Goal: Task Accomplishment & Management: Complete application form

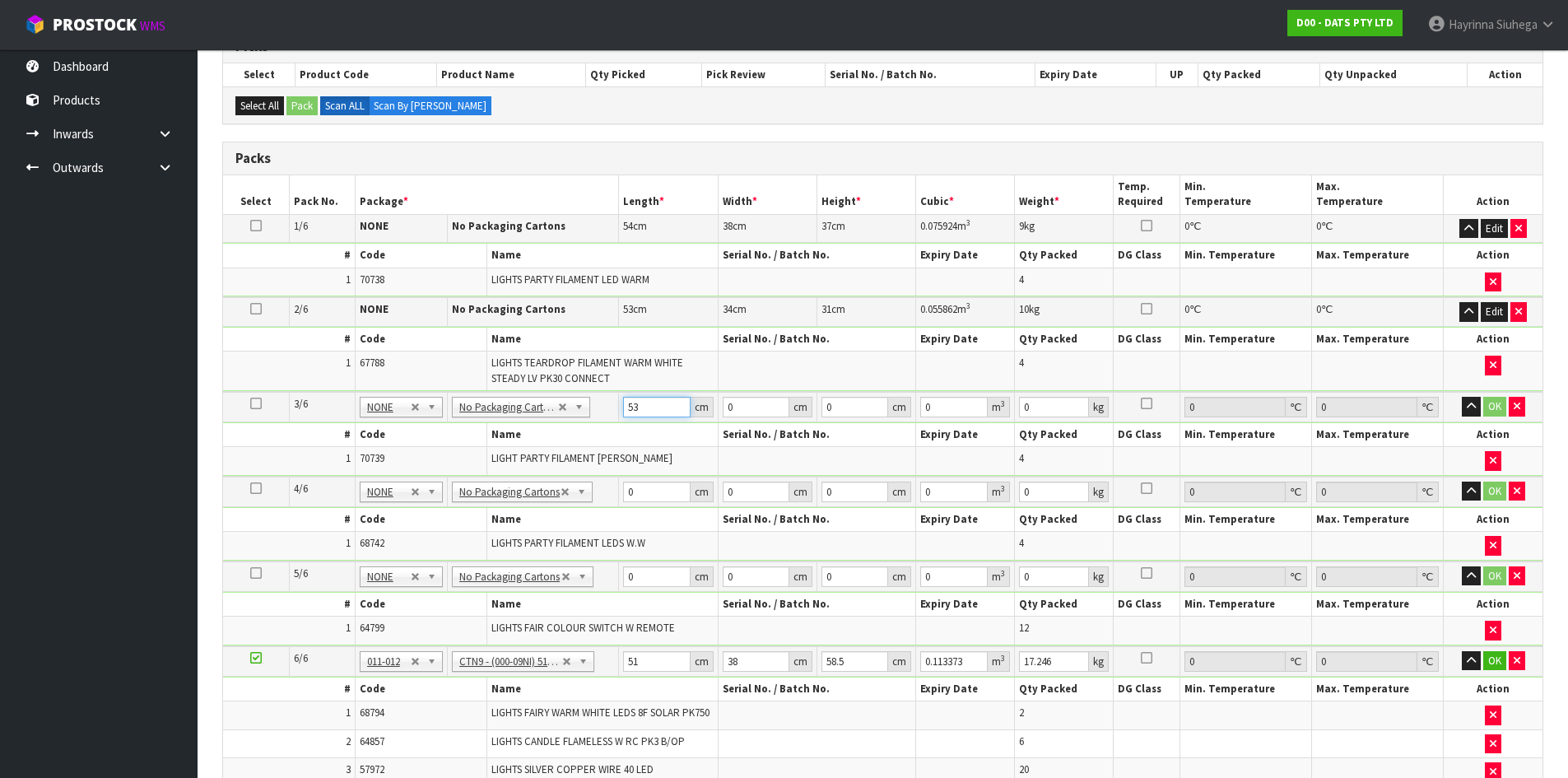
type input "53"
type input "30"
type input "3"
type input "0.00477"
type input "35"
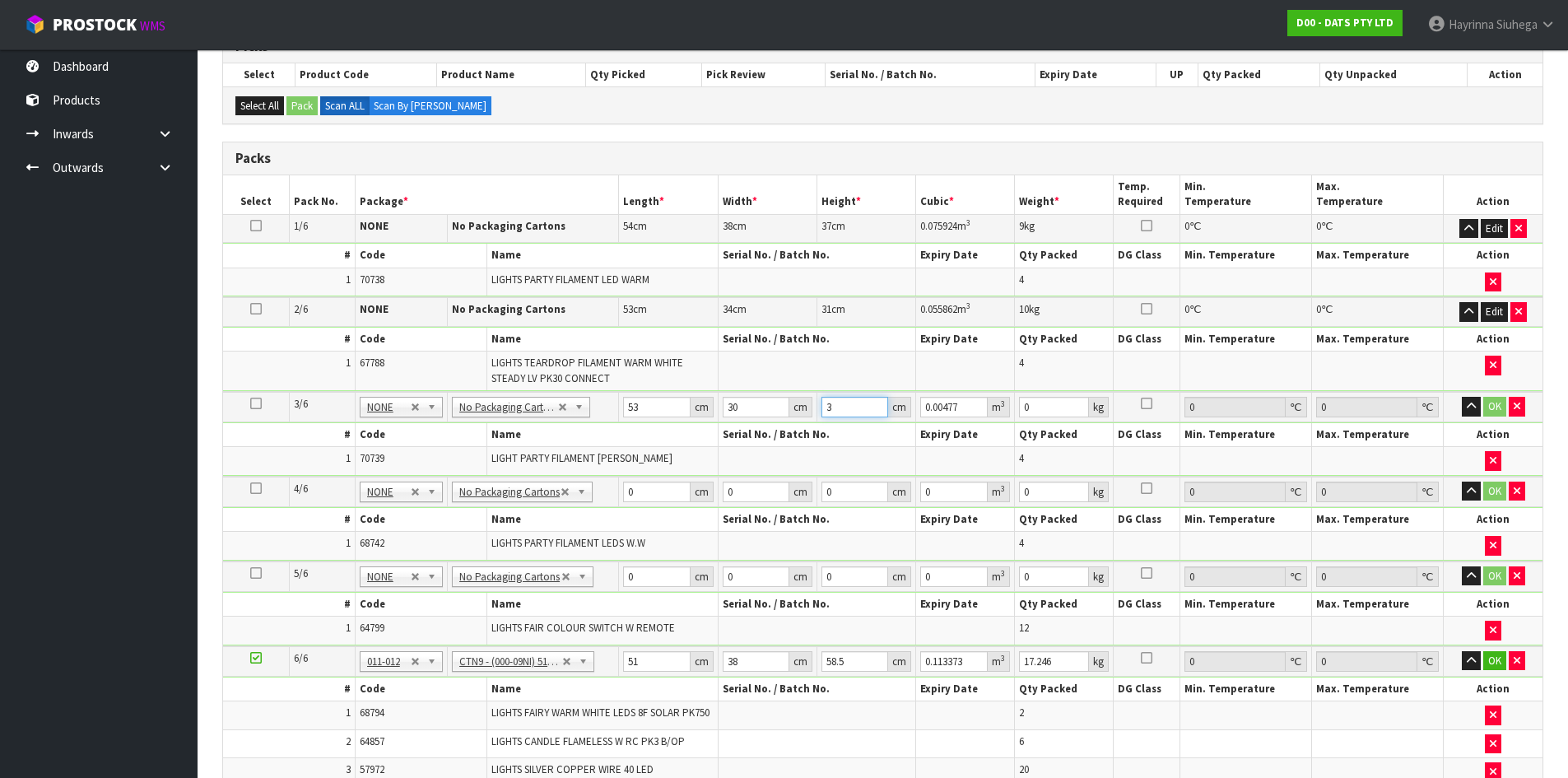
type input "0.05565"
type input "35"
type input "8"
click button "OK" at bounding box center [1495, 406] width 23 height 20
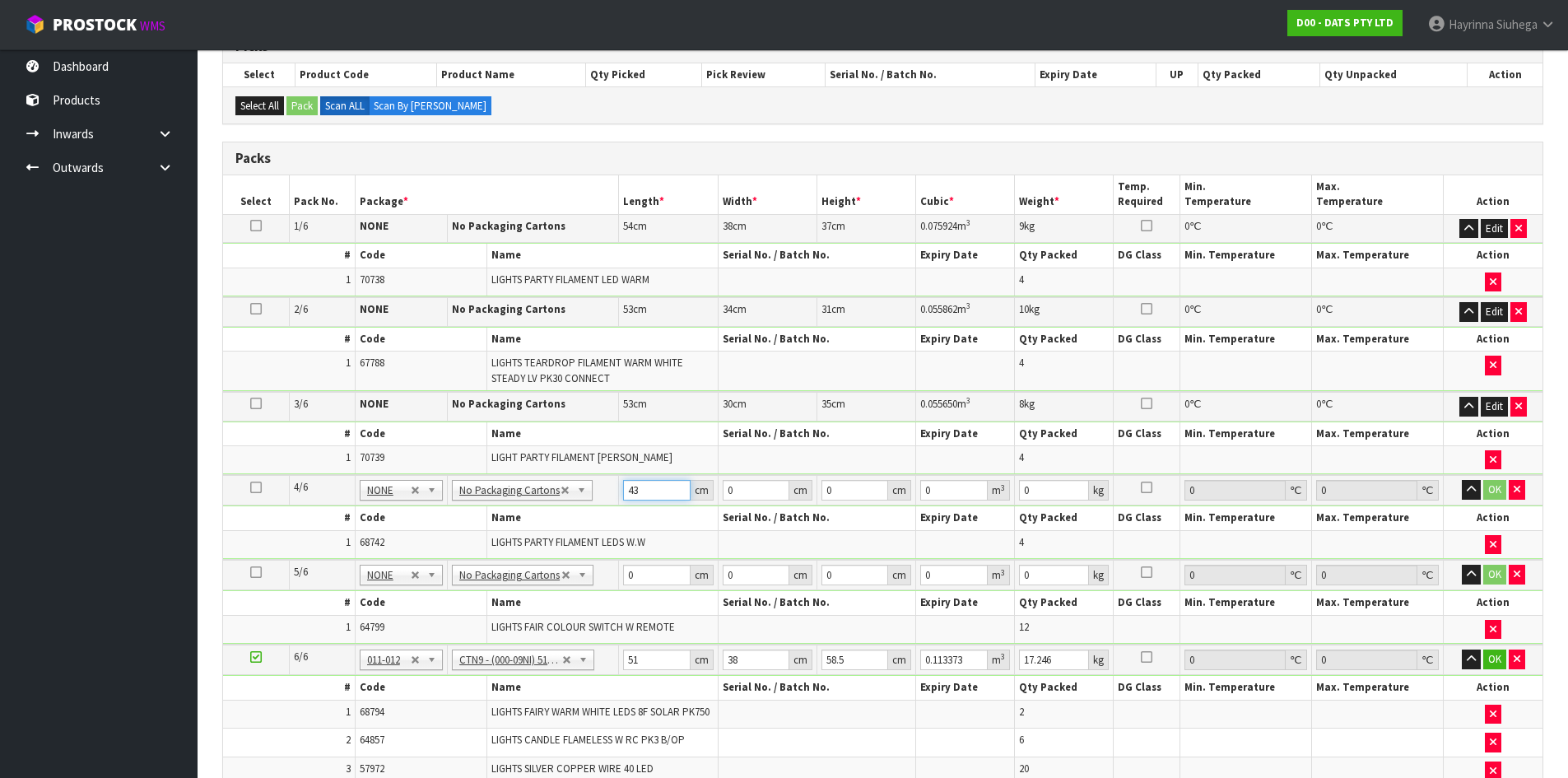
type input "43"
type input "3"
type input "0.005547"
type input "31"
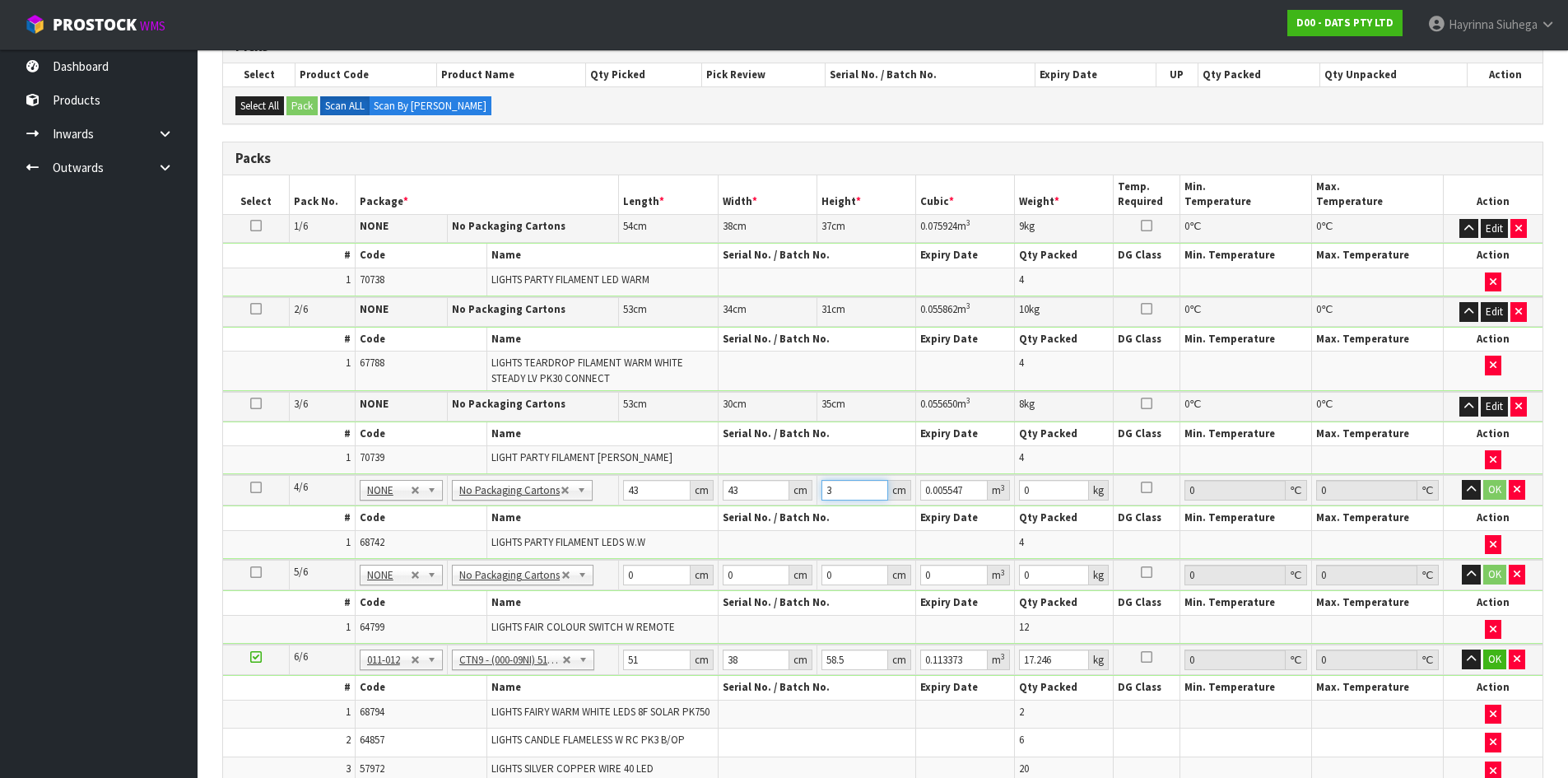
type input "0.057319"
type input "31"
type input "9"
click button "OK" at bounding box center [1495, 489] width 23 height 20
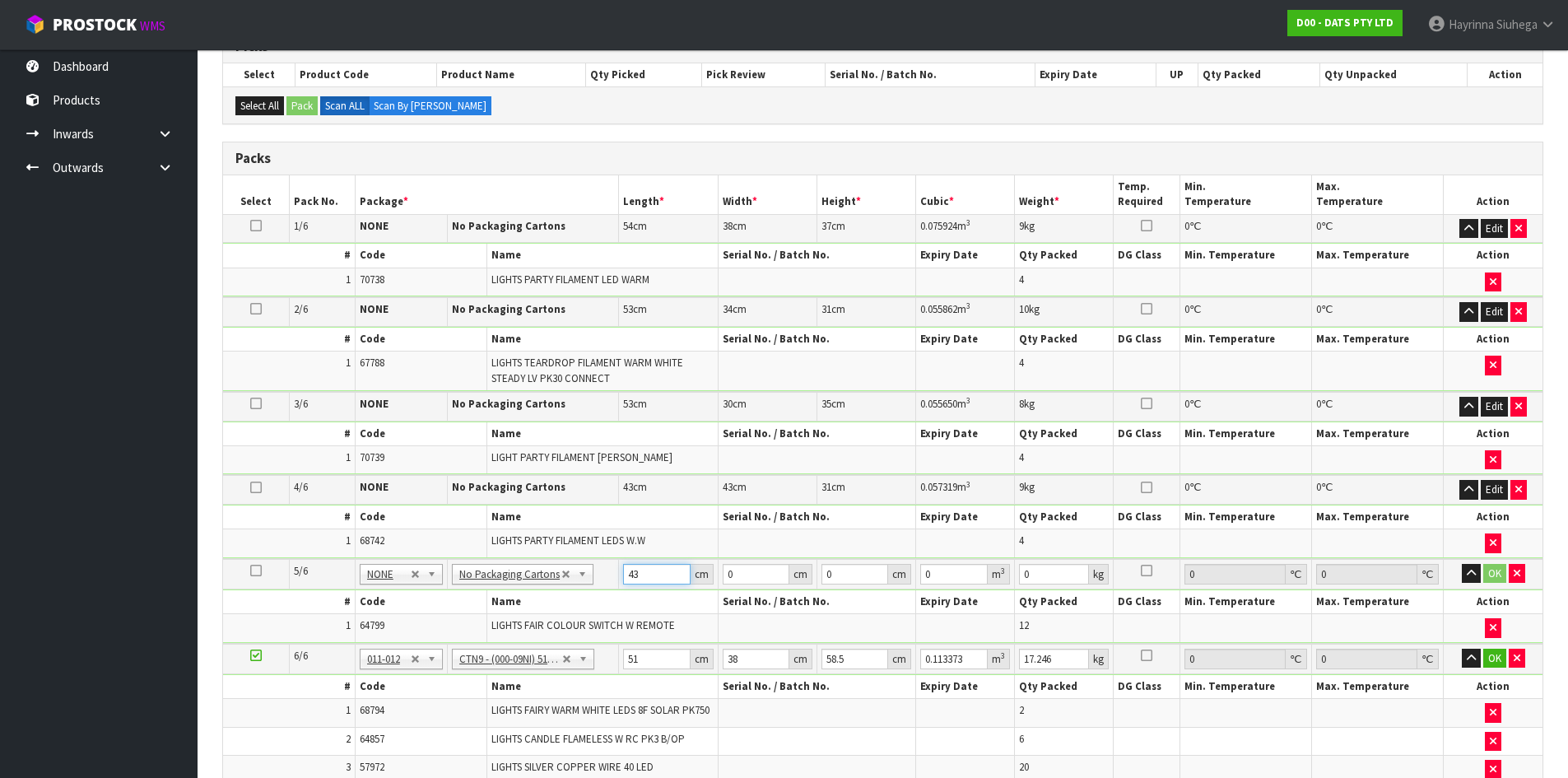
type input "43"
type input "32"
type input "2"
type input "0.002752"
type input "27"
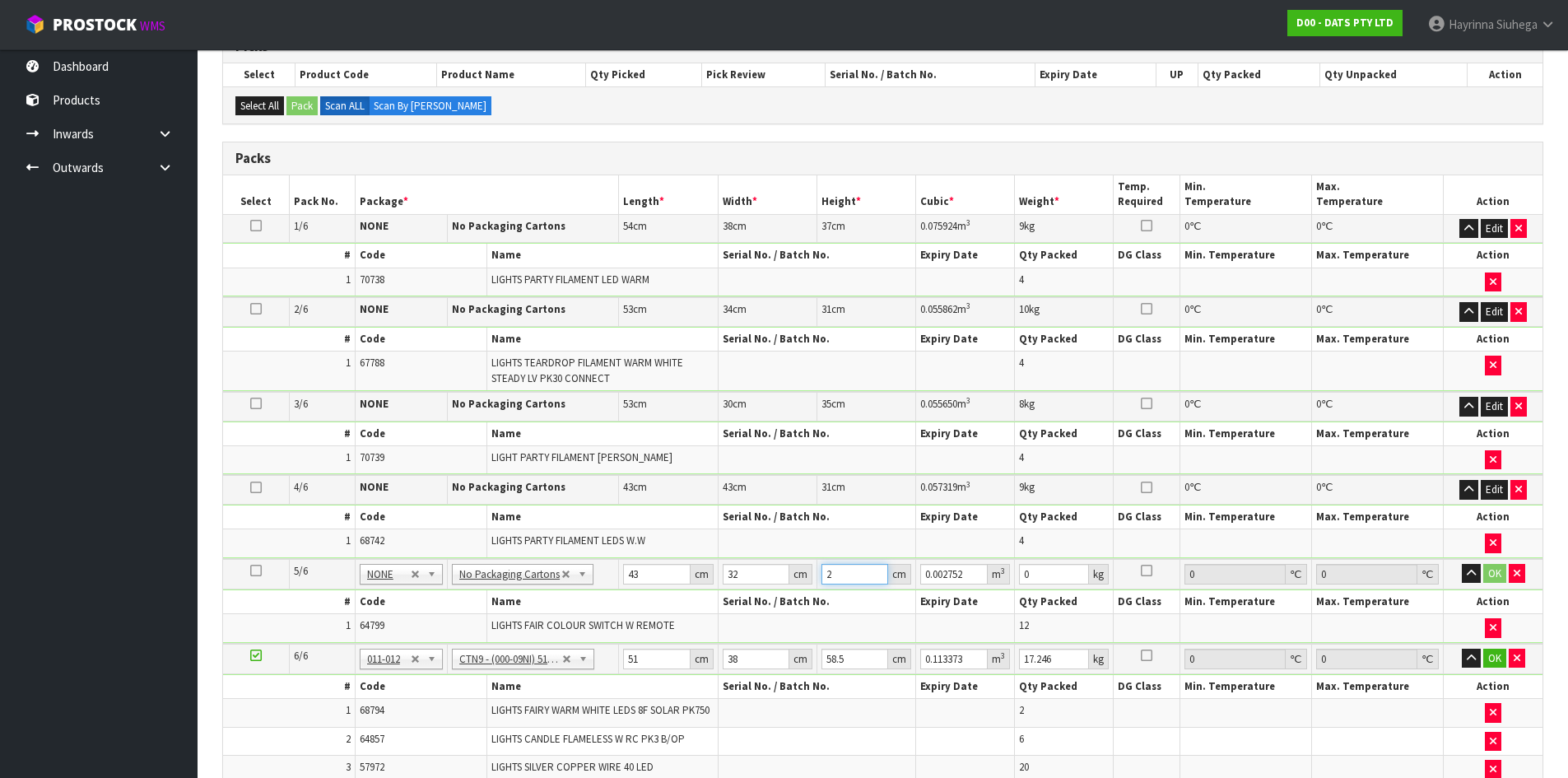
type input "0.037152"
type input "27"
type input "8"
click button "OK" at bounding box center [1495, 573] width 23 height 20
type input "5"
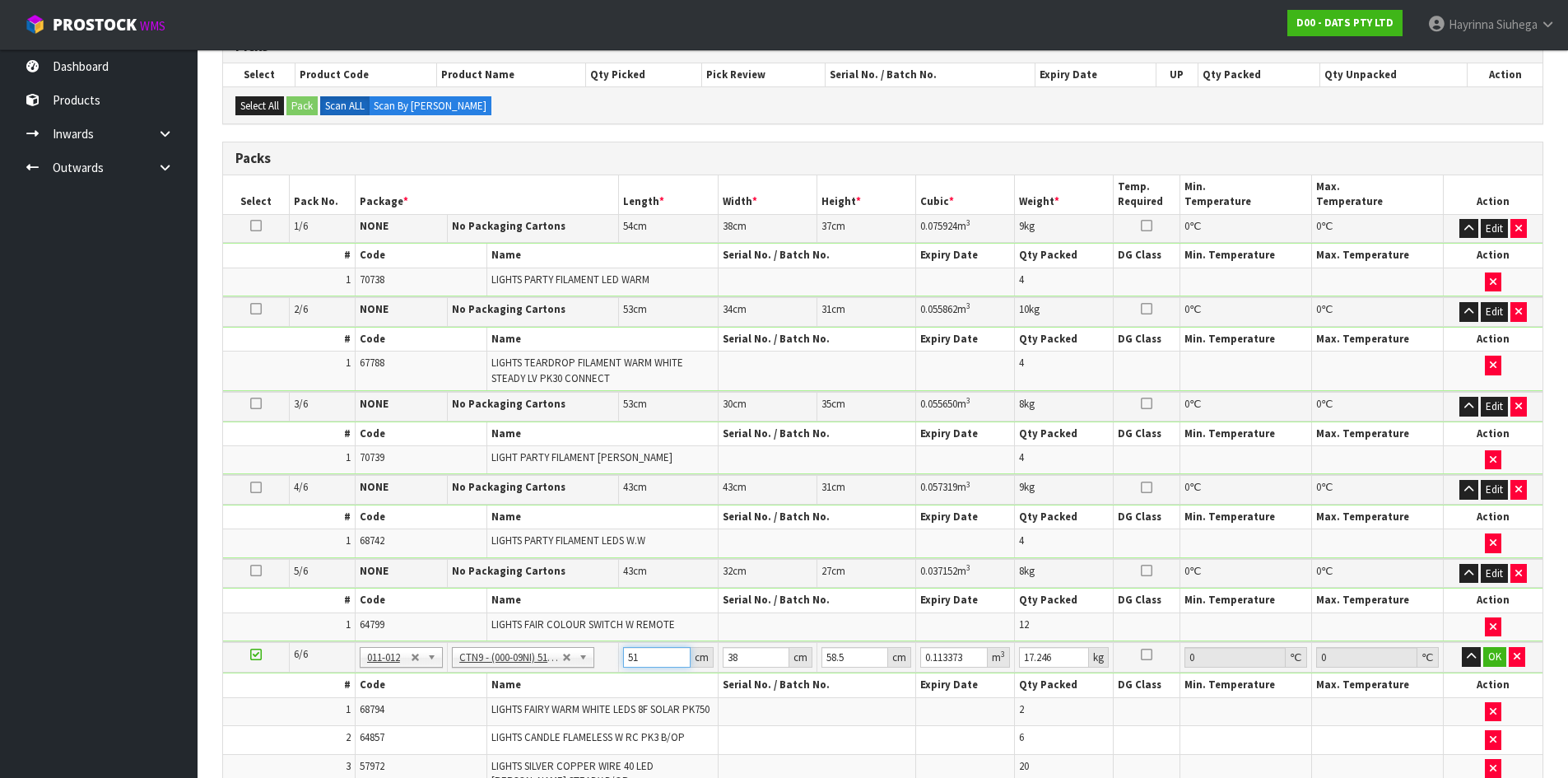
type input "0.011115"
type input "53"
type input "0.117819"
type input "53"
type input "4"
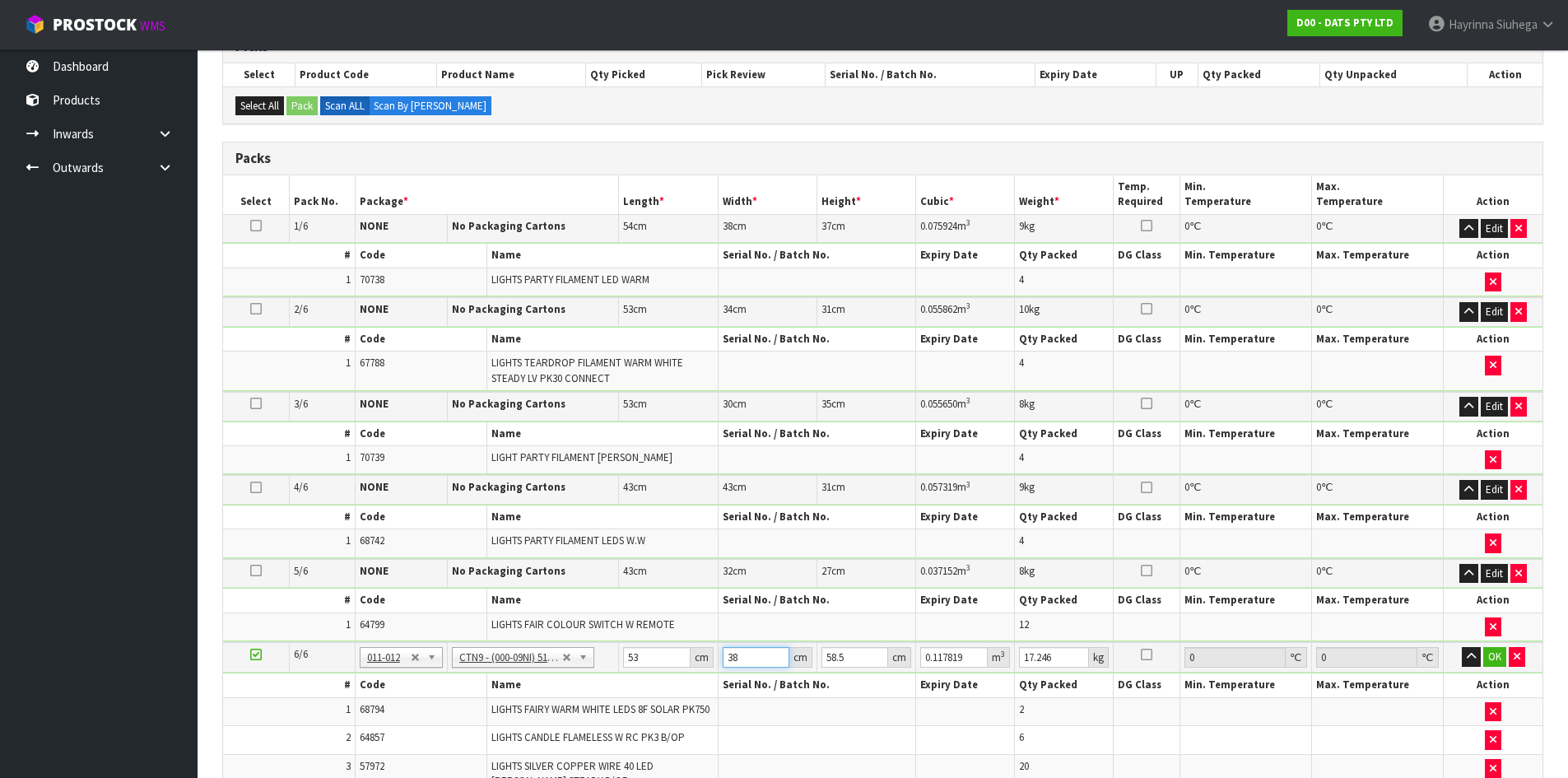
type input "0.012402"
type input "40"
type input "0.12402"
type input "40"
type input "5"
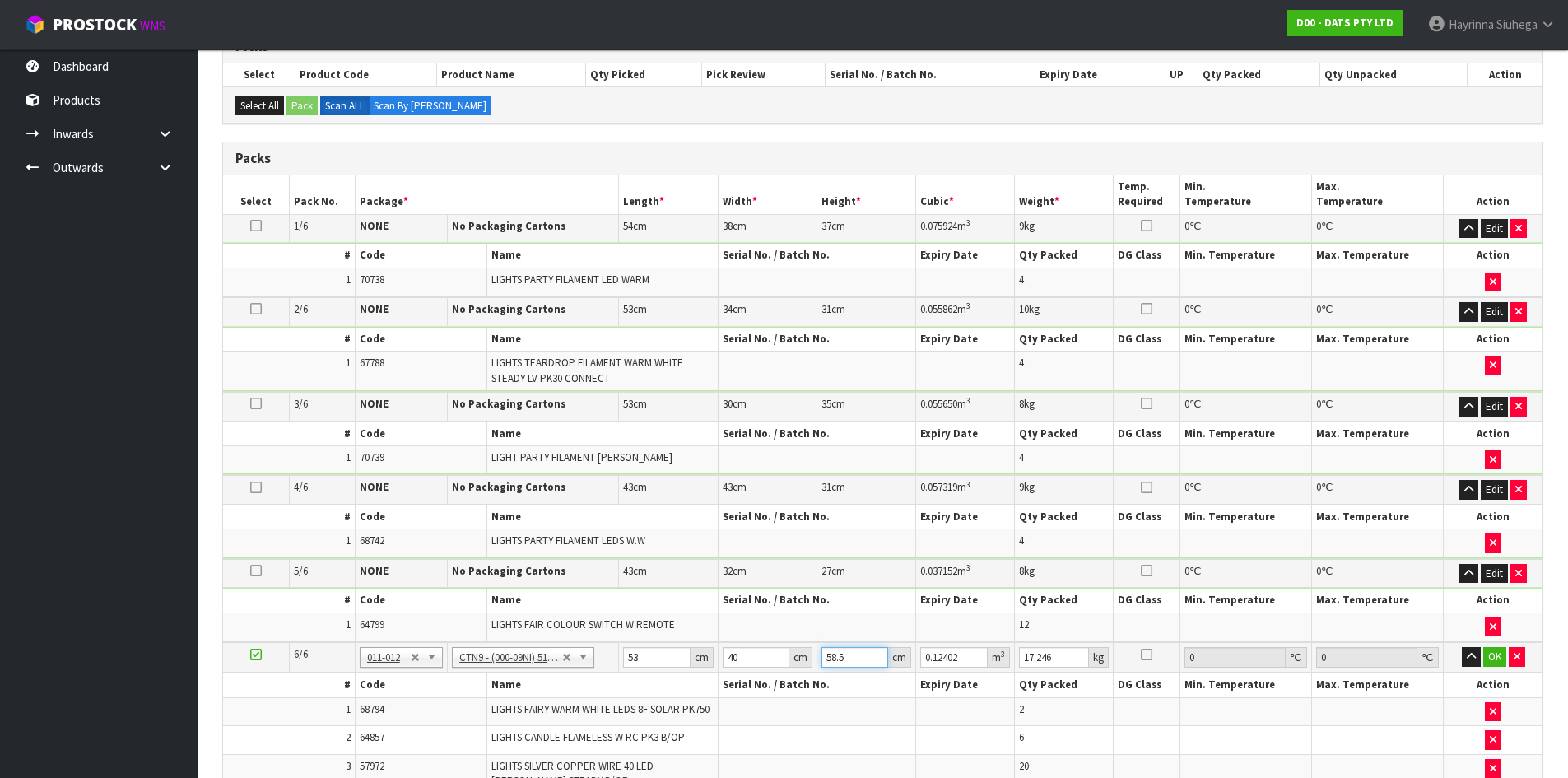
type input "0.0106"
type input "55"
type input "0.1166"
type input "55"
type input "17"
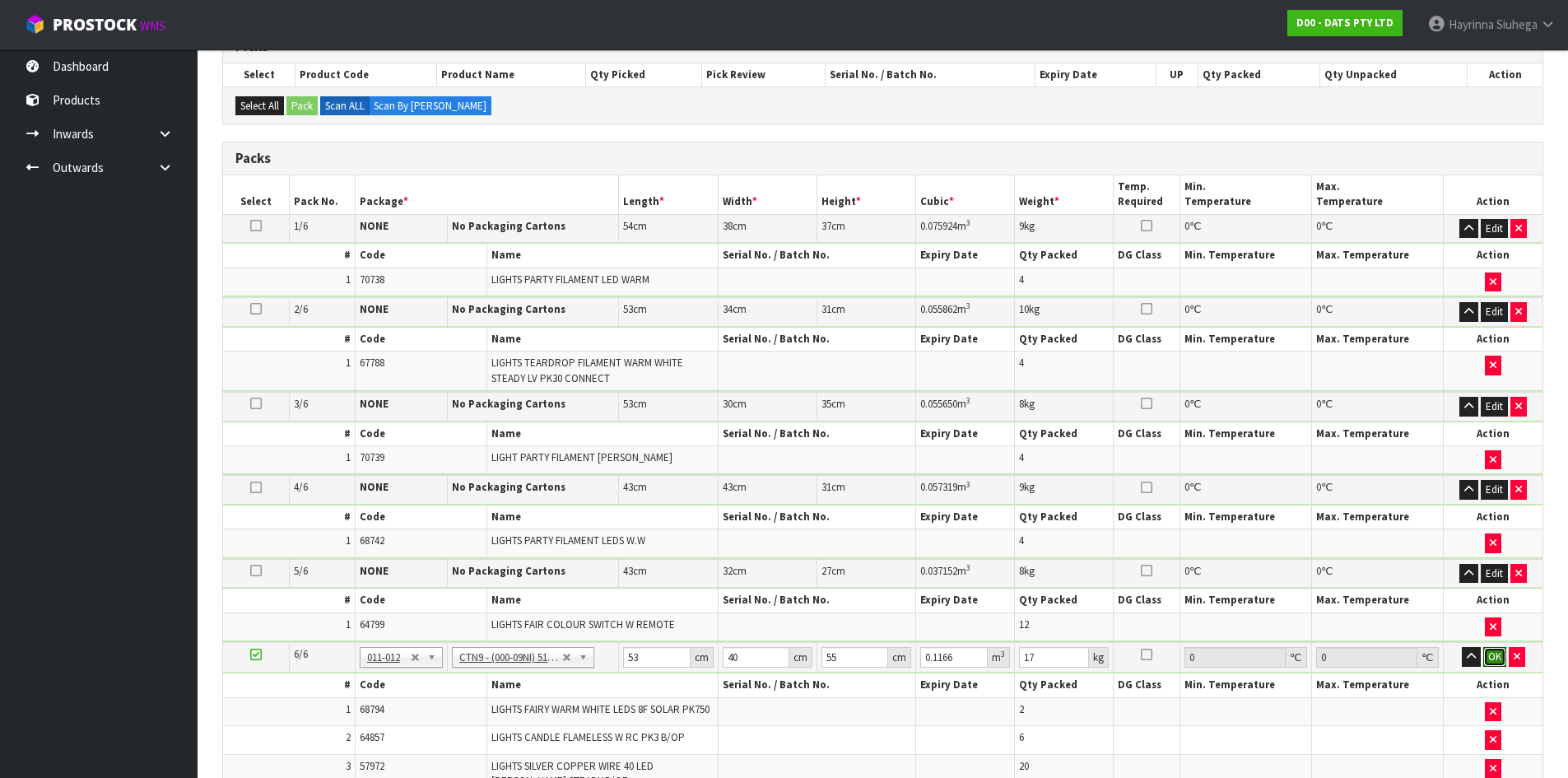
click button "OK" at bounding box center [1495, 656] width 23 height 20
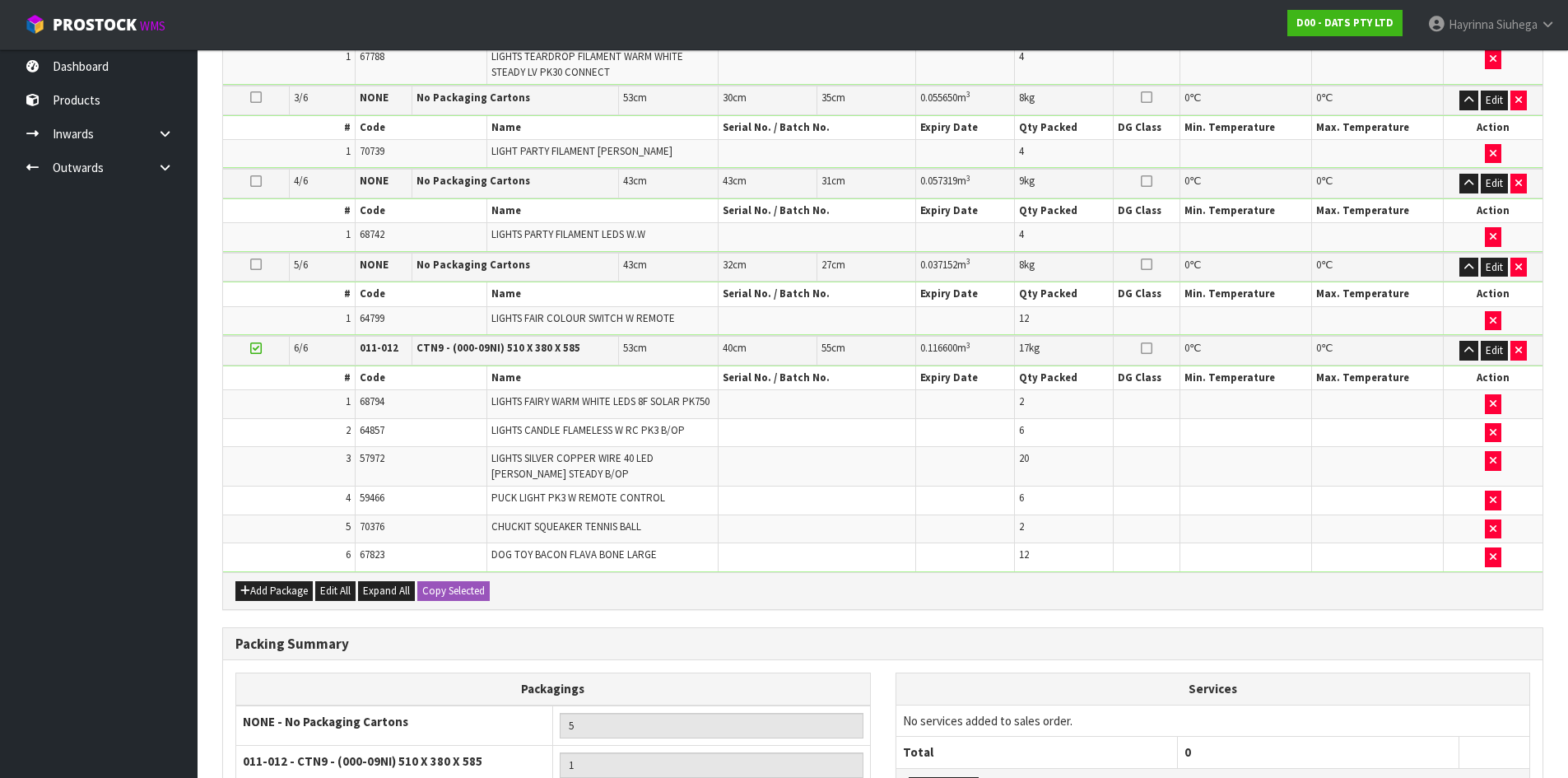
scroll to position [785, 0]
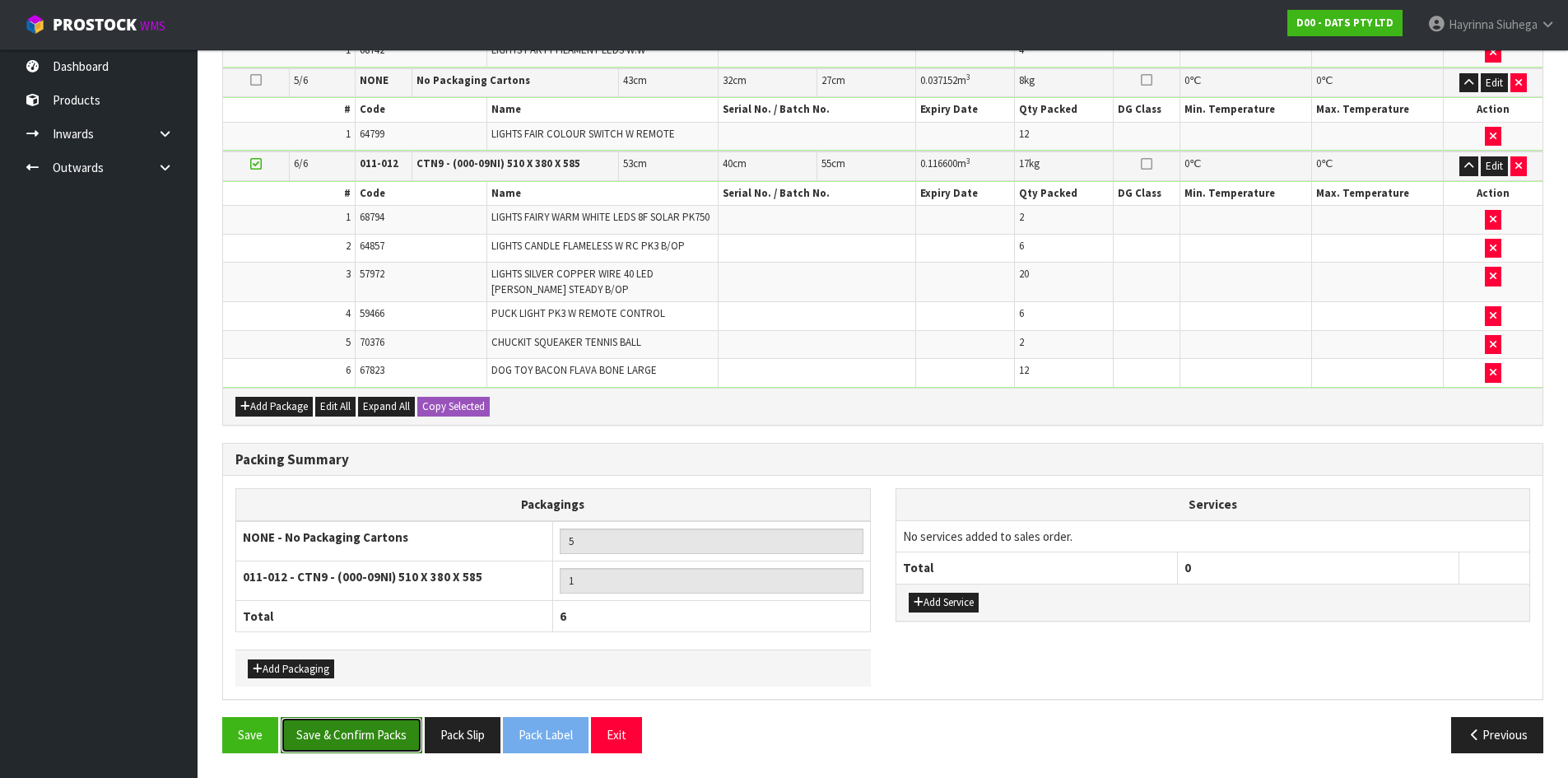
click at [359, 739] on button "Save & Confirm Packs" at bounding box center [351, 735] width 141 height 36
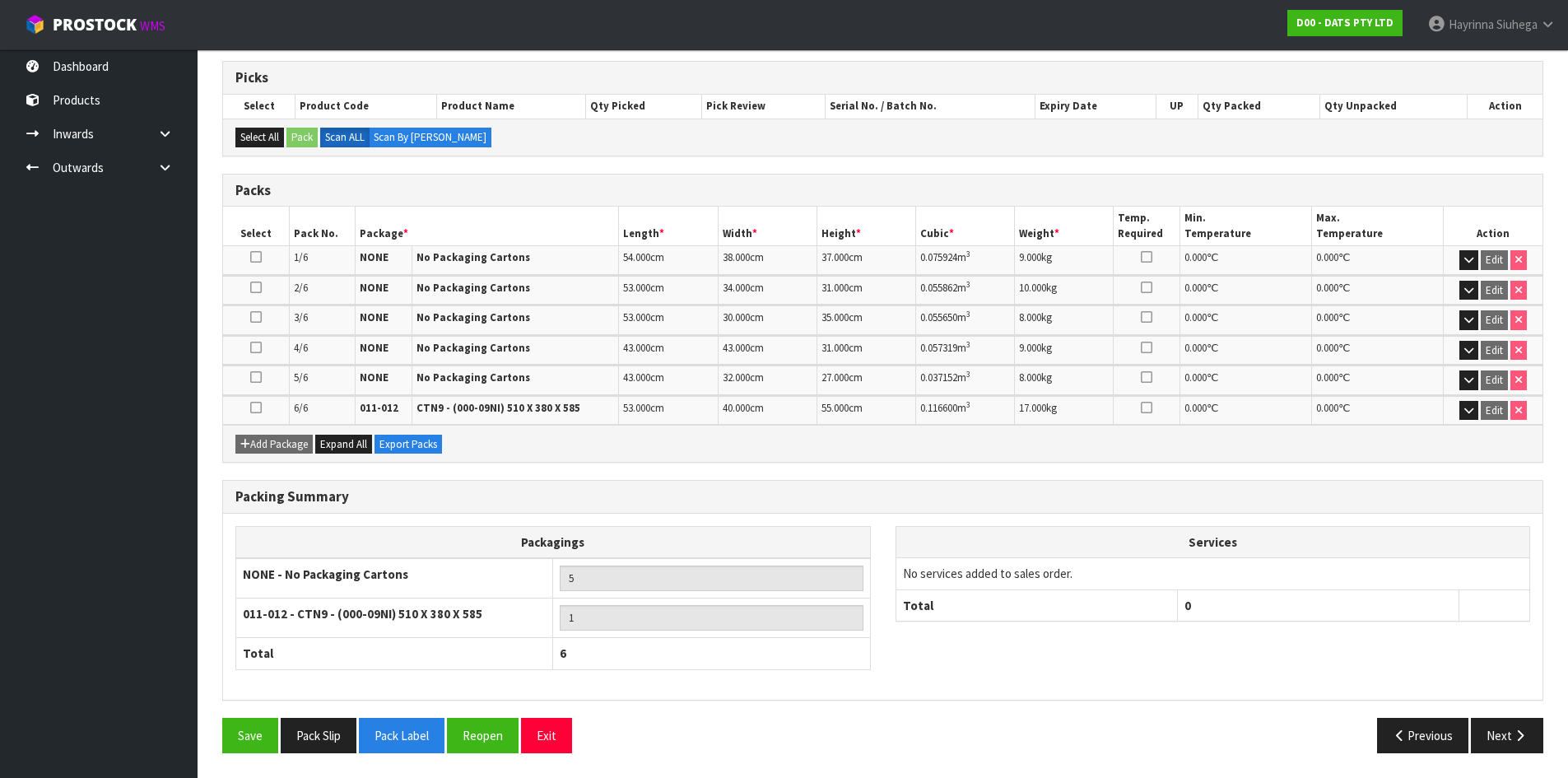
scroll to position [324, 0]
click at [1493, 732] on button "Next" at bounding box center [1507, 735] width 72 height 36
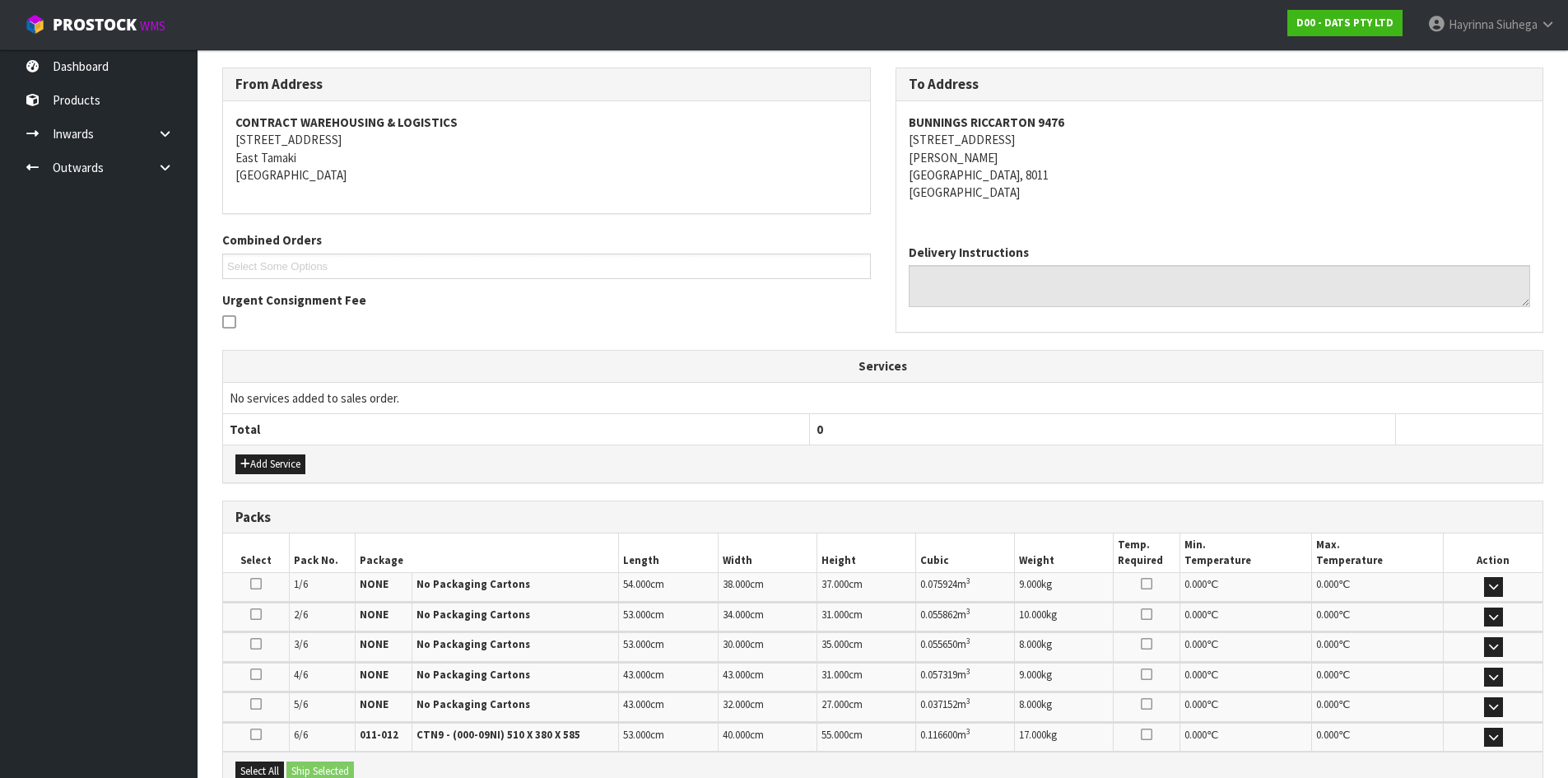
scroll to position [446, 0]
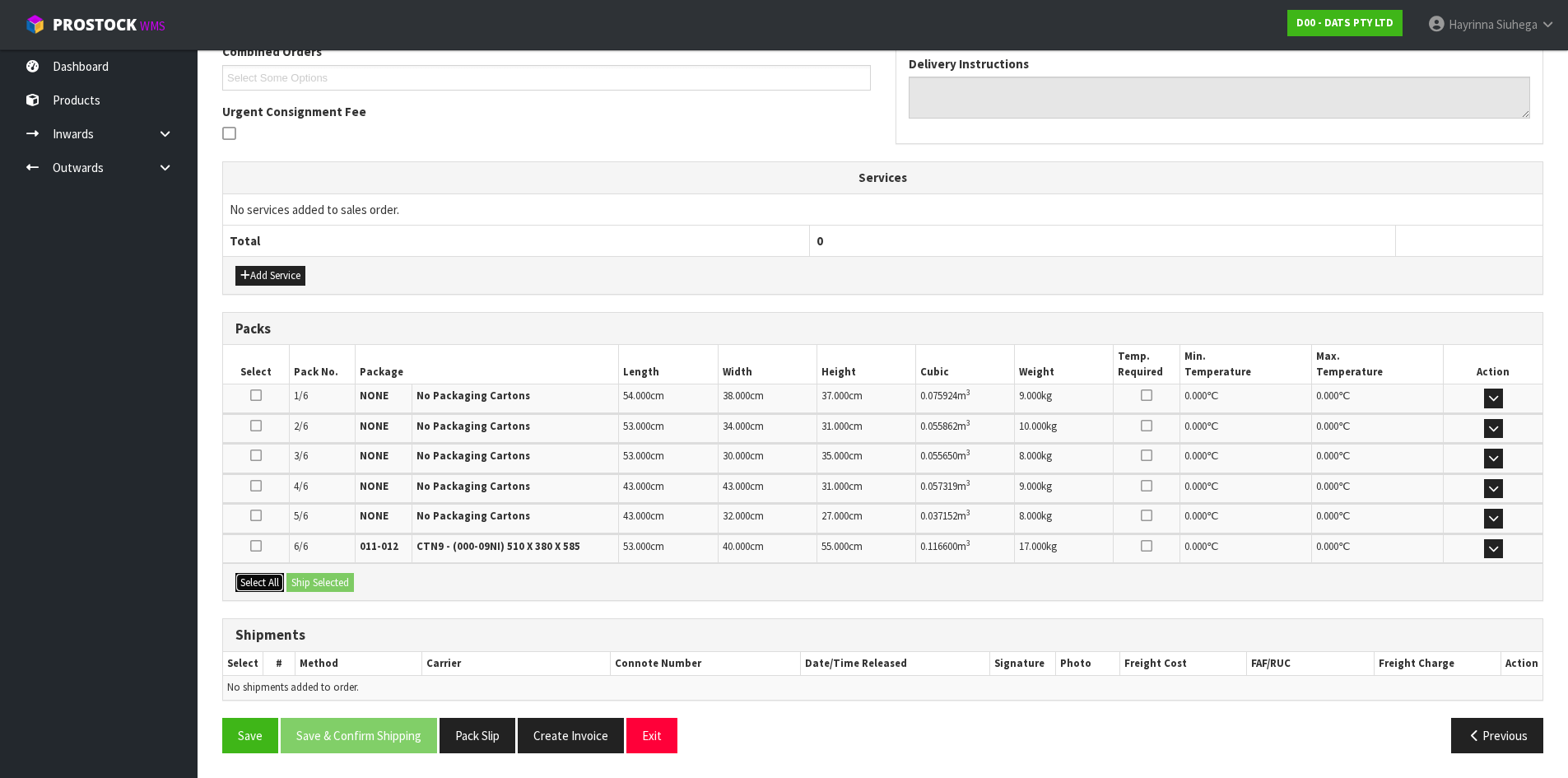
click at [268, 585] on button "Select All" at bounding box center [260, 583] width 49 height 20
click at [294, 581] on button "Ship Selected" at bounding box center [320, 583] width 67 height 20
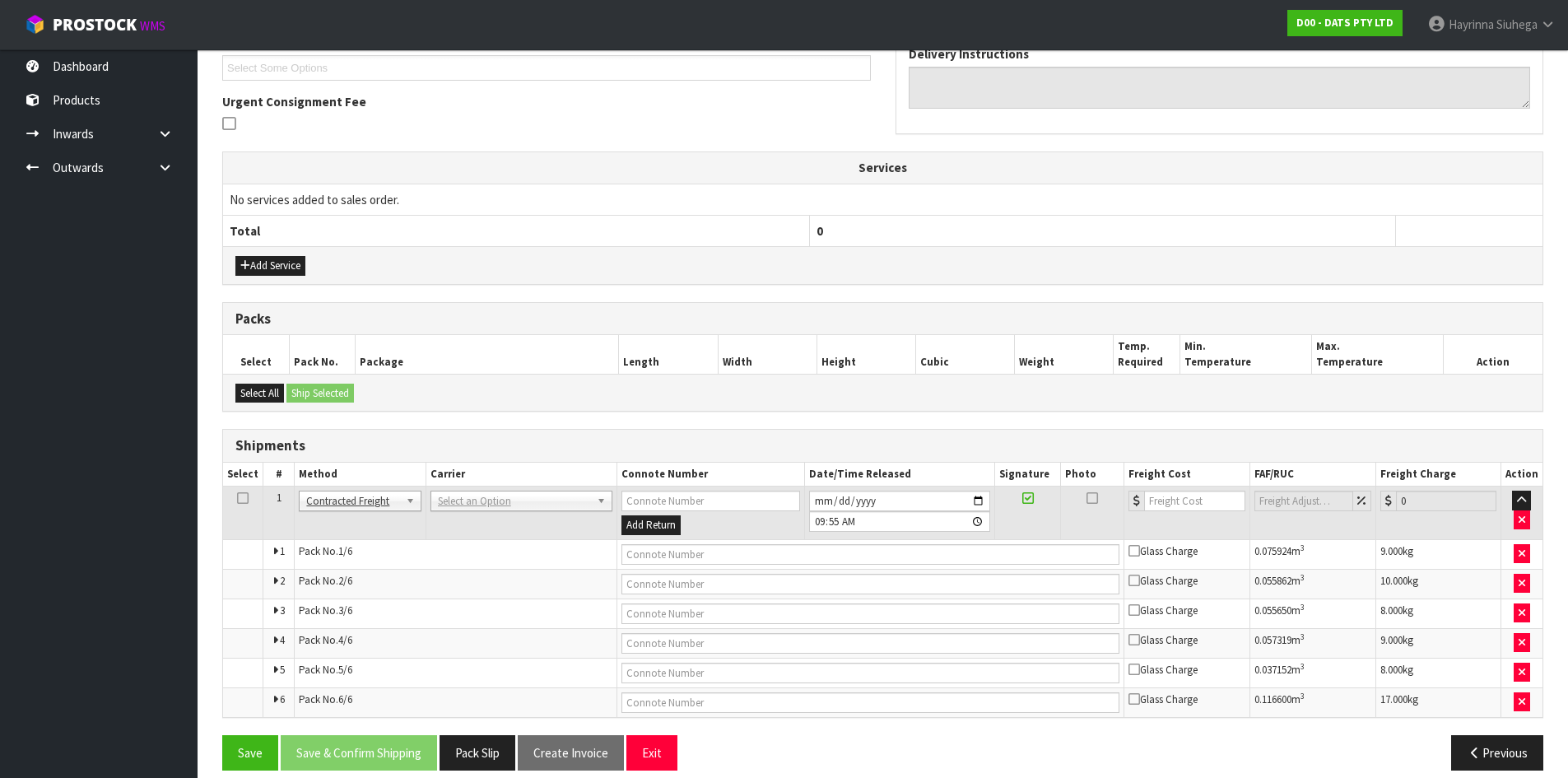
scroll to position [473, 0]
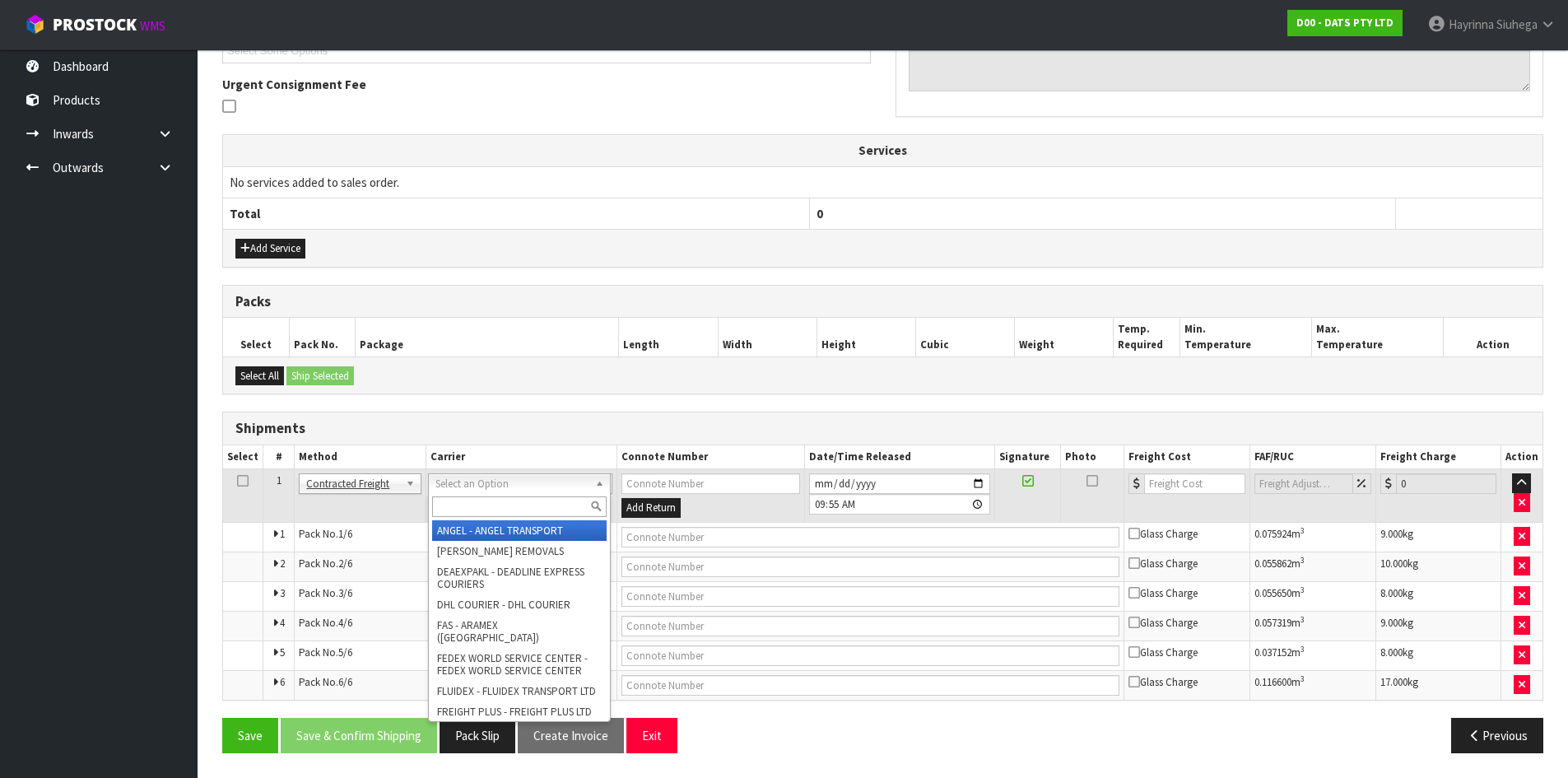
drag, startPoint x: 506, startPoint y: 490, endPoint x: 500, endPoint y: 507, distance: 18.0
drag, startPoint x: 496, startPoint y: 512, endPoint x: 486, endPoint y: 511, distance: 10.0
click at [496, 513] on input "text" at bounding box center [519, 507] width 175 height 21
type input "NZP"
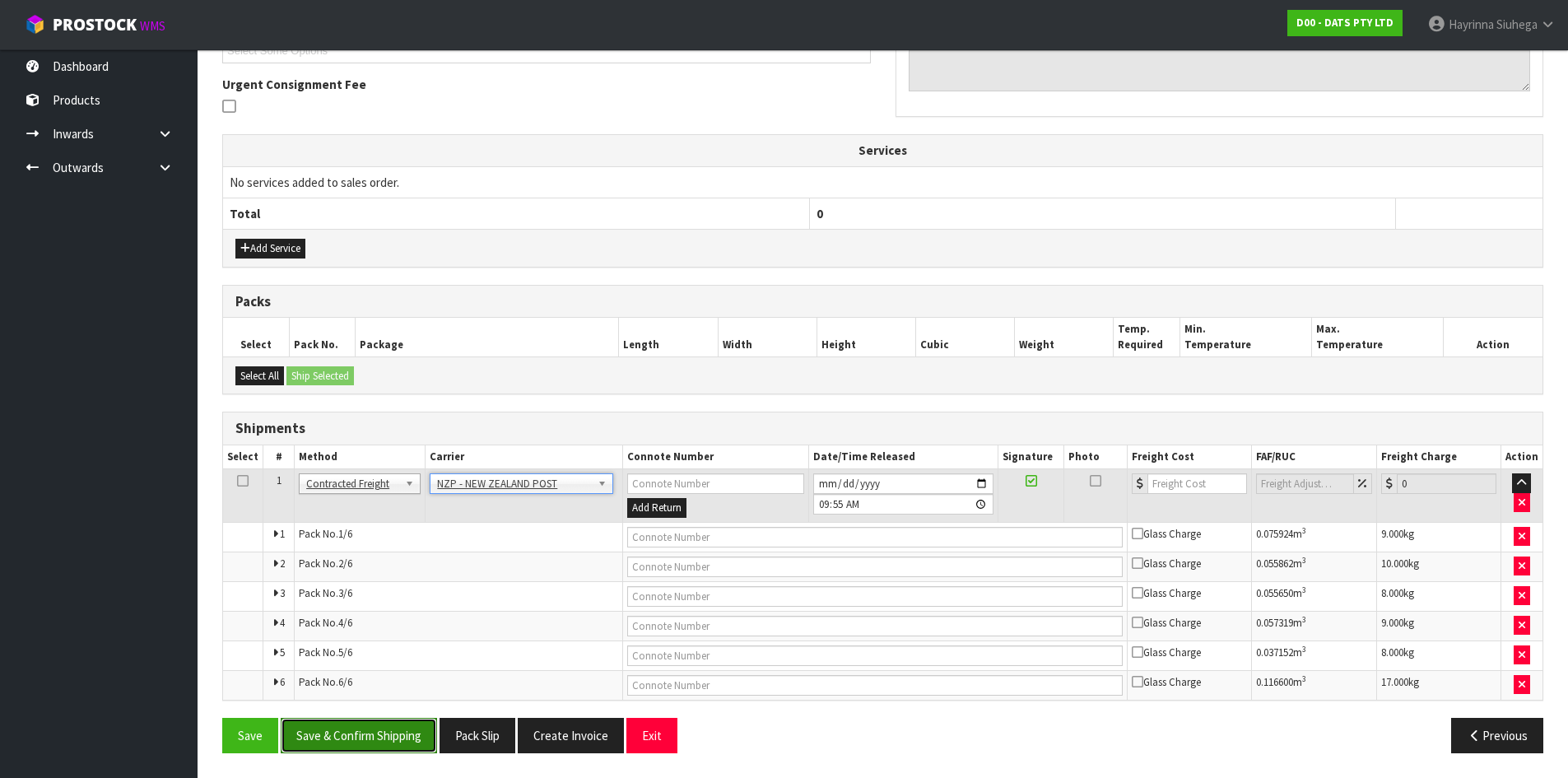
click at [358, 736] on button "Save & Confirm Shipping" at bounding box center [358, 735] width 156 height 36
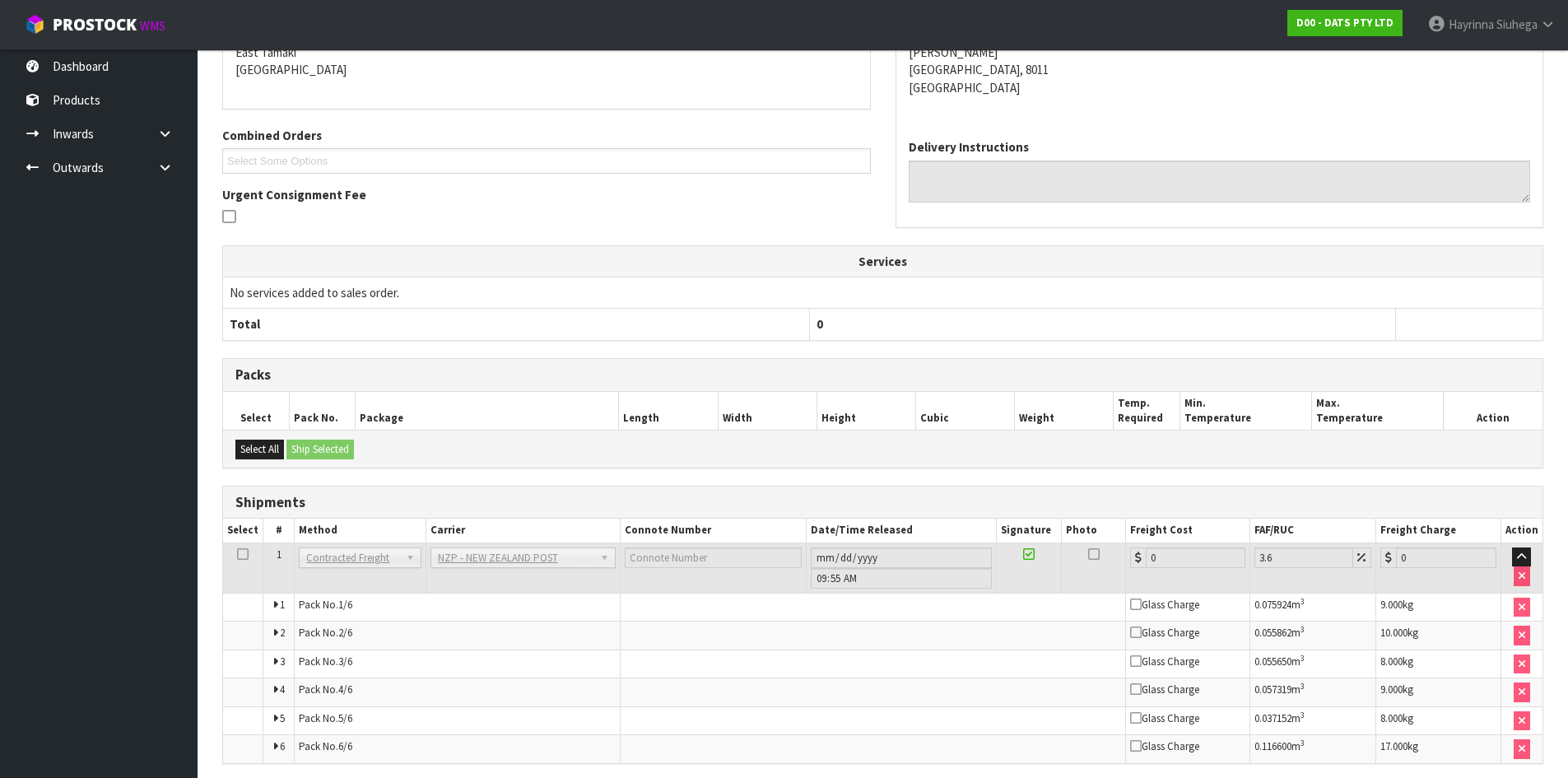
scroll to position [443, 0]
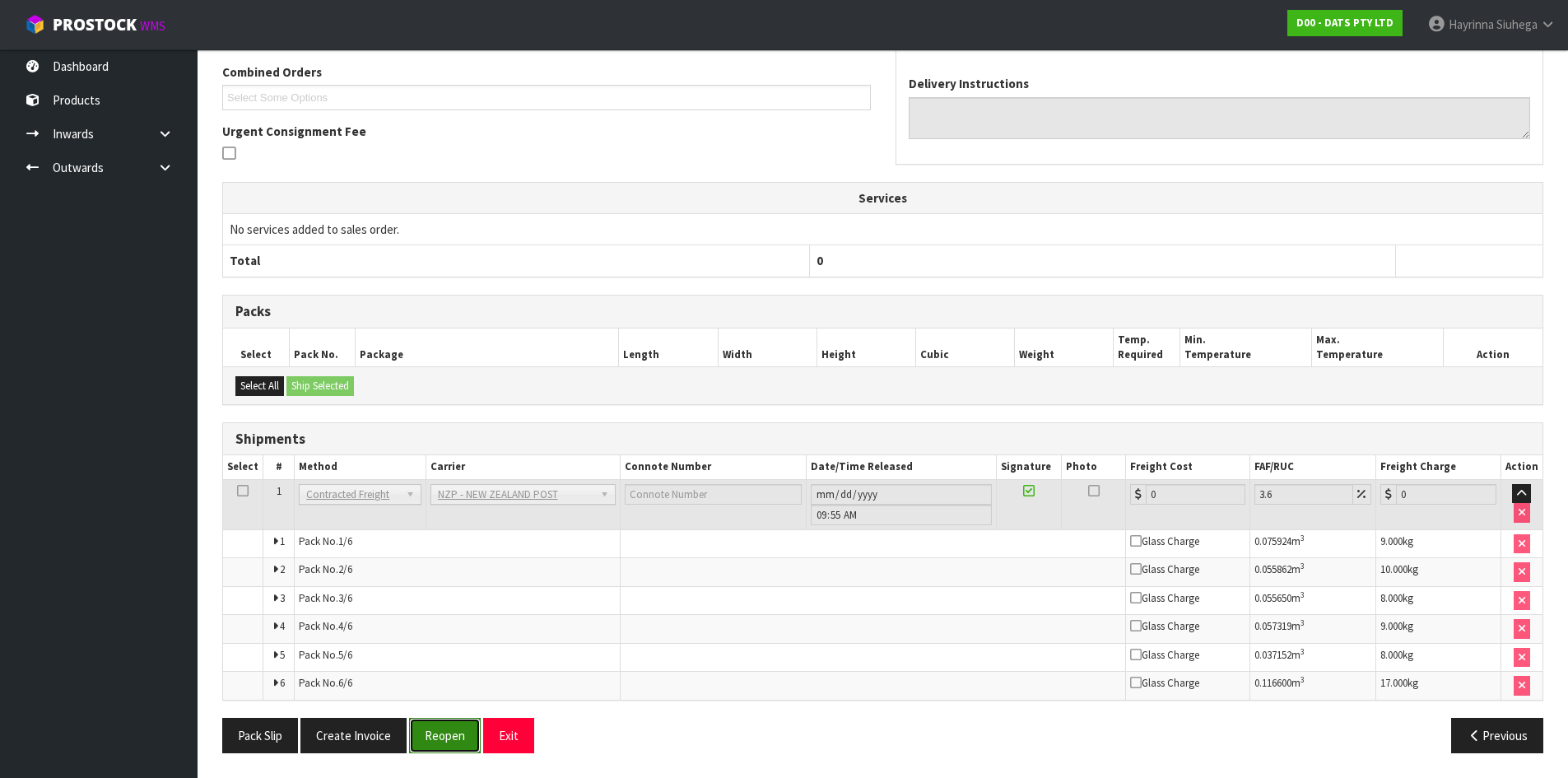
click at [448, 728] on button "Reopen" at bounding box center [444, 735] width 72 height 36
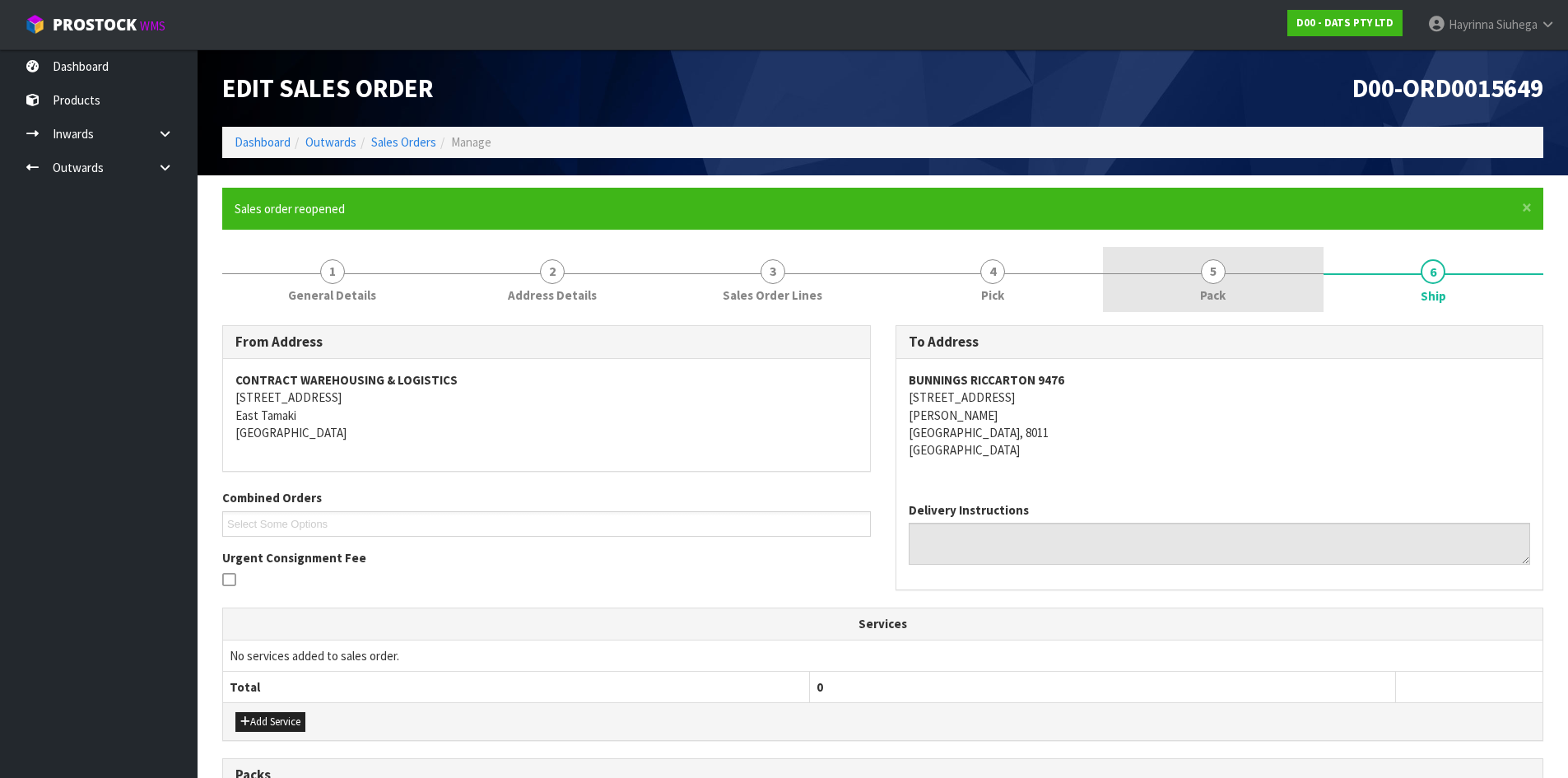
click at [1206, 295] on span "Pack" at bounding box center [1212, 295] width 25 height 17
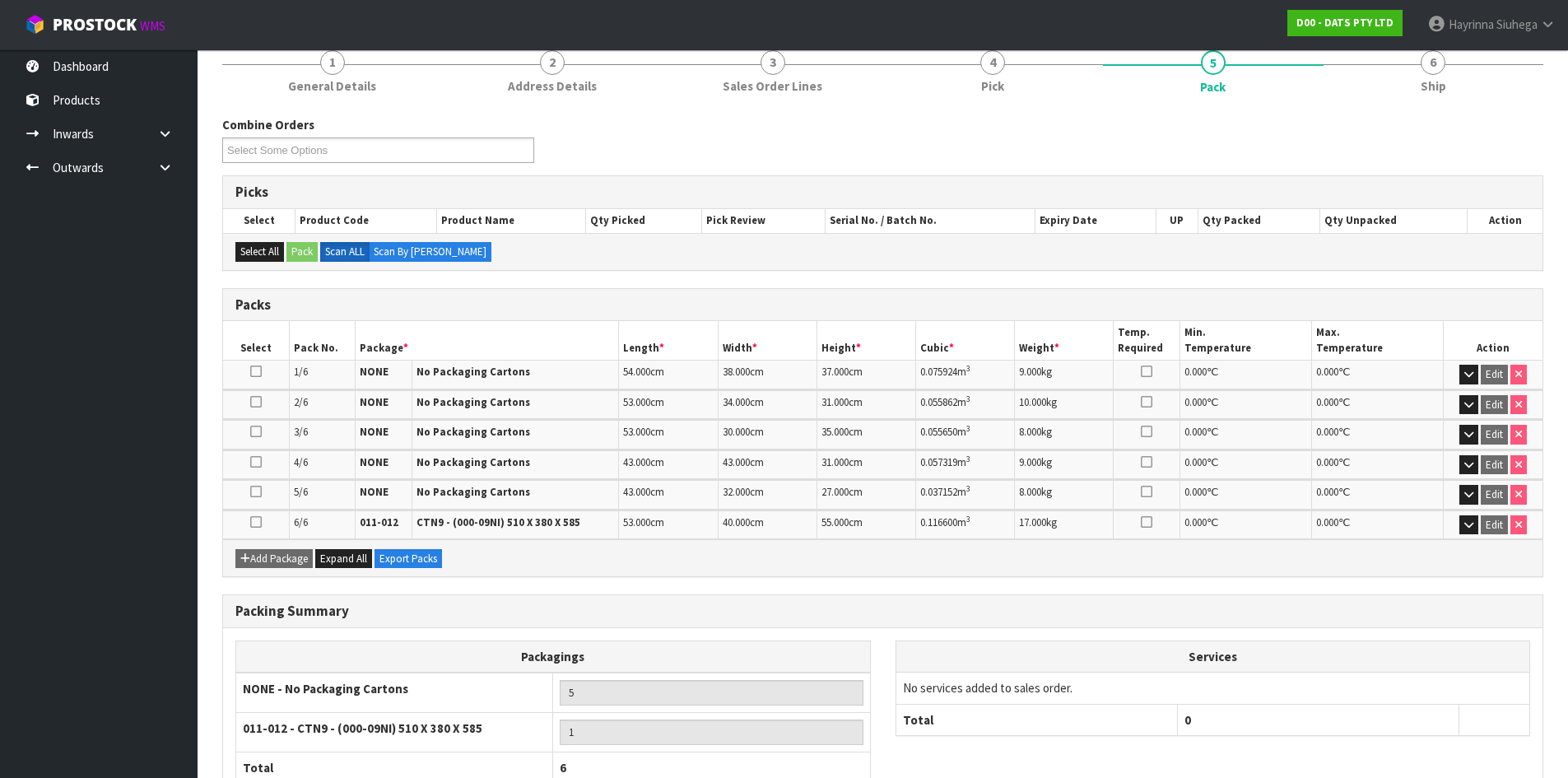
scroll to position [324, 0]
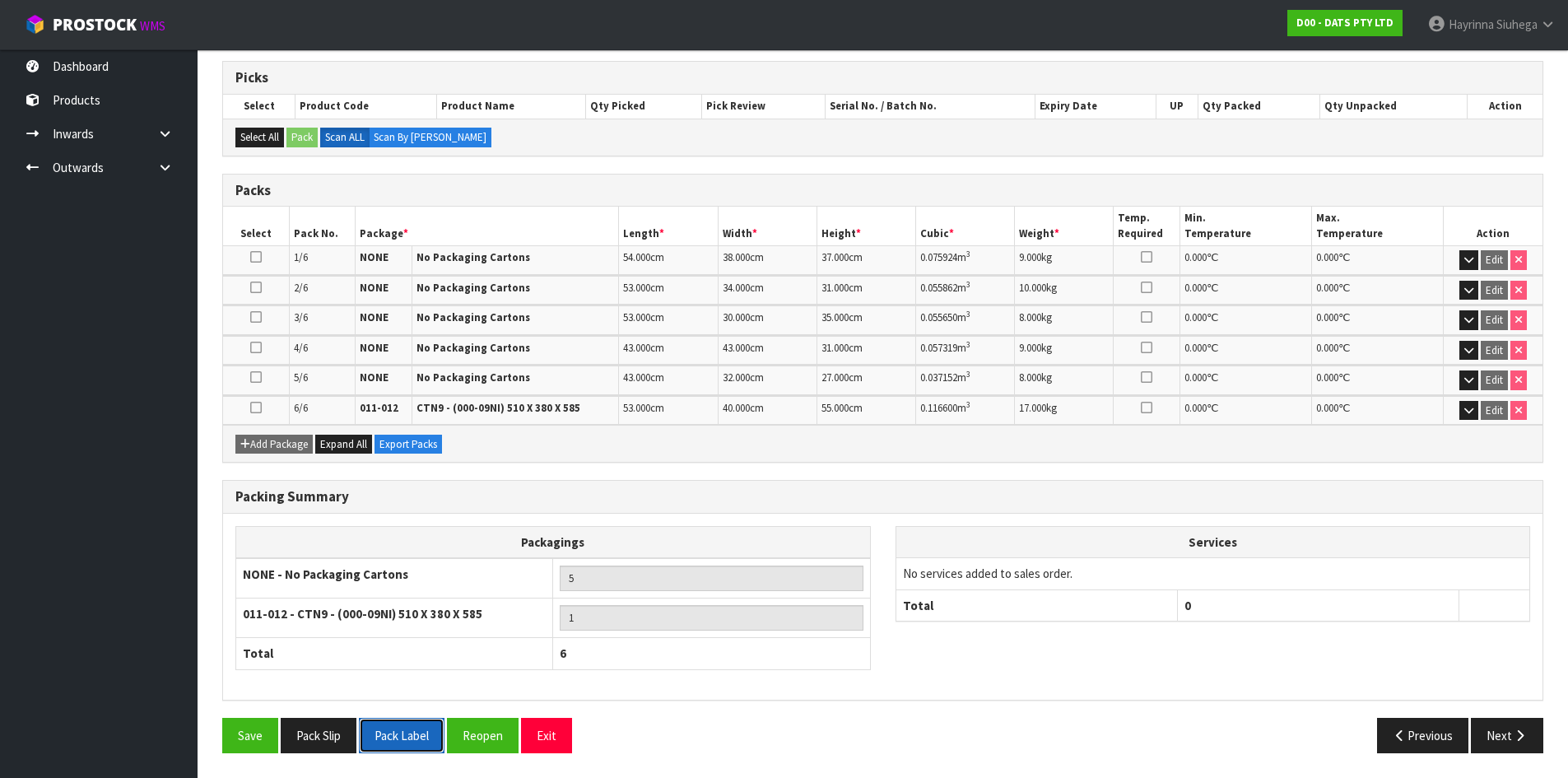
click at [421, 734] on button "Pack Label" at bounding box center [402, 735] width 86 height 36
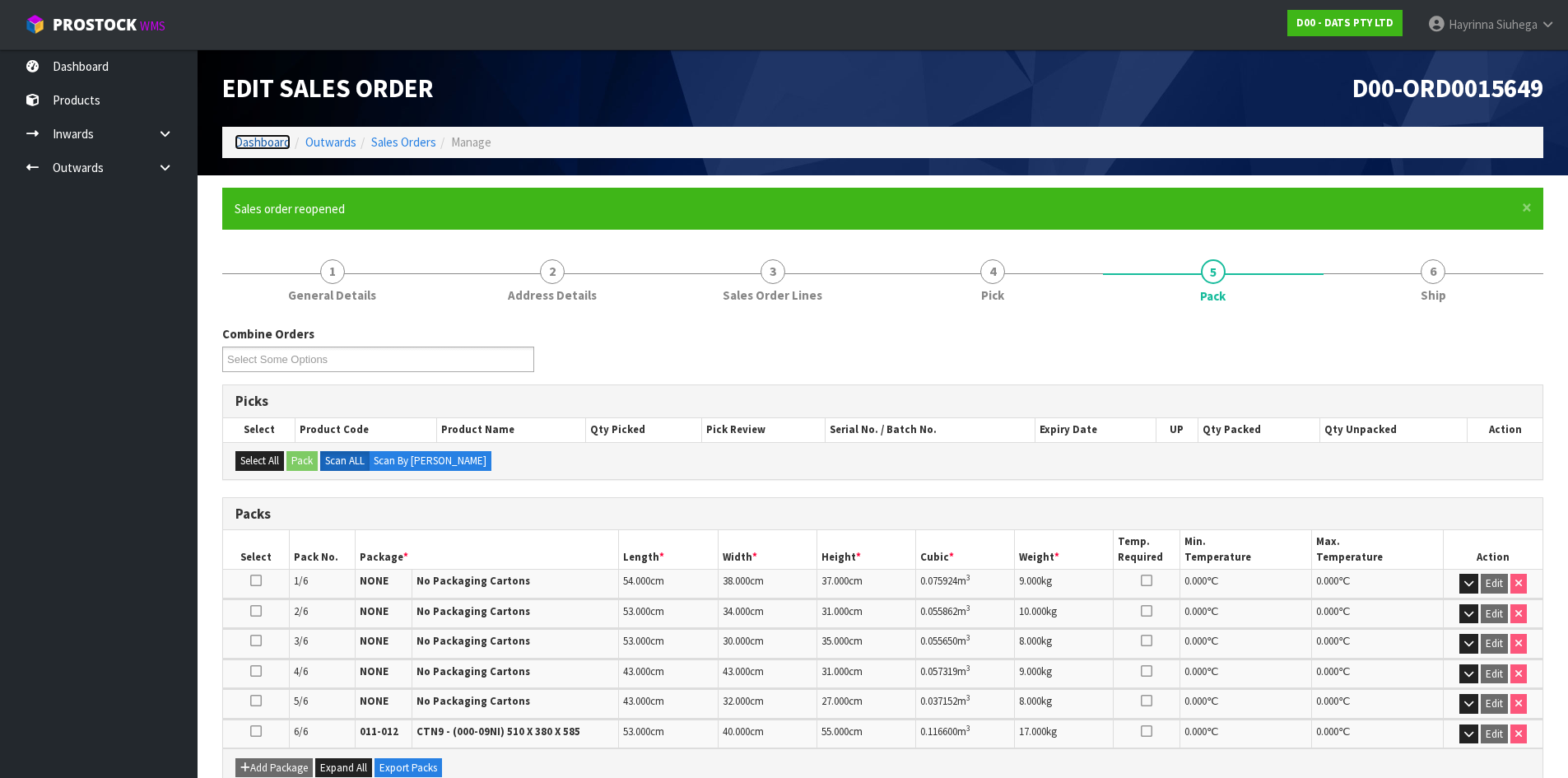
click at [257, 141] on link "Dashboard" at bounding box center [263, 141] width 56 height 16
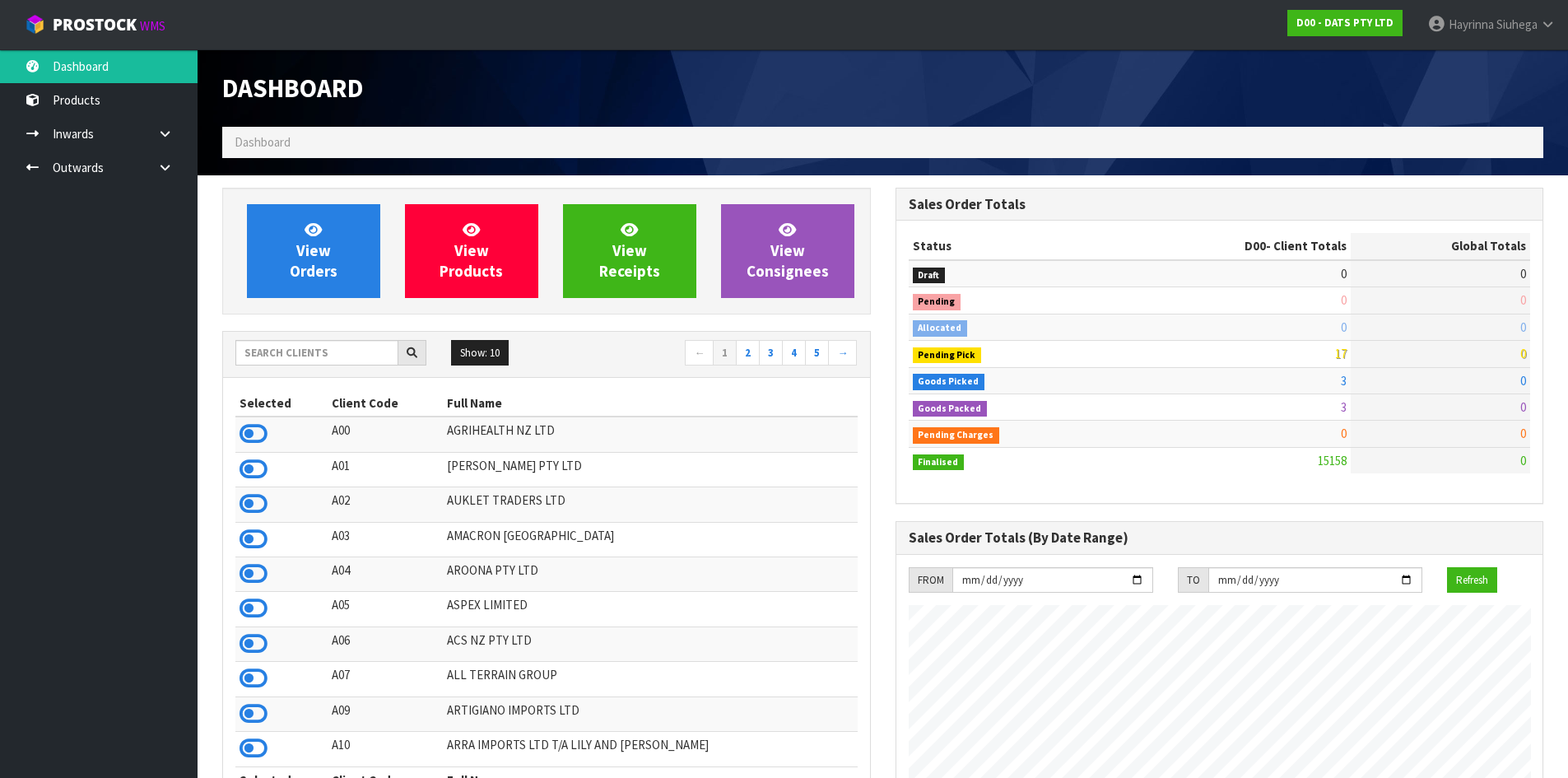
scroll to position [1246, 673]
click at [319, 280] on span "View Orders" at bounding box center [313, 251] width 48 height 62
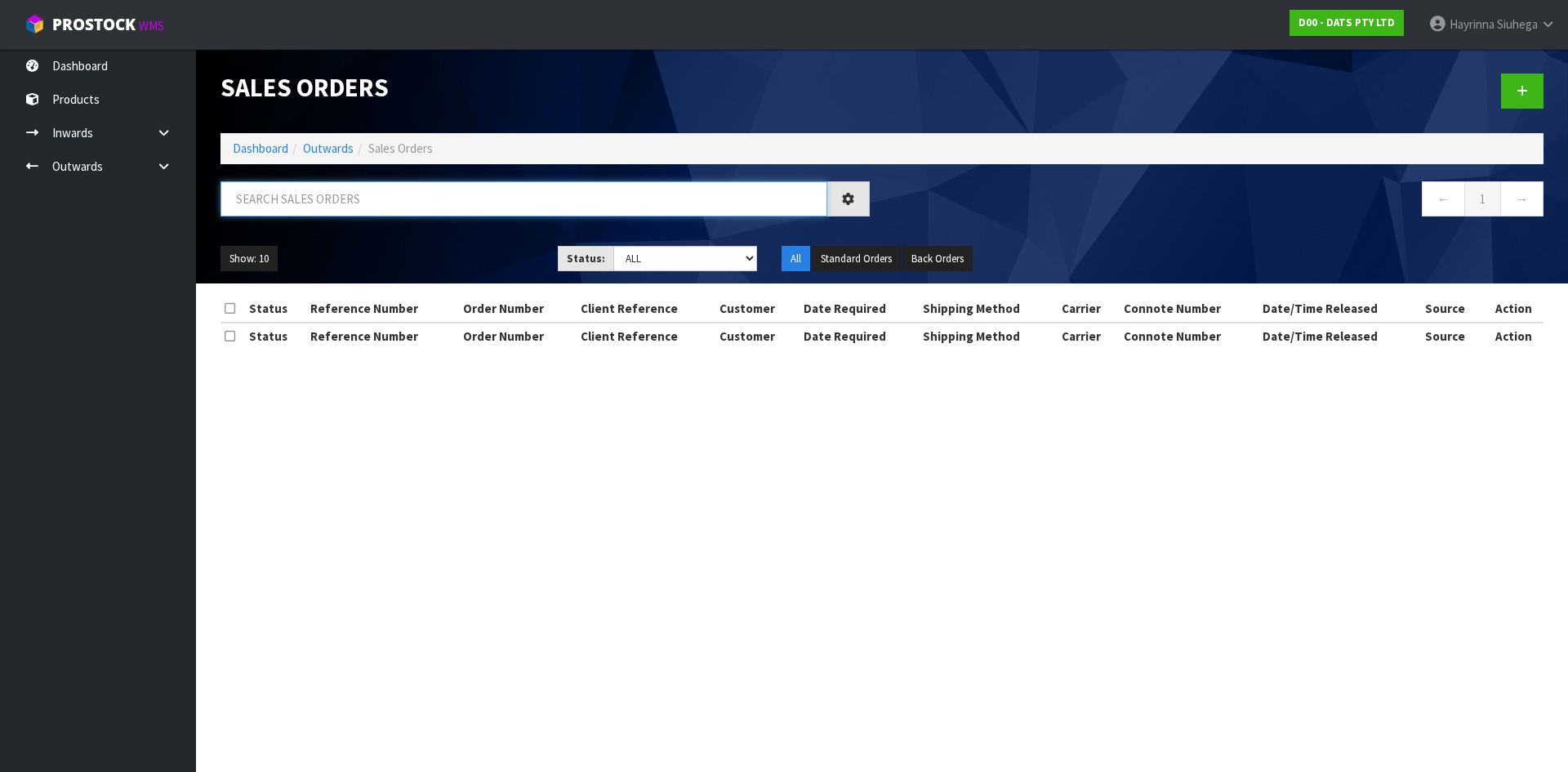
click at [338, 195] on input "text" at bounding box center [524, 199] width 607 height 35
type input "JOB-0409833"
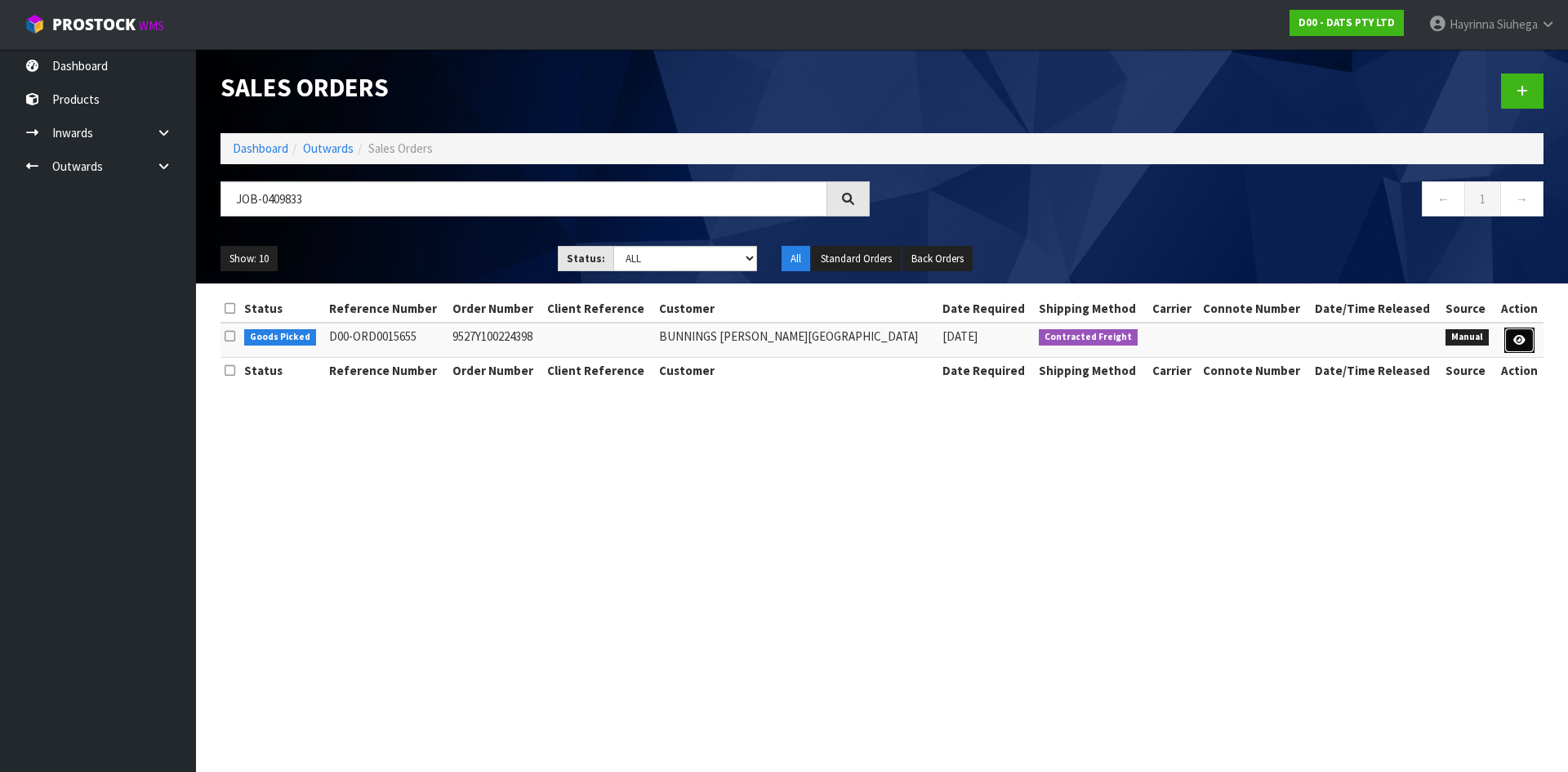
click at [1520, 343] on icon at bounding box center [1519, 340] width 12 height 10
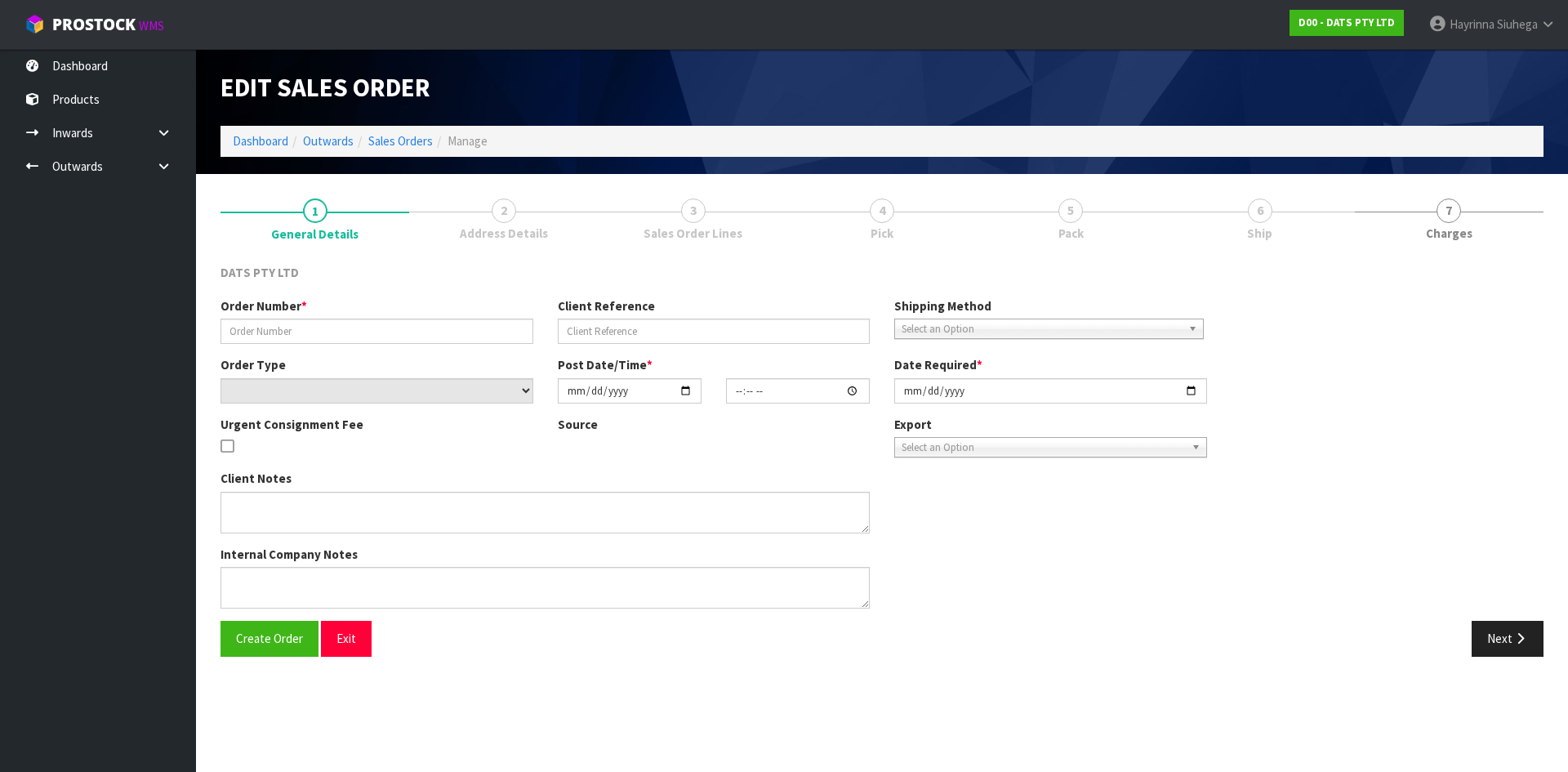
type input "9527Y100224398"
select select "number:0"
type input "[DATE]"
type input "08:40:00.000"
type input "[DATE]"
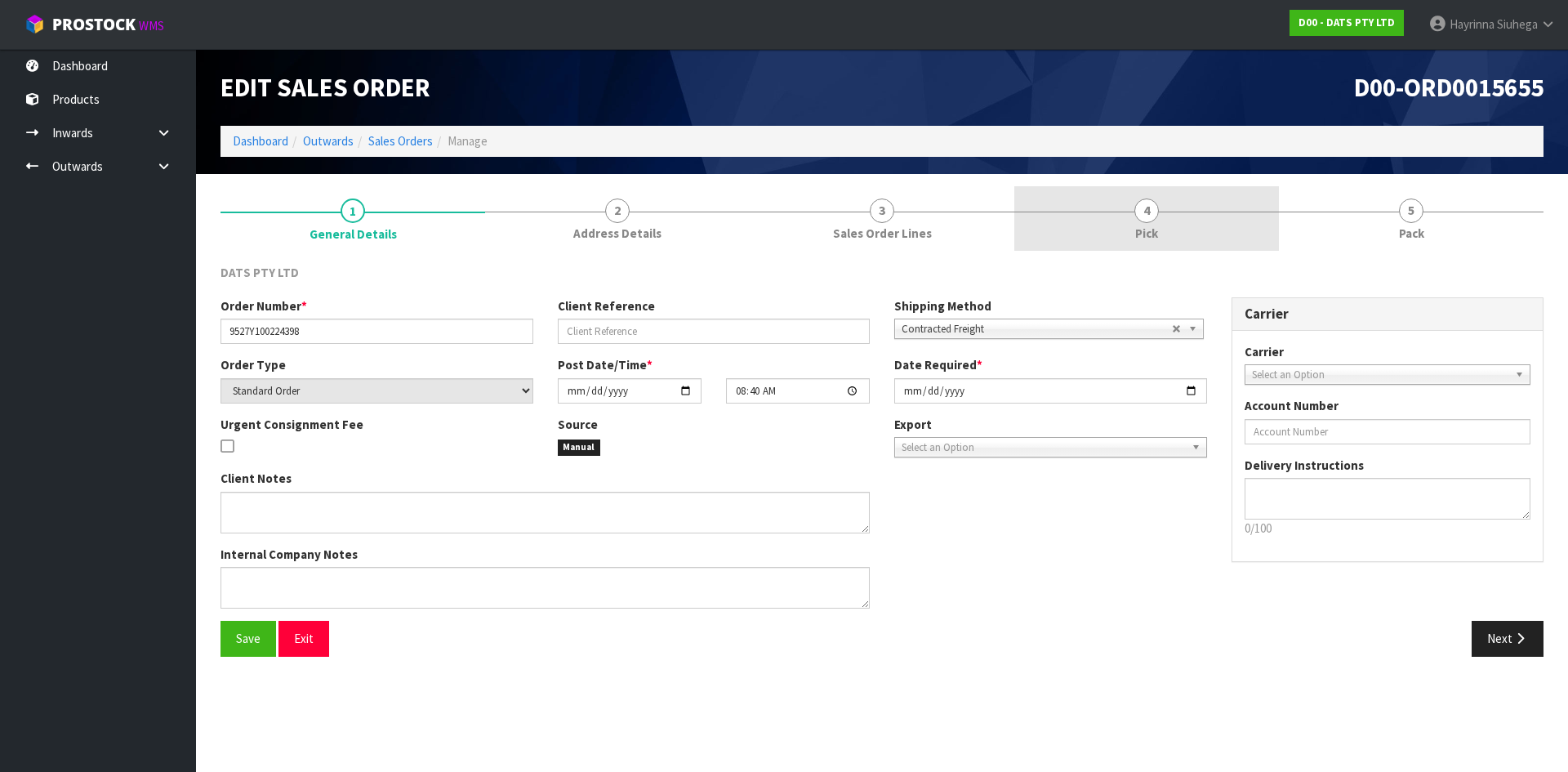
click at [1183, 225] on link "4 Pick" at bounding box center [1146, 219] width 264 height 65
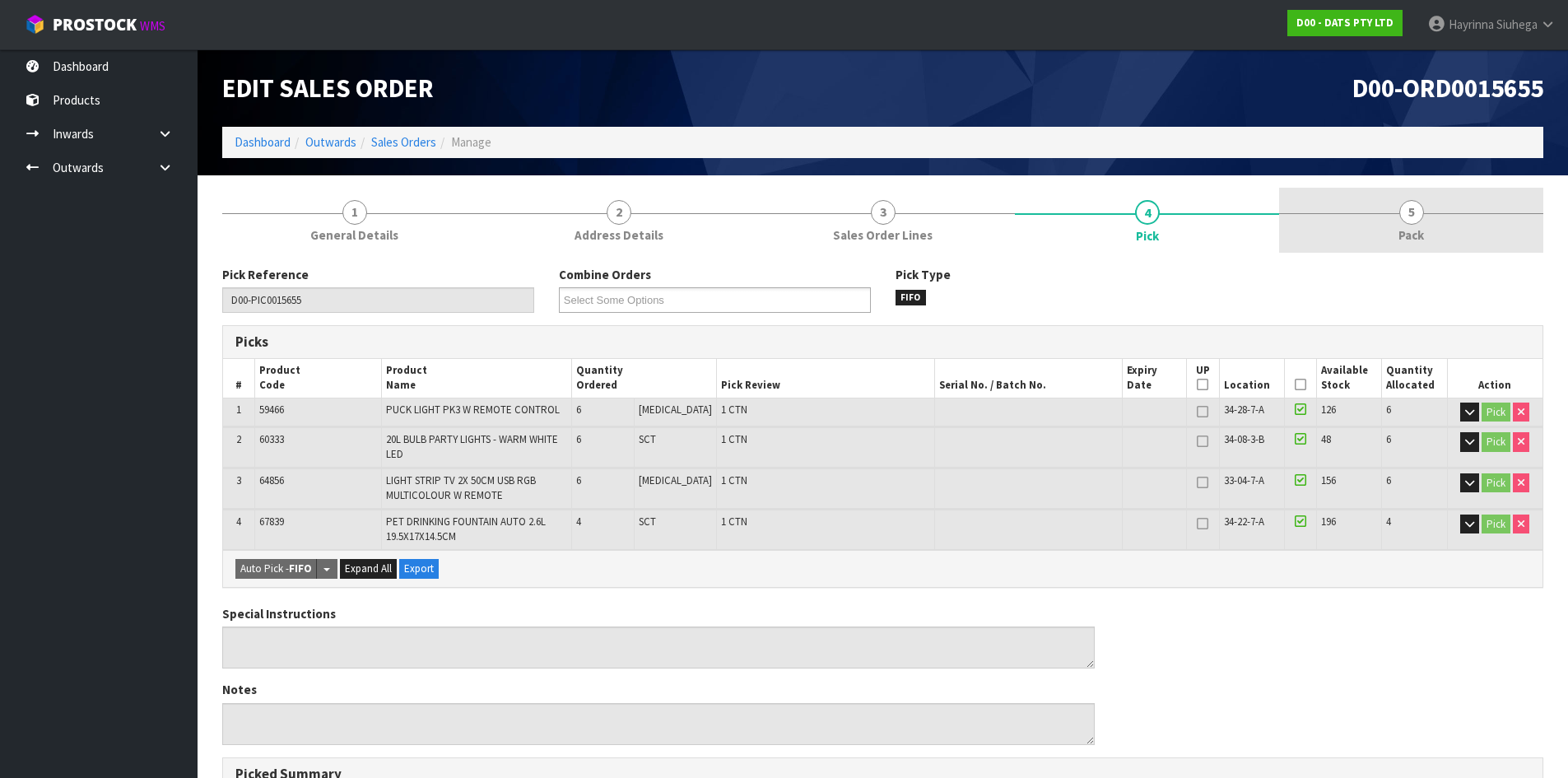
click at [1351, 229] on link "5 Pack" at bounding box center [1412, 221] width 264 height 65
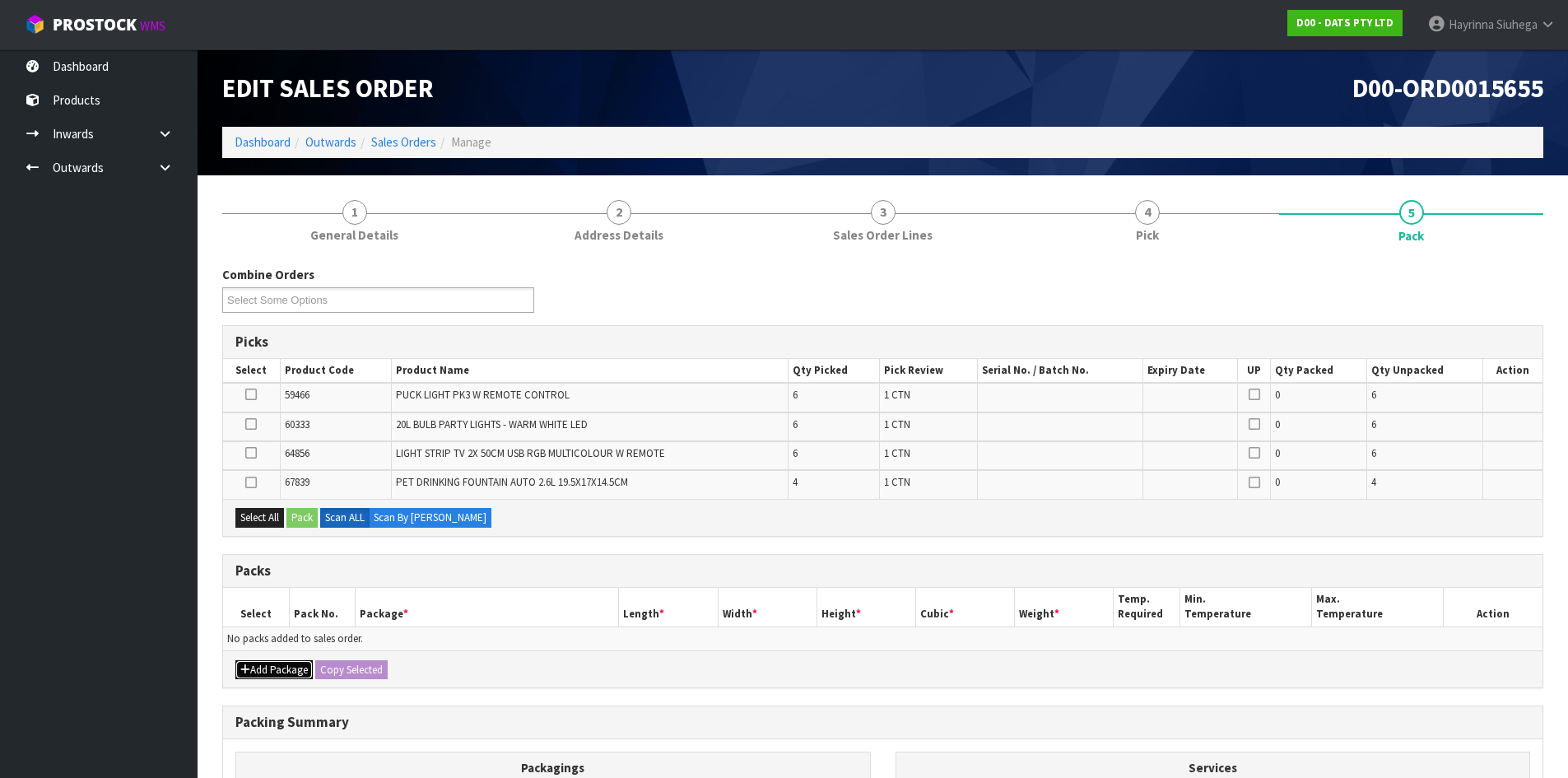
click at [278, 666] on button "Add Package" at bounding box center [274, 670] width 78 height 20
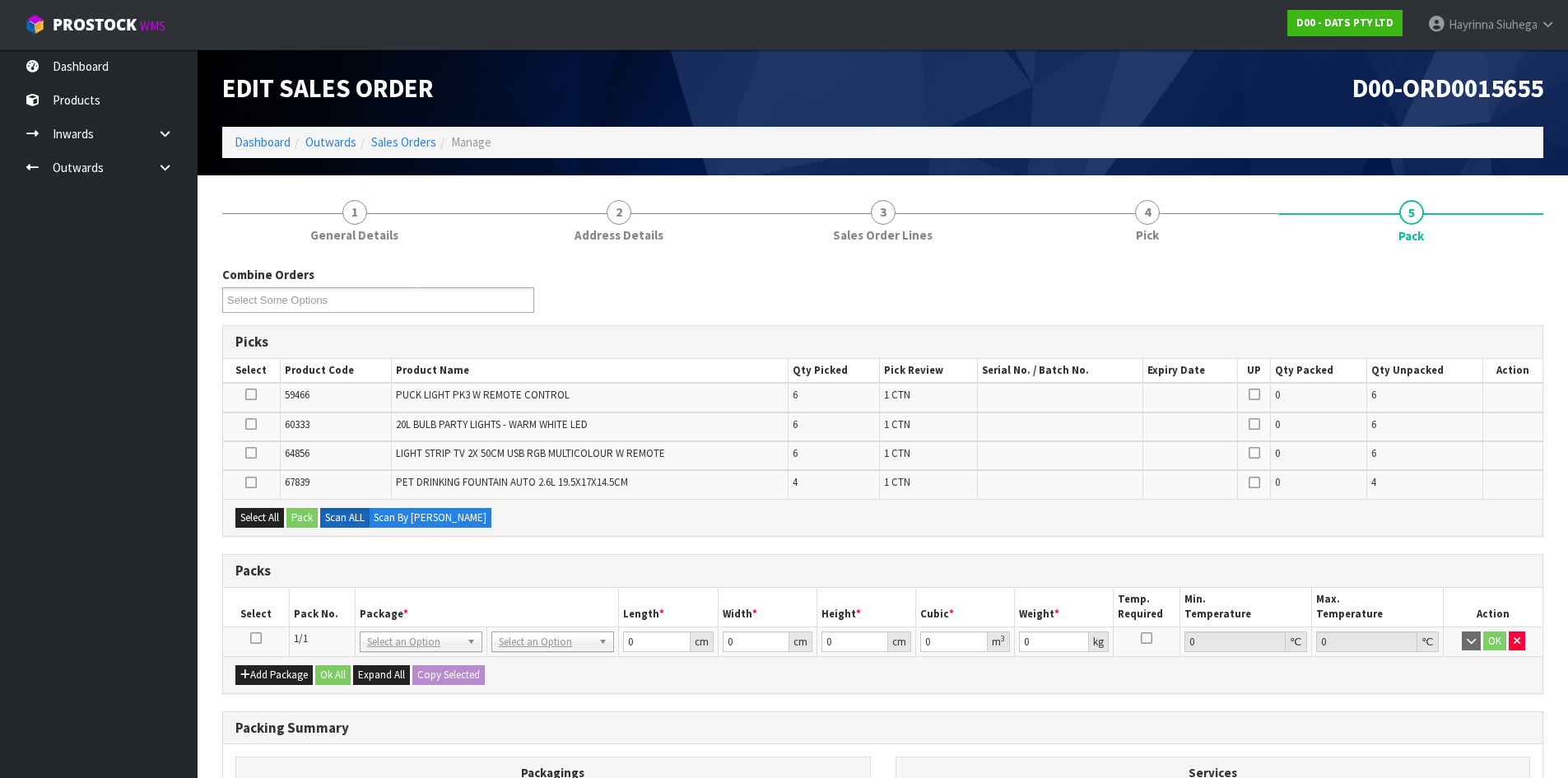
click at [254, 638] on icon at bounding box center [256, 638] width 11 height 1
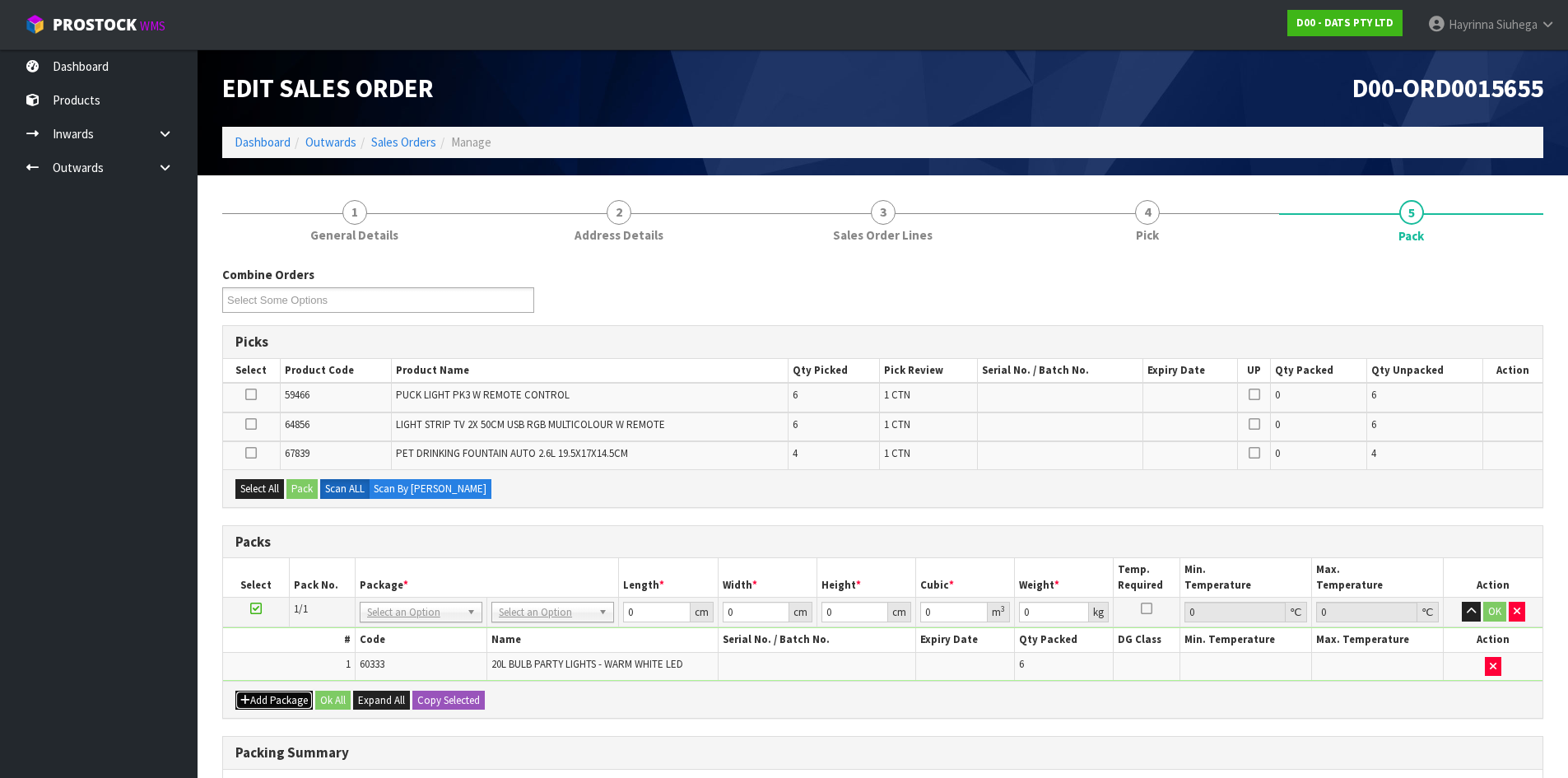
click at [284, 703] on button "Add Package" at bounding box center [274, 699] width 78 height 20
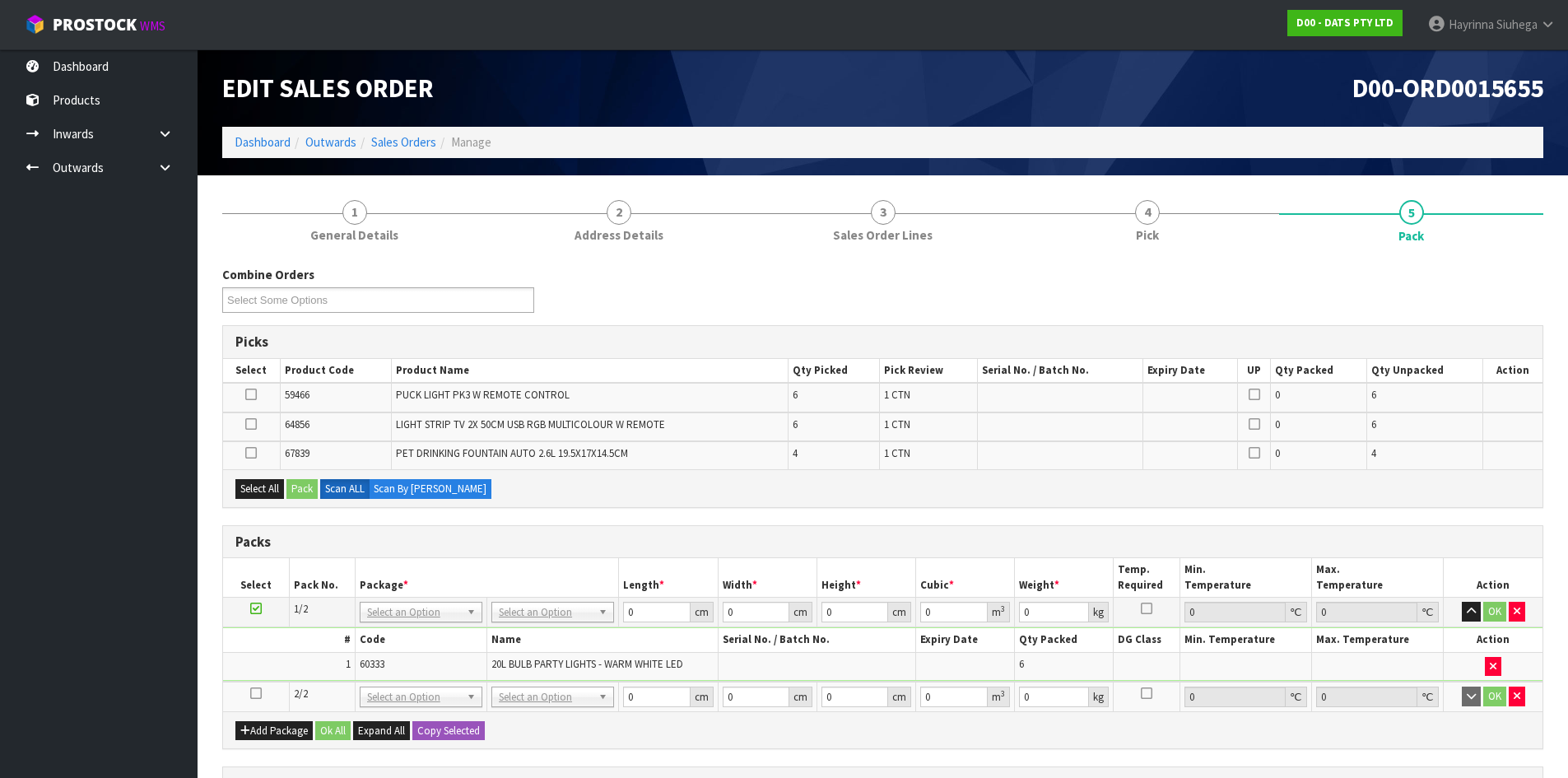
click at [251, 694] on icon at bounding box center [256, 693] width 11 height 1
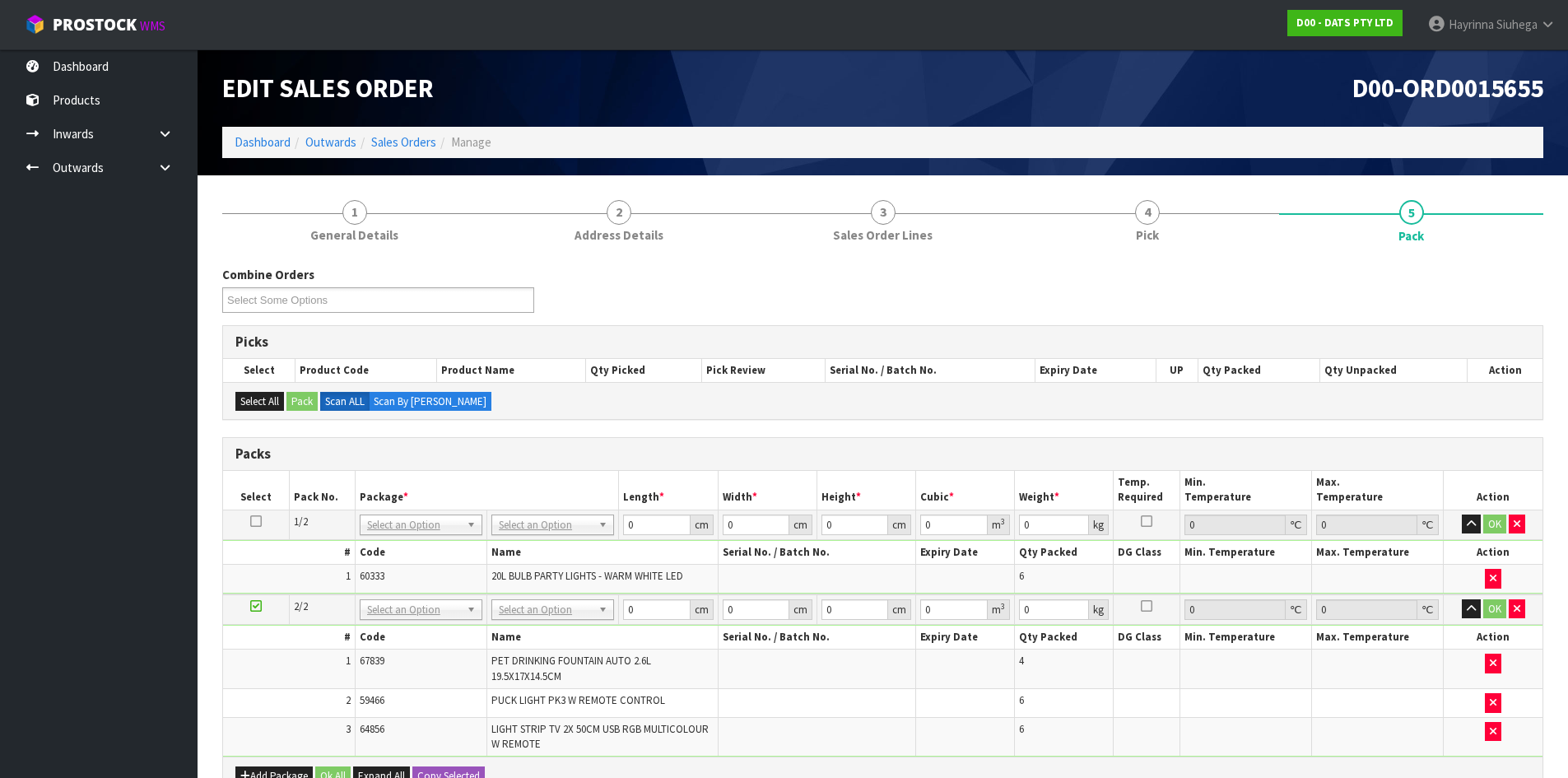
scroll to position [321, 0]
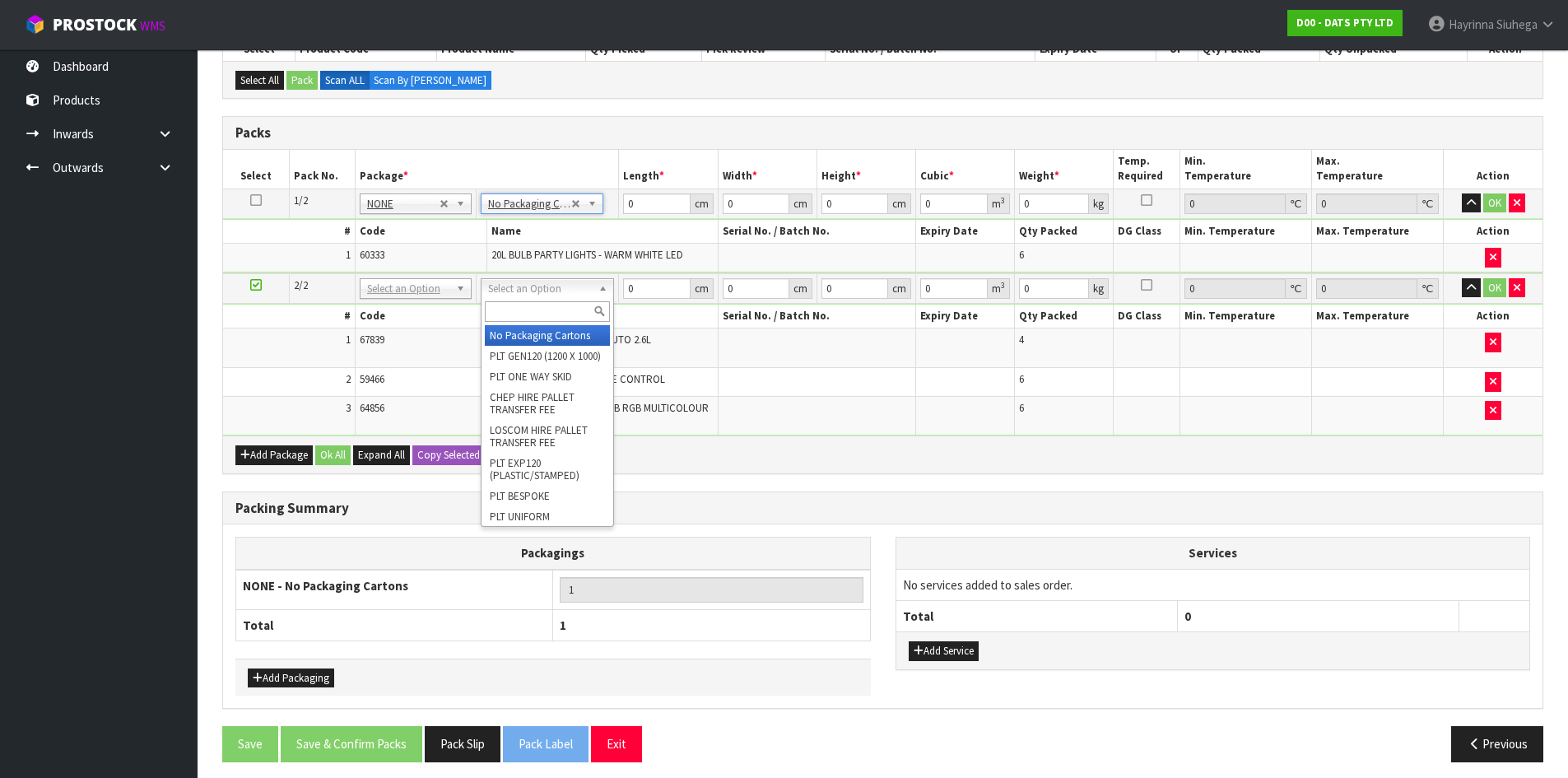
click at [506, 314] on input "text" at bounding box center [547, 311] width 125 height 21
type input "CTN9"
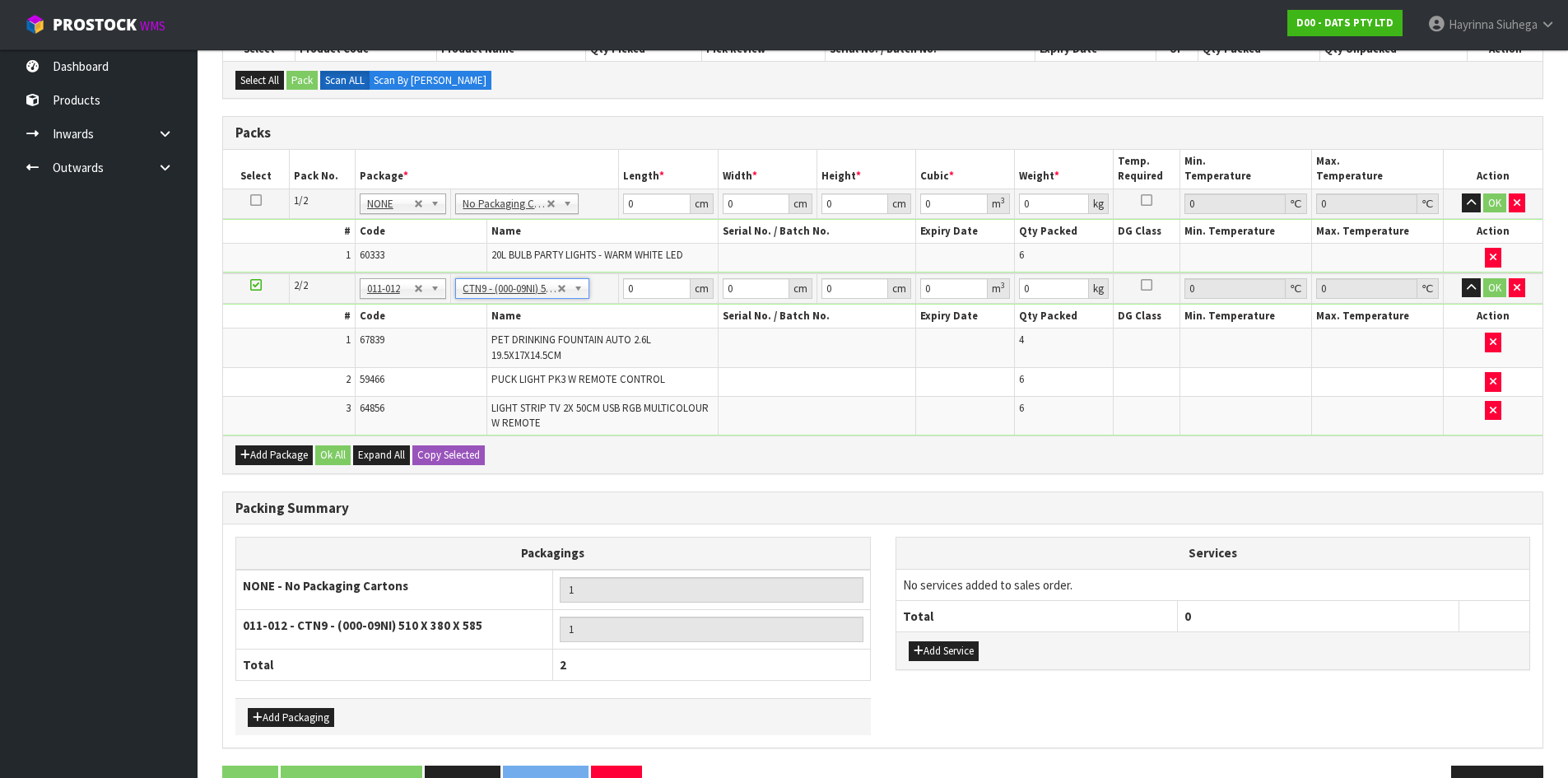
type input "51"
type input "38"
type input "58.5"
type input "0.113373"
type input "7.89"
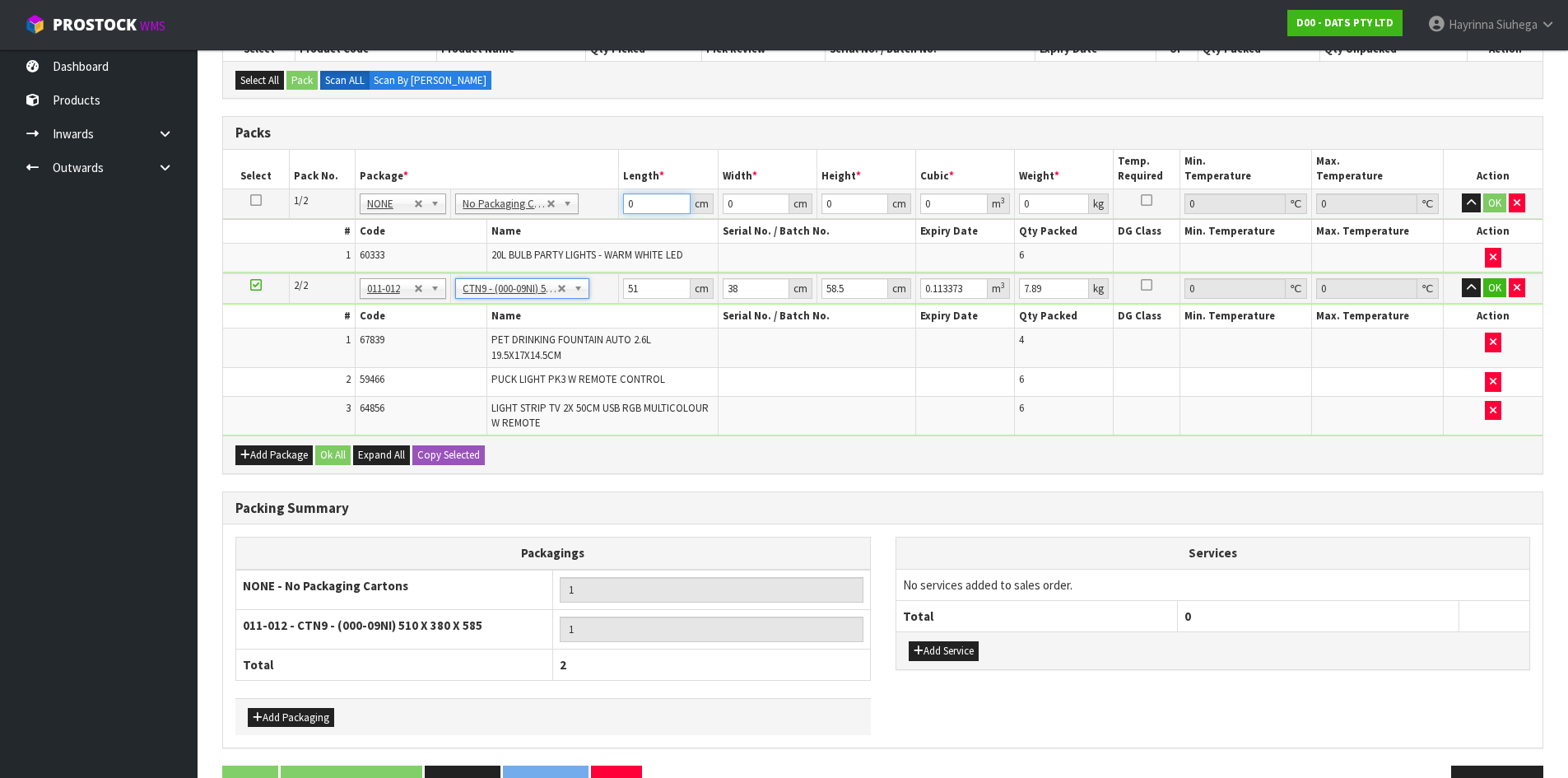
click at [624, 202] on input "0" at bounding box center [656, 204] width 66 height 21
type input "57"
type input "26"
type input "4"
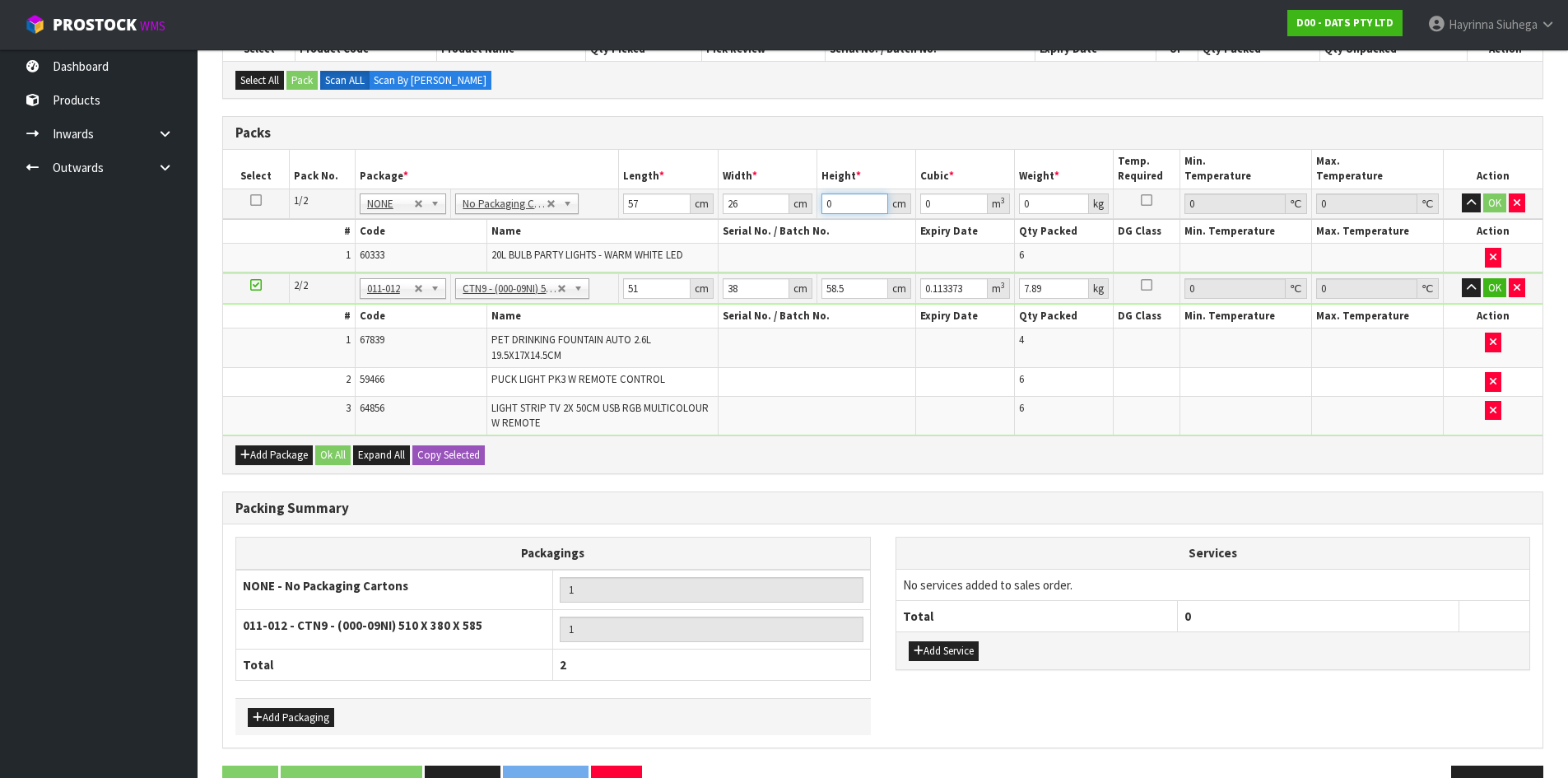
type input "0.005928"
type input "45"
type input "0.06669"
type input "45"
type input "5"
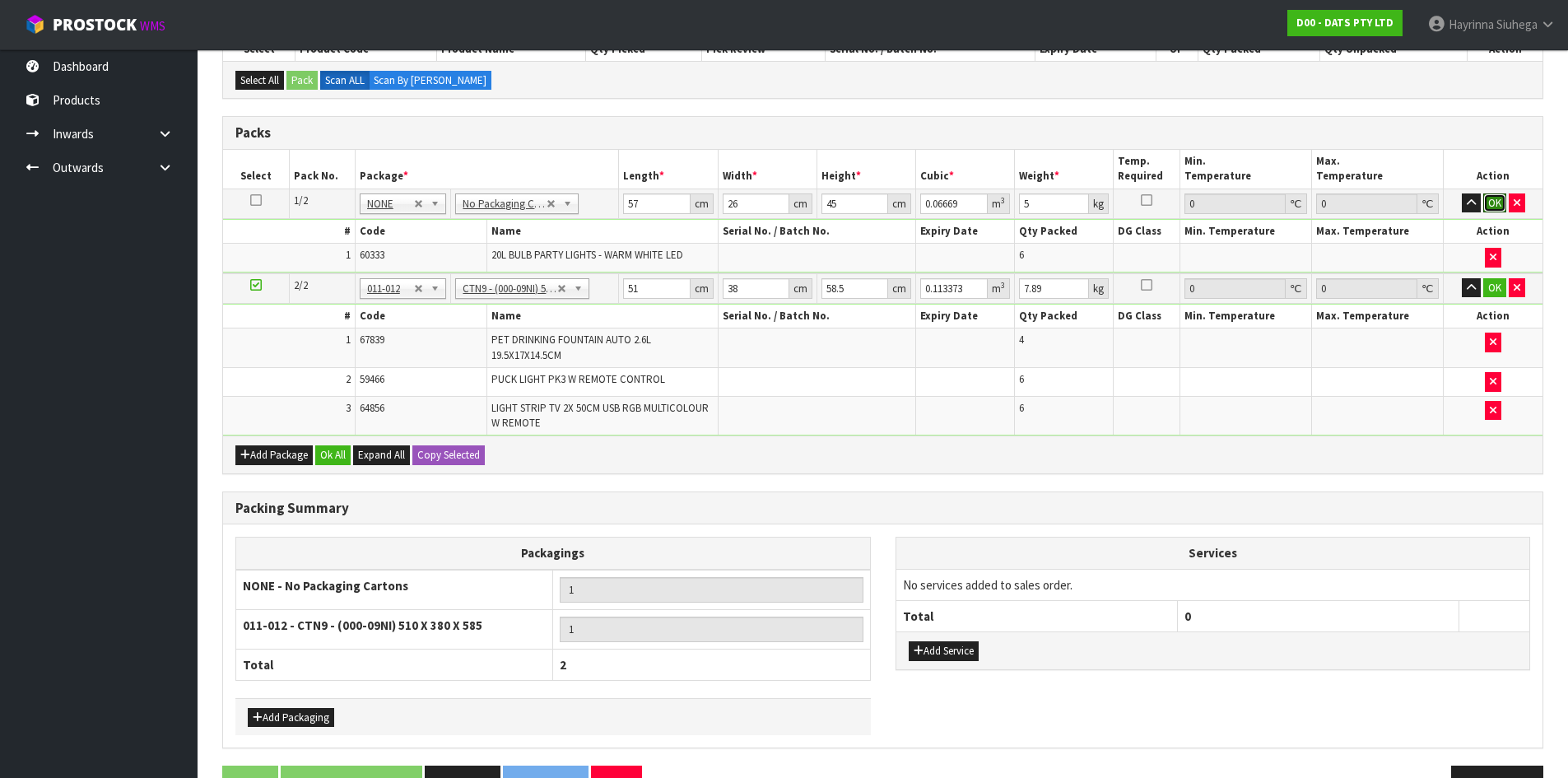
click button "OK" at bounding box center [1495, 203] width 23 height 20
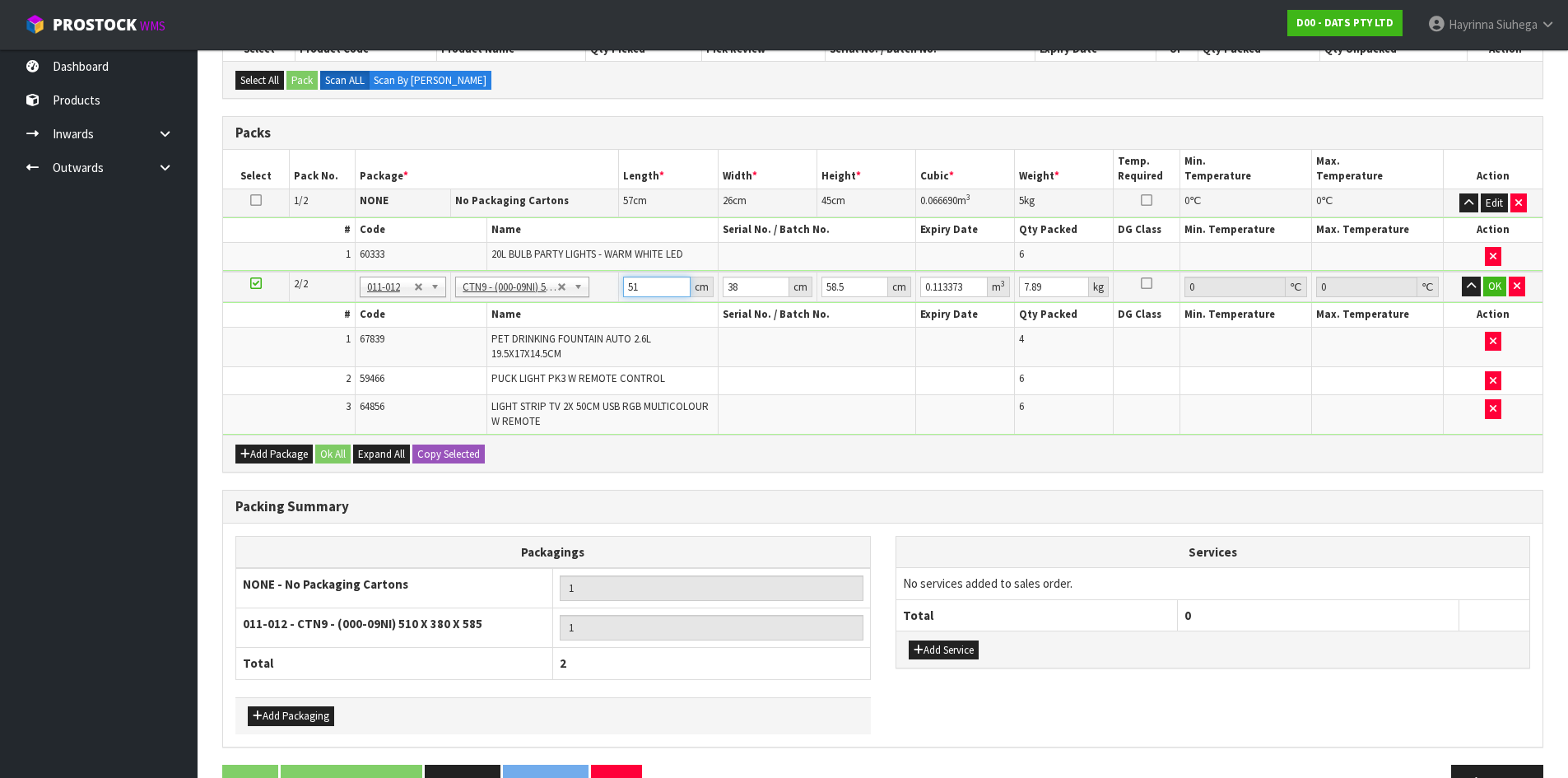
type input "5"
type input "0.011115"
type input "52"
type input "0.115596"
type input "52"
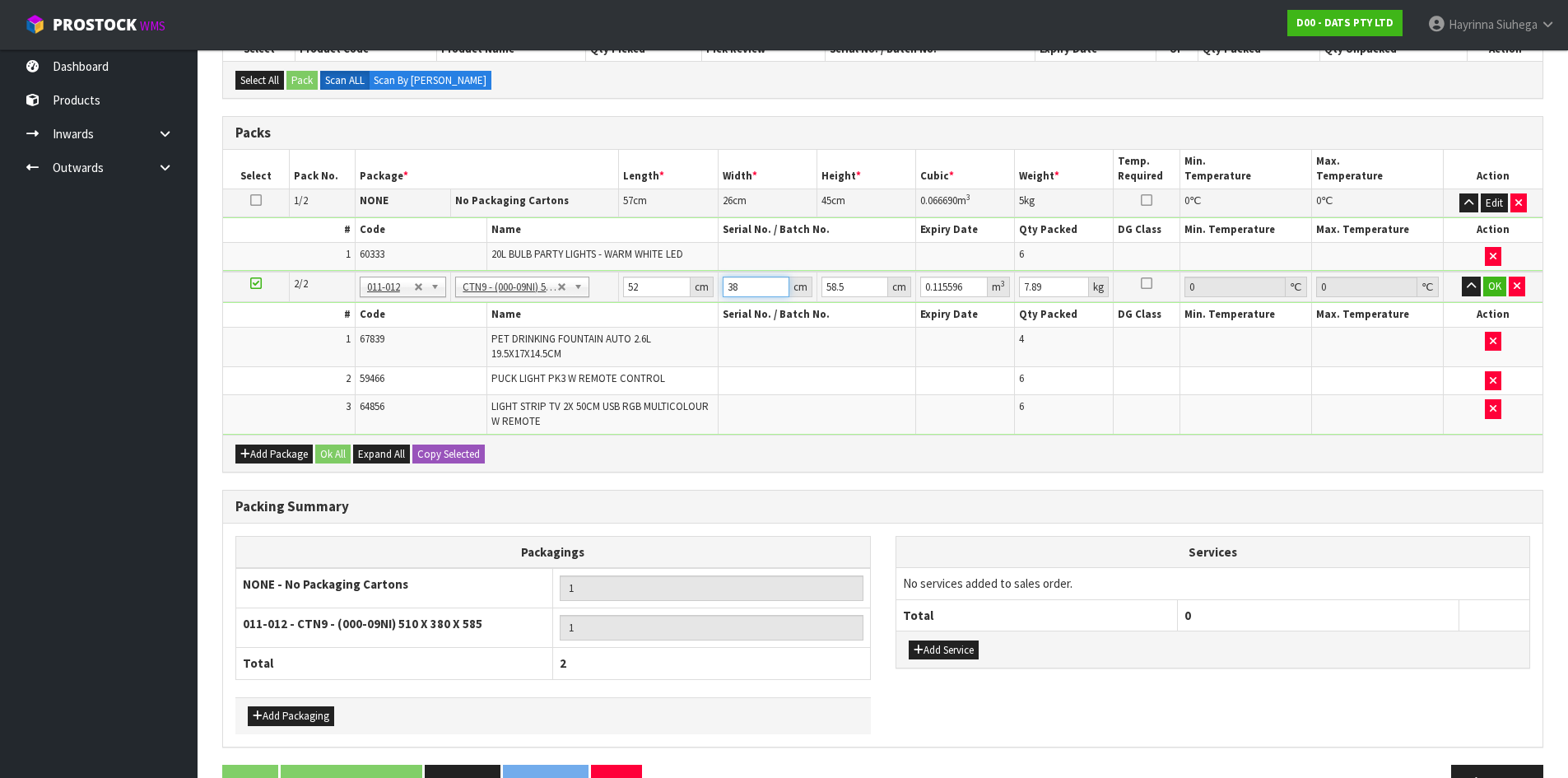
type input "4"
type input "0.012168"
type input "40"
type input "0.12168"
type input "40"
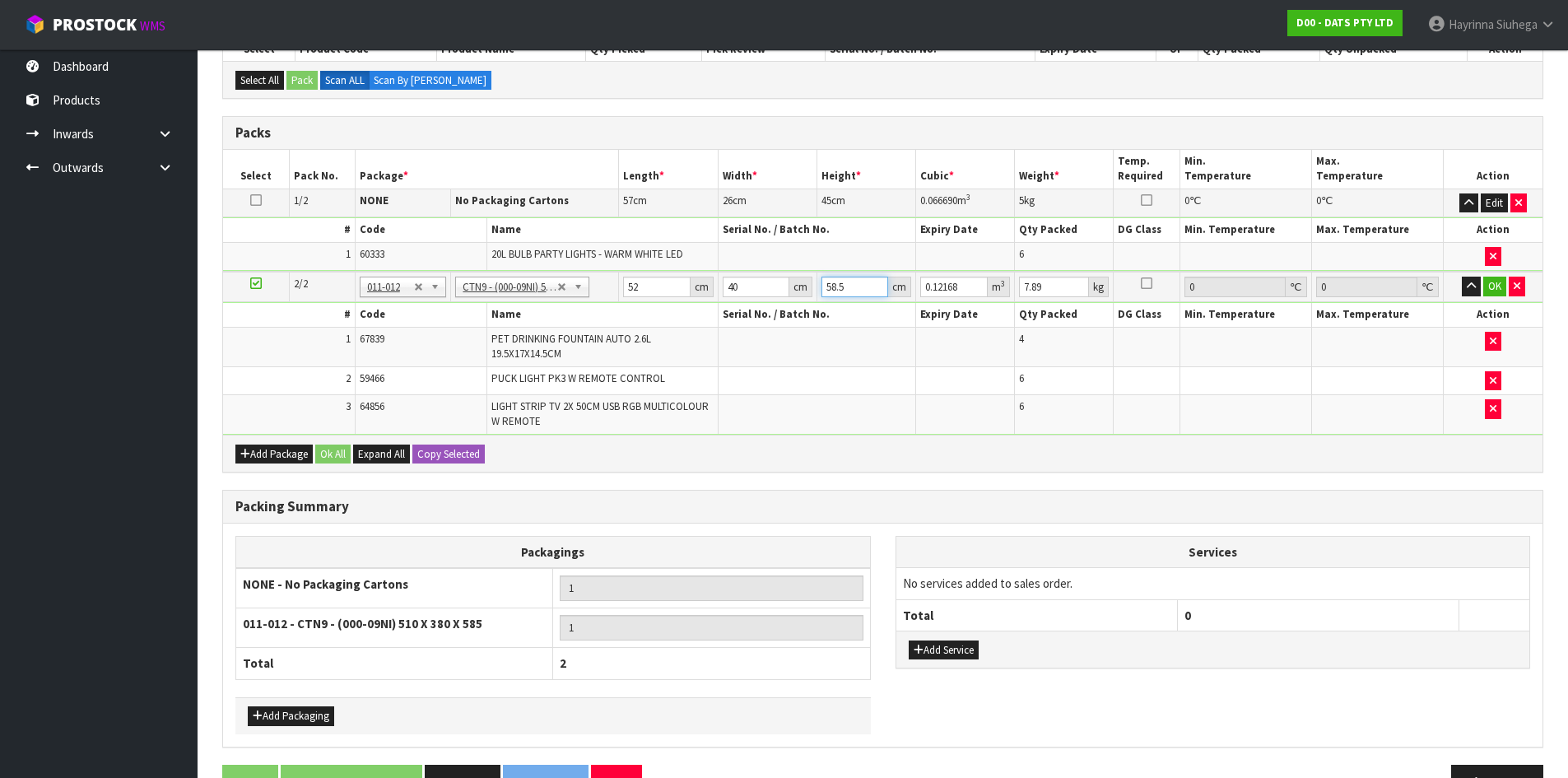
type input "4"
type input "0.00832"
type input "40"
type input "0.0832"
type input "40"
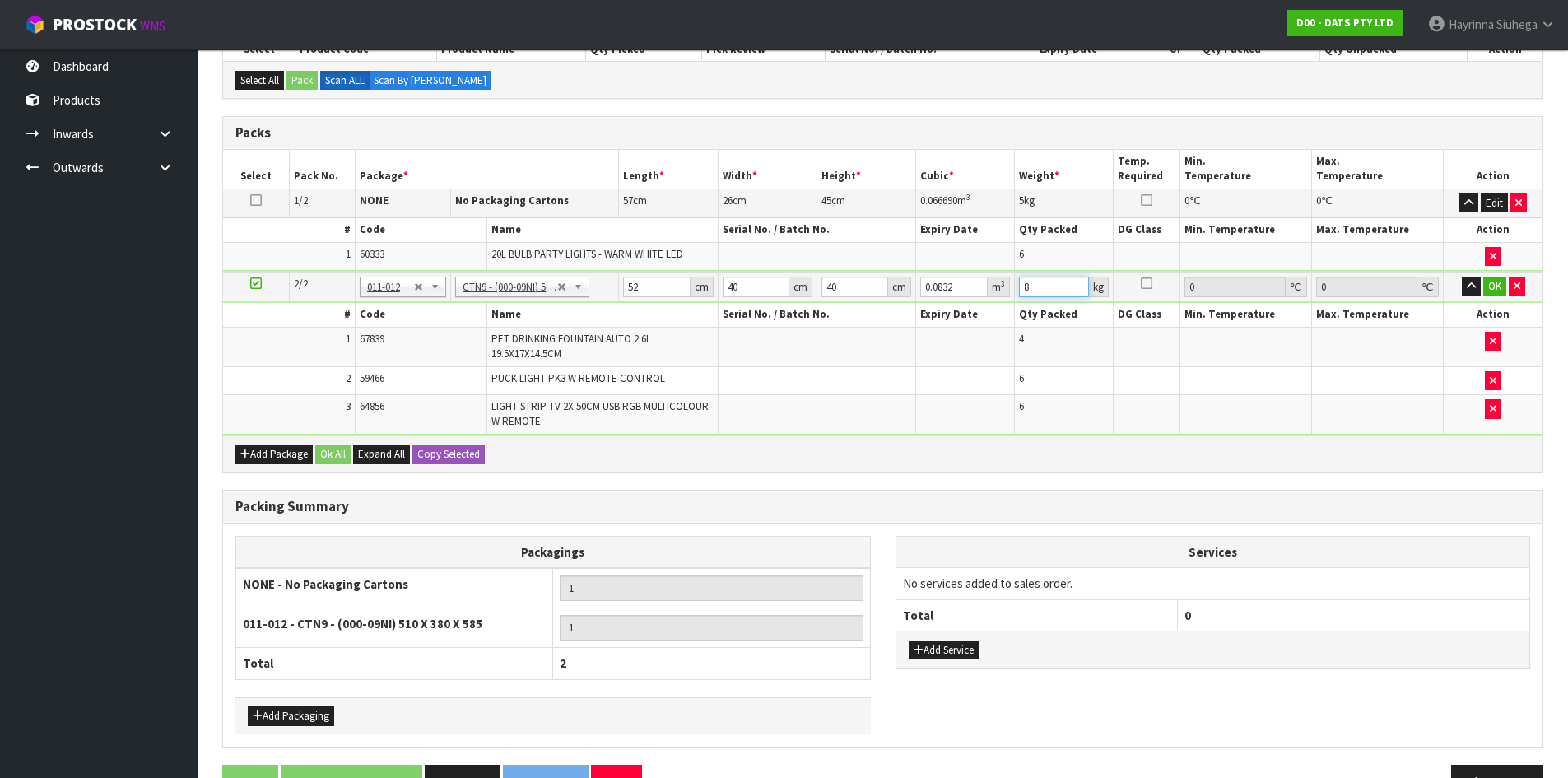
type input "8"
click button "OK" at bounding box center [1495, 286] width 23 height 20
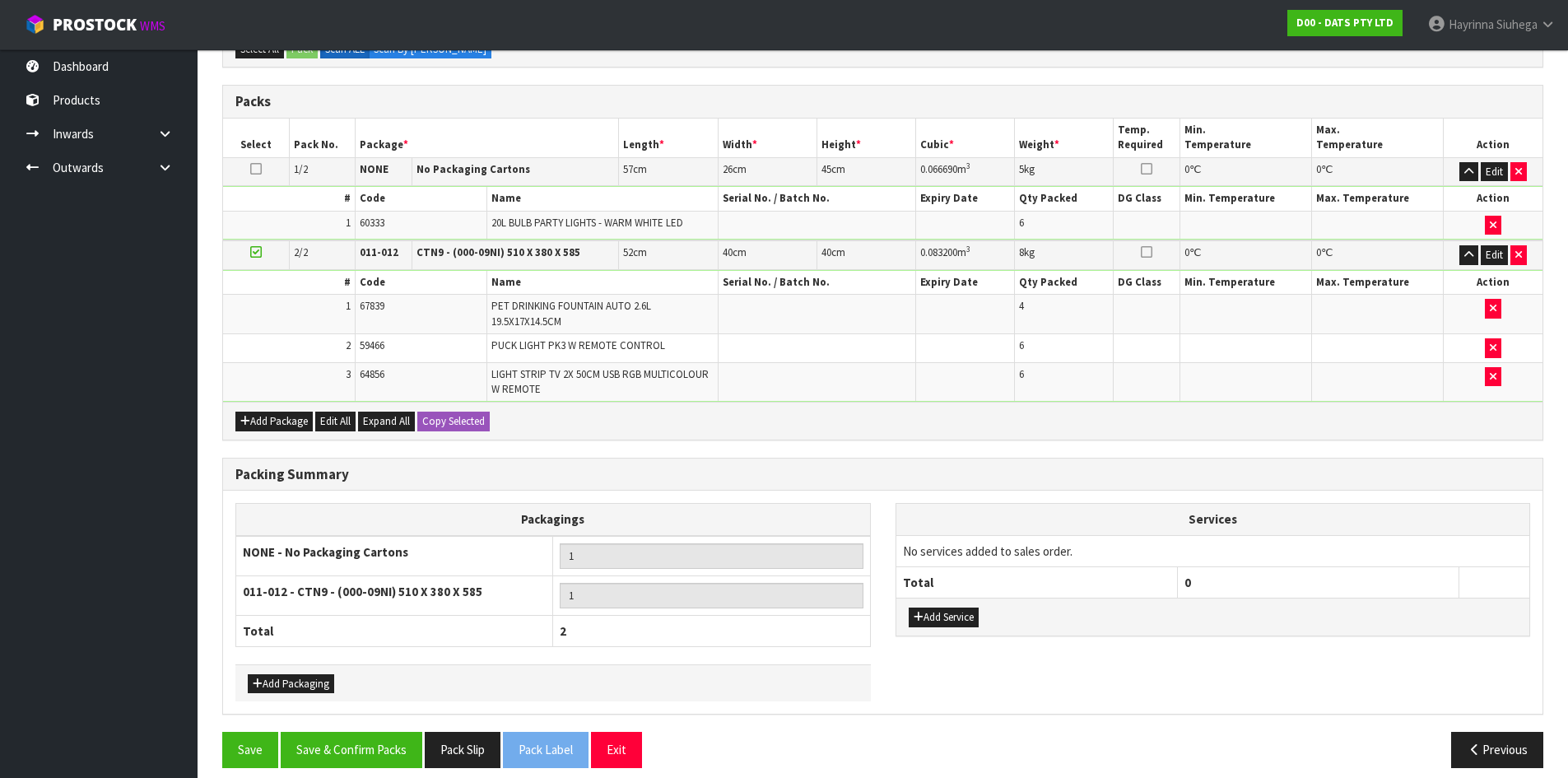
scroll to position [367, 0]
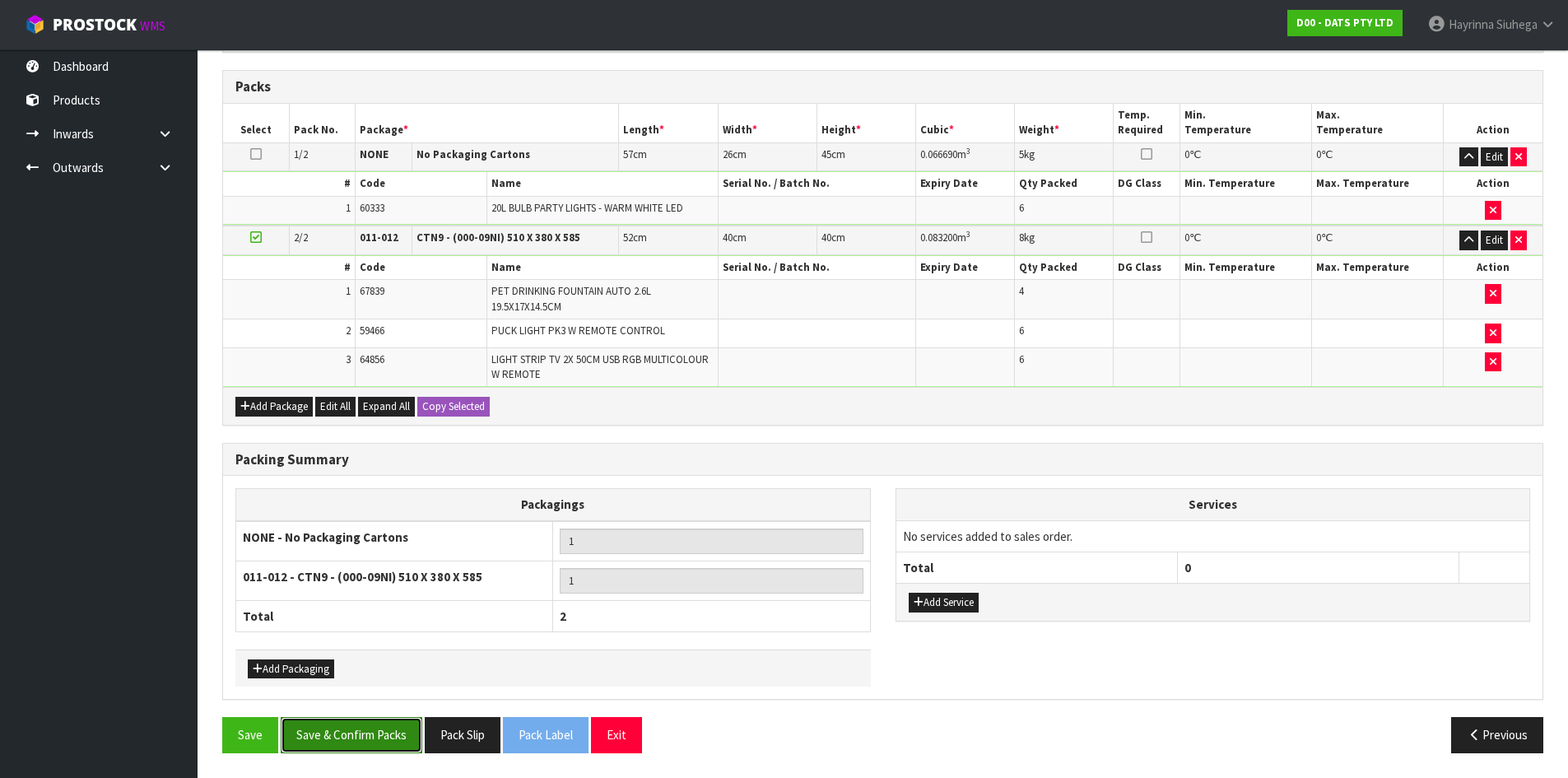
click at [378, 733] on button "Save & Confirm Packs" at bounding box center [351, 735] width 141 height 36
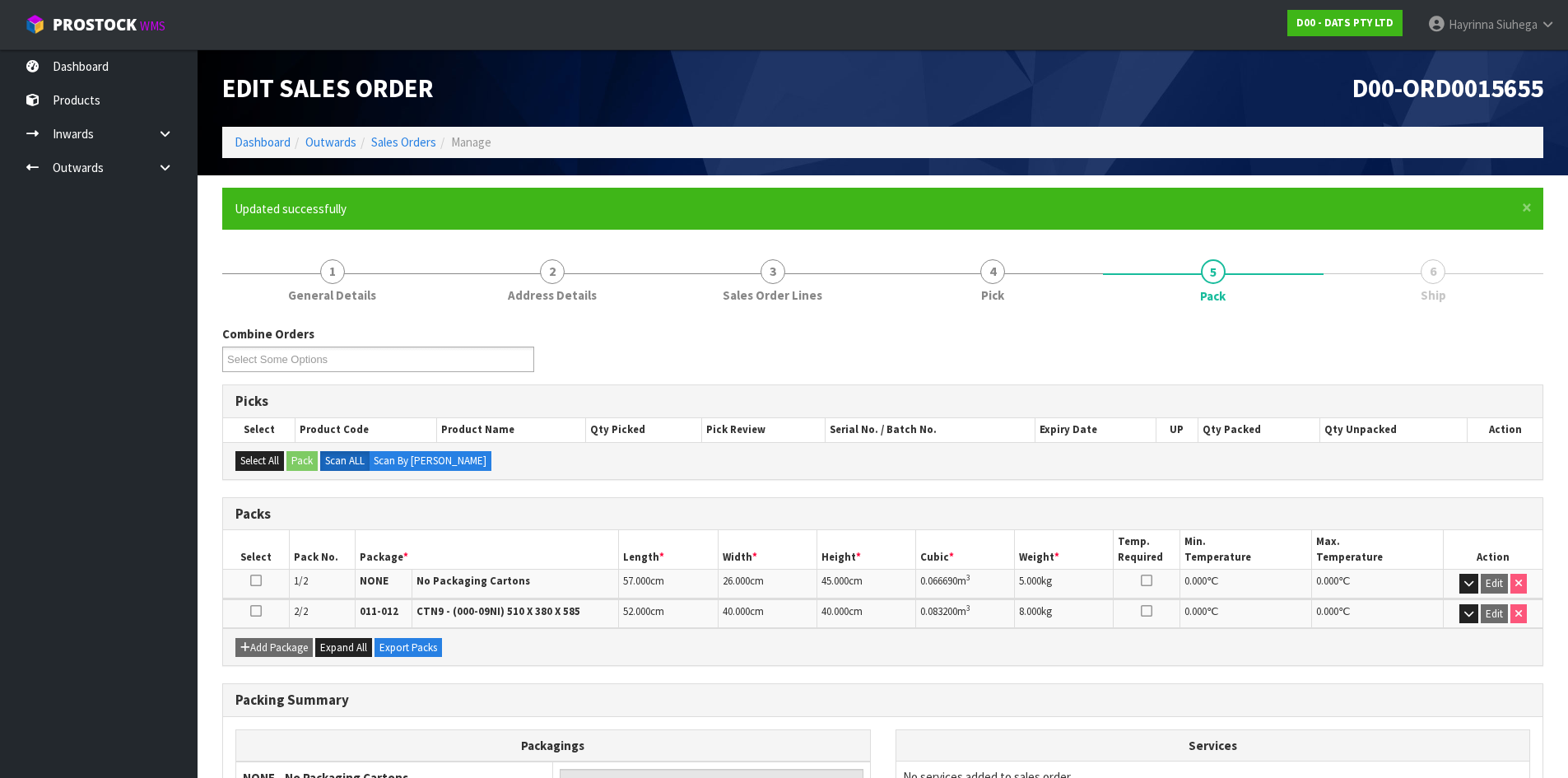
click at [1352, 329] on div "Combine Orders D00-ORD0015649 D00-ORD0015655 D00-ORD0015657 D00-ORD0015658 D00-…" at bounding box center [882, 354] width 1346 height 59
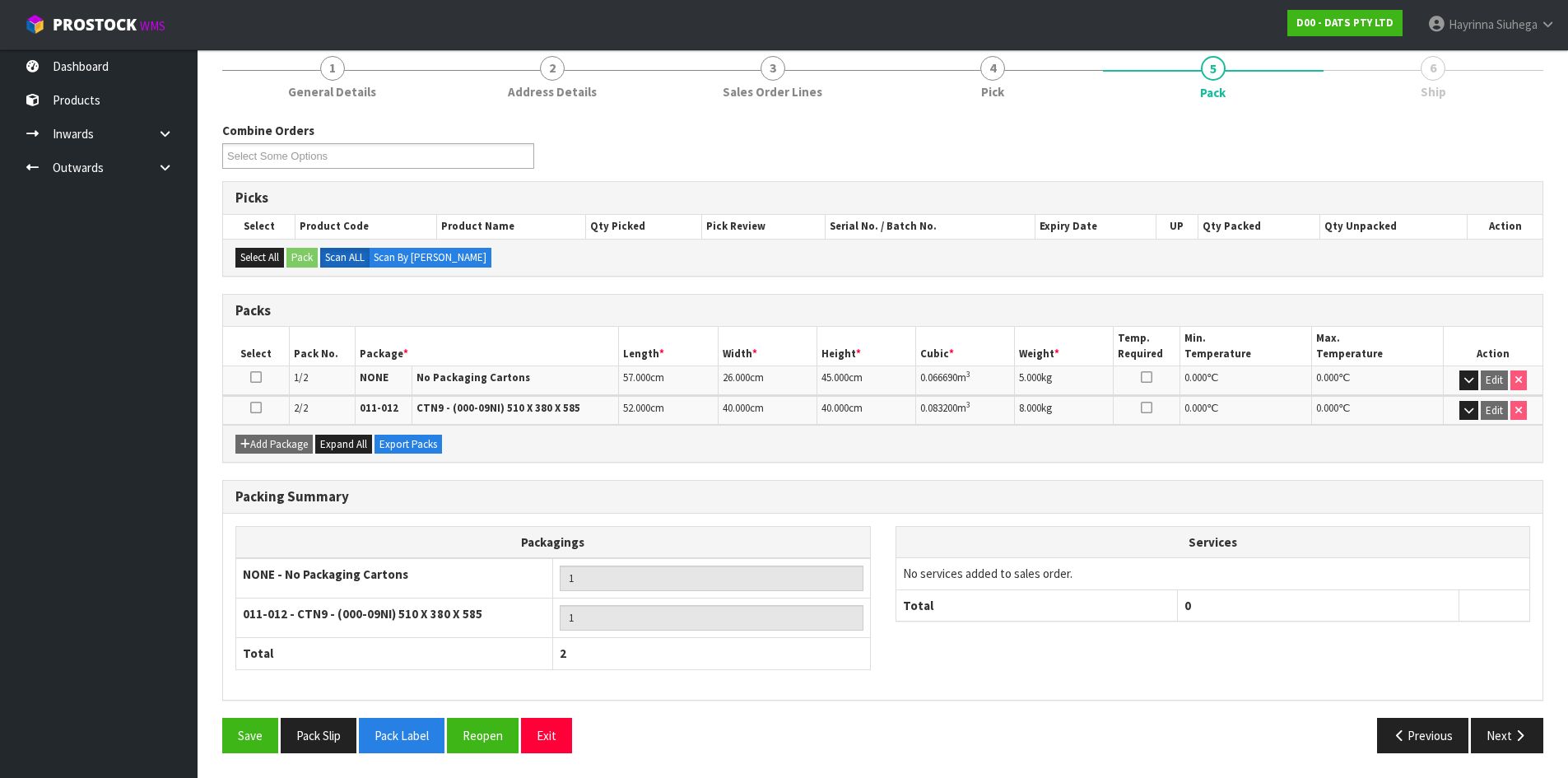
click at [1503, 673] on div "Packagings NONE - No Packaging Cartons 1 011-012 - CTN9 - (000-09NI) 510 X 380 …" at bounding box center [882, 606] width 1320 height 161
click at [1515, 742] on button "Next" at bounding box center [1507, 735] width 72 height 36
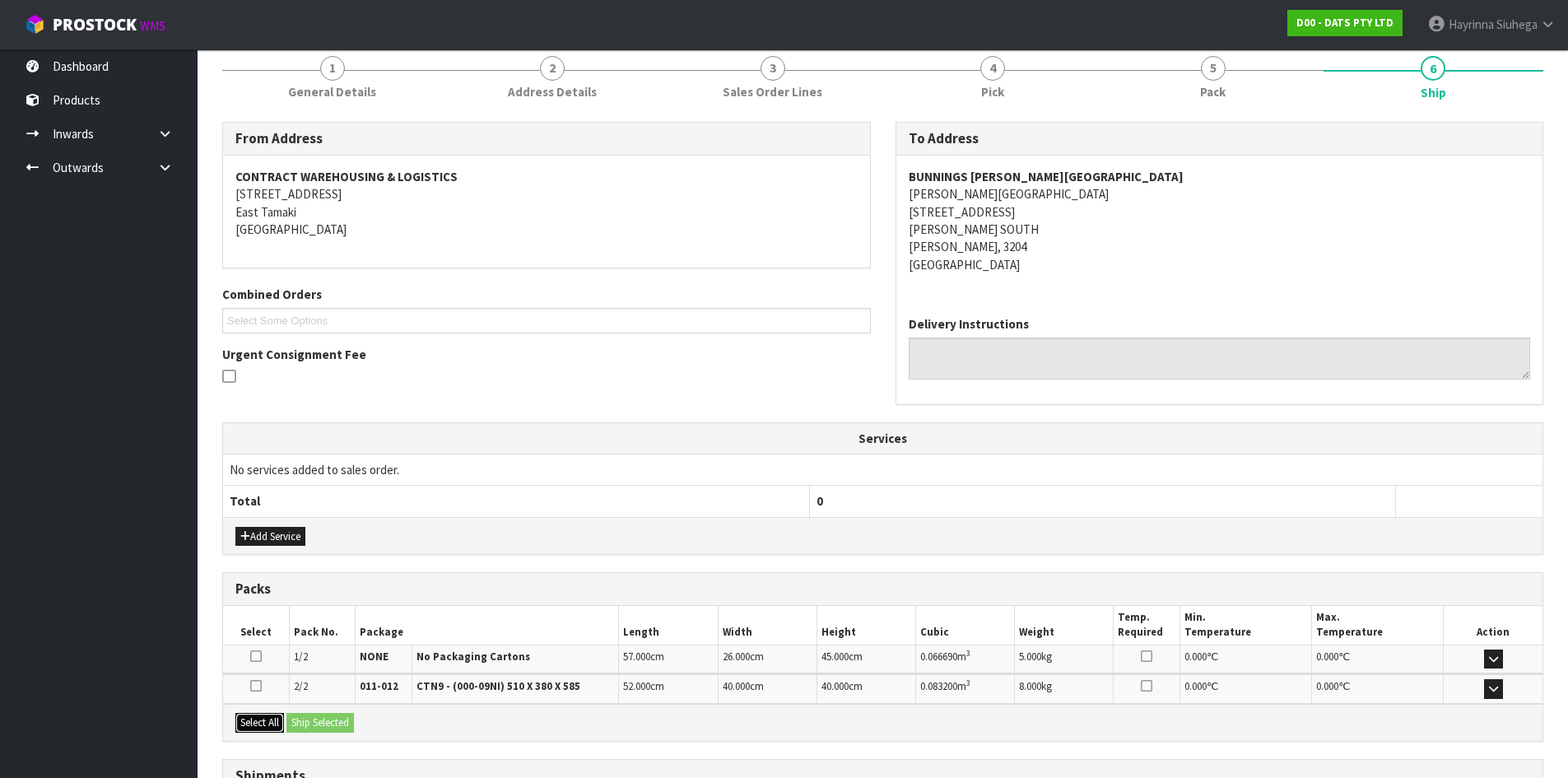
click at [263, 719] on button "Select All" at bounding box center [260, 722] width 49 height 20
click at [338, 716] on button "Ship Selected" at bounding box center [320, 722] width 67 height 20
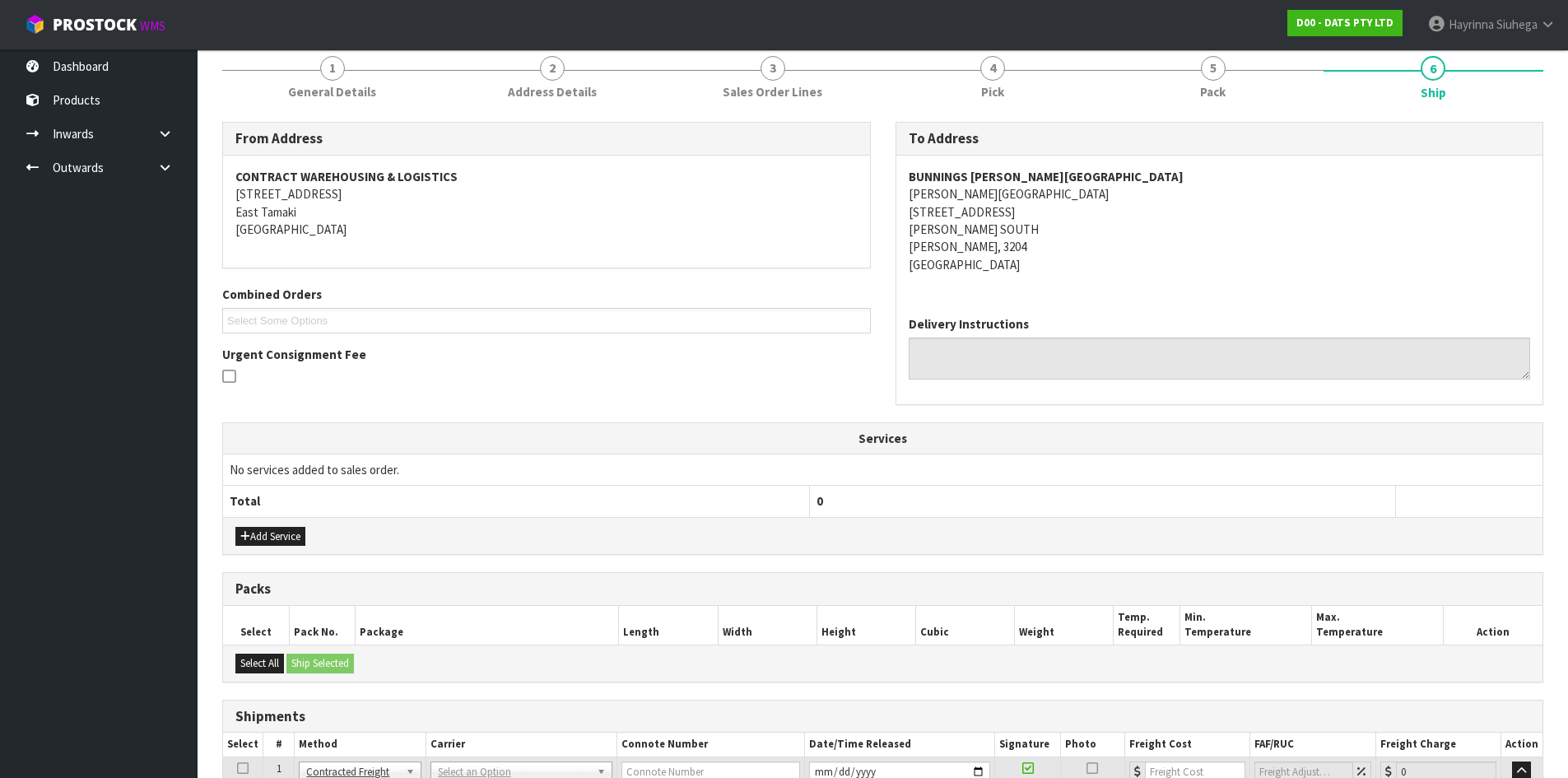
scroll to position [373, 0]
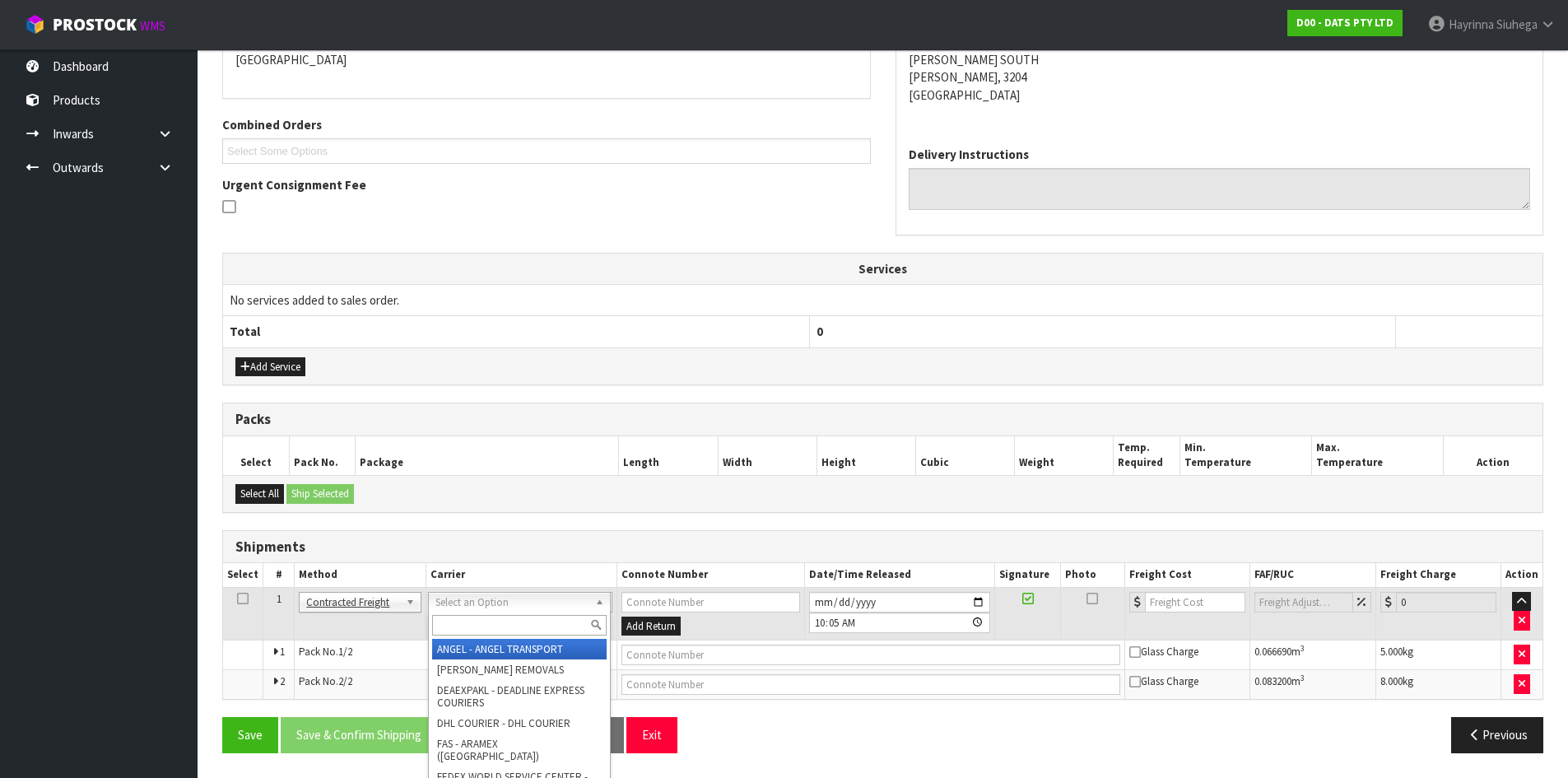
click at [474, 614] on input "text" at bounding box center [519, 625] width 175 height 21
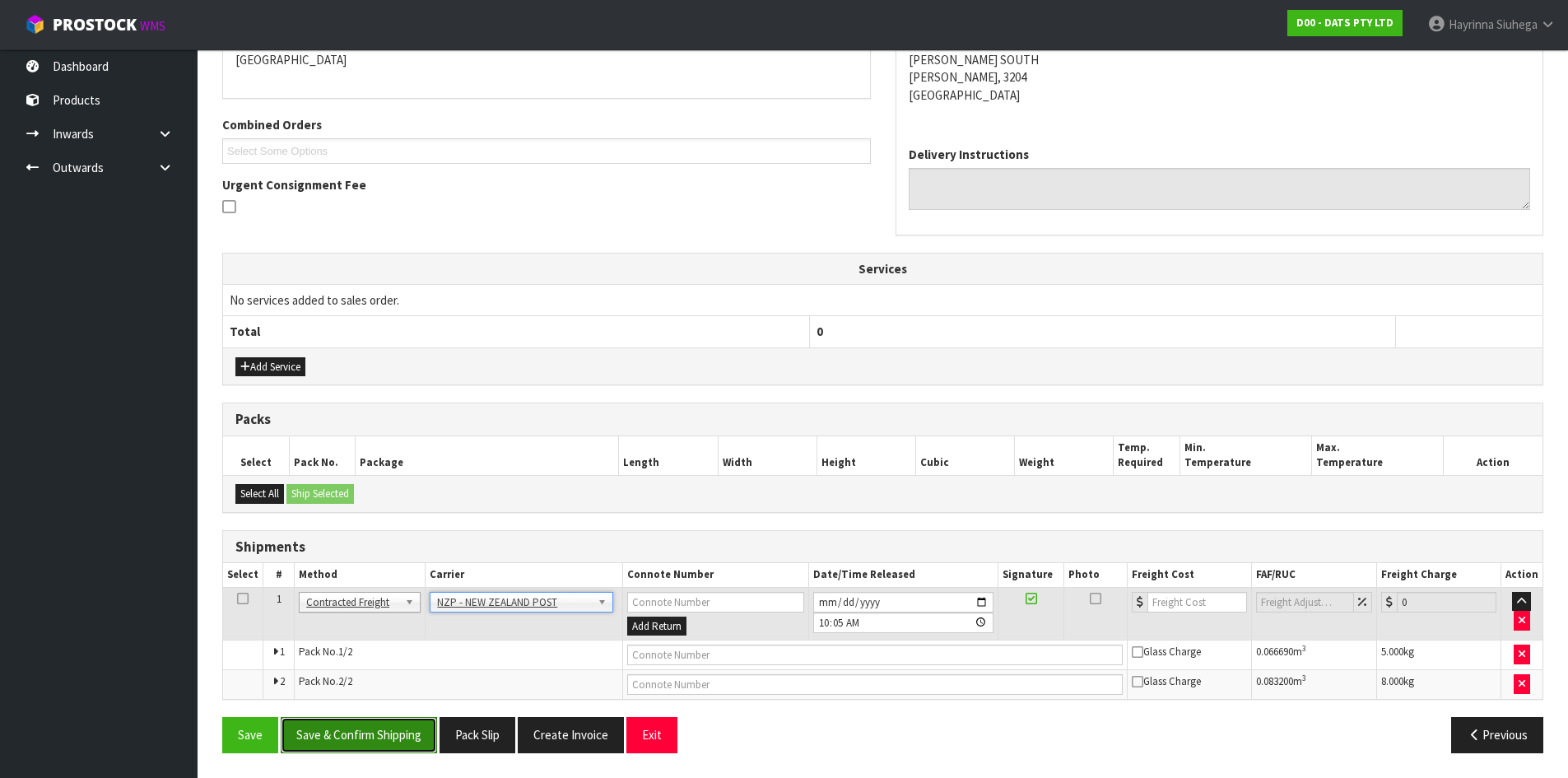
click at [388, 719] on button "Save & Confirm Shipping" at bounding box center [358, 735] width 156 height 36
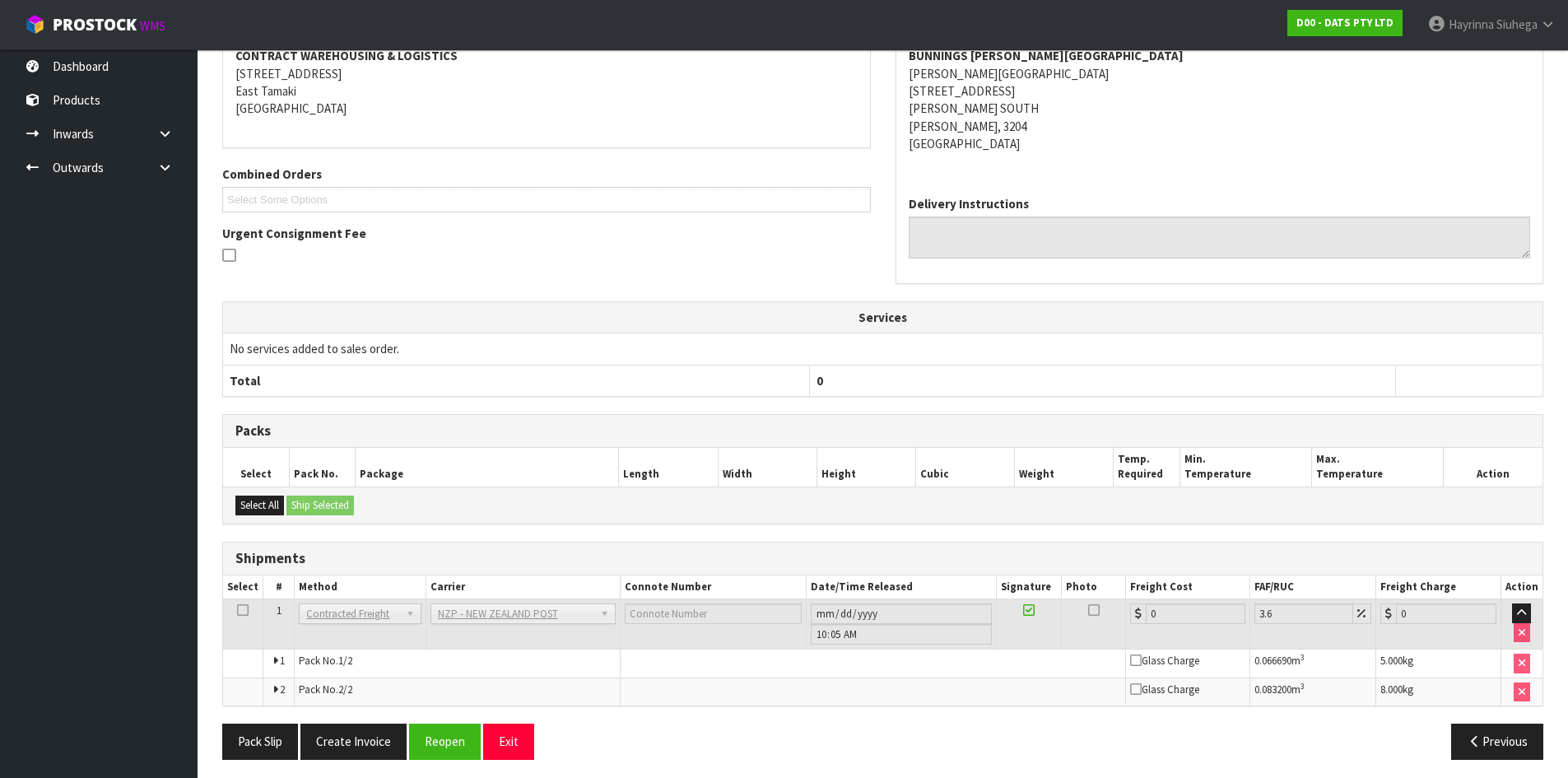
scroll to position [348, 0]
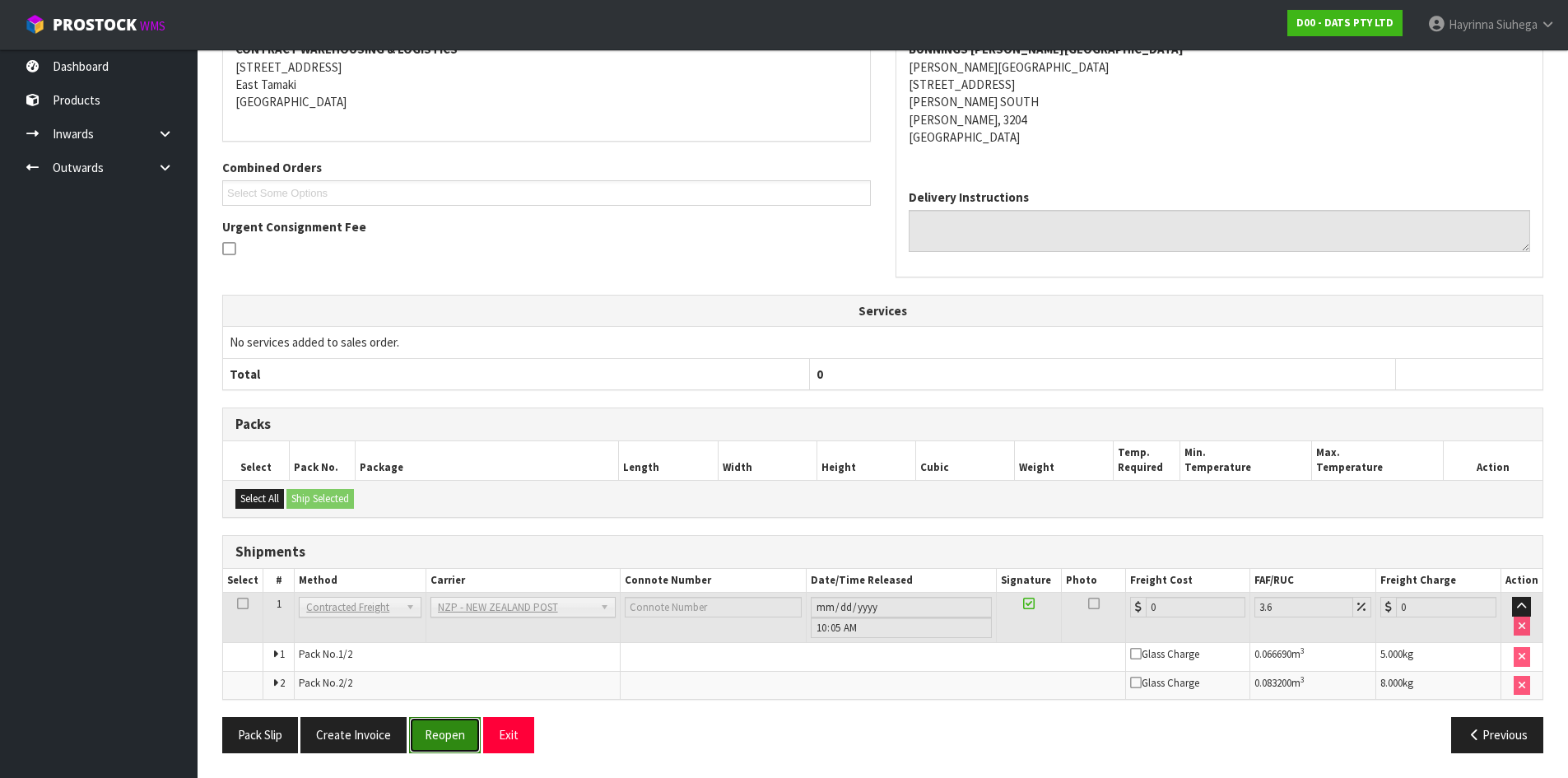
click at [461, 731] on button "Reopen" at bounding box center [444, 735] width 72 height 36
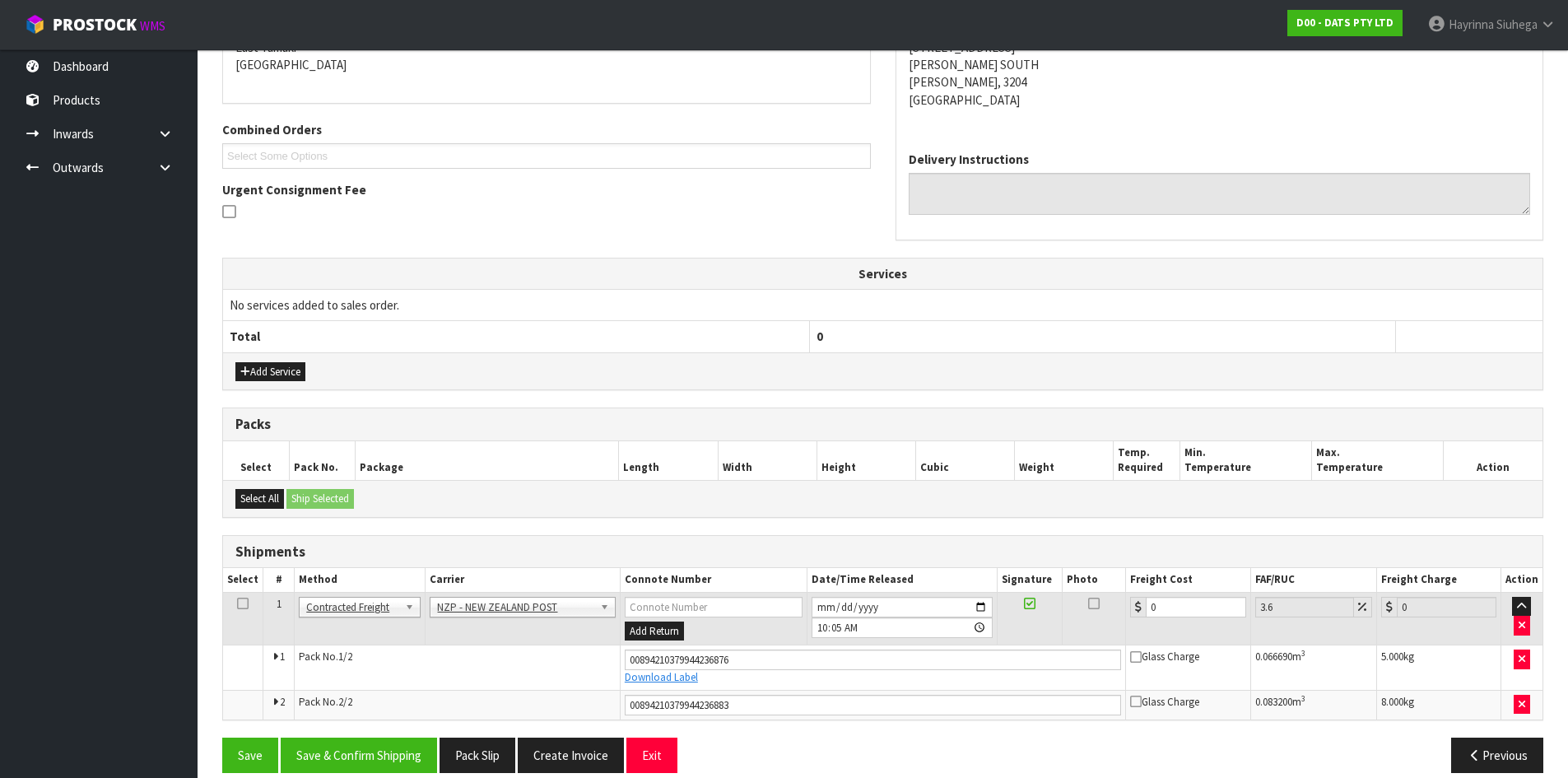
scroll to position [388, 0]
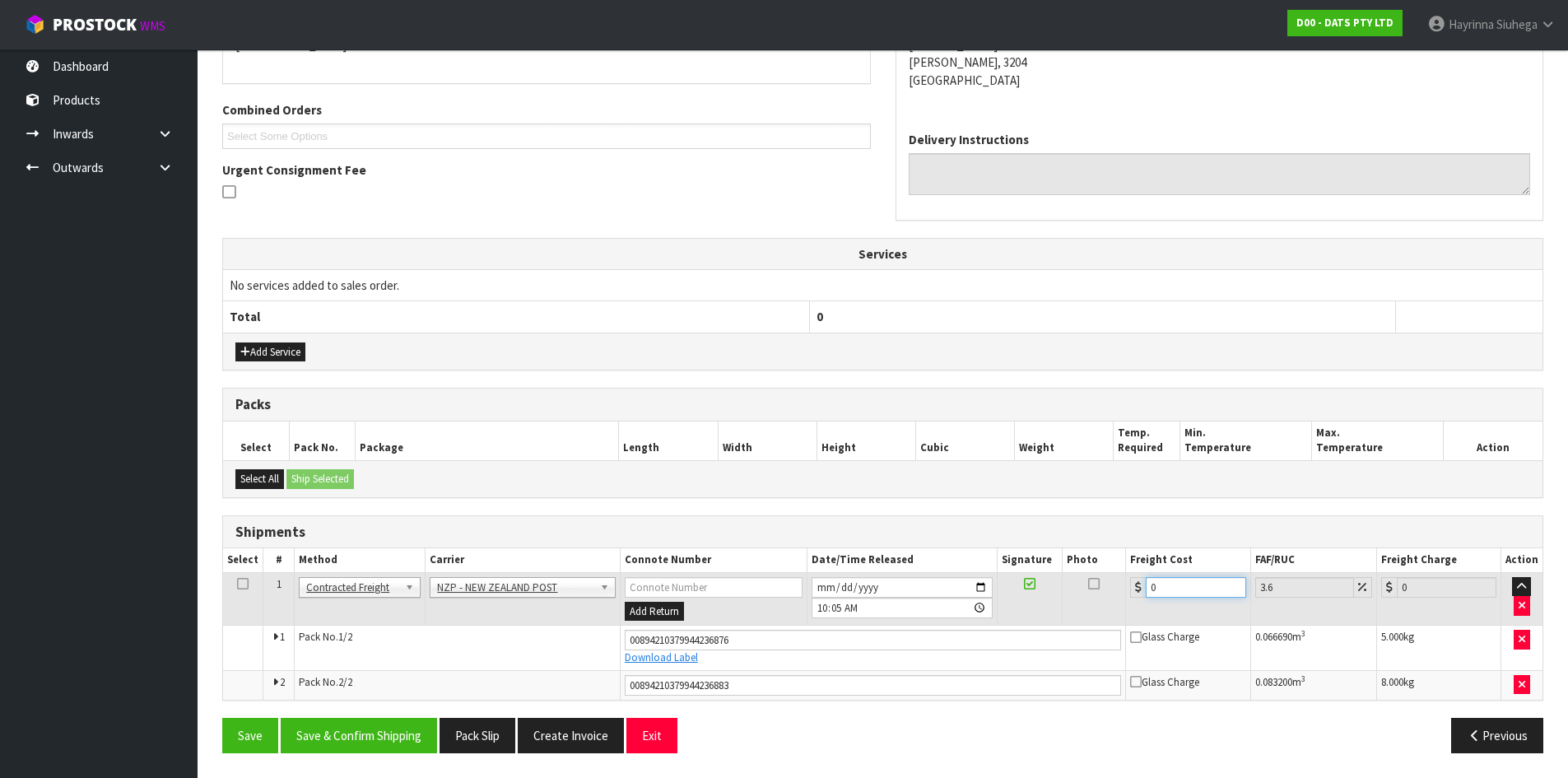
drag, startPoint x: 1182, startPoint y: 593, endPoint x: 978, endPoint y: 592, distance: 204.0
click at [978, 592] on tr "1 Client Local Pickup Customer Local Pickup Company Freight Contracted Freight …" at bounding box center [882, 598] width 1320 height 53
click at [223, 717] on button "Save" at bounding box center [251, 735] width 56 height 36
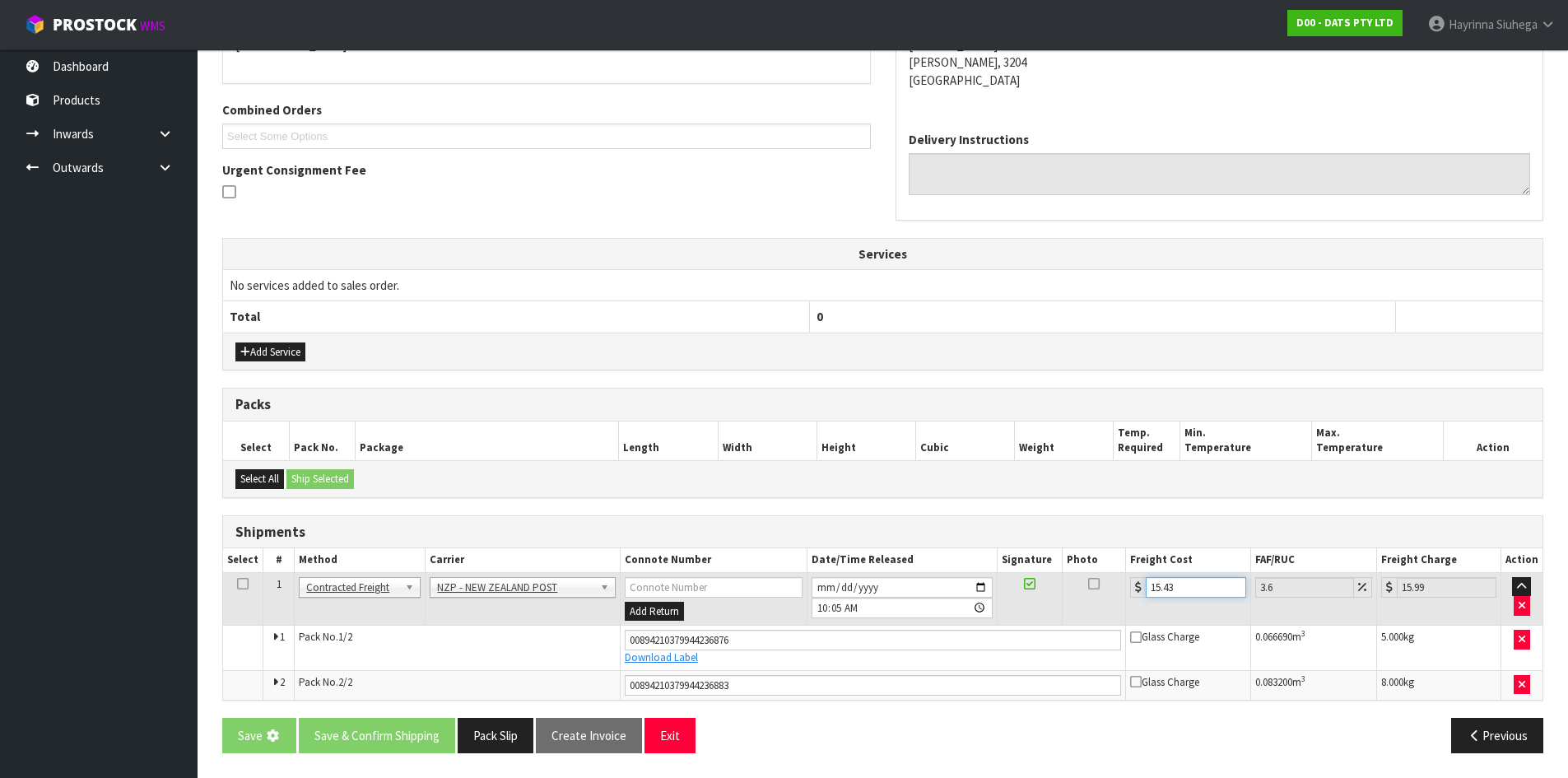
scroll to position [0, 0]
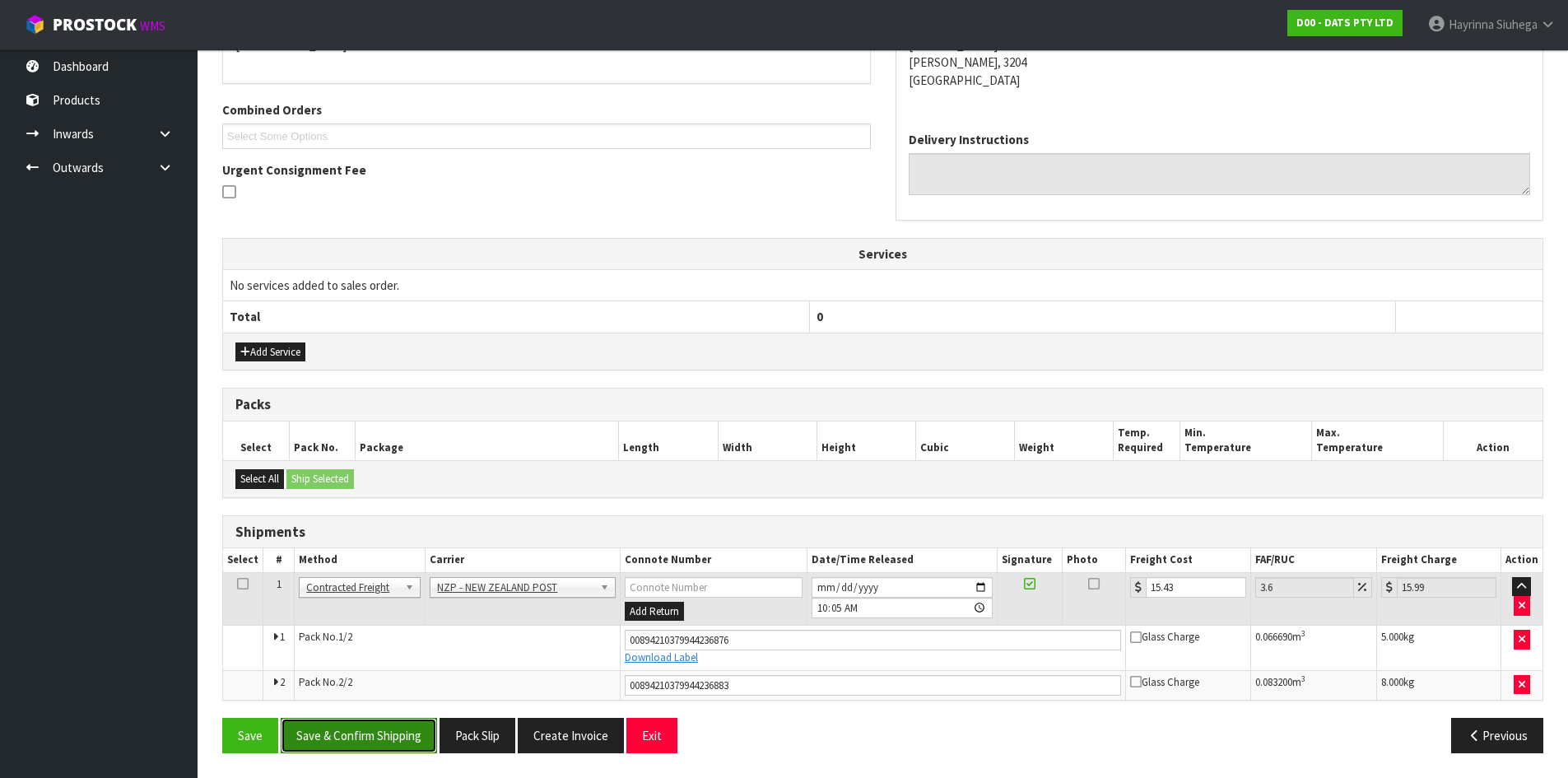
click at [388, 728] on button "Save & Confirm Shipping" at bounding box center [358, 735] width 156 height 36
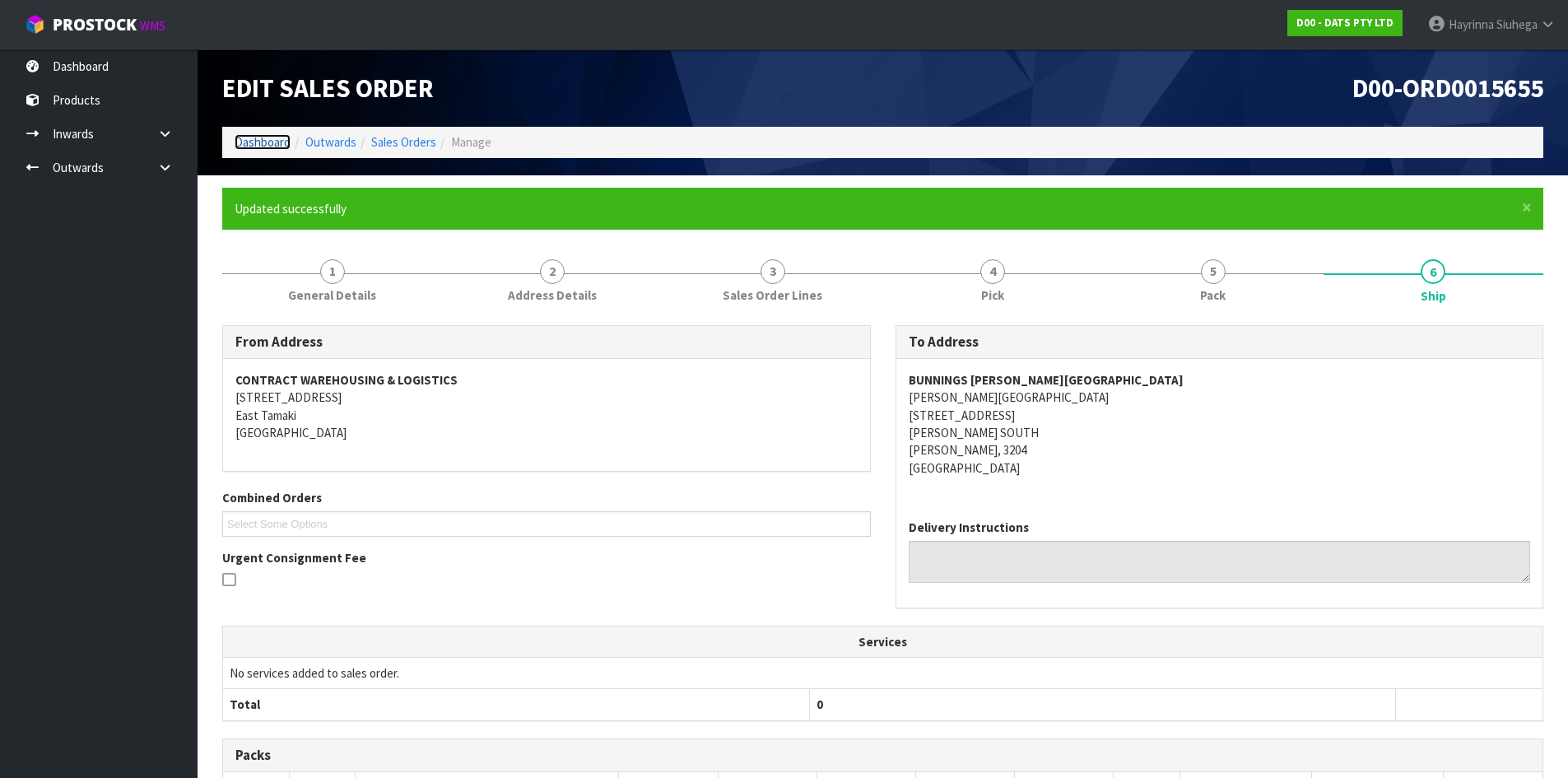
click at [271, 146] on link "Dashboard" at bounding box center [263, 141] width 56 height 16
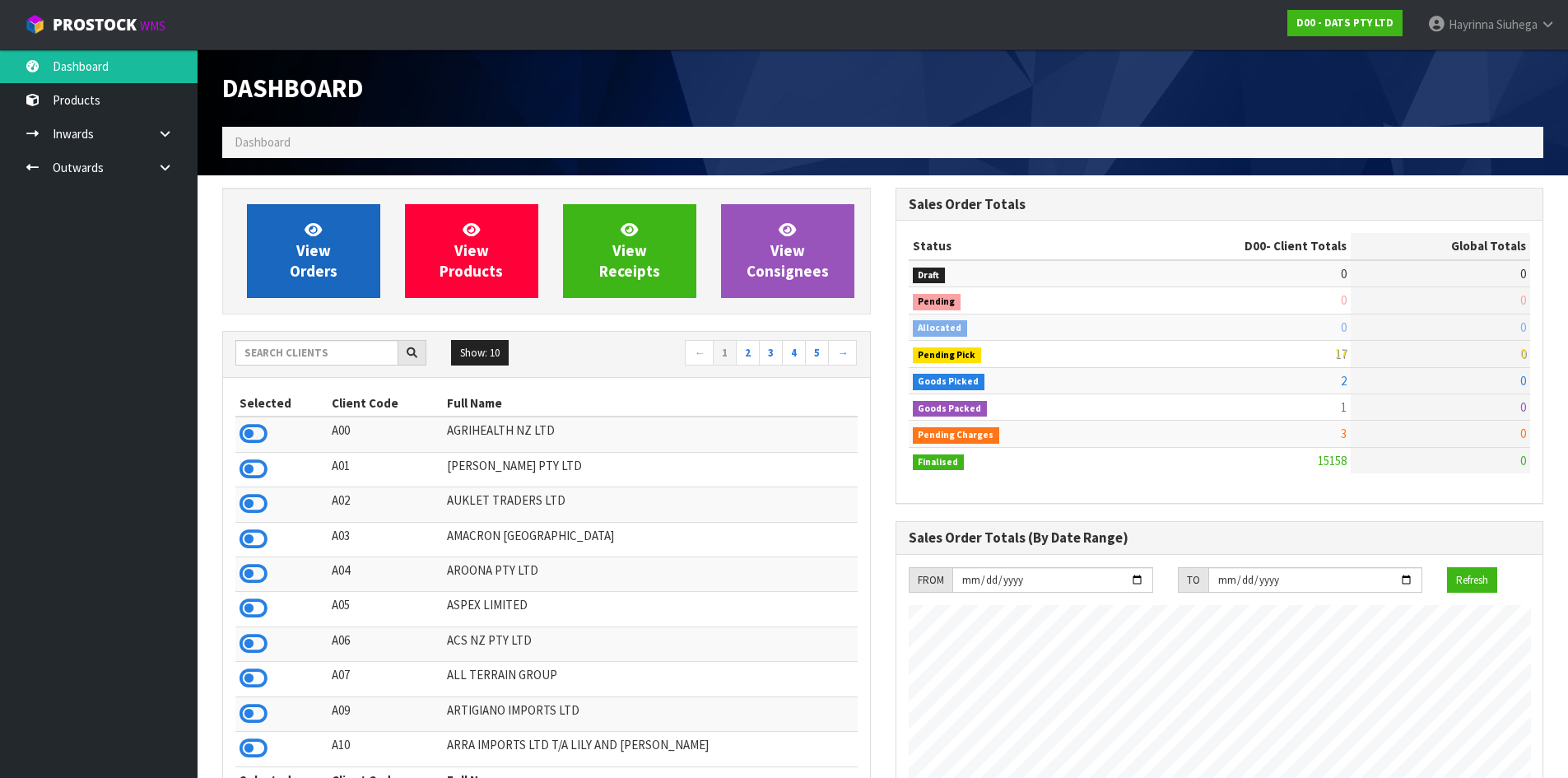
scroll to position [1246, 673]
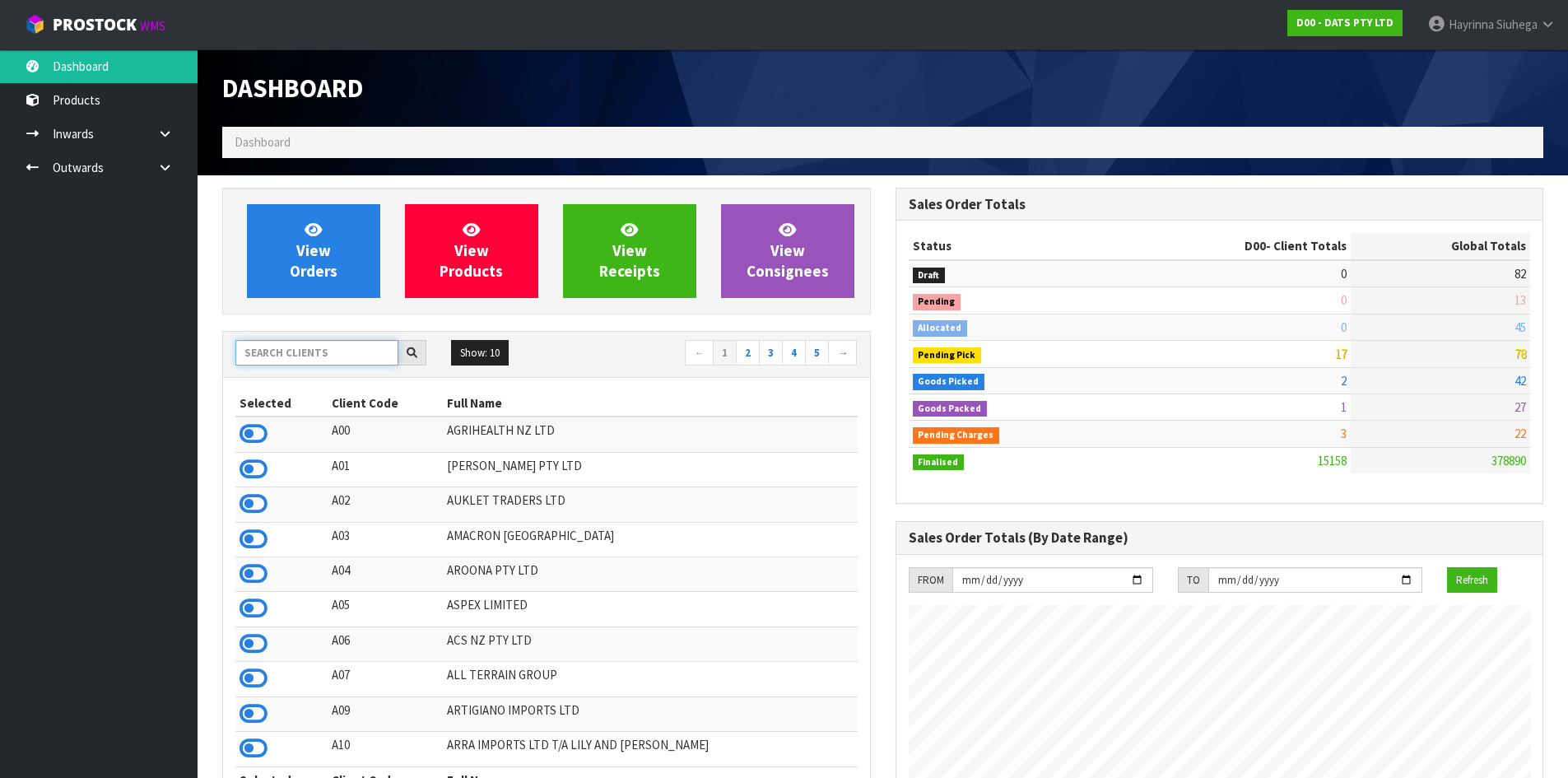
click at [322, 345] on input "text" at bounding box center [317, 352] width 163 height 25
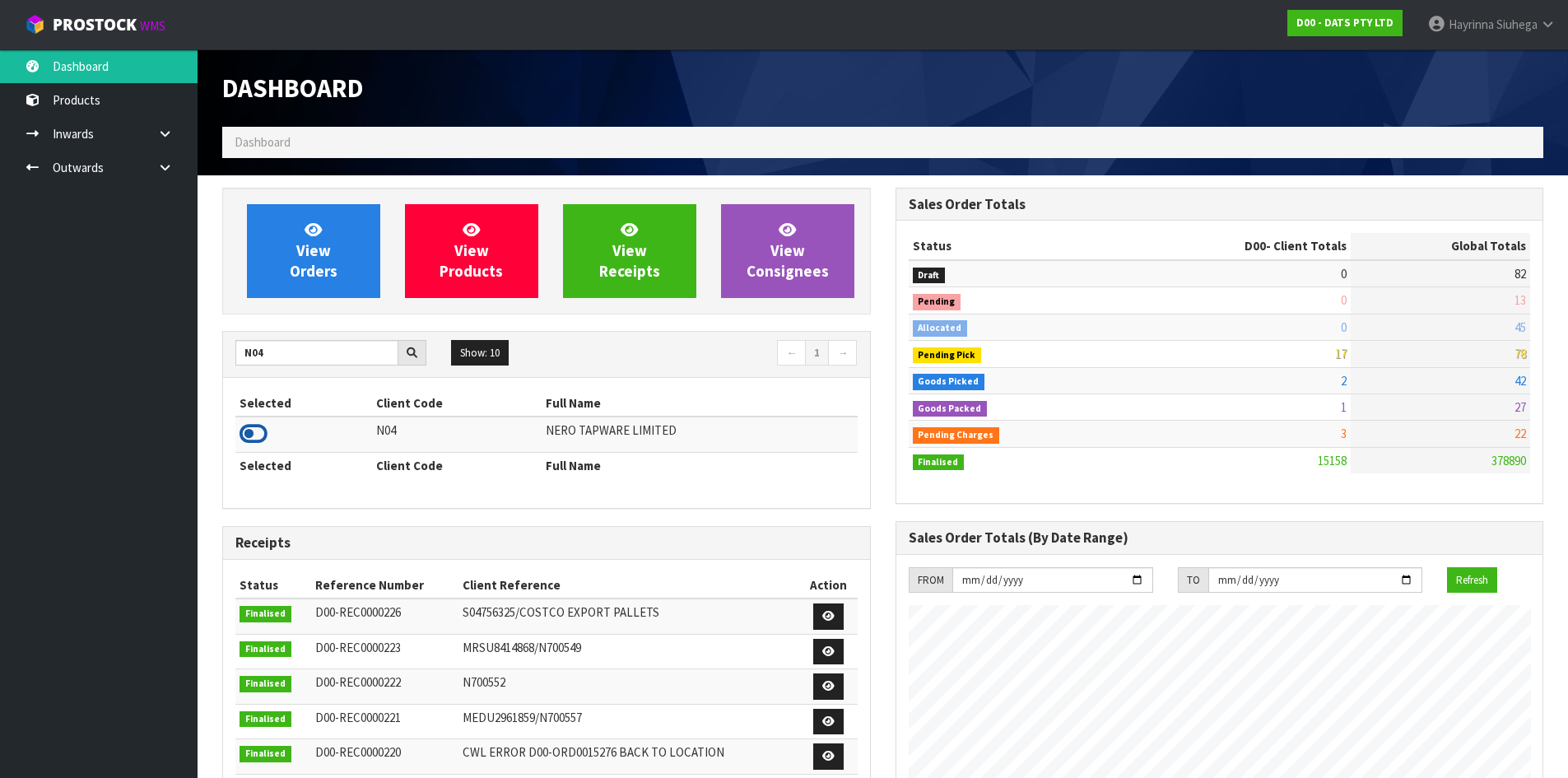
click at [261, 425] on icon at bounding box center [254, 434] width 28 height 24
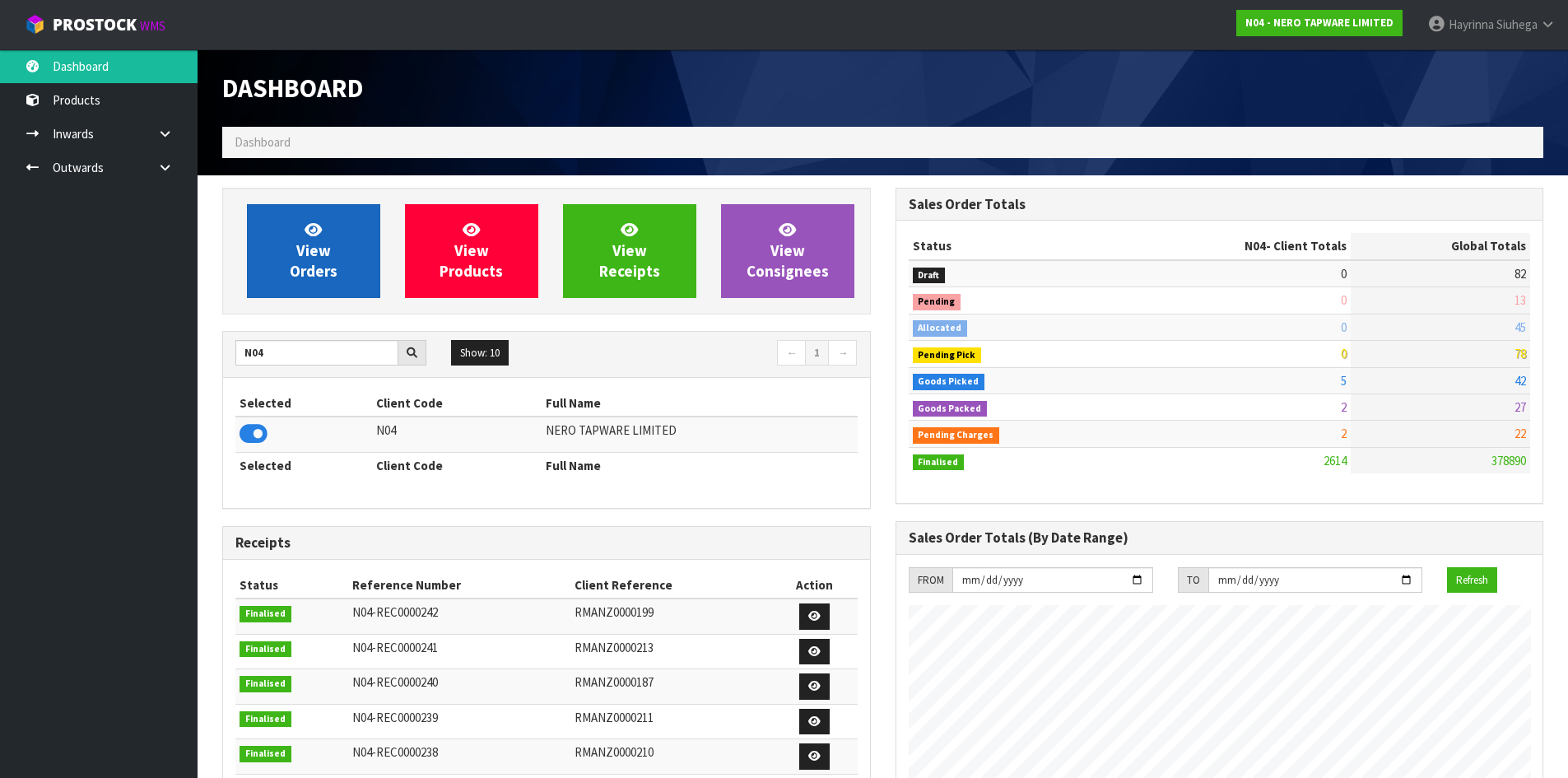
scroll to position [1282, 673]
click at [339, 223] on link "View Orders" at bounding box center [313, 251] width 134 height 94
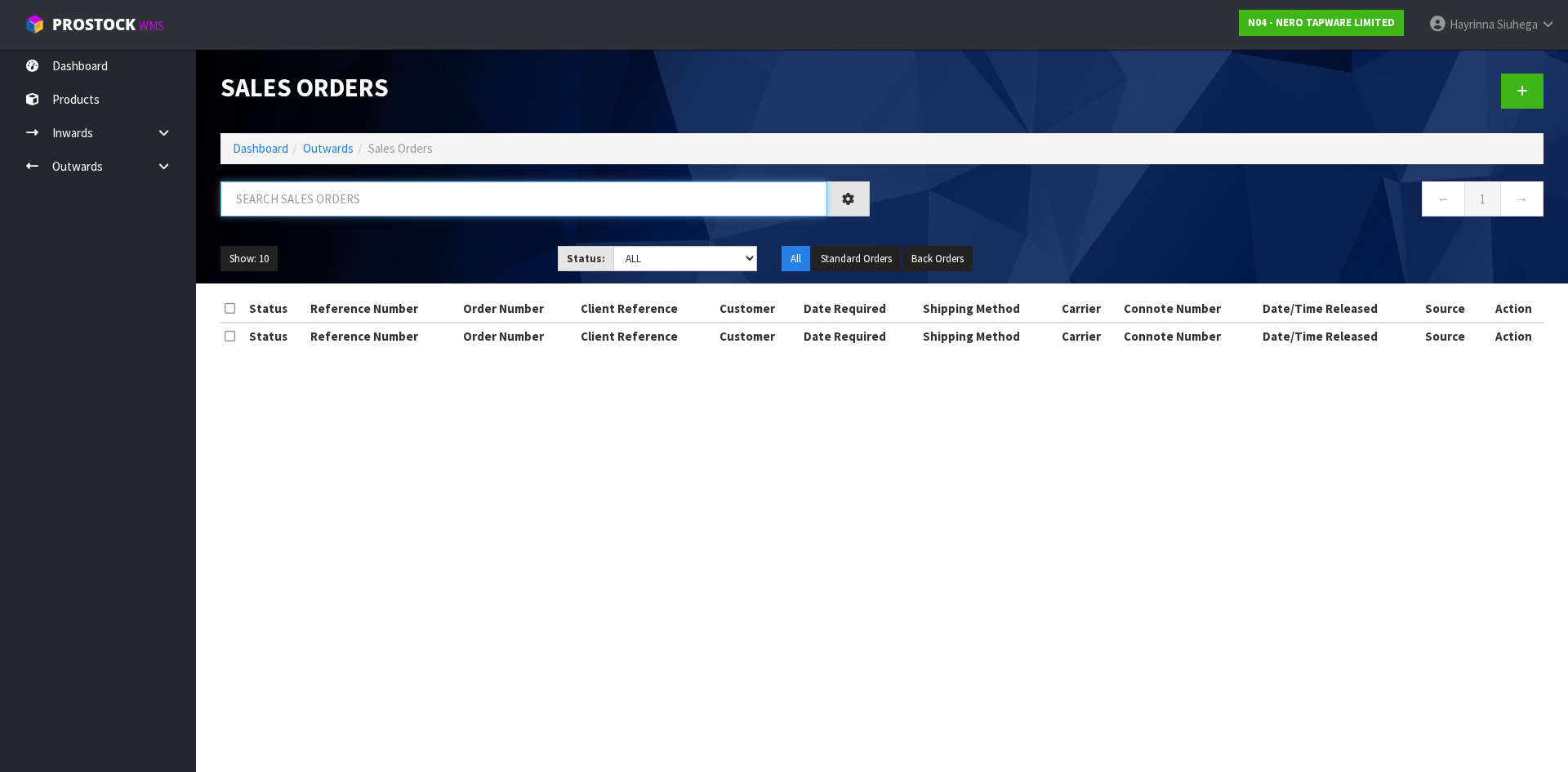
click at [348, 204] on input "text" at bounding box center [524, 199] width 607 height 35
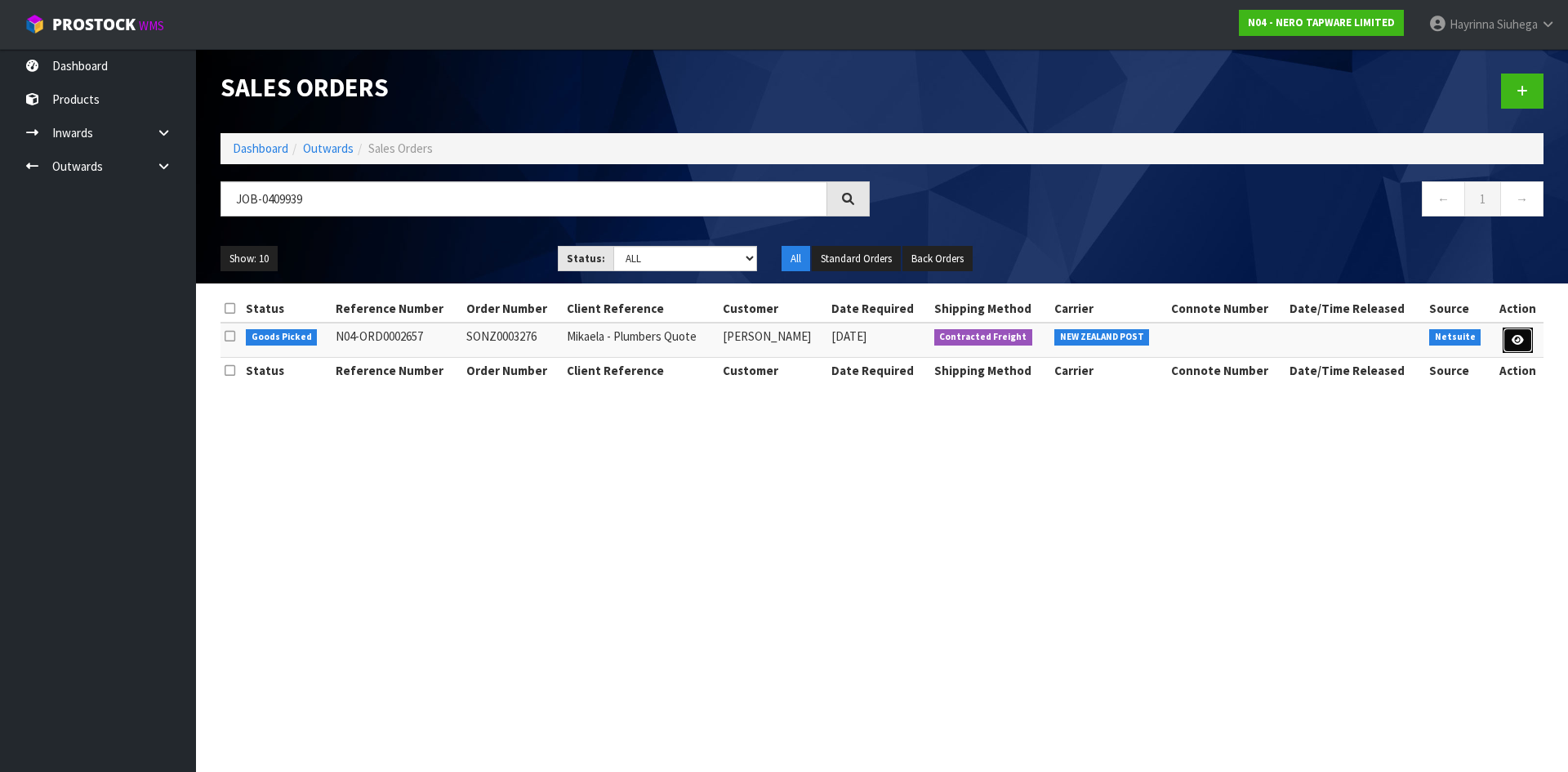
click at [1523, 335] on icon at bounding box center [1517, 340] width 12 height 10
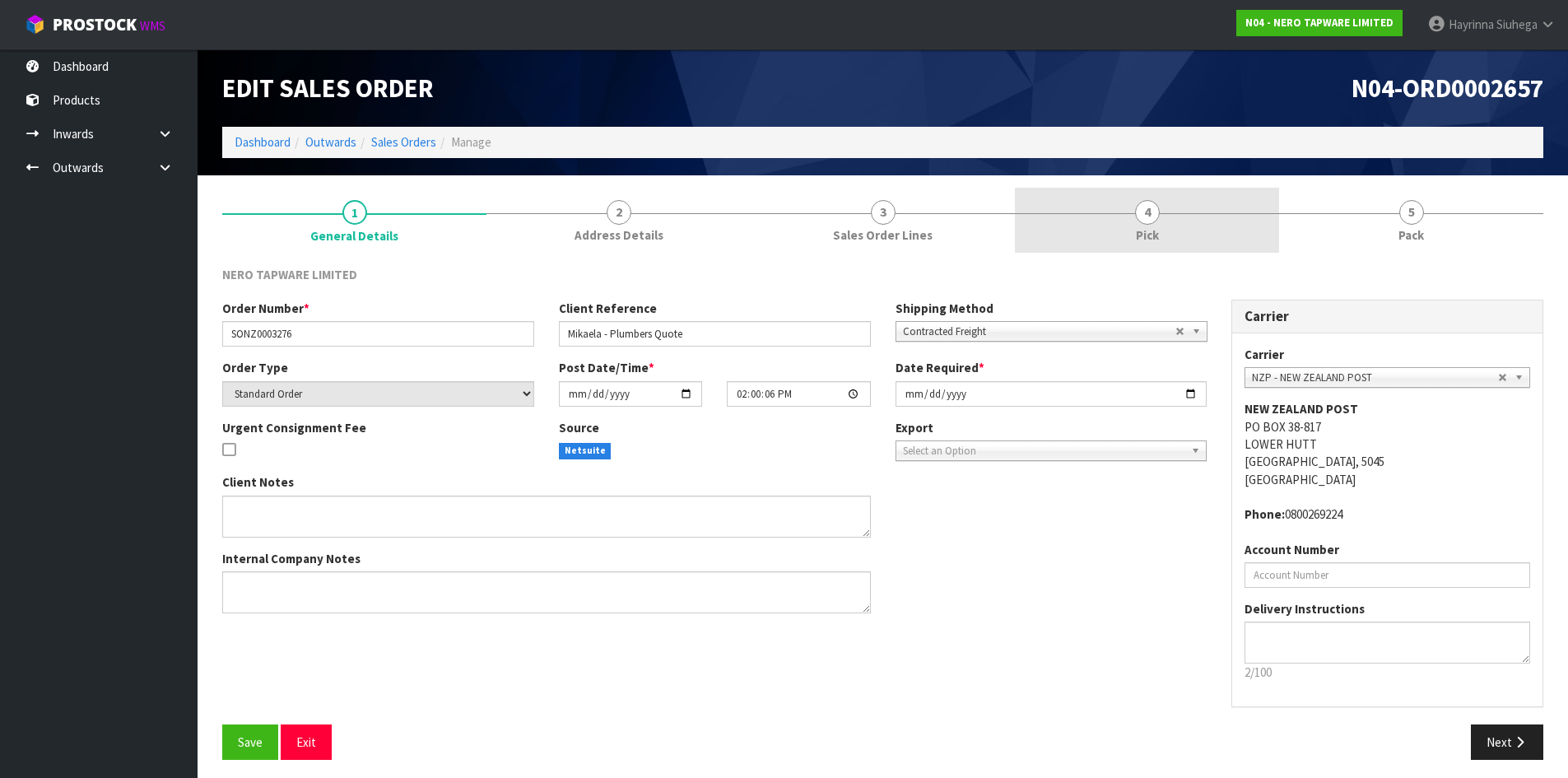
click at [1183, 212] on link "4 Pick" at bounding box center [1147, 221] width 264 height 65
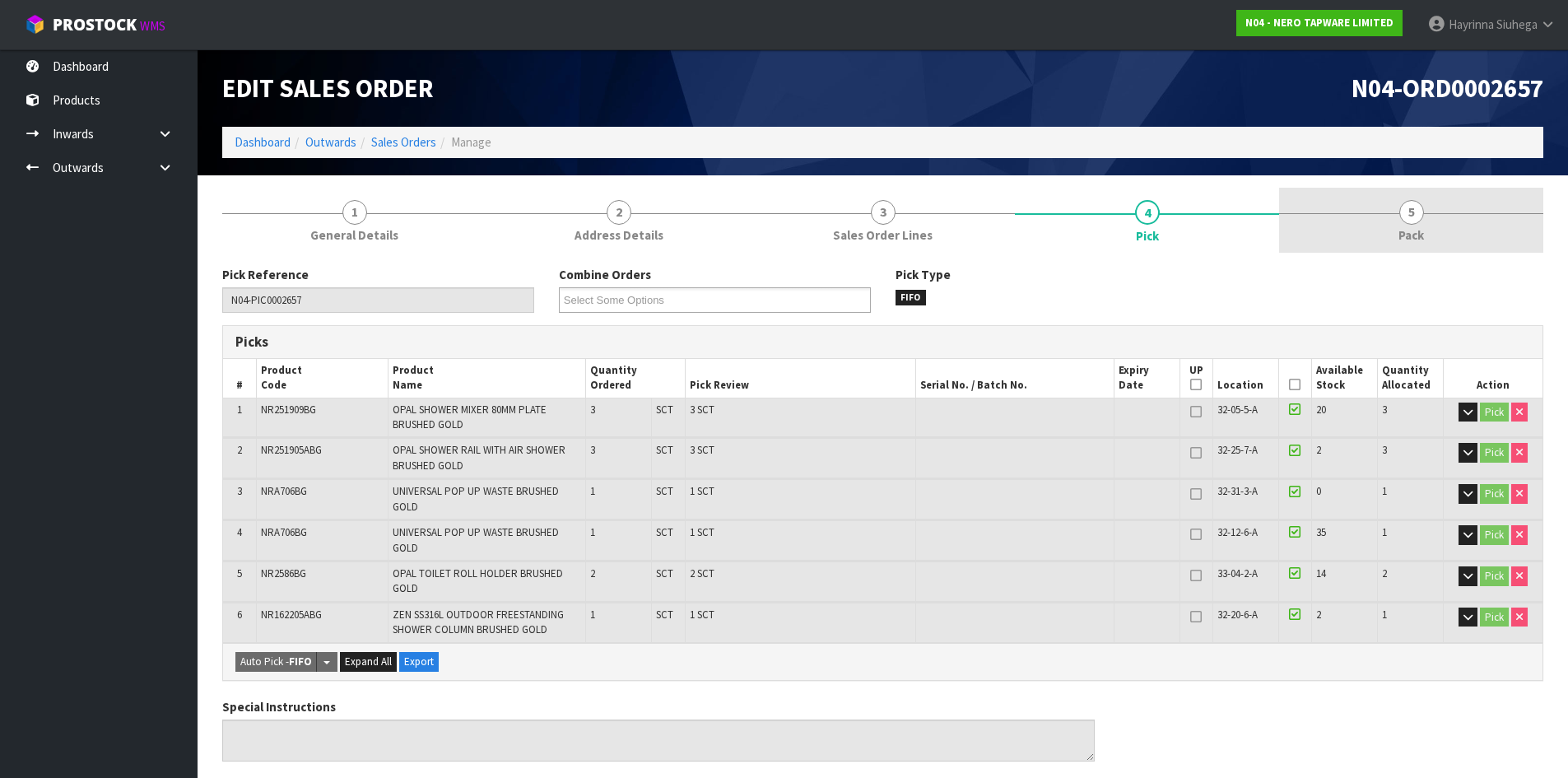
click at [1355, 194] on link "5 Pack" at bounding box center [1412, 221] width 264 height 65
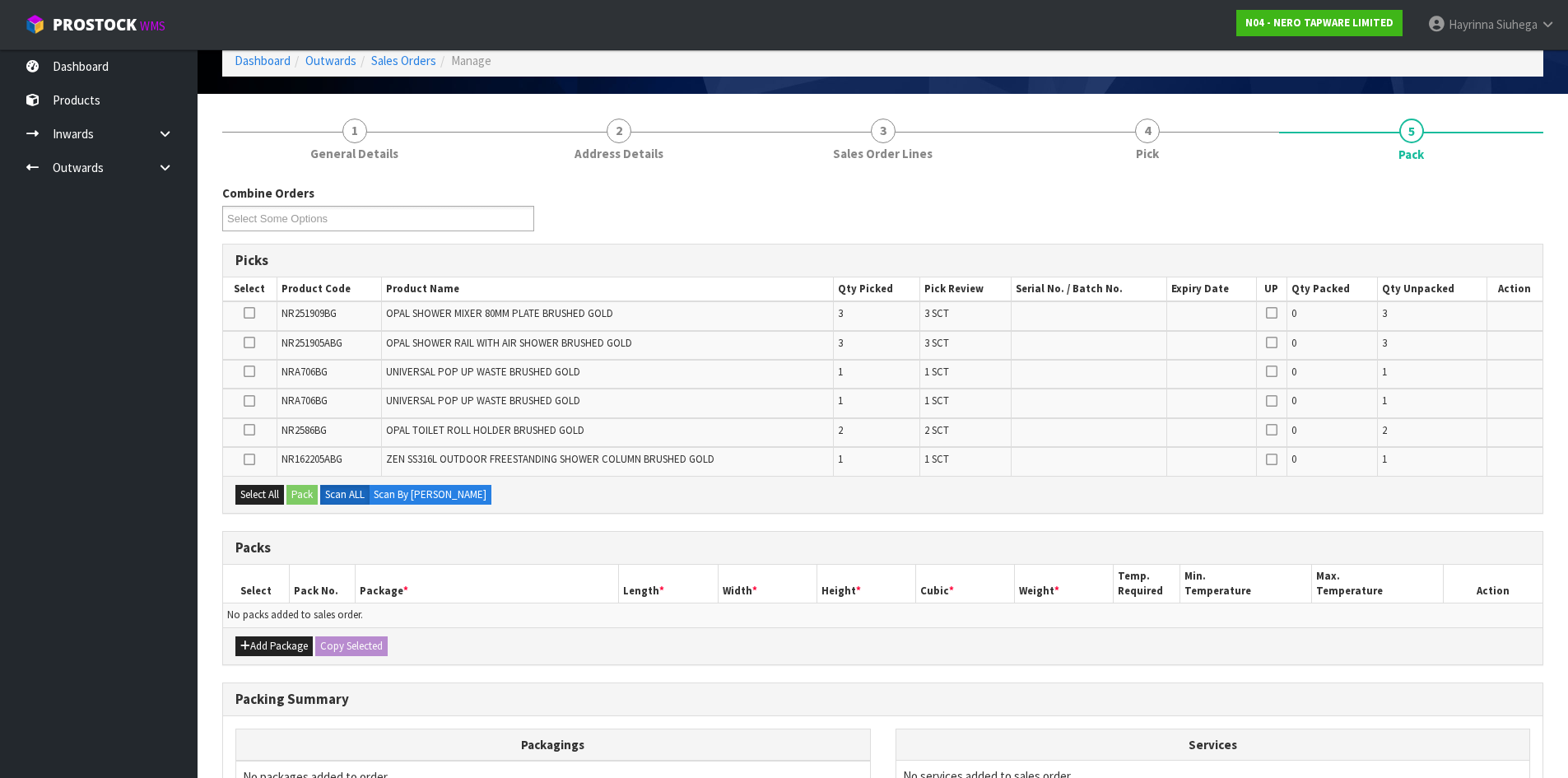
scroll to position [82, 0]
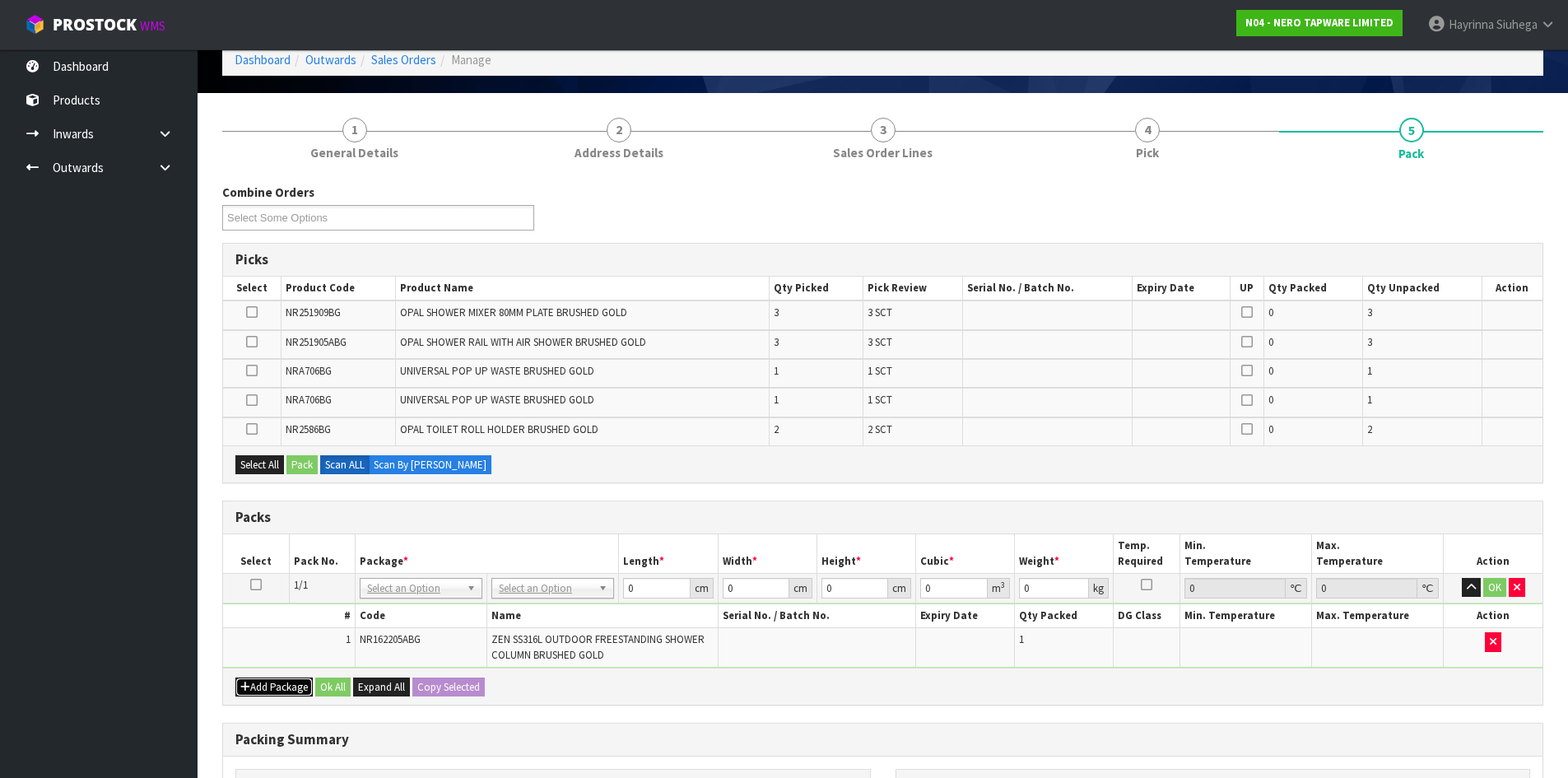
click at [258, 678] on button "Add Package" at bounding box center [274, 686] width 78 height 20
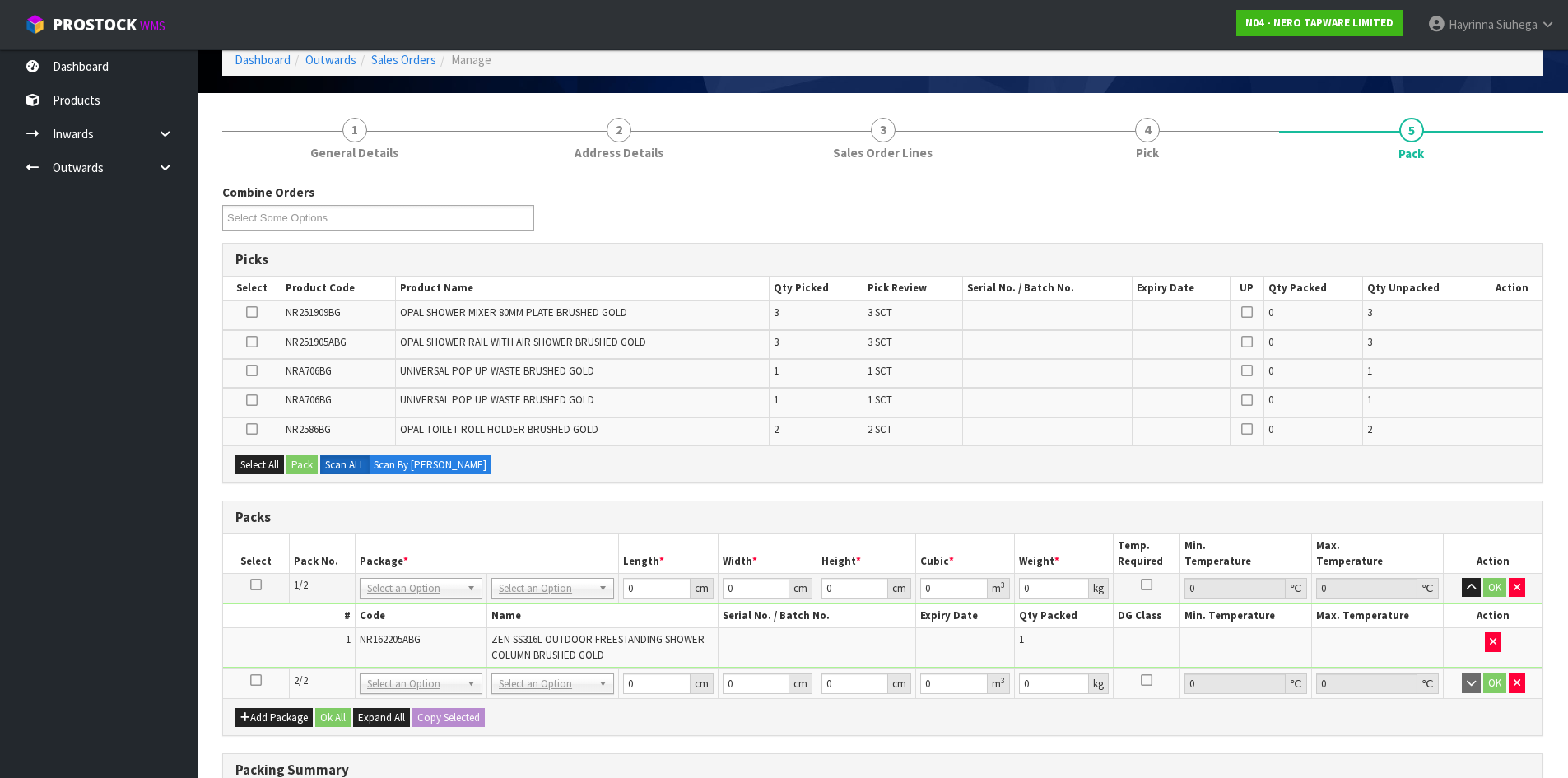
click at [251, 681] on icon at bounding box center [256, 680] width 11 height 1
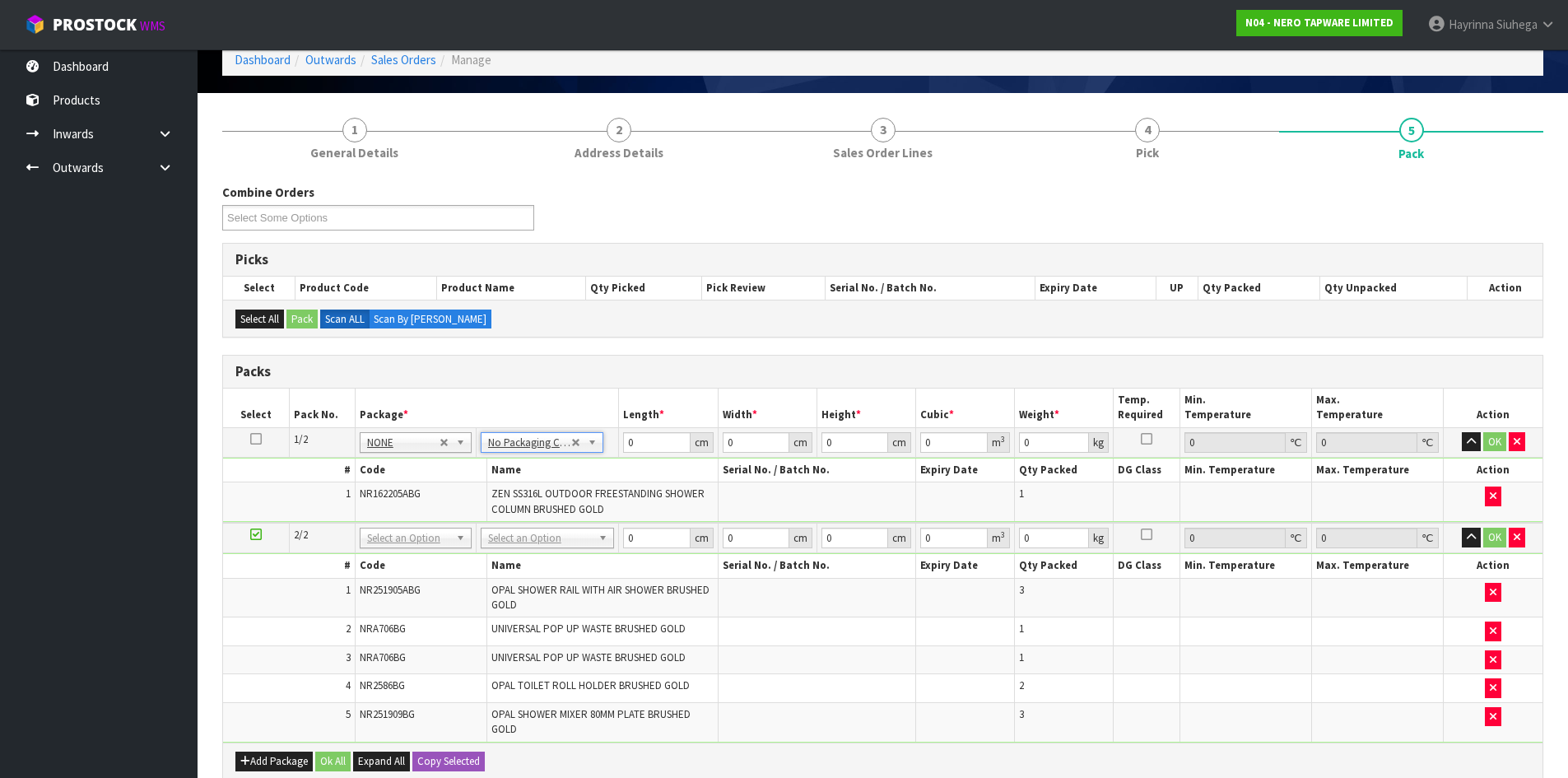
scroll to position [165, 0]
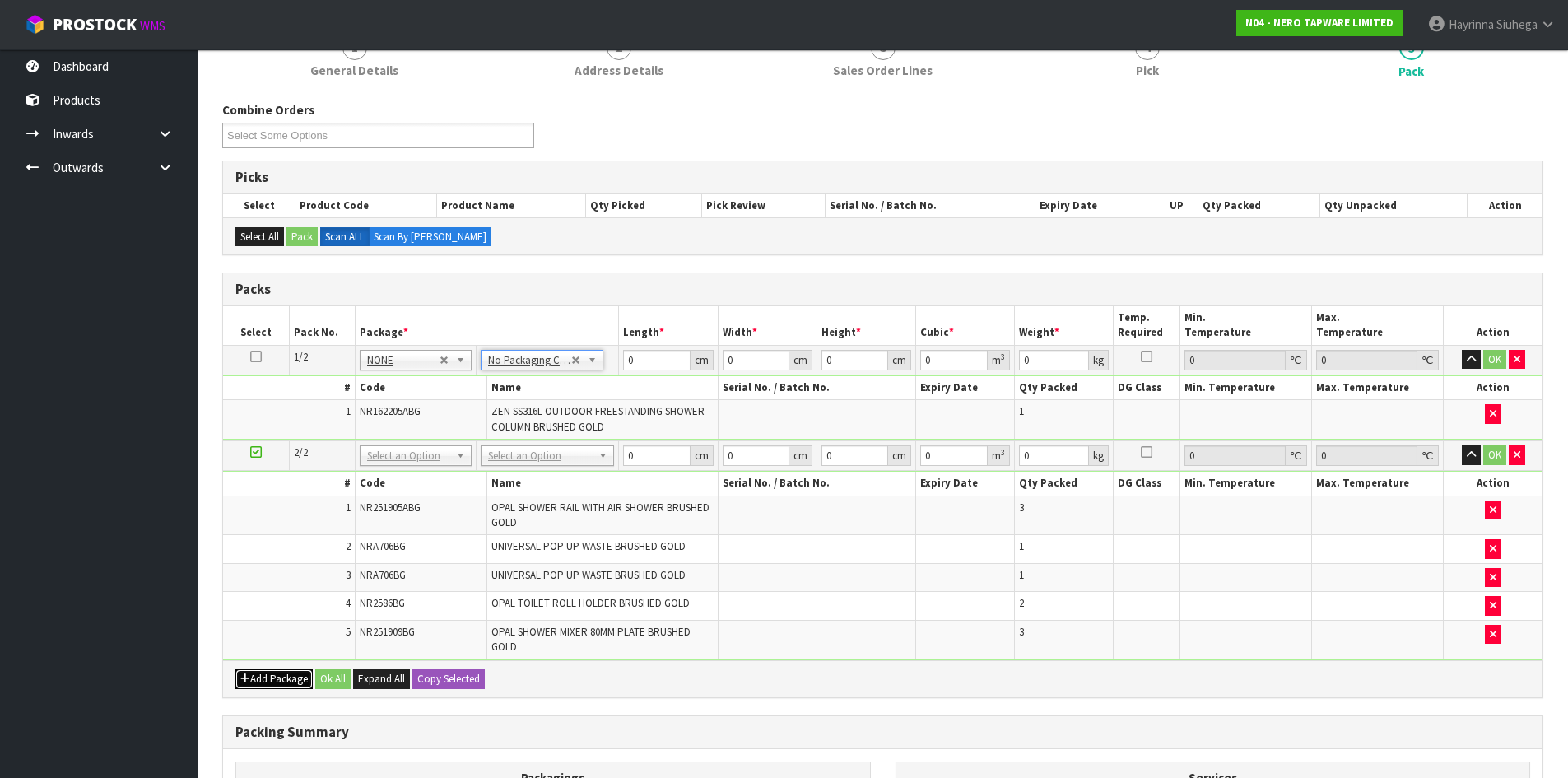
click at [260, 673] on button "Add Package" at bounding box center [274, 678] width 78 height 20
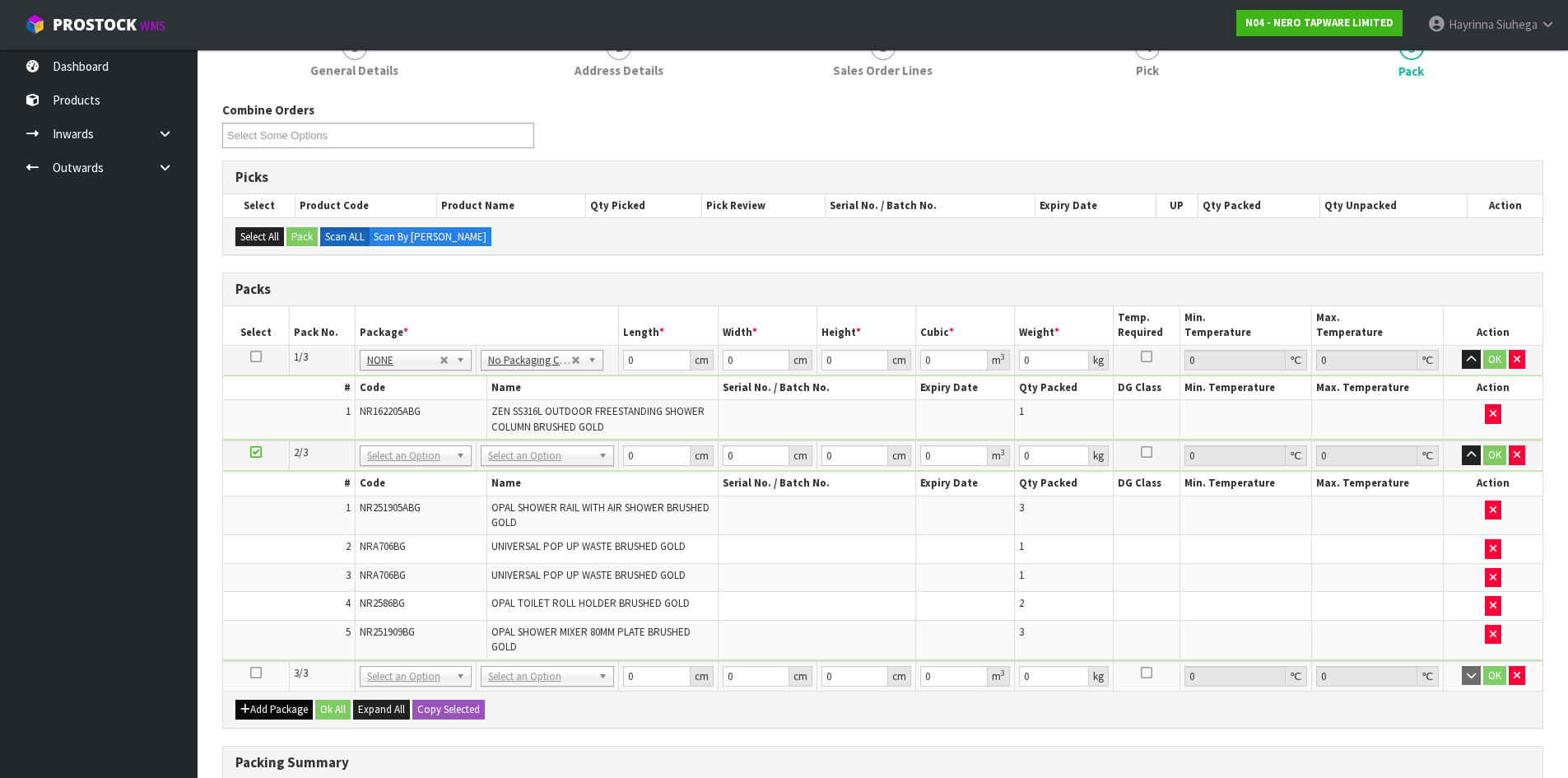
click at [259, 673] on icon at bounding box center [256, 672] width 11 height 1
click at [1500, 550] on button "button" at bounding box center [1494, 548] width 17 height 20
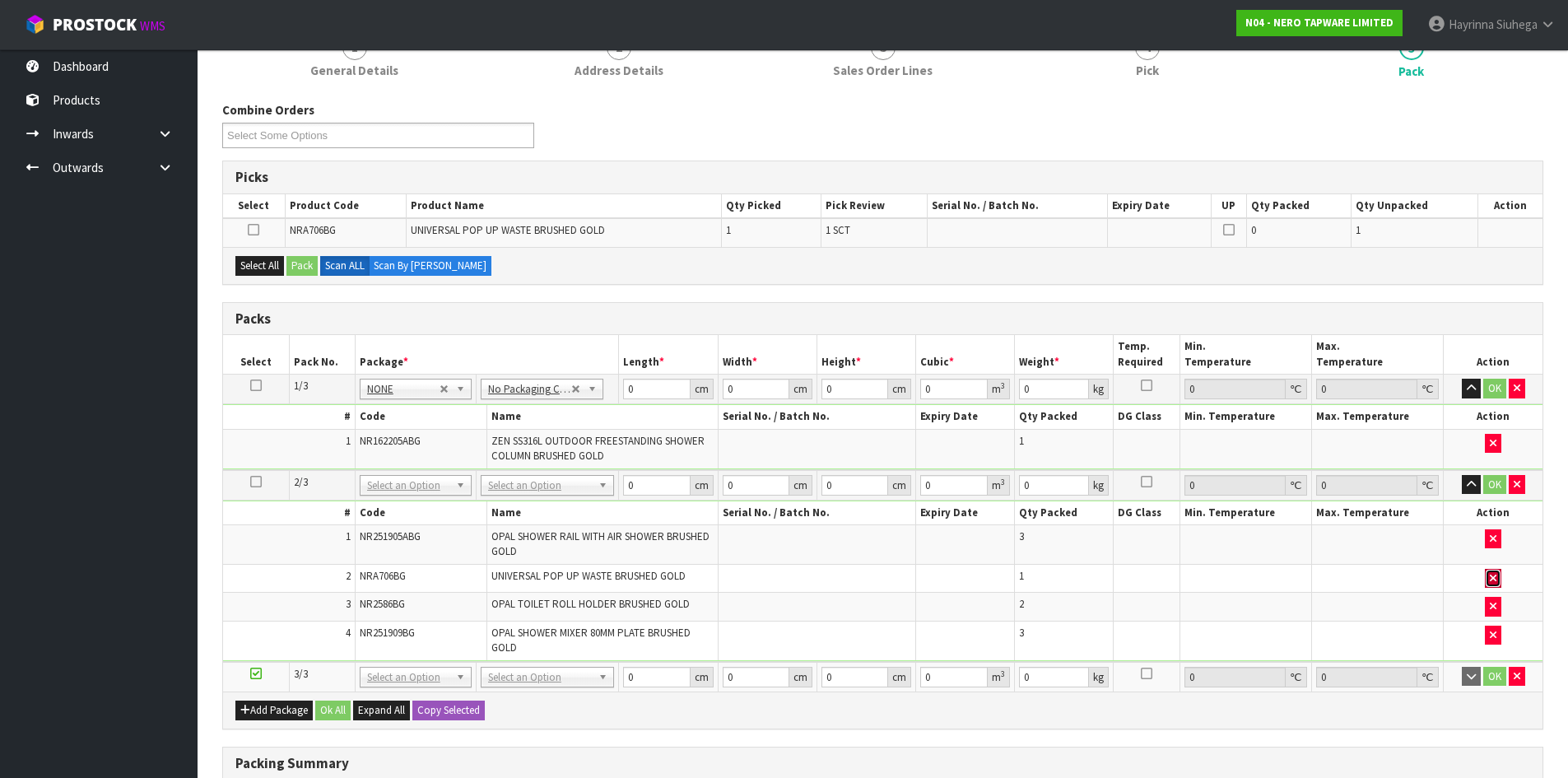
click at [1491, 580] on icon "button" at bounding box center [1493, 578] width 7 height 10
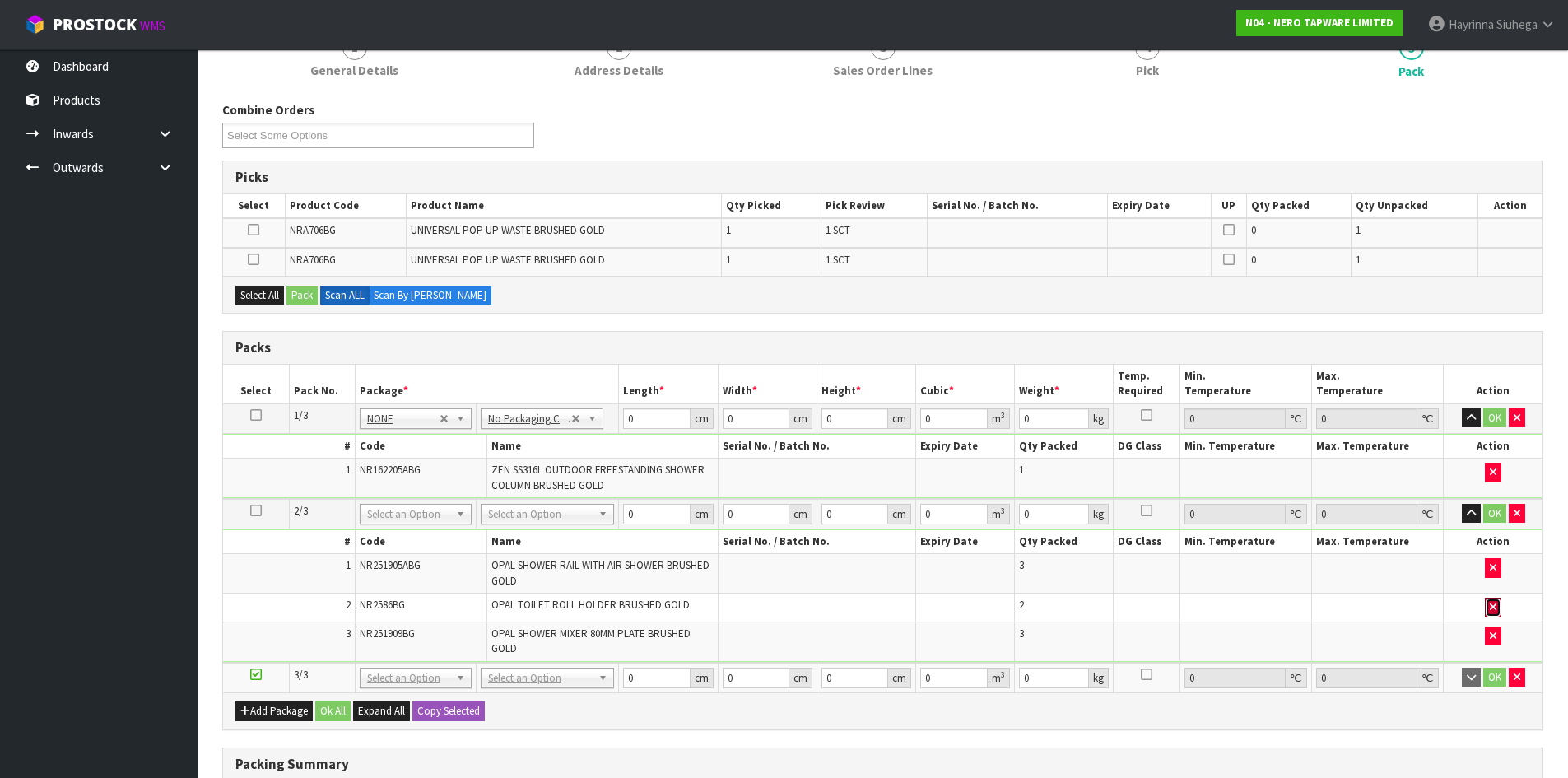
click at [1490, 607] on icon "button" at bounding box center [1493, 606] width 7 height 10
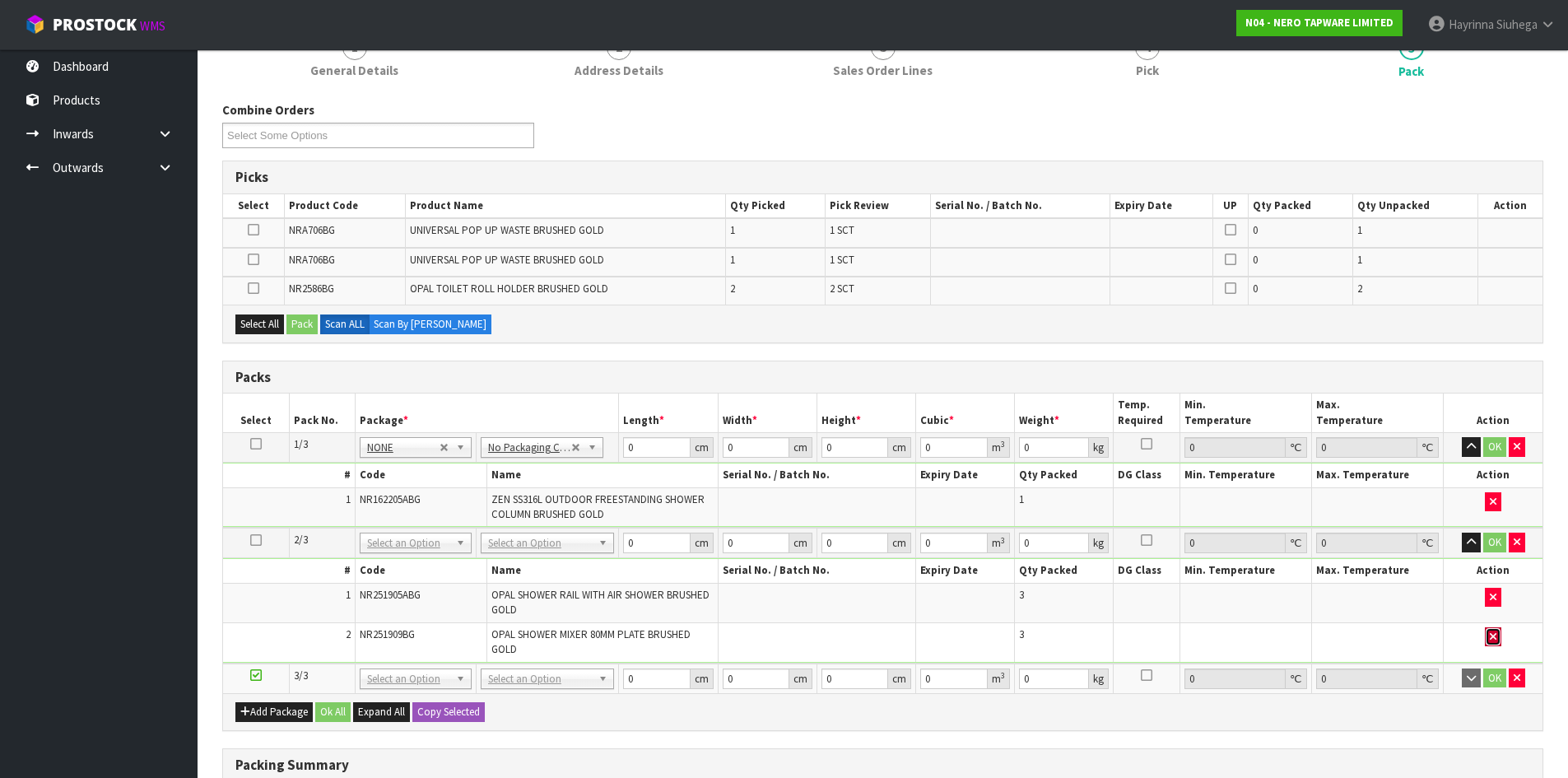
click at [1490, 642] on button "button" at bounding box center [1494, 637] width 17 height 20
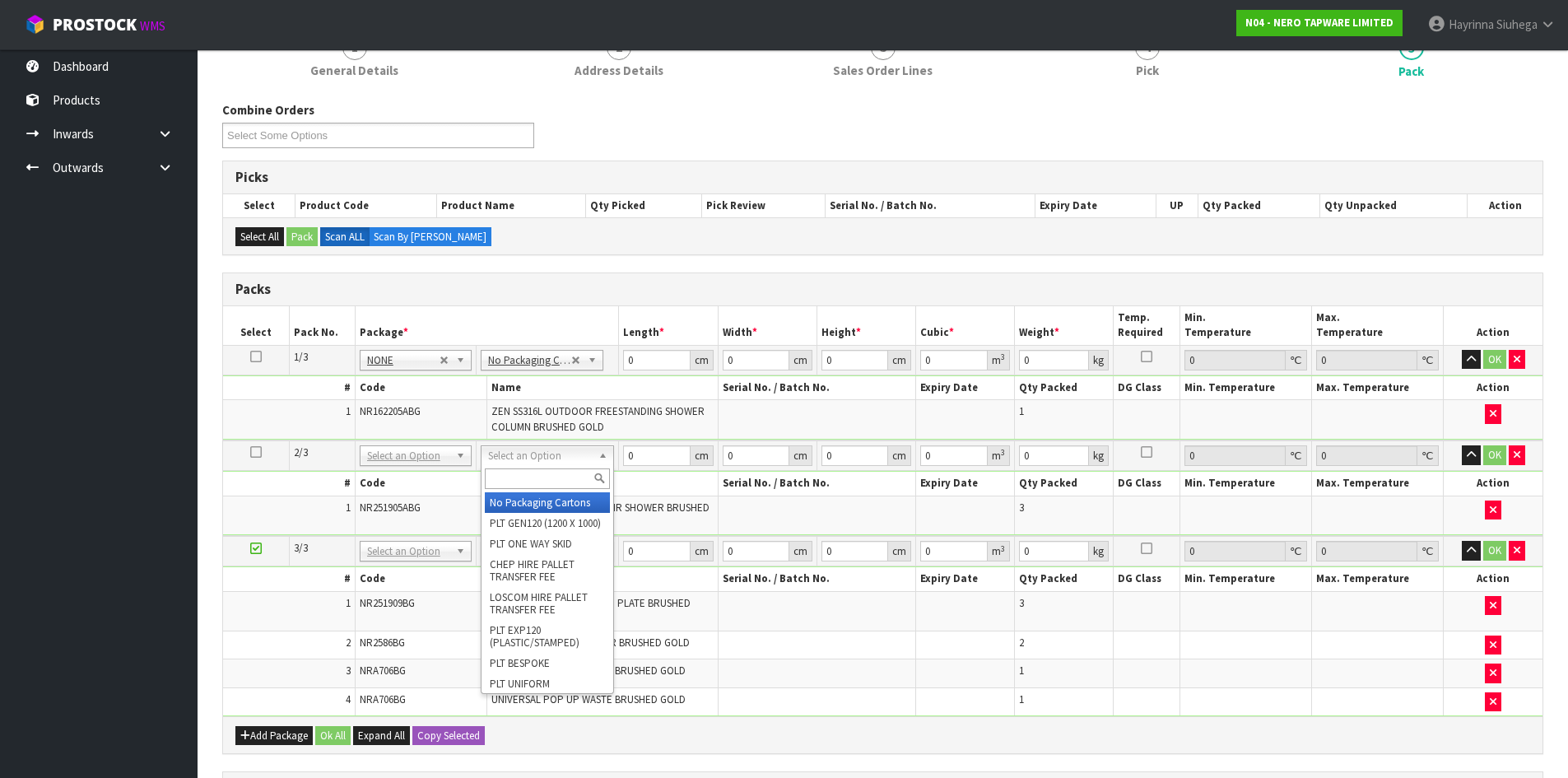
click at [534, 476] on input "text" at bounding box center [547, 479] width 125 height 21
drag, startPoint x: 526, startPoint y: 501, endPoint x: 525, endPoint y: 516, distance: 15.0
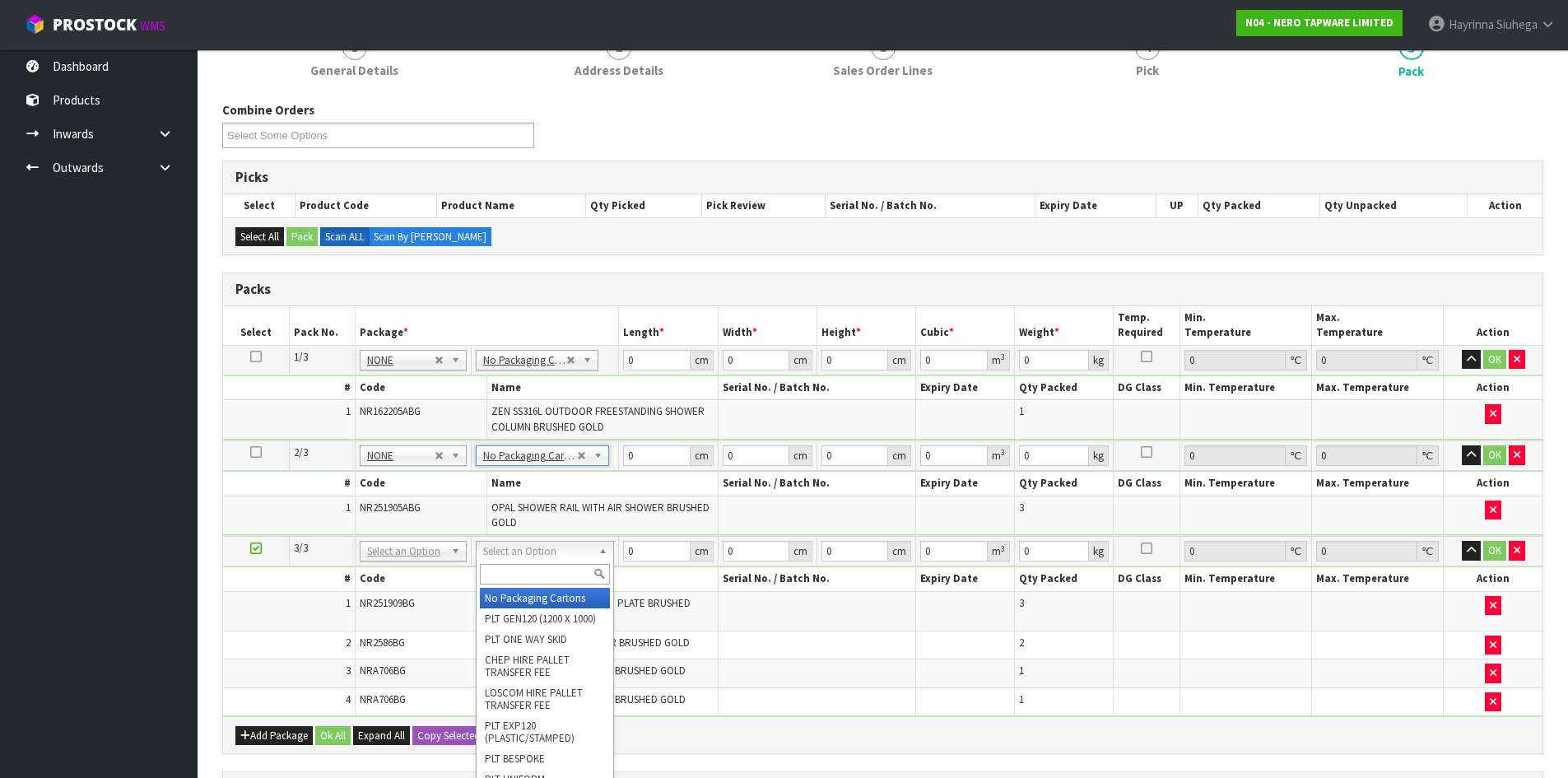
click at [523, 573] on input "text" at bounding box center [544, 574] width 130 height 21
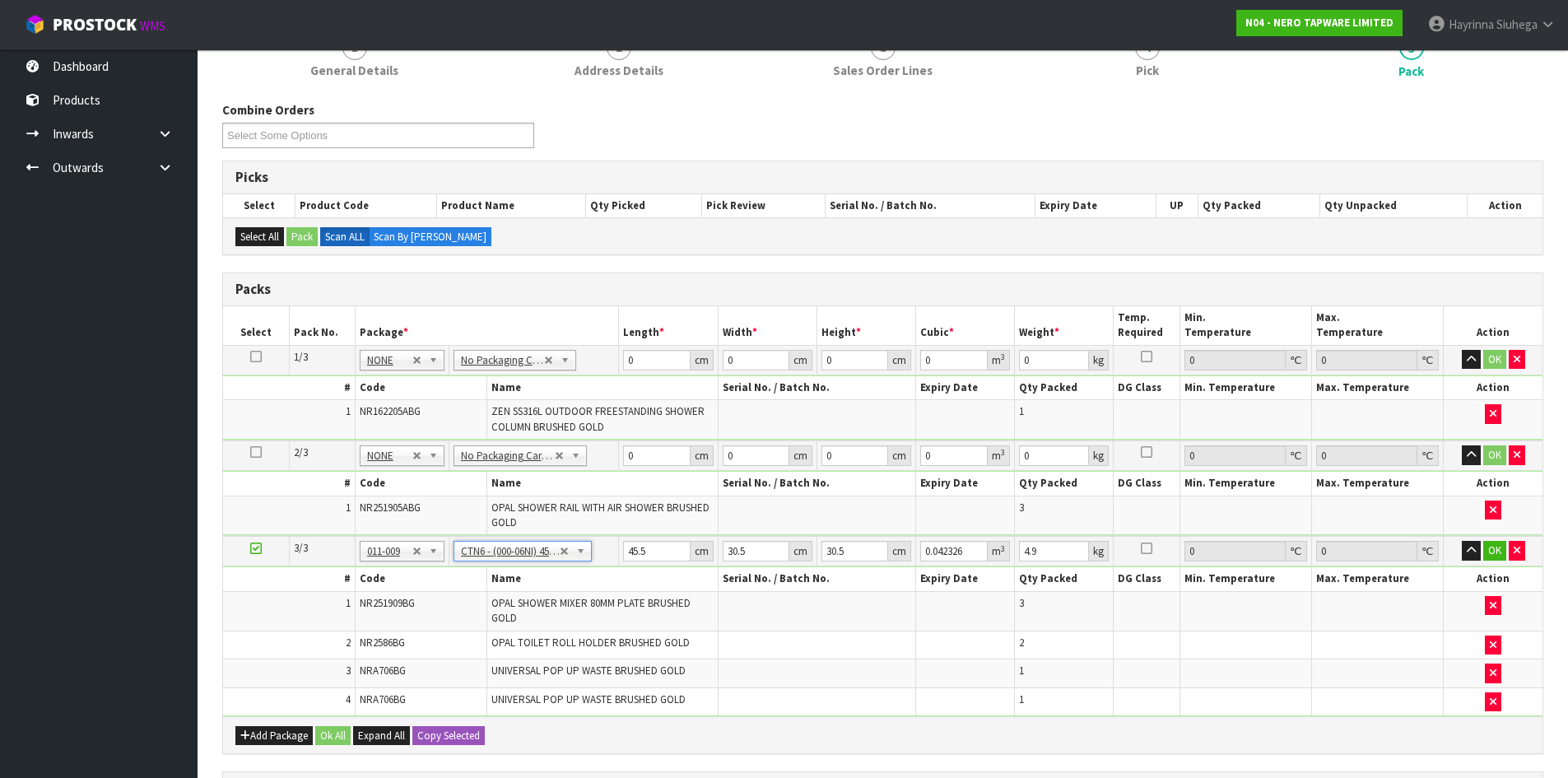
scroll to position [493, 0]
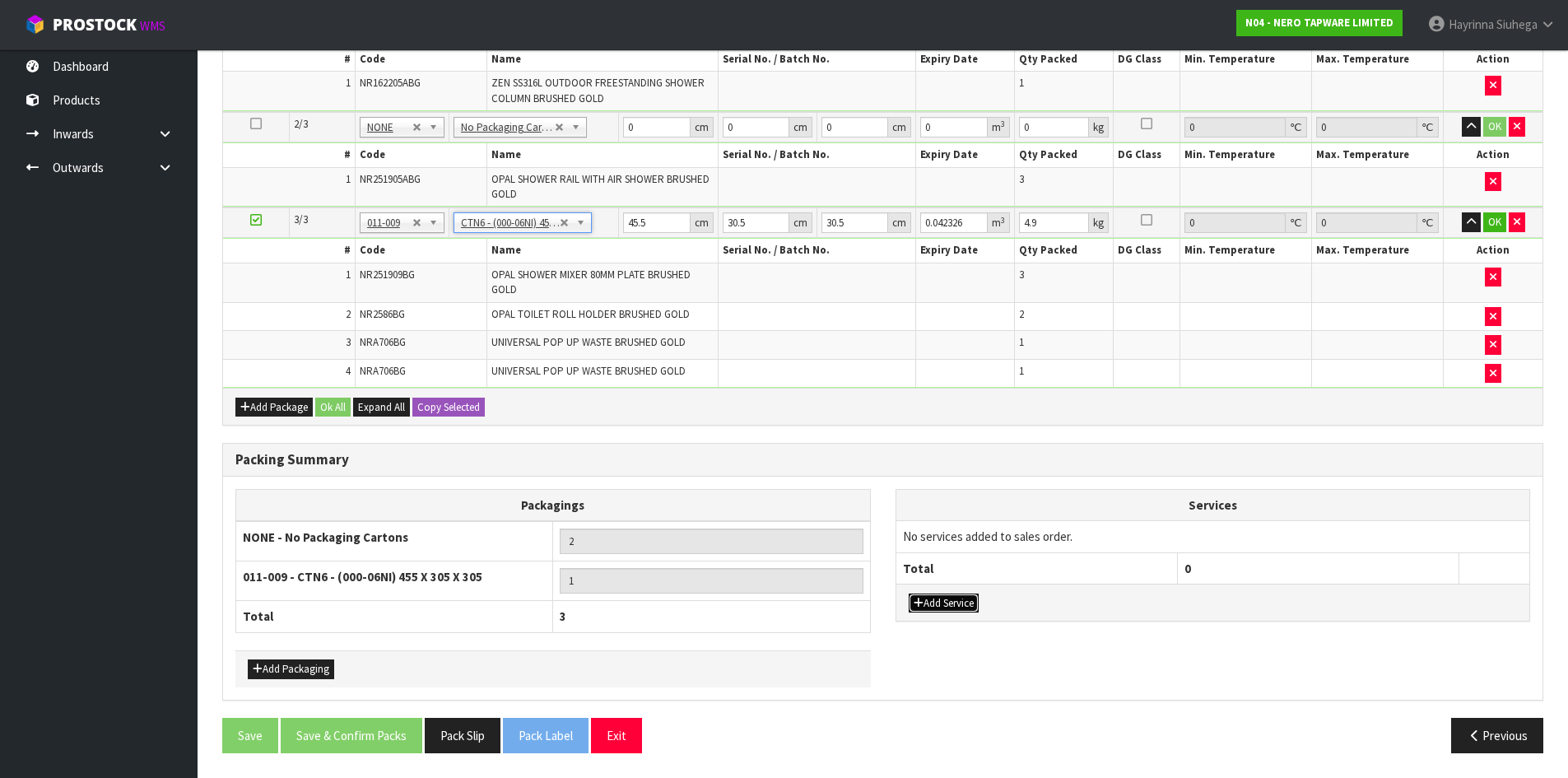
click at [967, 606] on button "Add Service" at bounding box center [944, 603] width 70 height 20
click at [977, 526] on td "003-036 - EXTERNAL PLANT HIRE 008-035 - OUTWARD HDLG+/HOIST LIFT ON/OFF 008-036…" at bounding box center [1037, 540] width 282 height 40
drag, startPoint x: 971, startPoint y: 537, endPoint x: 960, endPoint y: 551, distance: 17.8
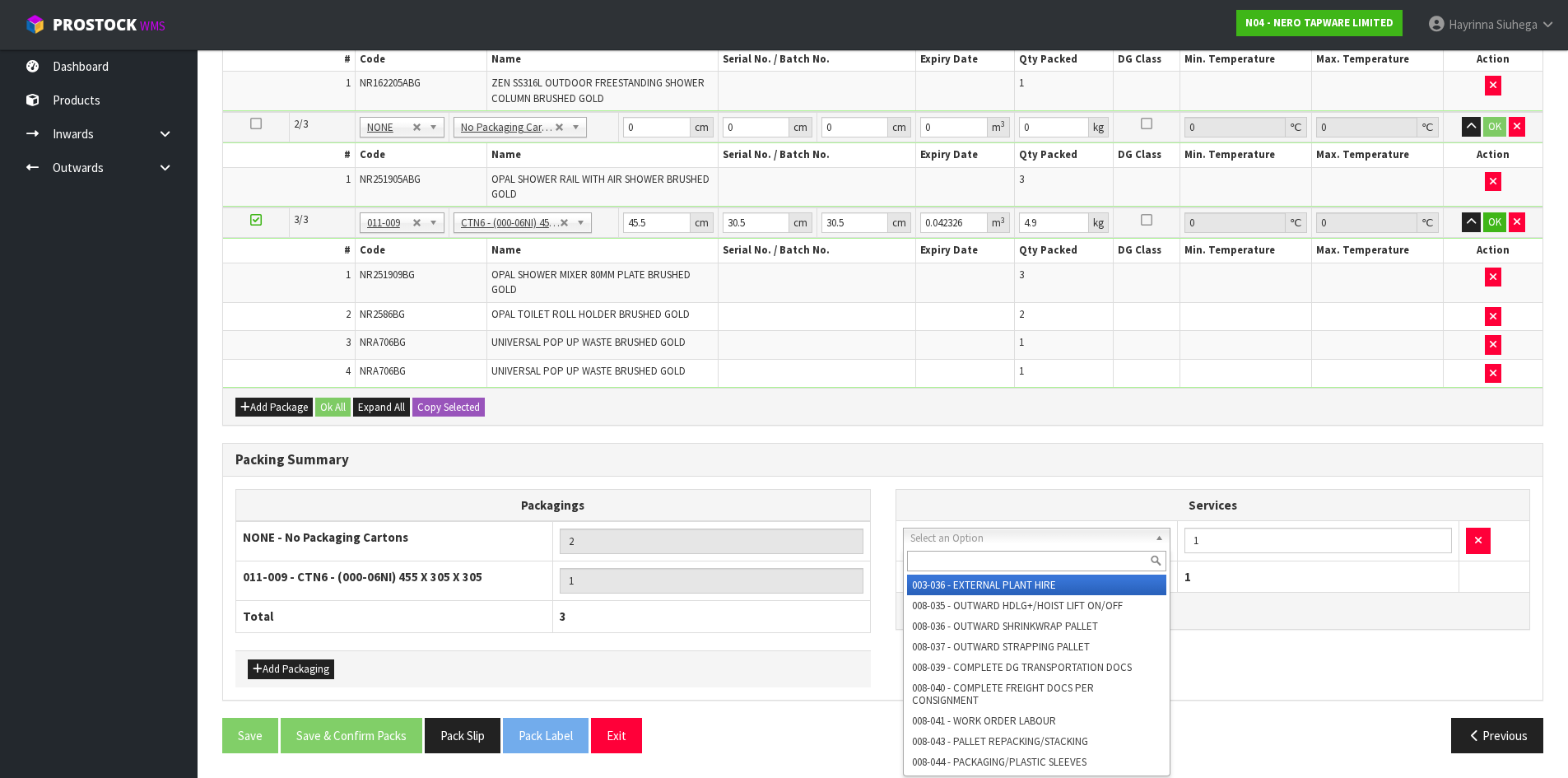
click at [951, 559] on input "text" at bounding box center [1038, 561] width 260 height 21
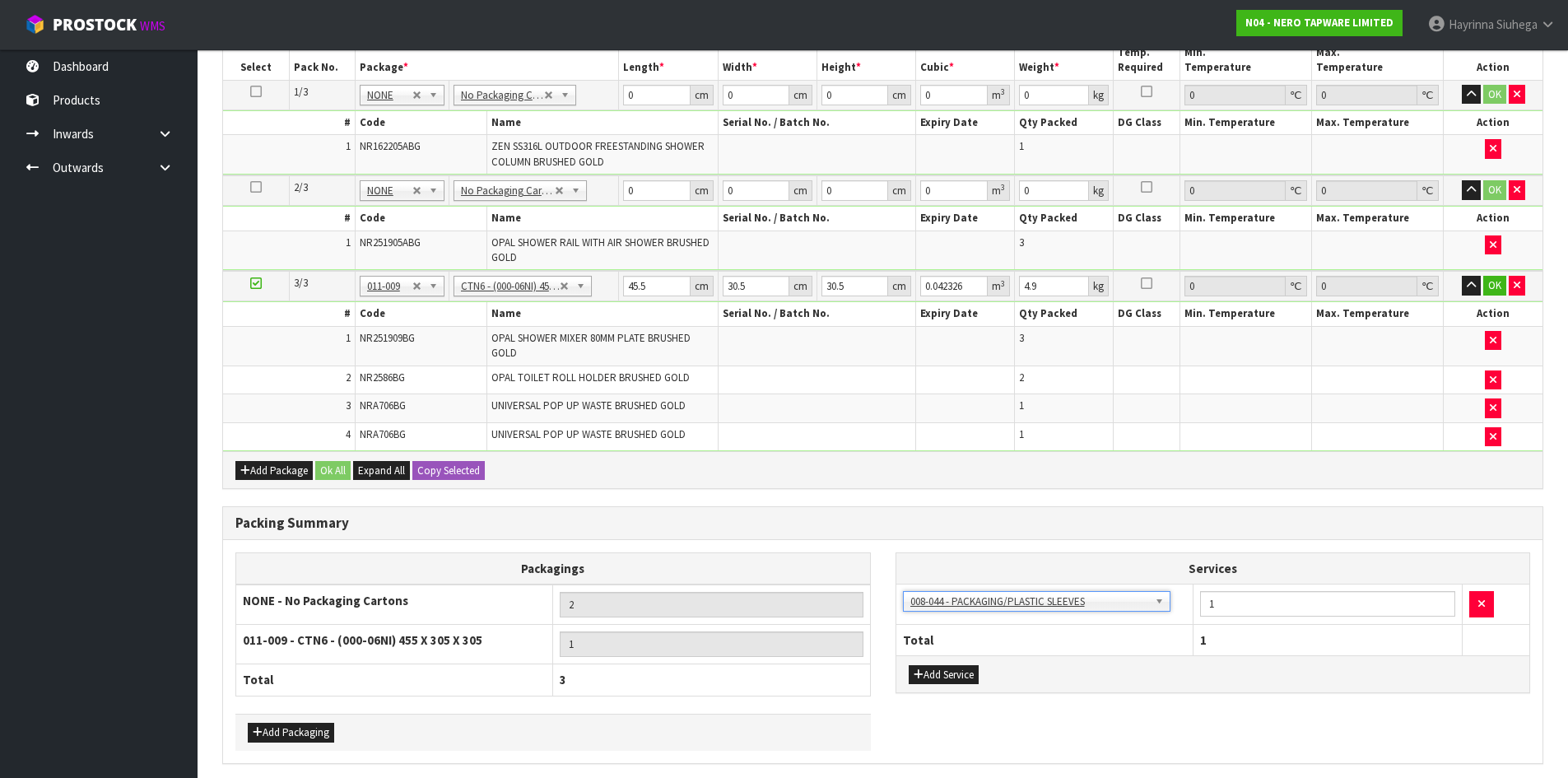
scroll to position [328, 0]
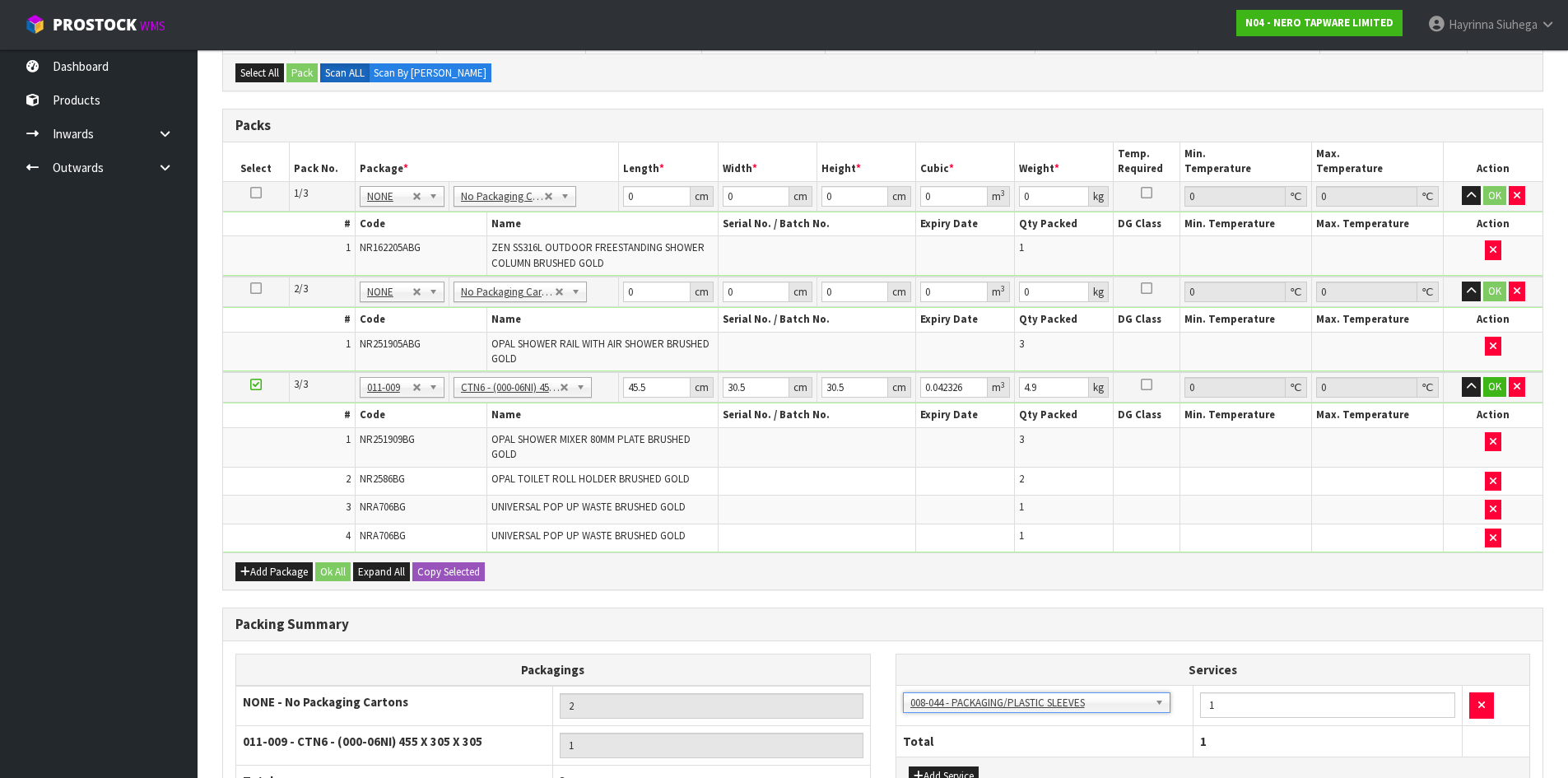
click at [621, 195] on td "0 cm" at bounding box center [669, 196] width 99 height 30
click at [627, 195] on input "0" at bounding box center [656, 196] width 66 height 21
click button "OK" at bounding box center [1495, 195] width 23 height 20
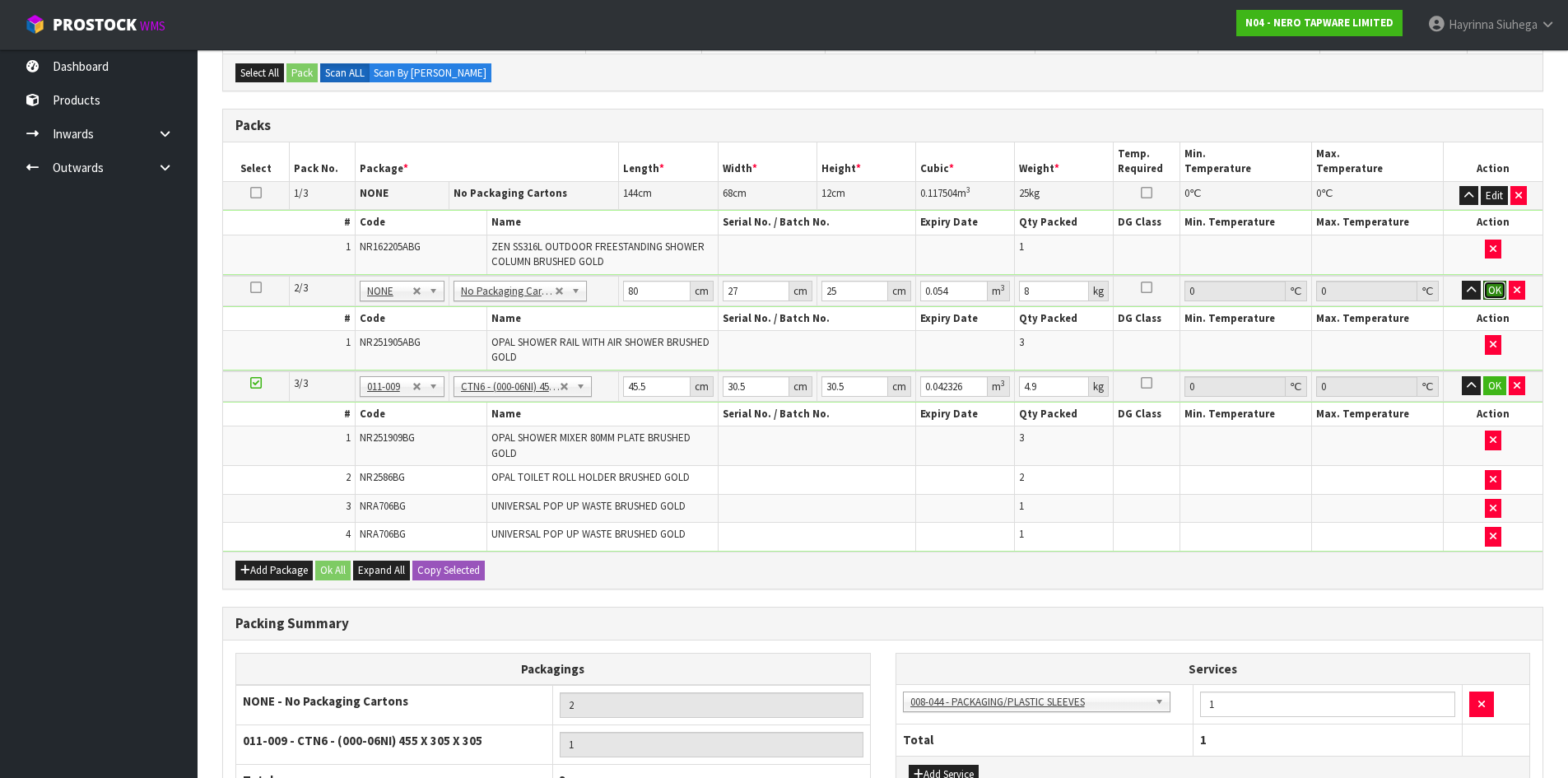
click button "OK" at bounding box center [1495, 290] width 23 height 20
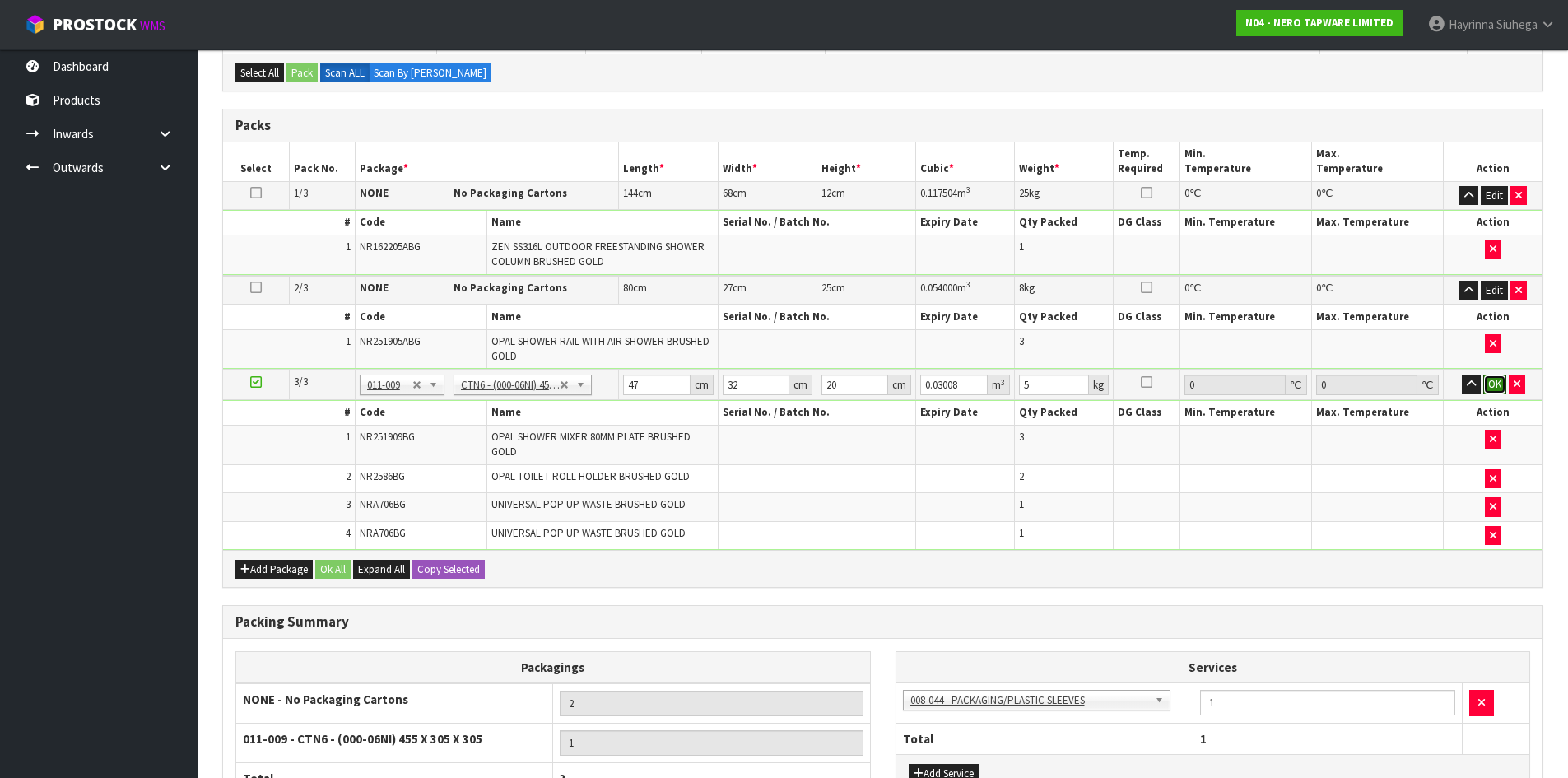
click button "OK" at bounding box center [1495, 383] width 23 height 20
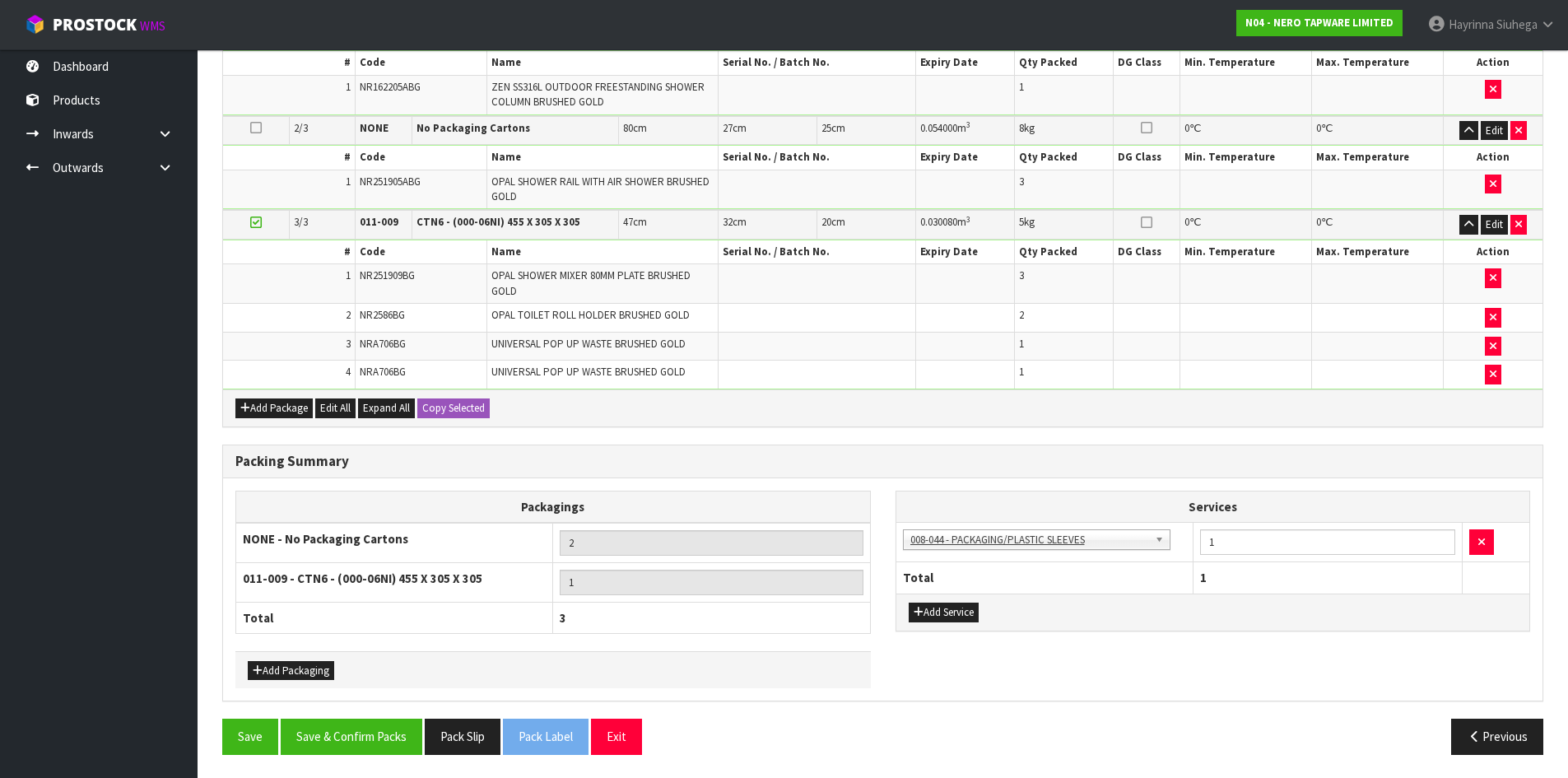
scroll to position [490, 0]
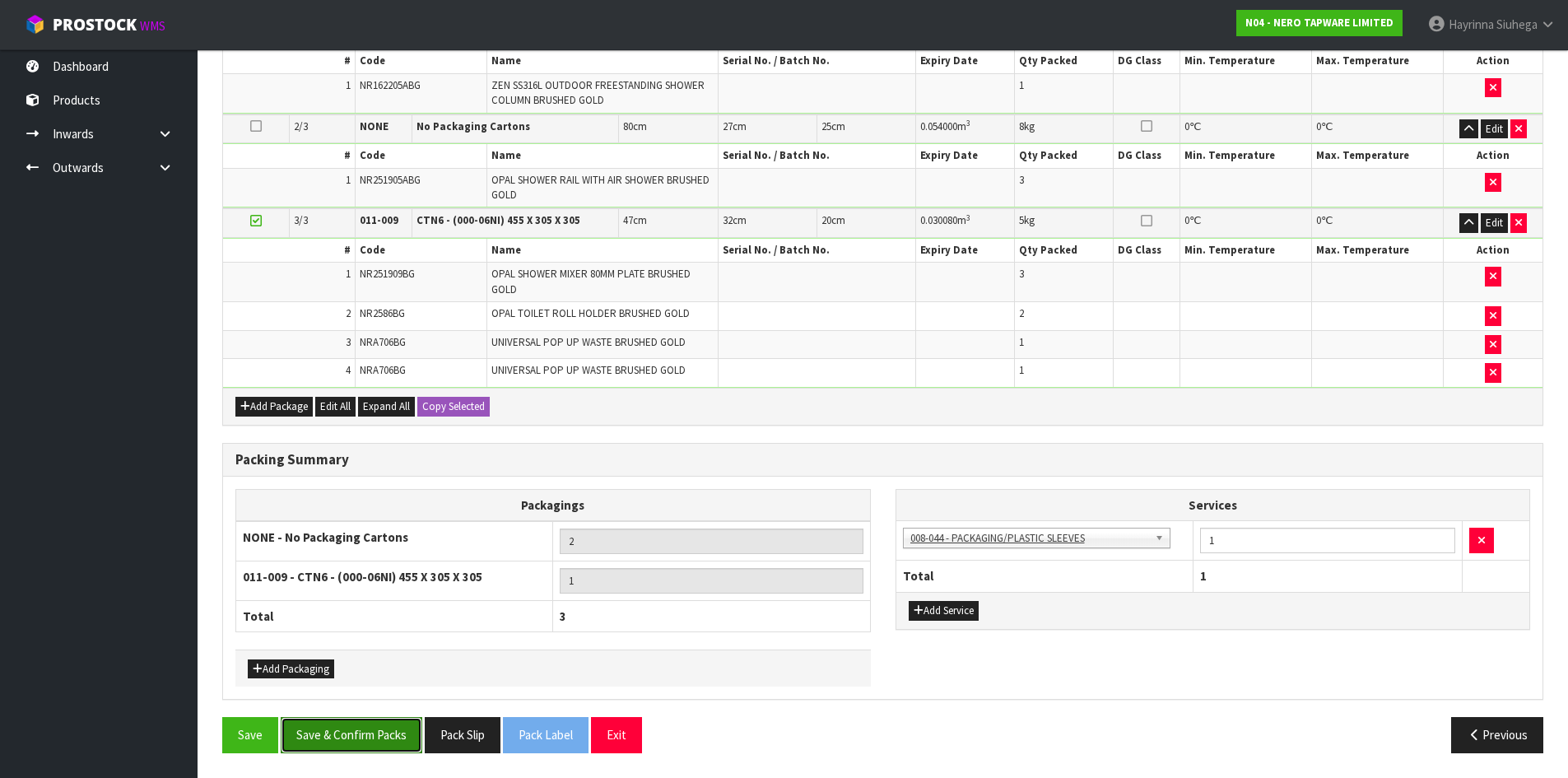
click at [374, 736] on button "Save & Confirm Packs" at bounding box center [351, 735] width 141 height 36
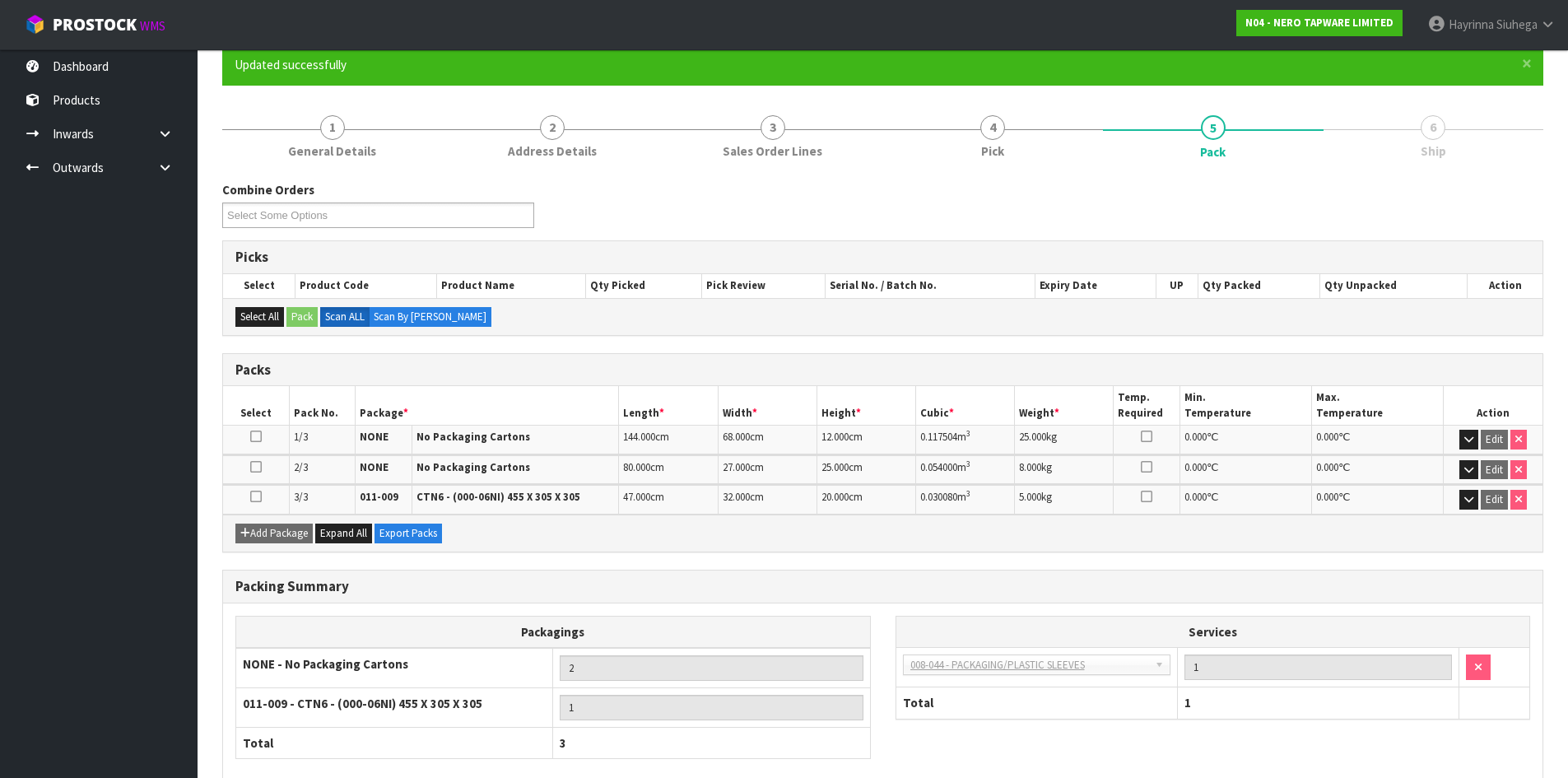
scroll to position [234, 0]
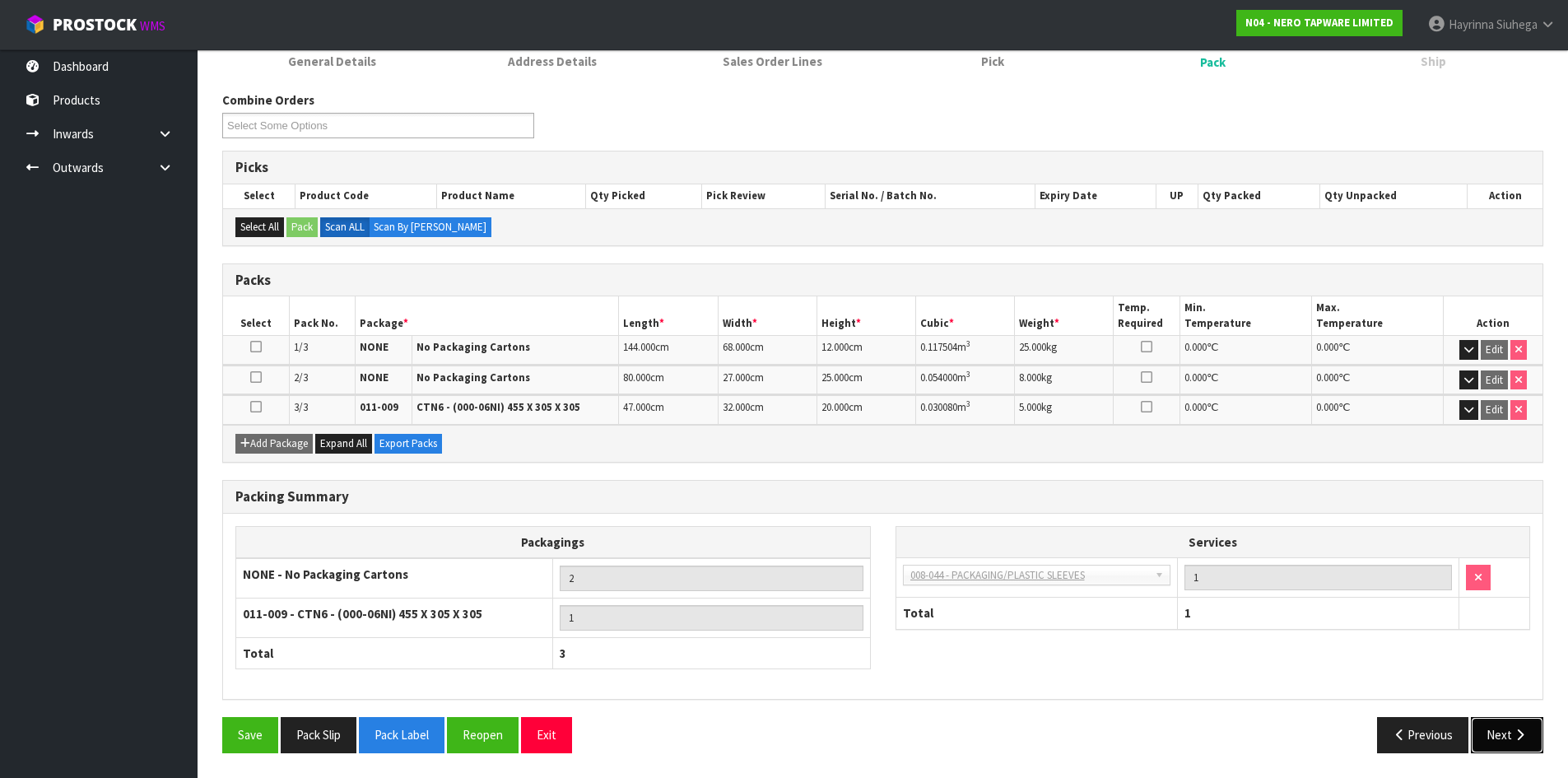
click at [1528, 731] on button "Next" at bounding box center [1507, 735] width 72 height 36
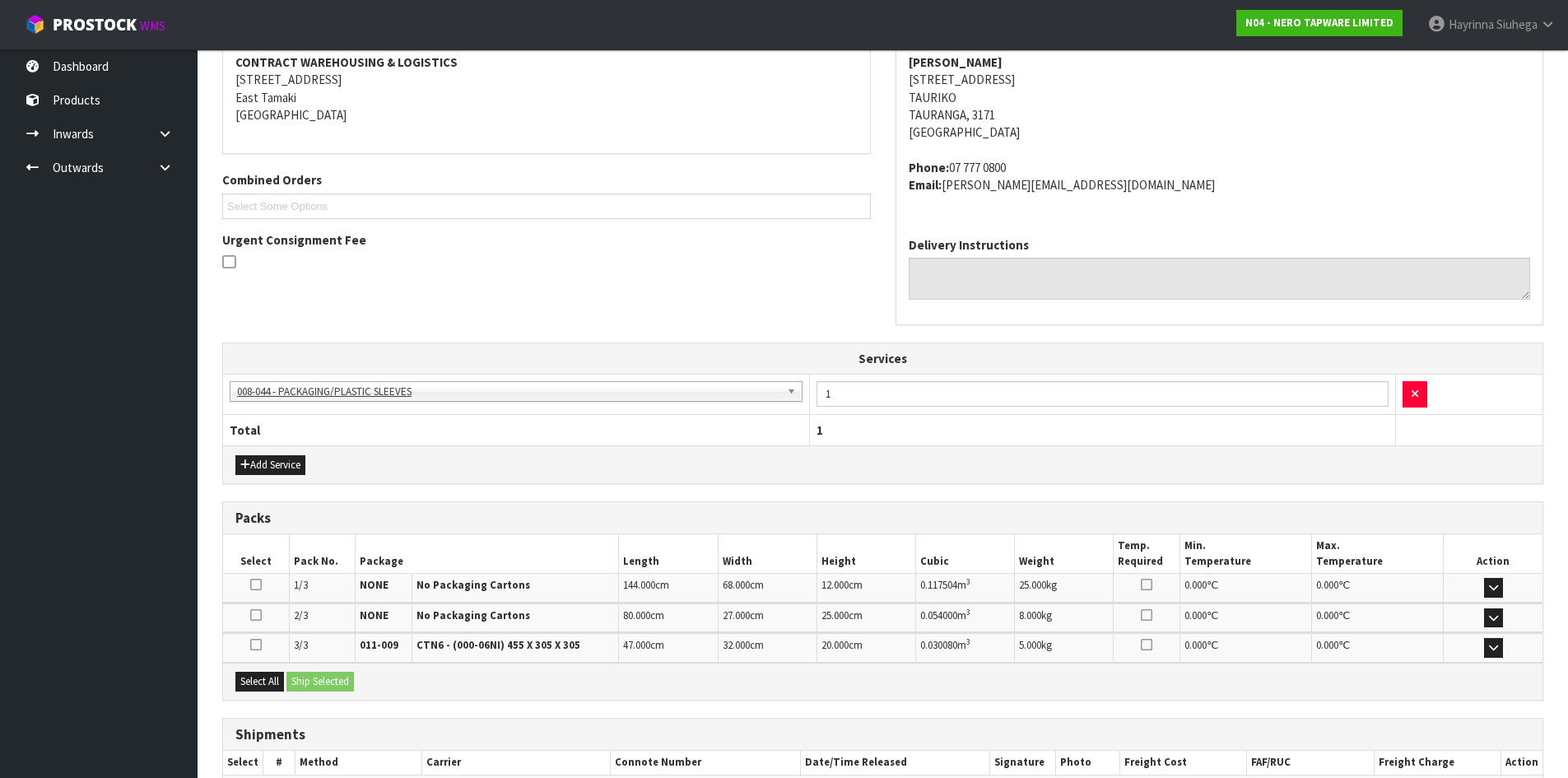
scroll to position [417, 0]
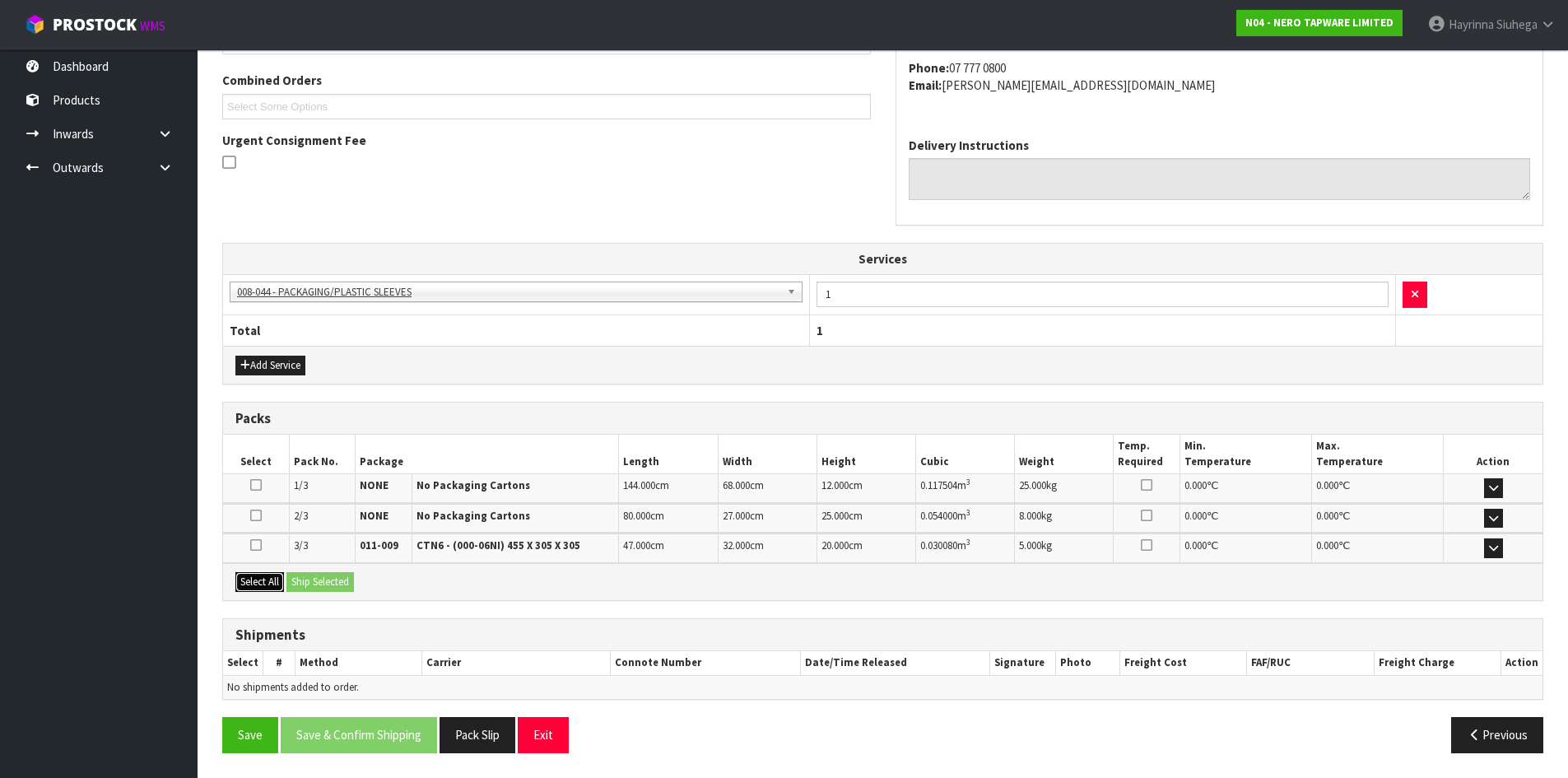
click at [254, 589] on button "Select All" at bounding box center [260, 582] width 49 height 20
click at [301, 579] on button "Ship Selected" at bounding box center [320, 582] width 67 height 20
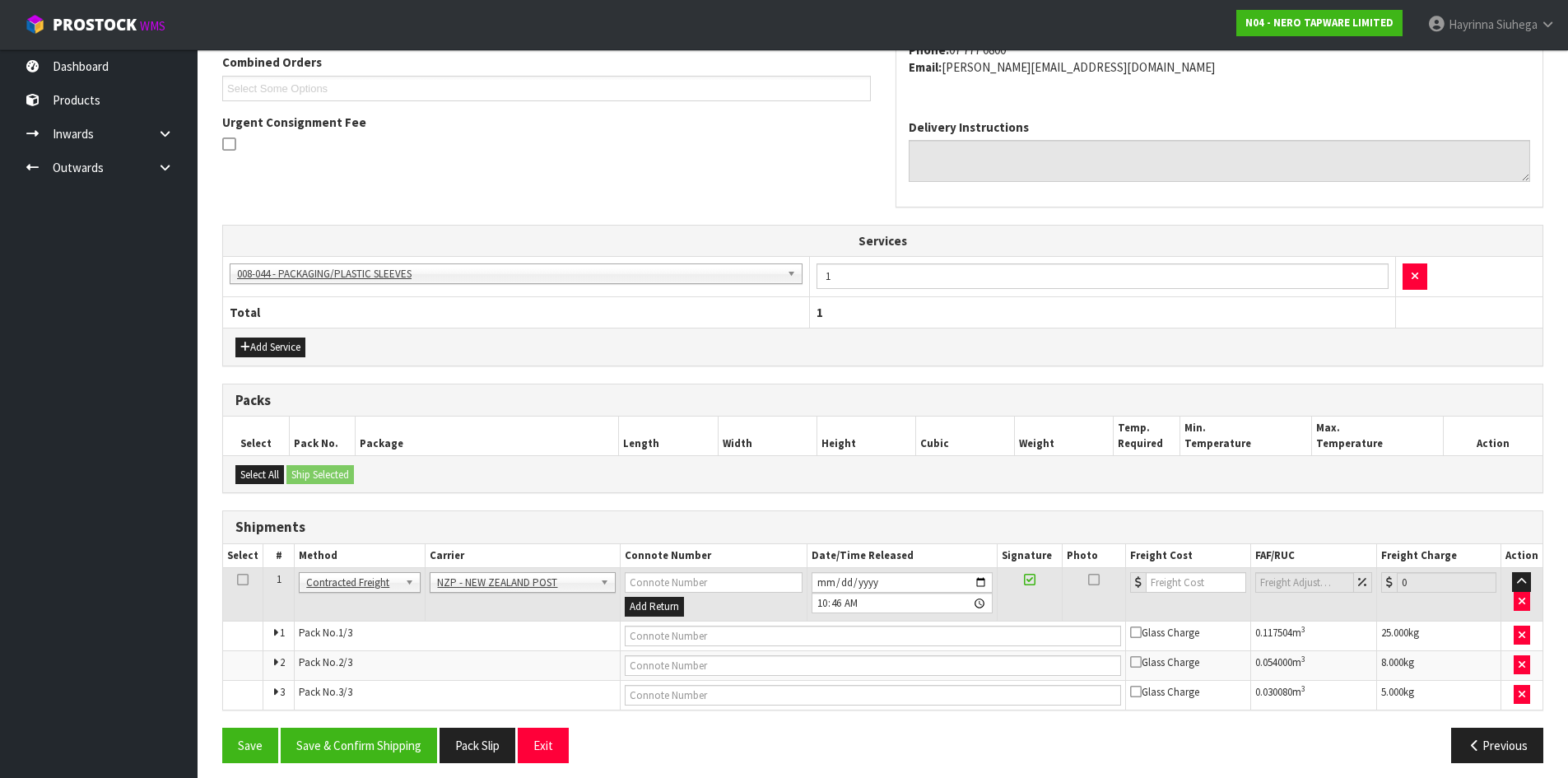
scroll to position [445, 0]
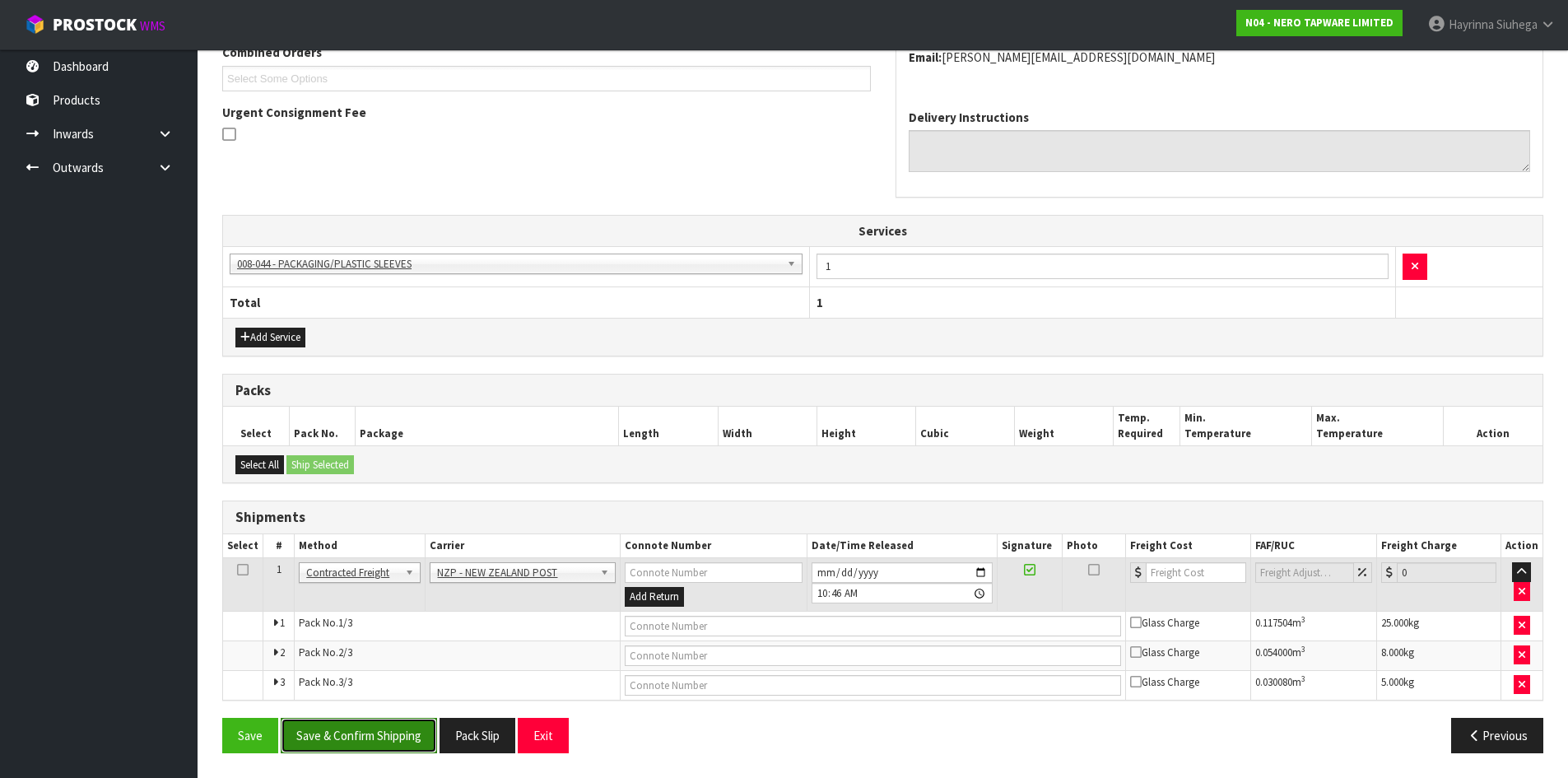
click at [385, 736] on button "Save & Confirm Shipping" at bounding box center [358, 735] width 156 height 36
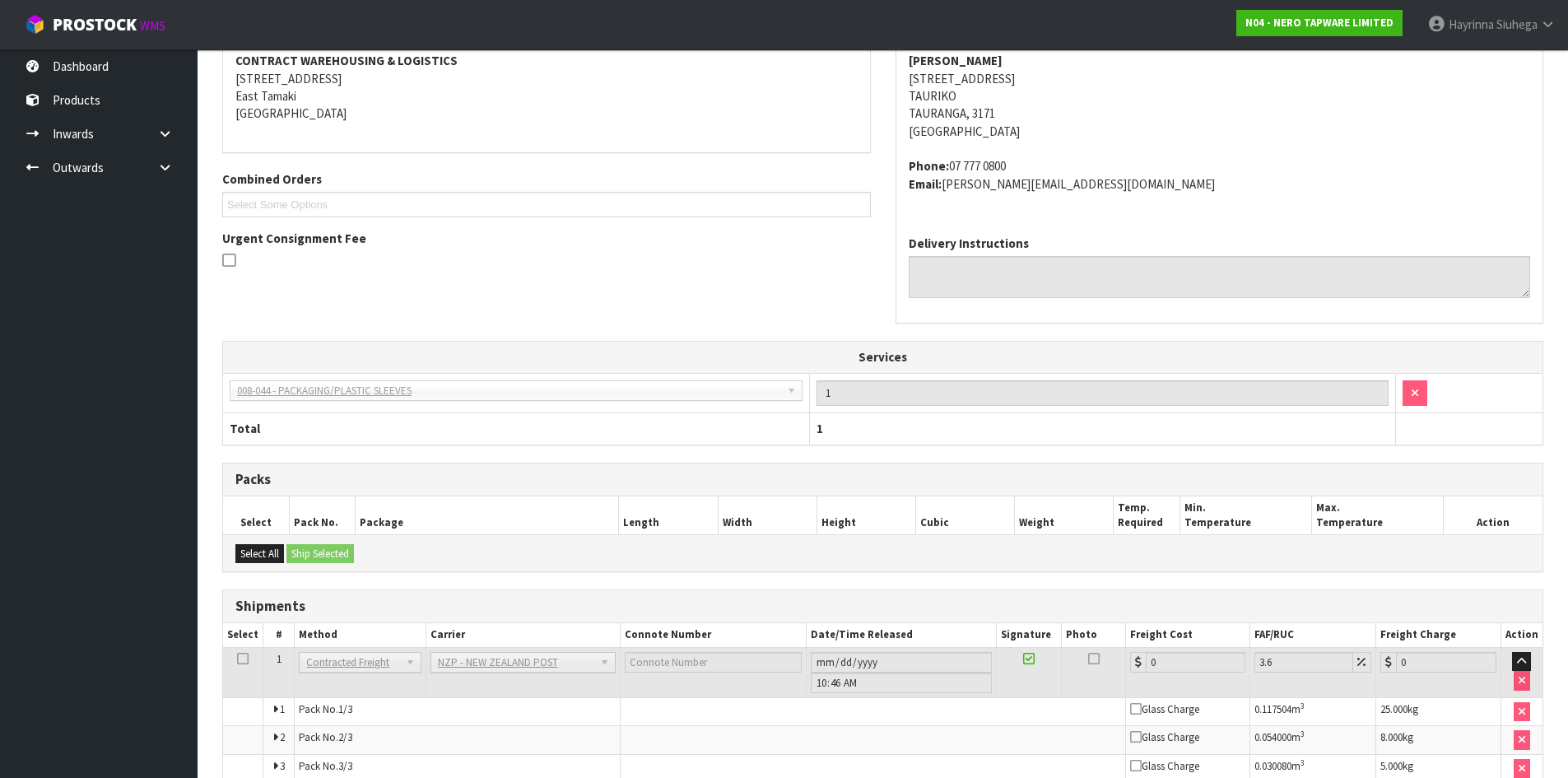
scroll to position [420, 0]
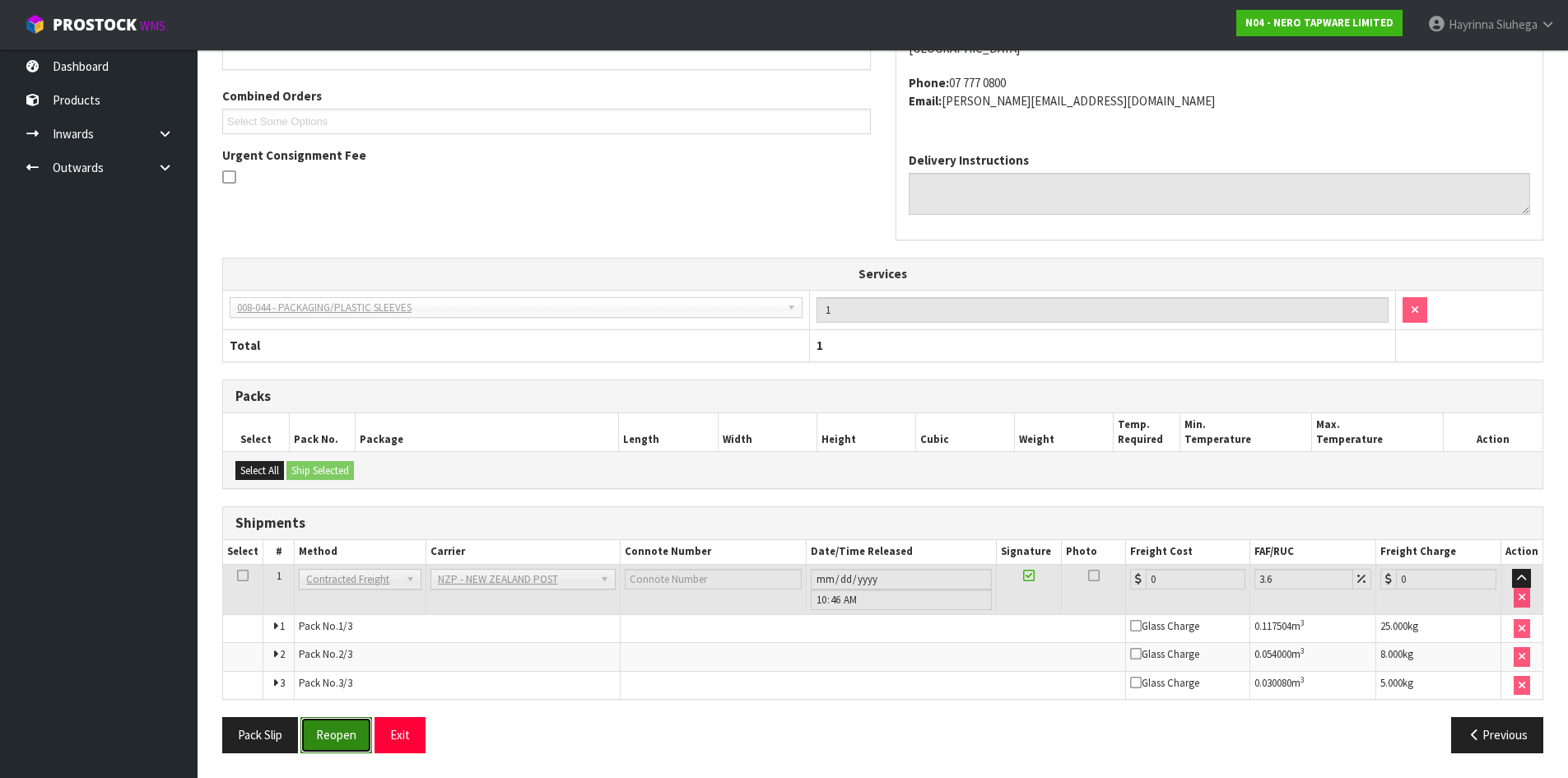
click at [339, 742] on button "Reopen" at bounding box center [336, 735] width 72 height 36
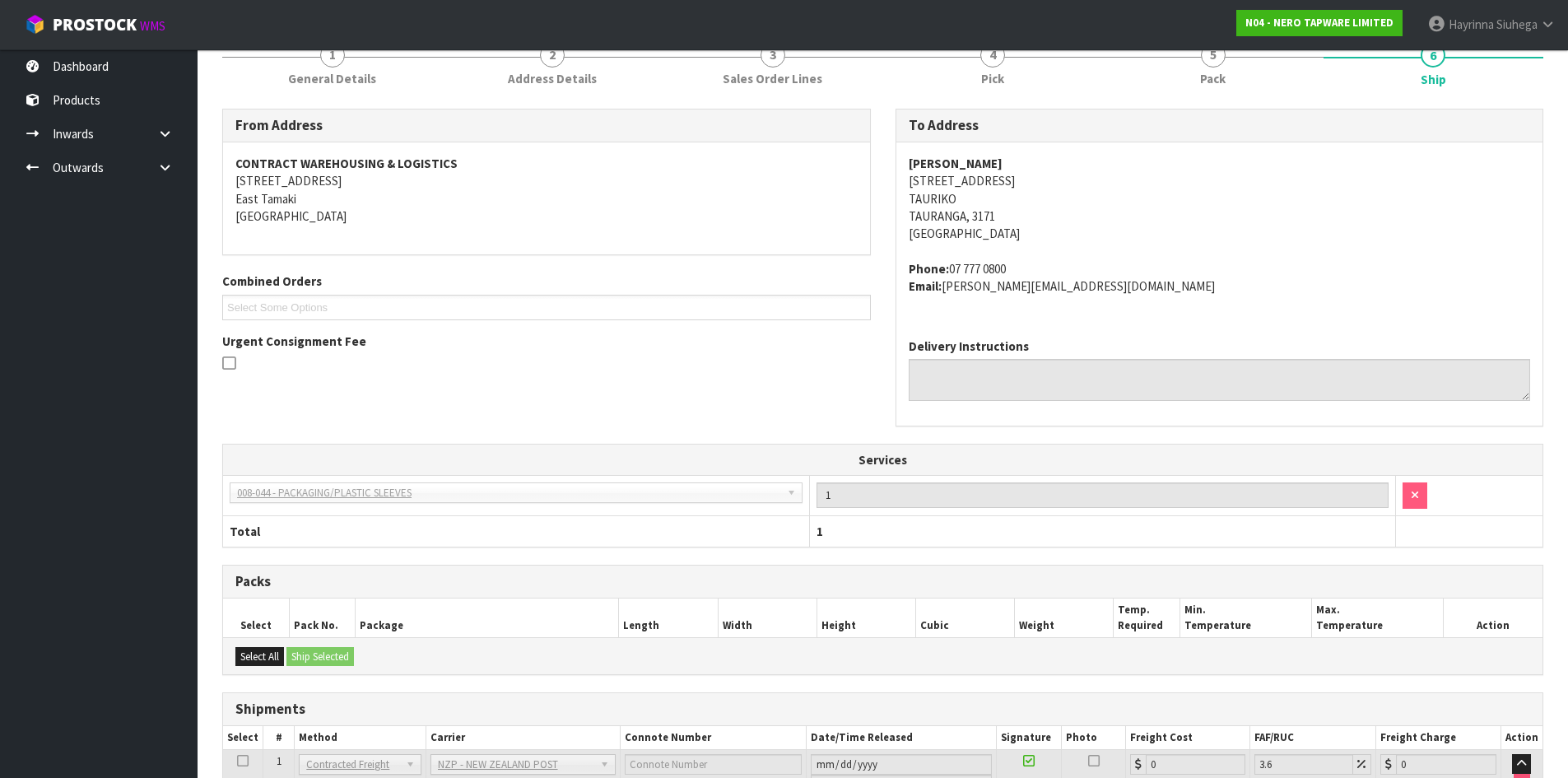
scroll to position [401, 0]
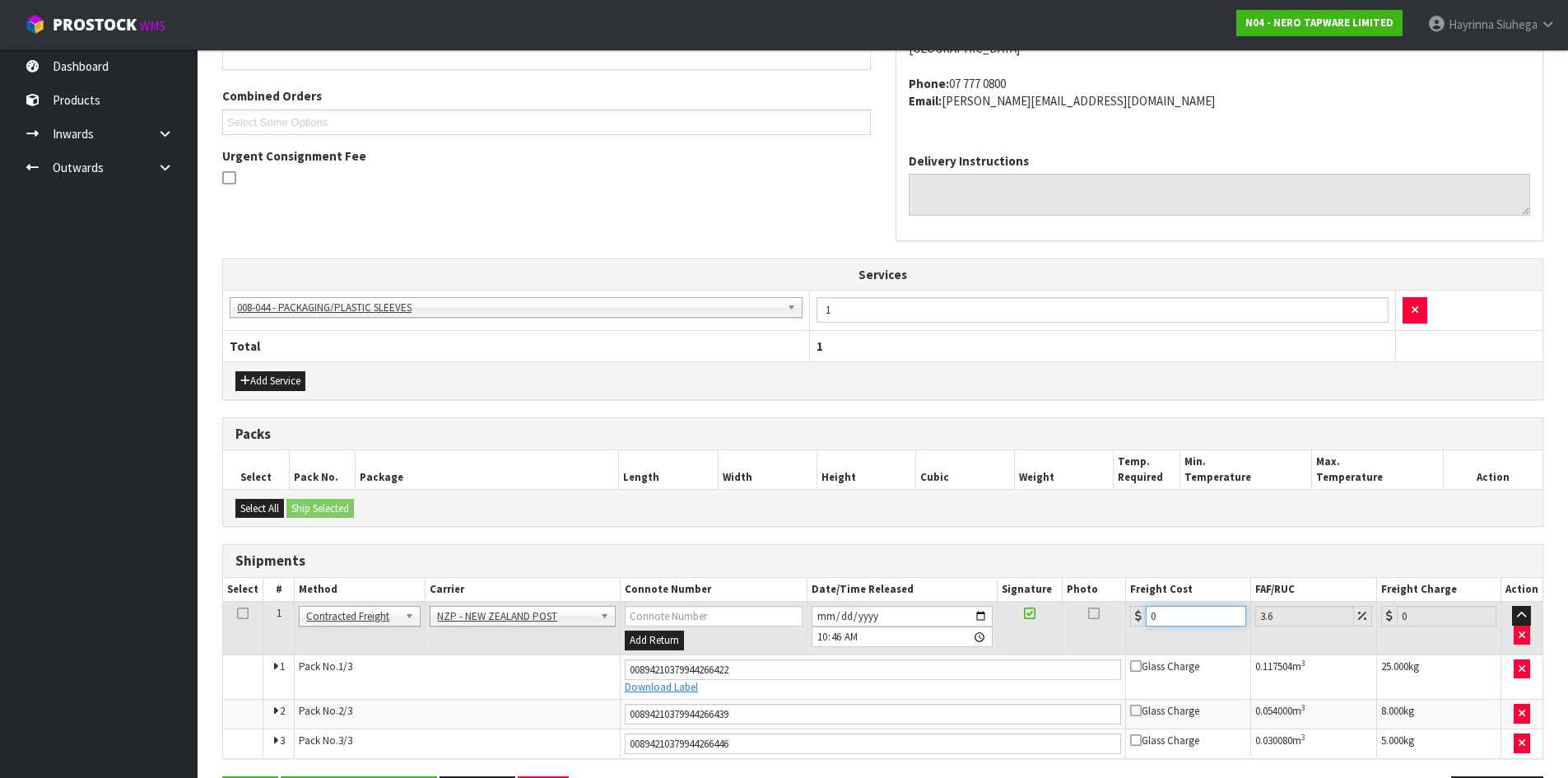
drag, startPoint x: 1182, startPoint y: 625, endPoint x: 1097, endPoint y: 620, distance: 85.1
click at [1097, 620] on tr "1 Client Local Pickup Customer Local Pickup Company Freight Contracted Freight …" at bounding box center [882, 627] width 1320 height 53
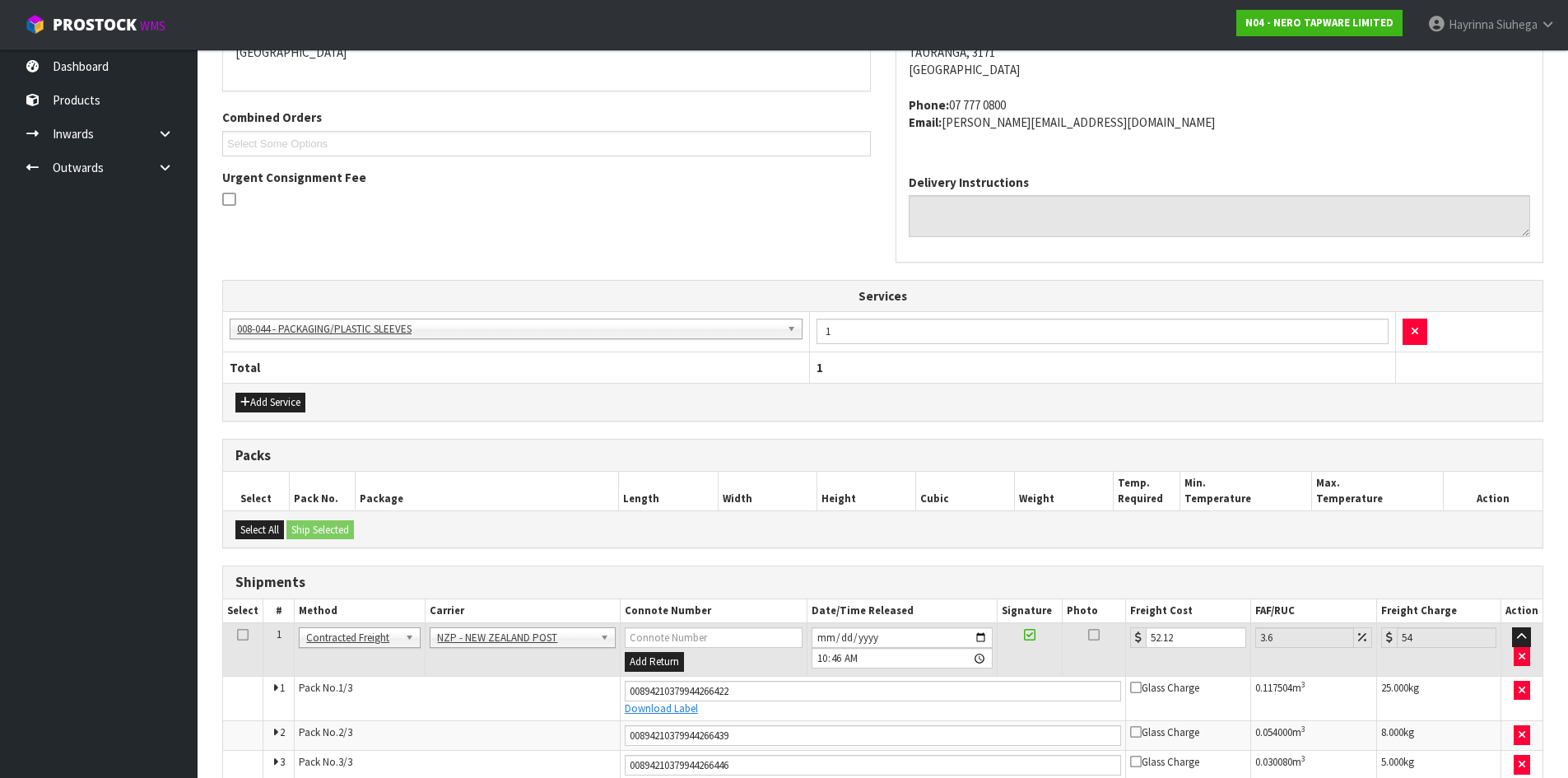
scroll to position [461, 0]
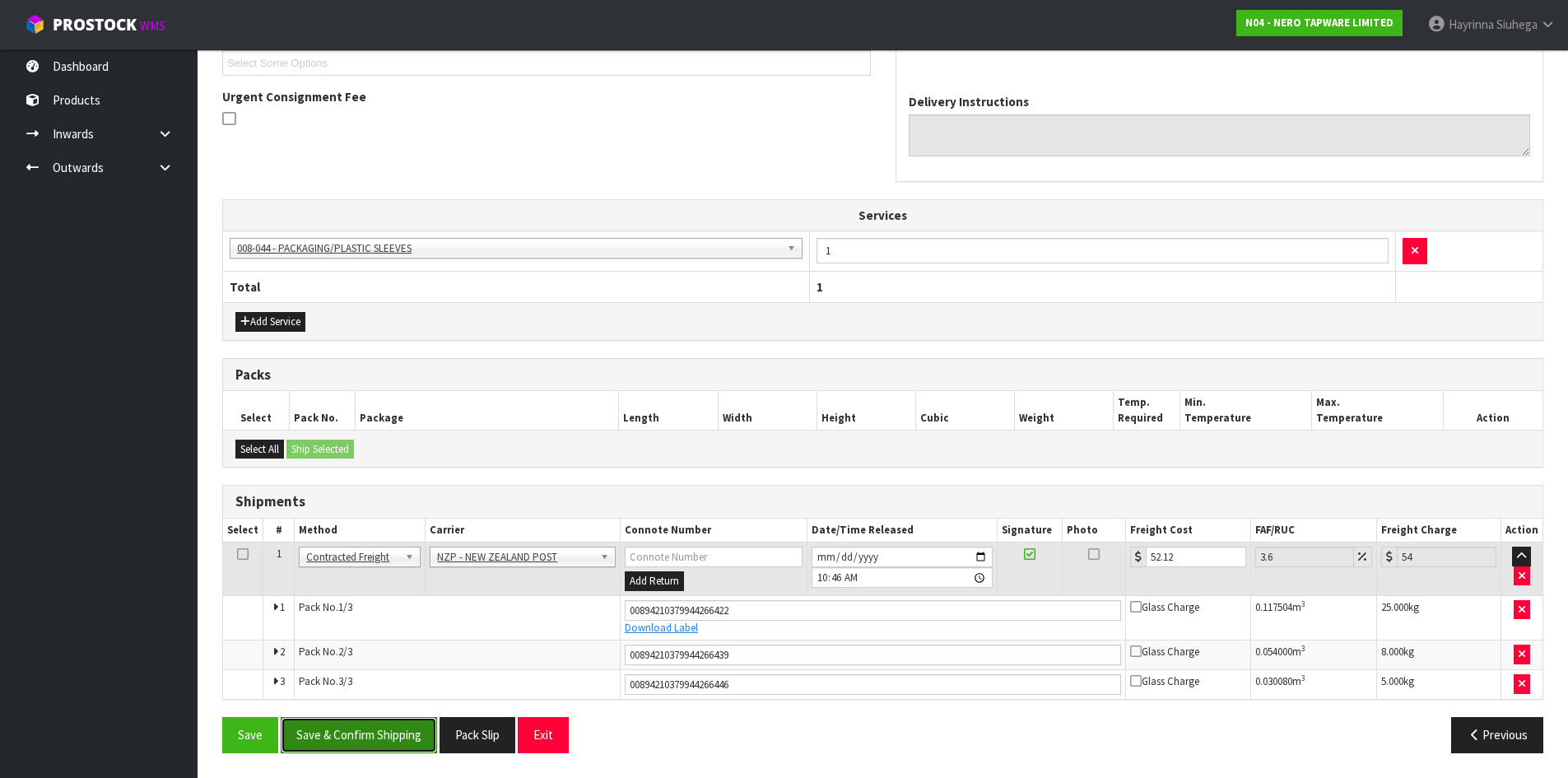
click at [418, 717] on button "Save & Confirm Shipping" at bounding box center [358, 735] width 156 height 36
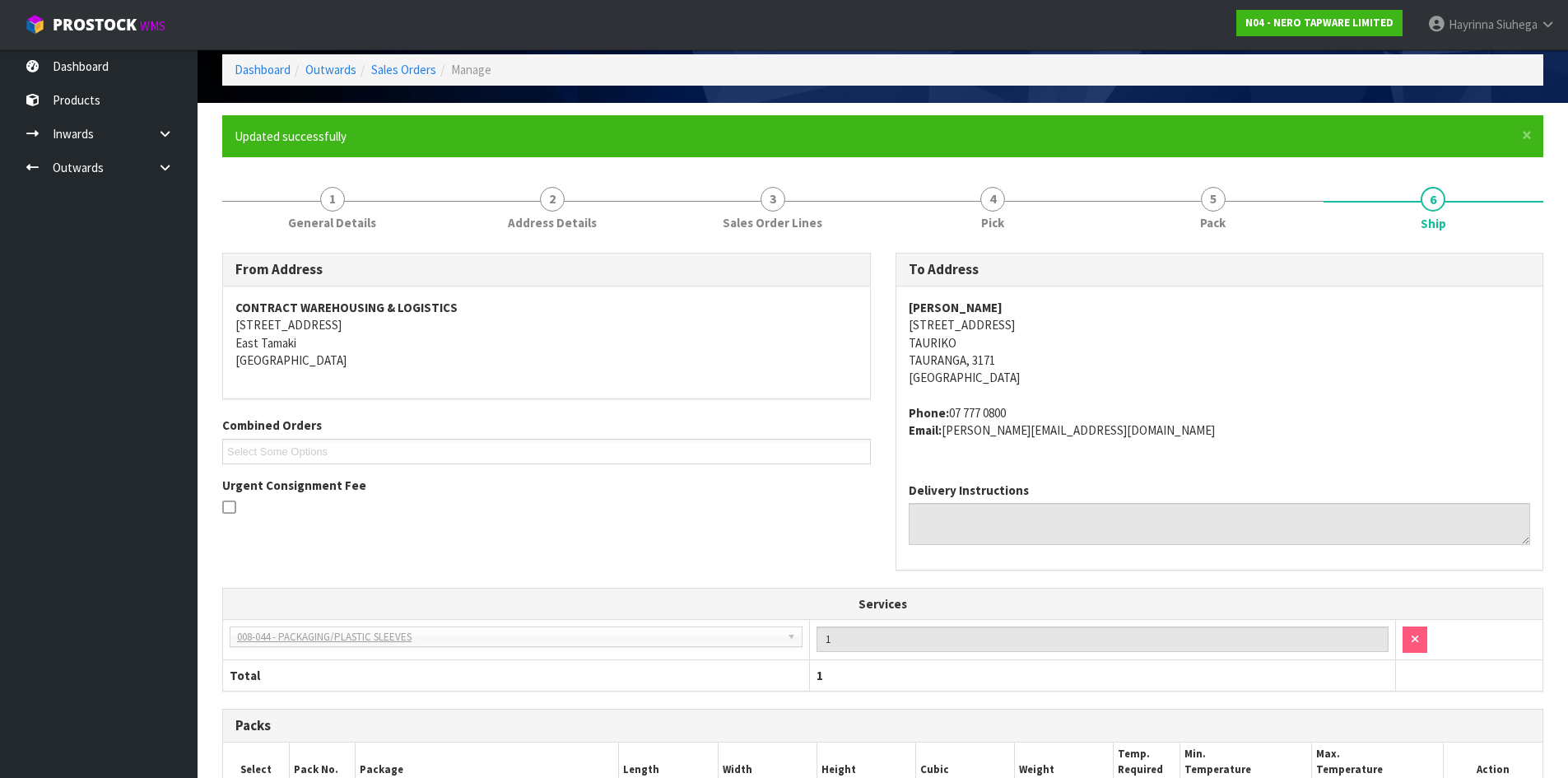
scroll to position [0, 0]
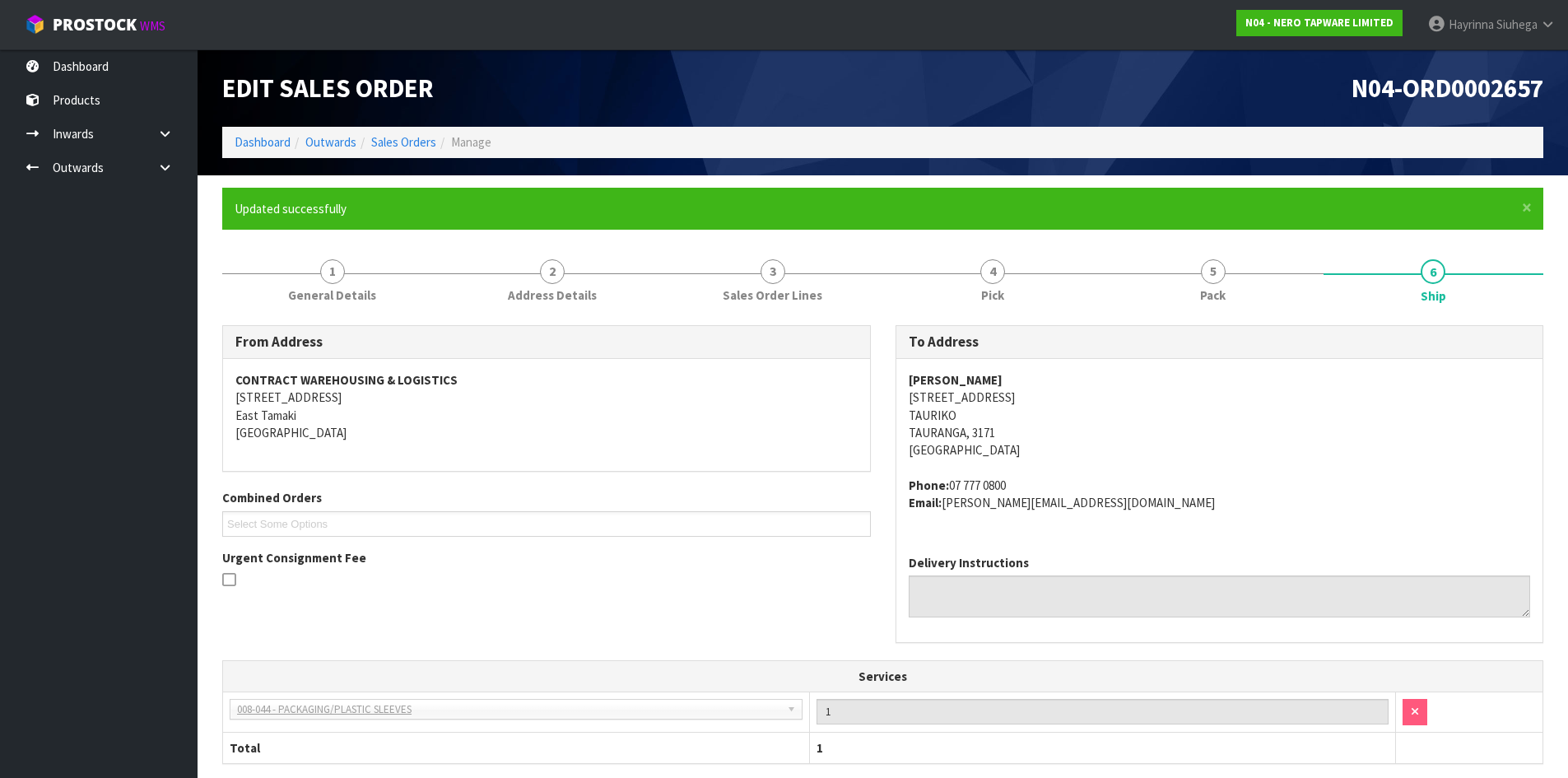
click at [274, 134] on li "Dashboard" at bounding box center [263, 142] width 56 height 17
click at [263, 140] on link "Dashboard" at bounding box center [263, 141] width 56 height 16
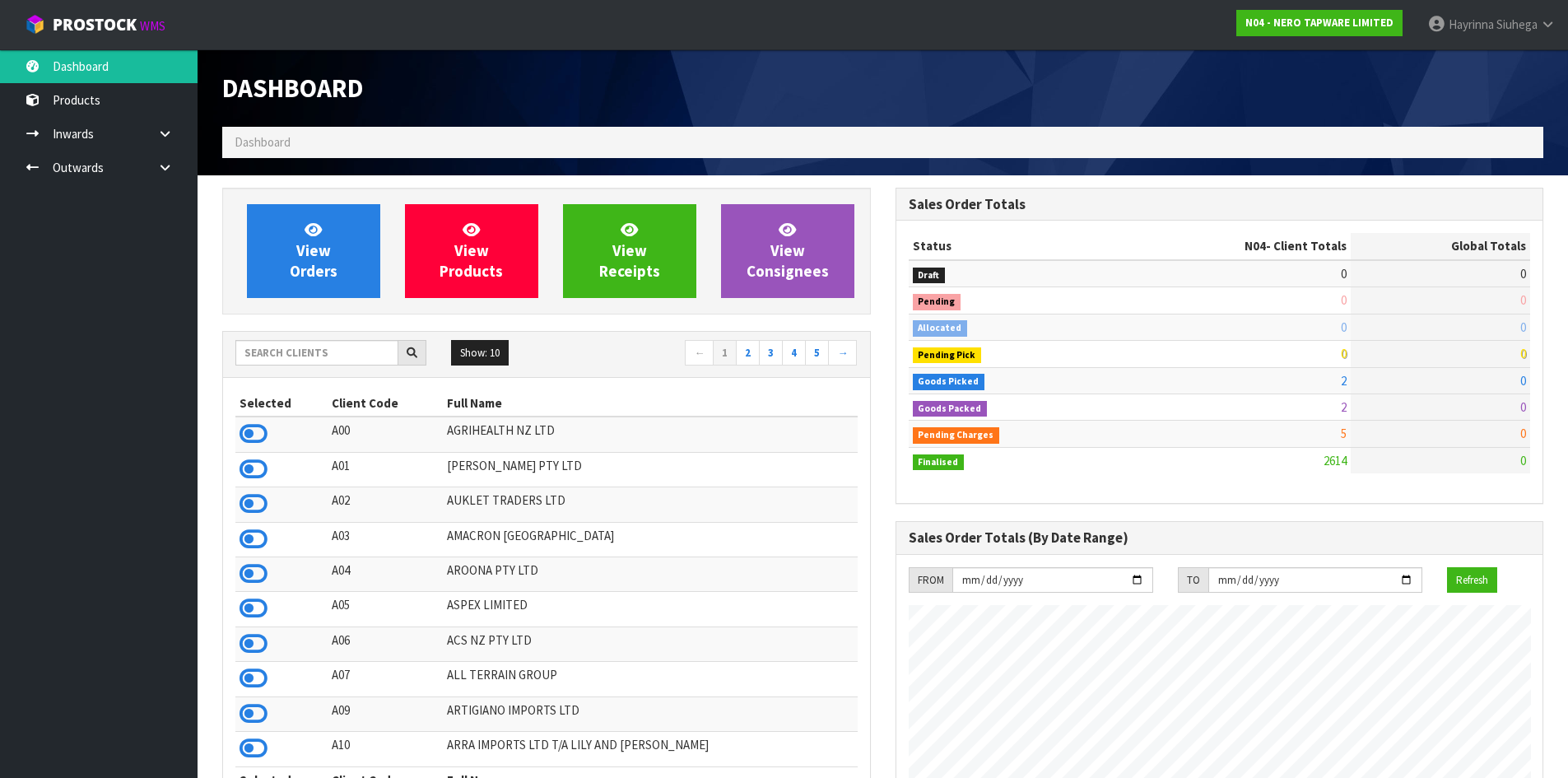
scroll to position [1282, 673]
click at [318, 353] on input "text" at bounding box center [317, 352] width 163 height 25
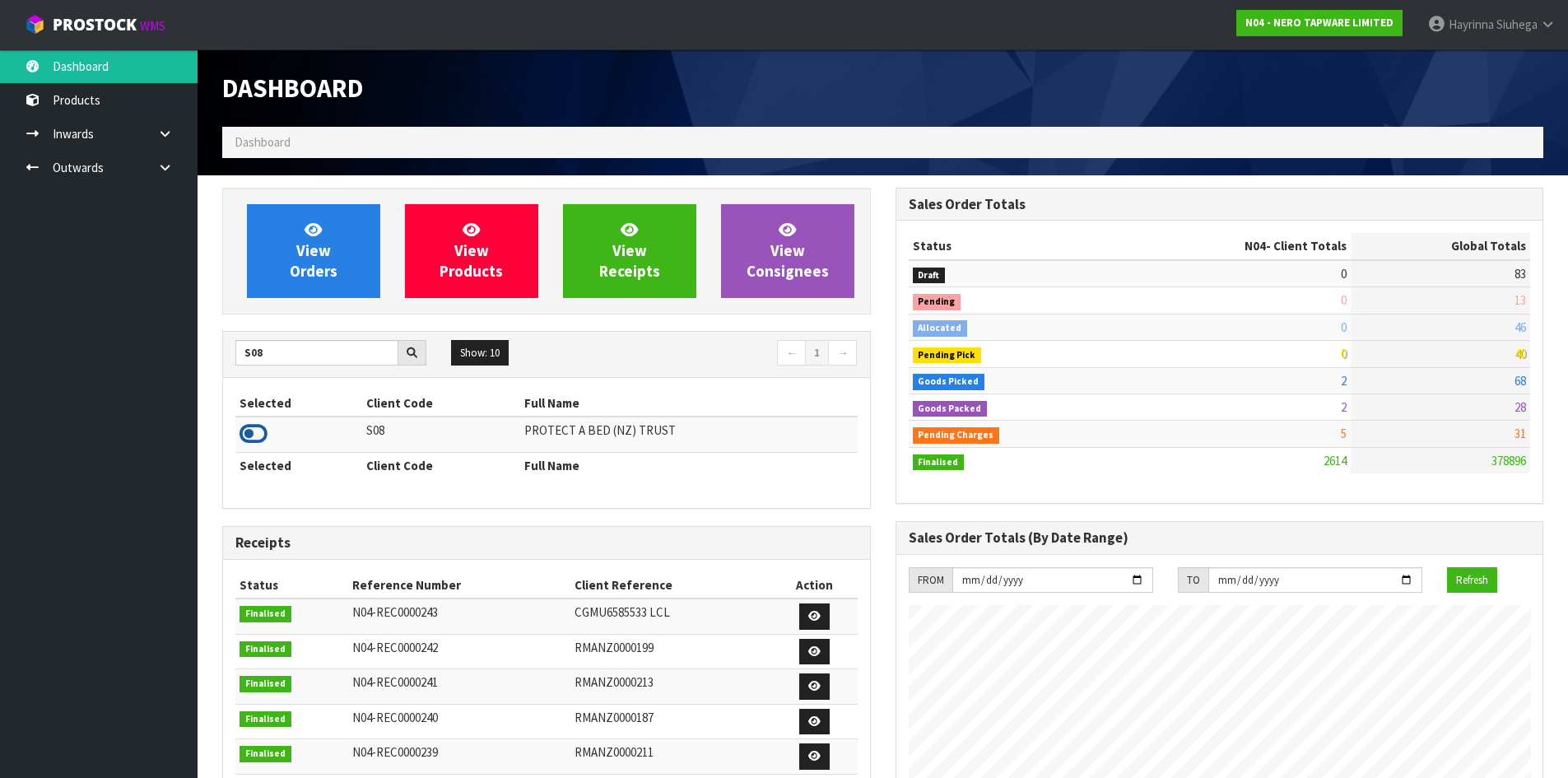
click at [249, 441] on icon at bounding box center [254, 434] width 28 height 24
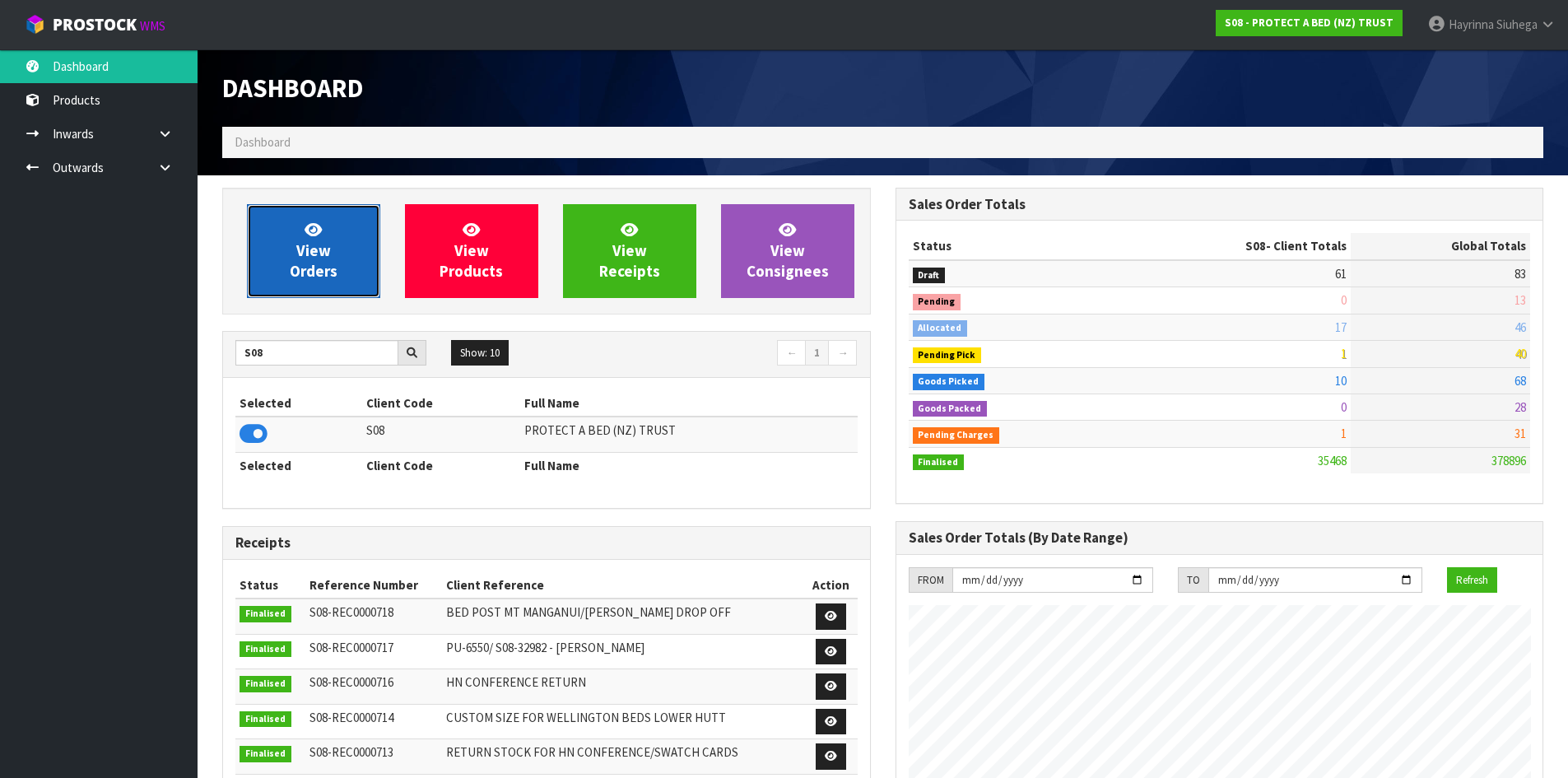
click at [263, 257] on link "View Orders" at bounding box center [313, 251] width 134 height 94
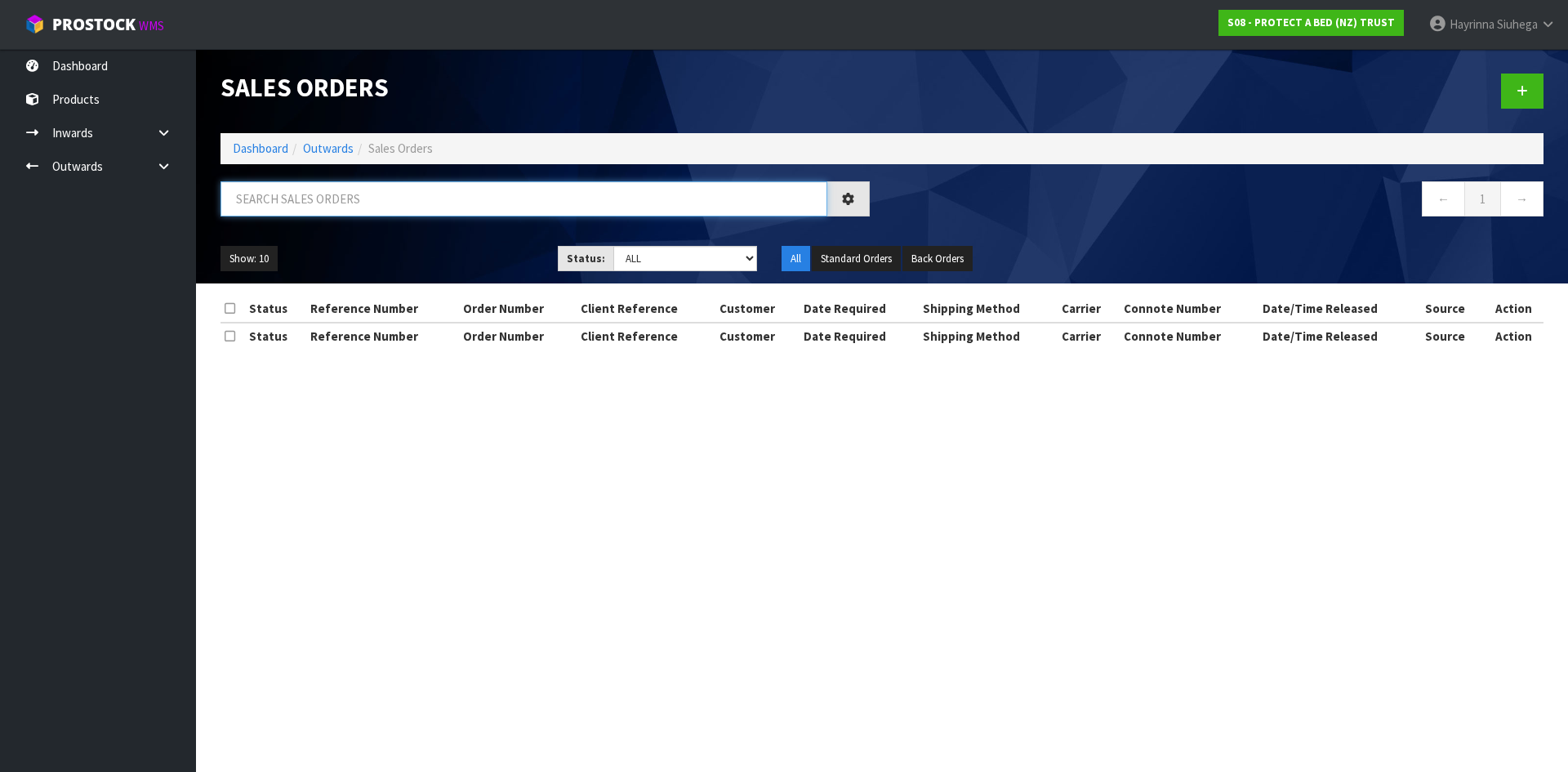
click at [287, 201] on input "text" at bounding box center [524, 199] width 607 height 35
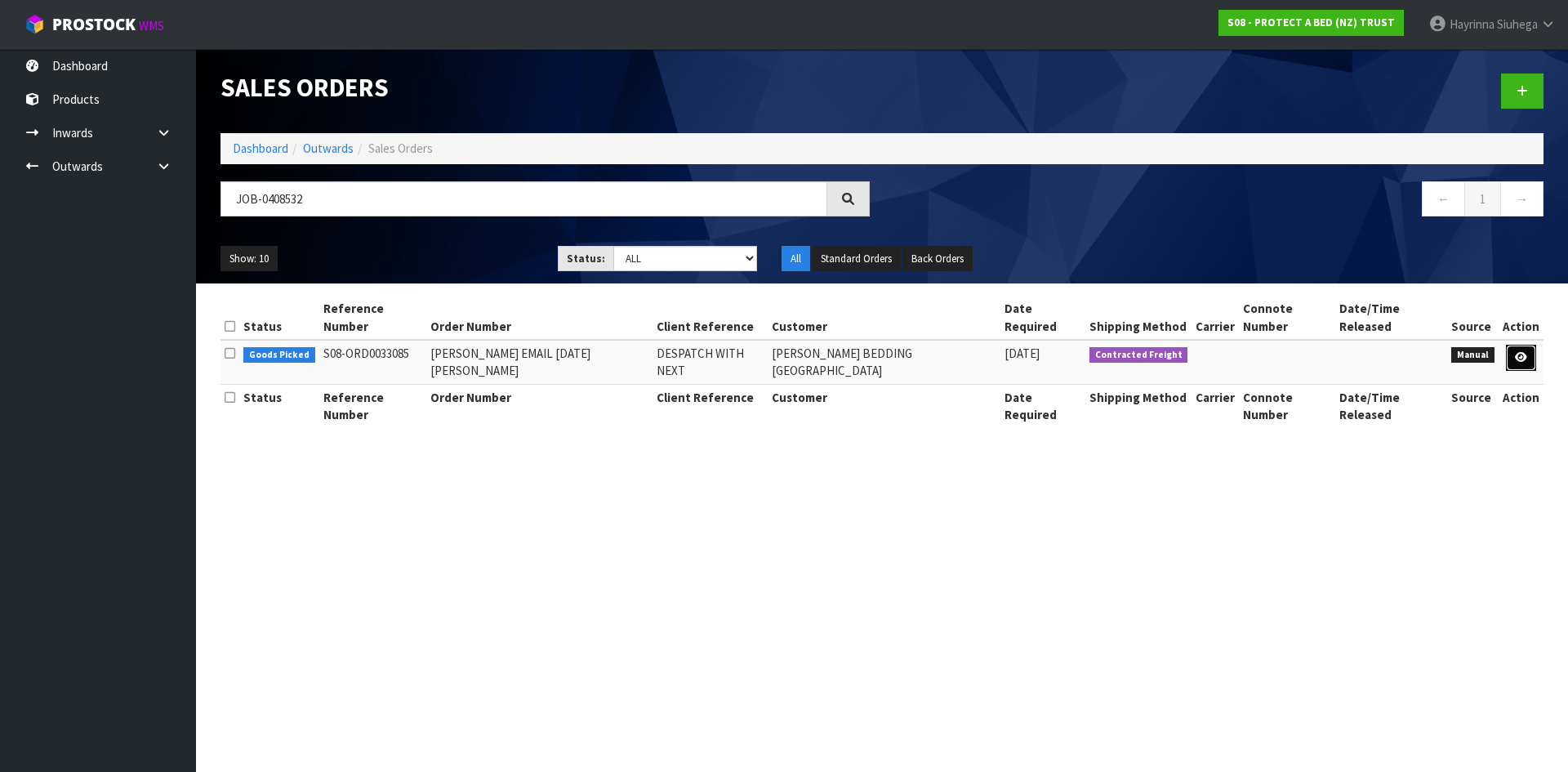
click at [1522, 352] on icon at bounding box center [1520, 356] width 12 height 10
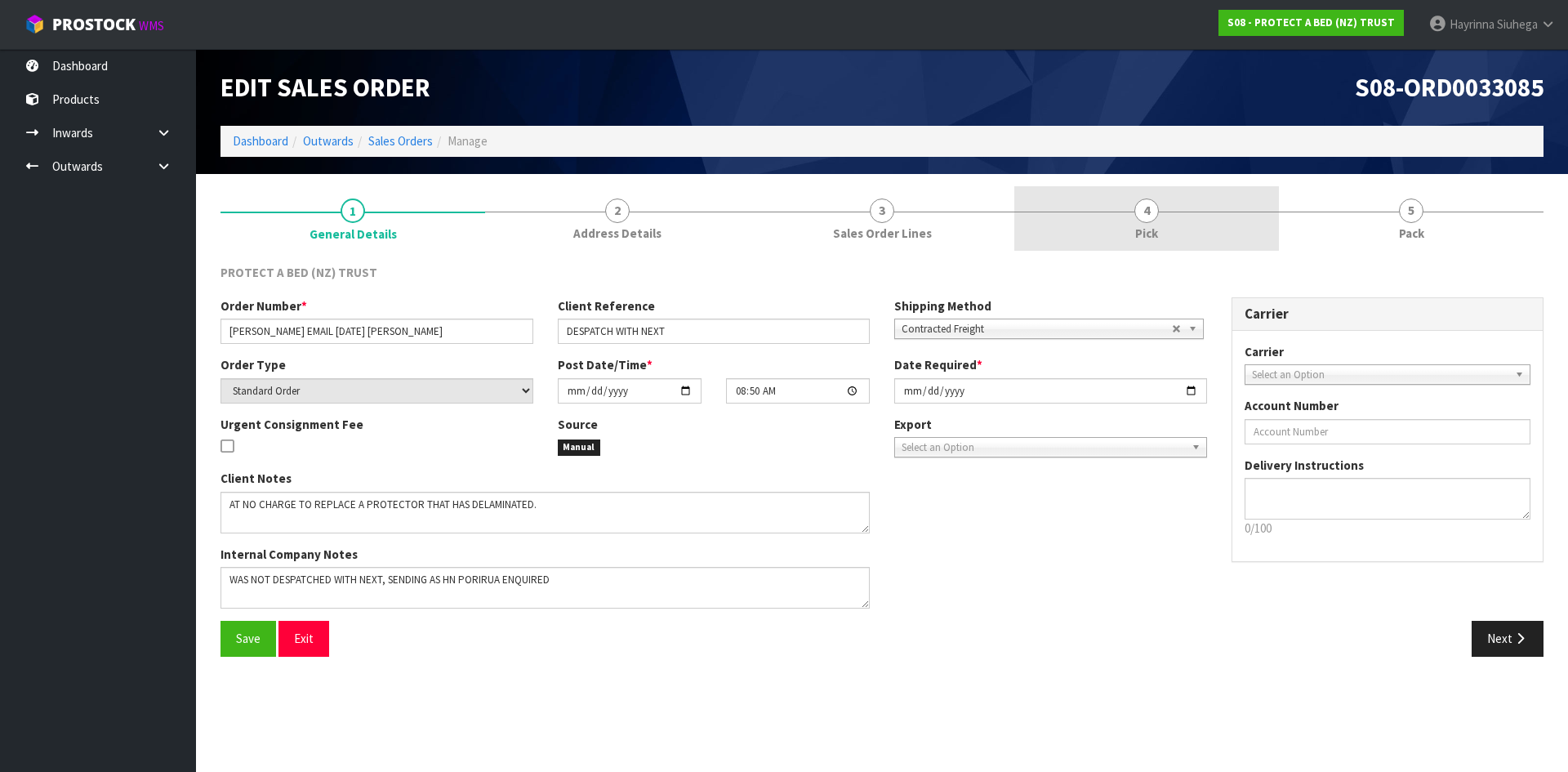
drag, startPoint x: 1215, startPoint y: 268, endPoint x: 1176, endPoint y: 235, distance: 51.1
click at [1215, 268] on div "PROTECT A BED (NZ) TRUST" at bounding box center [881, 280] width 1347 height 33
click at [1158, 227] on span "Pick" at bounding box center [1146, 233] width 23 height 17
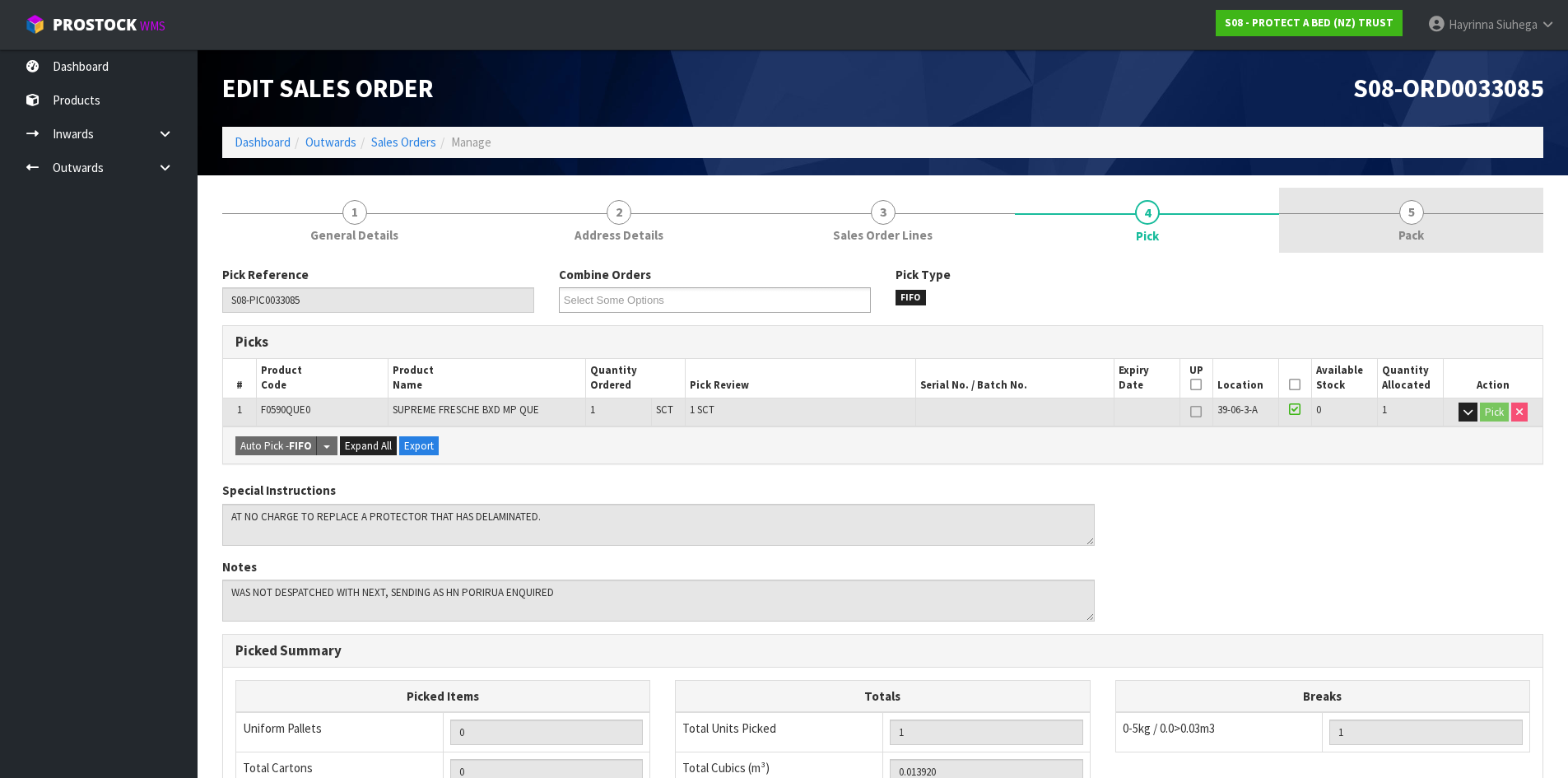
click at [1405, 223] on span "5" at bounding box center [1412, 212] width 24 height 24
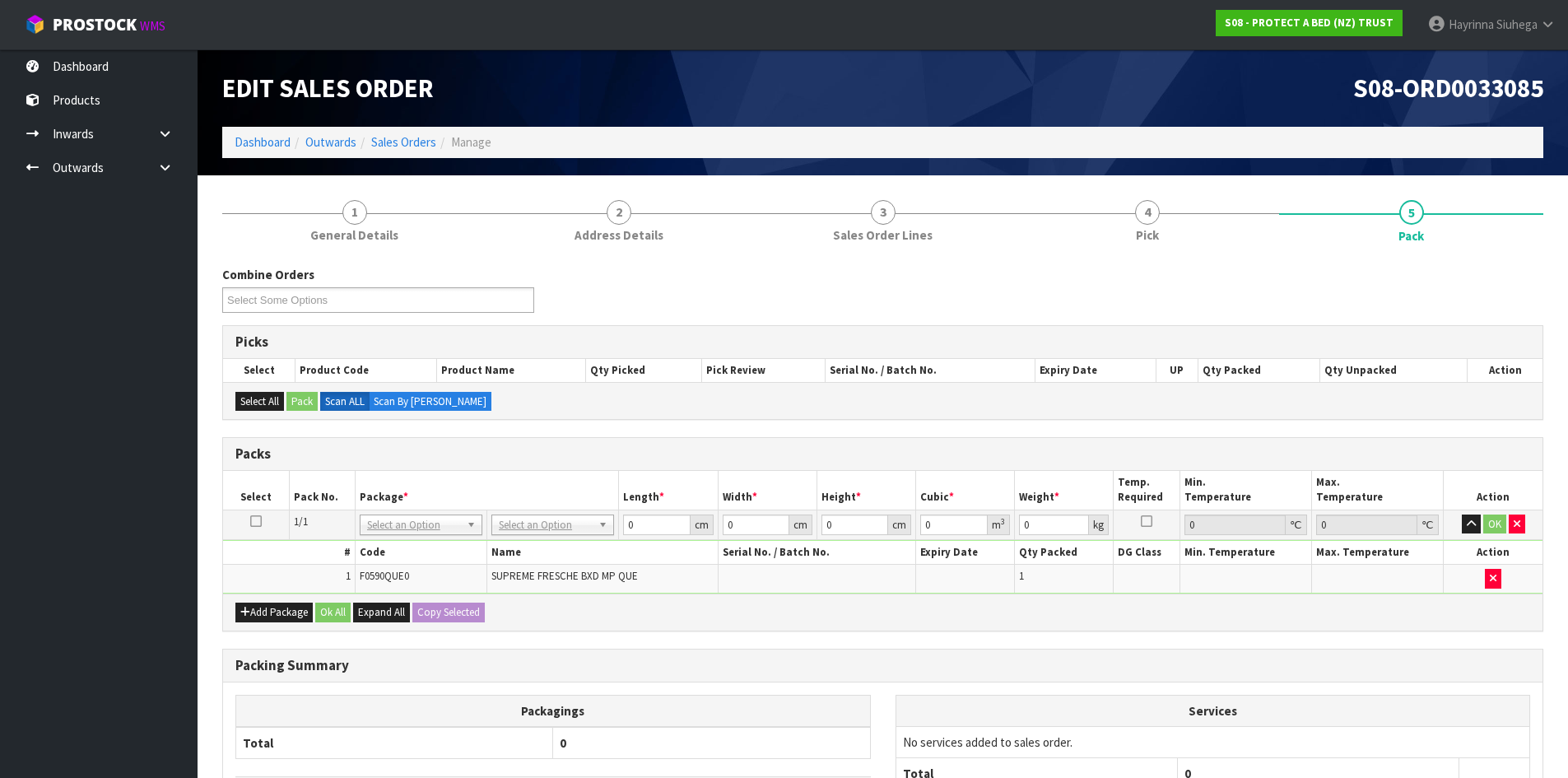
click at [538, 511] on td "No Packaging Cartons PLT GEN120 (1200 X 1000) PLT ONE WAY SKID CHEP HIRE PALLET…" at bounding box center [553, 525] width 132 height 30
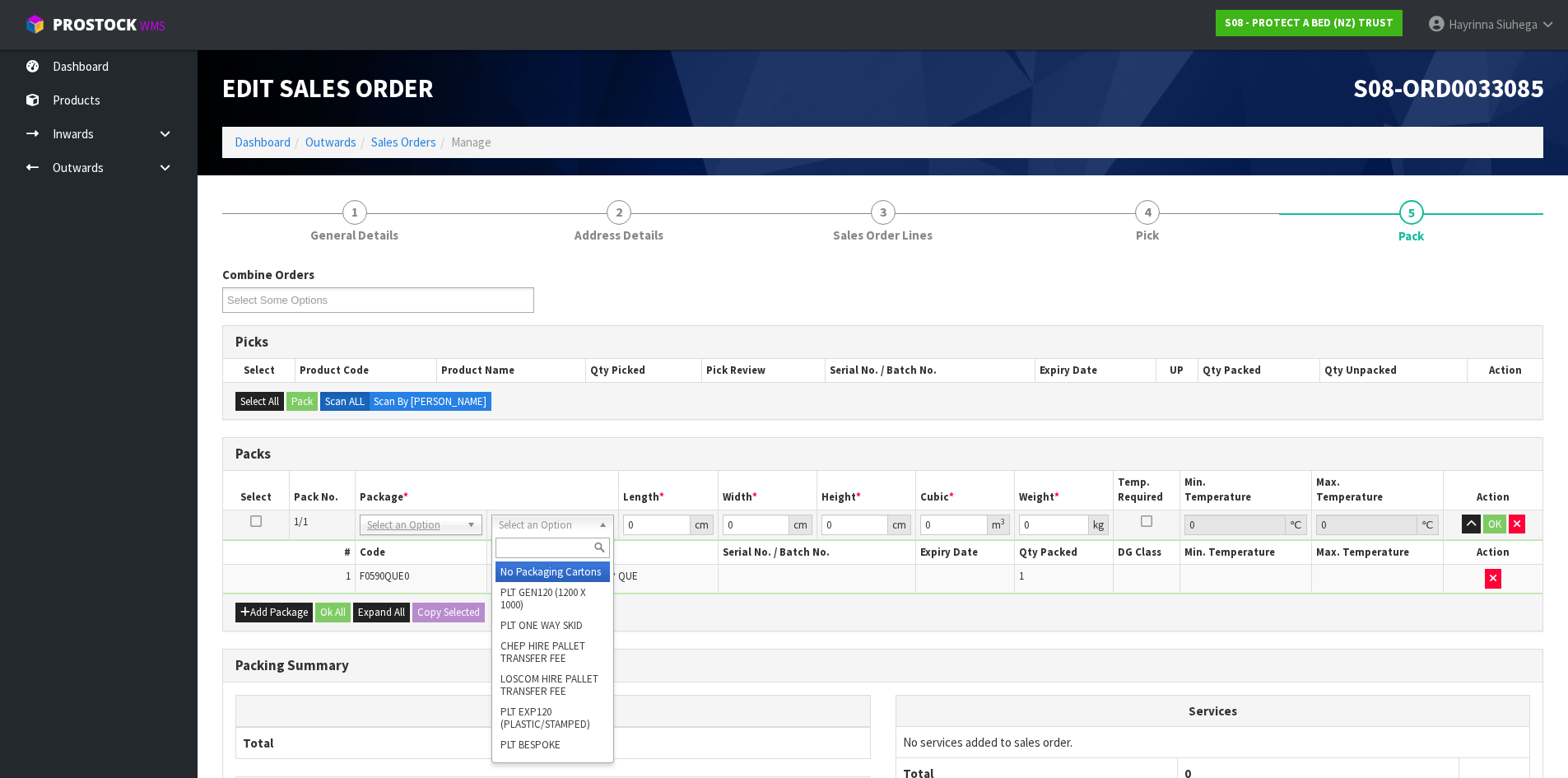
click at [540, 540] on input "text" at bounding box center [553, 548] width 114 height 21
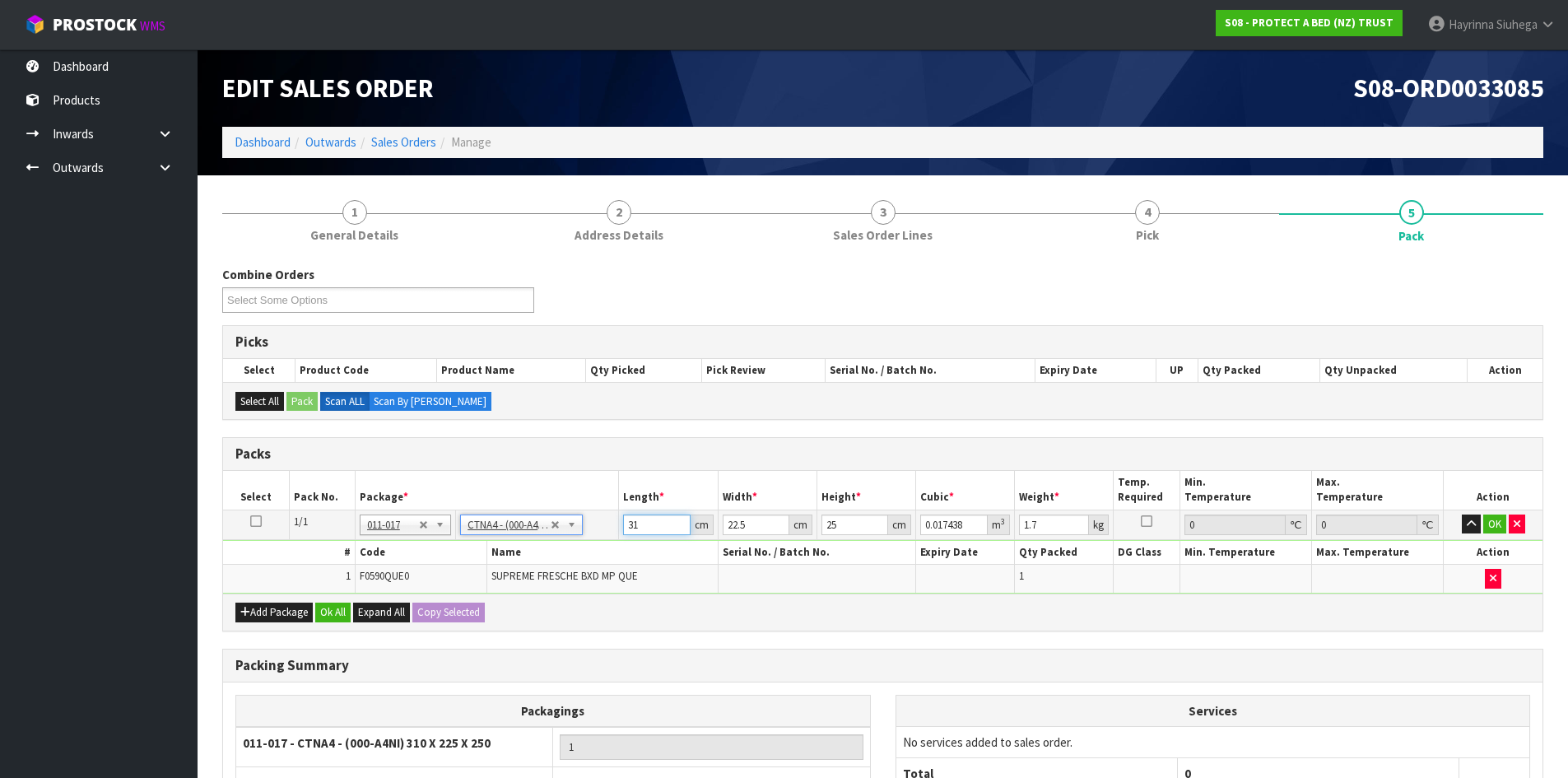
click at [626, 525] on input "31" at bounding box center [656, 525] width 66 height 21
drag, startPoint x: 626, startPoint y: 525, endPoint x: 1527, endPoint y: 367, distance: 914.7
click at [641, 522] on input "31" at bounding box center [656, 525] width 66 height 21
click button "OK" at bounding box center [1495, 524] width 23 height 20
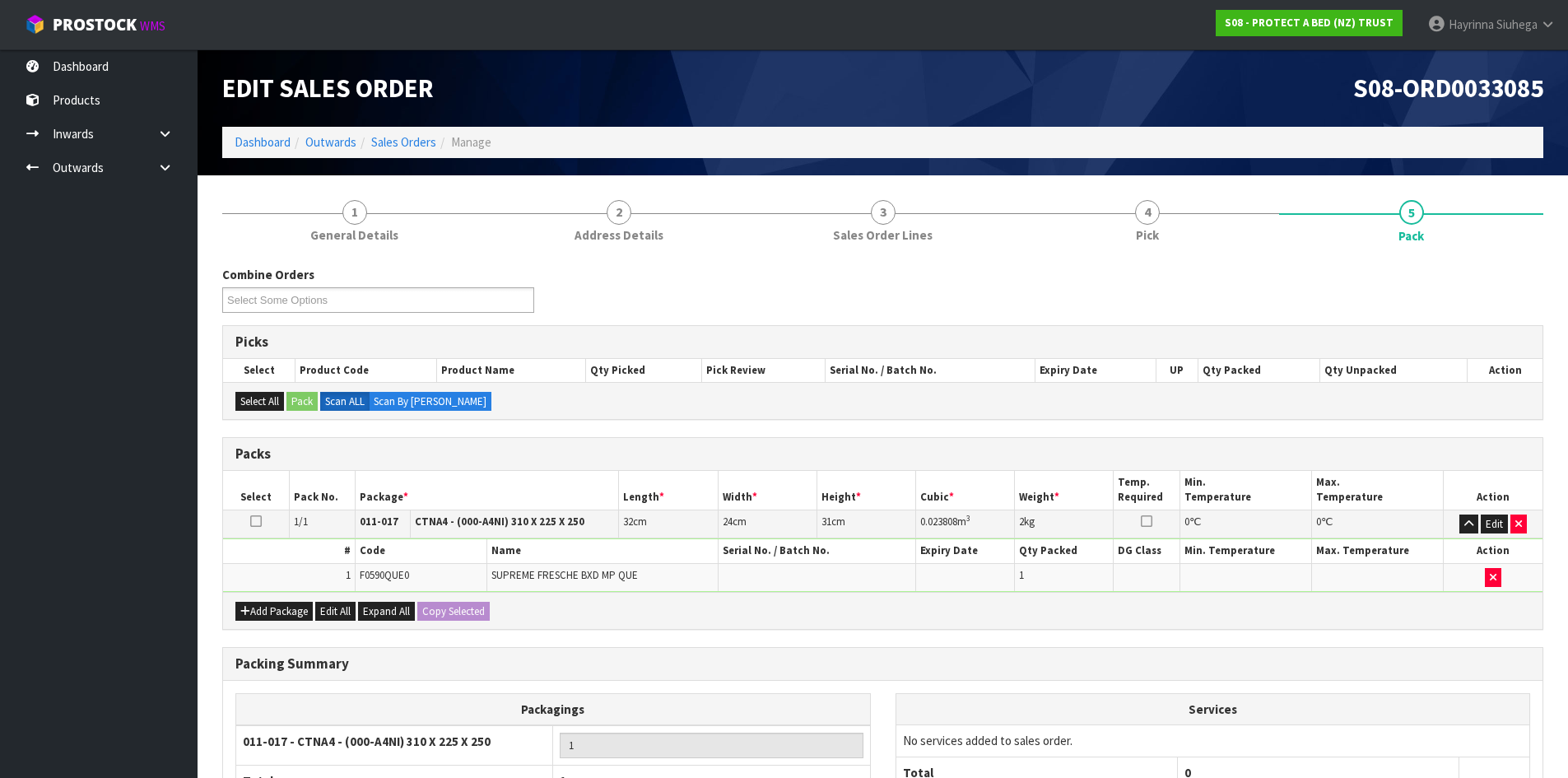
scroll to position [165, 0]
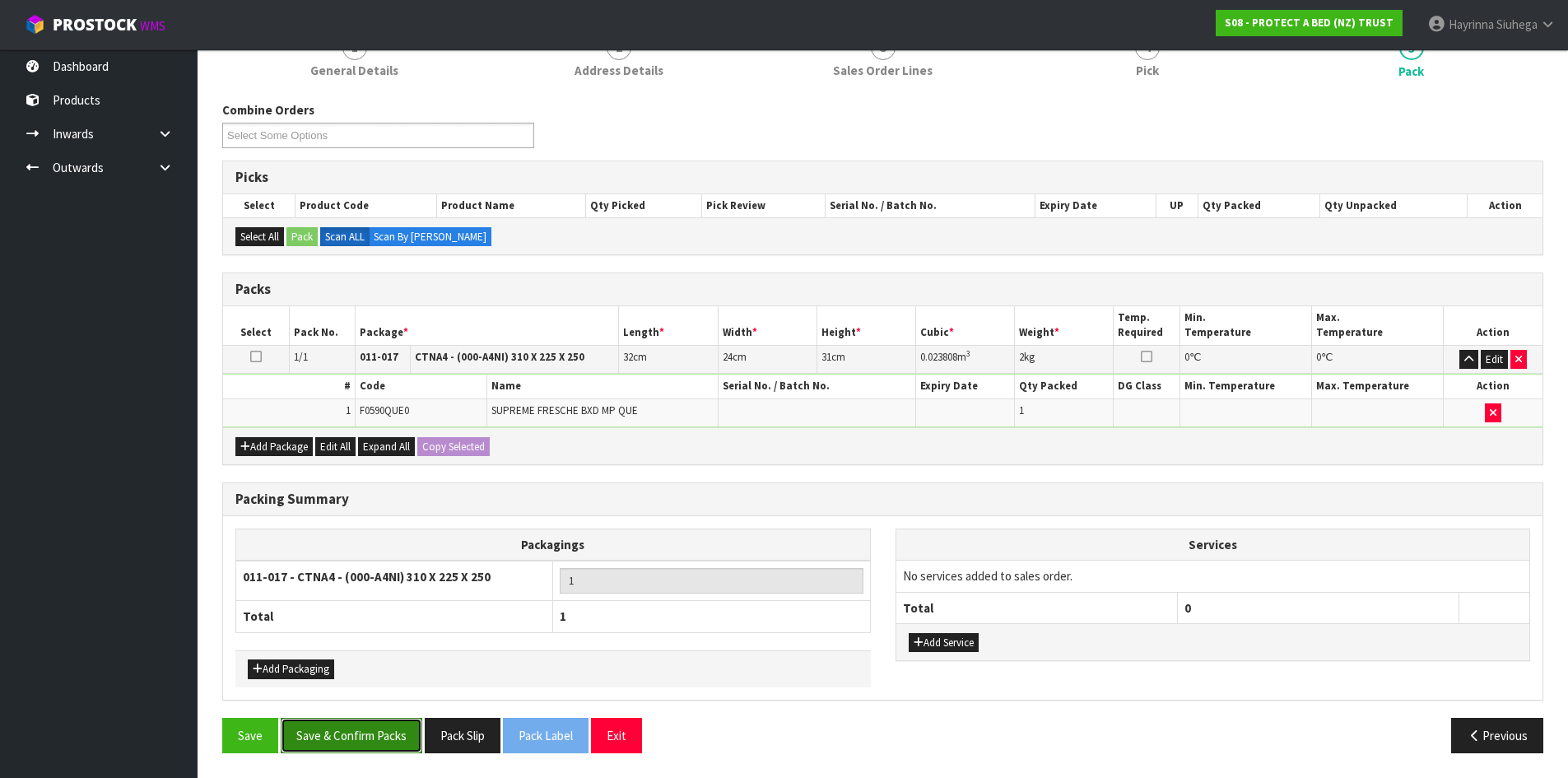
click at [341, 742] on button "Save & Confirm Packs" at bounding box center [351, 735] width 141 height 36
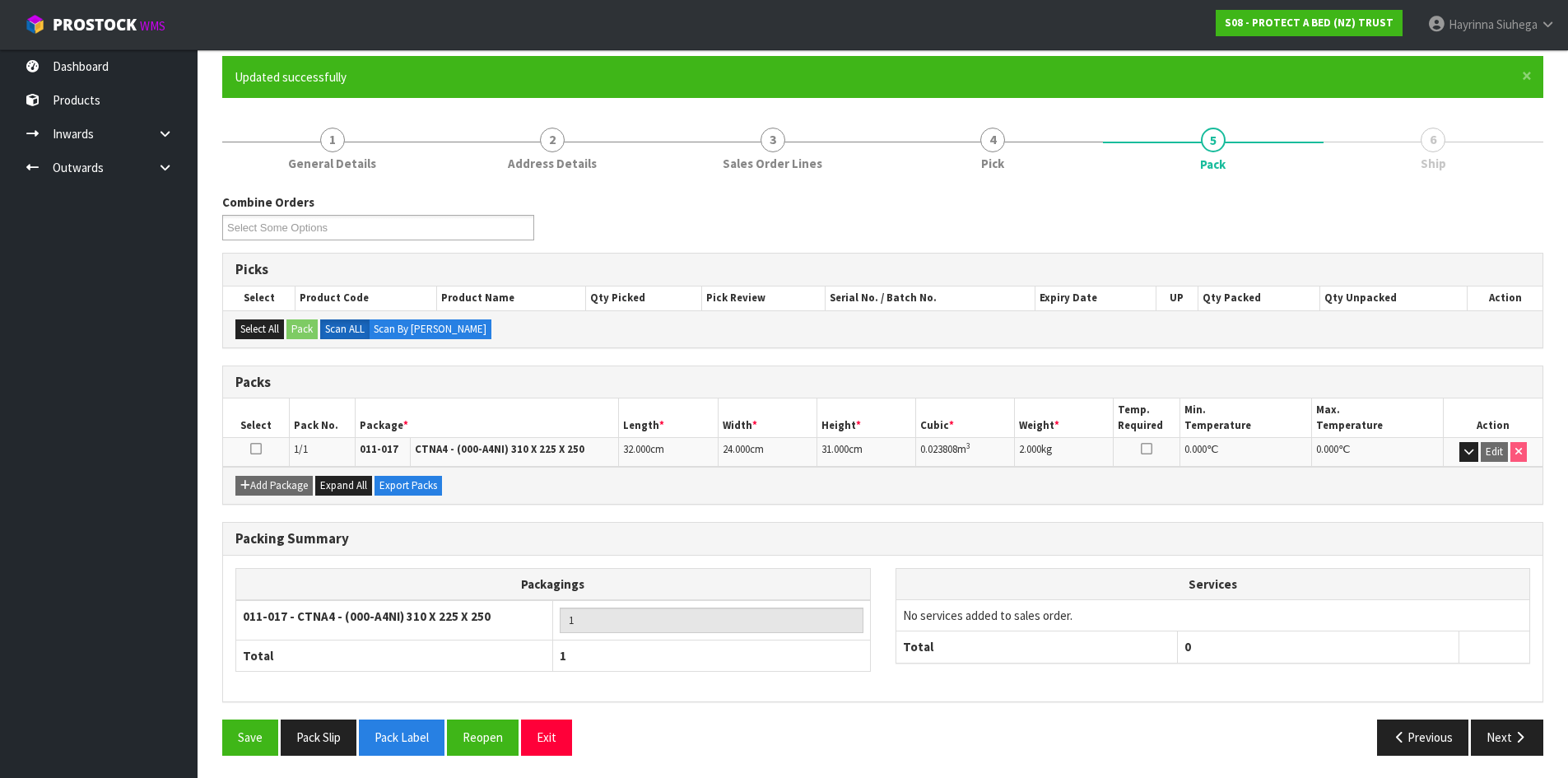
scroll to position [134, 0]
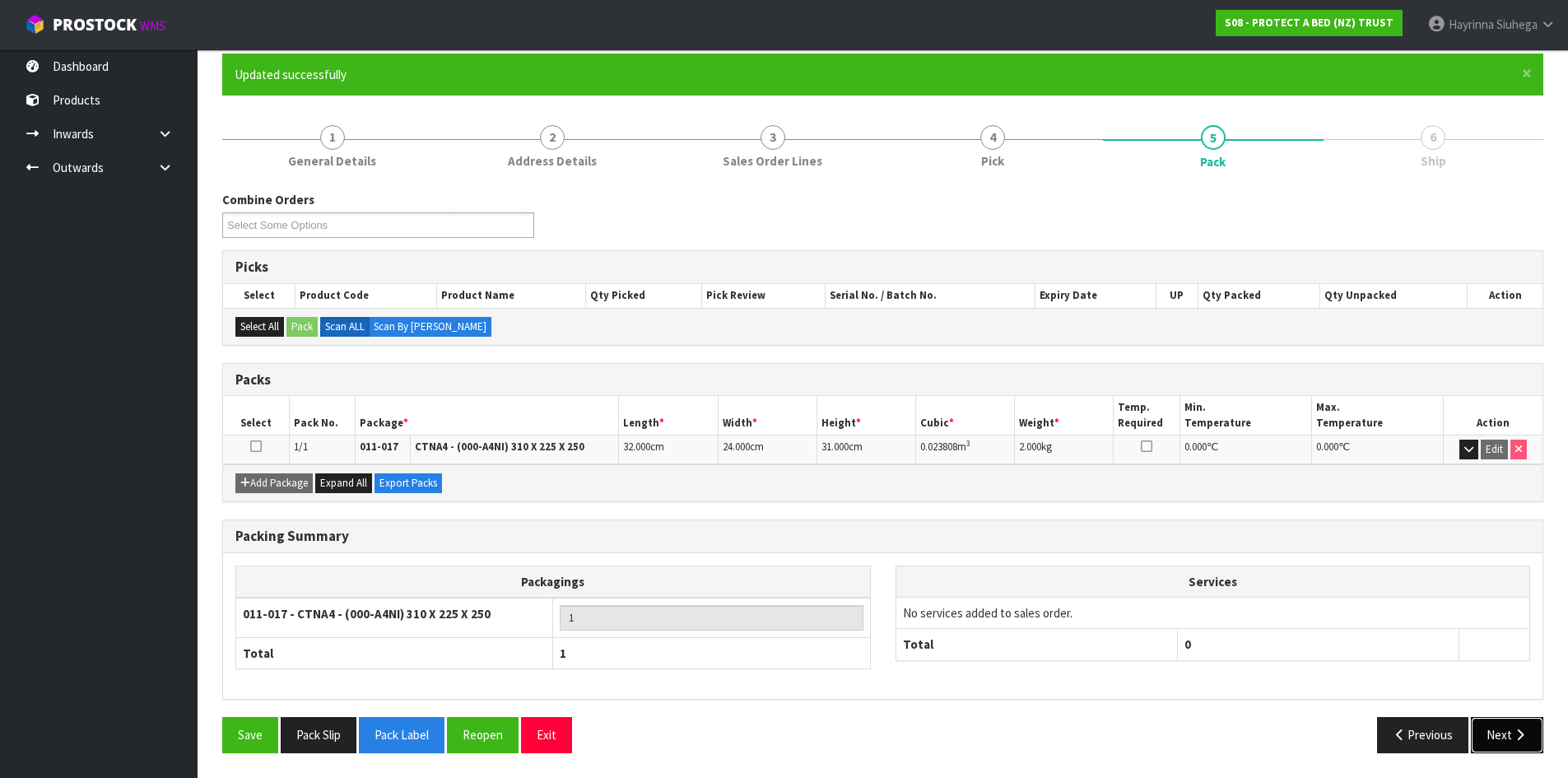
click at [1513, 726] on button "Next" at bounding box center [1507, 735] width 72 height 36
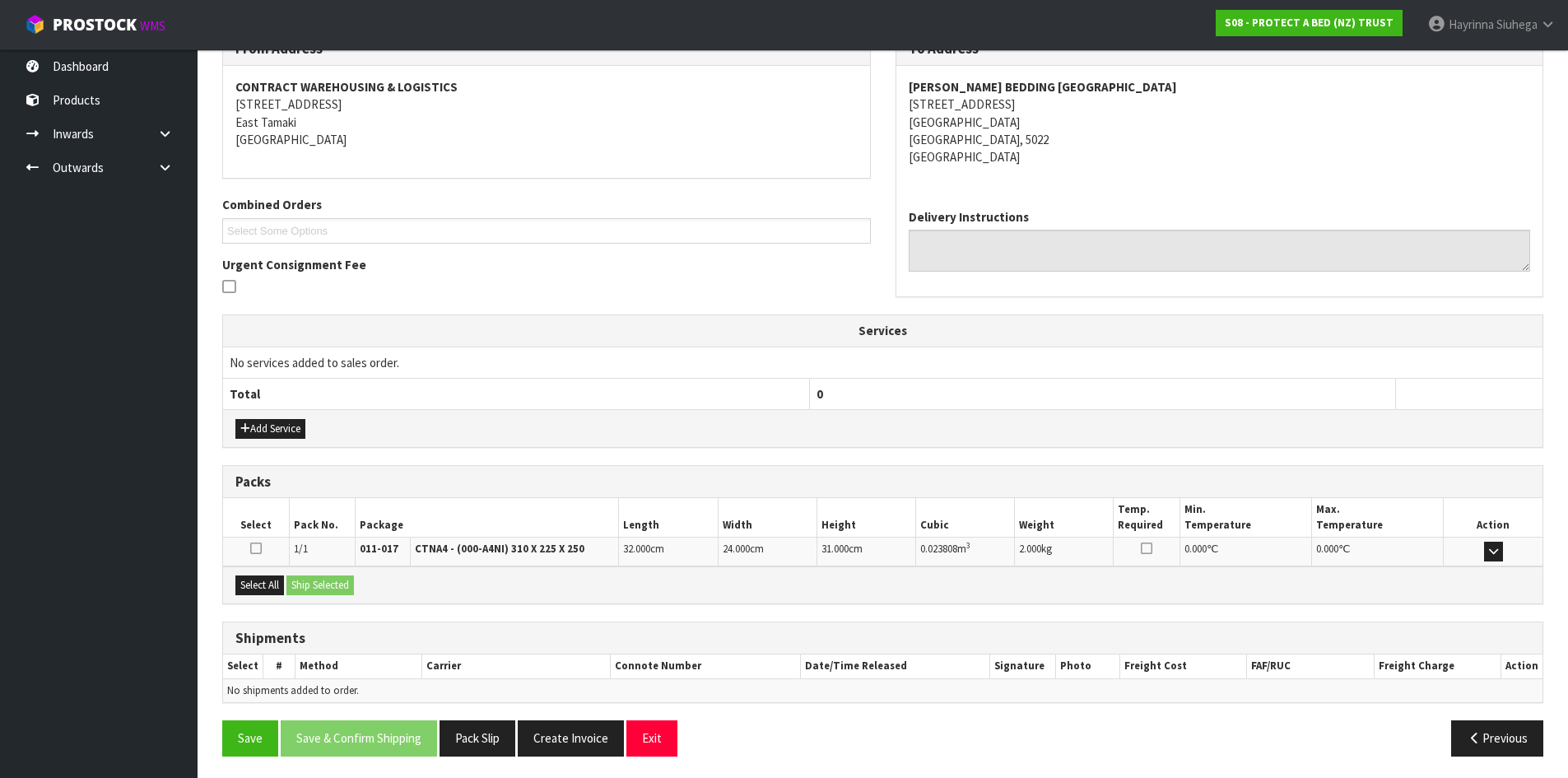
scroll to position [296, 0]
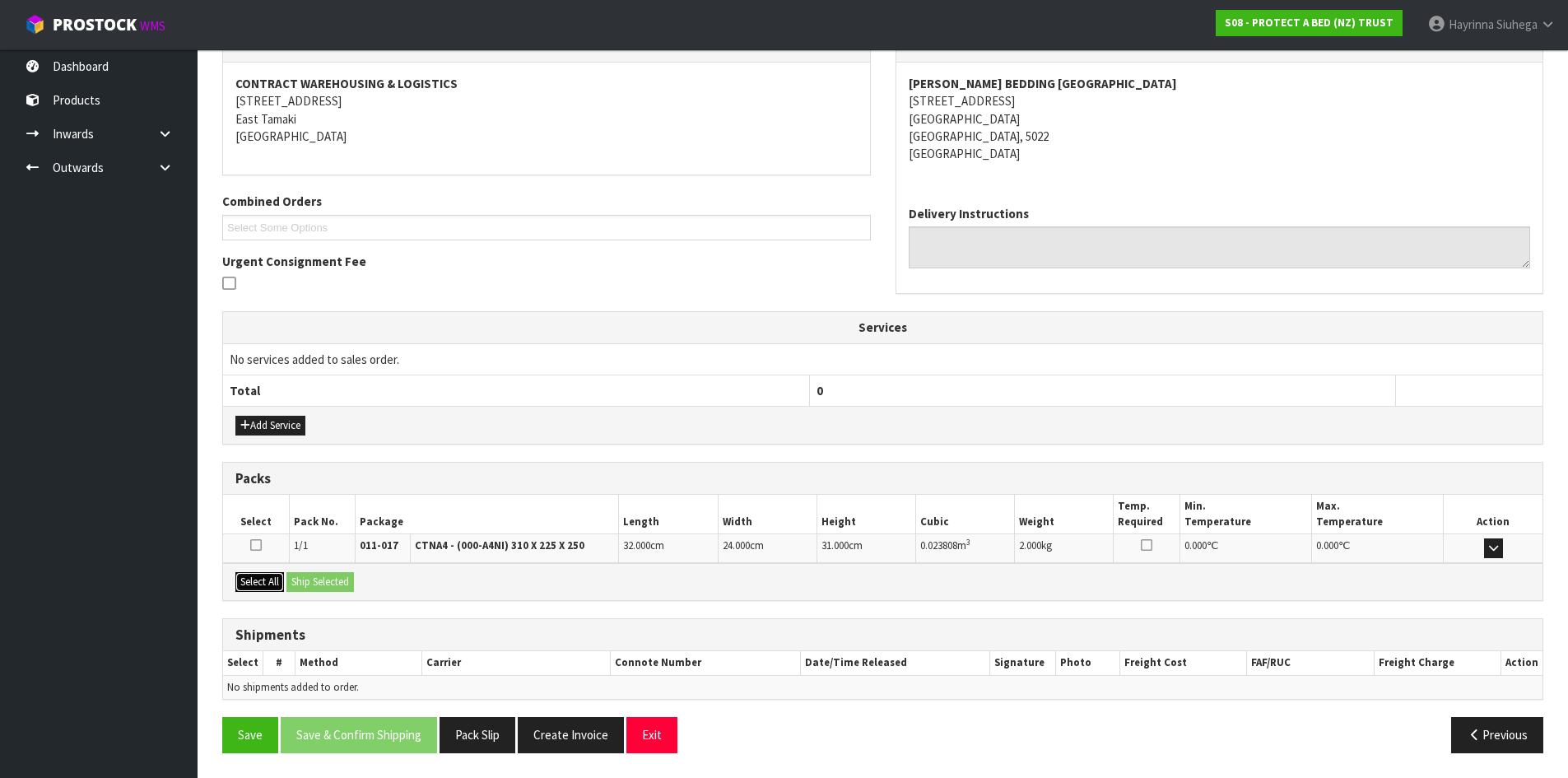
click at [269, 578] on button "Select All" at bounding box center [260, 582] width 49 height 20
click at [324, 577] on button "Ship Selected" at bounding box center [320, 582] width 67 height 20
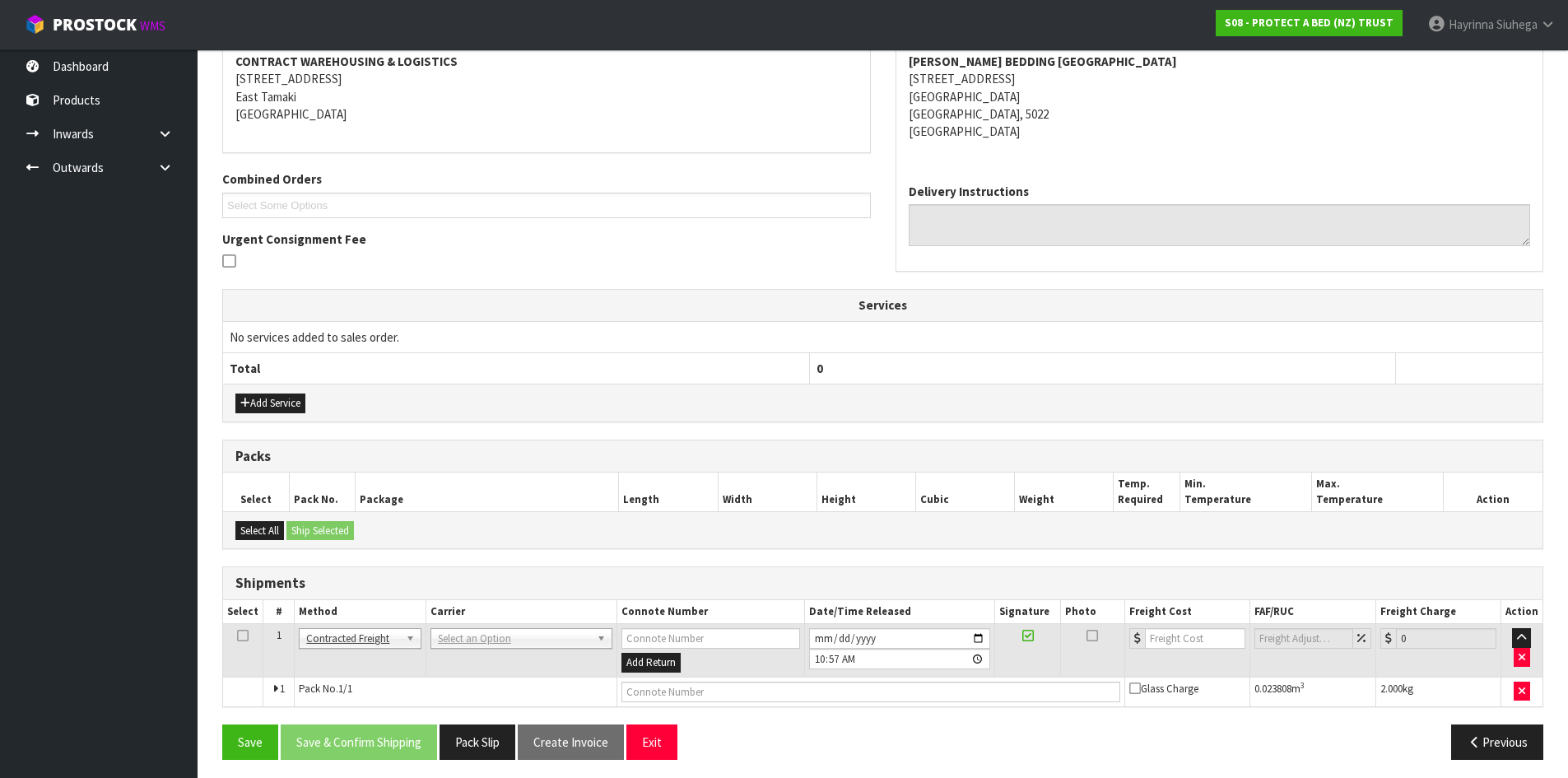
scroll to position [325, 0]
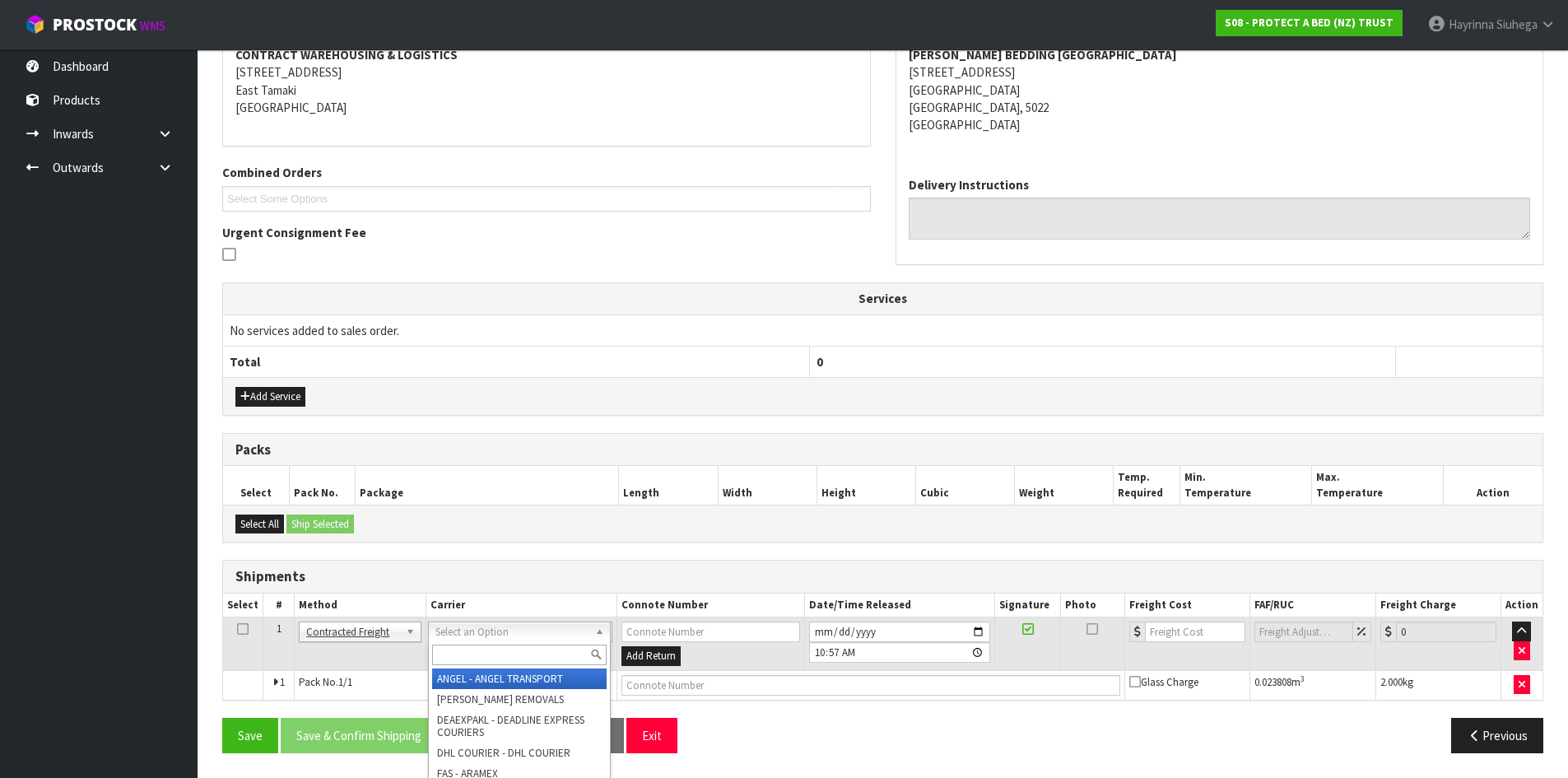
click at [460, 652] on input "text" at bounding box center [519, 655] width 175 height 21
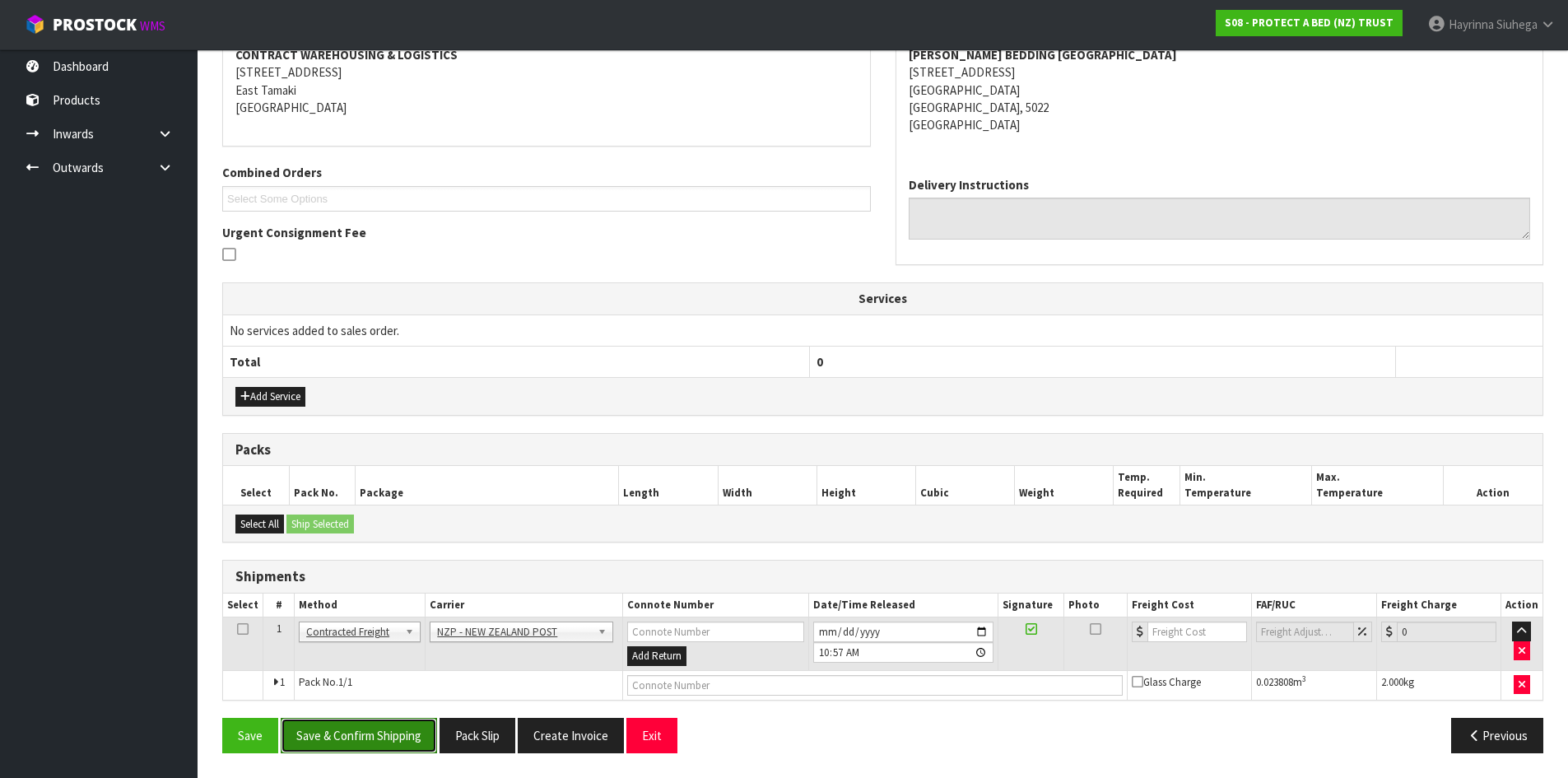
click at [391, 732] on button "Save & Confirm Shipping" at bounding box center [358, 735] width 156 height 36
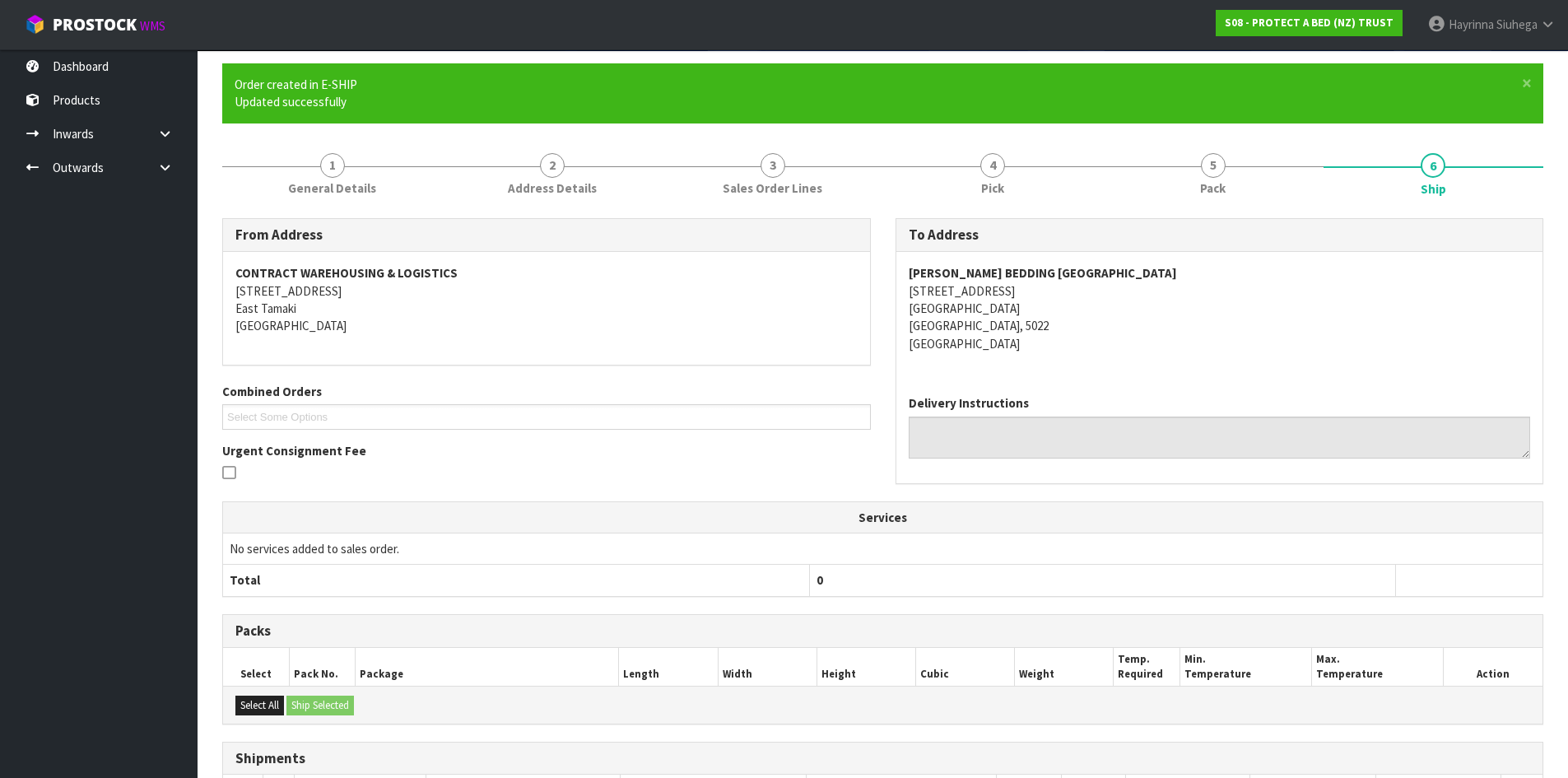
scroll to position [302, 0]
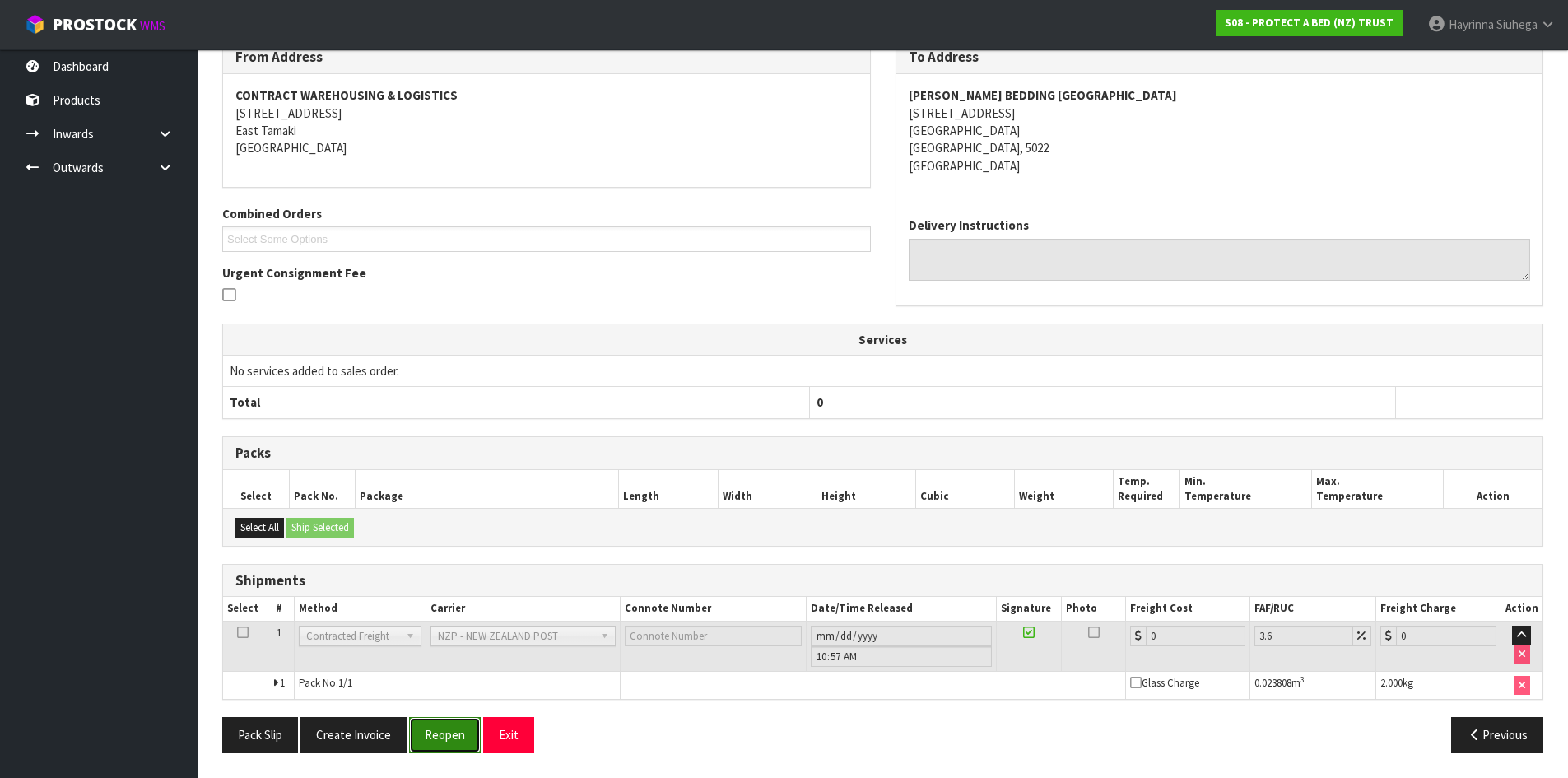
click at [444, 728] on button "Reopen" at bounding box center [444, 735] width 72 height 36
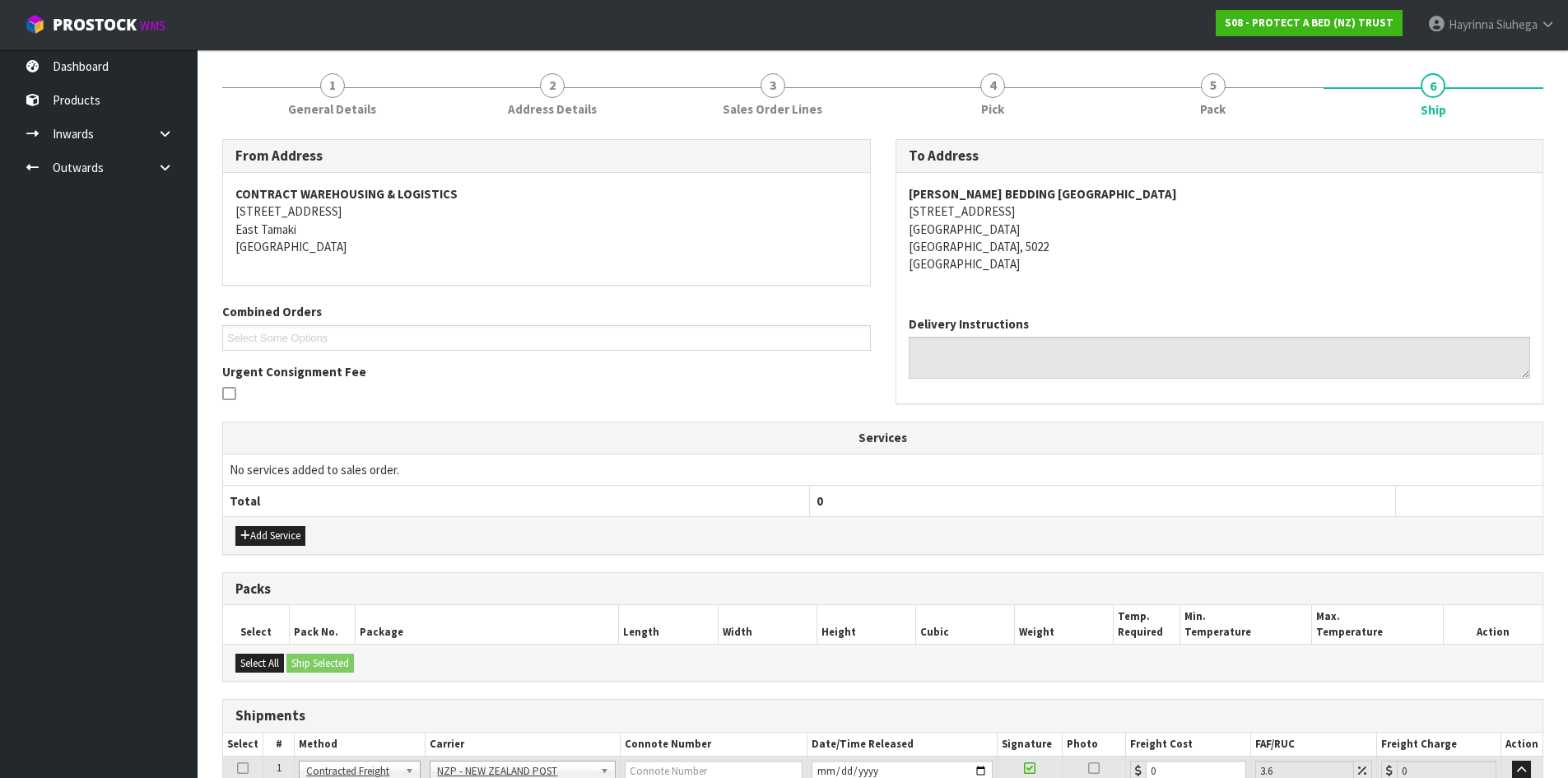
scroll to position [340, 0]
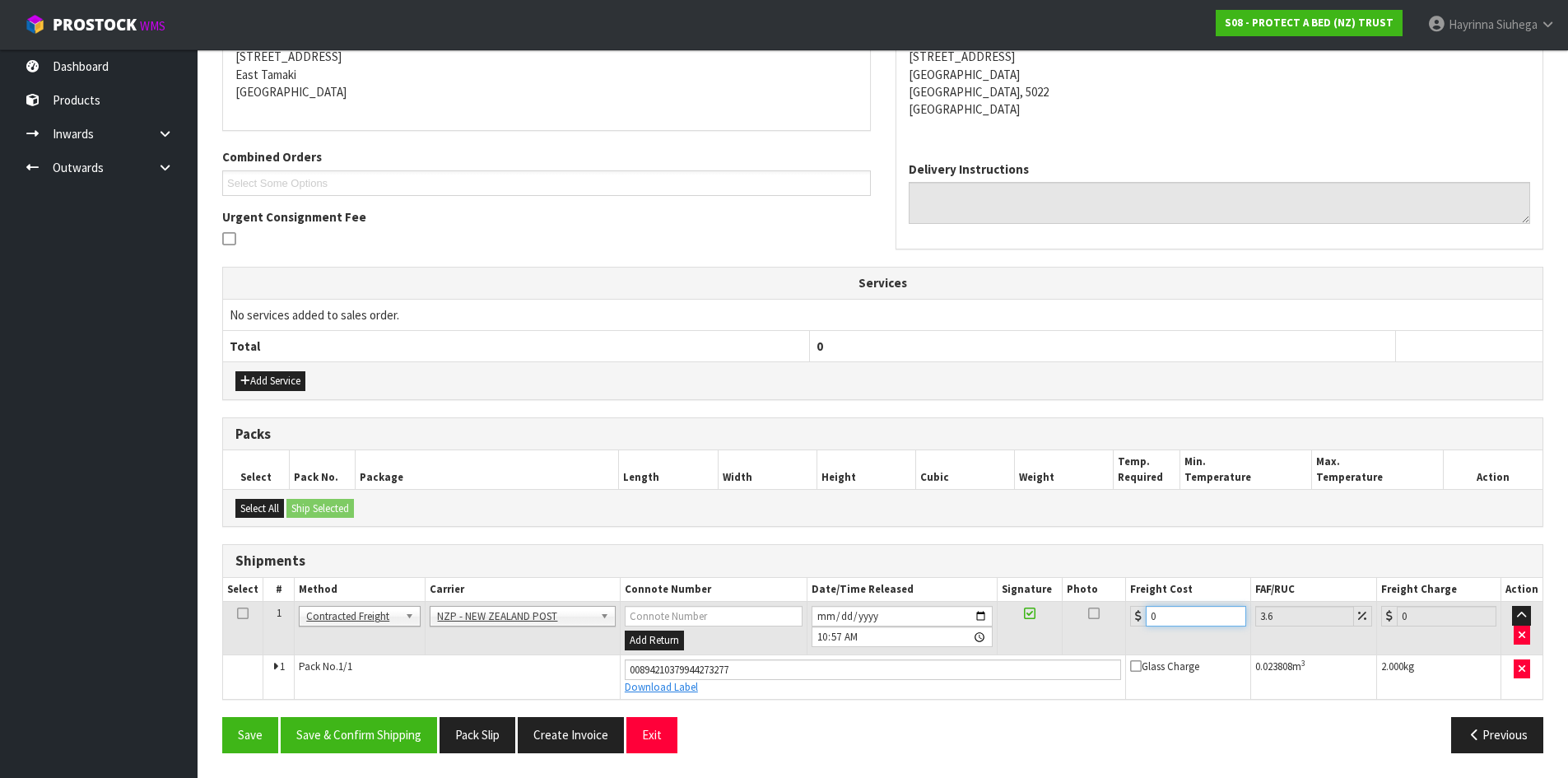
drag, startPoint x: 1184, startPoint y: 618, endPoint x: 675, endPoint y: 617, distance: 509.0
click at [699, 617] on tr "1 Client Local Pickup Customer Local Pickup Company Freight Contracted Freight …" at bounding box center [882, 627] width 1320 height 53
click at [325, 742] on div "Save Save & Confirm Shipping Pack Slip Create Invoice Exit Previous" at bounding box center [882, 741] width 1346 height 48
click at [331, 742] on button "Save & Confirm Shipping" at bounding box center [358, 735] width 156 height 36
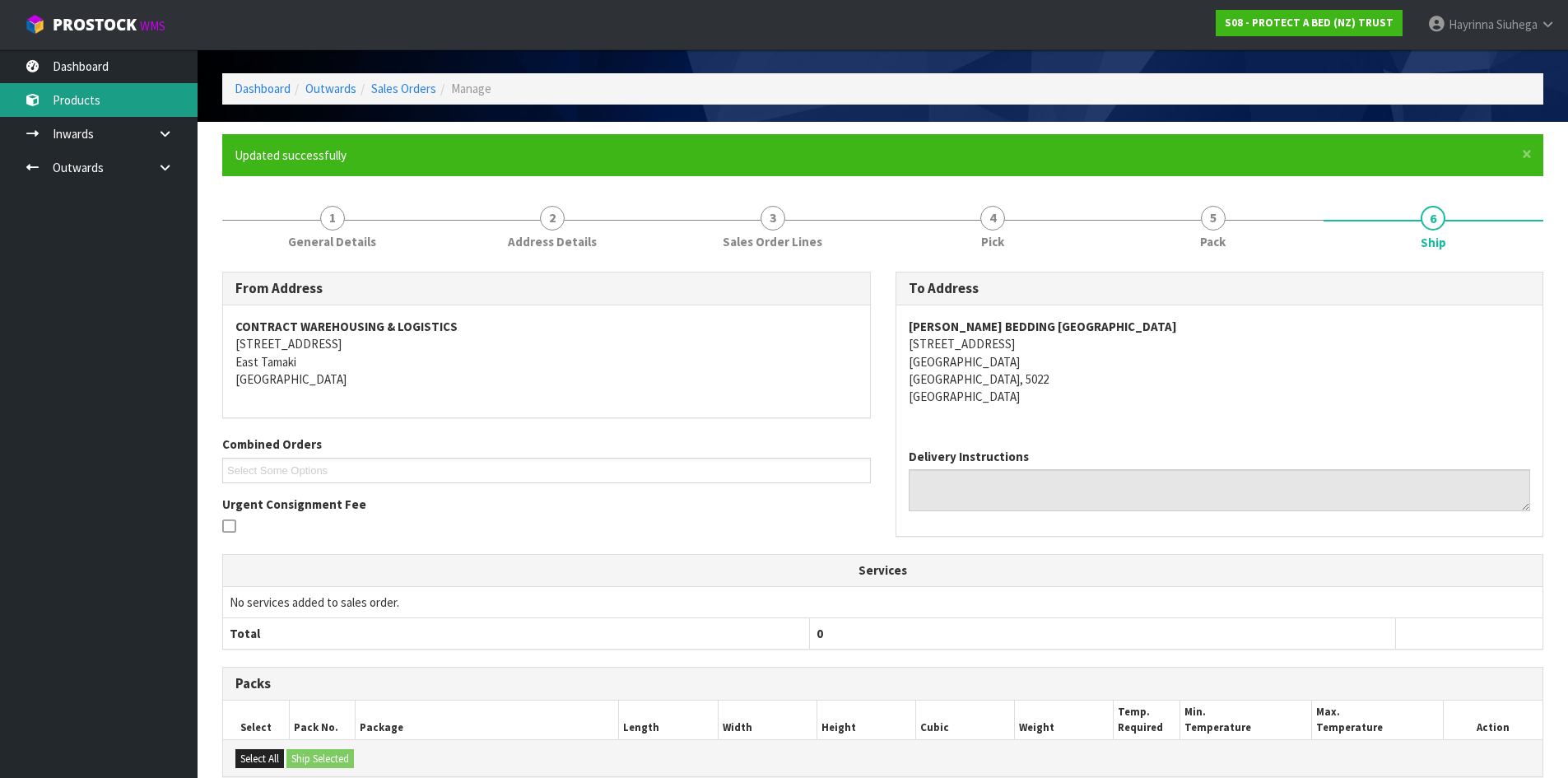
scroll to position [0, 0]
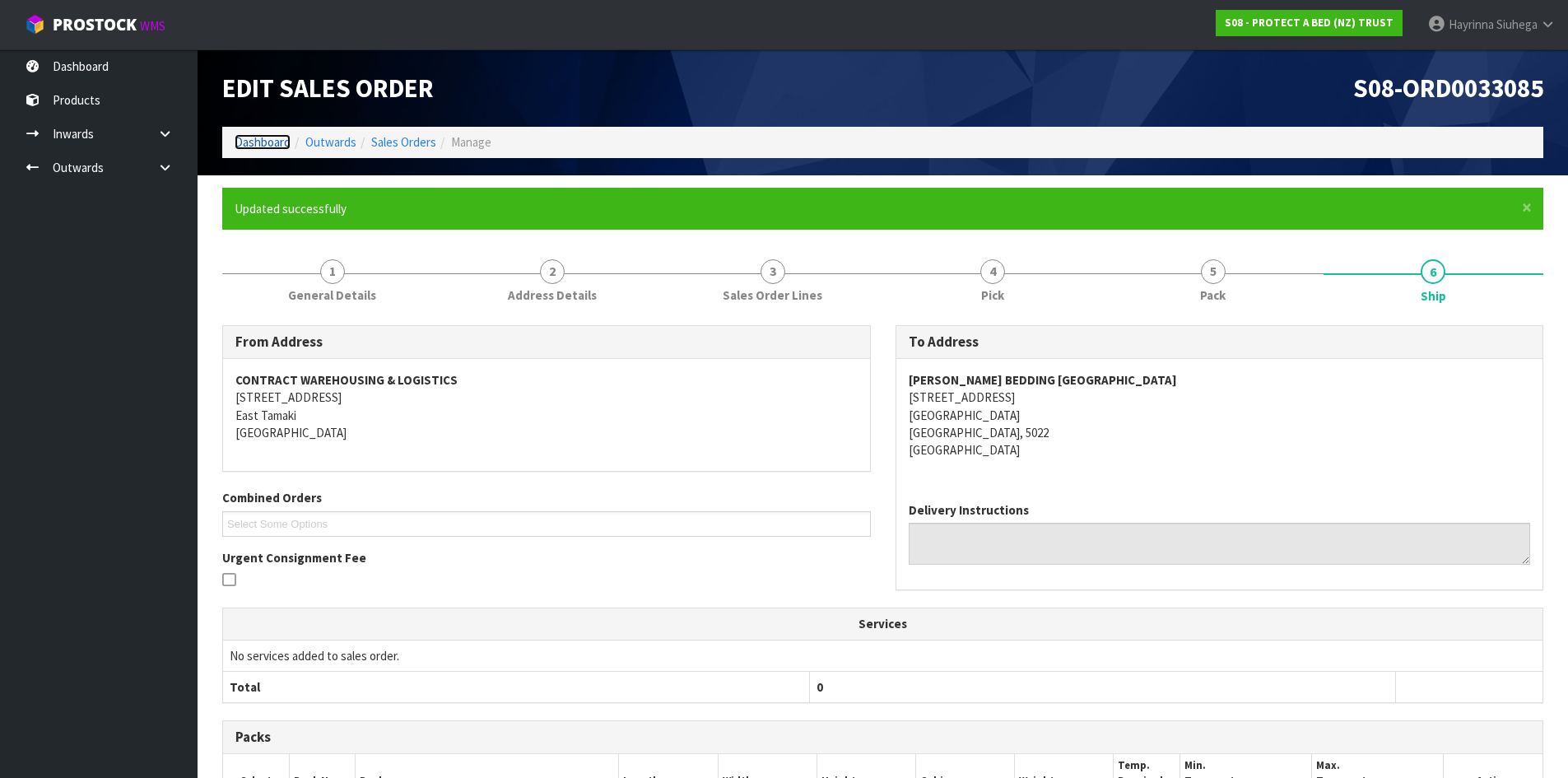
click at [269, 150] on link "Dashboard" at bounding box center [263, 141] width 56 height 16
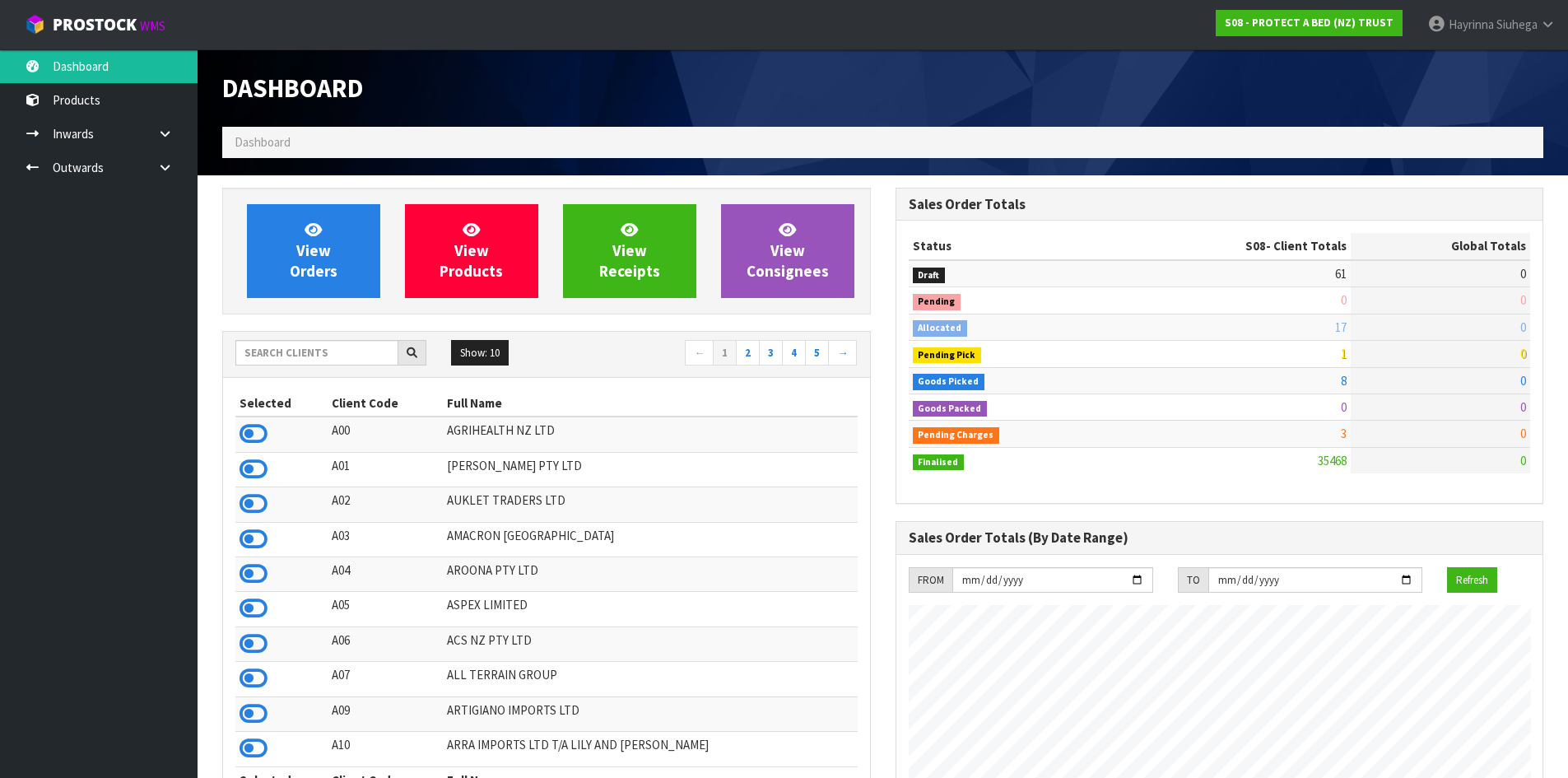
scroll to position [1246, 673]
click at [339, 225] on link "View Orders" at bounding box center [313, 251] width 134 height 94
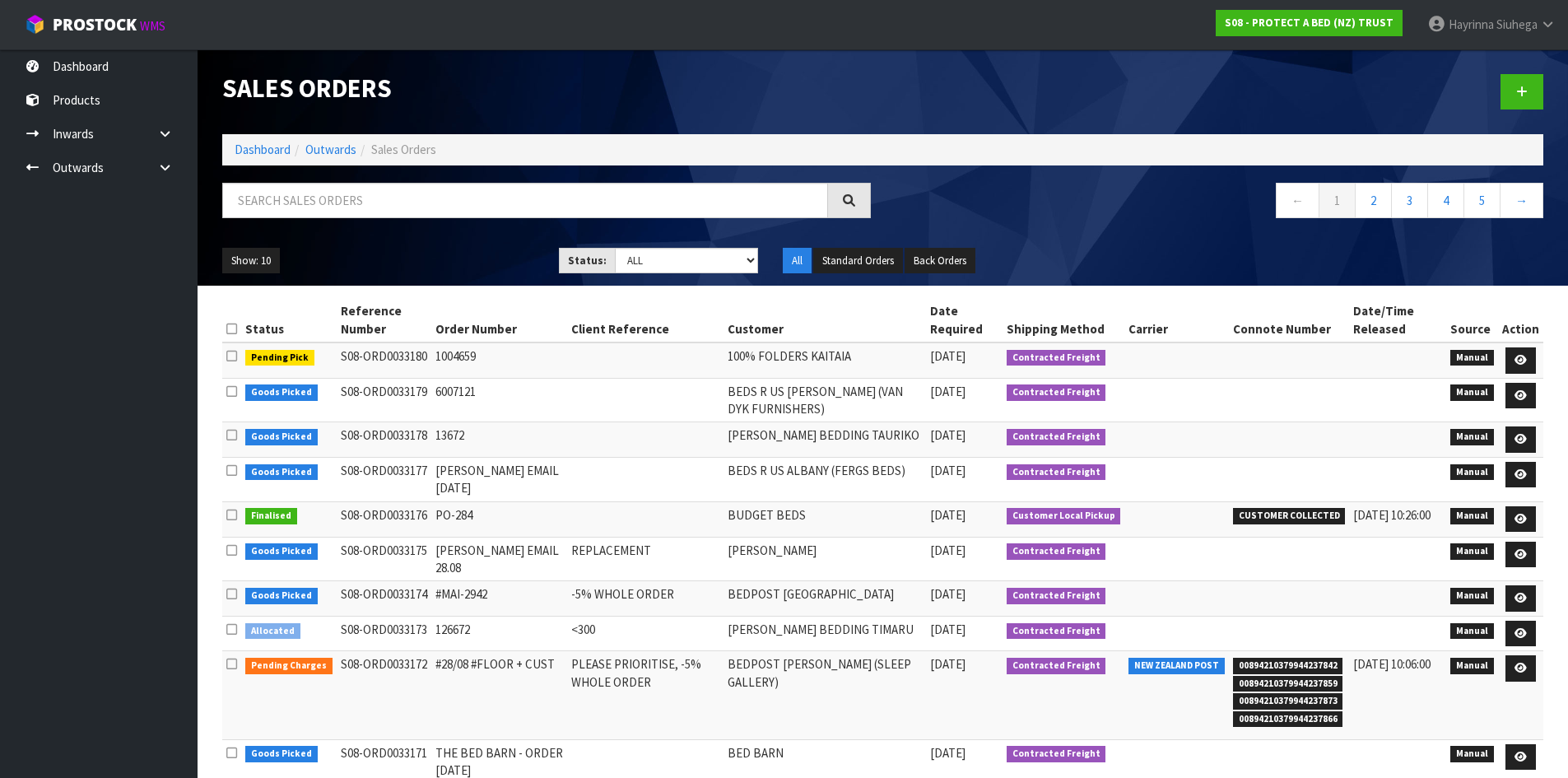
scroll to position [88, 0]
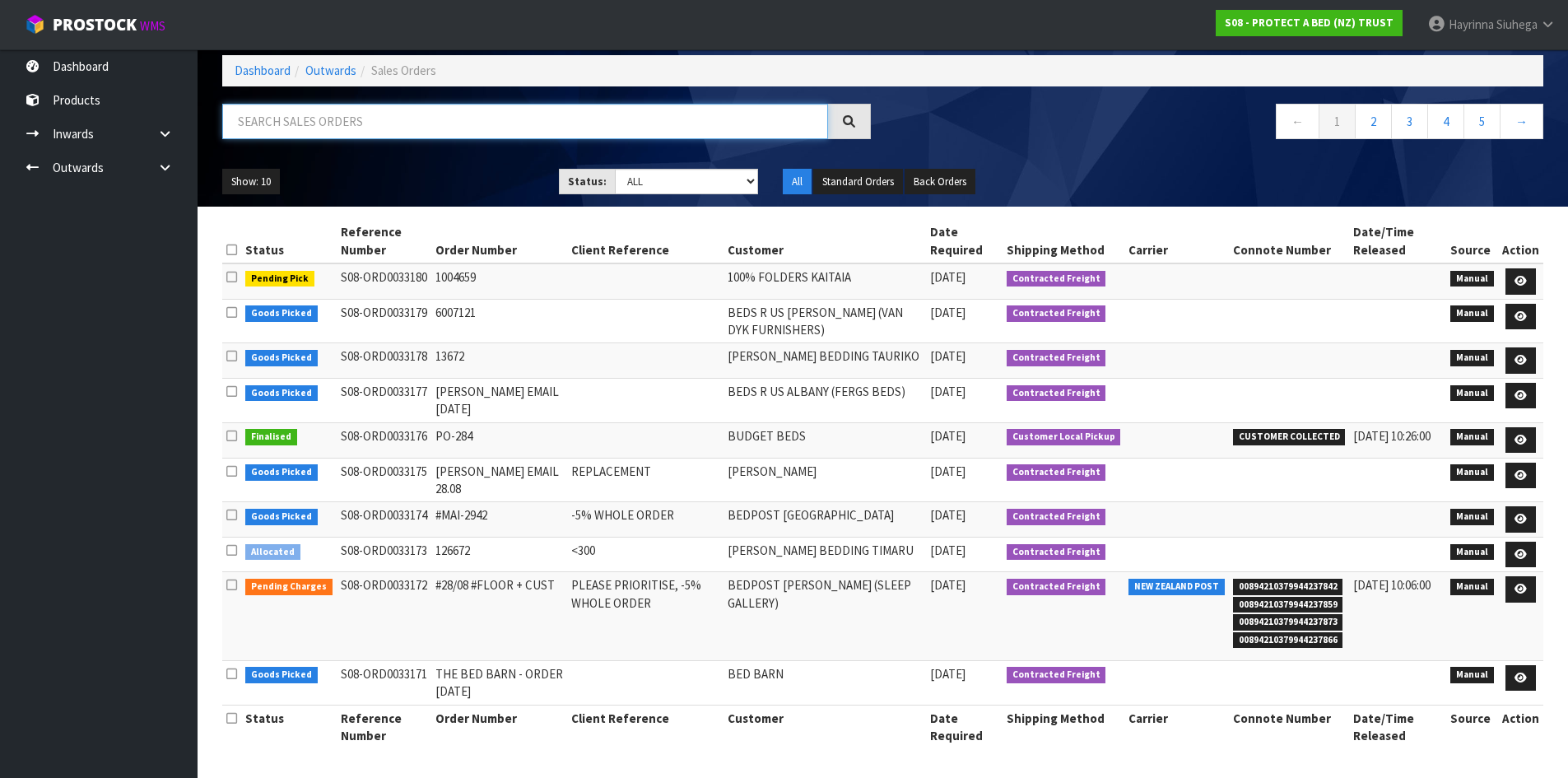
click at [326, 124] on input "text" at bounding box center [526, 122] width 606 height 36
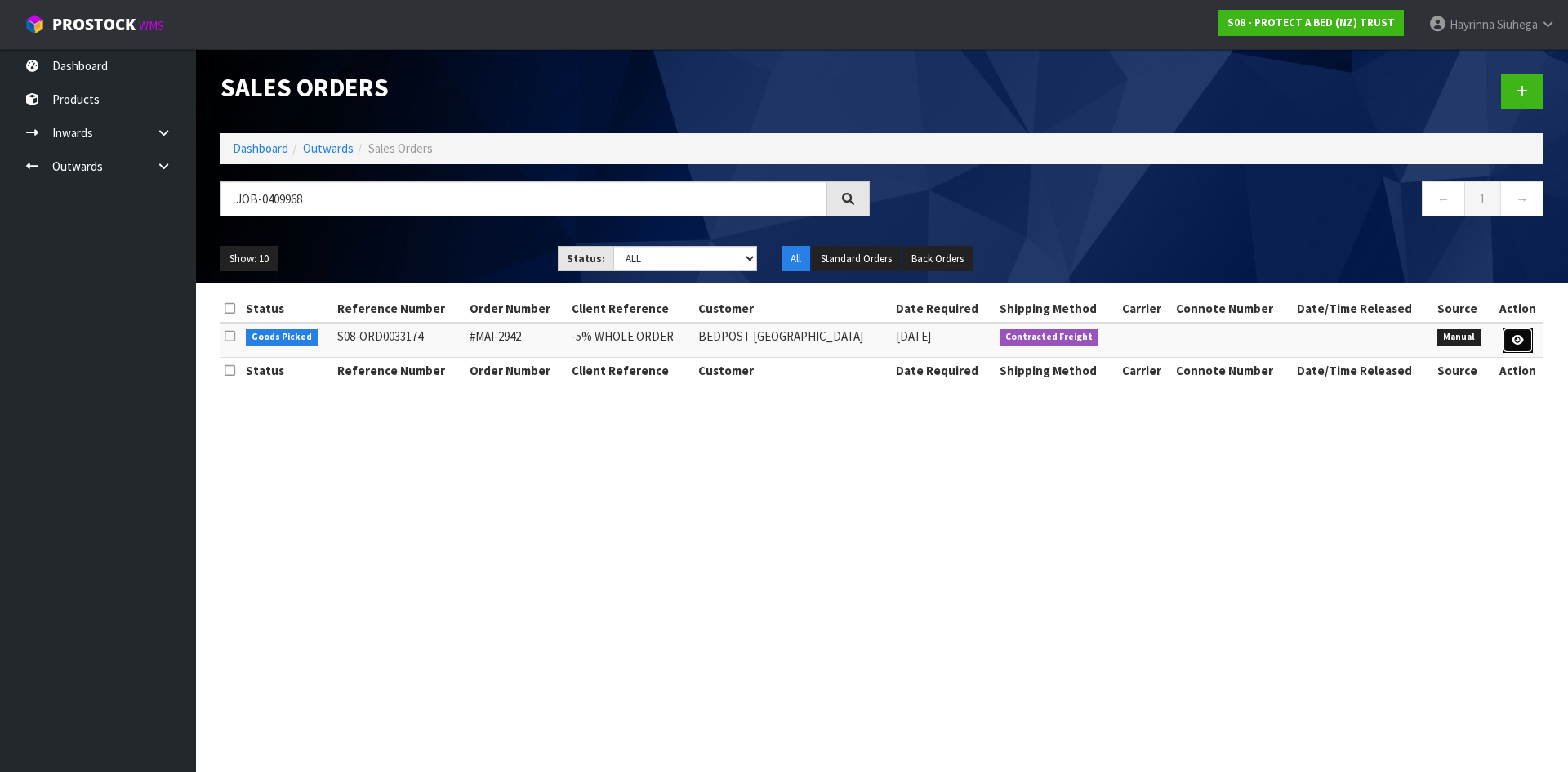
click at [1512, 336] on icon at bounding box center [1517, 340] width 12 height 10
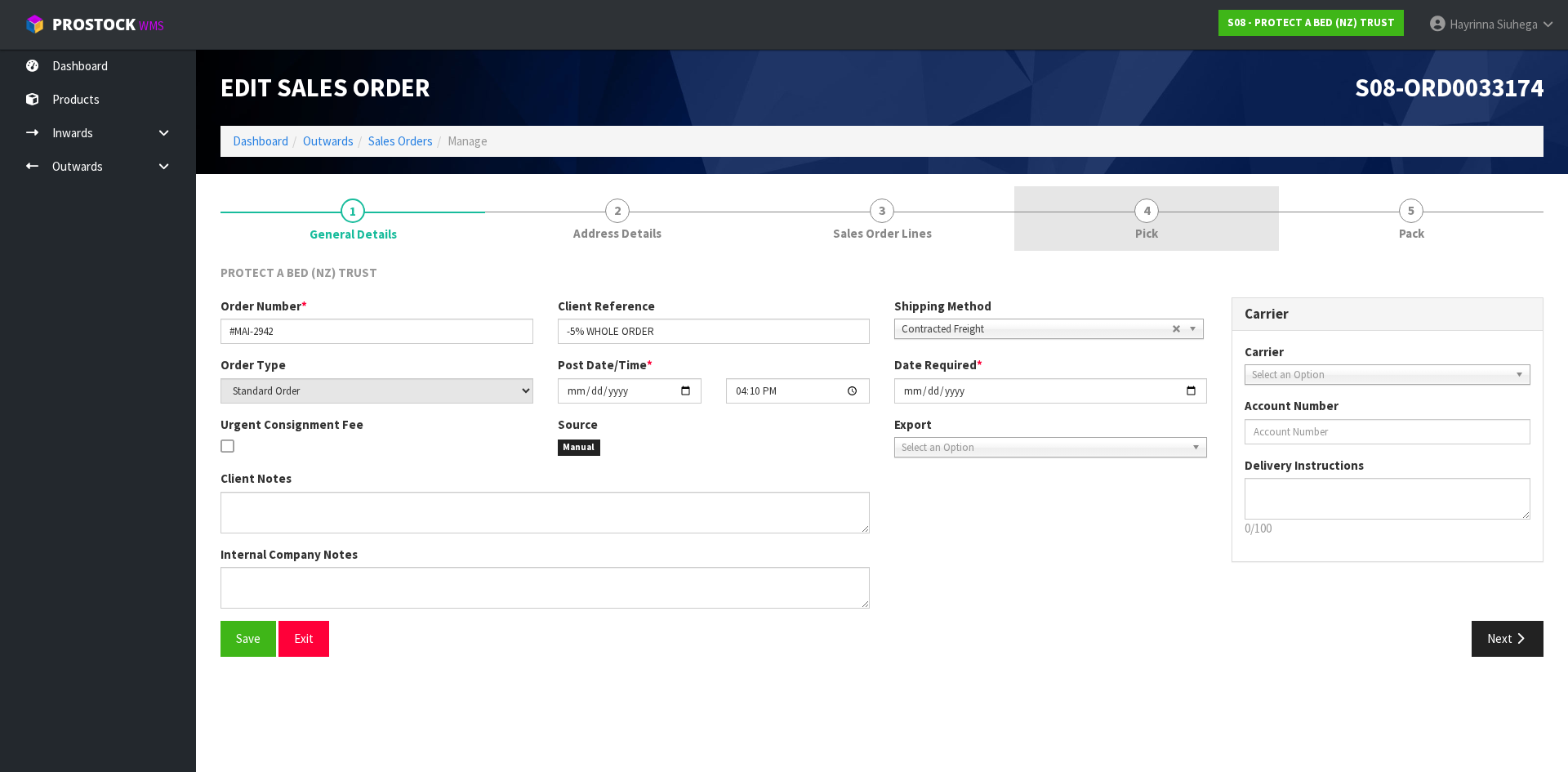
click at [1176, 214] on link "4 Pick" at bounding box center [1146, 219] width 264 height 65
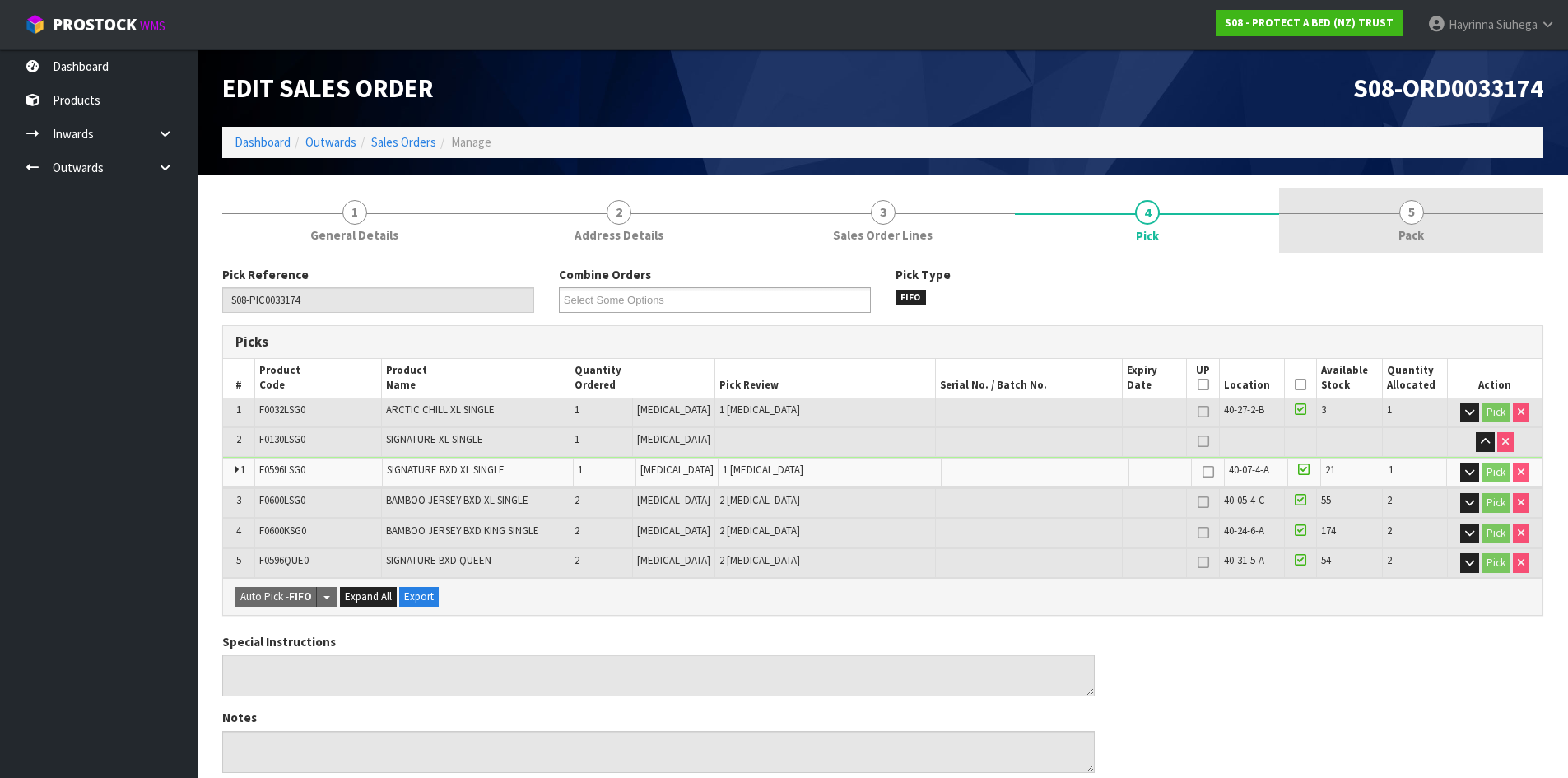
click at [1342, 202] on link "5 Pack" at bounding box center [1412, 221] width 264 height 65
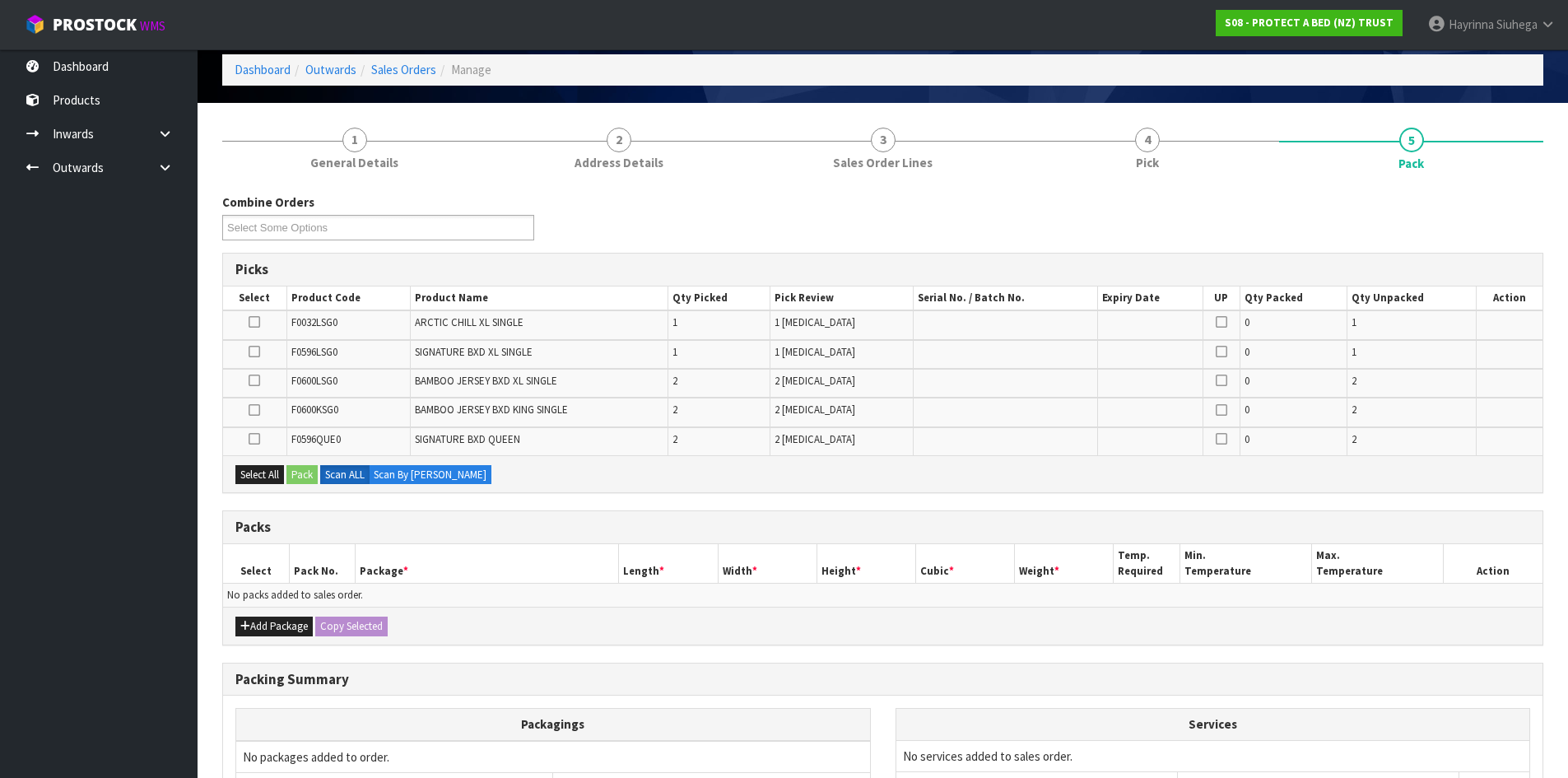
scroll to position [165, 0]
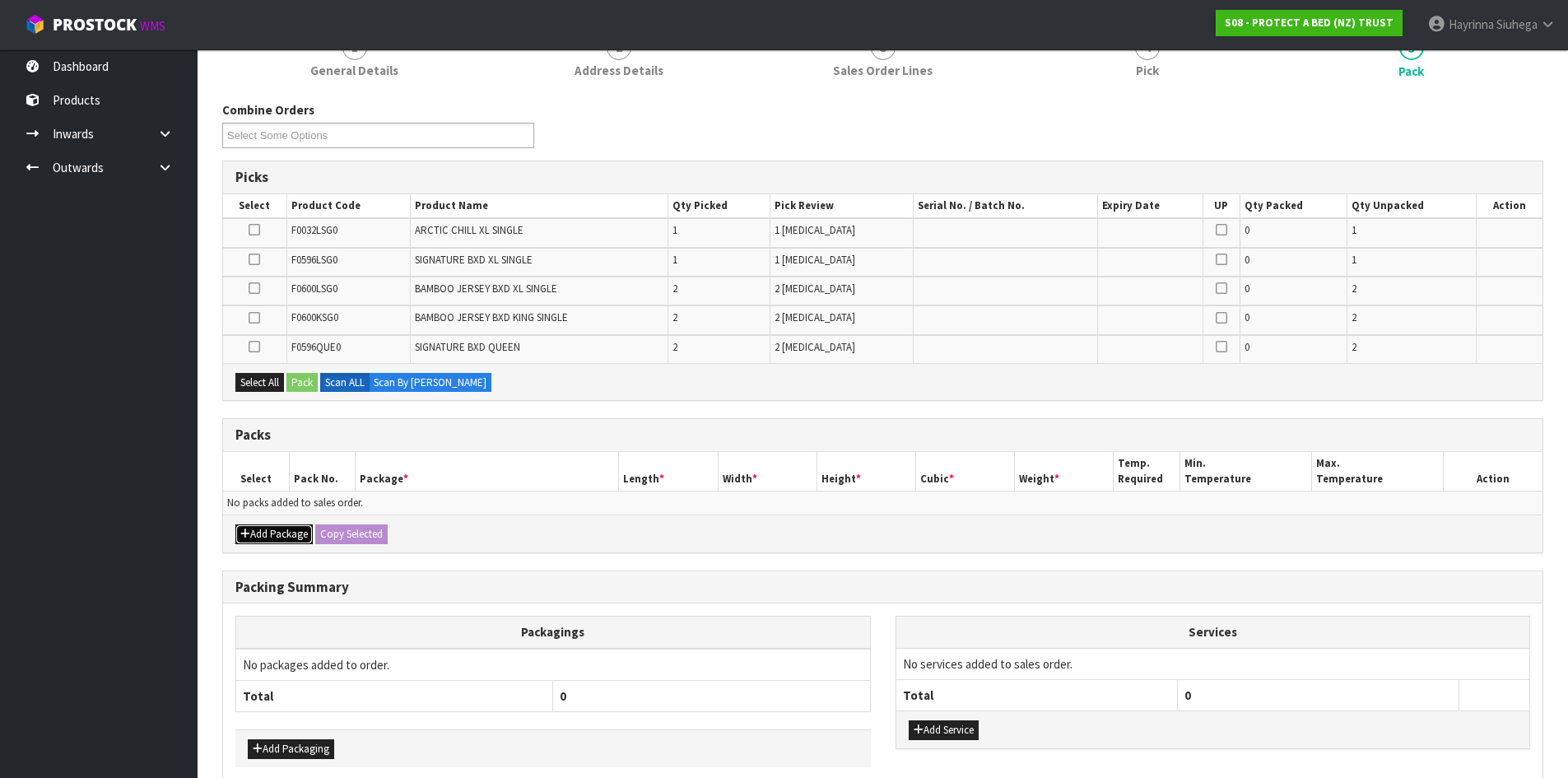
click at [271, 538] on button "Add Package" at bounding box center [274, 534] width 78 height 20
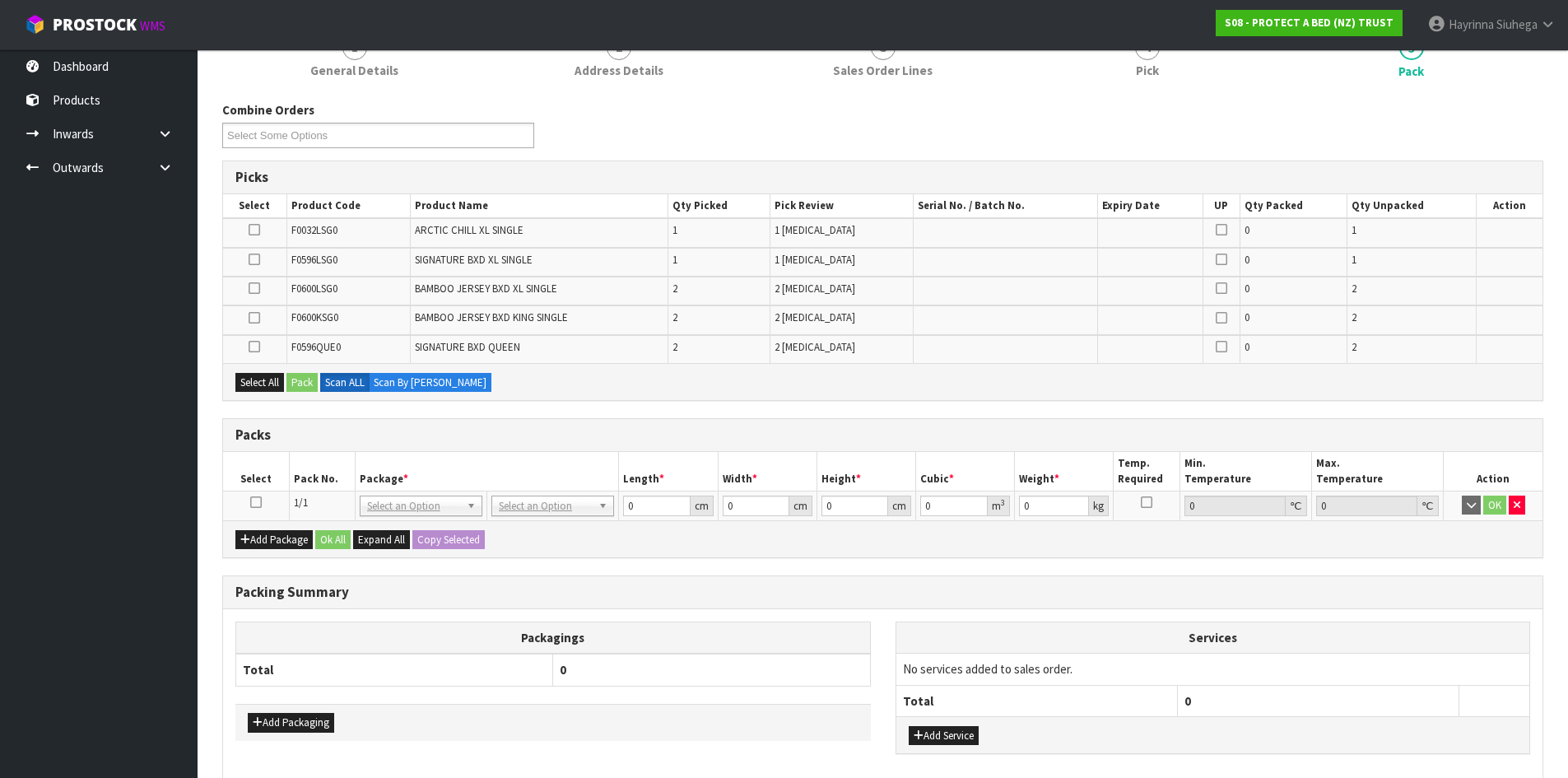
click at [255, 503] on icon at bounding box center [256, 502] width 11 height 1
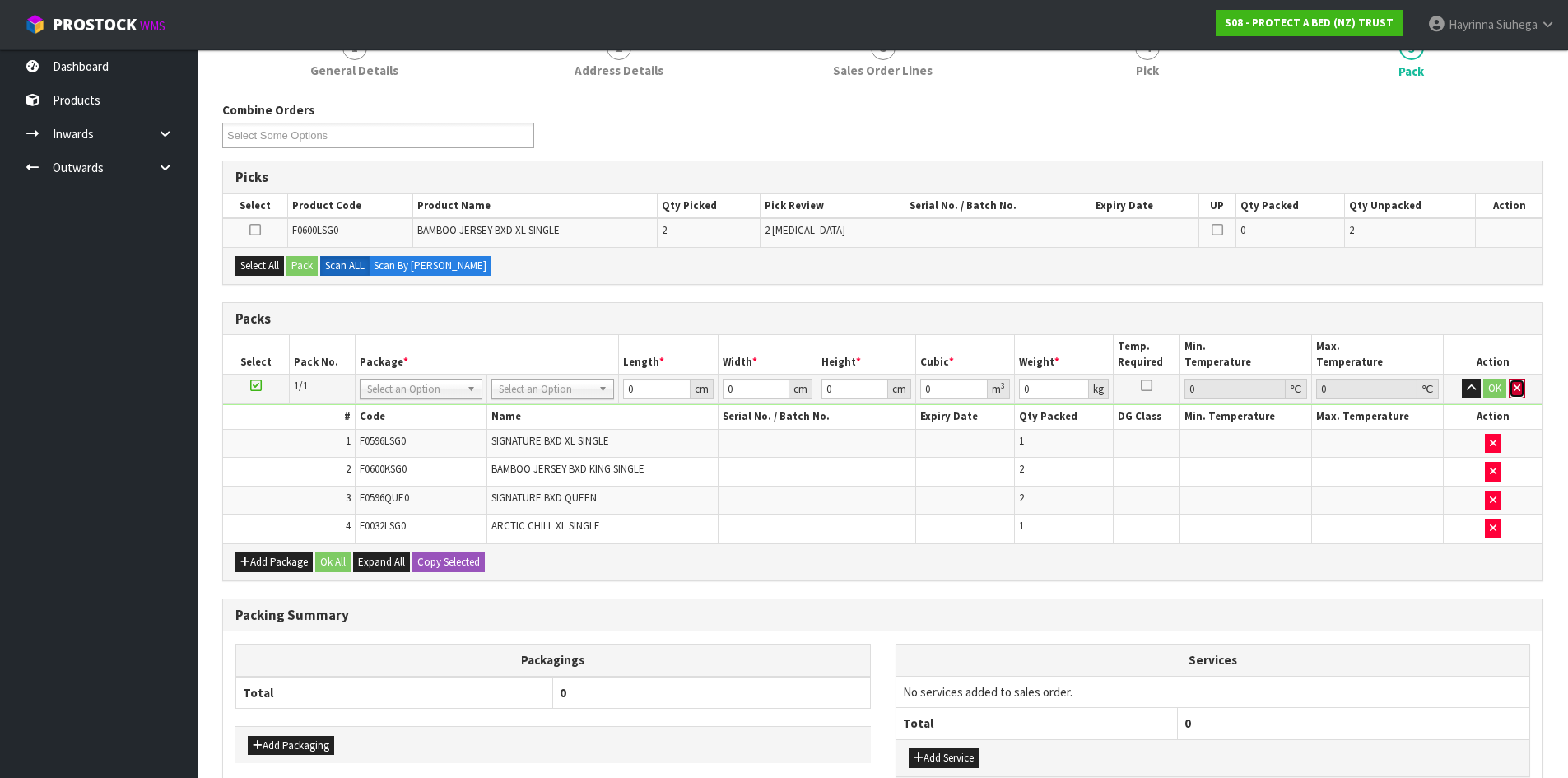
click at [1516, 390] on icon "button" at bounding box center [1517, 387] width 7 height 10
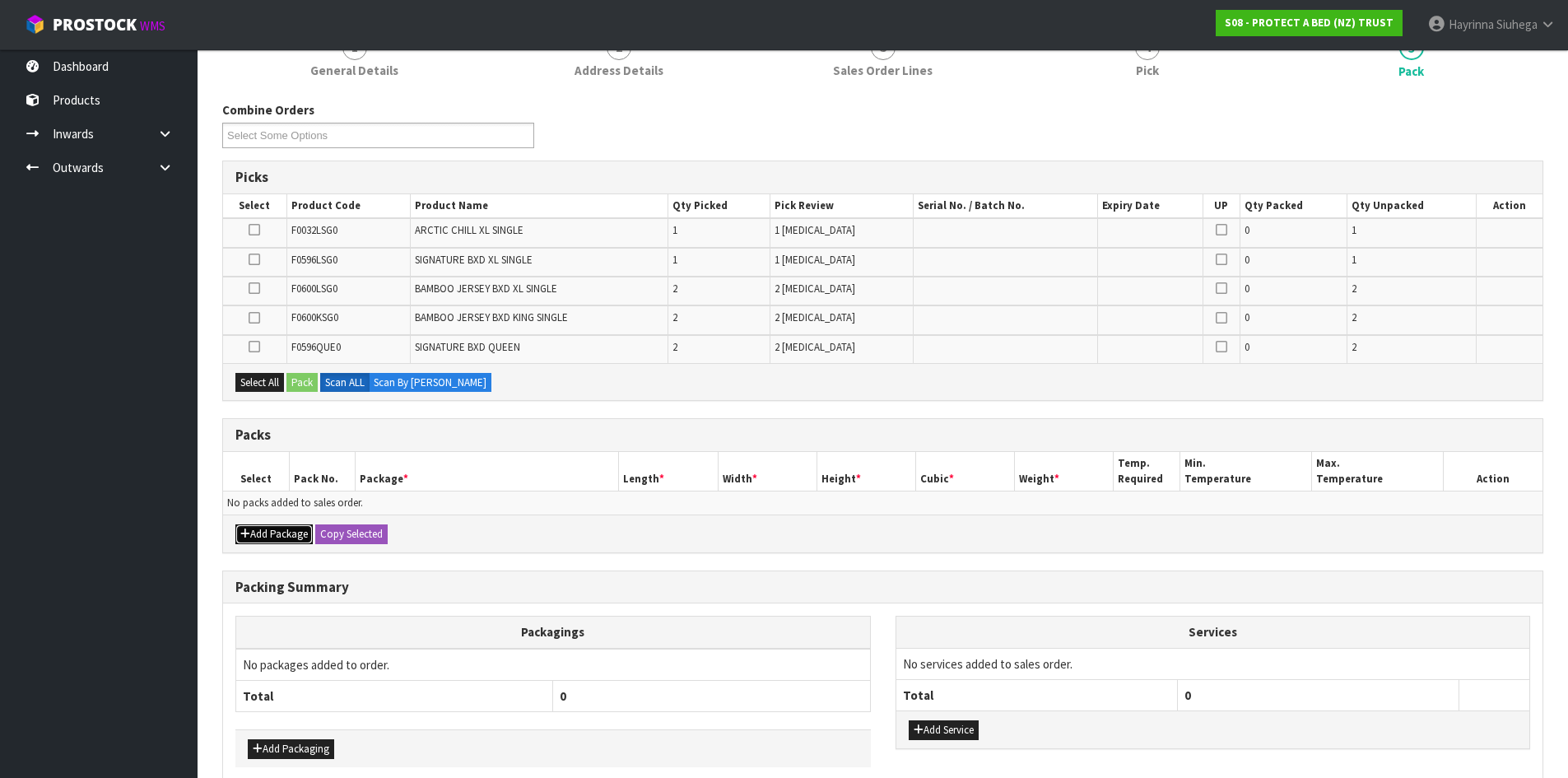
click at [268, 530] on button "Add Package" at bounding box center [274, 534] width 78 height 20
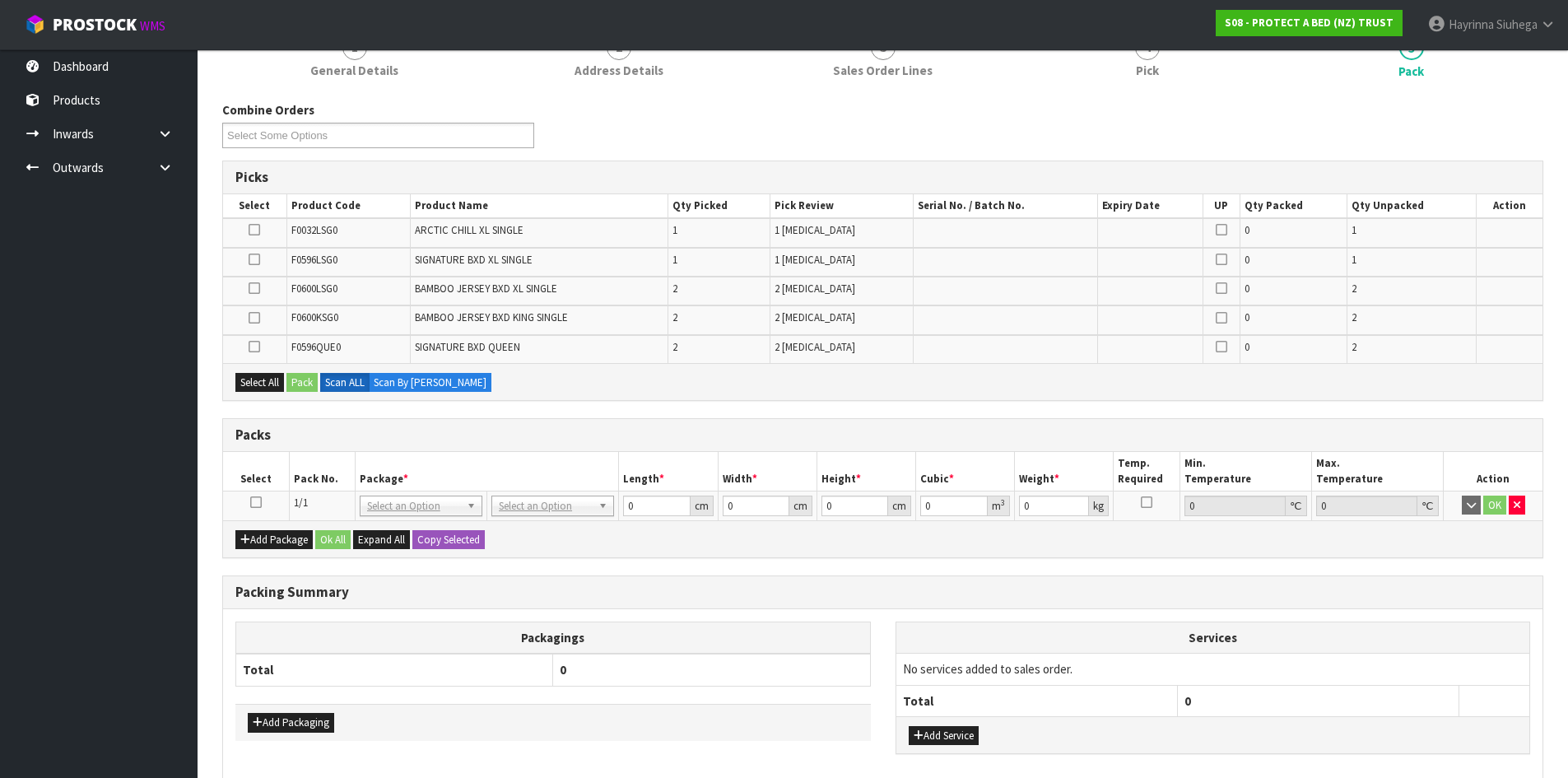
click at [257, 503] on icon at bounding box center [256, 502] width 11 height 1
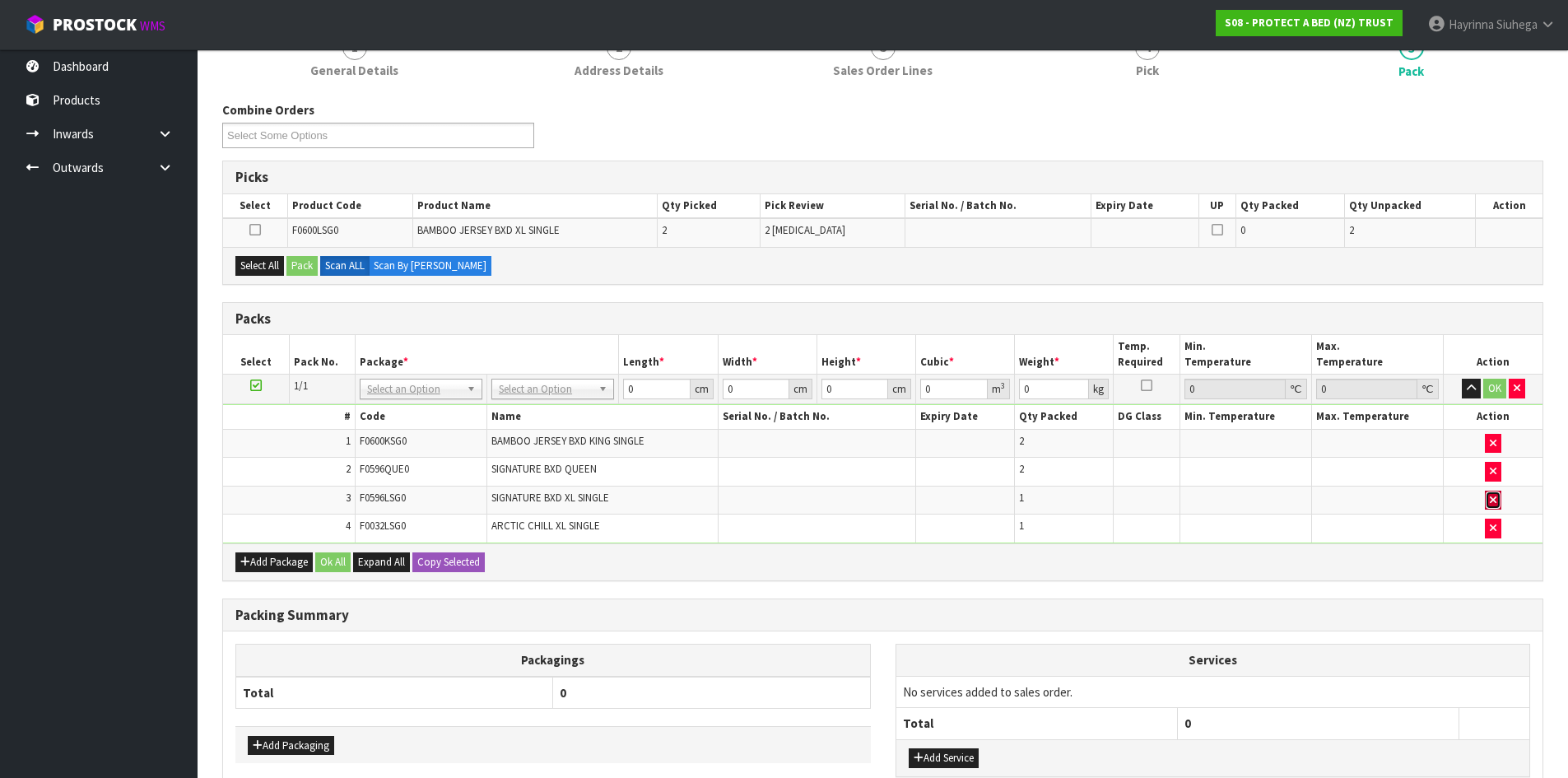
click at [1500, 497] on button "button" at bounding box center [1494, 500] width 17 height 20
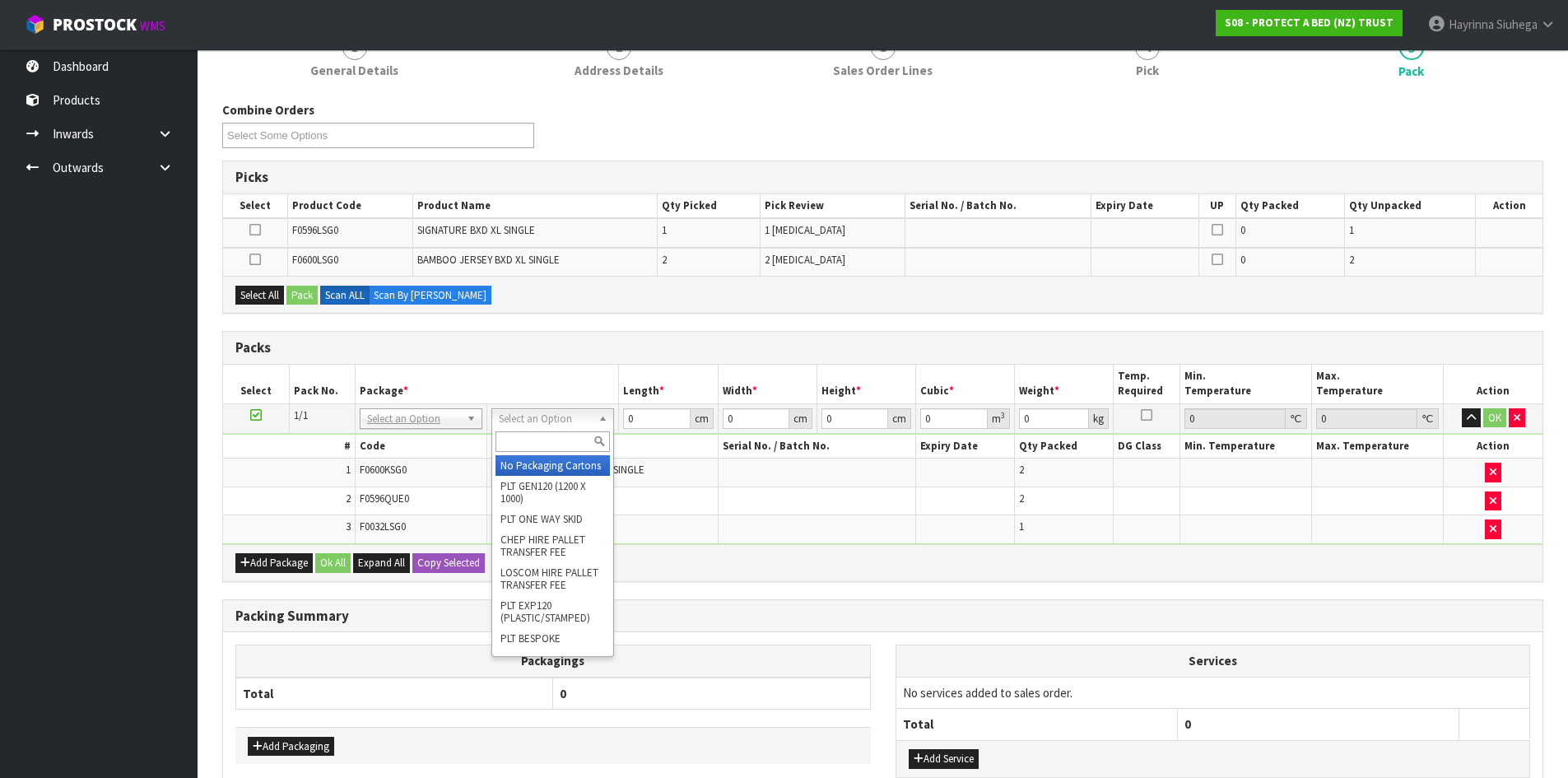
drag, startPoint x: 555, startPoint y: 436, endPoint x: 528, endPoint y: 393, distance: 50.8
click at [547, 425] on div "Select an Option No Packaging Cartons PLT GEN120 (1200 X 1000) PLT ONE WAY SKID…" at bounding box center [552, 419] width 123 height 21
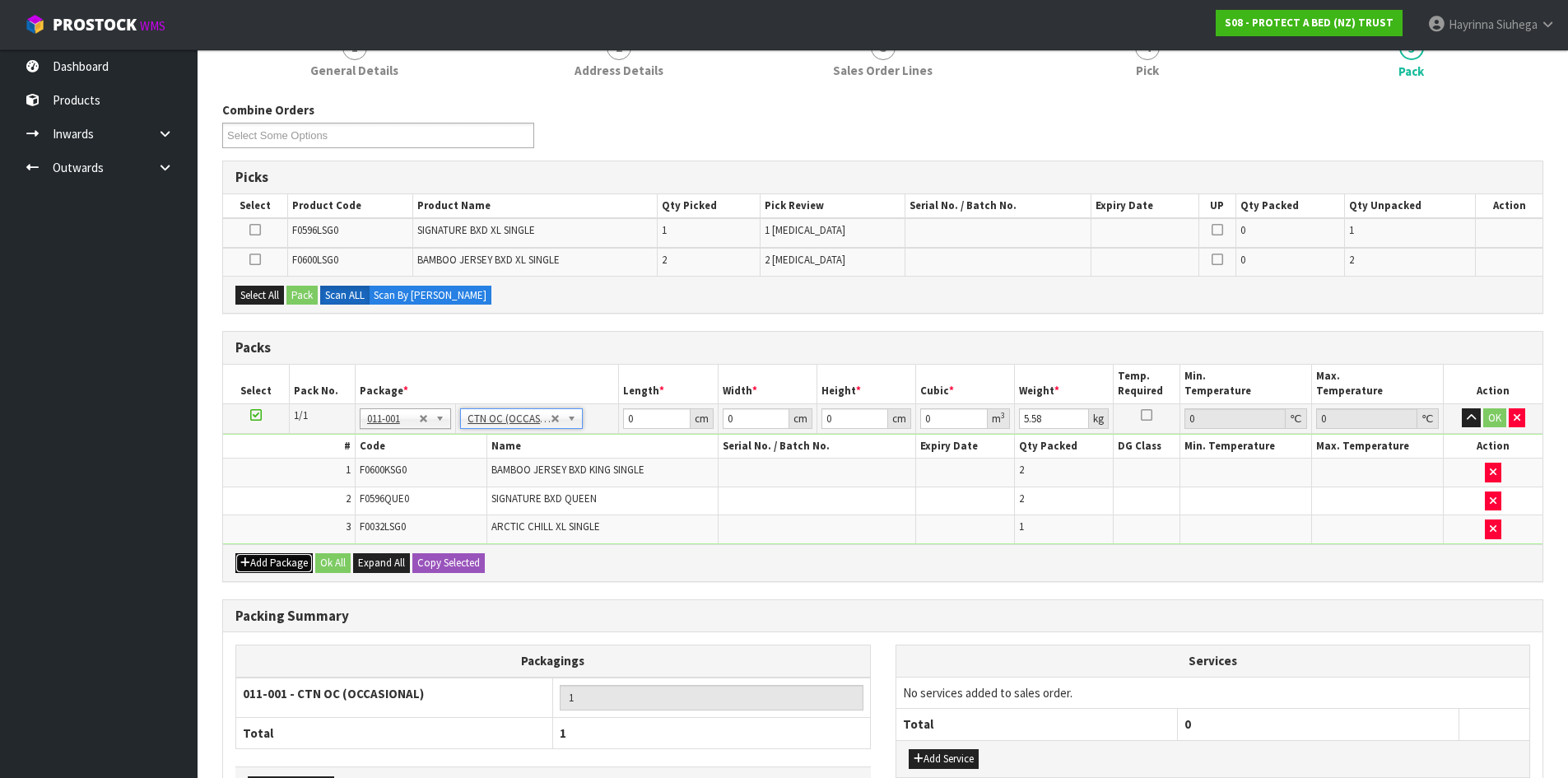
click at [290, 565] on button "Add Package" at bounding box center [274, 562] width 78 height 20
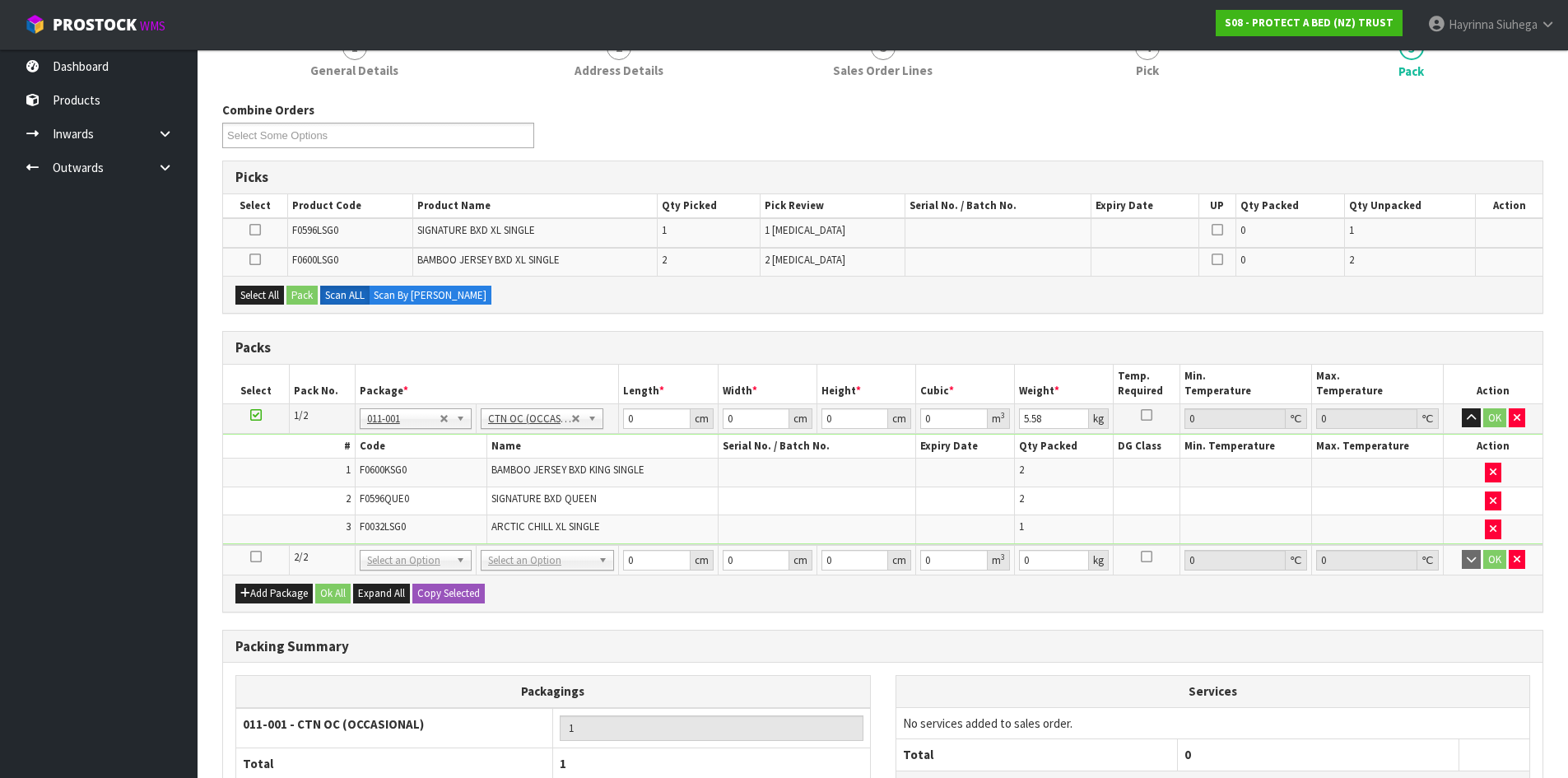
click at [257, 556] on icon at bounding box center [256, 556] width 11 height 1
click at [1025, 483] on td "2" at bounding box center [1065, 472] width 99 height 29
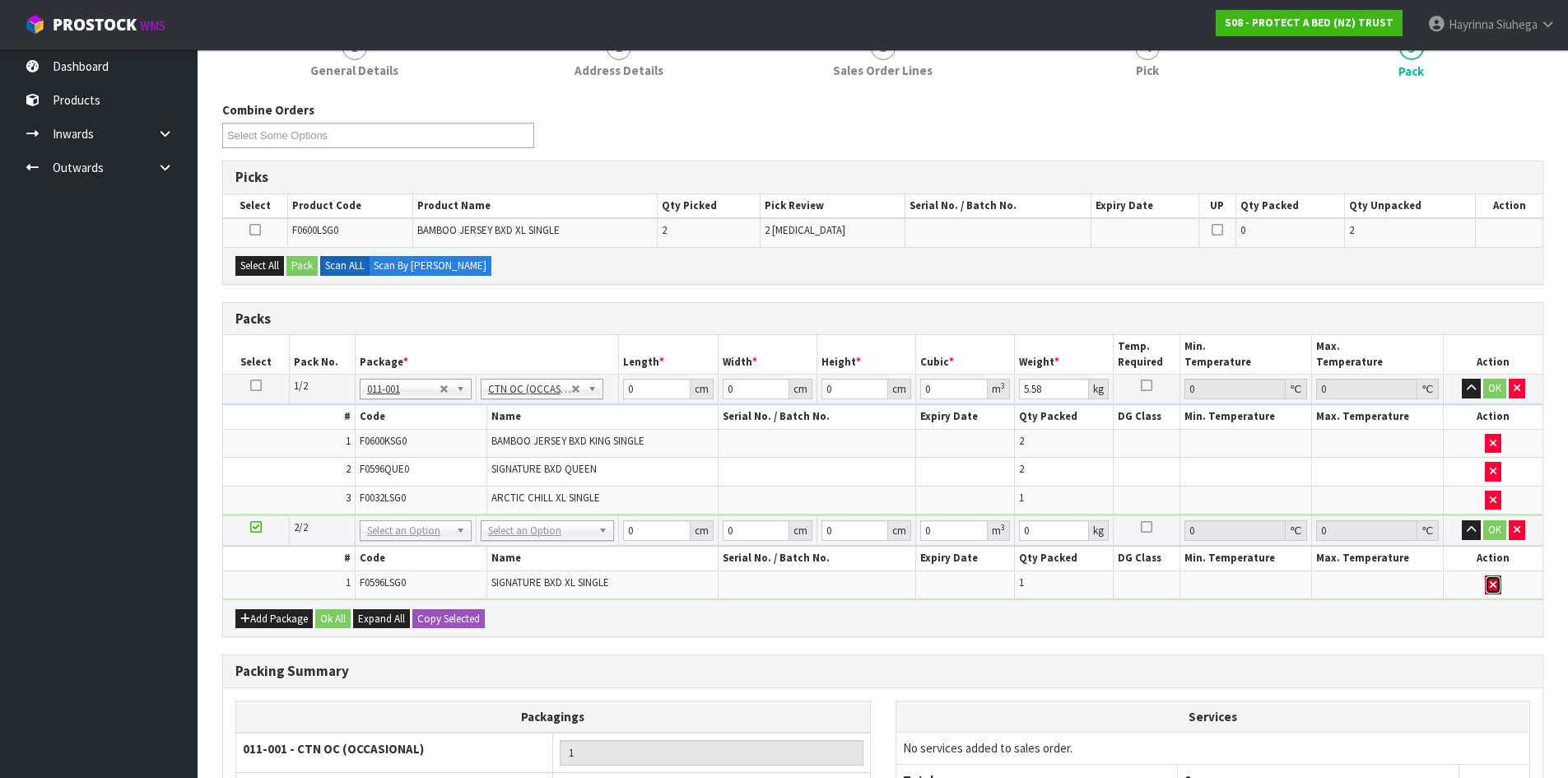
click at [1497, 587] on icon "button" at bounding box center [1493, 584] width 7 height 10
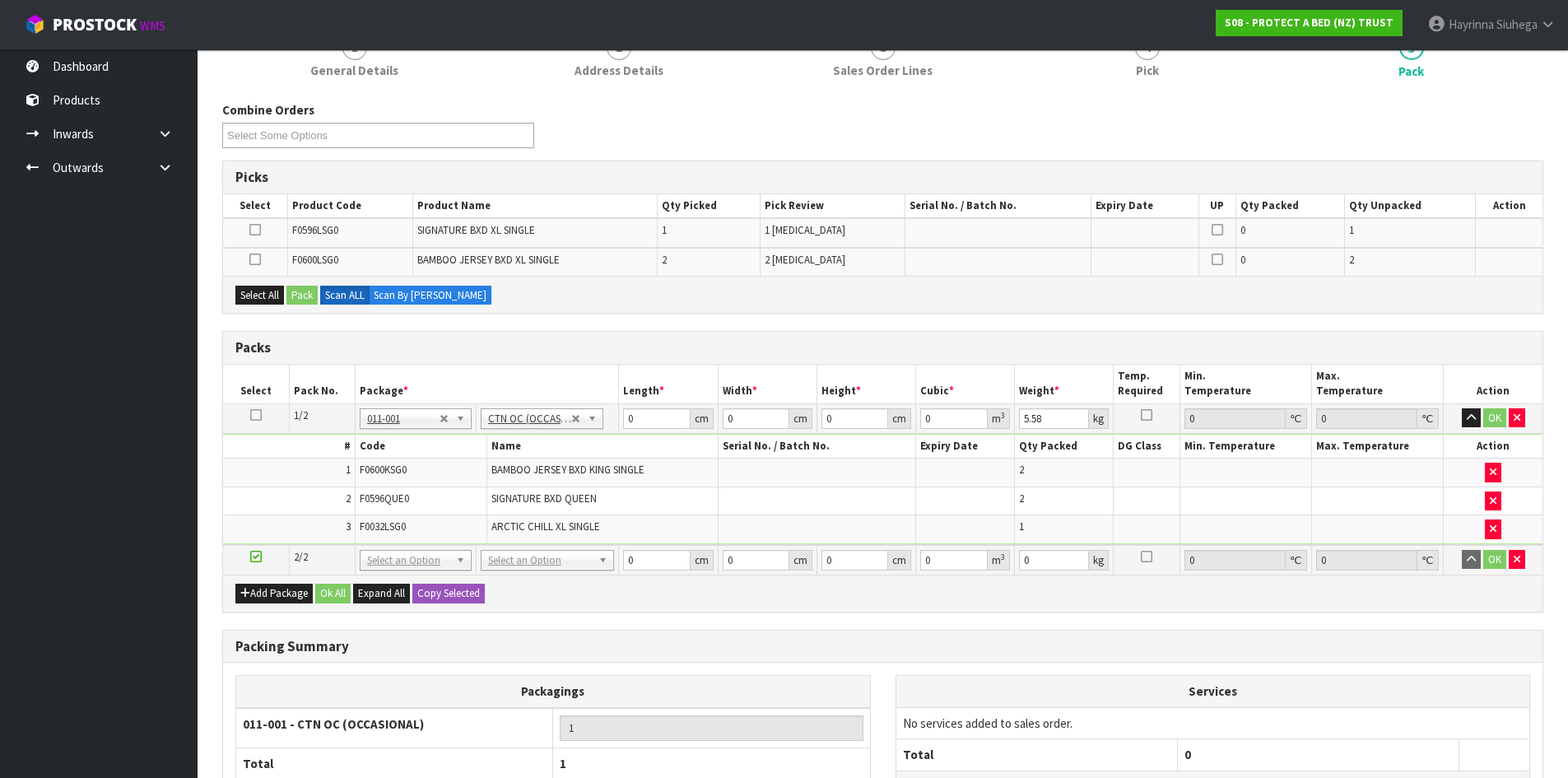
click at [813, 482] on td at bounding box center [816, 472] width 197 height 29
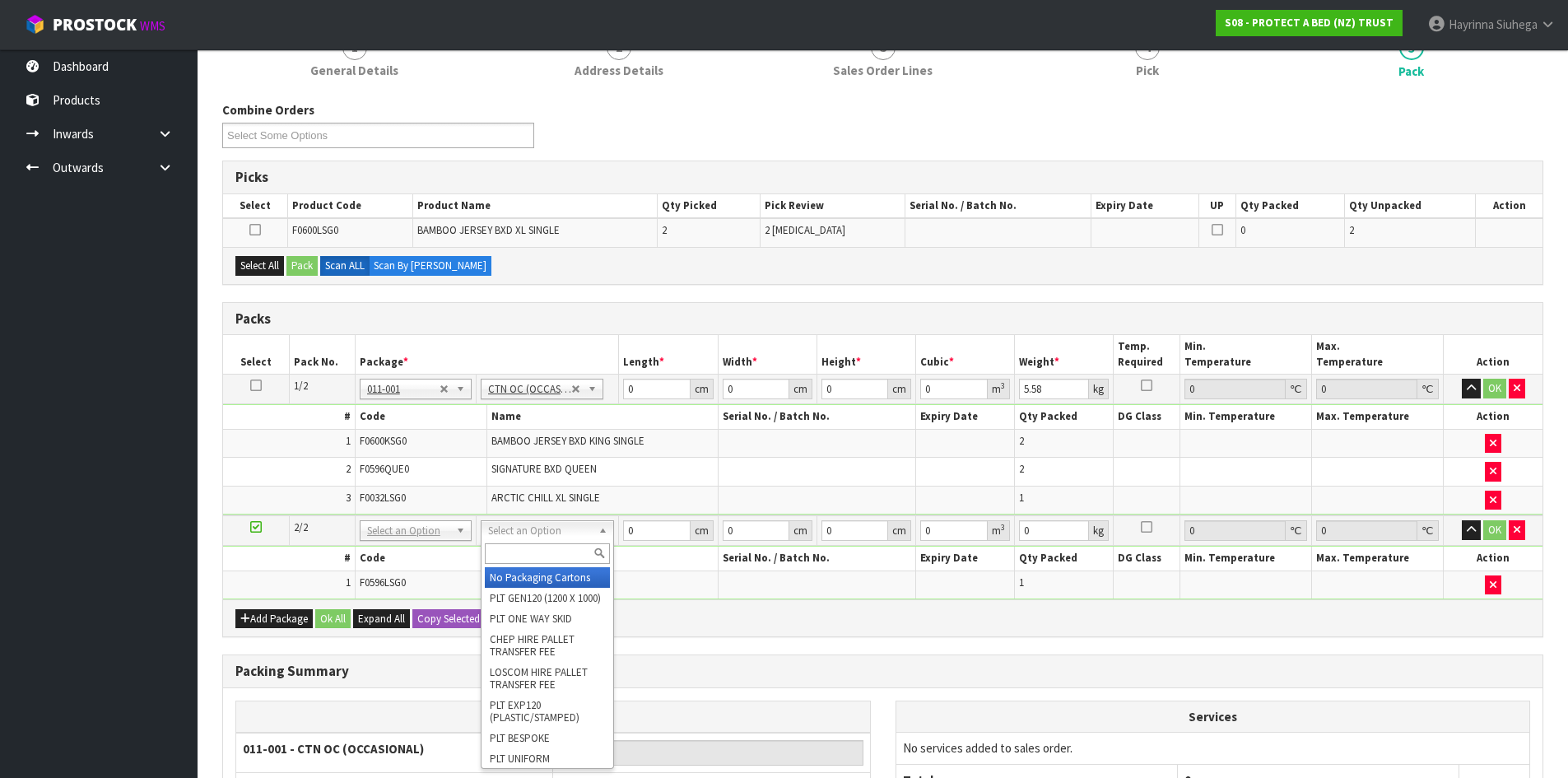
click at [532, 556] on input "text" at bounding box center [547, 554] width 125 height 21
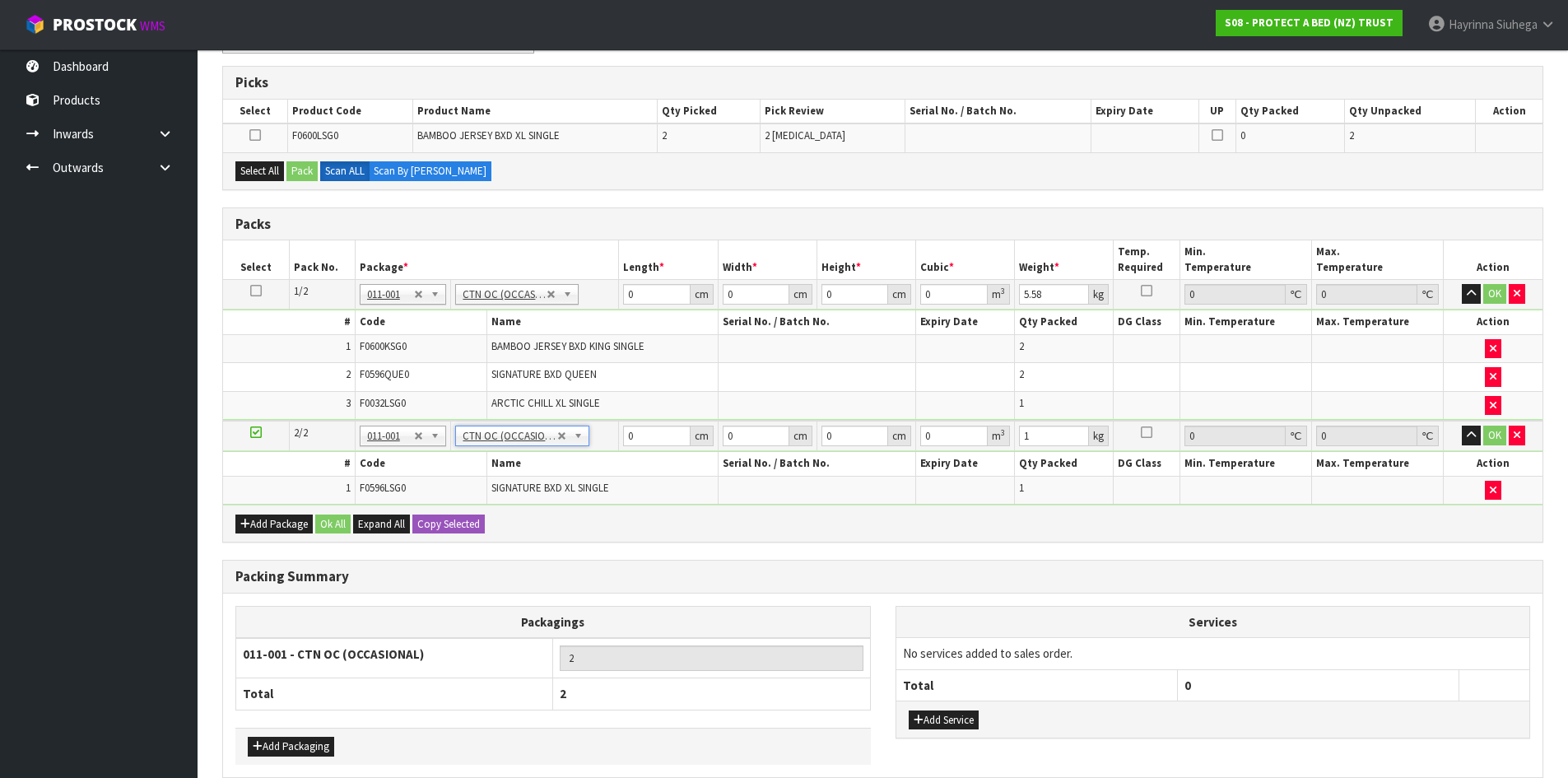
scroll to position [337, 0]
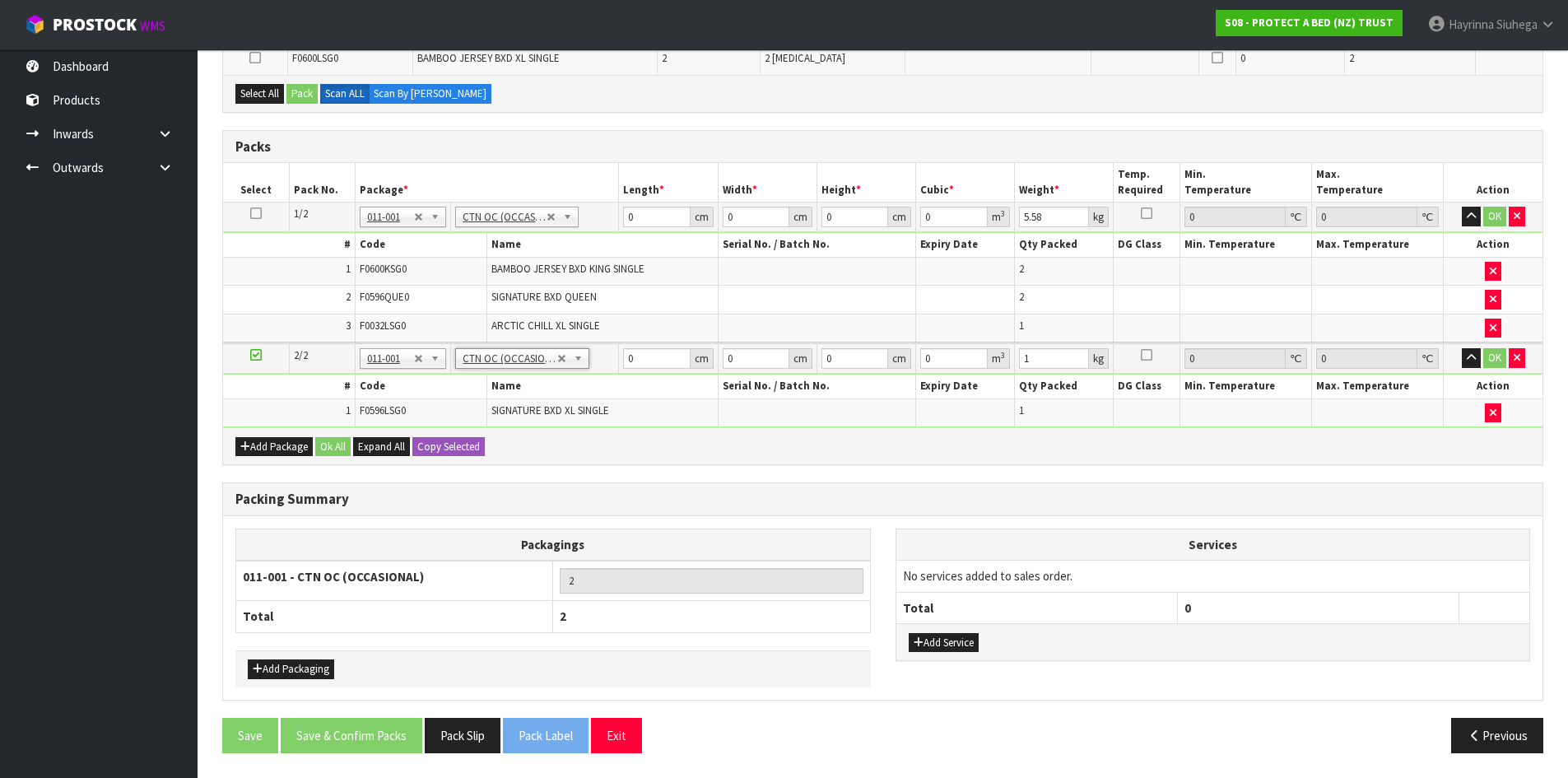
click at [621, 215] on td "0 cm" at bounding box center [669, 217] width 99 height 30
click at [630, 217] on input "0" at bounding box center [656, 217] width 66 height 21
click at [253, 214] on icon at bounding box center [256, 213] width 11 height 1
click at [460, 450] on button "Copy Selected" at bounding box center [448, 446] width 72 height 20
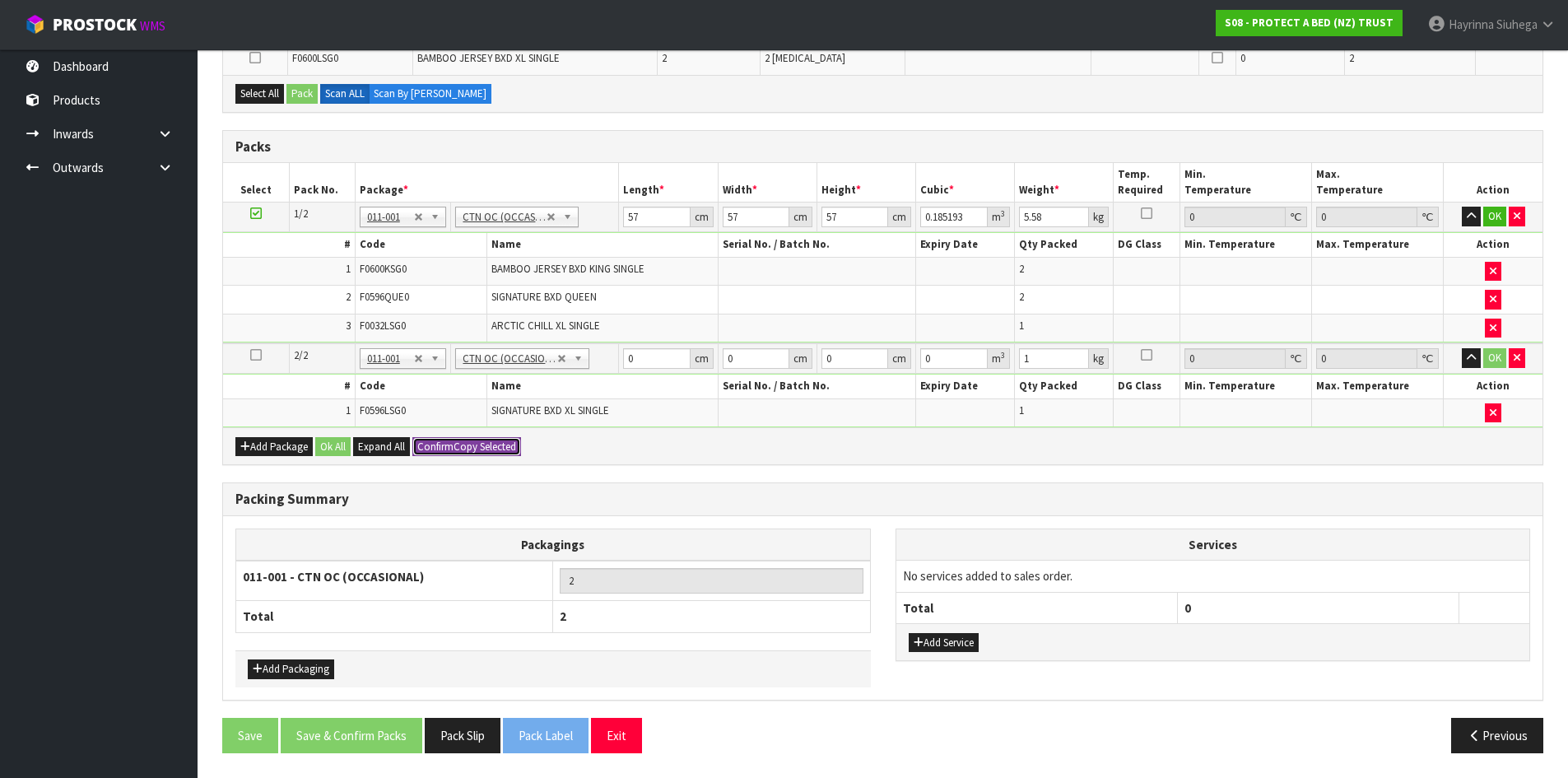
click at [459, 450] on button "Confirm Copy Selected" at bounding box center [467, 446] width 109 height 20
drag, startPoint x: 351, startPoint y: 440, endPoint x: 299, endPoint y: 502, distance: 80.9
click at [348, 440] on button "Ok All" at bounding box center [333, 446] width 36 height 20
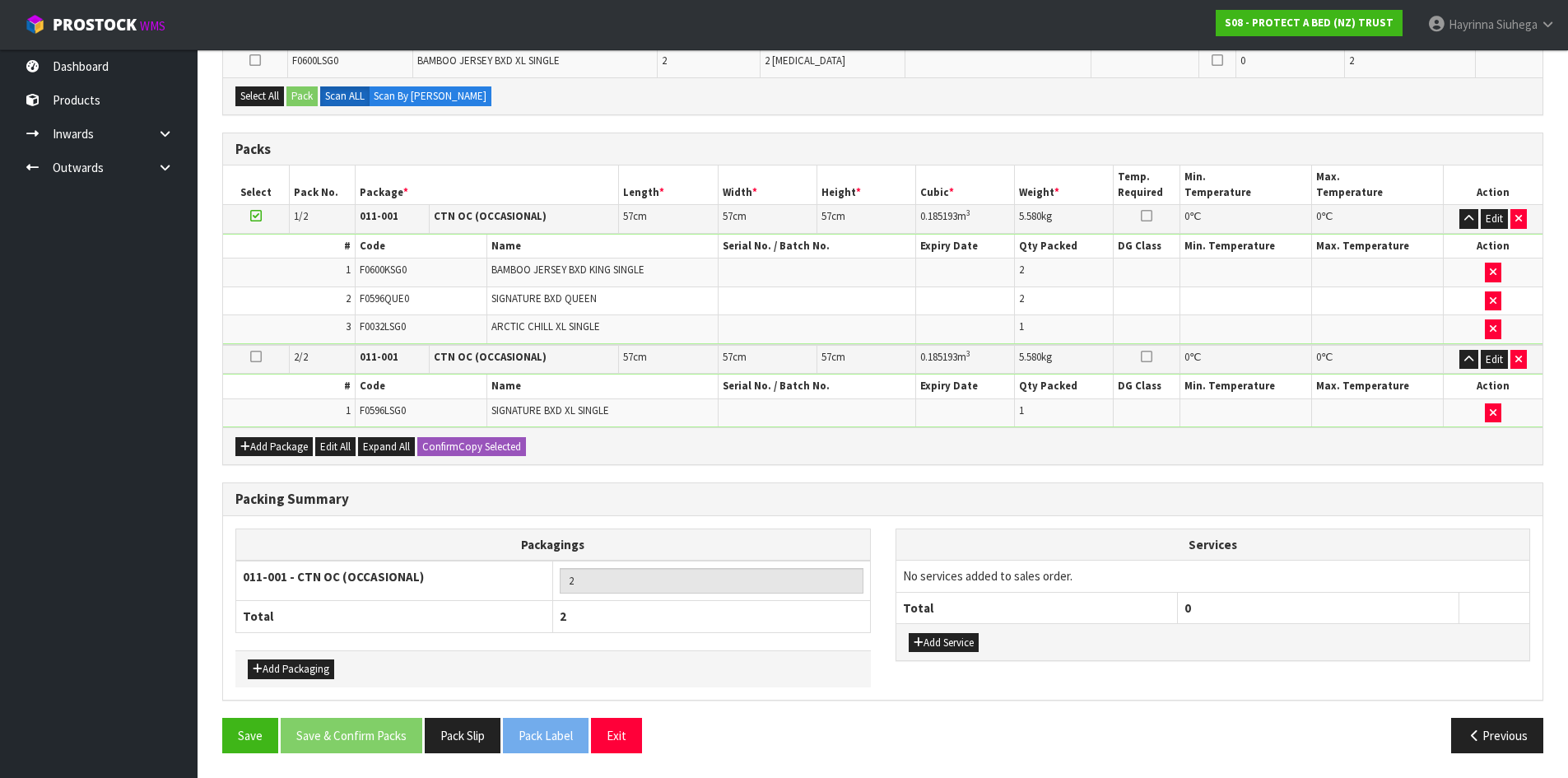
scroll to position [334, 0]
click at [253, 739] on button "Save" at bounding box center [251, 735] width 56 height 36
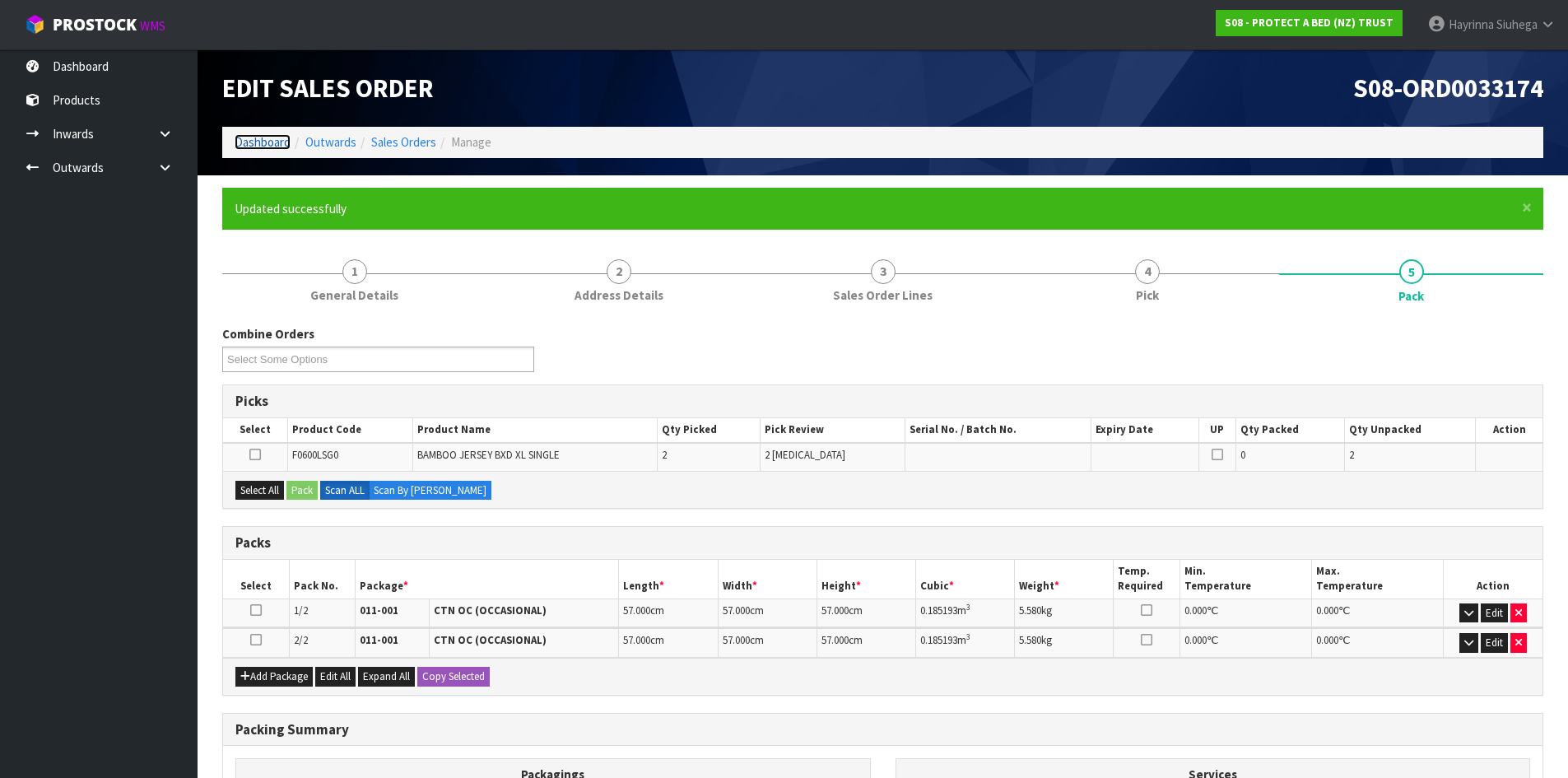
click at [254, 141] on link "Dashboard" at bounding box center [263, 141] width 56 height 16
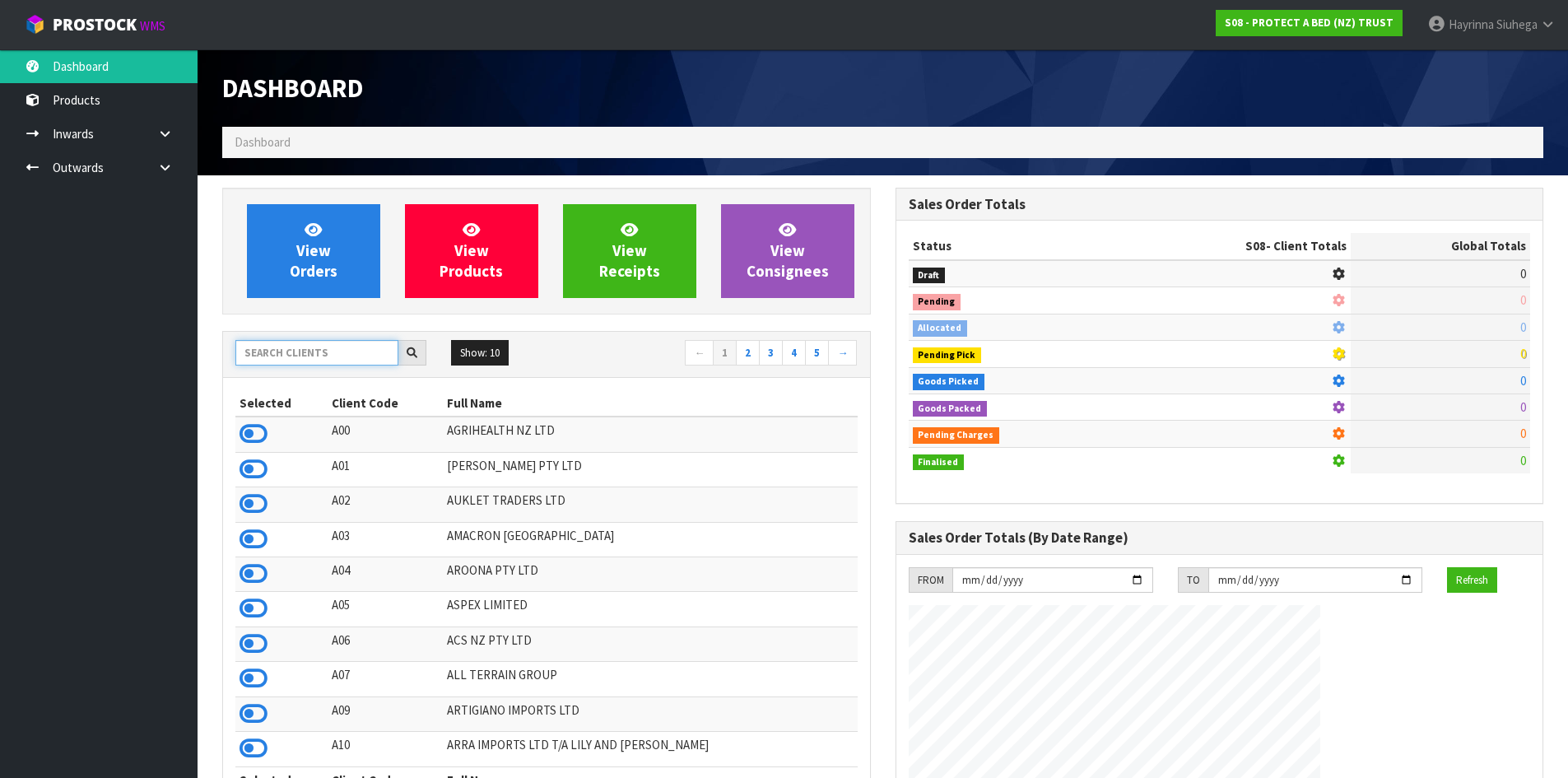
click at [326, 356] on input "text" at bounding box center [317, 352] width 163 height 25
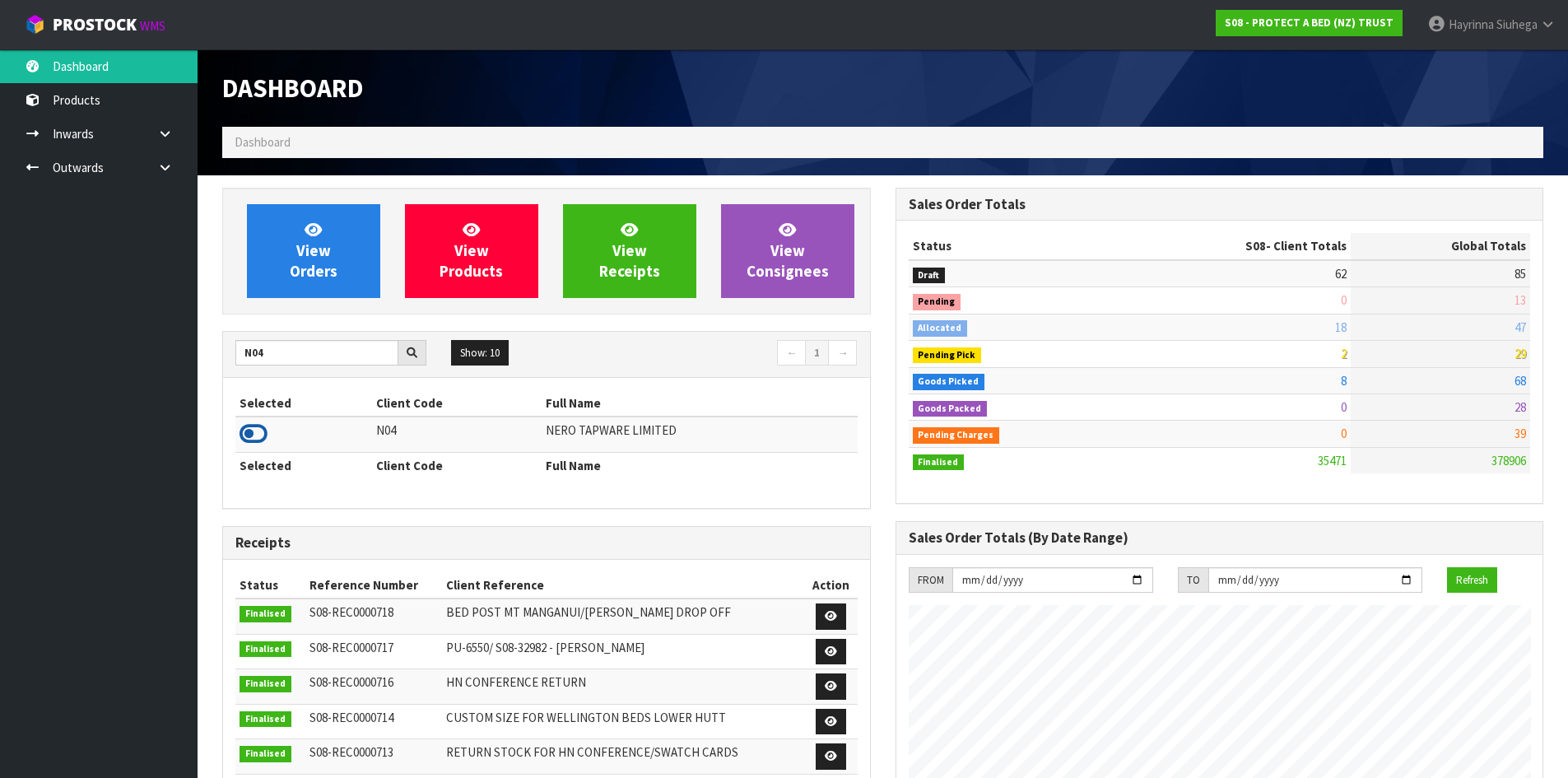
click at [252, 435] on icon at bounding box center [254, 434] width 28 height 24
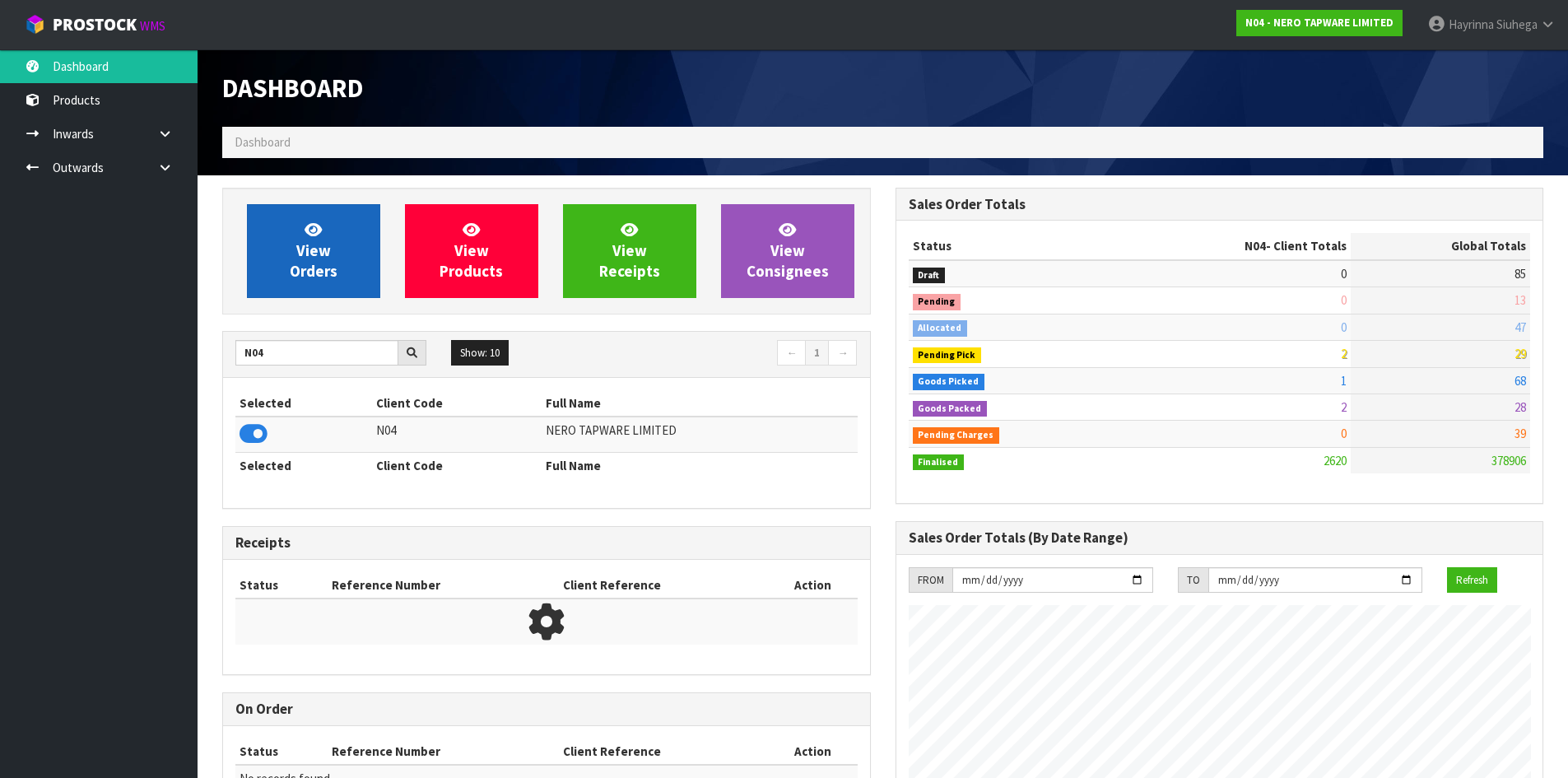
scroll to position [1282, 673]
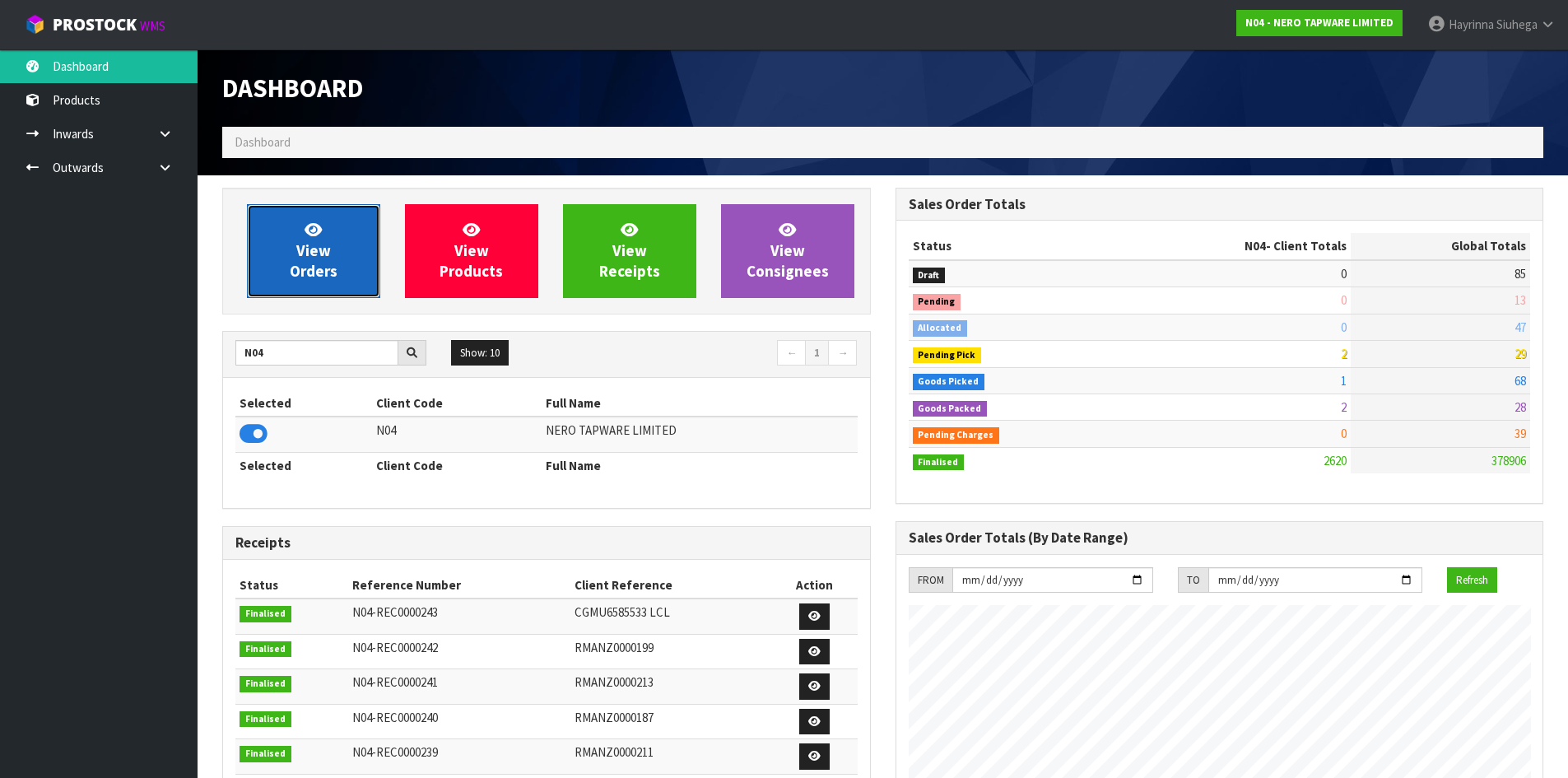
click at [296, 251] on link "View Orders" at bounding box center [313, 251] width 134 height 94
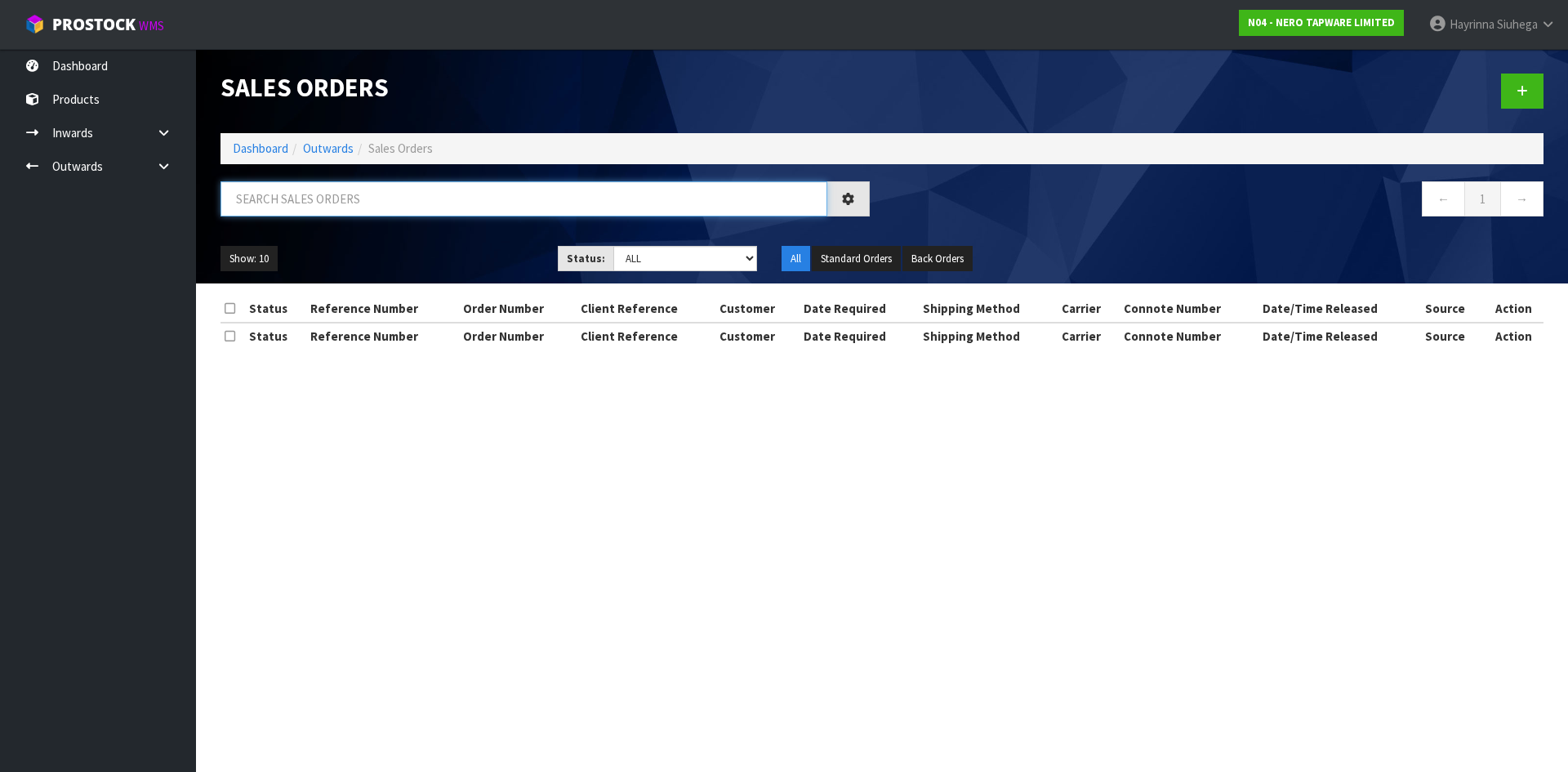
click at [302, 206] on input "text" at bounding box center [524, 199] width 607 height 35
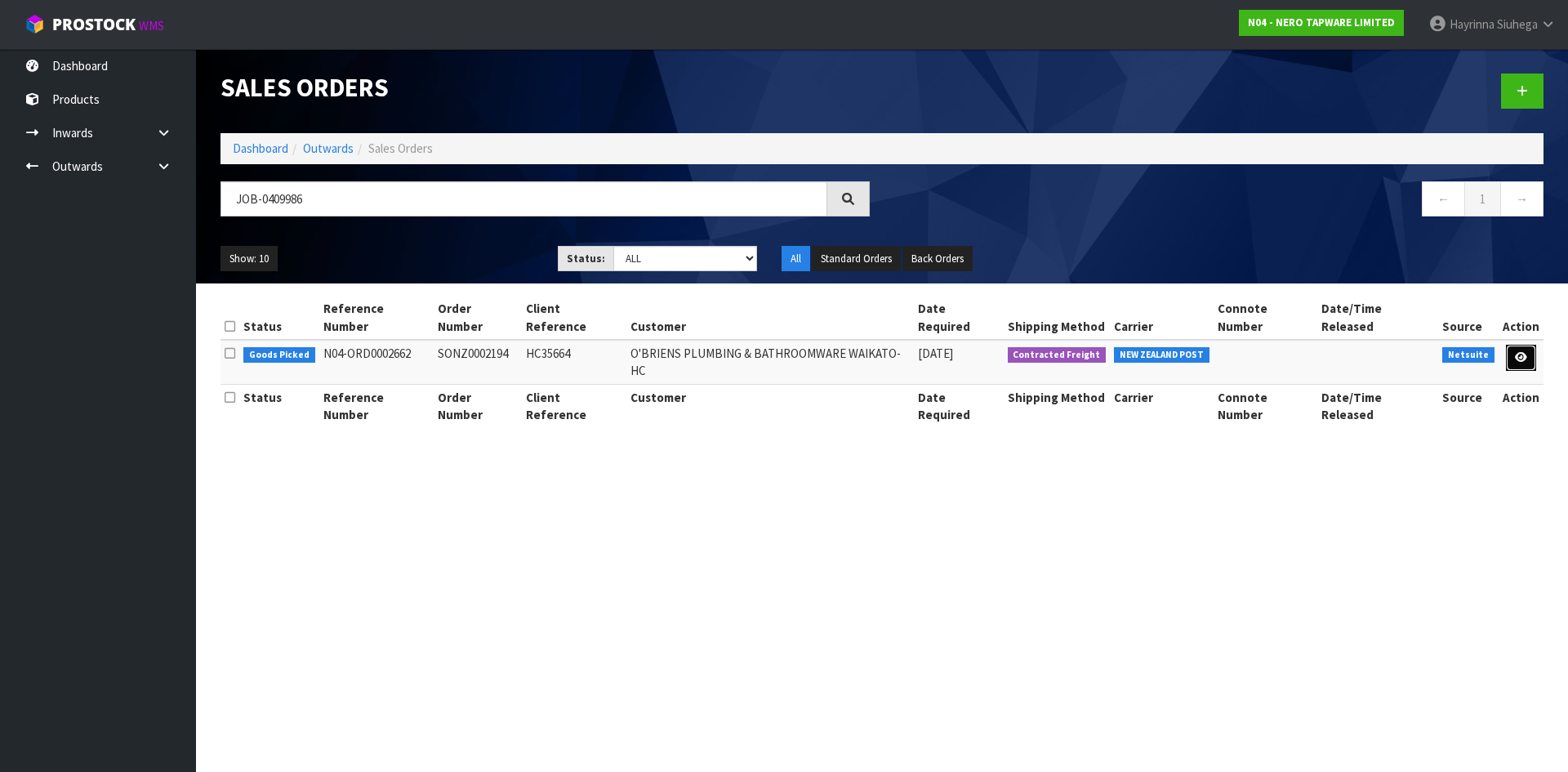
drag, startPoint x: 1526, startPoint y: 343, endPoint x: 1513, endPoint y: 347, distance: 13.6
click at [1526, 345] on link at bounding box center [1521, 357] width 31 height 26
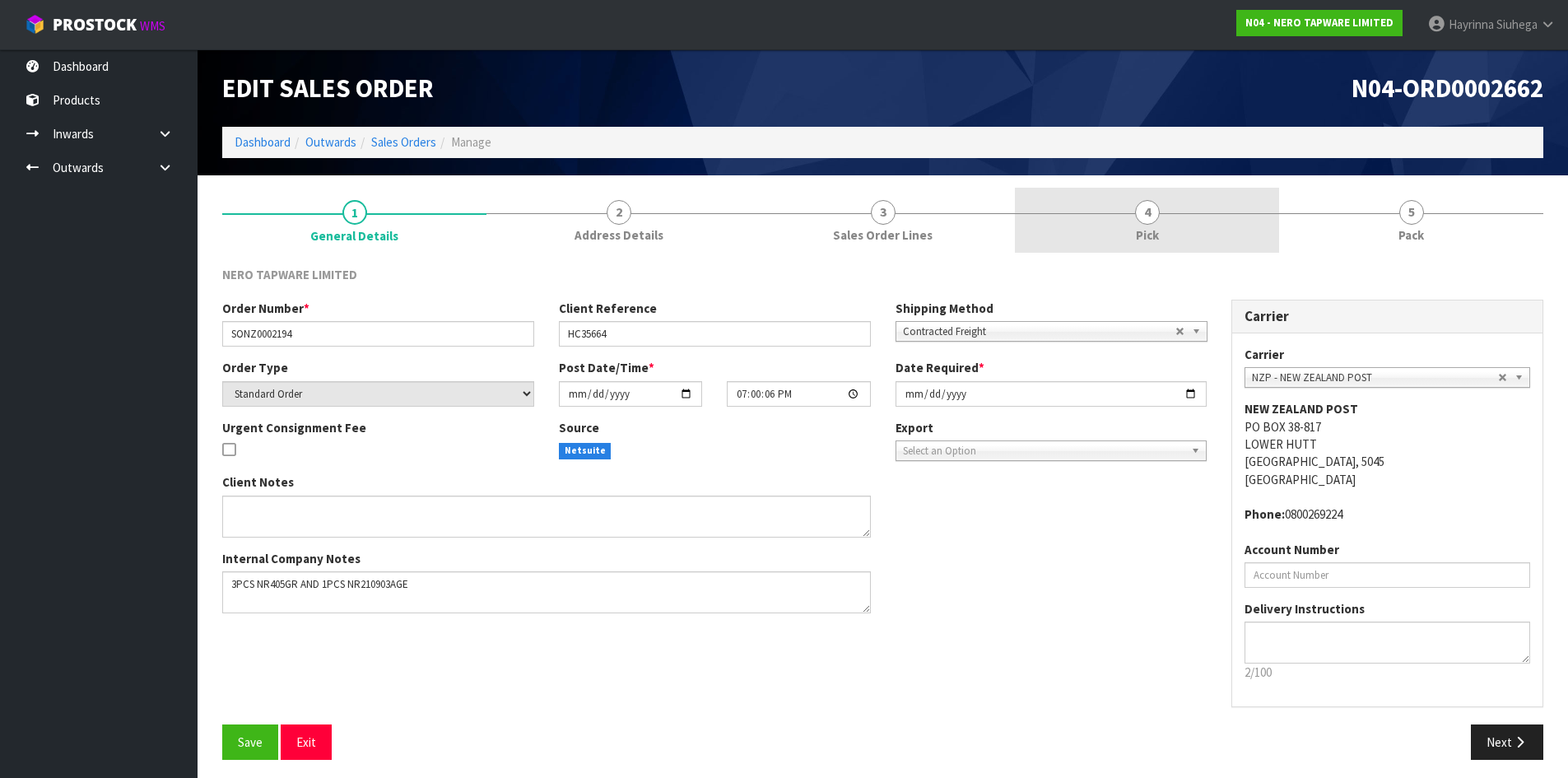
click at [1151, 213] on span "4" at bounding box center [1148, 212] width 24 height 24
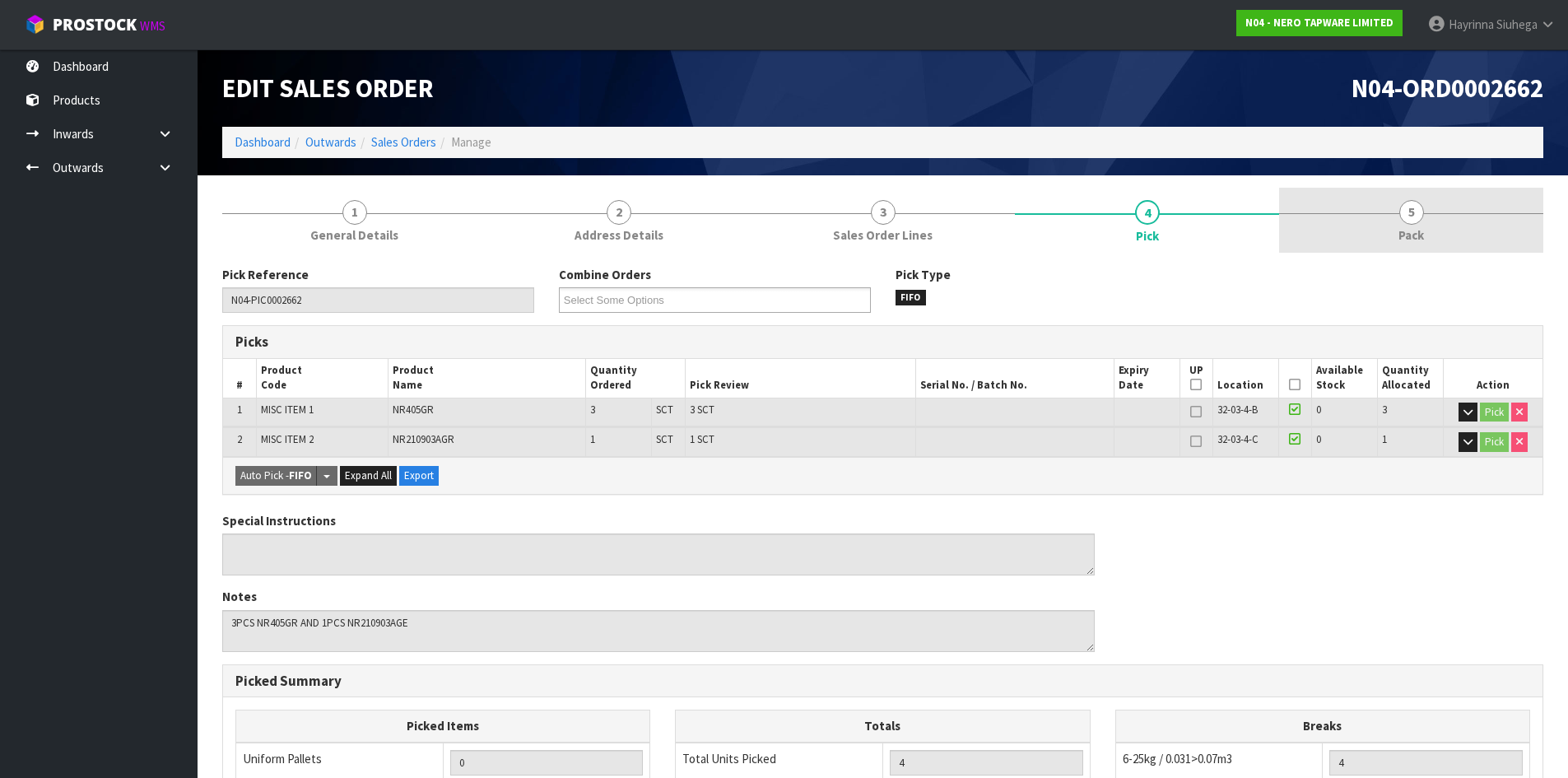
click at [1325, 237] on link "5 Pack" at bounding box center [1412, 221] width 264 height 65
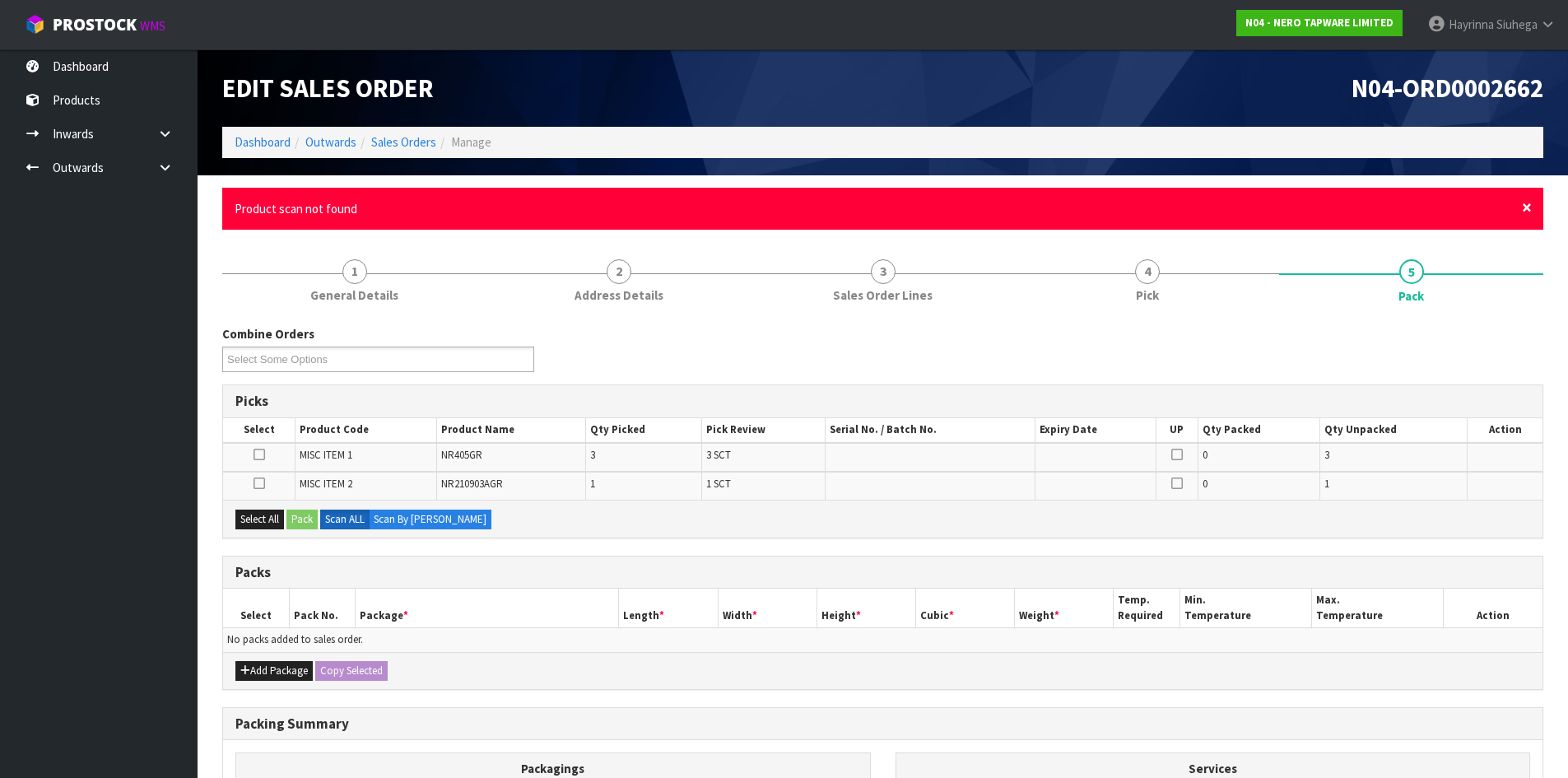
click at [1525, 207] on span "×" at bounding box center [1527, 207] width 10 height 23
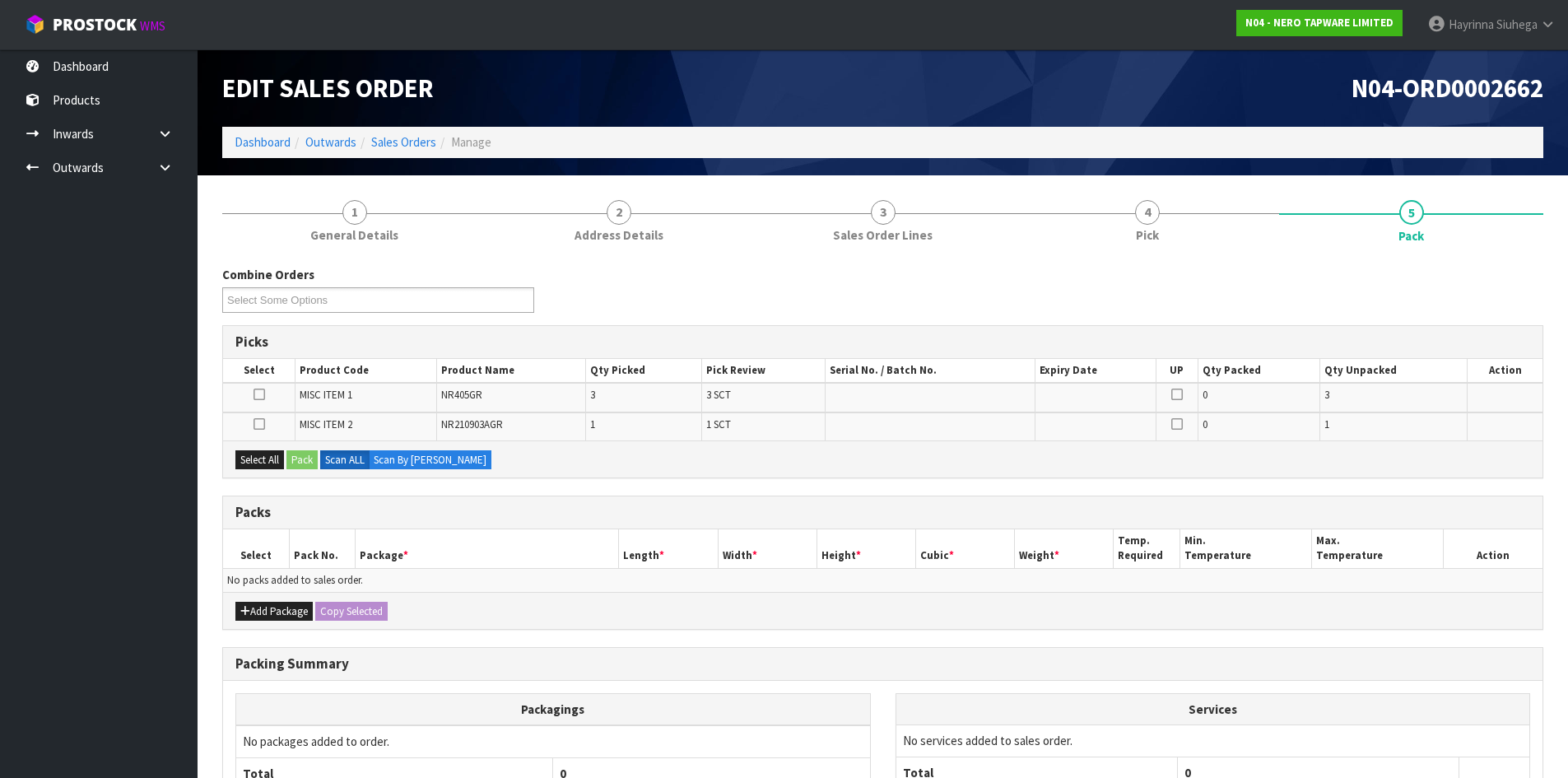
click at [262, 424] on icon at bounding box center [259, 424] width 11 height 1
click at [0, 0] on input "checkbox" at bounding box center [0, 0] width 0 height 0
click at [294, 459] on button "Pack" at bounding box center [301, 459] width 31 height 20
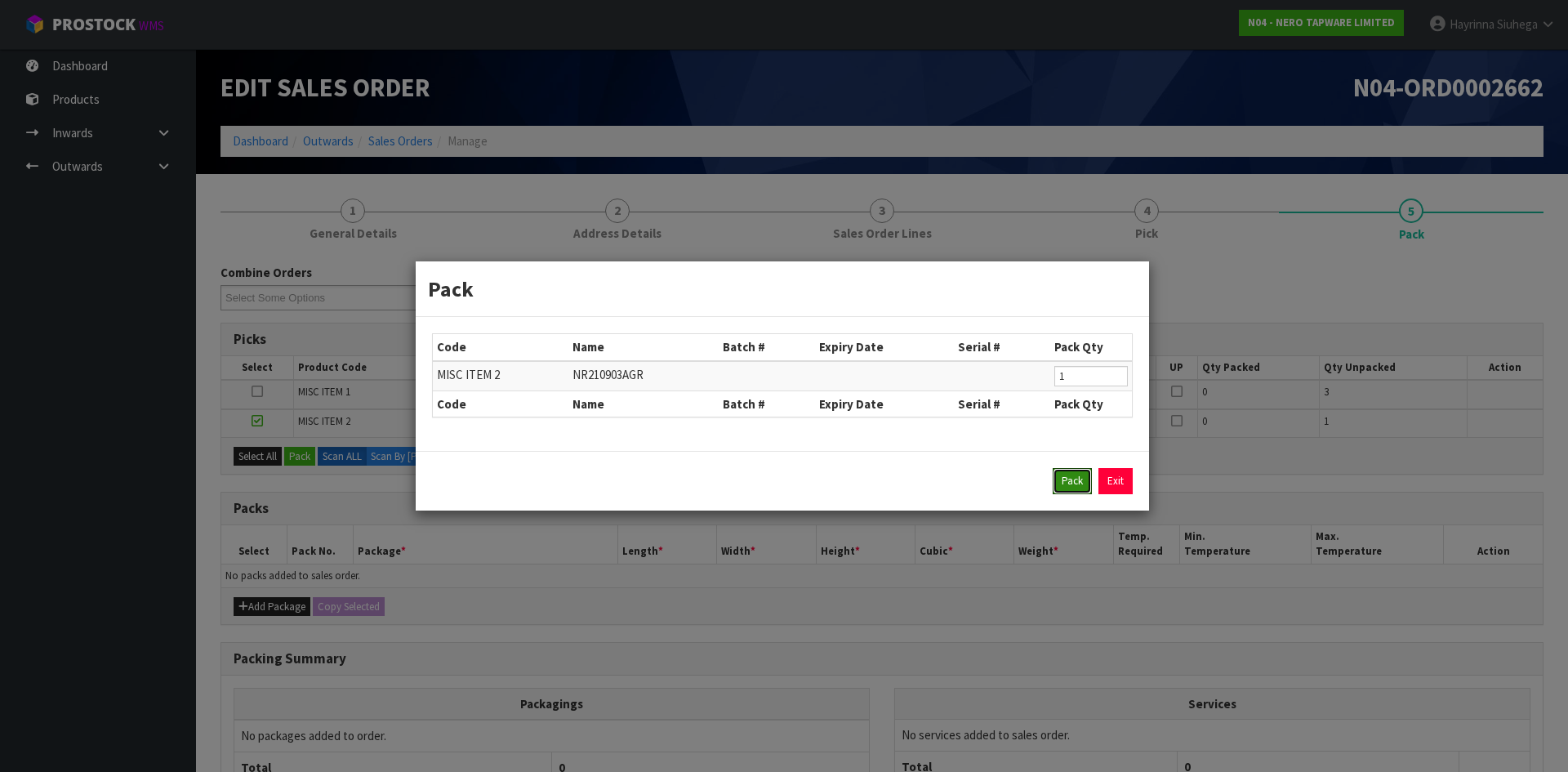
drag, startPoint x: 1069, startPoint y: 476, endPoint x: 671, endPoint y: 521, distance: 400.5
click at [1063, 476] on button "Pack" at bounding box center [1072, 481] width 39 height 26
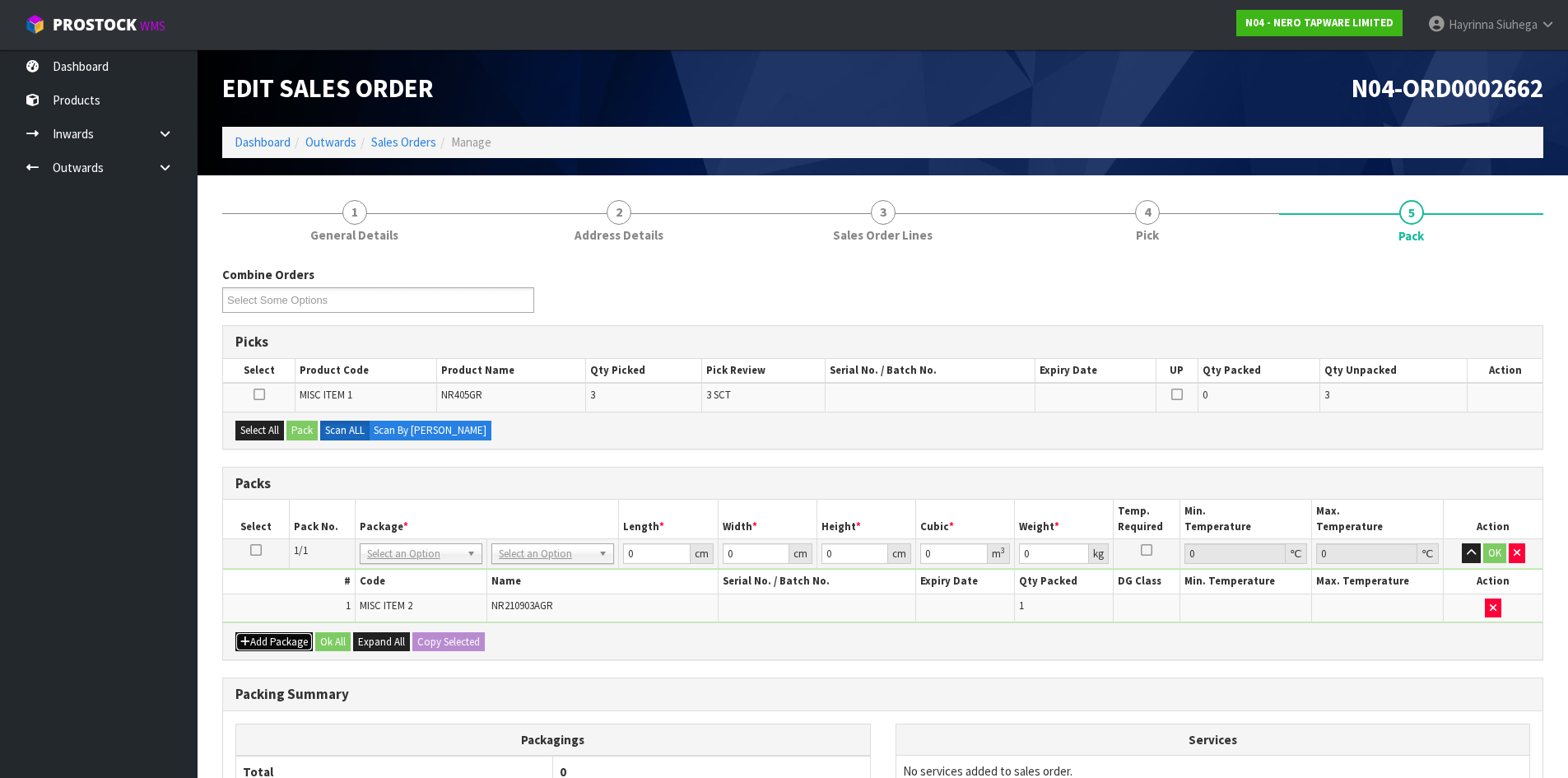
click at [289, 642] on button "Add Package" at bounding box center [274, 641] width 78 height 20
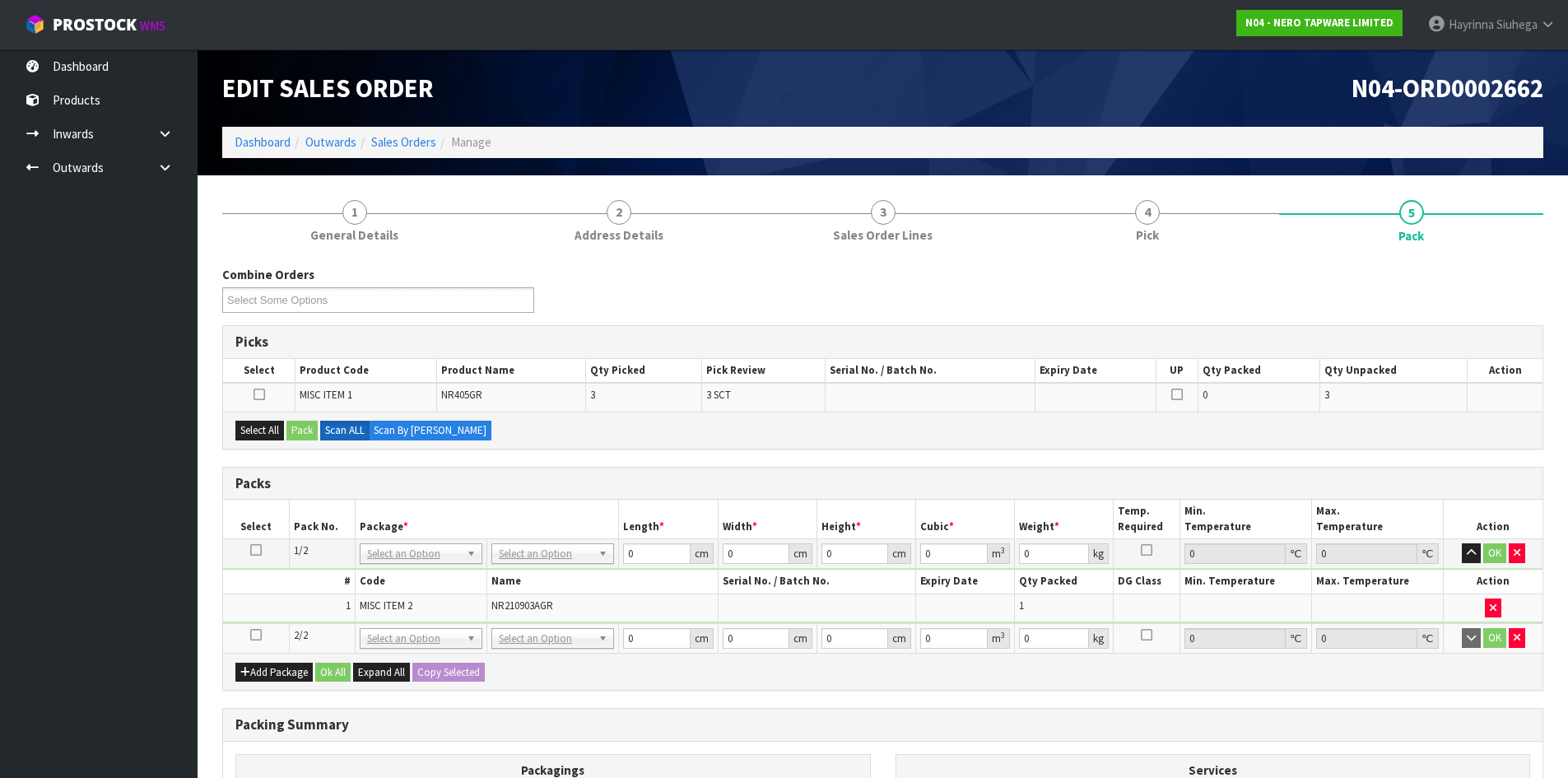
click at [258, 635] on icon at bounding box center [256, 635] width 11 height 1
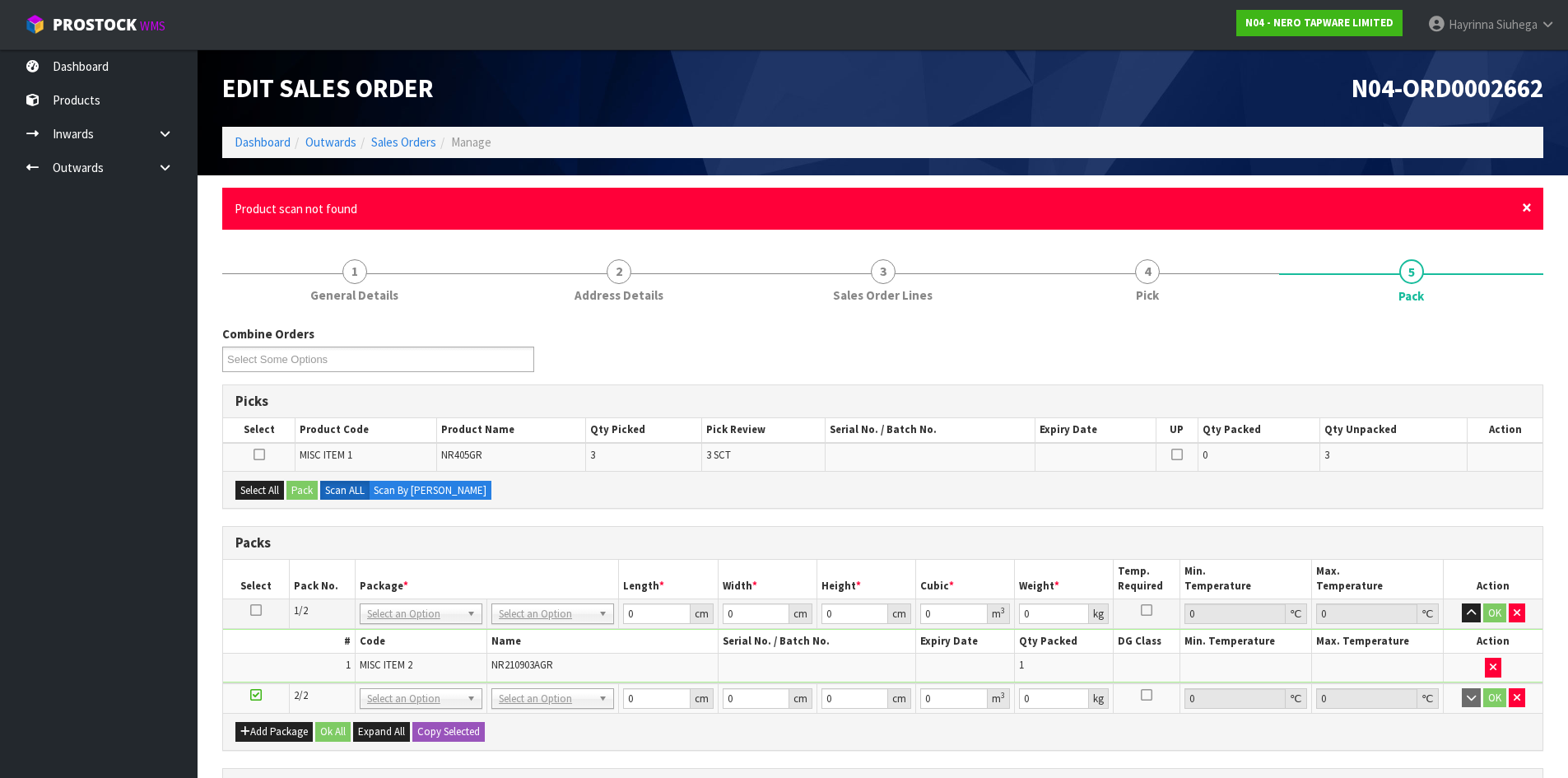
click at [1522, 203] on span "×" at bounding box center [1527, 207] width 10 height 23
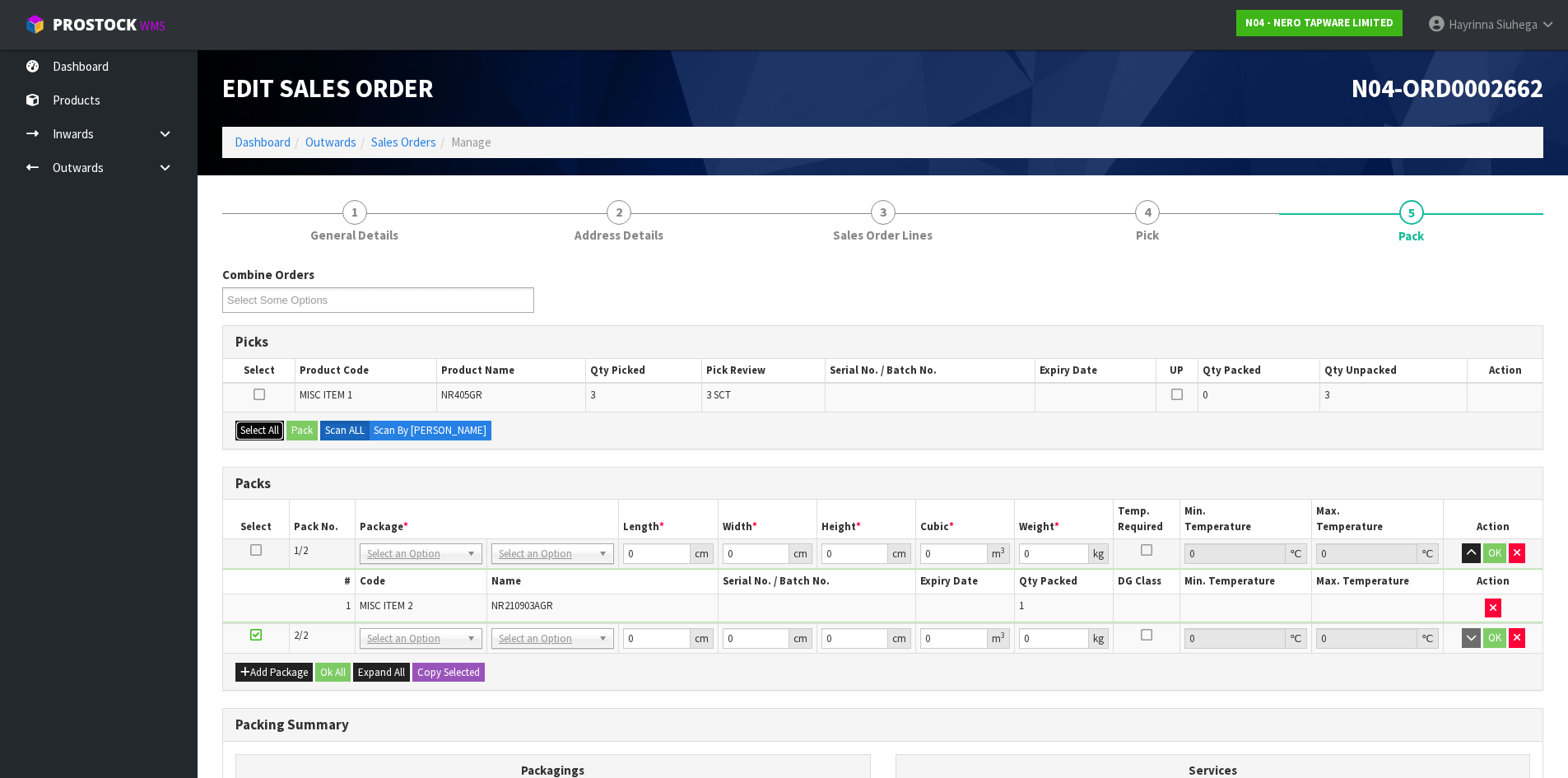
click at [279, 431] on button "Select All" at bounding box center [260, 430] width 49 height 20
click at [298, 432] on button "Pack" at bounding box center [301, 430] width 31 height 20
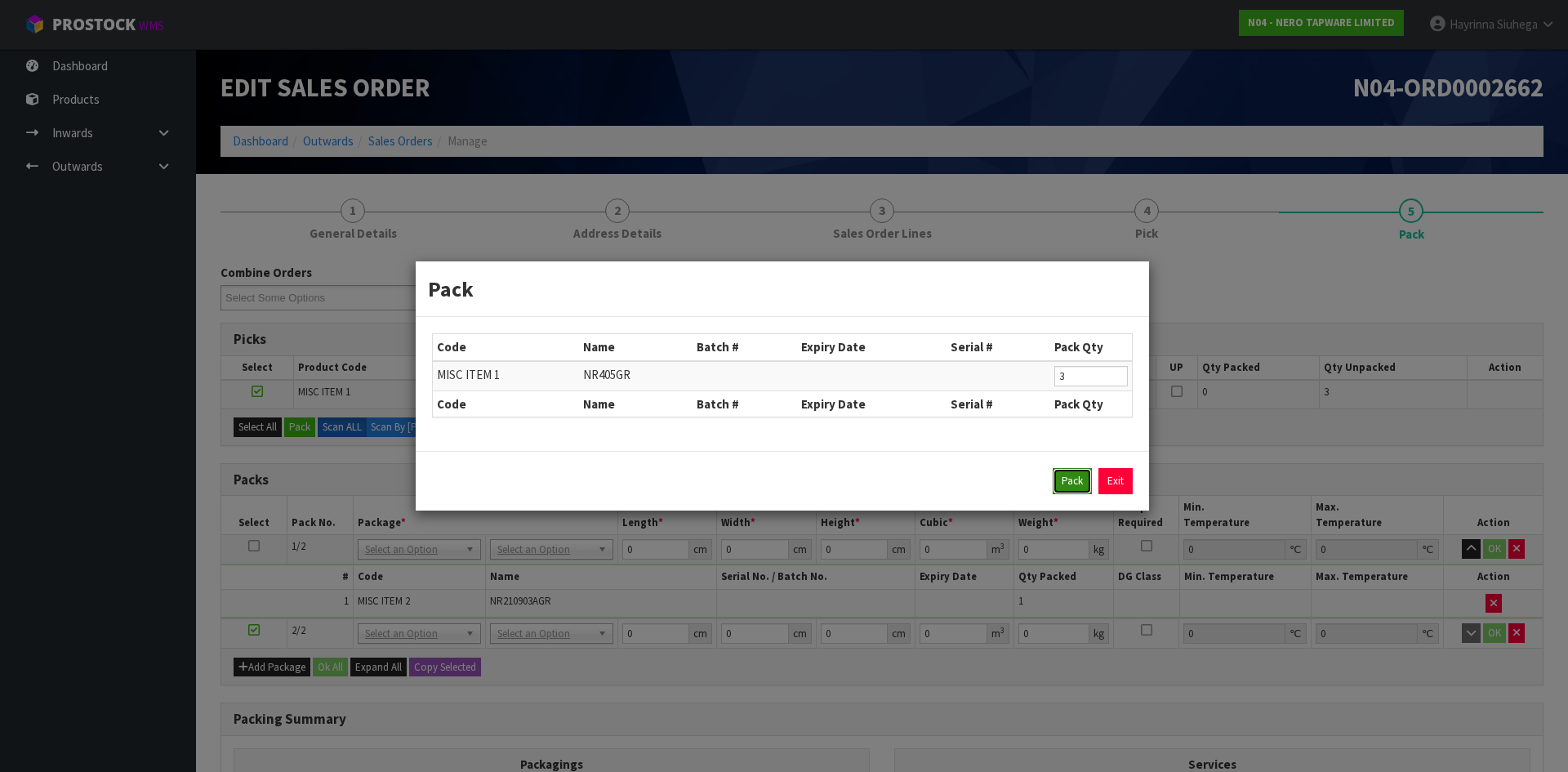
click at [1060, 482] on button "Pack" at bounding box center [1072, 481] width 39 height 26
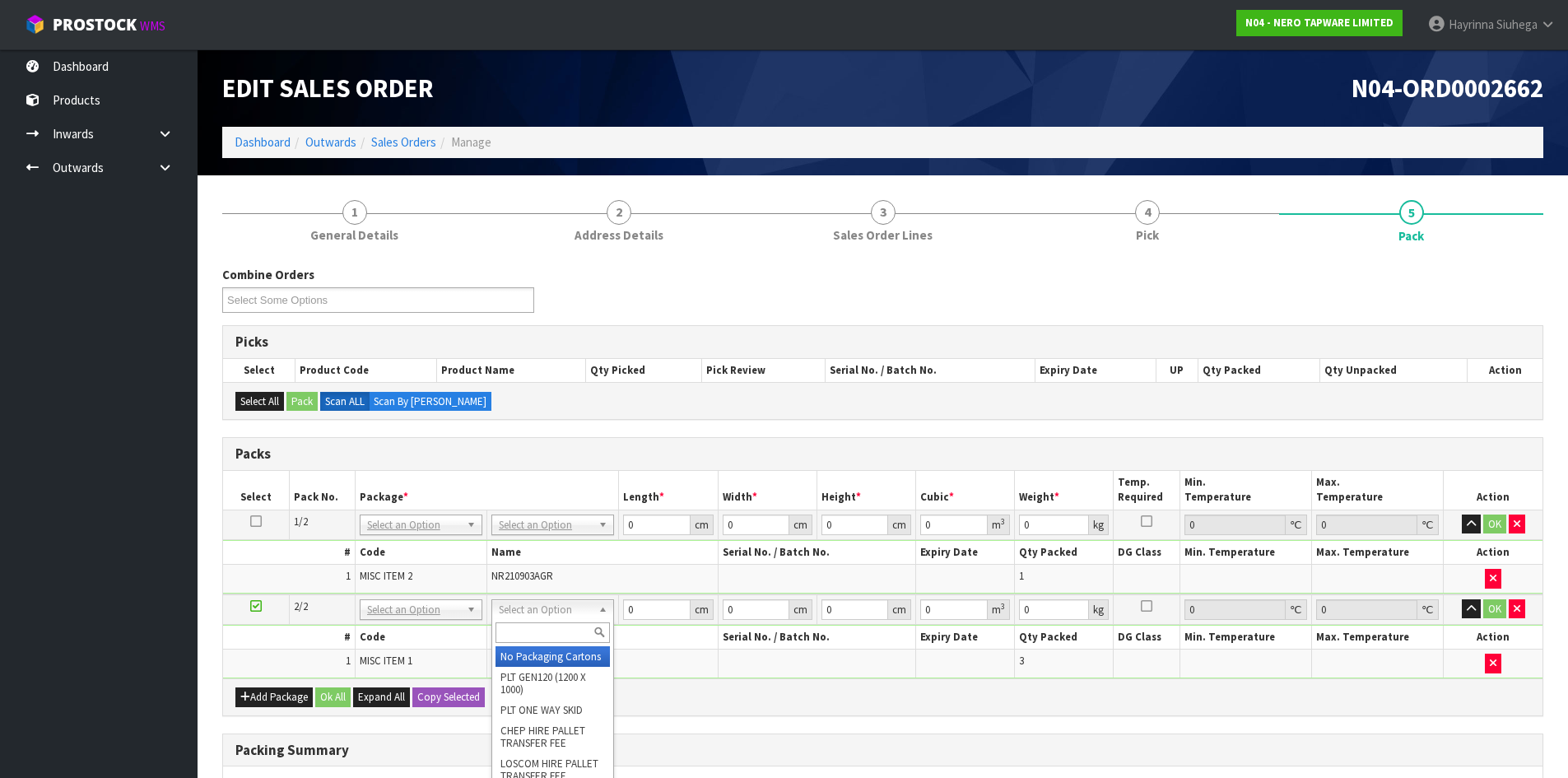
click at [520, 641] on input "text" at bounding box center [553, 632] width 114 height 21
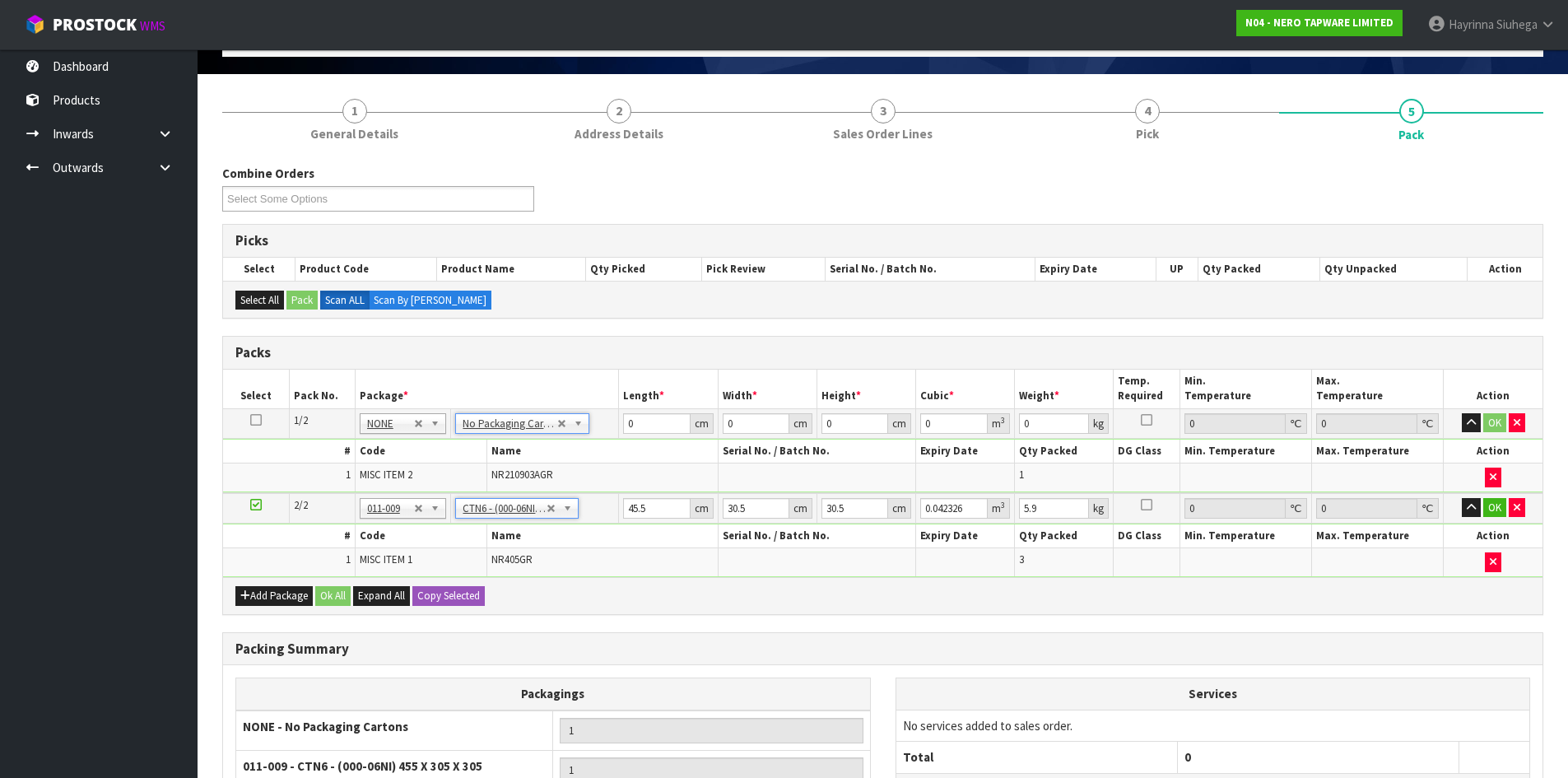
scroll to position [291, 0]
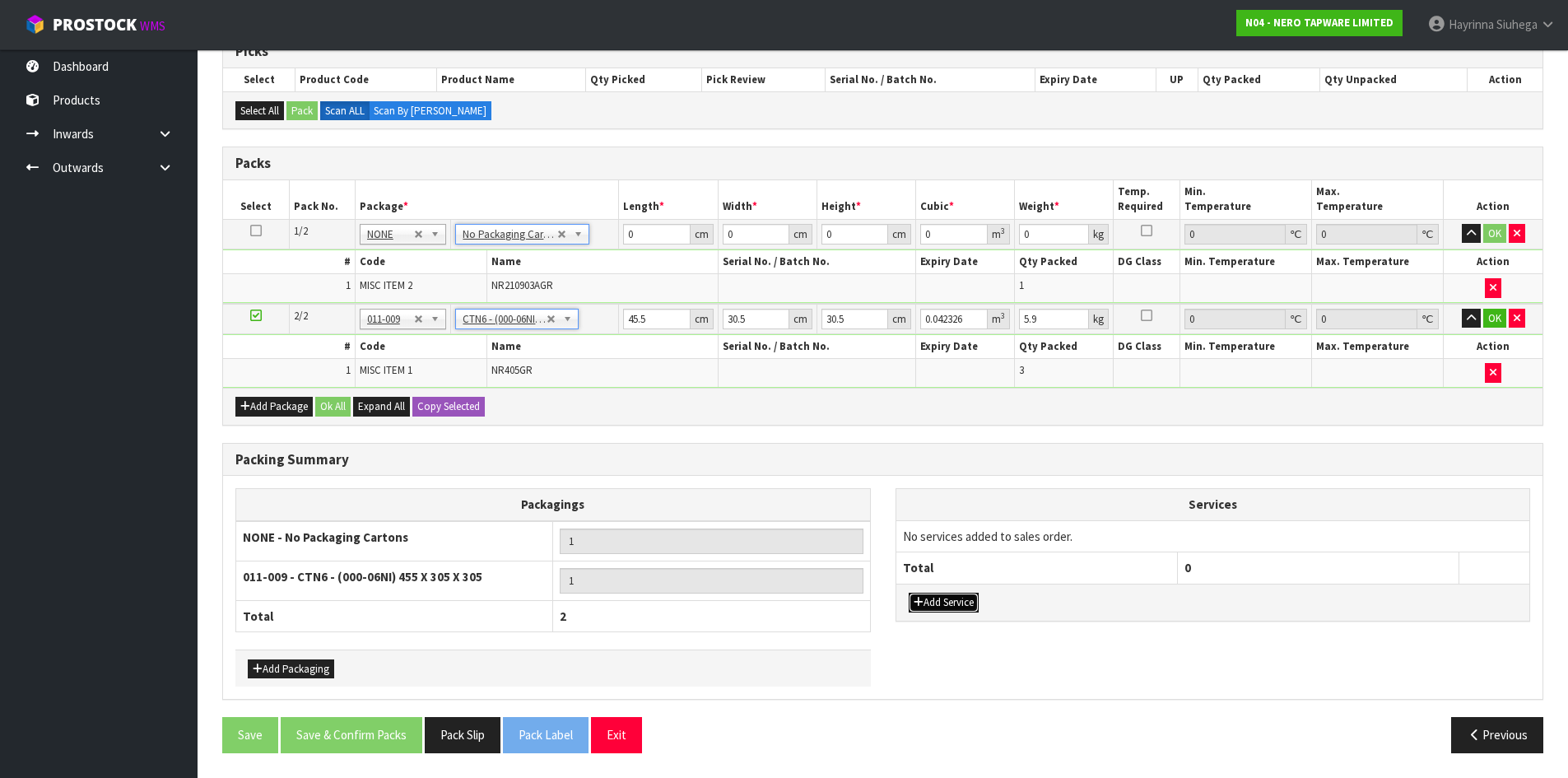
click at [929, 604] on button "Add Service" at bounding box center [944, 602] width 70 height 20
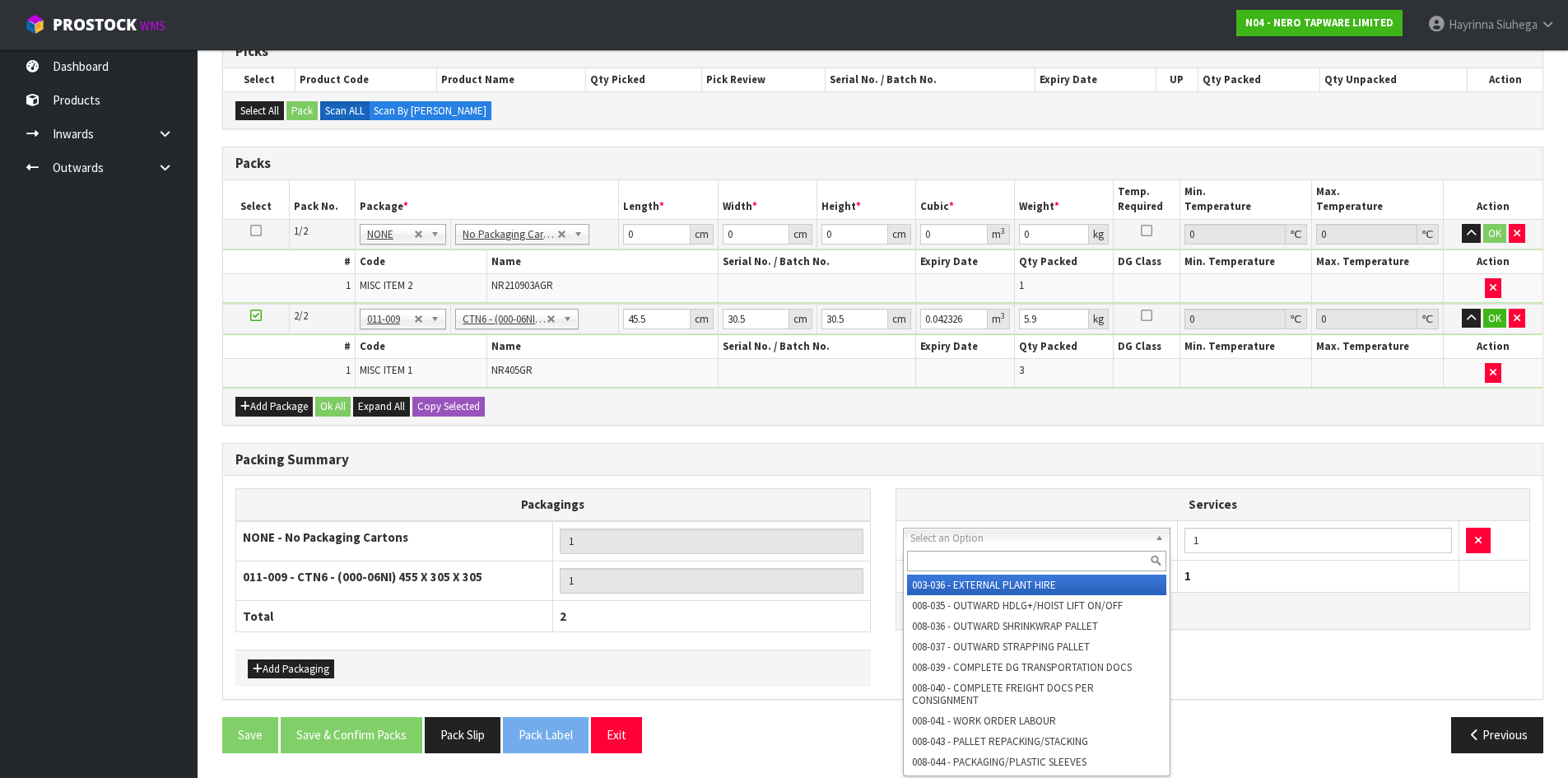
click at [948, 558] on input "text" at bounding box center [1038, 561] width 260 height 21
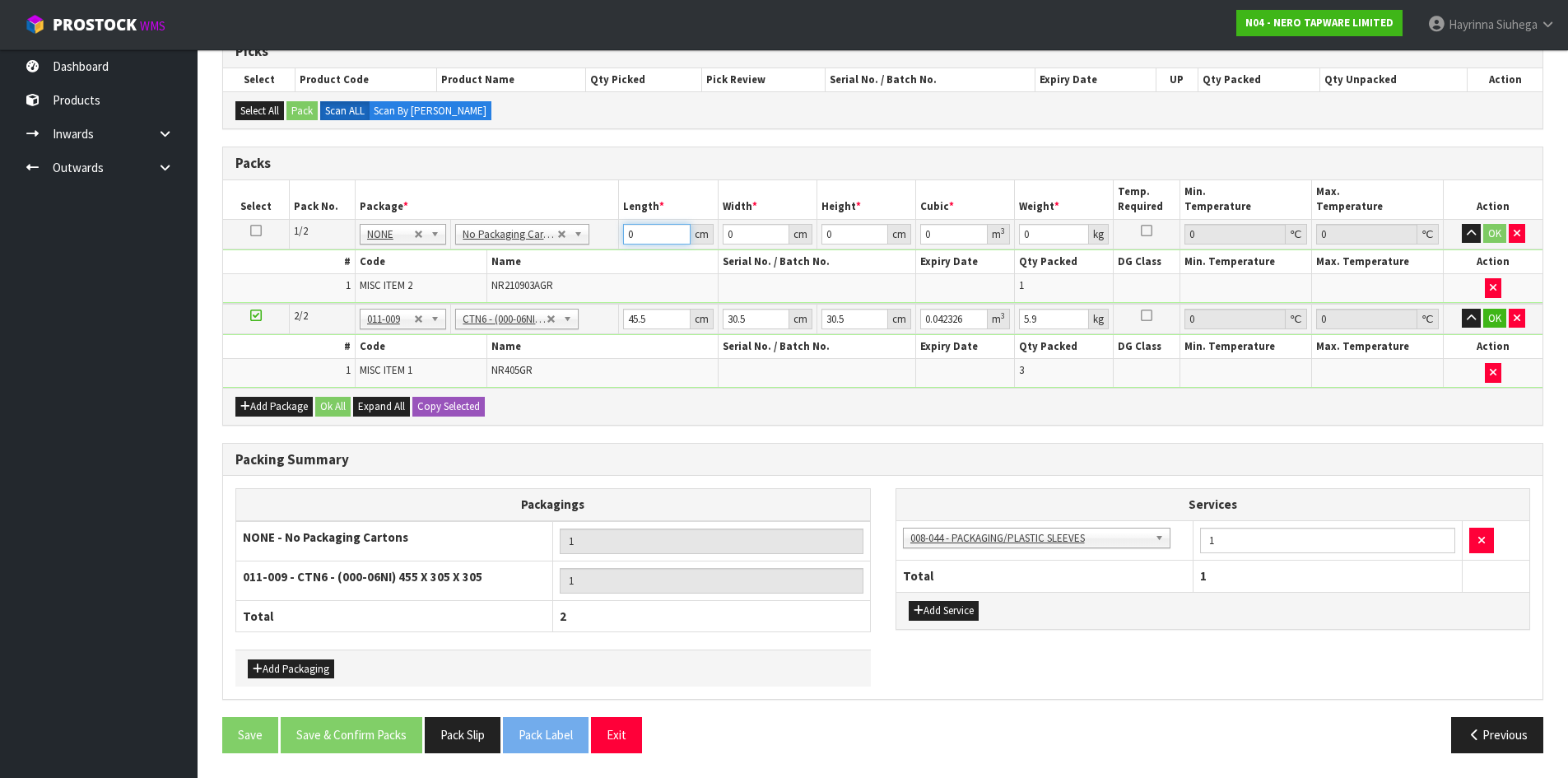
click at [623, 237] on input "0" at bounding box center [656, 234] width 66 height 21
click button "OK" at bounding box center [1495, 233] width 23 height 20
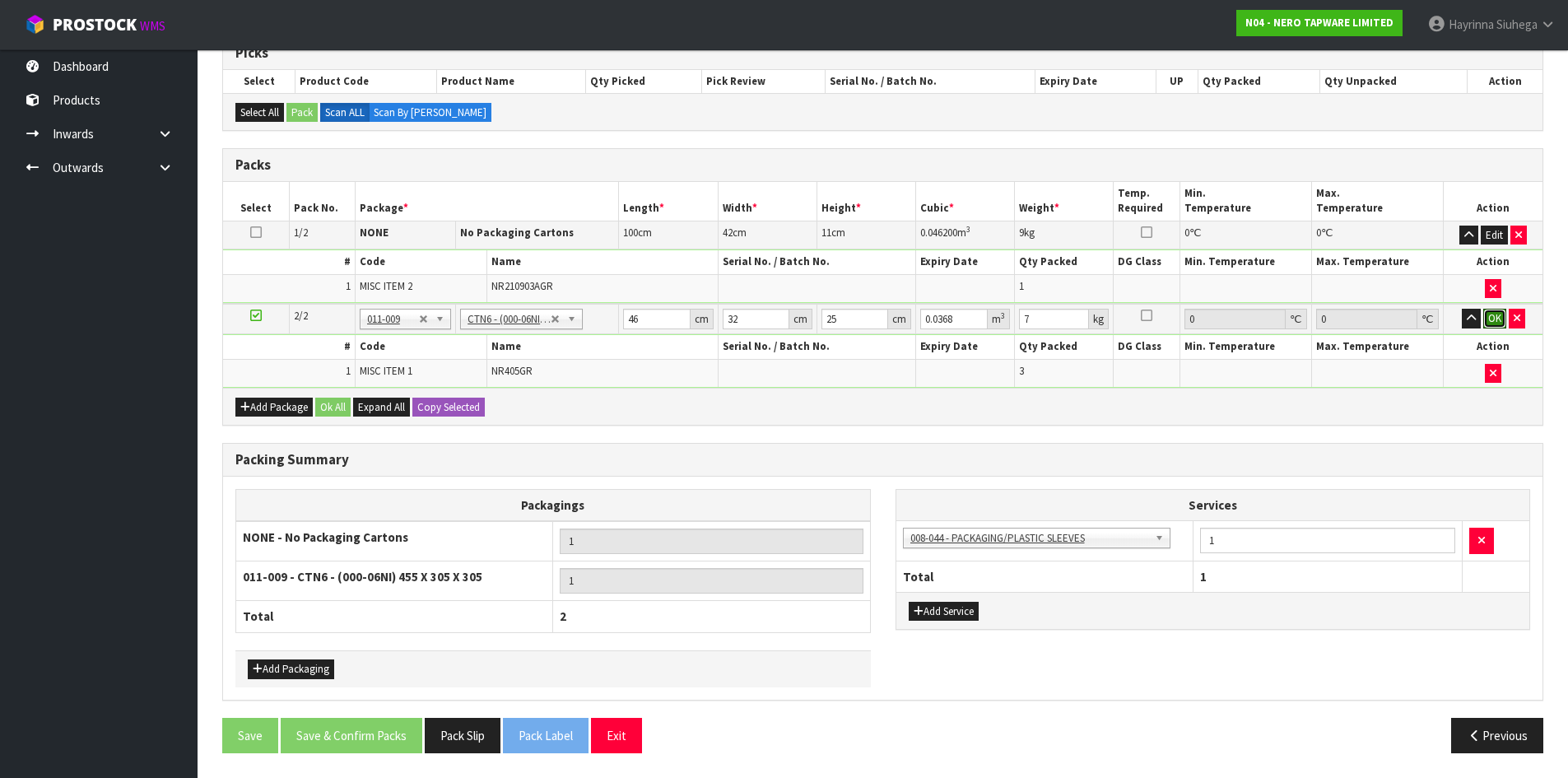
click button "OK" at bounding box center [1495, 318] width 23 height 20
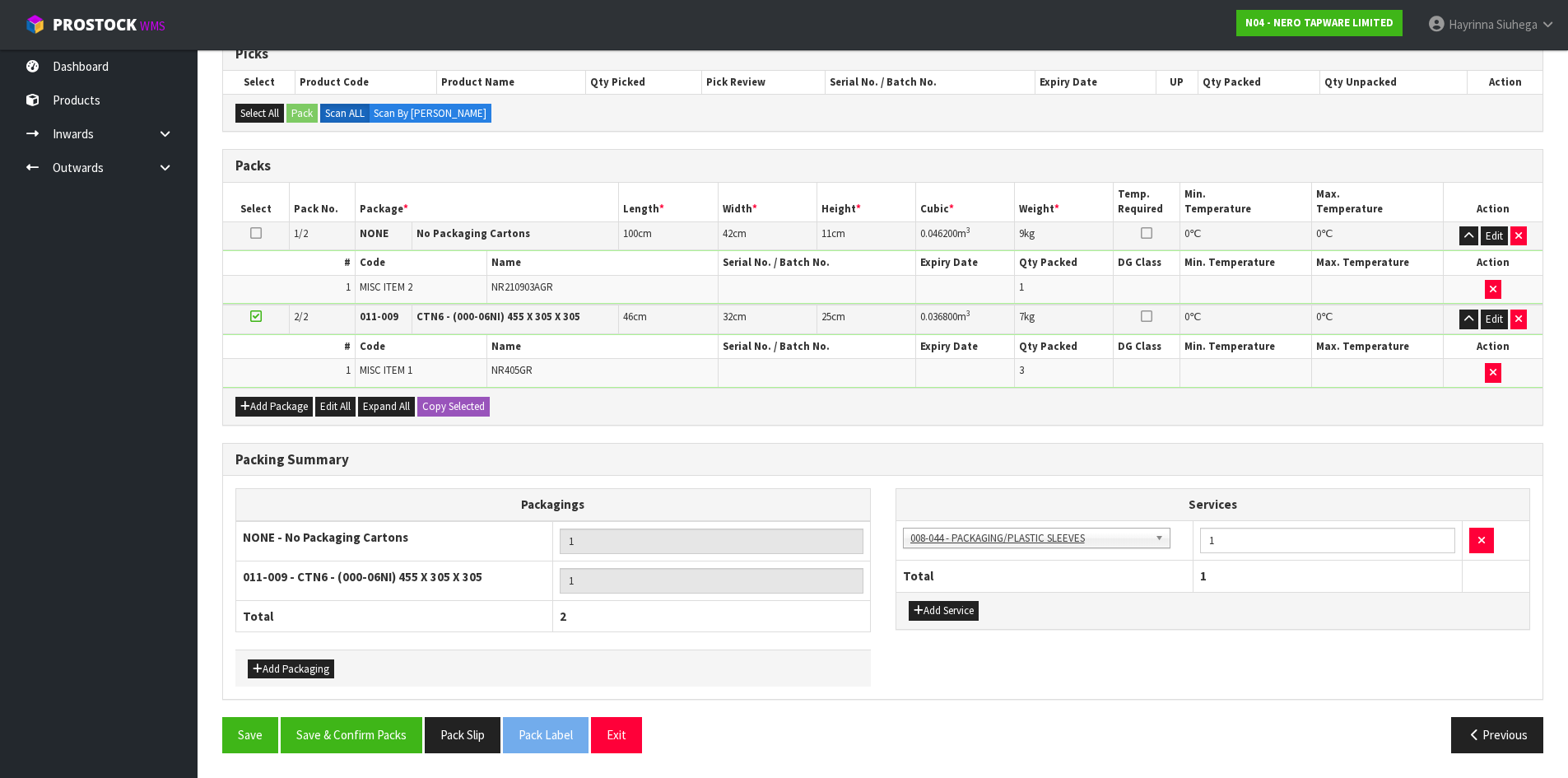
scroll to position [288, 0]
click at [1481, 542] on icon "button" at bounding box center [1482, 540] width 7 height 10
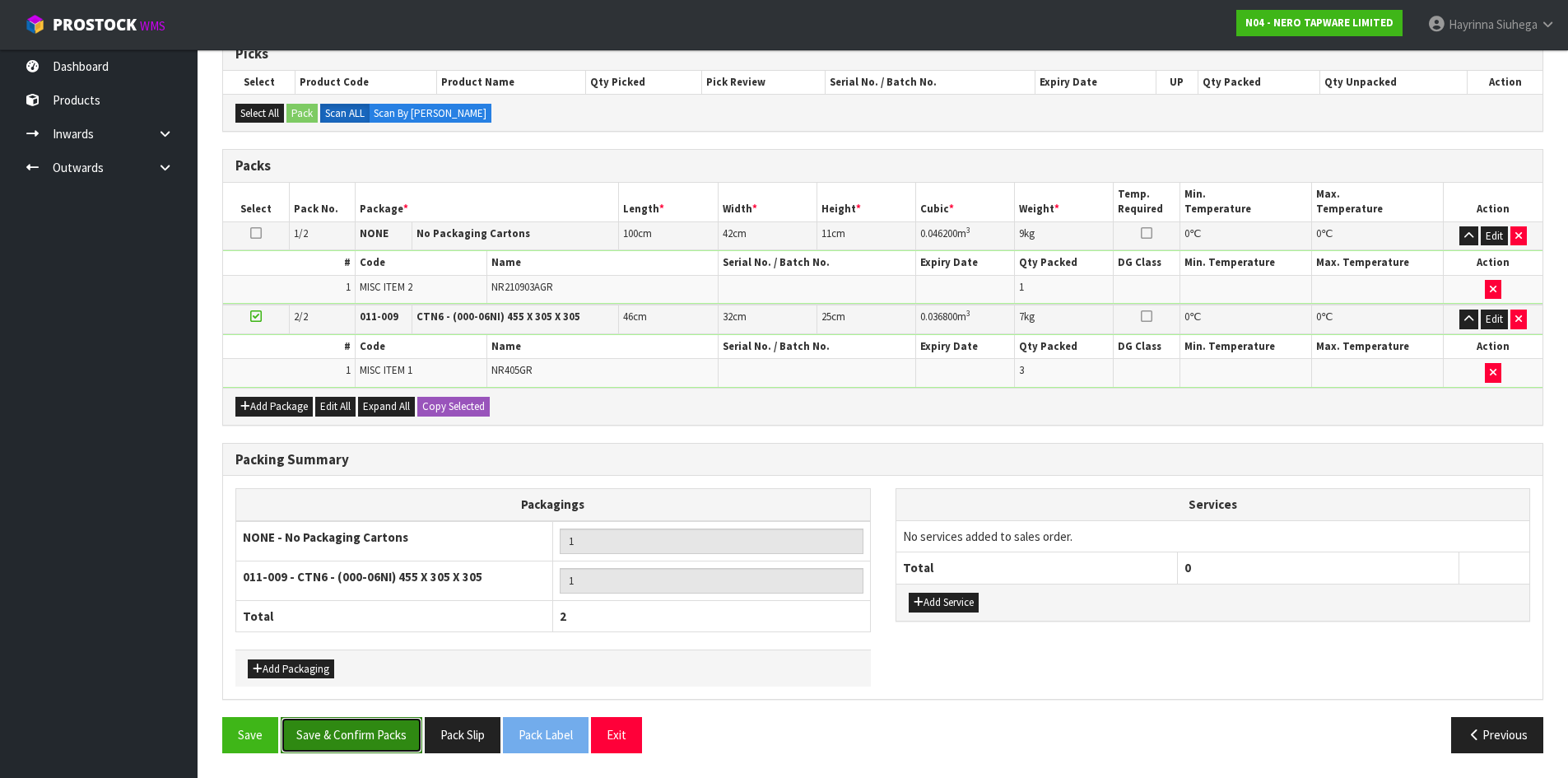
click at [356, 735] on button "Save & Confirm Packs" at bounding box center [351, 735] width 141 height 36
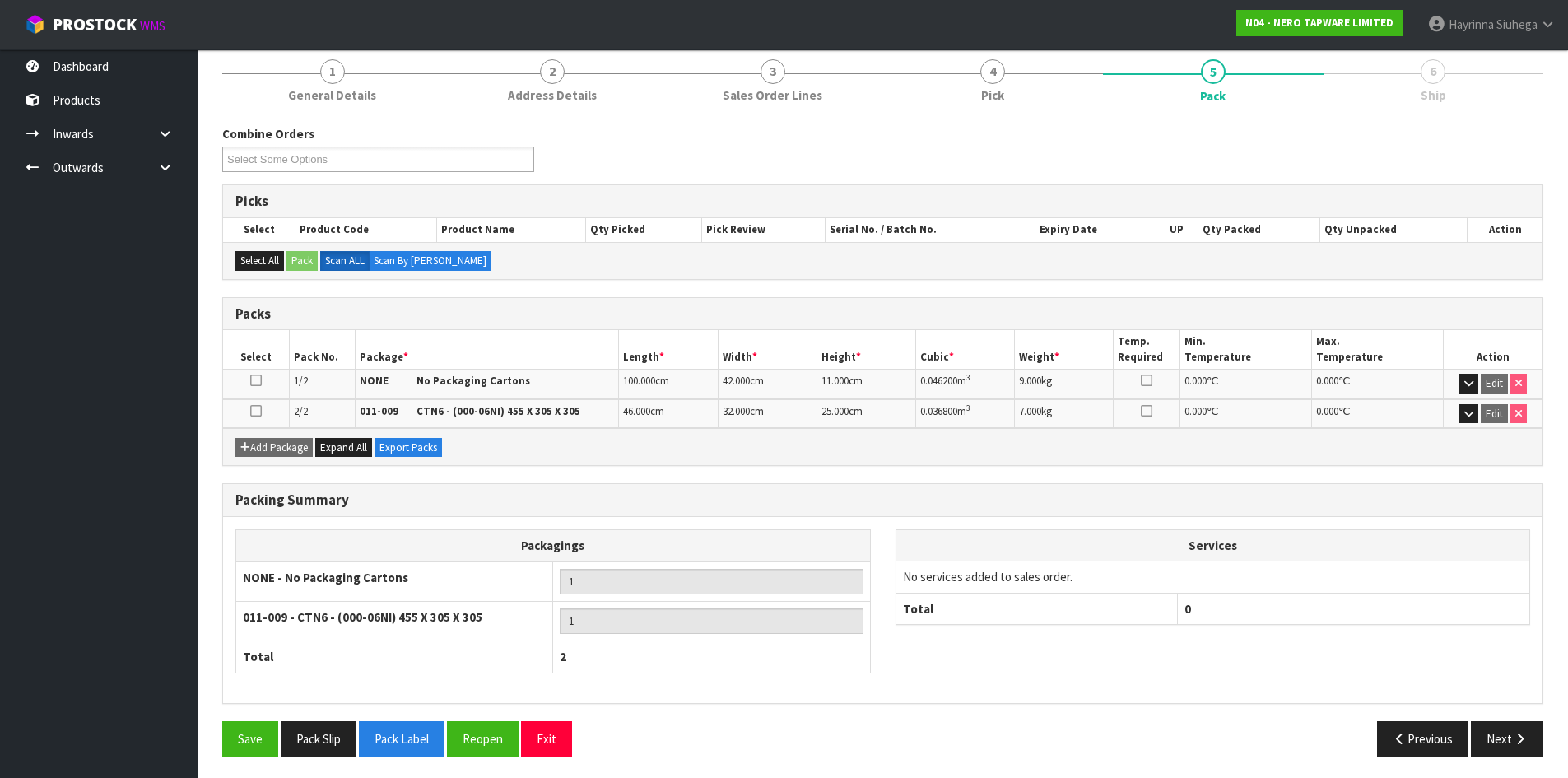
scroll to position [203, 0]
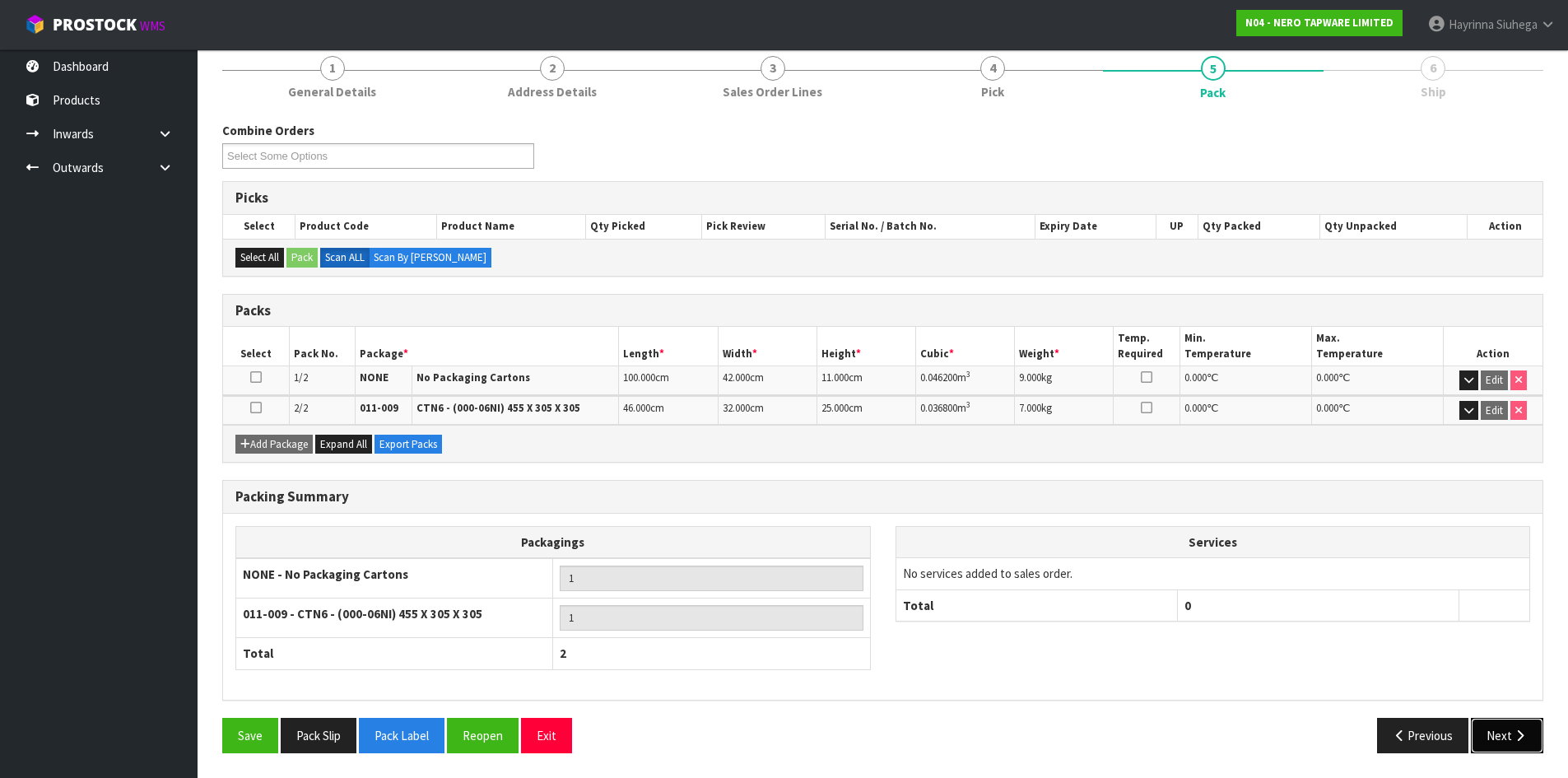
click at [1514, 738] on icon "button" at bounding box center [1520, 735] width 16 height 12
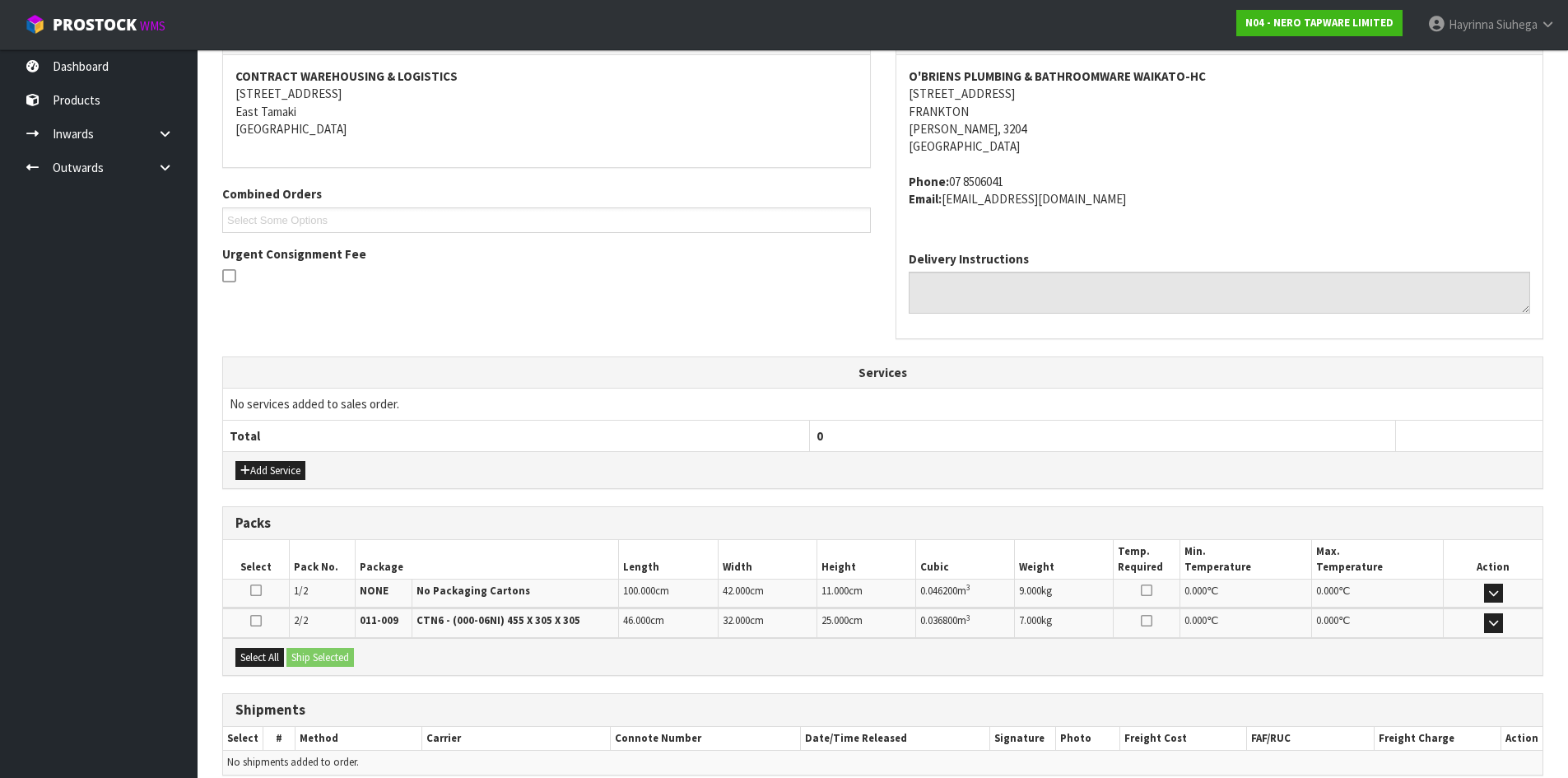
scroll to position [379, 0]
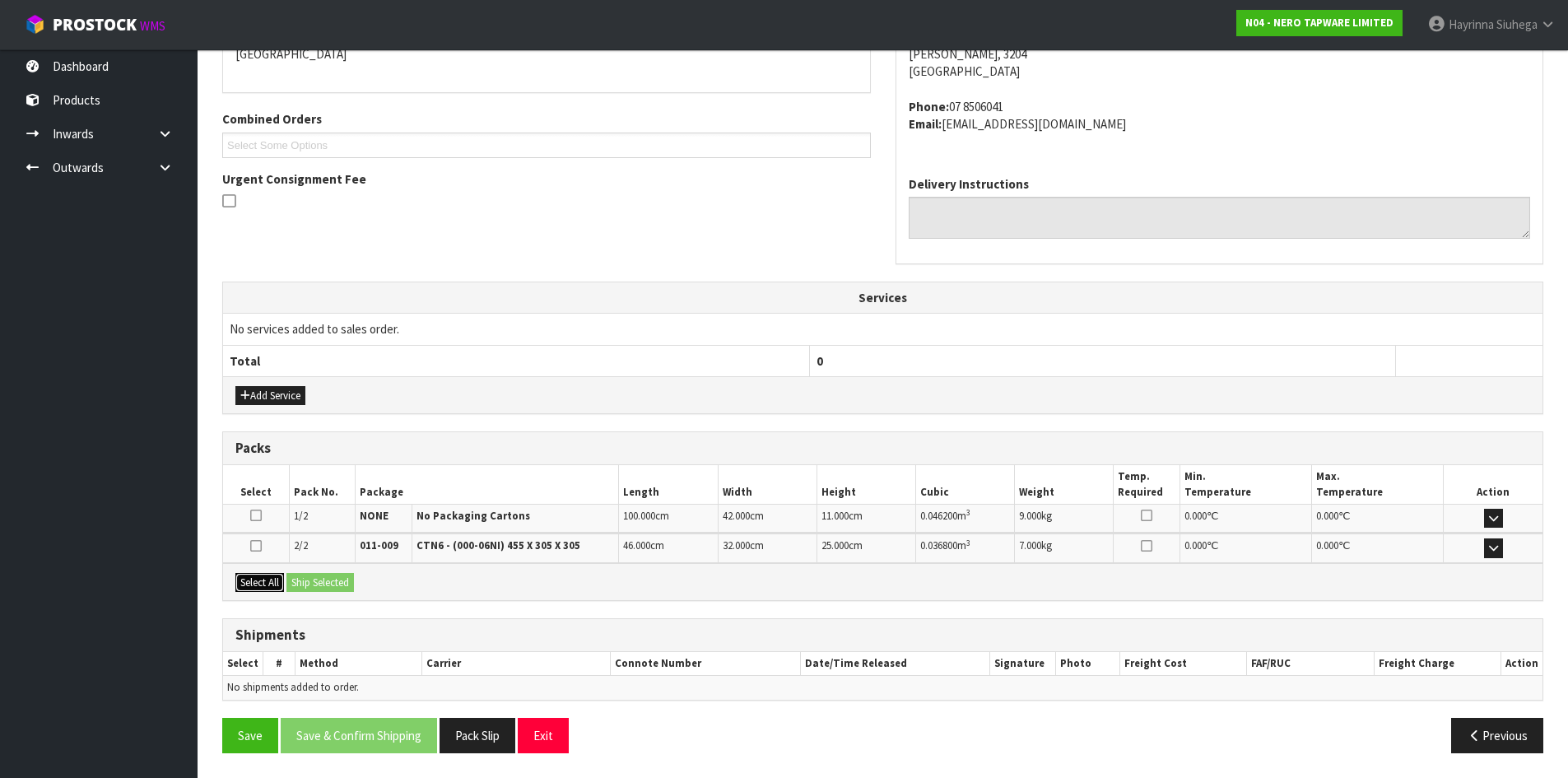
click at [267, 584] on button "Select All" at bounding box center [260, 583] width 49 height 20
click at [333, 584] on button "Ship Selected" at bounding box center [320, 583] width 67 height 20
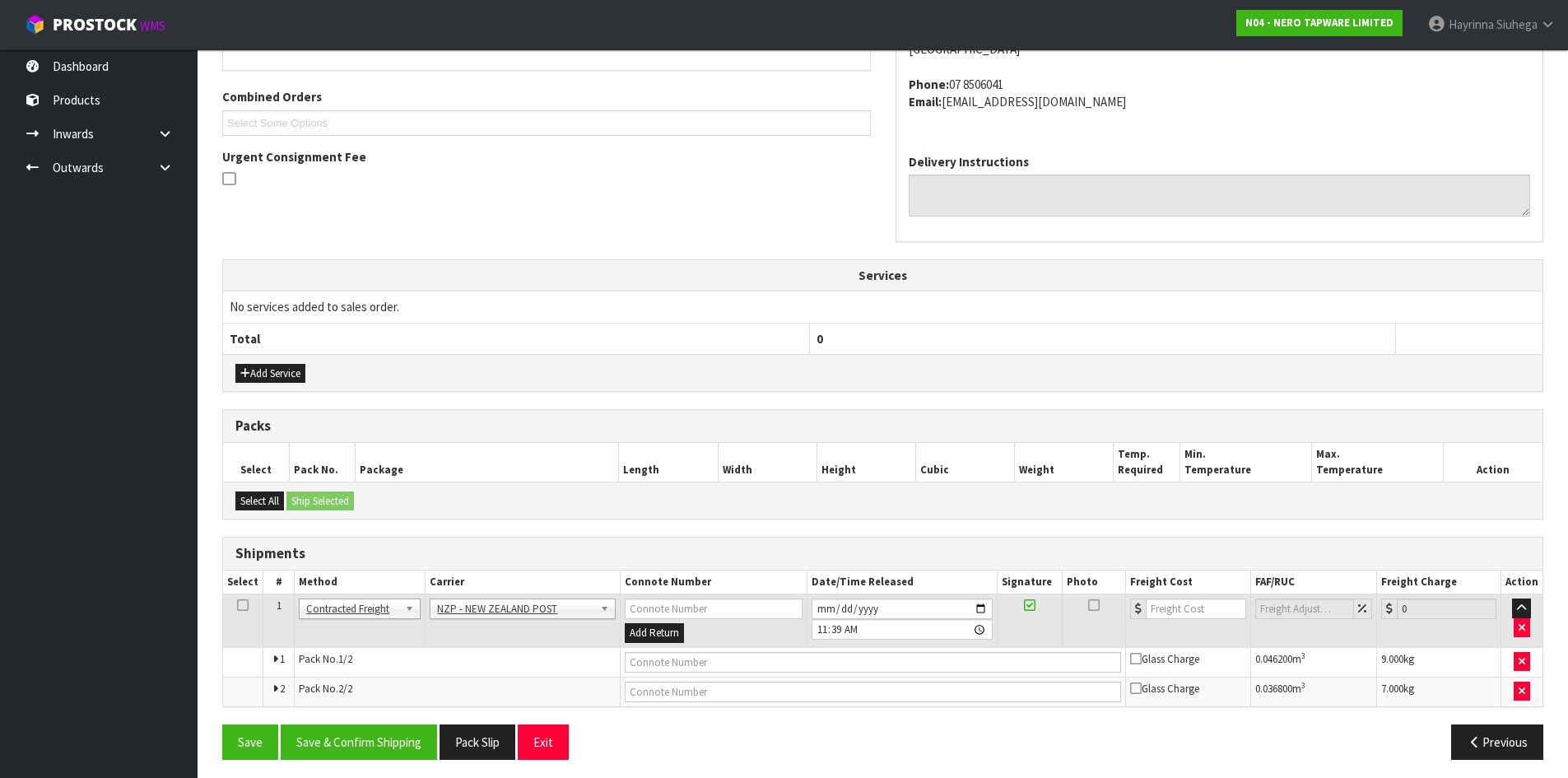
scroll to position [408, 0]
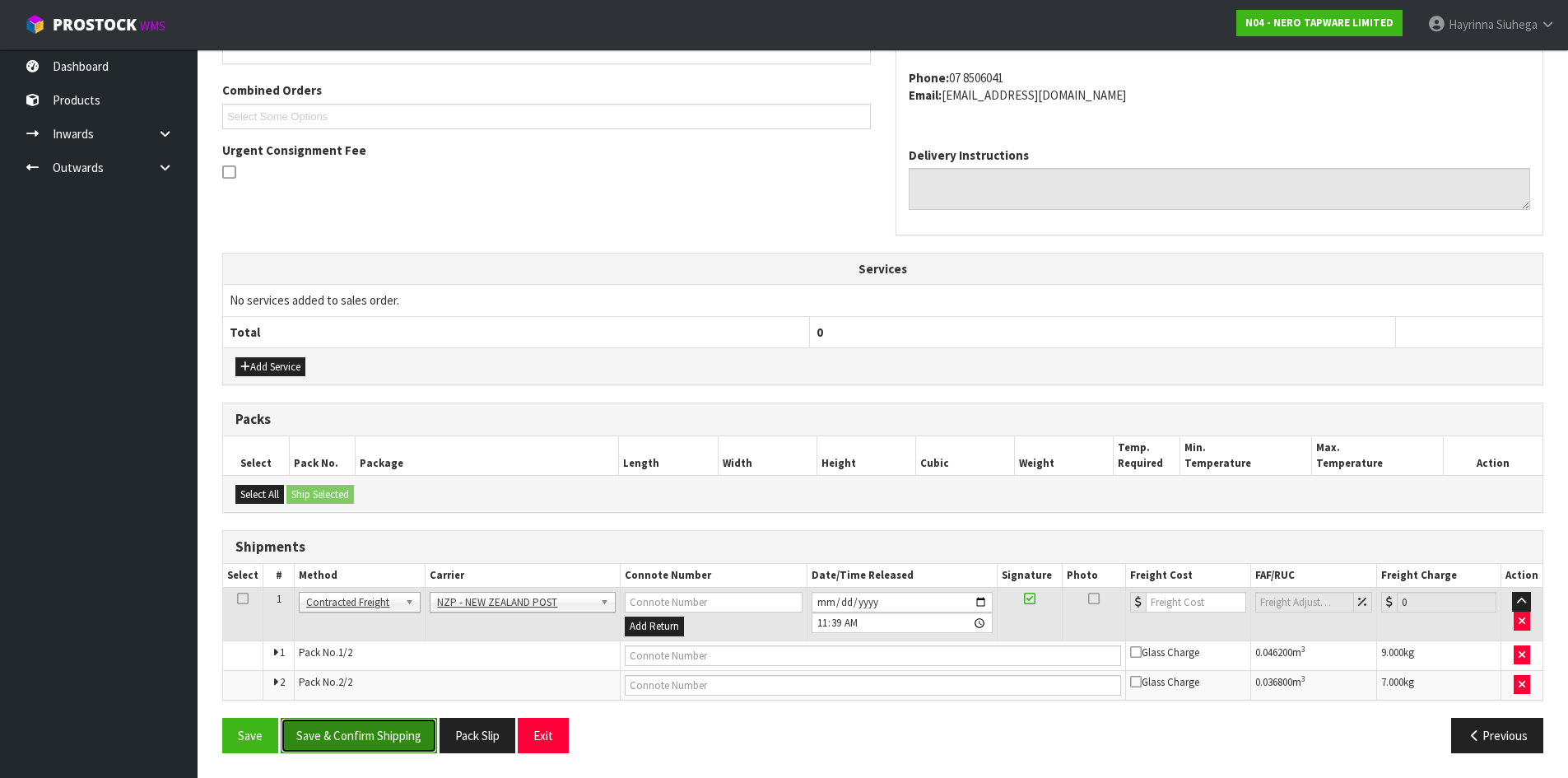
click at [377, 726] on button "Save & Confirm Shipping" at bounding box center [358, 735] width 156 height 36
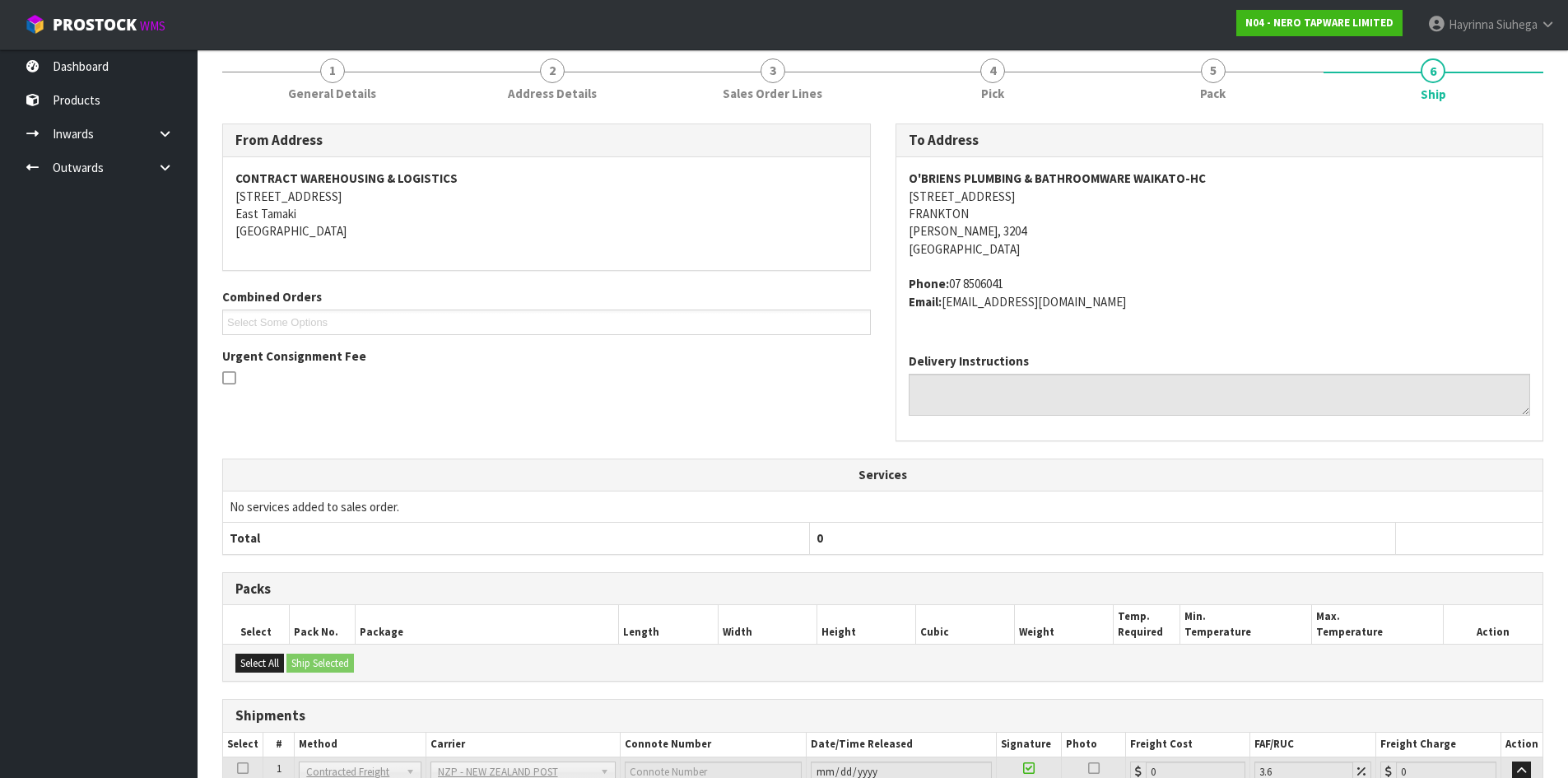
scroll to position [382, 0]
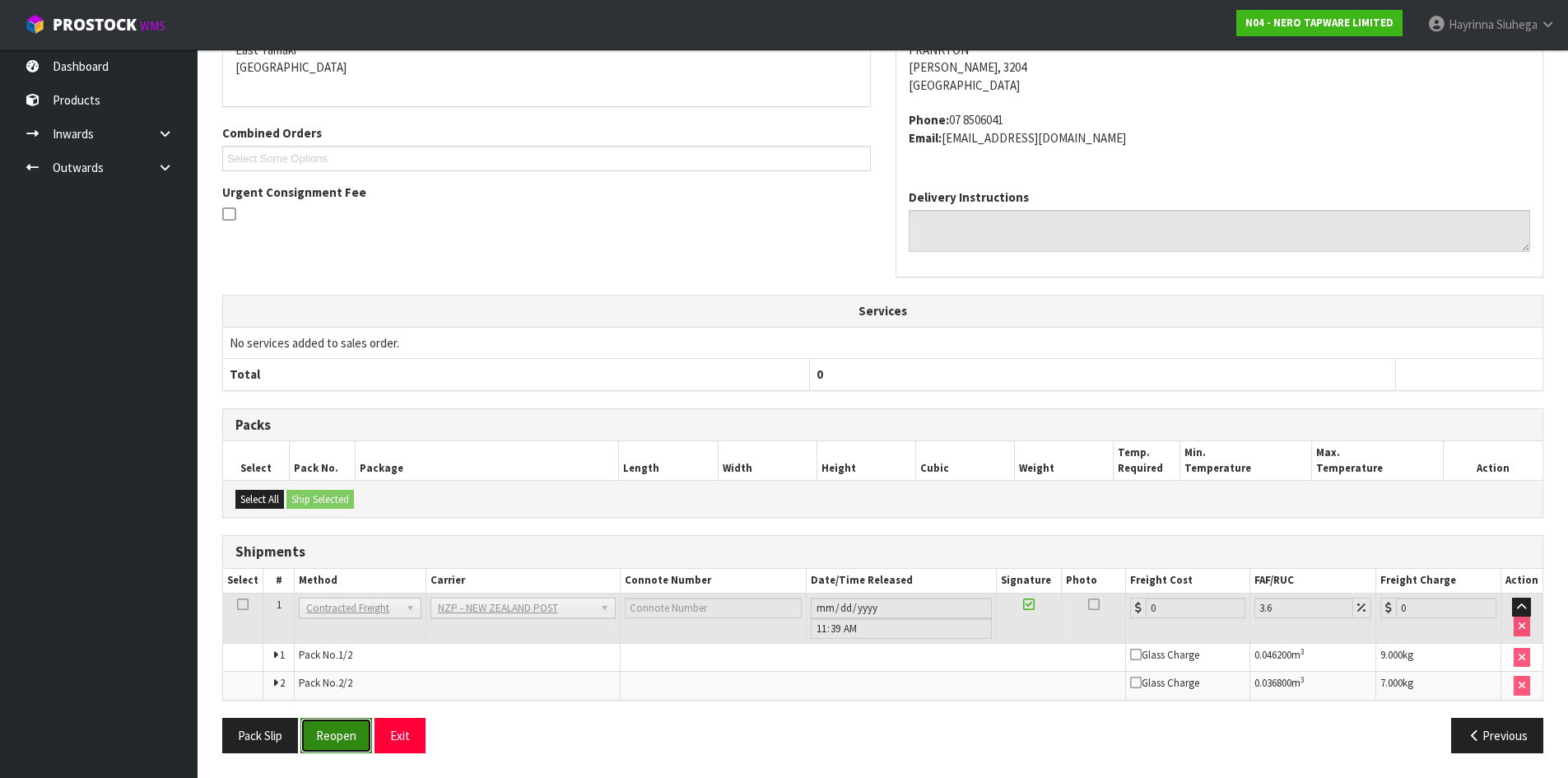
click at [327, 730] on button "Reopen" at bounding box center [336, 735] width 72 height 36
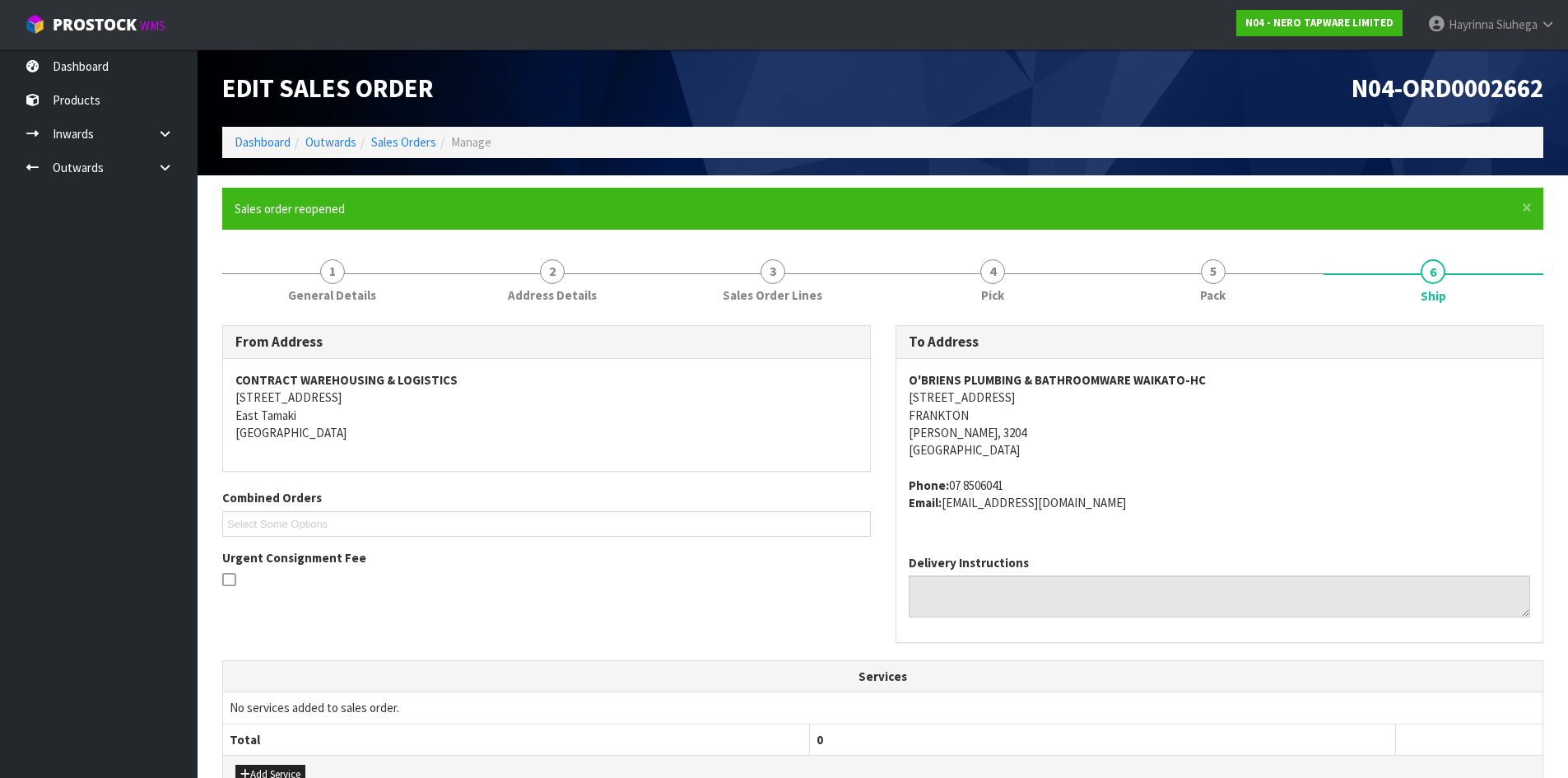
scroll to position [423, 0]
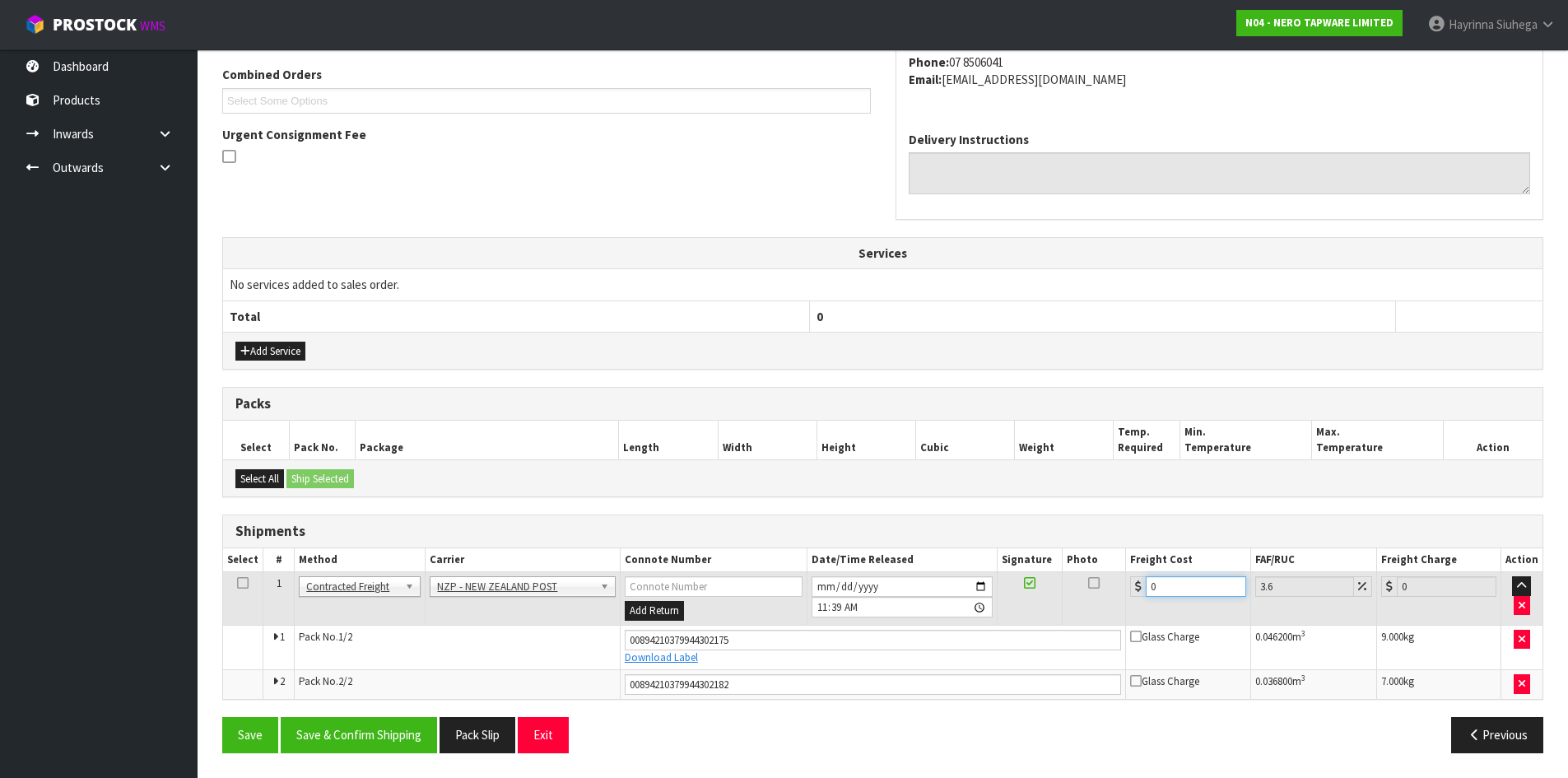
drag, startPoint x: 1182, startPoint y: 588, endPoint x: 699, endPoint y: 588, distance: 483.0
click at [737, 588] on tr "1 Client Local Pickup Customer Local Pickup Company Freight Contracted Freight …" at bounding box center [882, 598] width 1320 height 53
click at [223, 717] on button "Save" at bounding box center [251, 735] width 56 height 36
click at [403, 742] on button "Save & Confirm Shipping" at bounding box center [358, 735] width 156 height 36
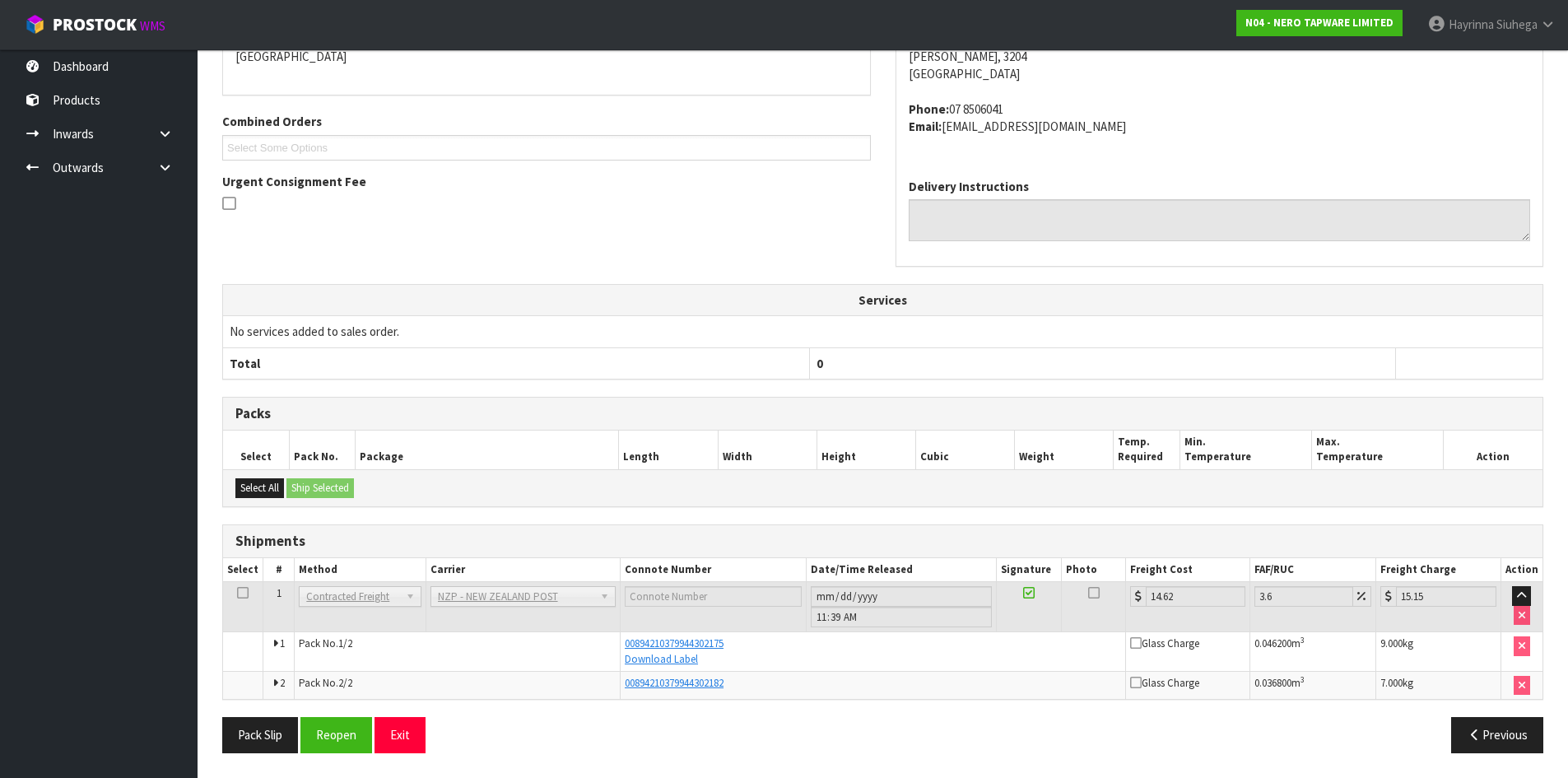
scroll to position [0, 0]
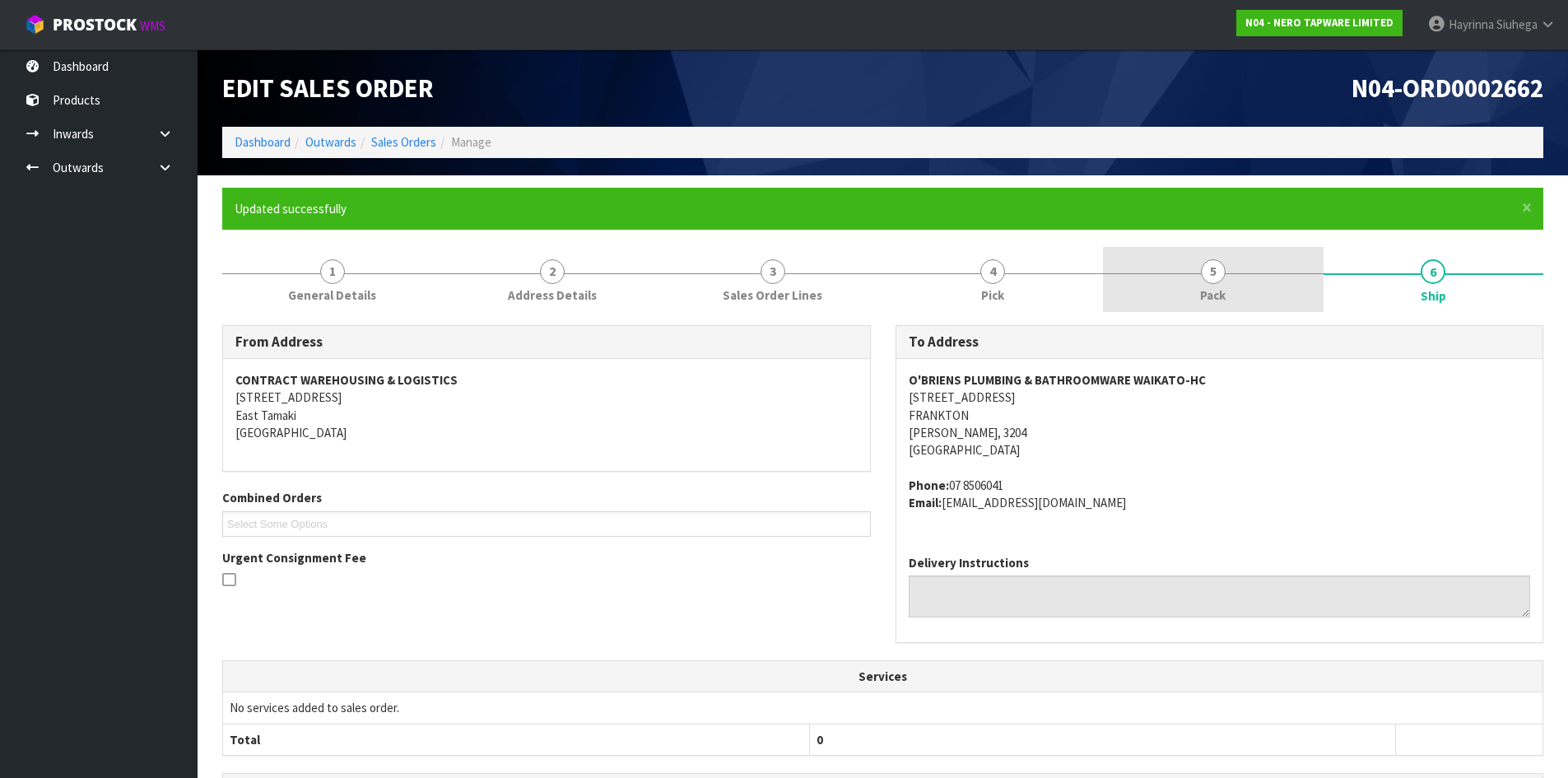
click at [1226, 267] on span "5" at bounding box center [1213, 271] width 24 height 24
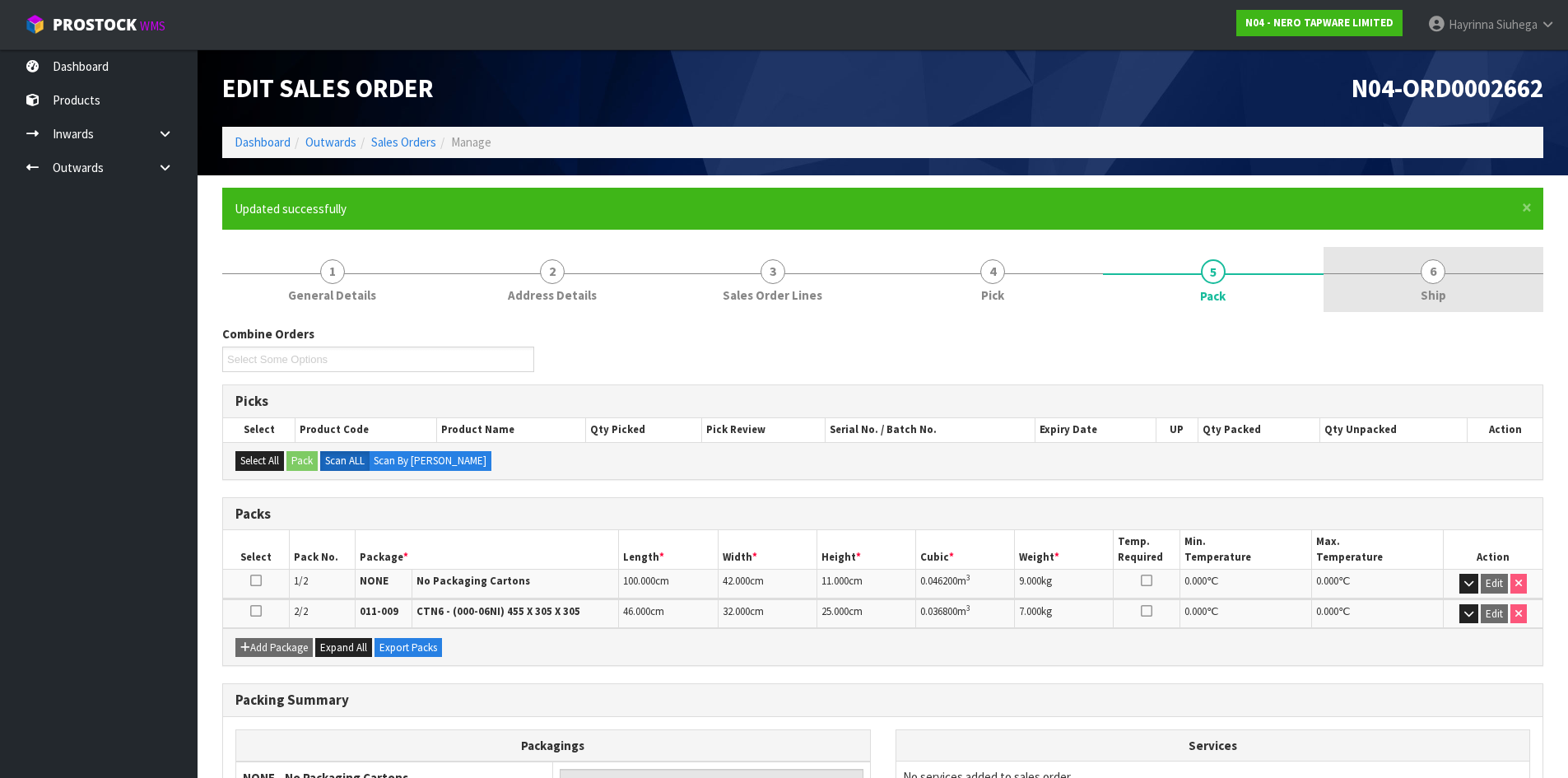
click at [1372, 260] on link "6 Ship" at bounding box center [1434, 280] width 221 height 65
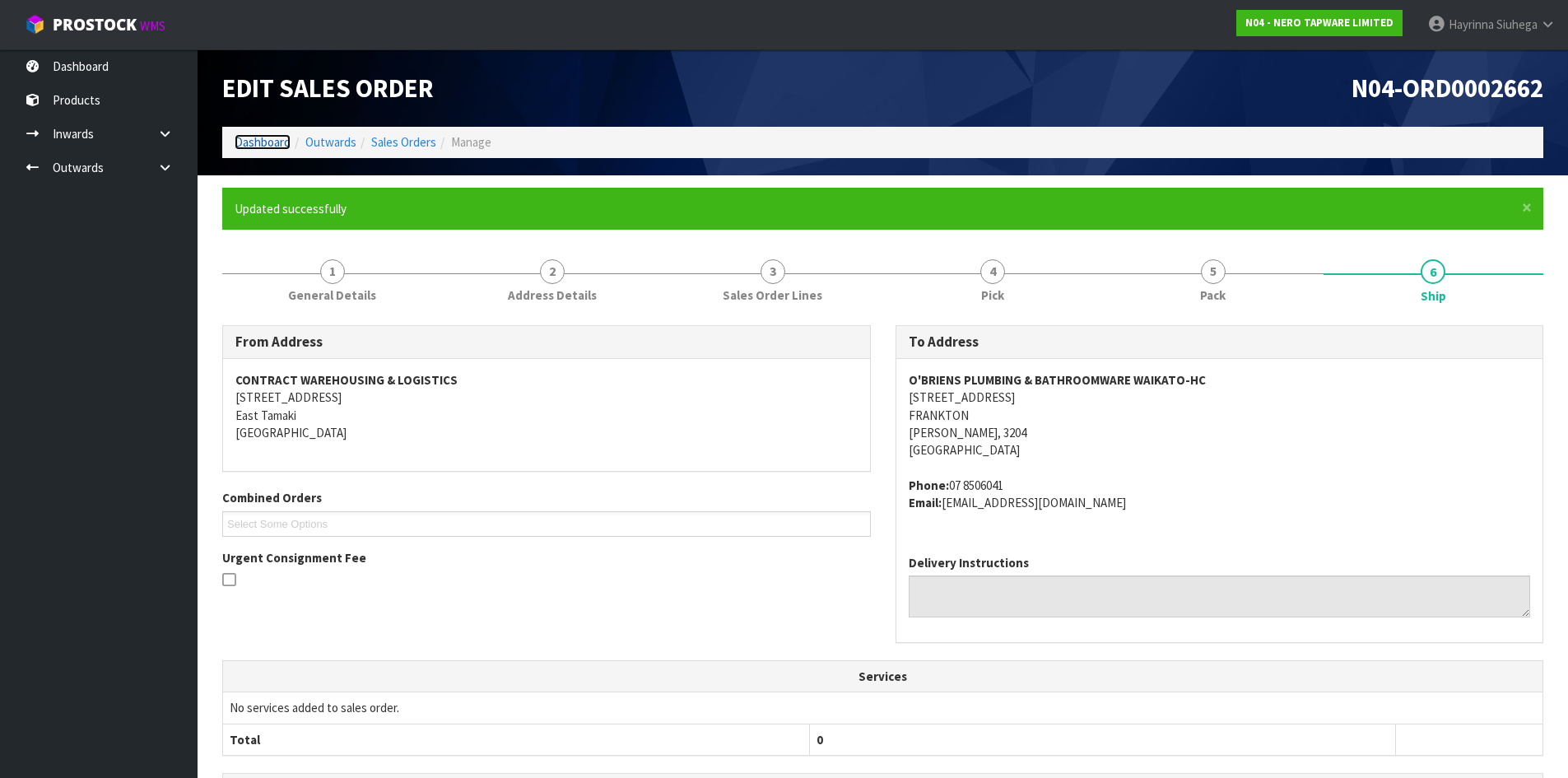
click at [259, 150] on link "Dashboard" at bounding box center [263, 141] width 56 height 16
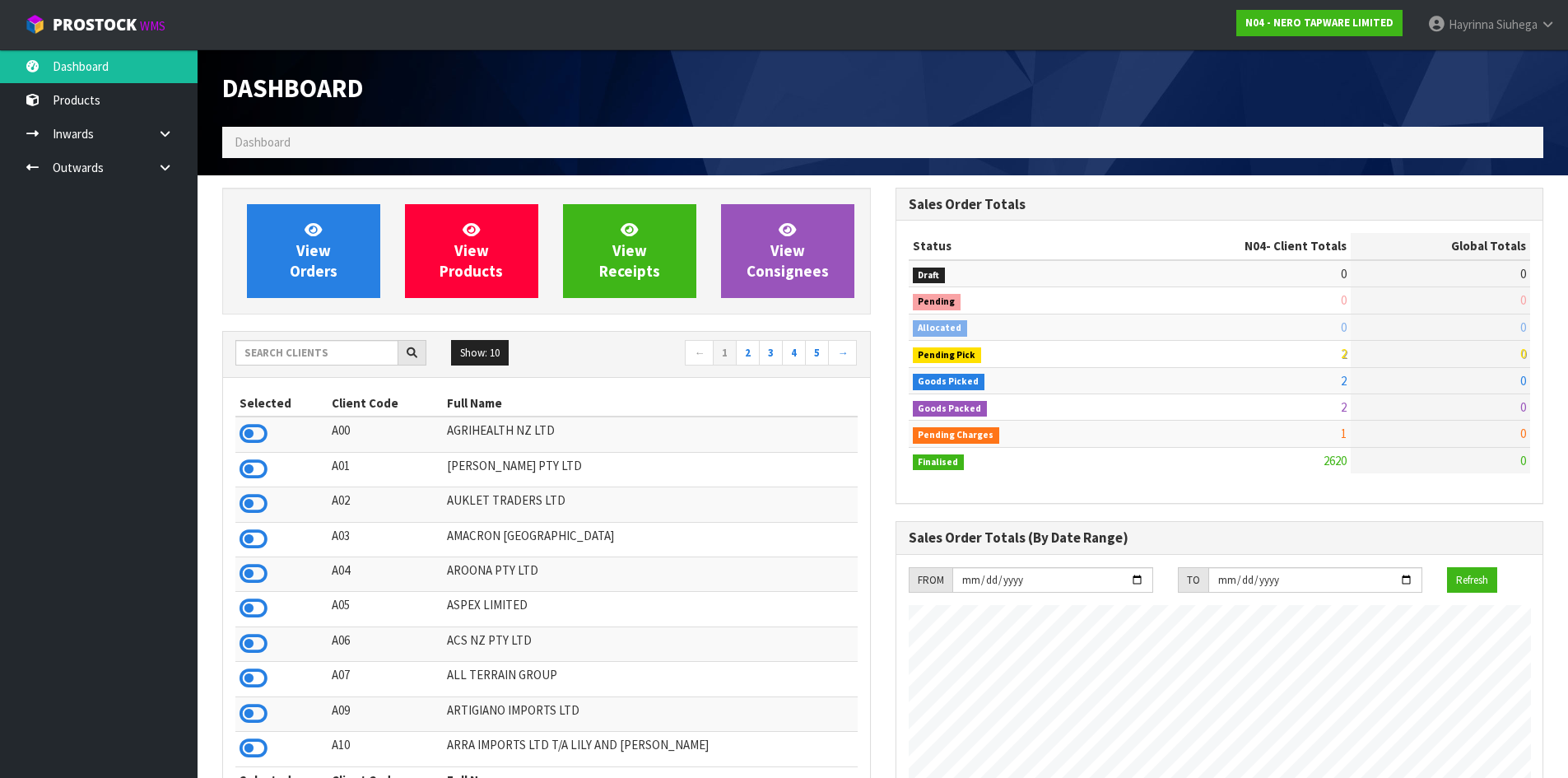
scroll to position [1300, 673]
click at [283, 353] on input "text" at bounding box center [317, 352] width 163 height 25
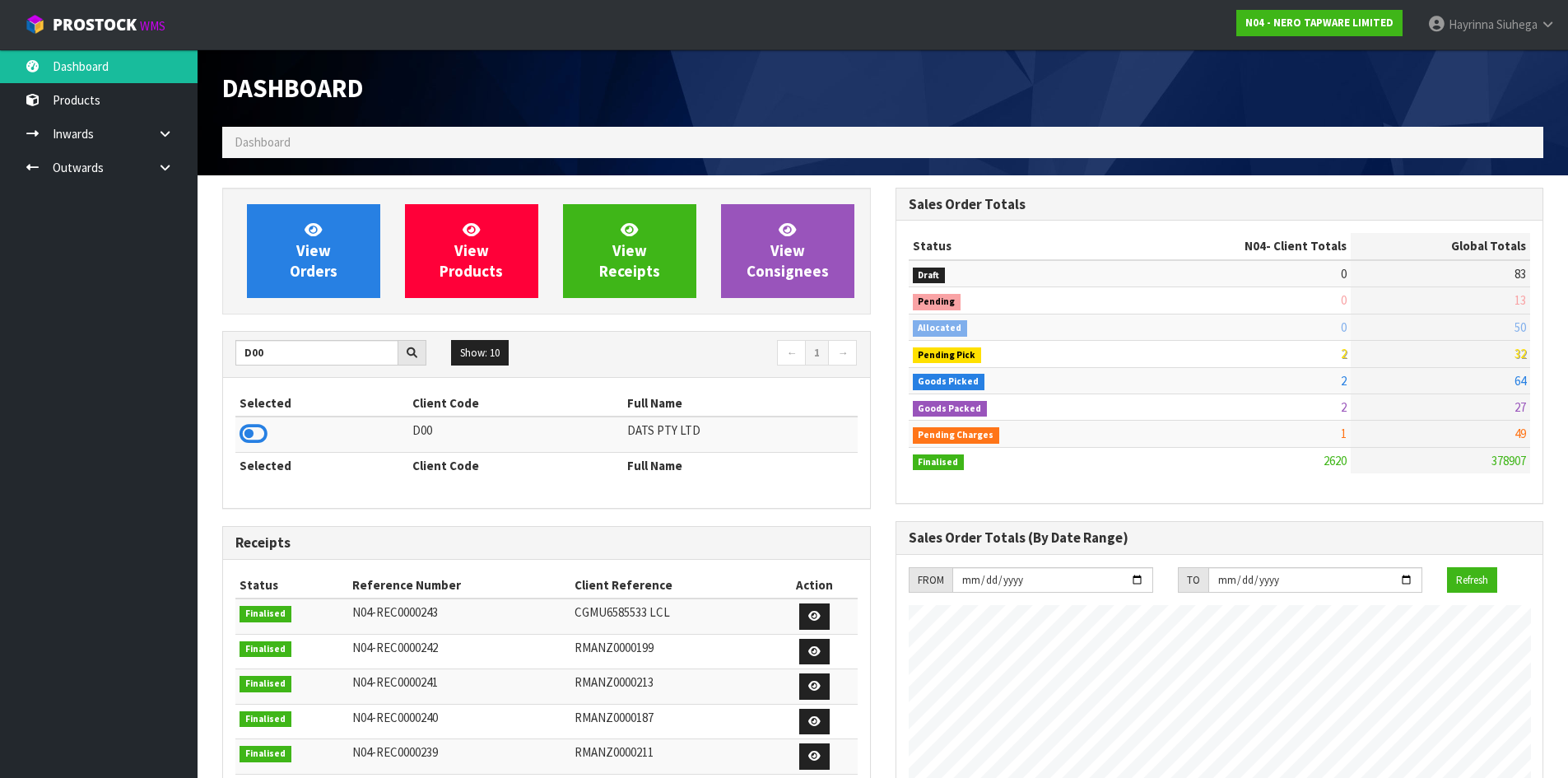
click at [264, 427] on icon at bounding box center [254, 434] width 28 height 24
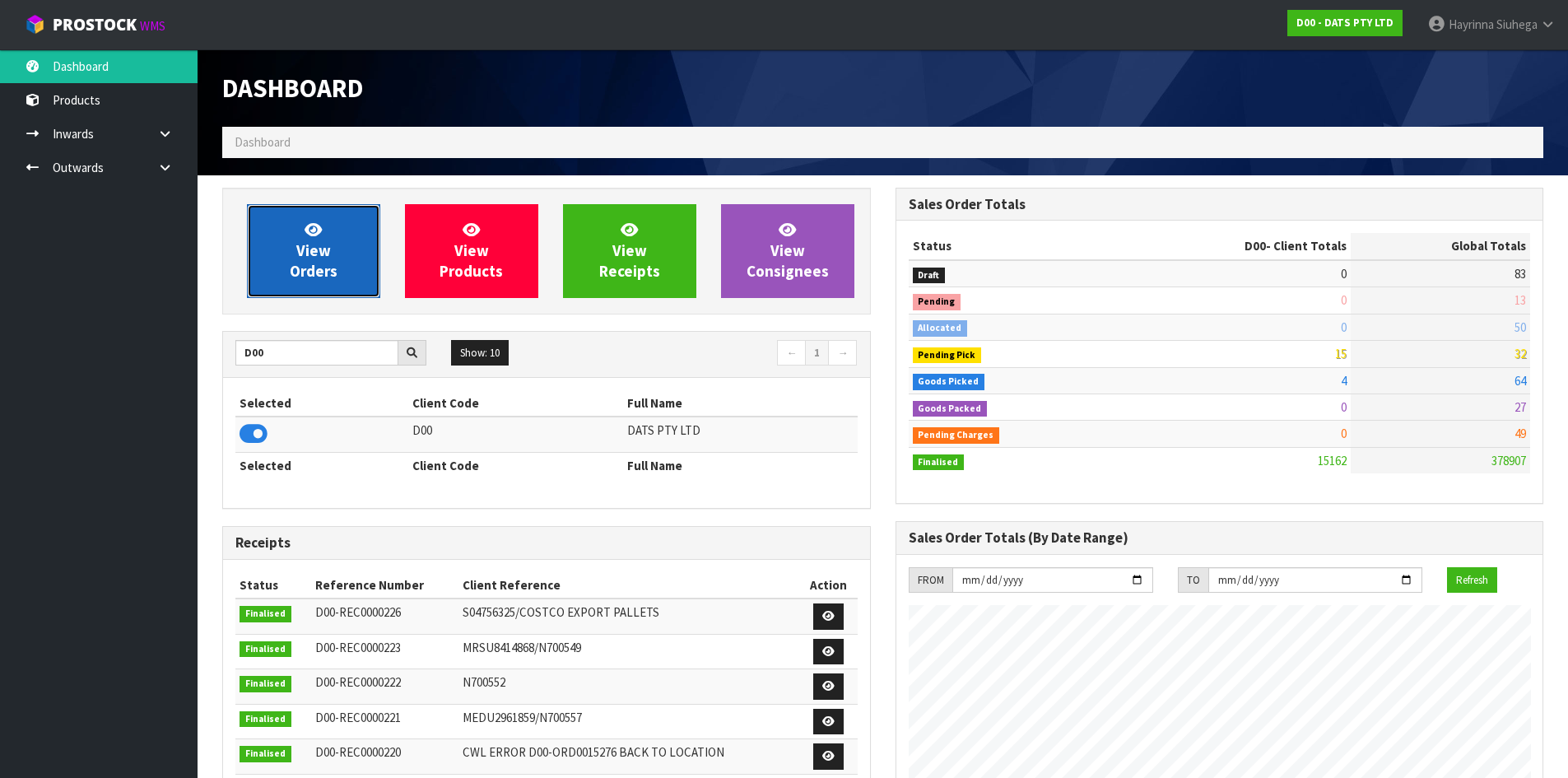
scroll to position [1246, 673]
click at [297, 250] on link "View Orders" at bounding box center [313, 251] width 134 height 94
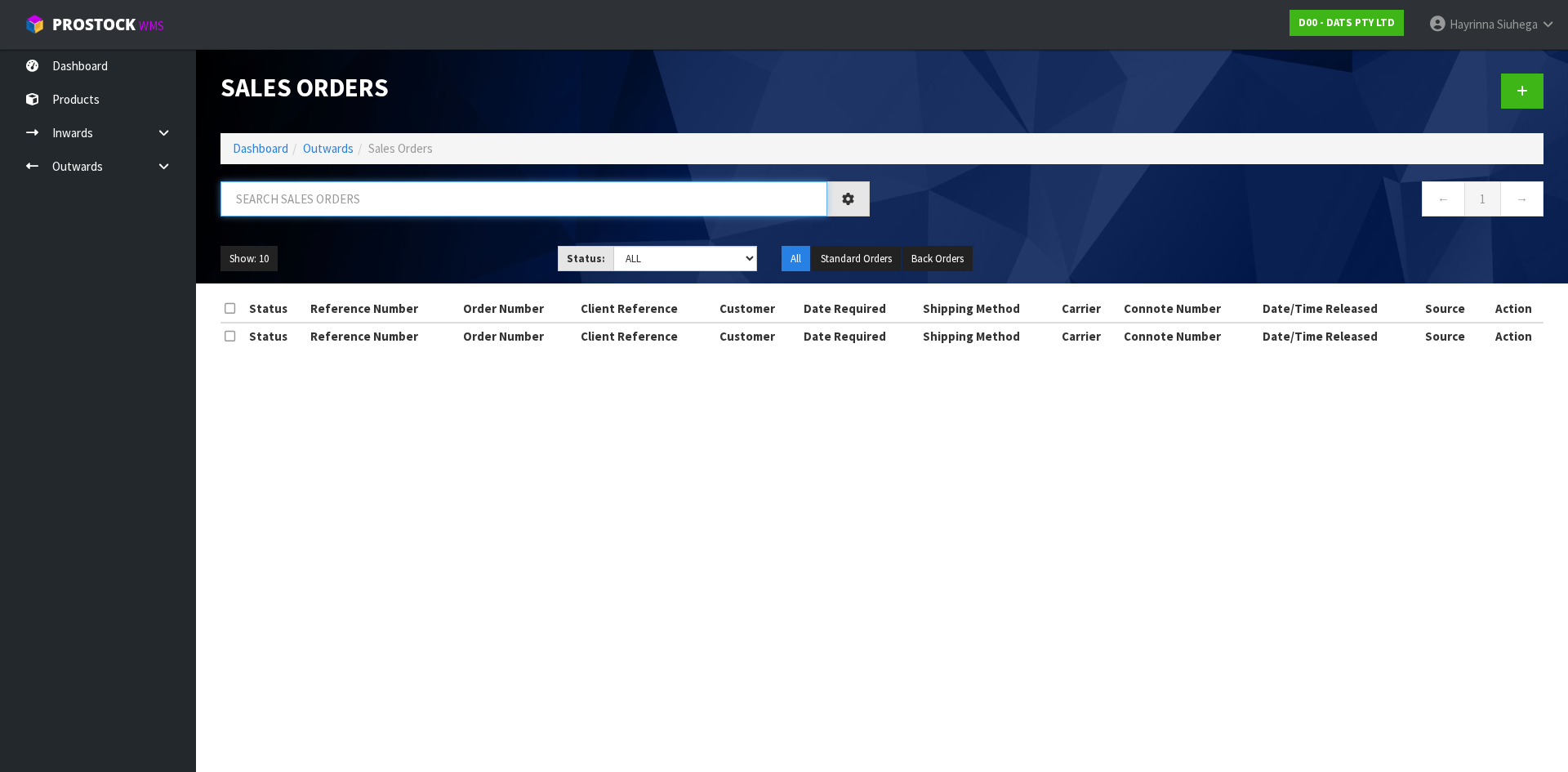
click at [322, 211] on input "text" at bounding box center [524, 199] width 607 height 35
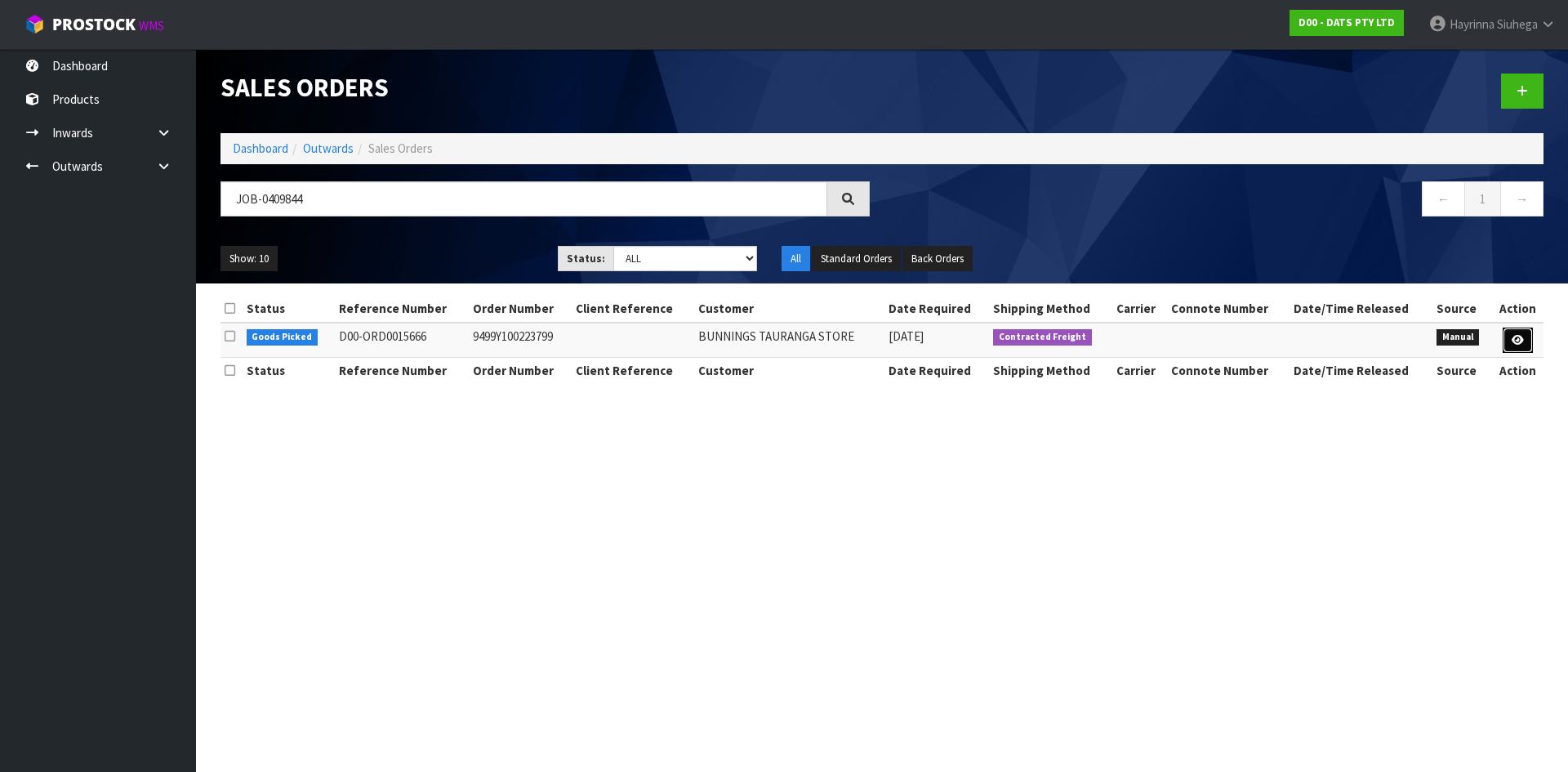
click at [1519, 341] on icon at bounding box center [1517, 340] width 12 height 10
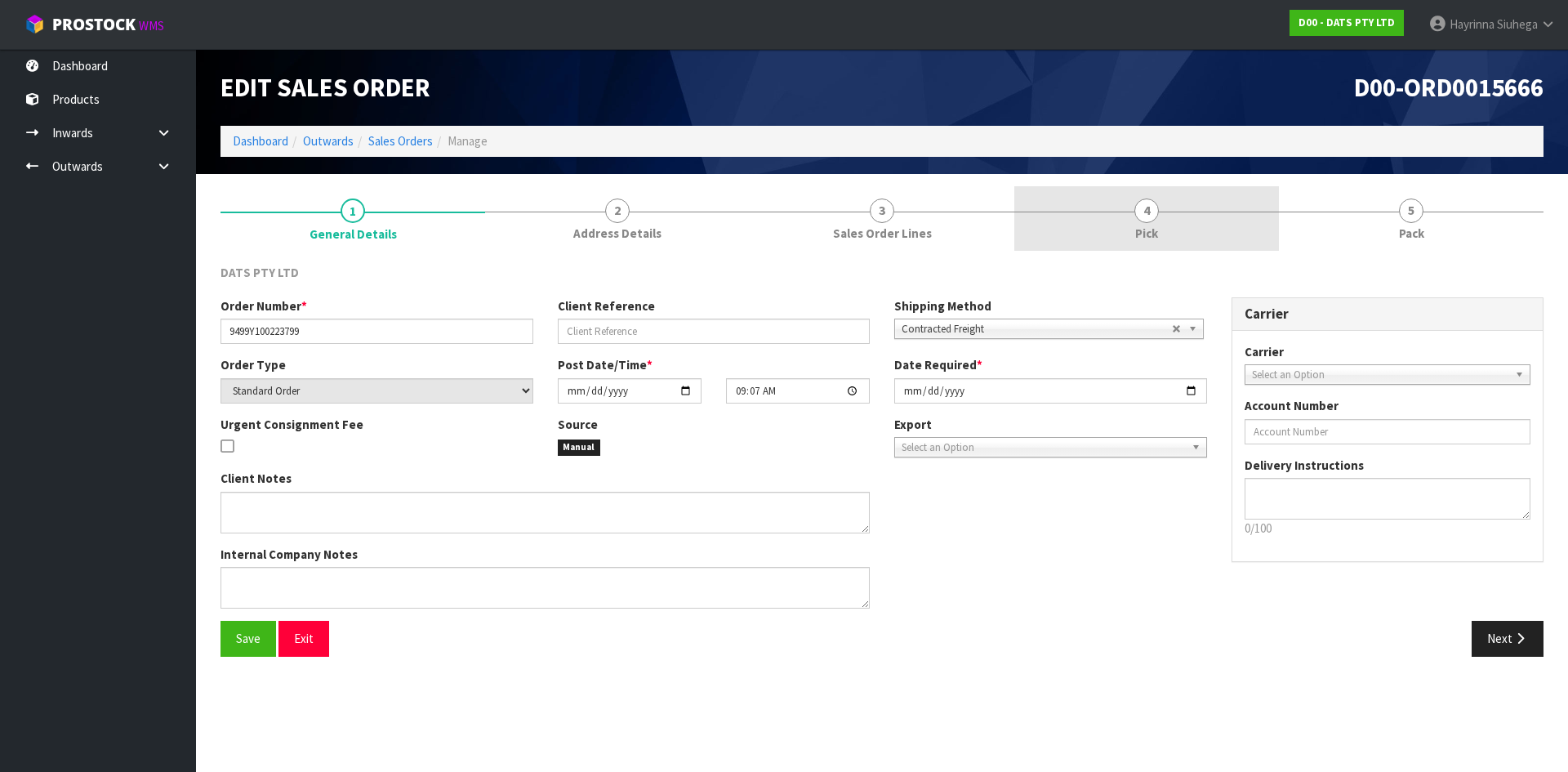
click at [1161, 214] on link "4 Pick" at bounding box center [1146, 219] width 264 height 65
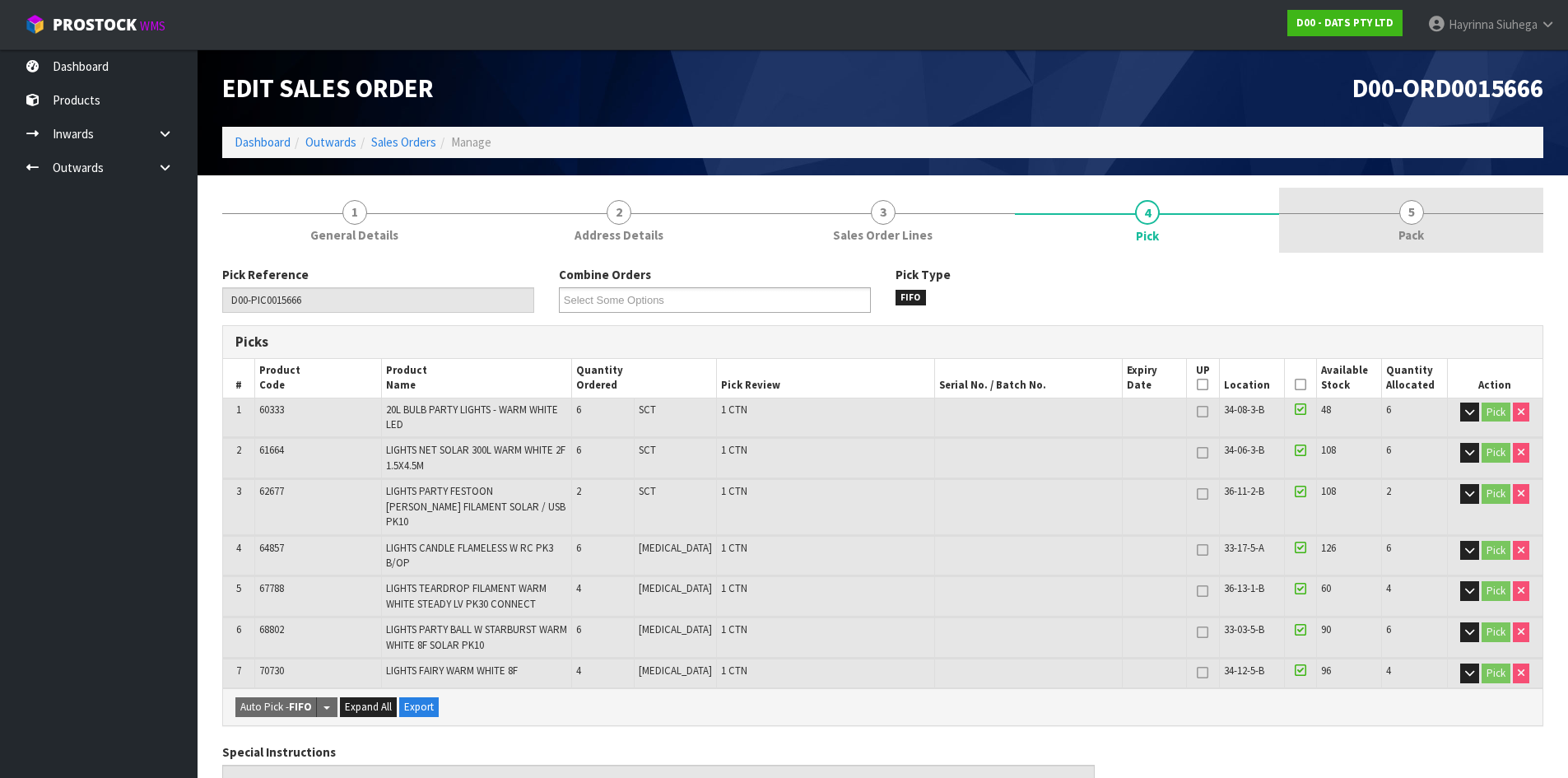
click at [1355, 192] on link "5 Pack" at bounding box center [1412, 221] width 264 height 65
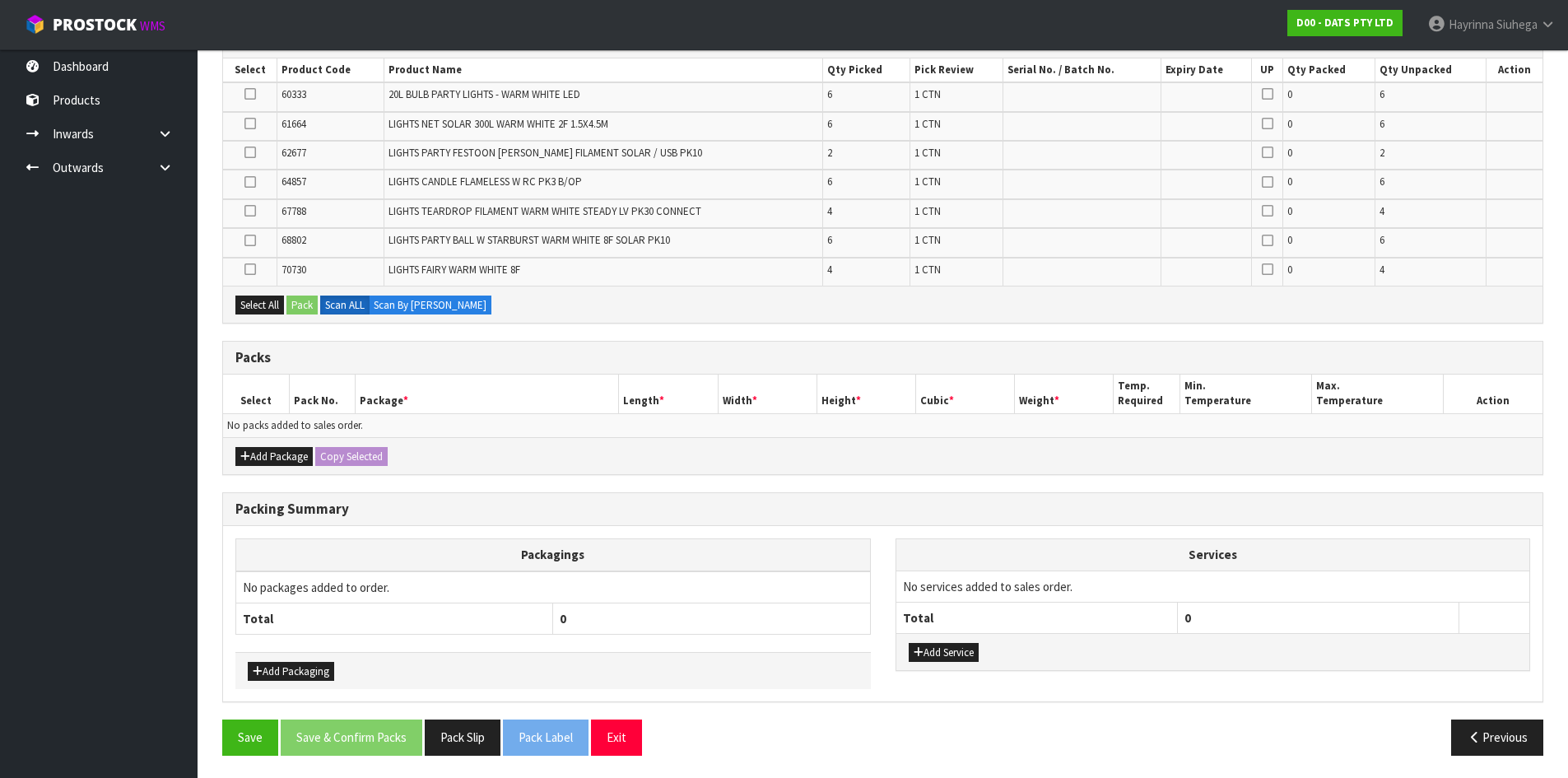
scroll to position [303, 0]
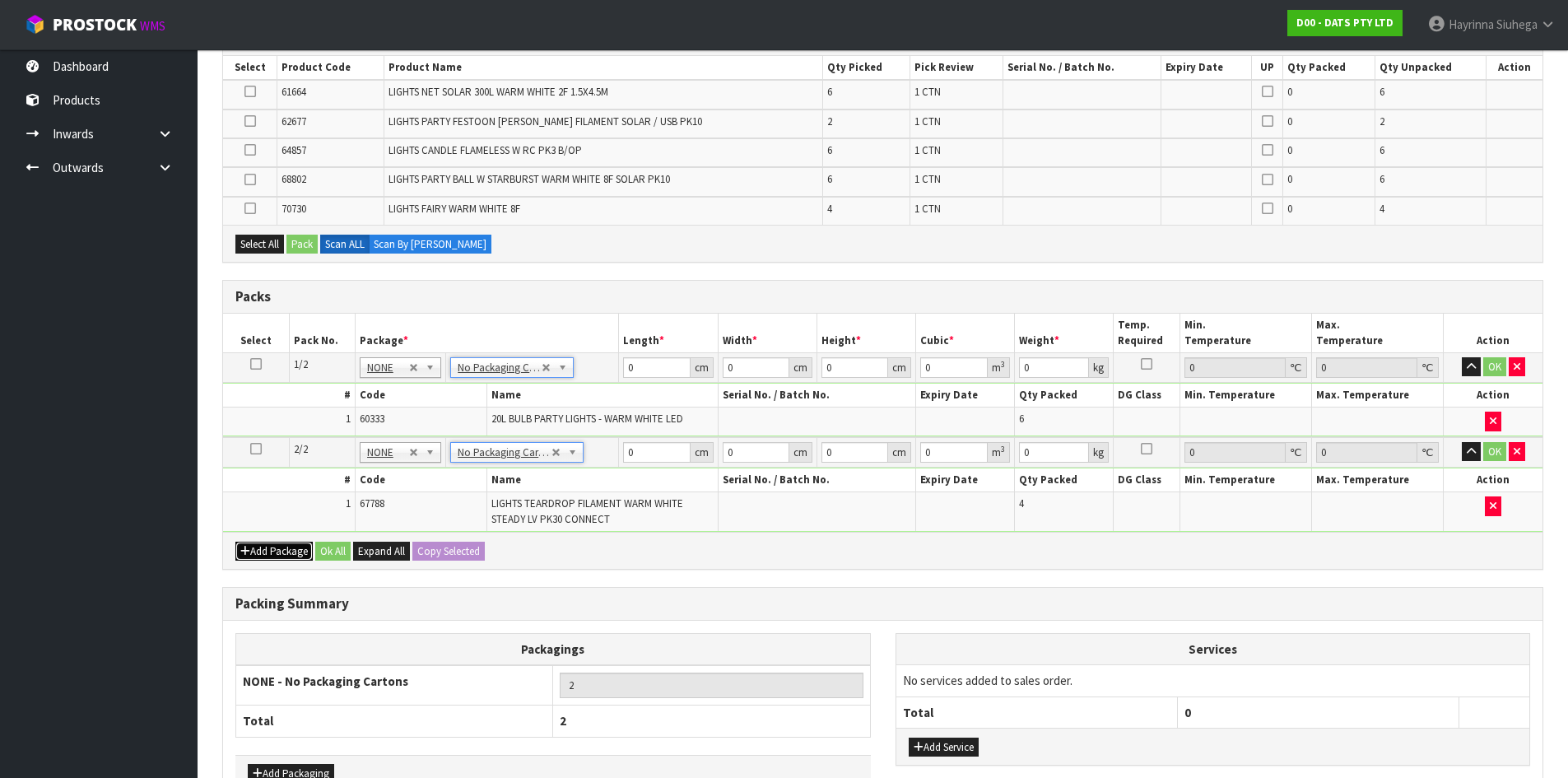
click at [285, 544] on button "Add Package" at bounding box center [274, 551] width 78 height 20
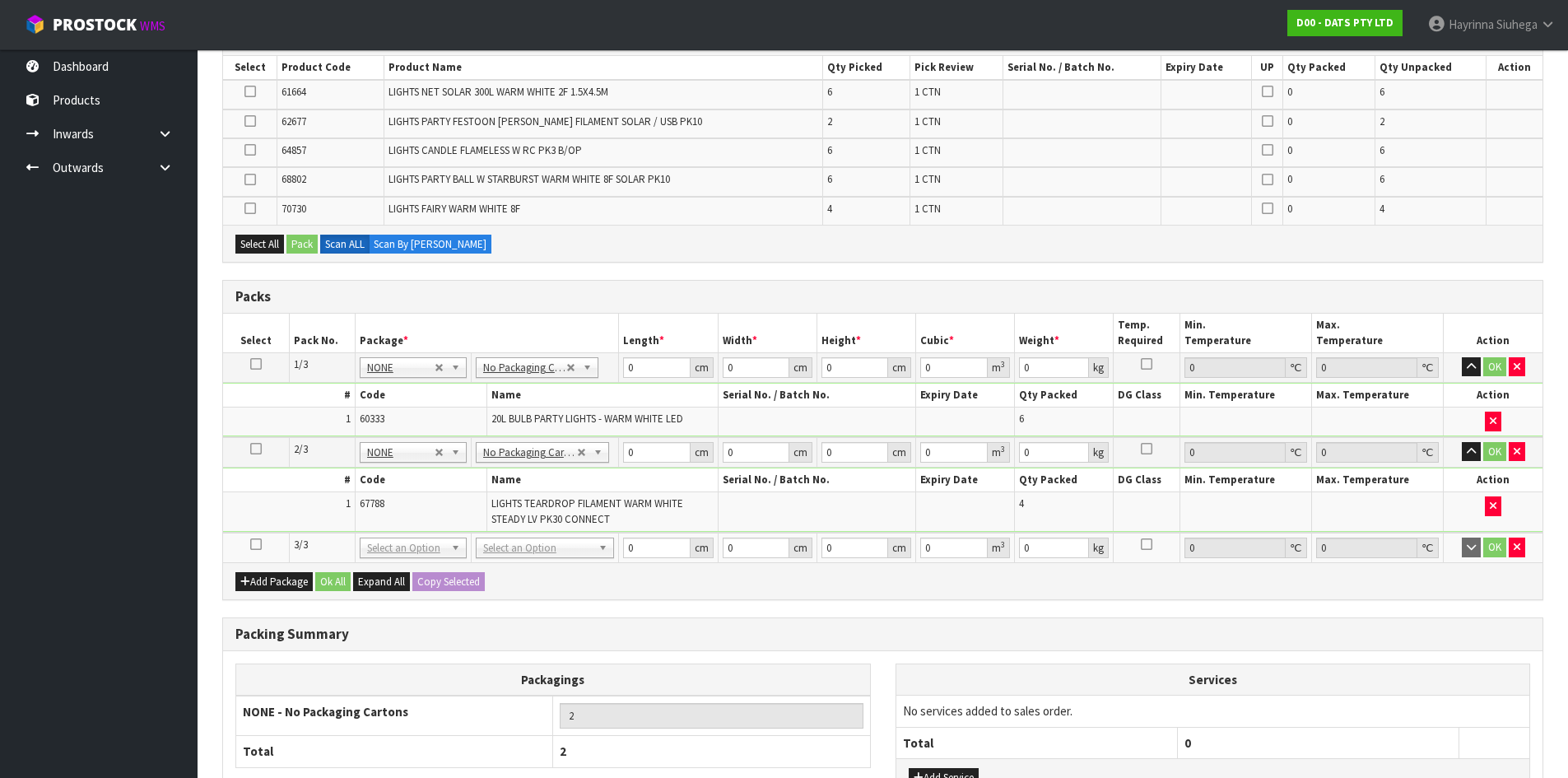
click at [259, 551] on link at bounding box center [256, 544] width 11 height 14
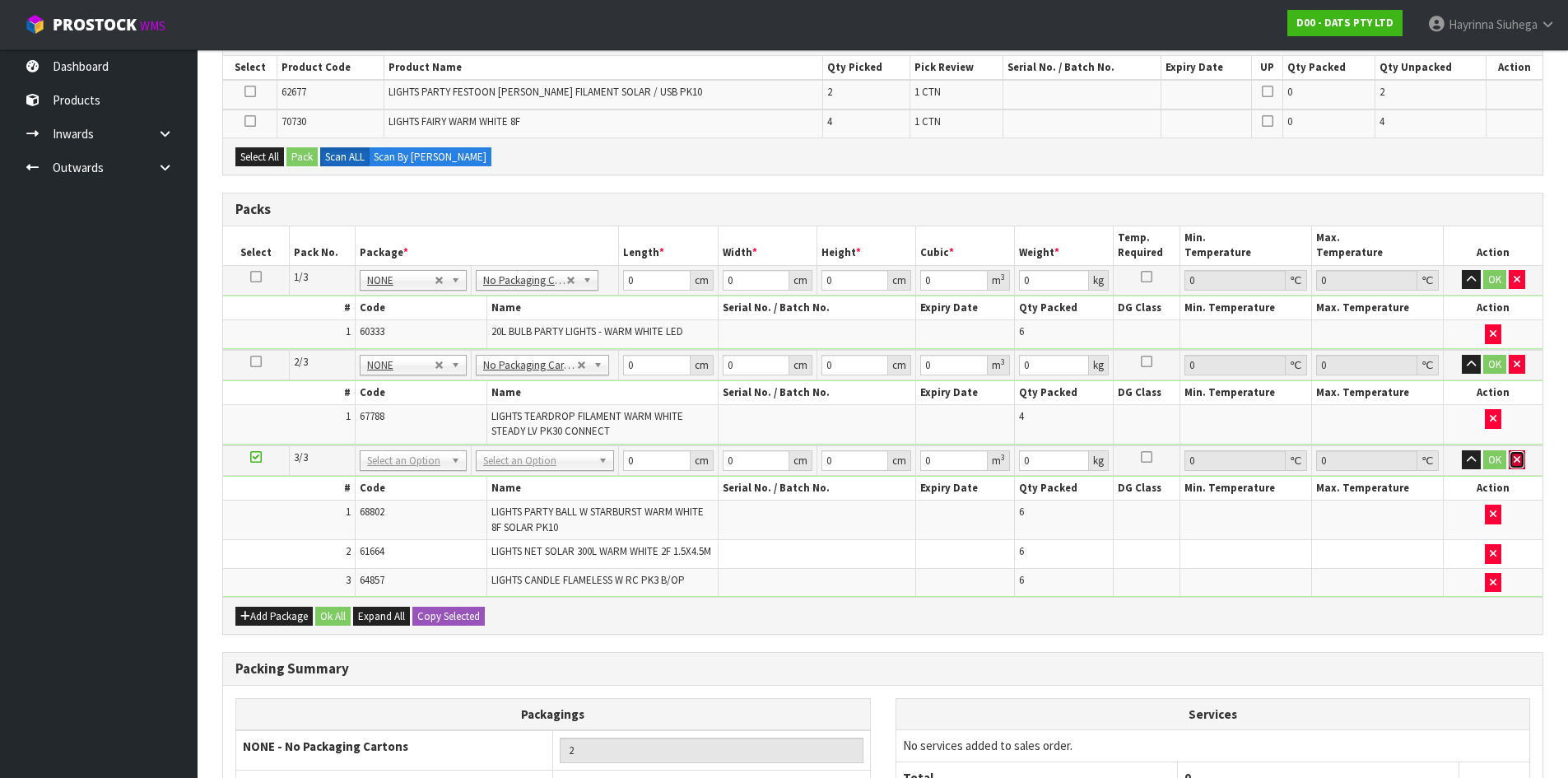
click at [1517, 459] on icon "button" at bounding box center [1517, 459] width 7 height 10
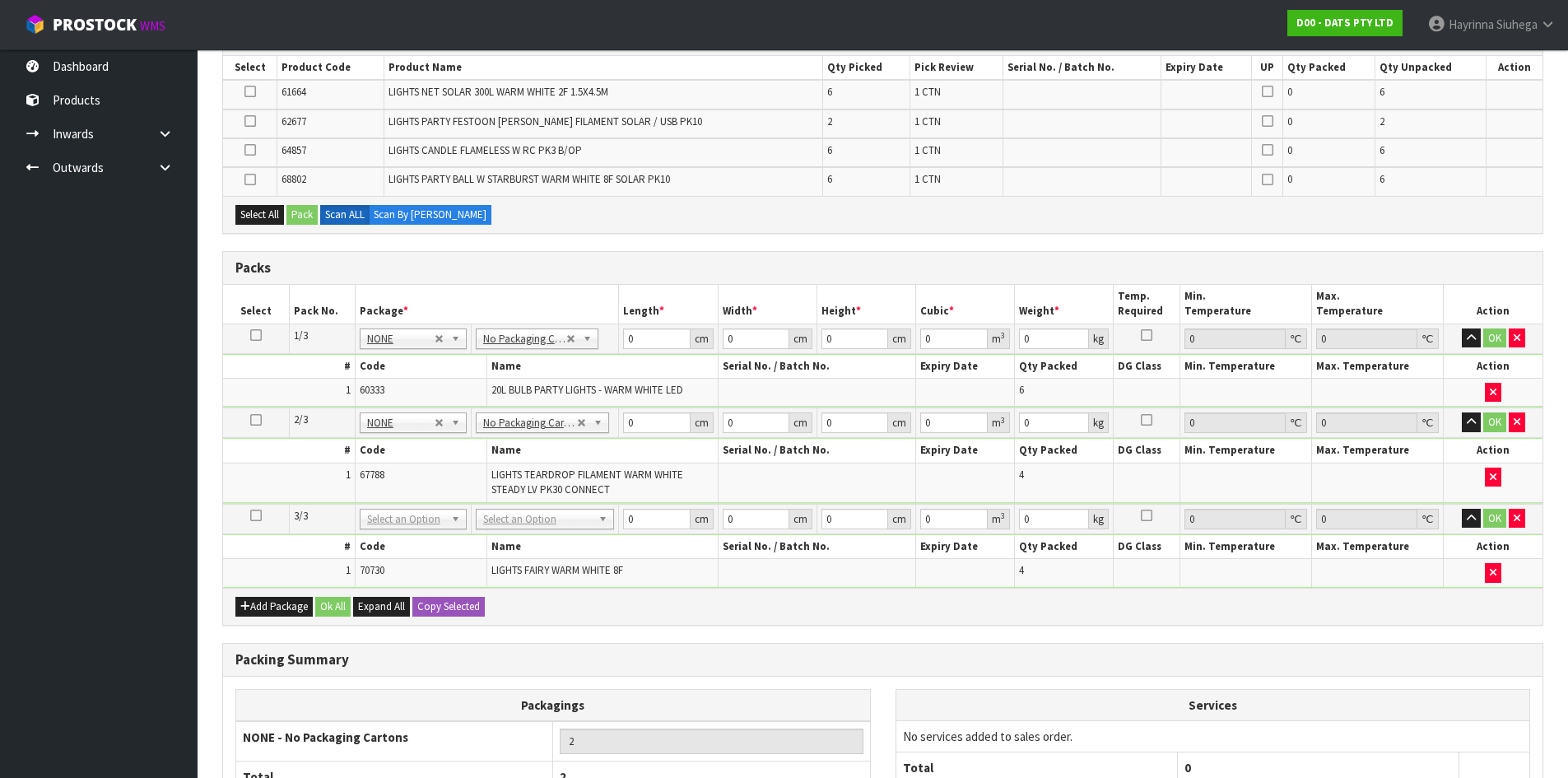
click at [271, 621] on div "Add Package Ok All Expand All Copy Selected" at bounding box center [882, 606] width 1320 height 37
click at [274, 609] on button "Add Package" at bounding box center [274, 606] width 78 height 20
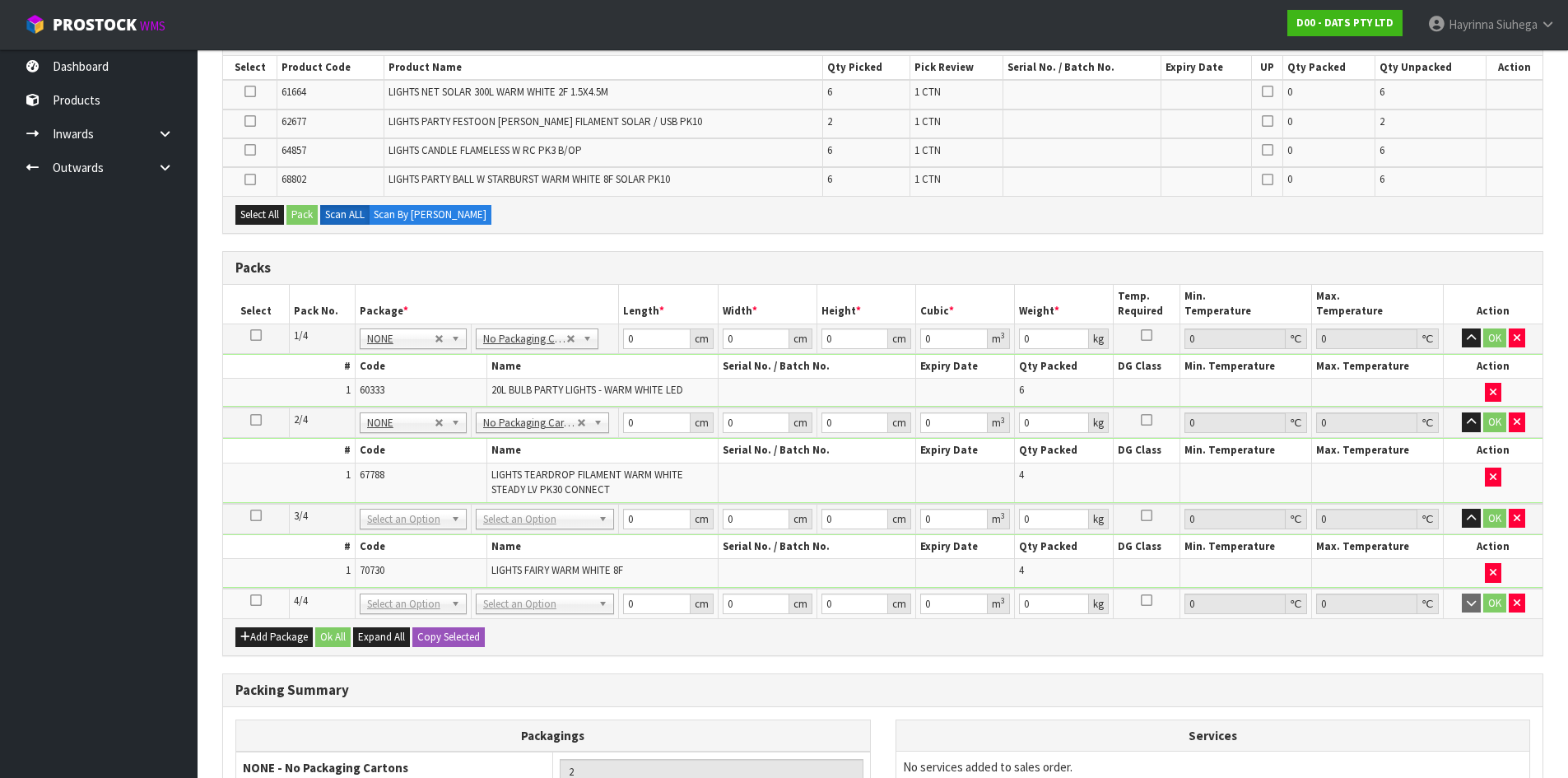
click at [257, 600] on icon at bounding box center [256, 600] width 11 height 1
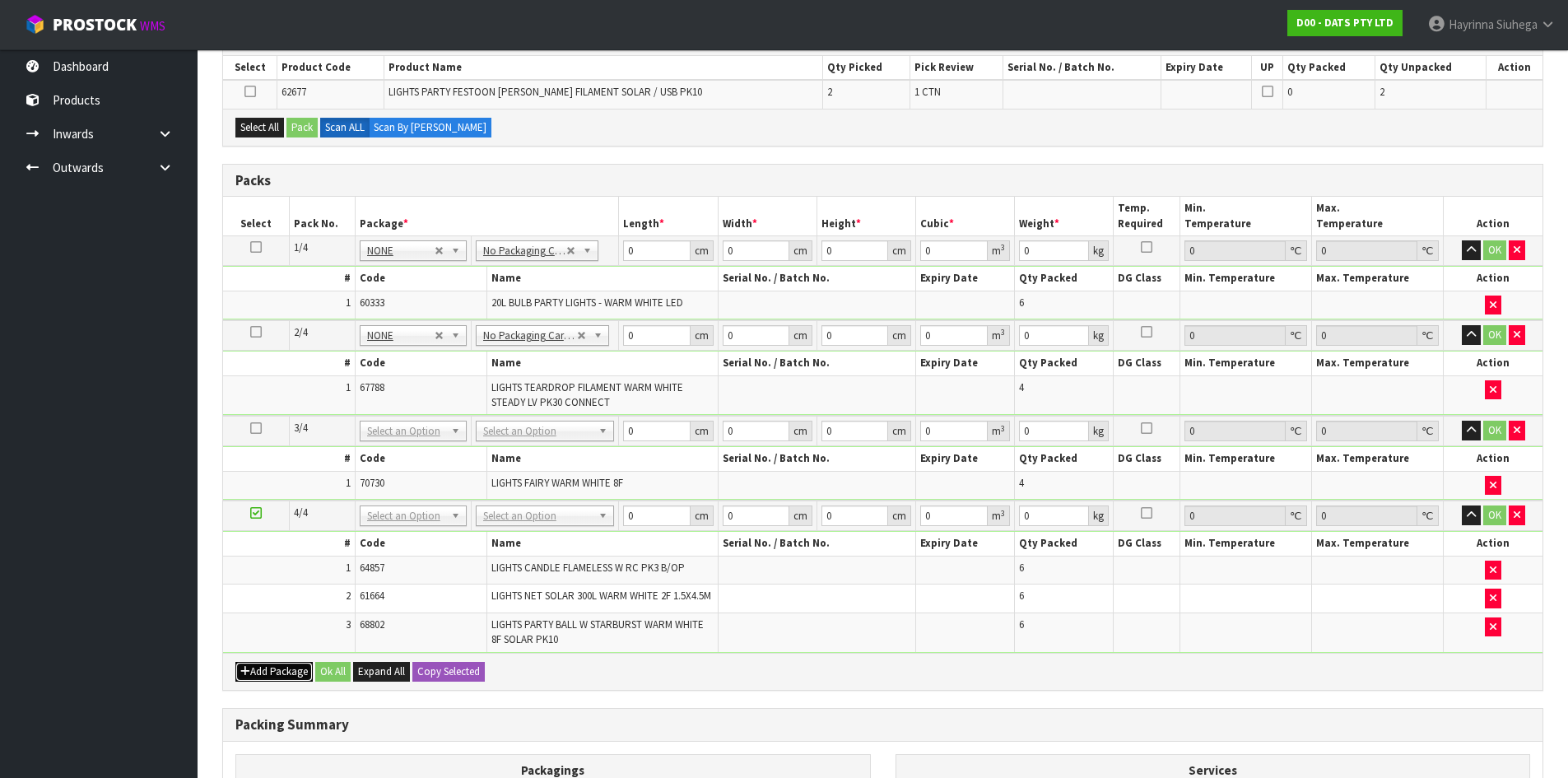
click at [257, 674] on button "Add Package" at bounding box center [274, 671] width 78 height 20
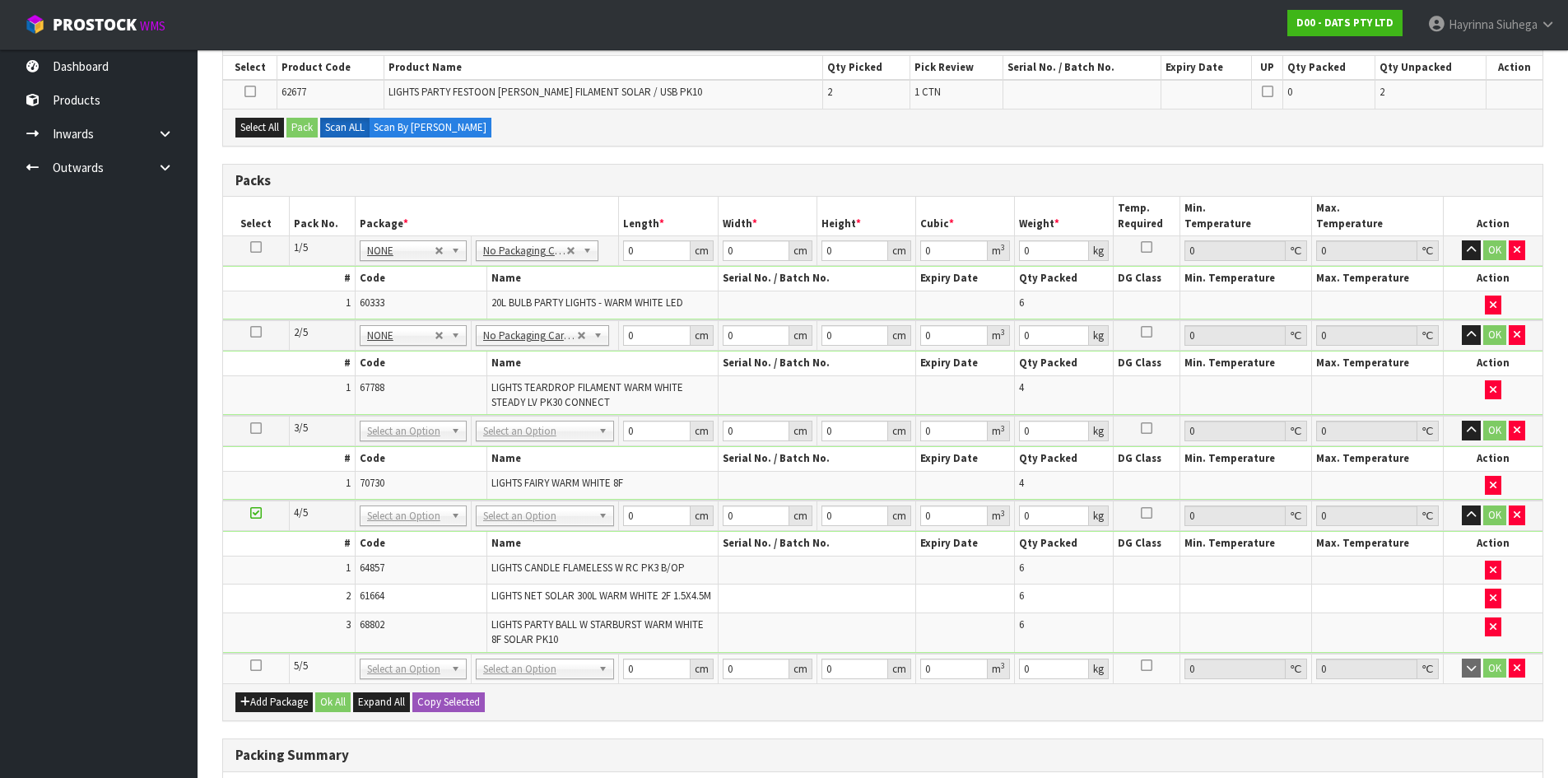
click at [258, 522] on td at bounding box center [255, 515] width 65 height 31
click at [257, 520] on td at bounding box center [255, 515] width 65 height 31
click at [258, 513] on icon at bounding box center [256, 512] width 11 height 1
click at [1514, 673] on icon "button" at bounding box center [1517, 667] width 7 height 10
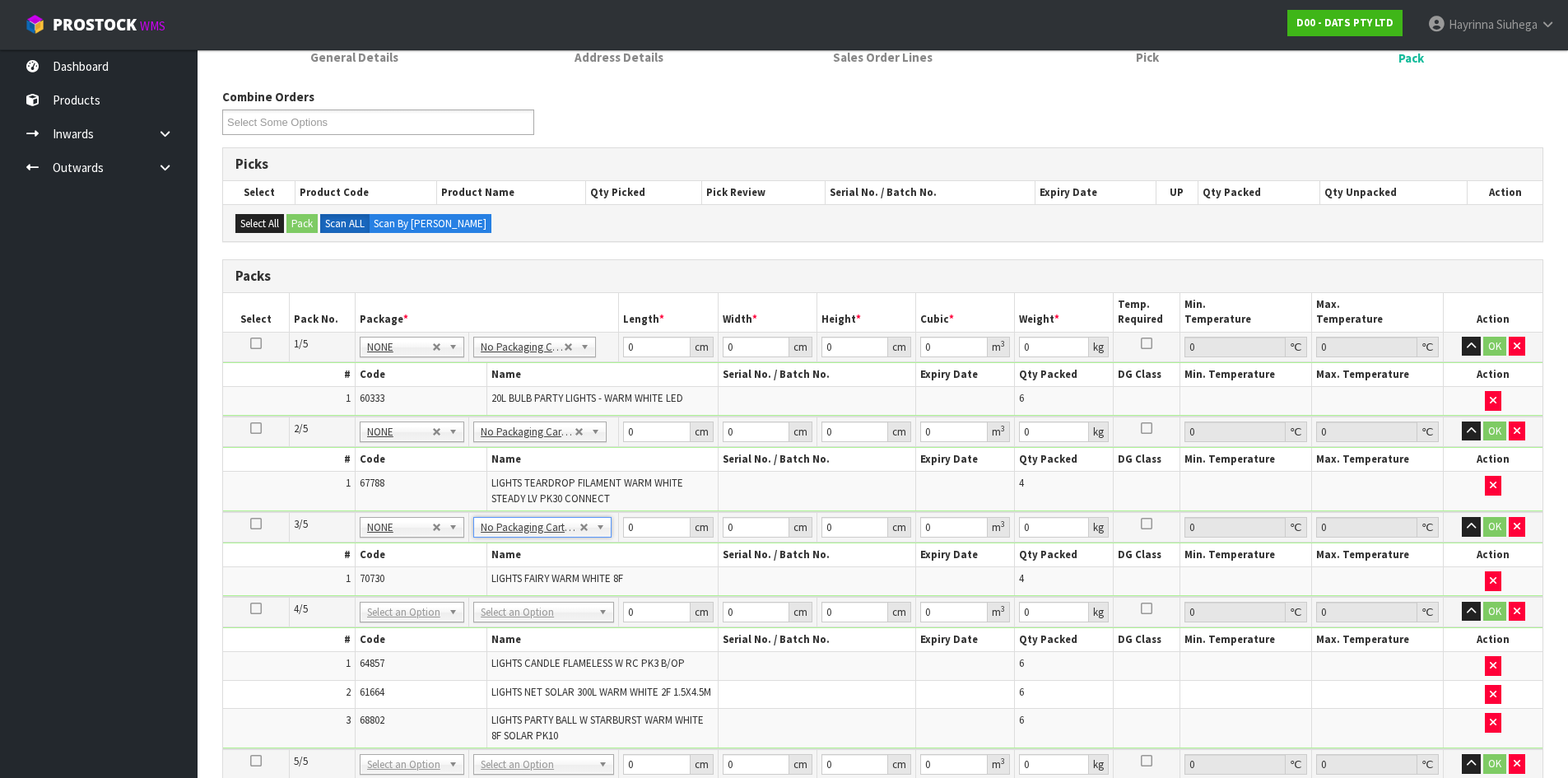
scroll to position [277, 0]
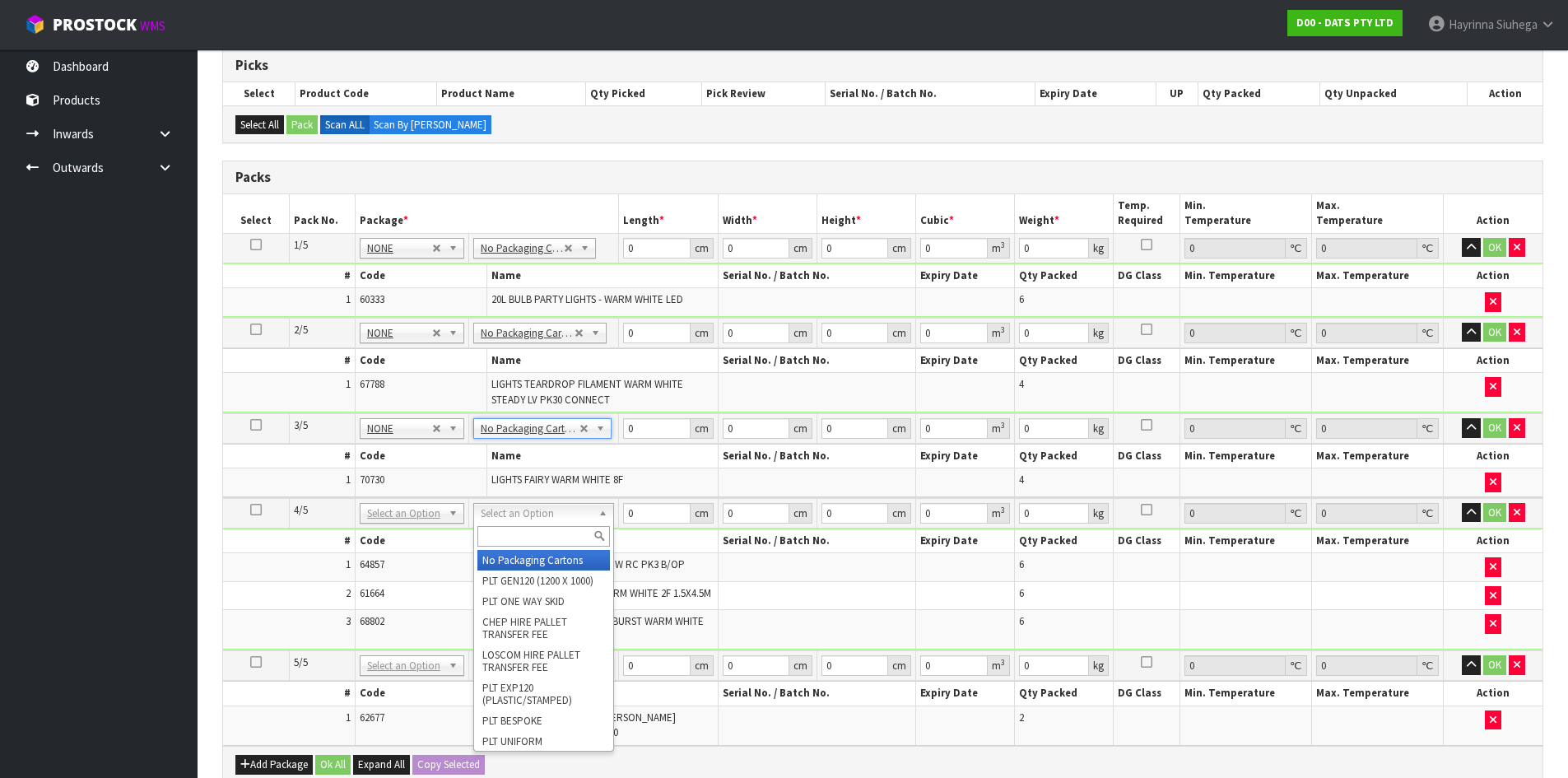
click at [546, 532] on input "text" at bounding box center [544, 536] width 133 height 21
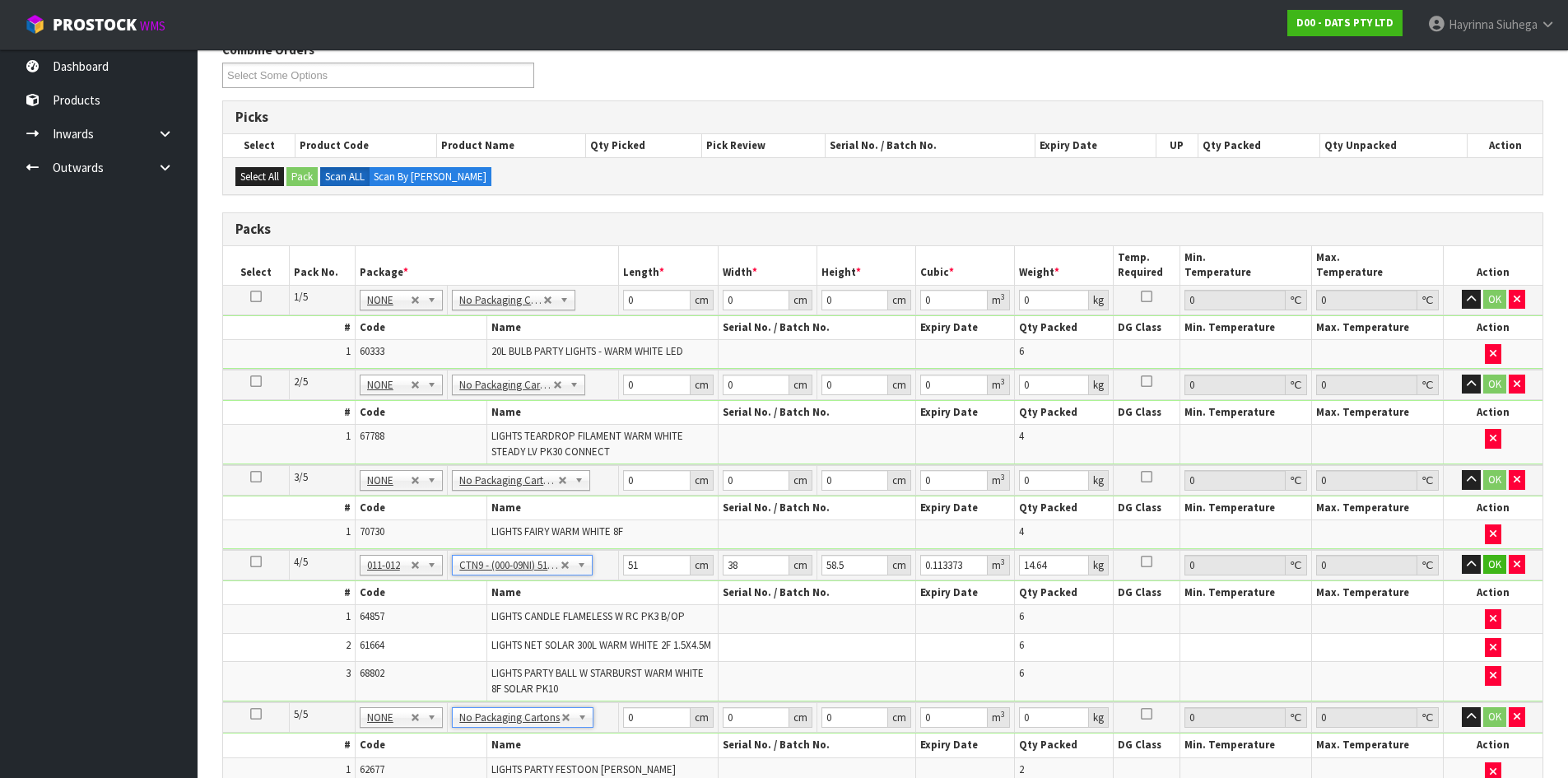
scroll to position [194, 0]
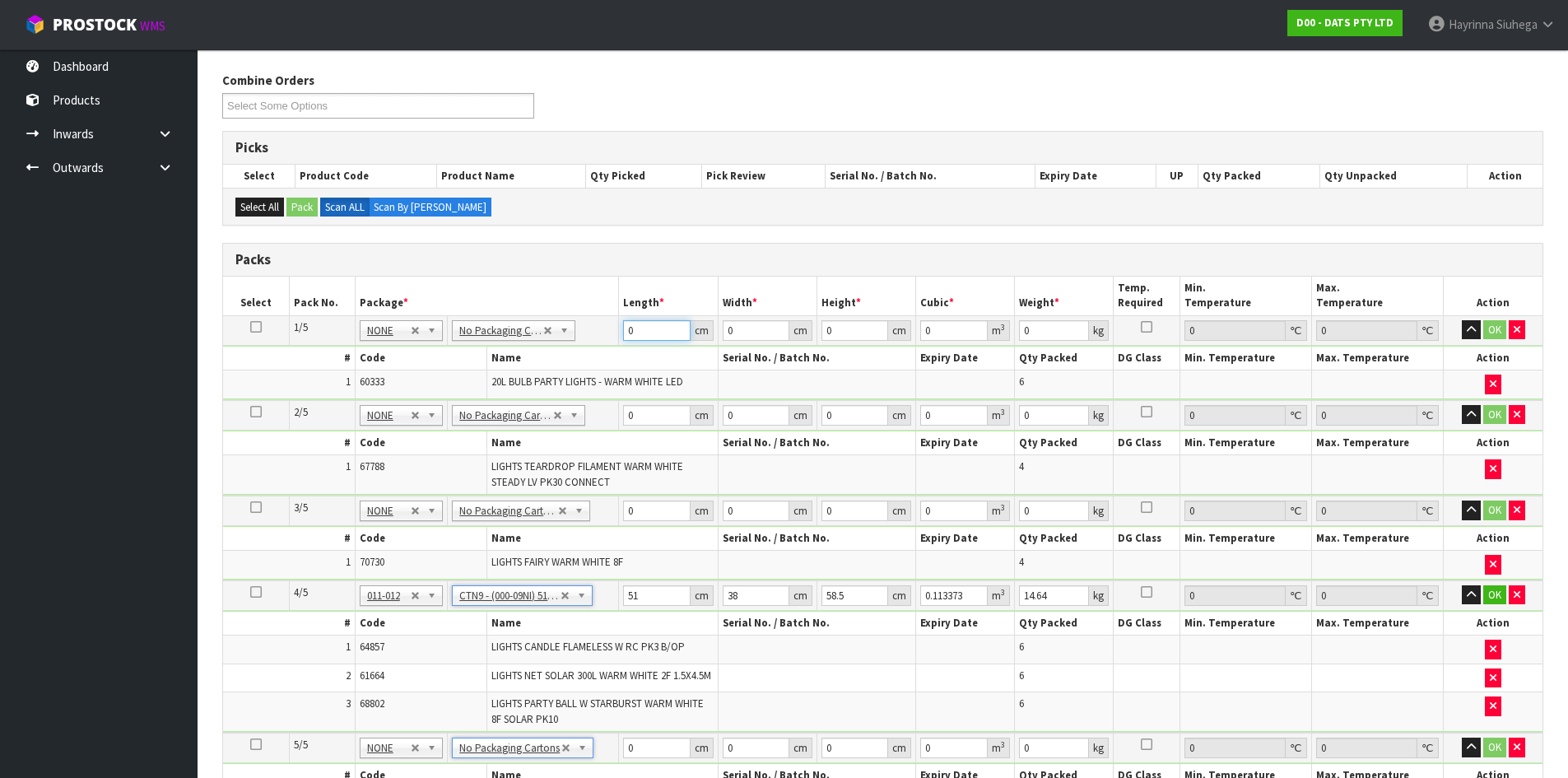
click at [624, 339] on input "0" at bounding box center [656, 330] width 66 height 21
click button "OK" at bounding box center [1495, 329] width 23 height 20
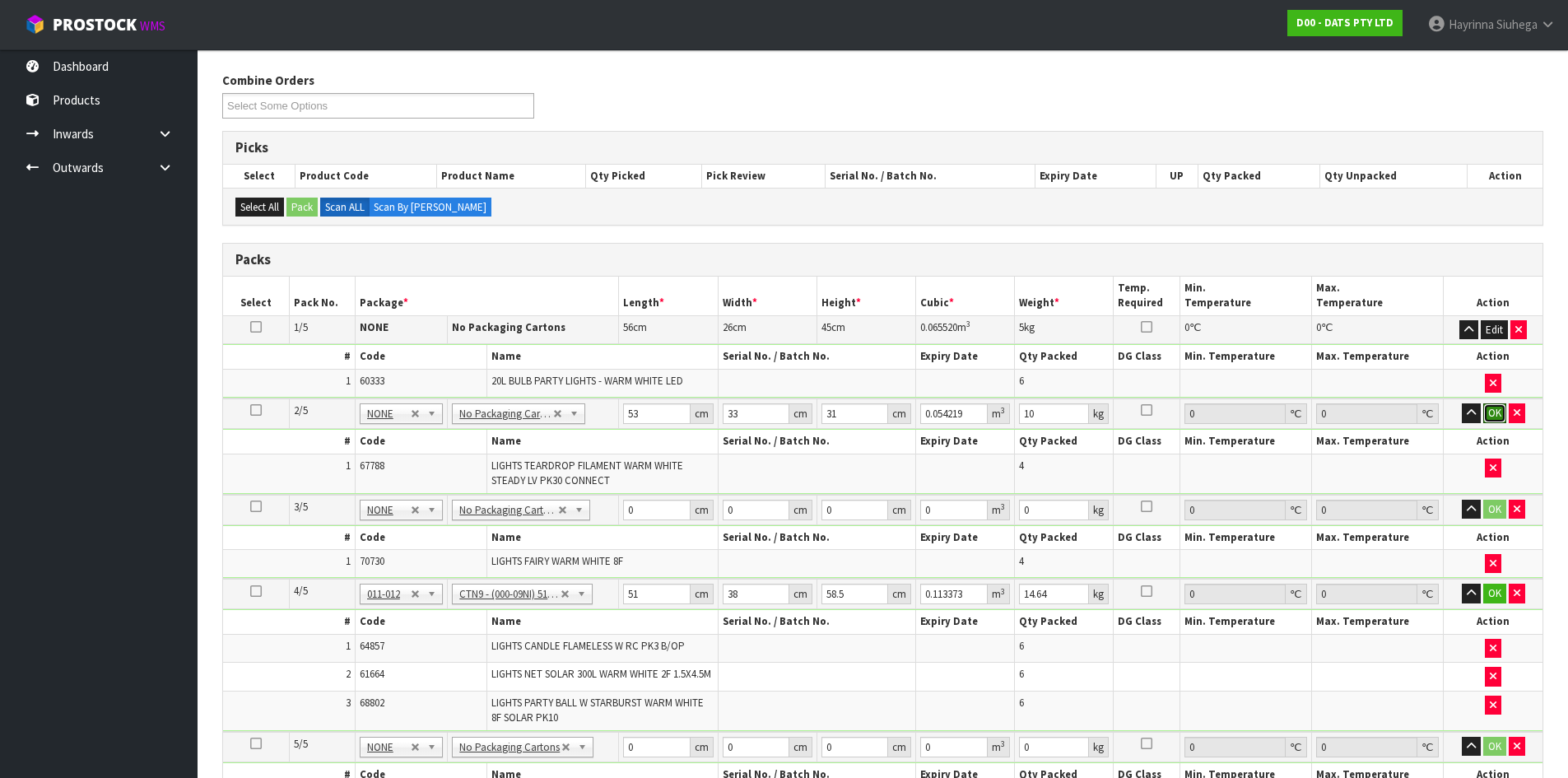
click button "OK" at bounding box center [1495, 412] width 23 height 20
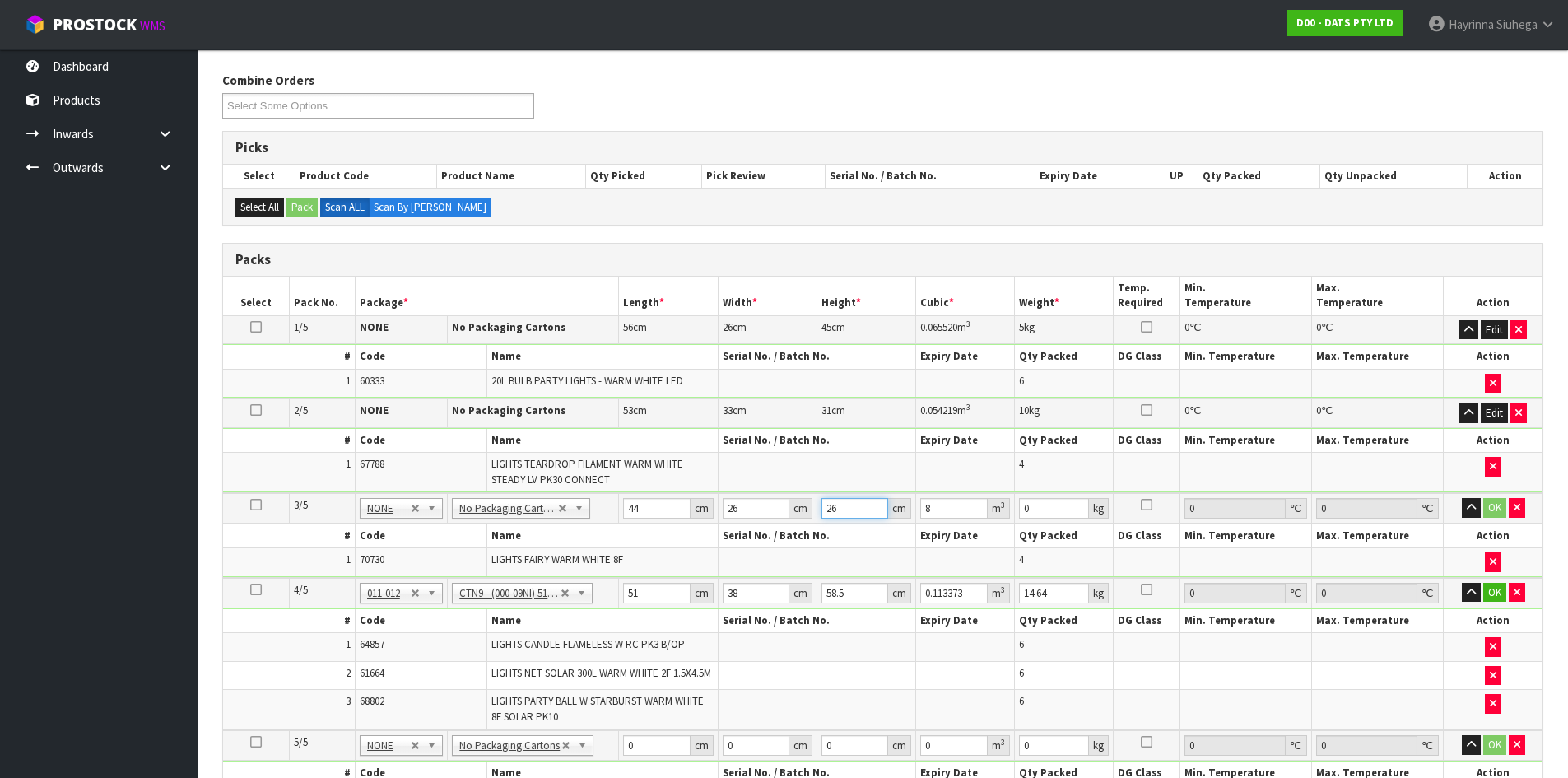
click at [834, 506] on input "26" at bounding box center [854, 508] width 66 height 21
click button "OK" at bounding box center [1495, 507] width 23 height 20
click button "OK" at bounding box center [1495, 590] width 23 height 20
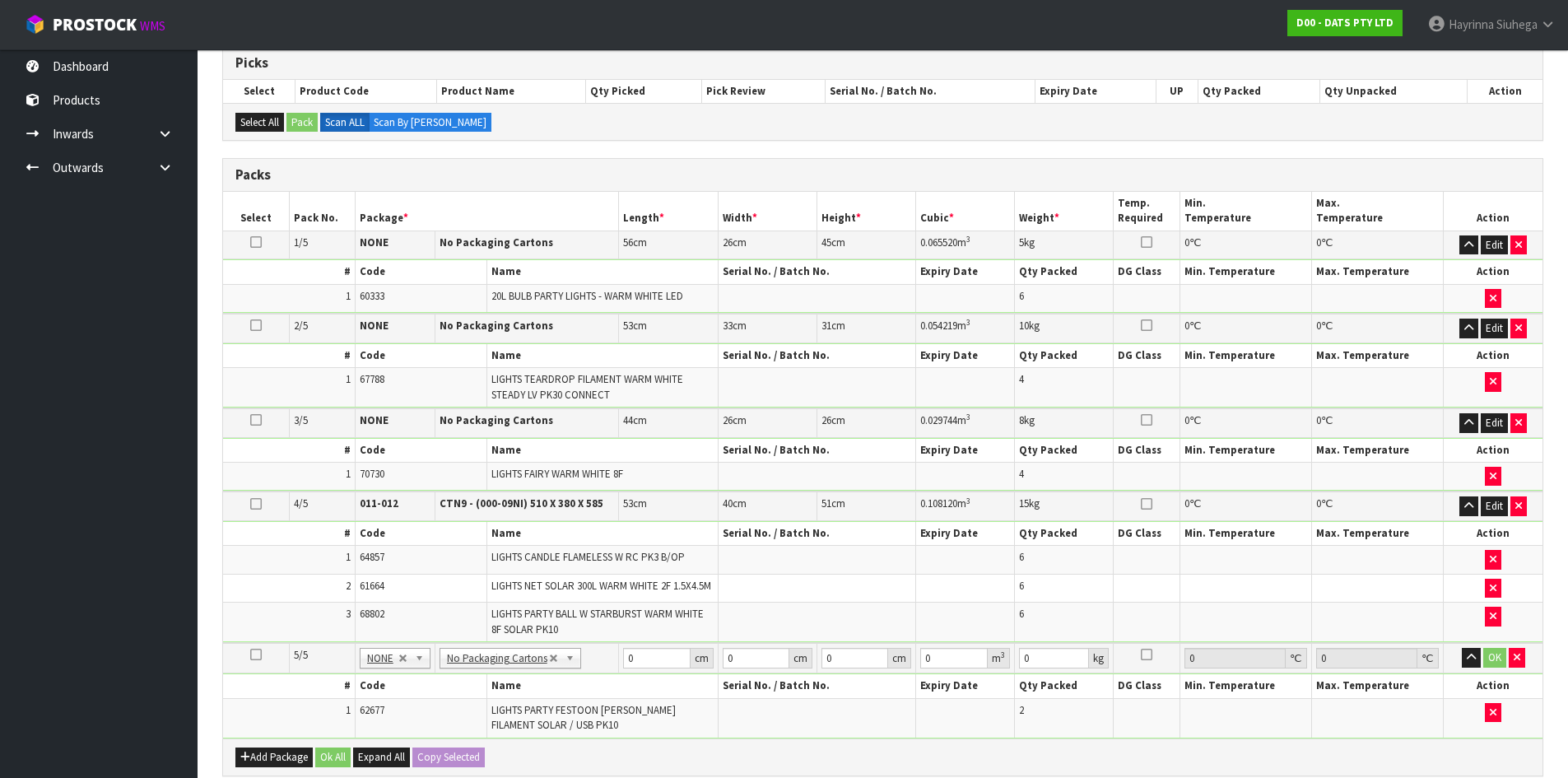
scroll to position [359, 0]
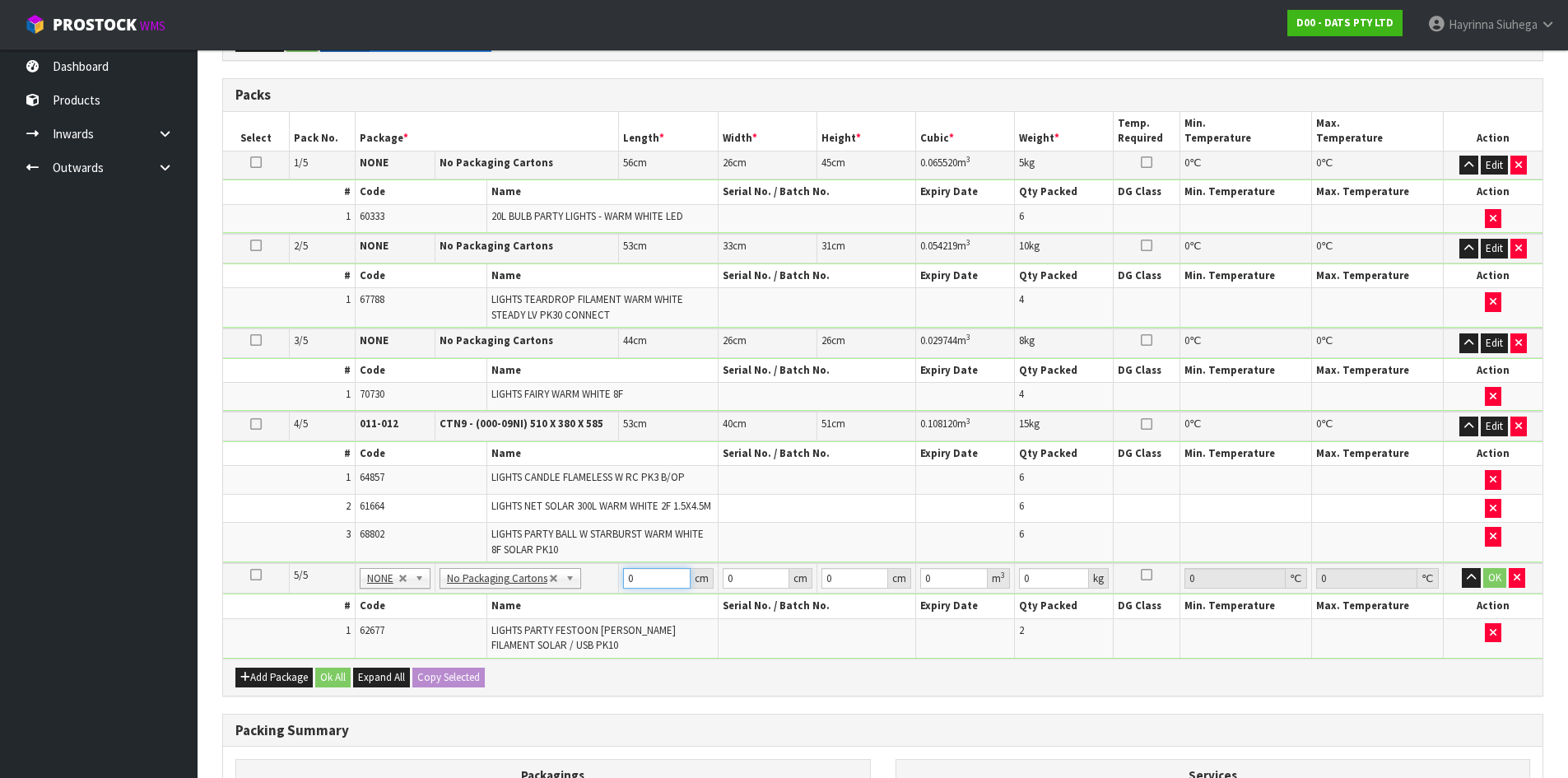
click at [623, 588] on input "0" at bounding box center [656, 578] width 66 height 21
click button "OK" at bounding box center [1495, 577] width 23 height 20
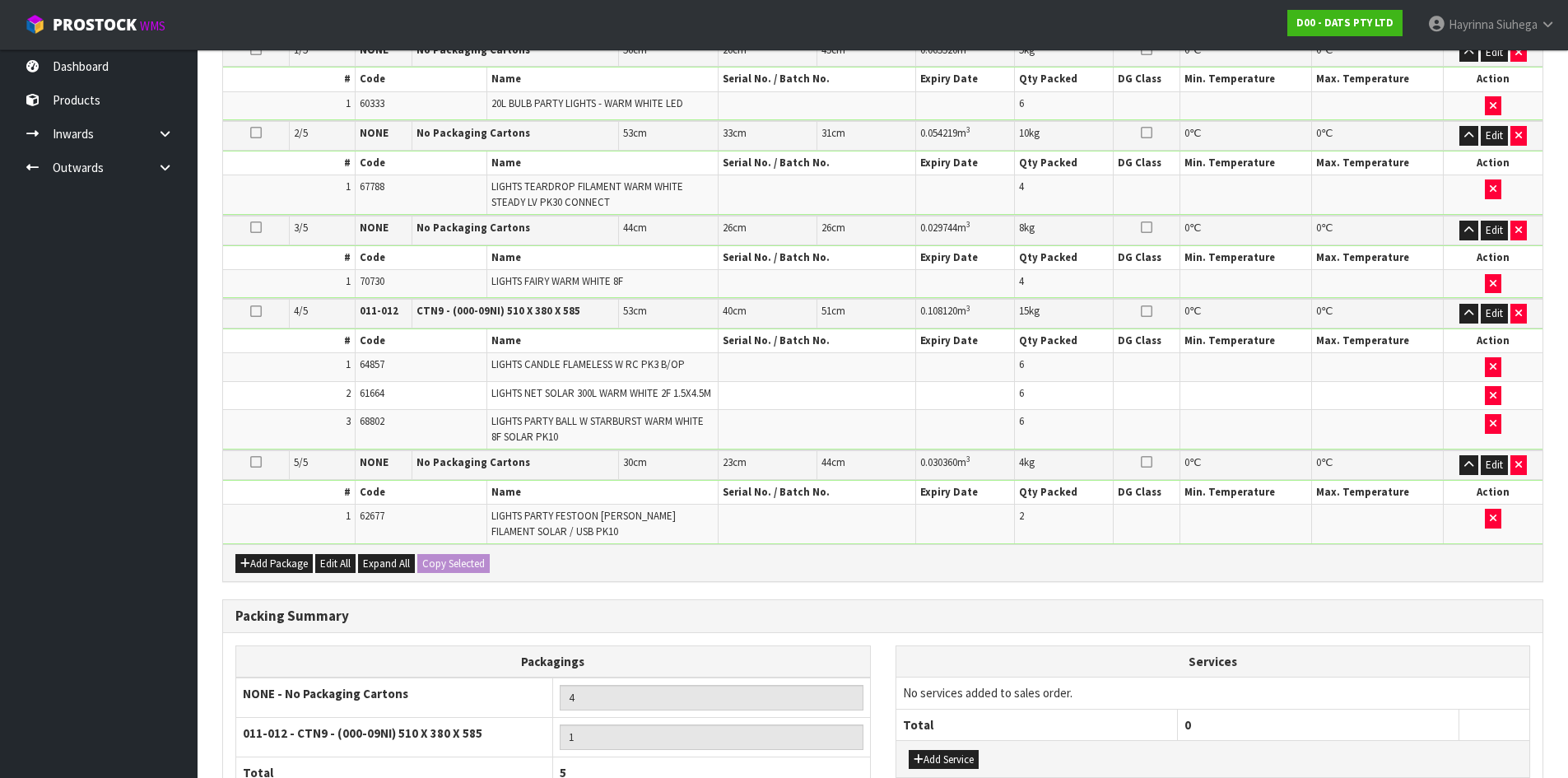
scroll to position [640, 0]
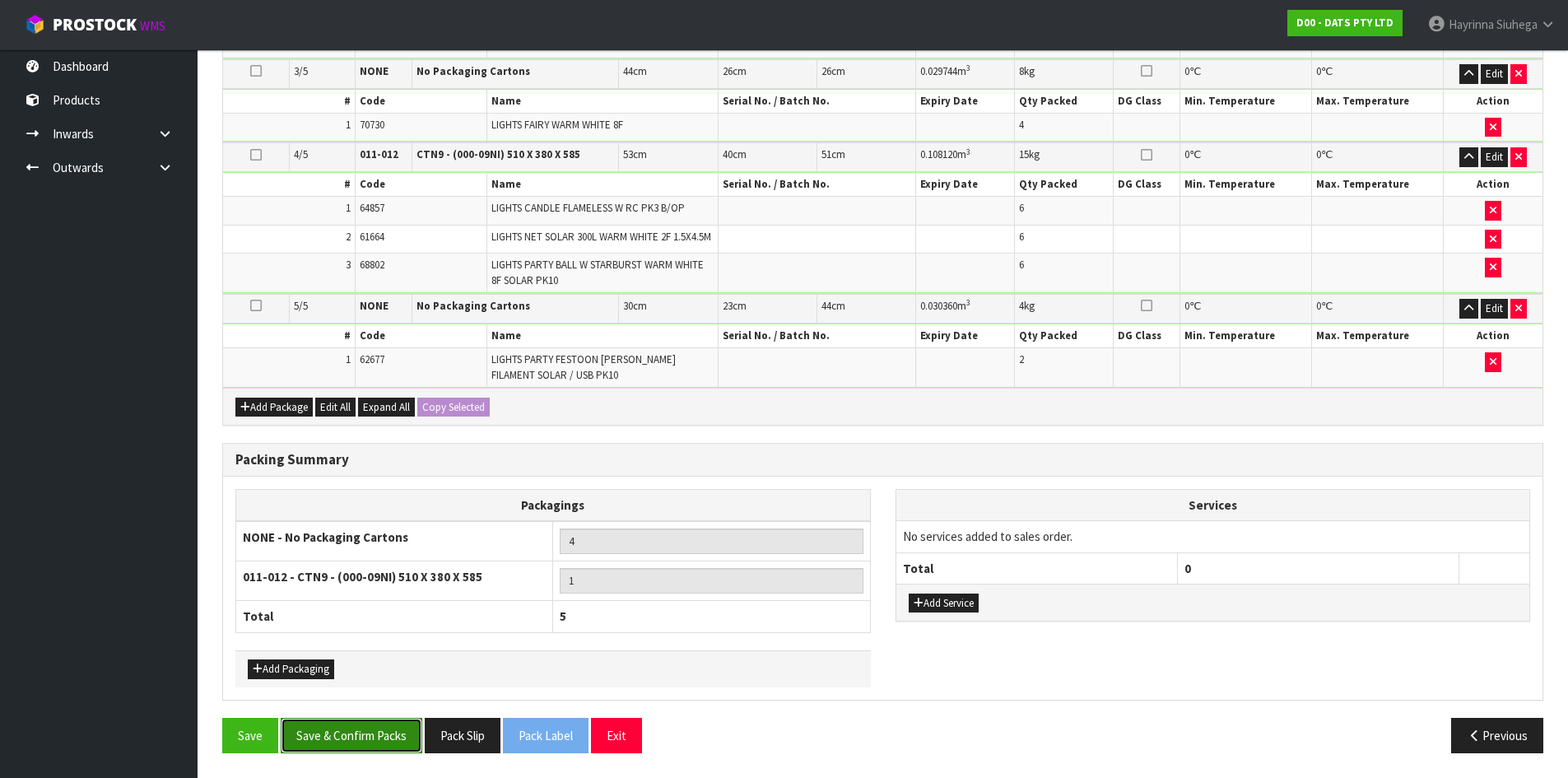
click at [372, 729] on button "Save & Confirm Packs" at bounding box center [351, 735] width 141 height 36
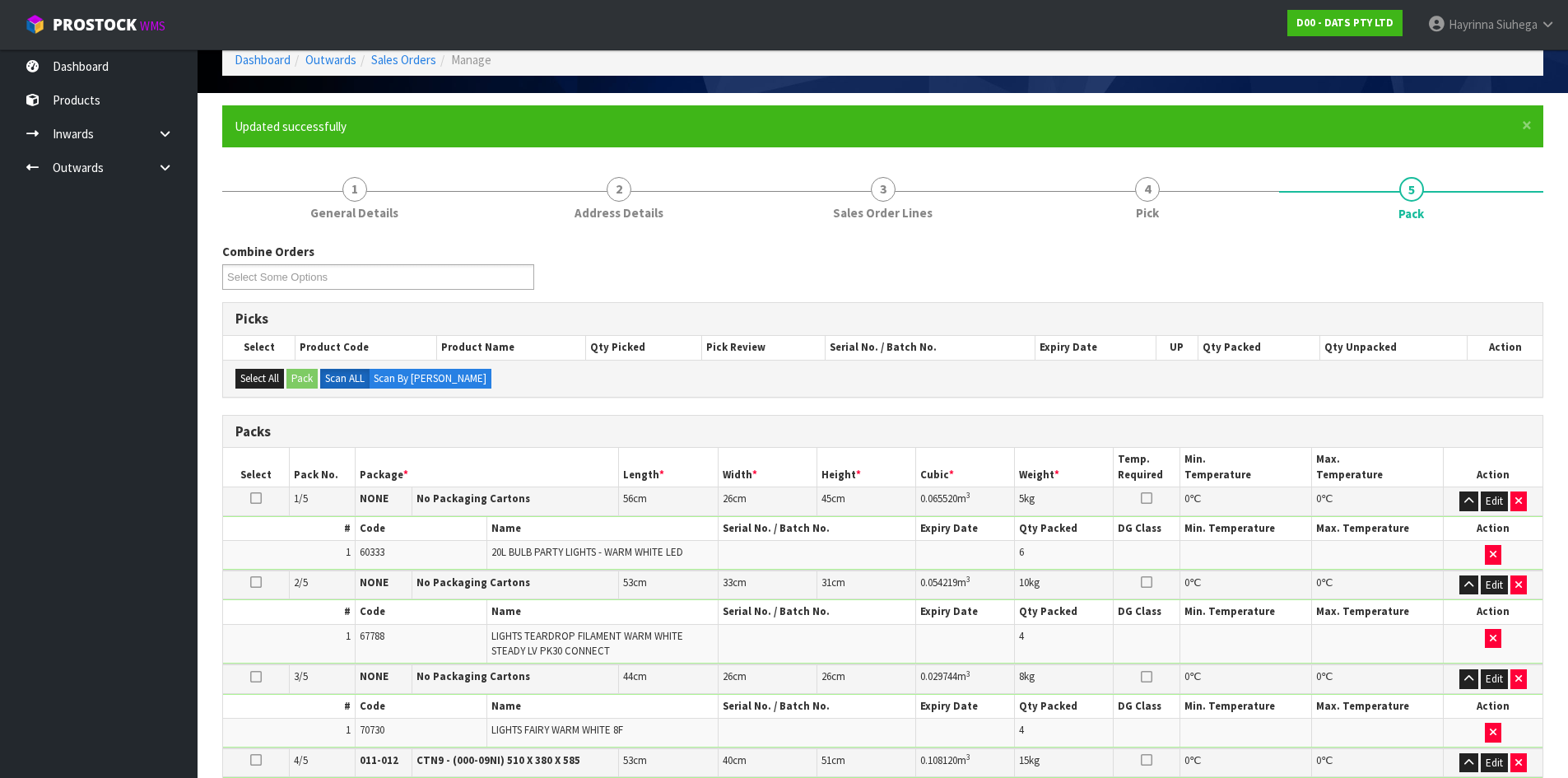
scroll to position [294, 0]
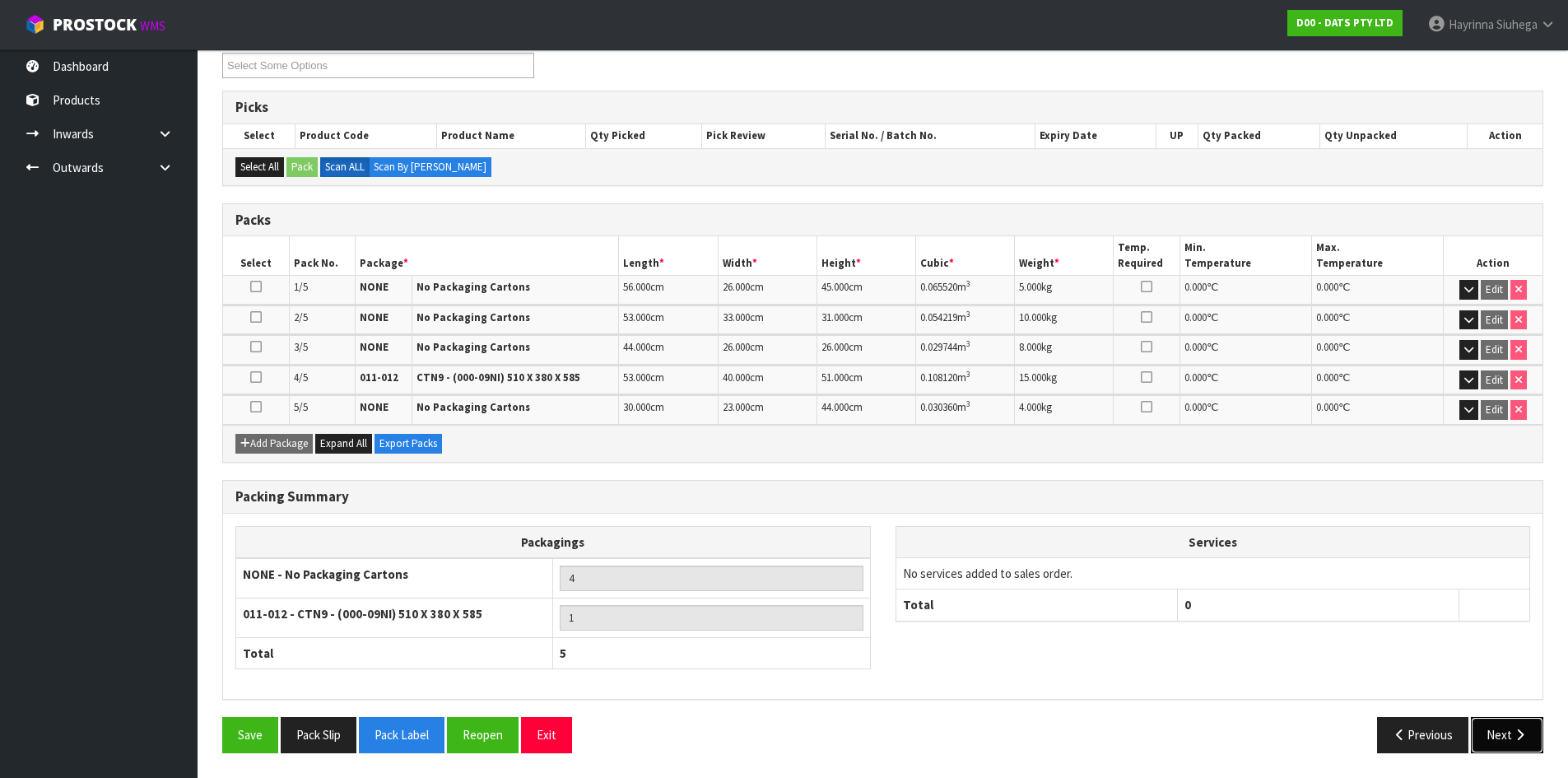
click at [1527, 720] on button "Next" at bounding box center [1507, 735] width 72 height 36
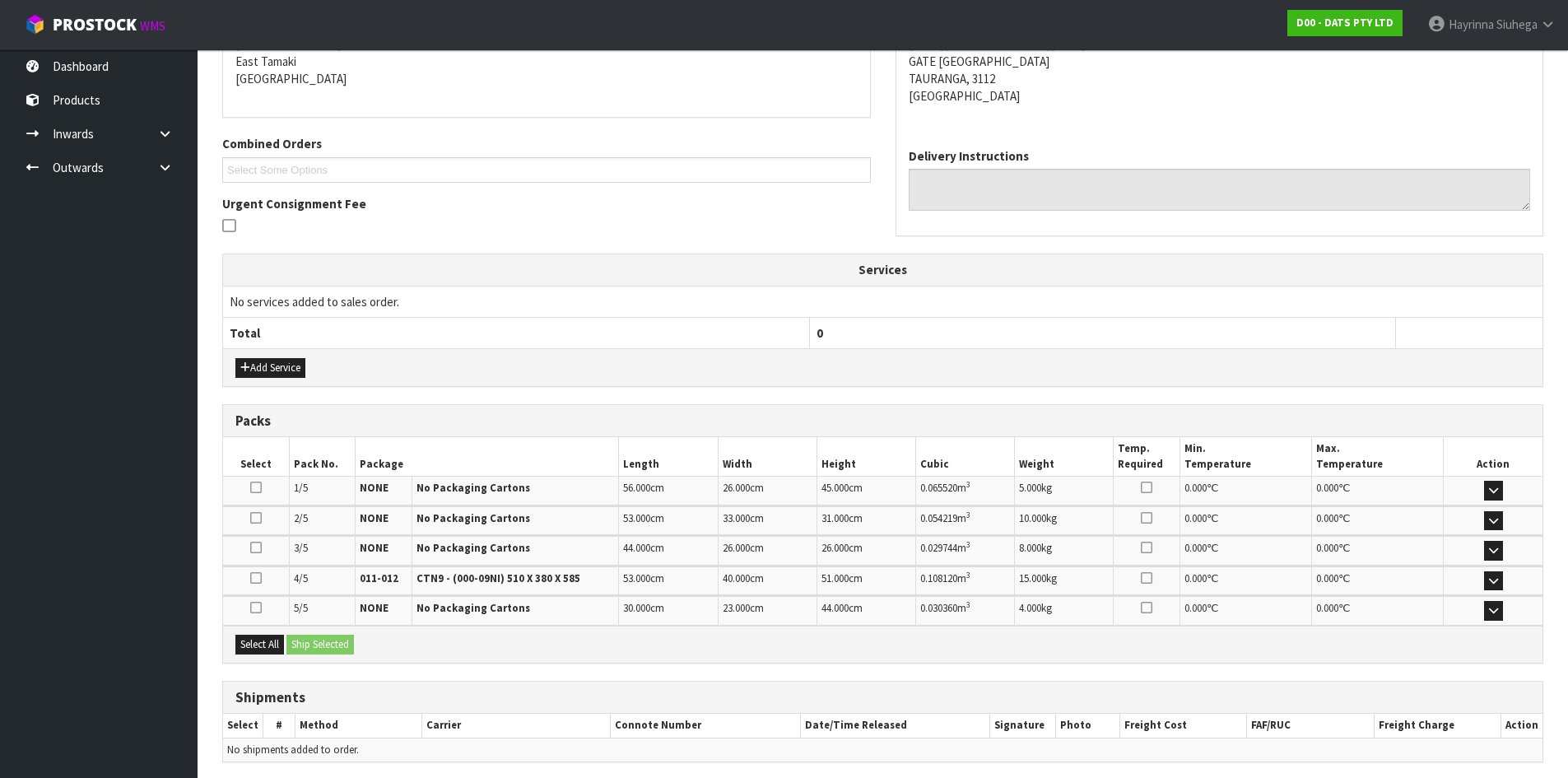
scroll to position [416, 0]
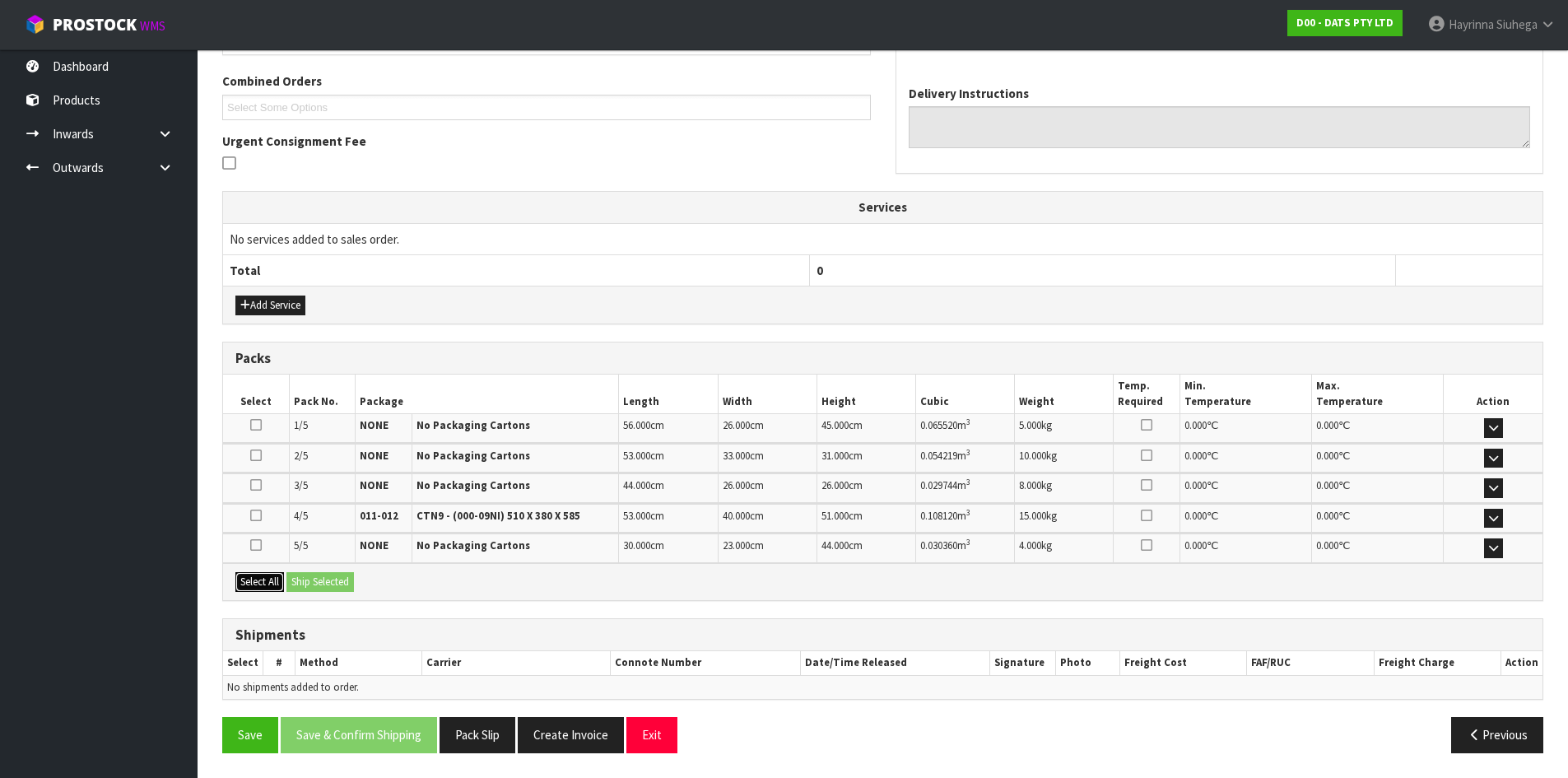
click at [270, 573] on button "Select All" at bounding box center [260, 582] width 49 height 20
click at [343, 575] on button "Ship Selected" at bounding box center [320, 582] width 67 height 20
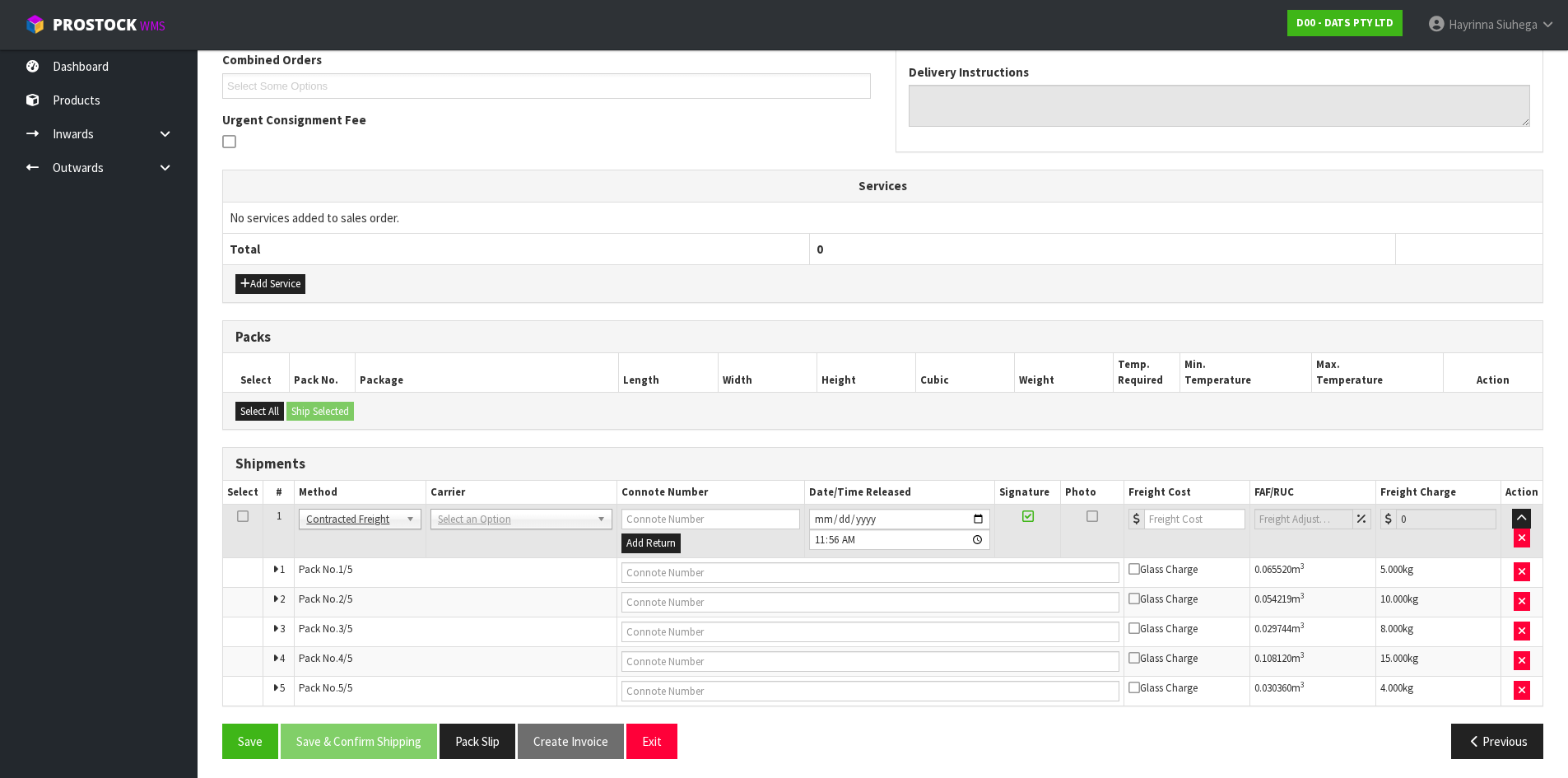
scroll to position [443, 0]
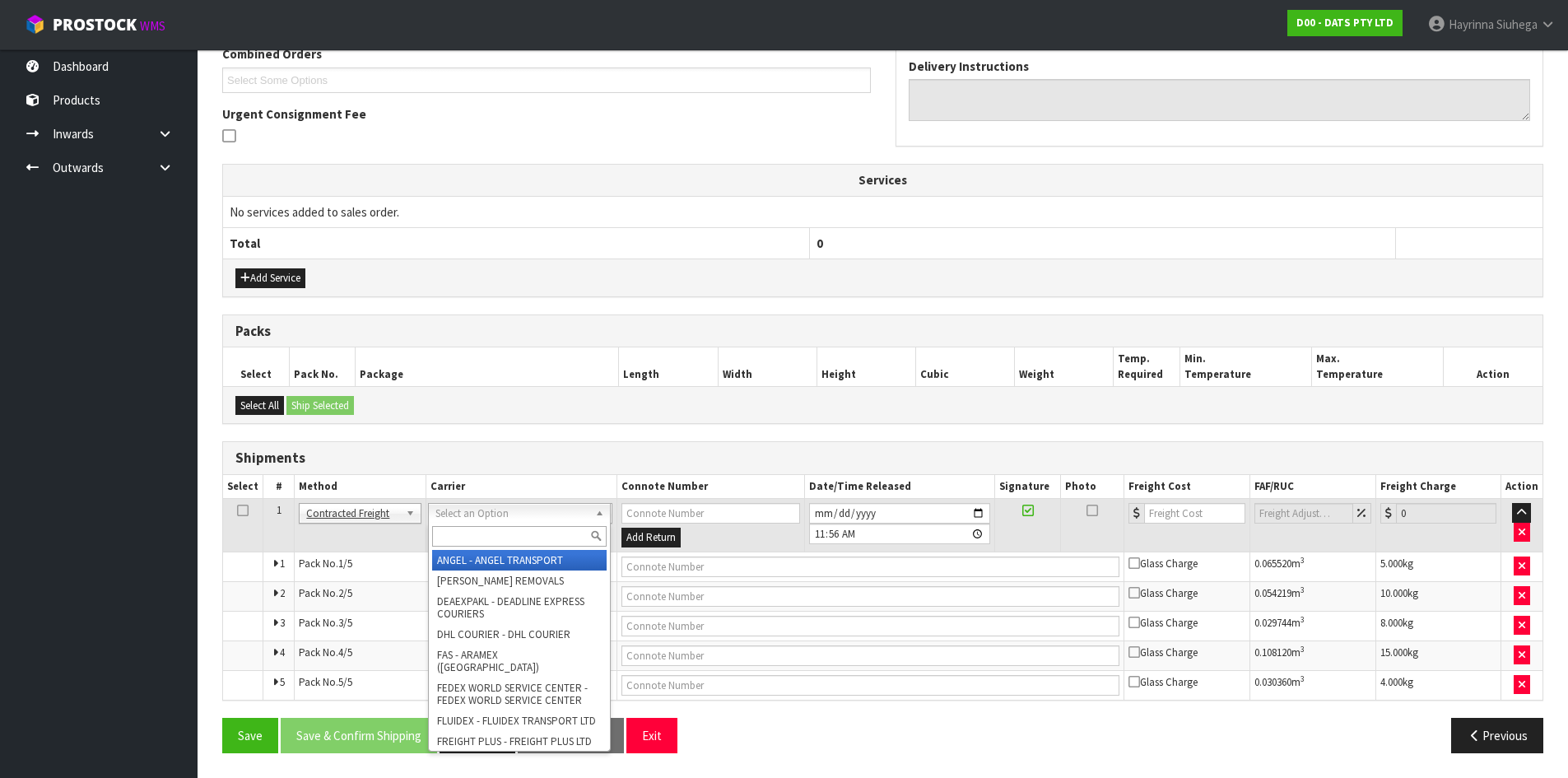
click at [480, 533] on input "text" at bounding box center [519, 536] width 175 height 21
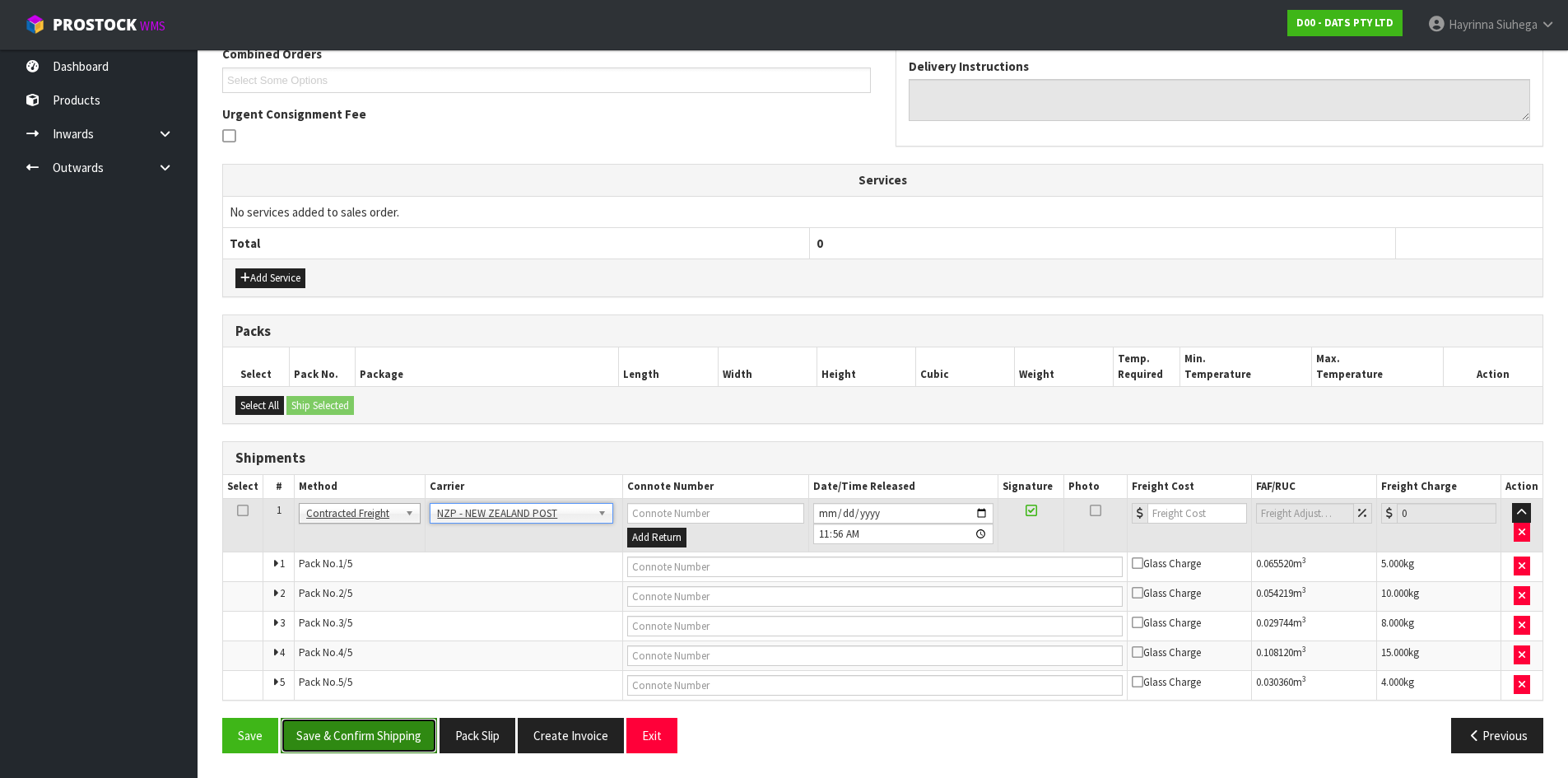
click at [346, 730] on button "Save & Confirm Shipping" at bounding box center [358, 735] width 156 height 36
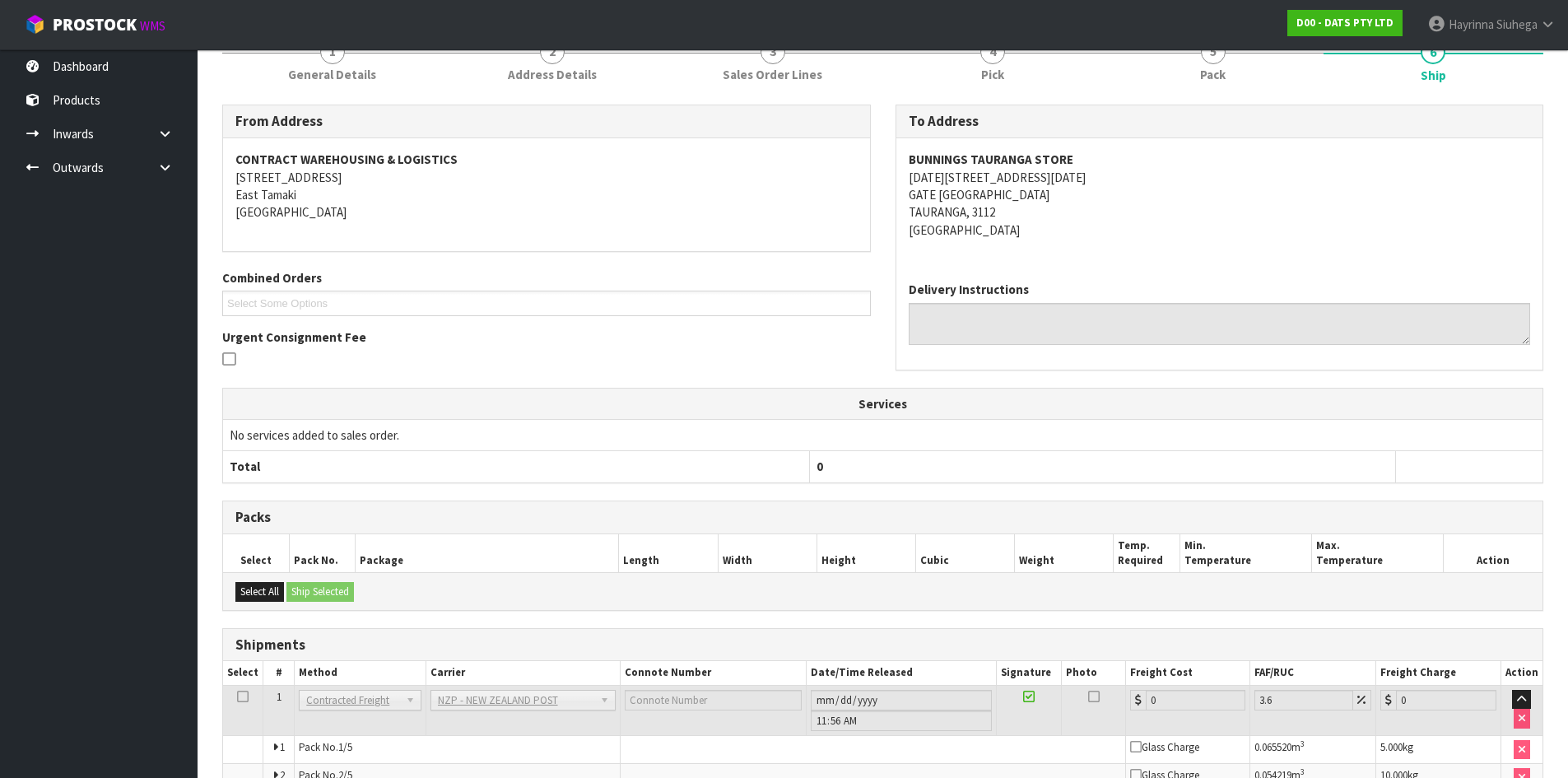
scroll to position [415, 0]
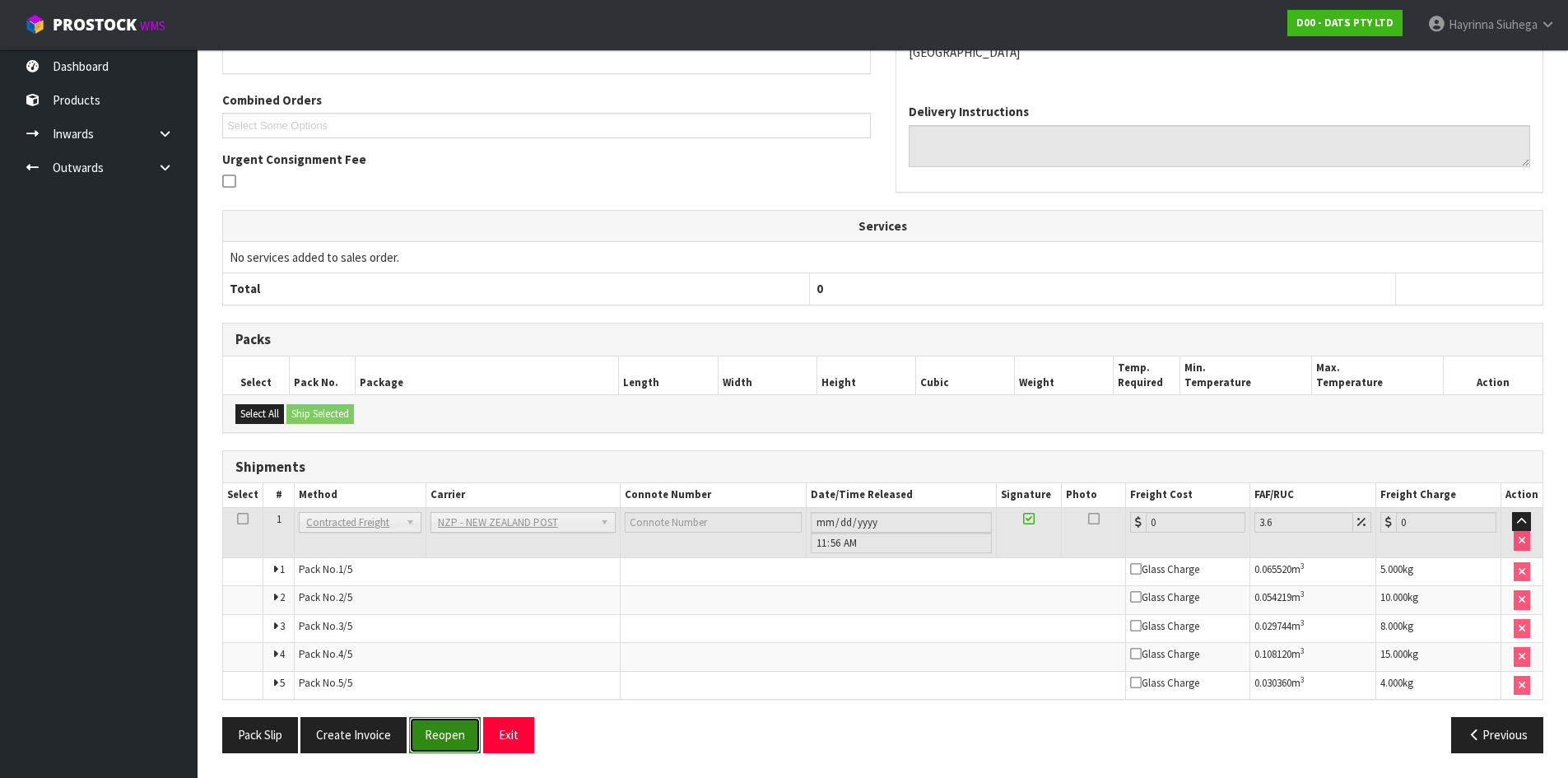
drag, startPoint x: 461, startPoint y: 728, endPoint x: 451, endPoint y: 730, distance: 10.2
click at [461, 729] on button "Reopen" at bounding box center [444, 735] width 72 height 36
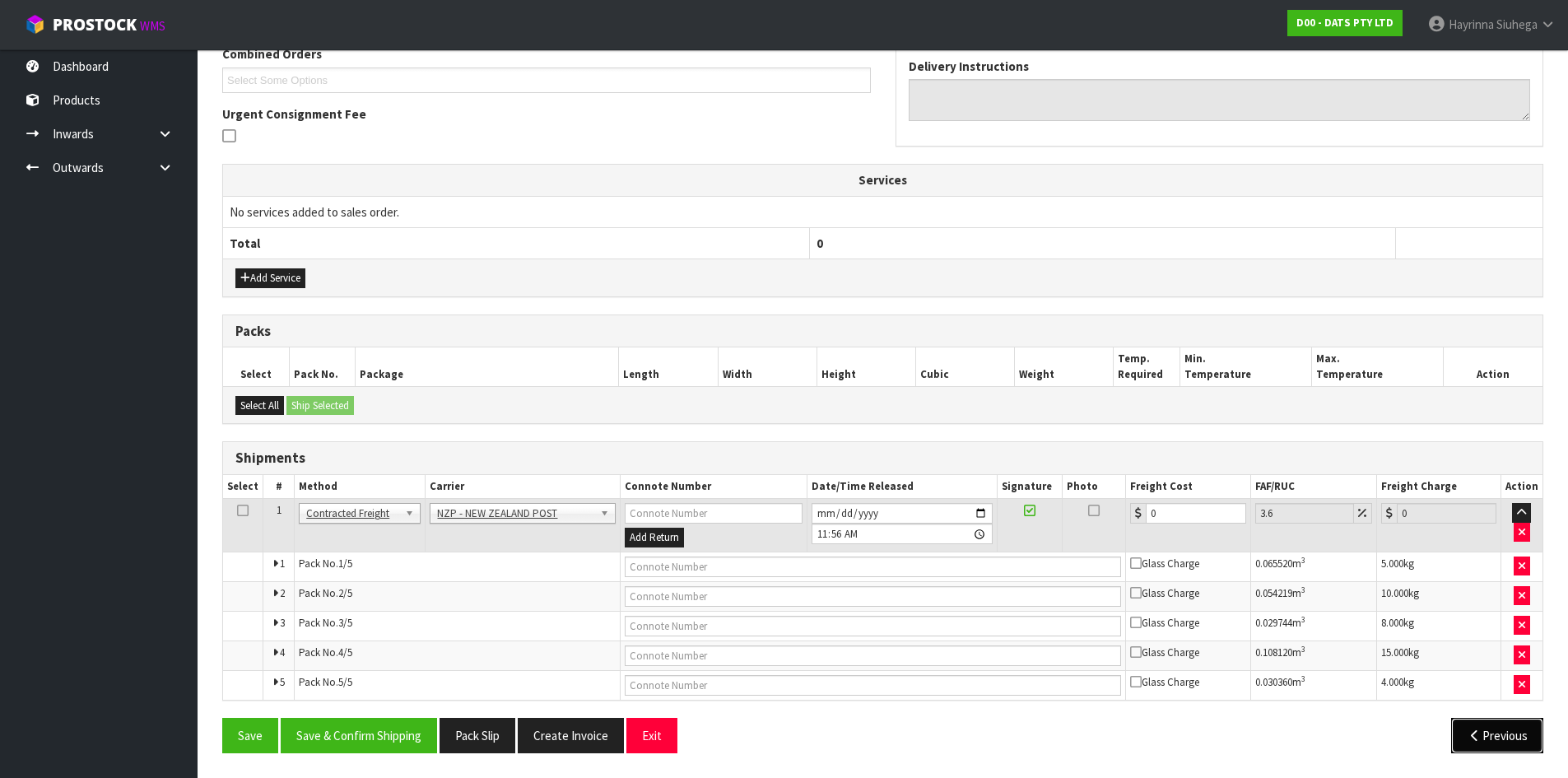
click at [1515, 728] on button "Previous" at bounding box center [1498, 735] width 93 height 36
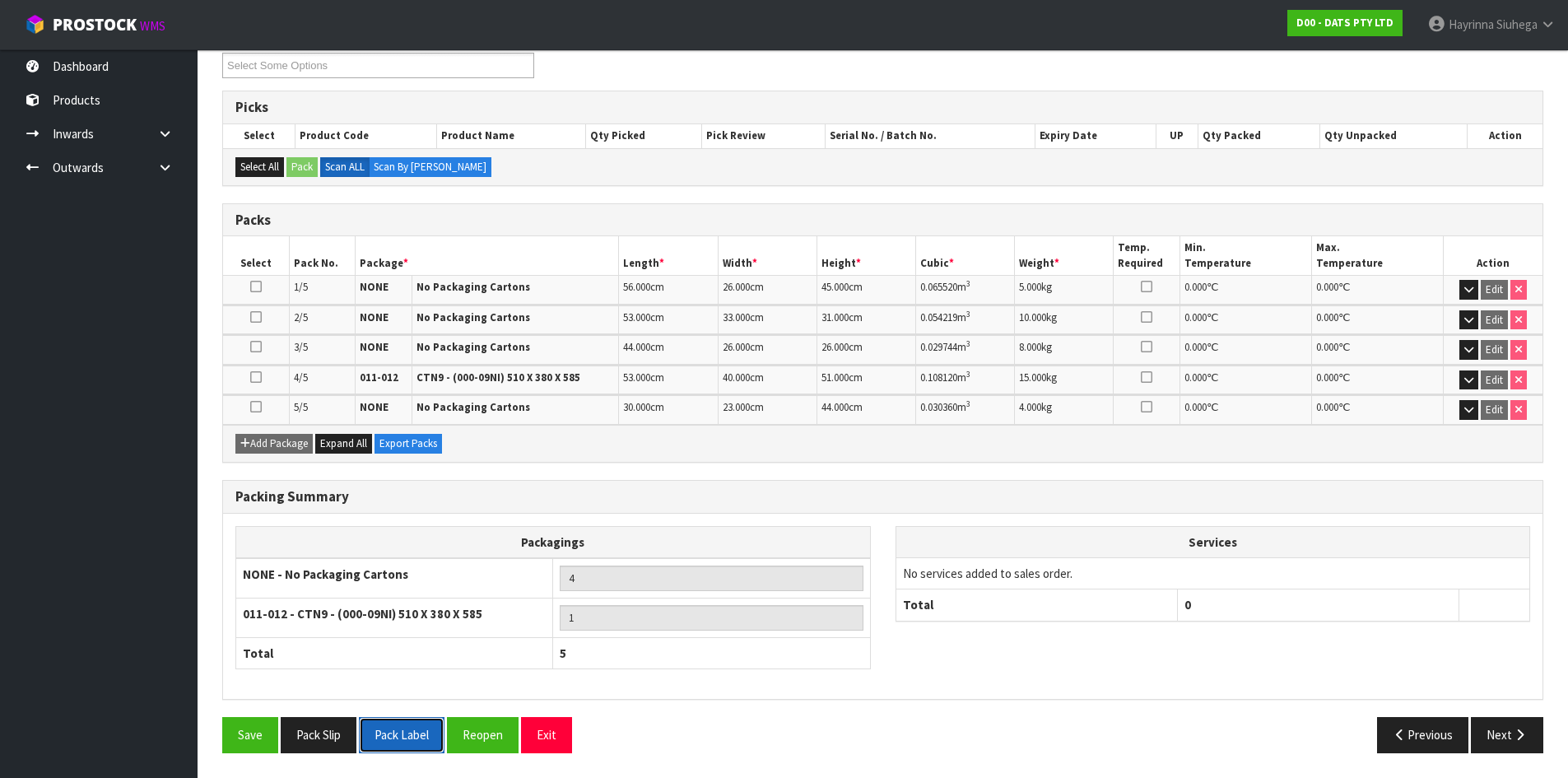
click at [405, 728] on button "Pack Label" at bounding box center [402, 735] width 86 height 36
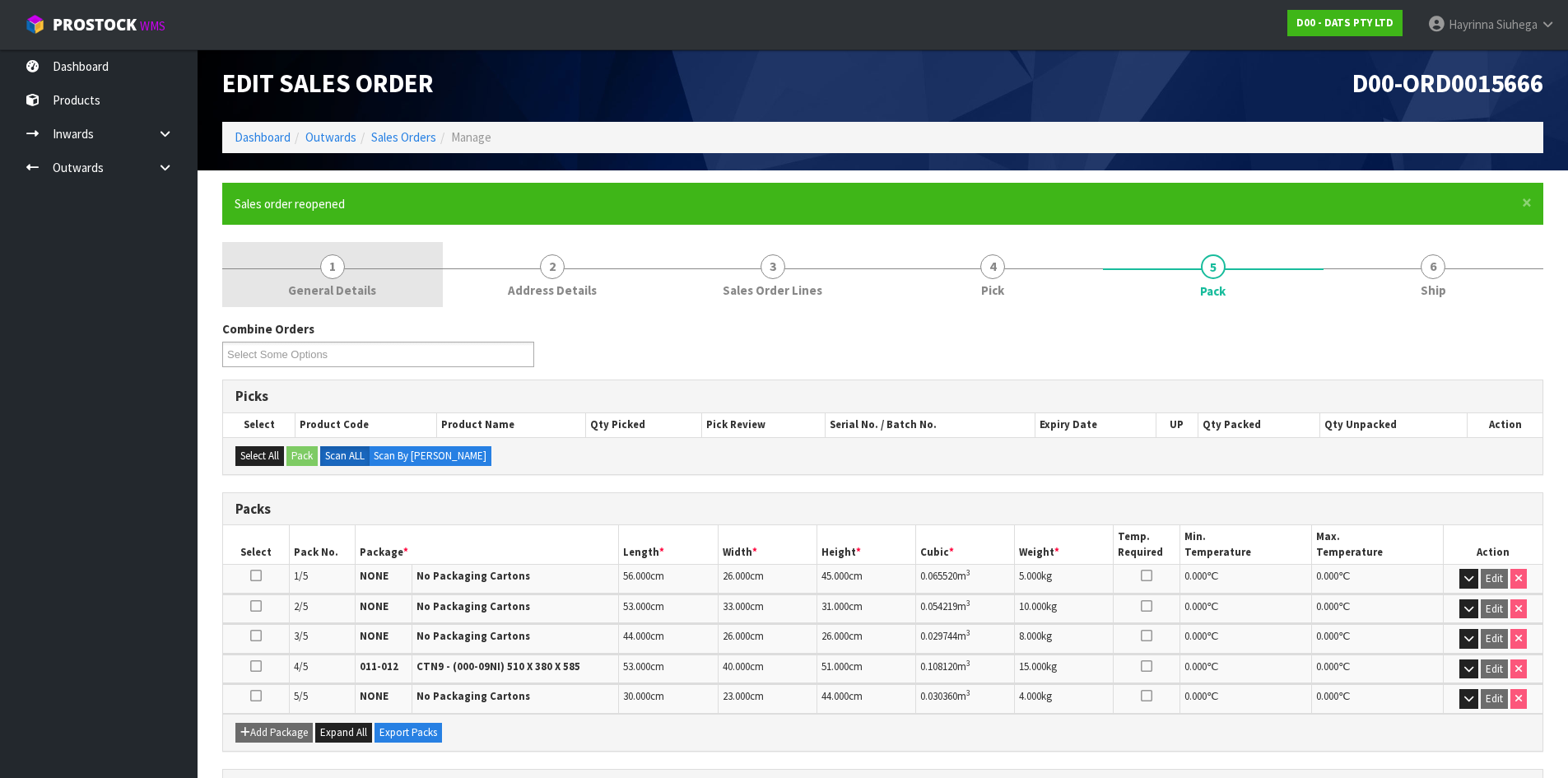
scroll to position [0, 0]
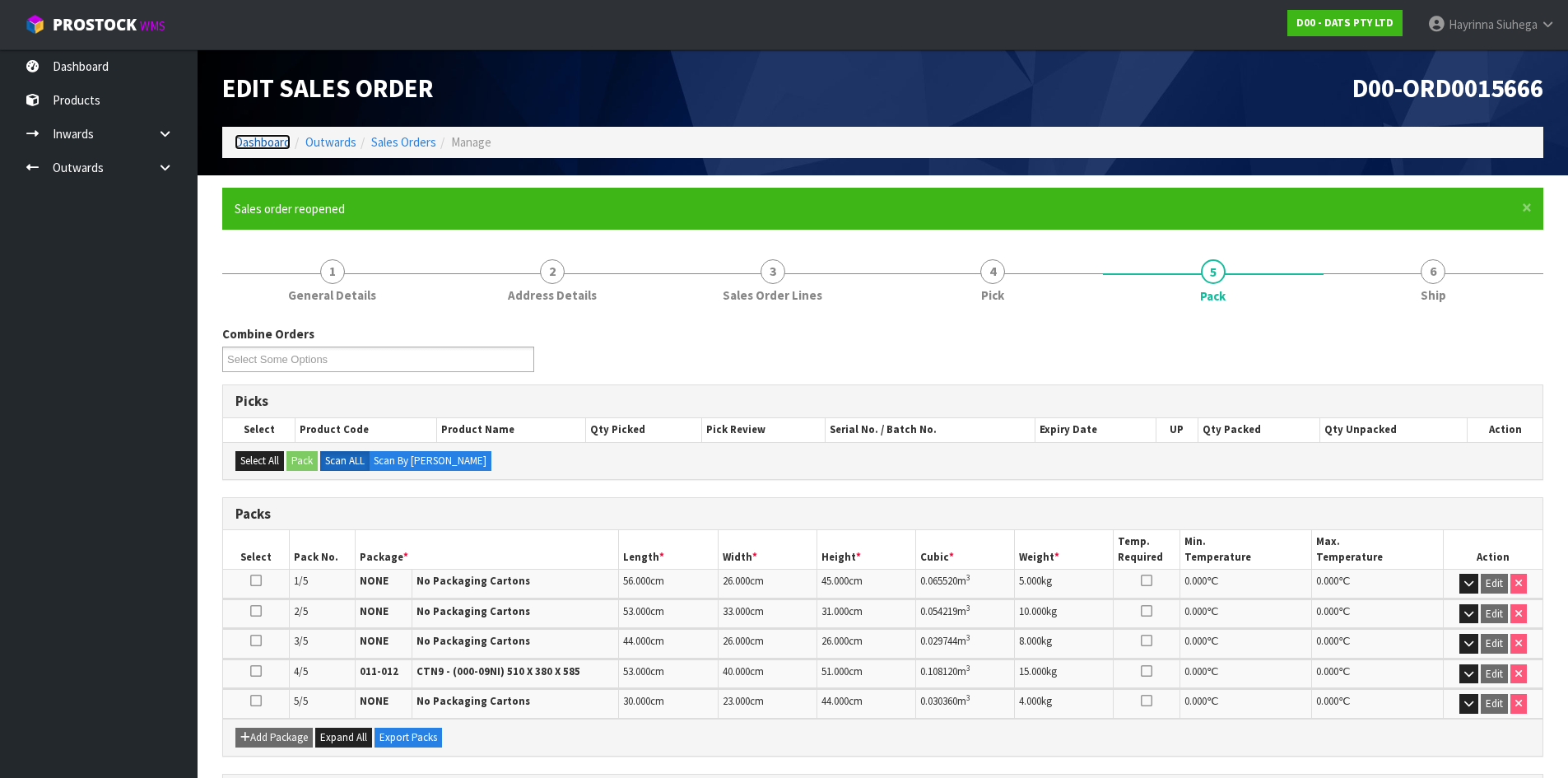
click at [272, 148] on link "Dashboard" at bounding box center [263, 141] width 56 height 16
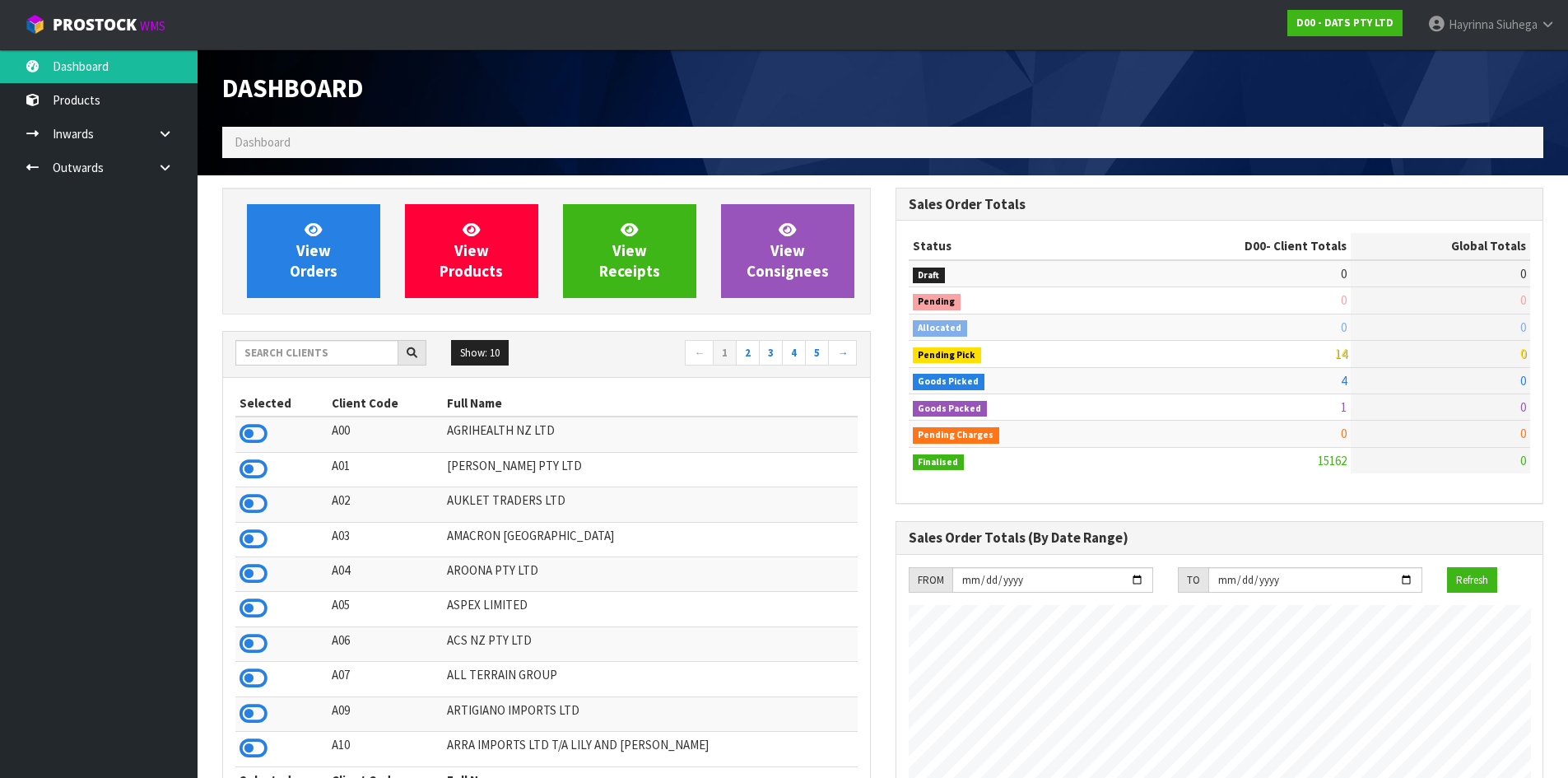
scroll to position [1246, 673]
click at [346, 346] on input "text" at bounding box center [317, 352] width 163 height 25
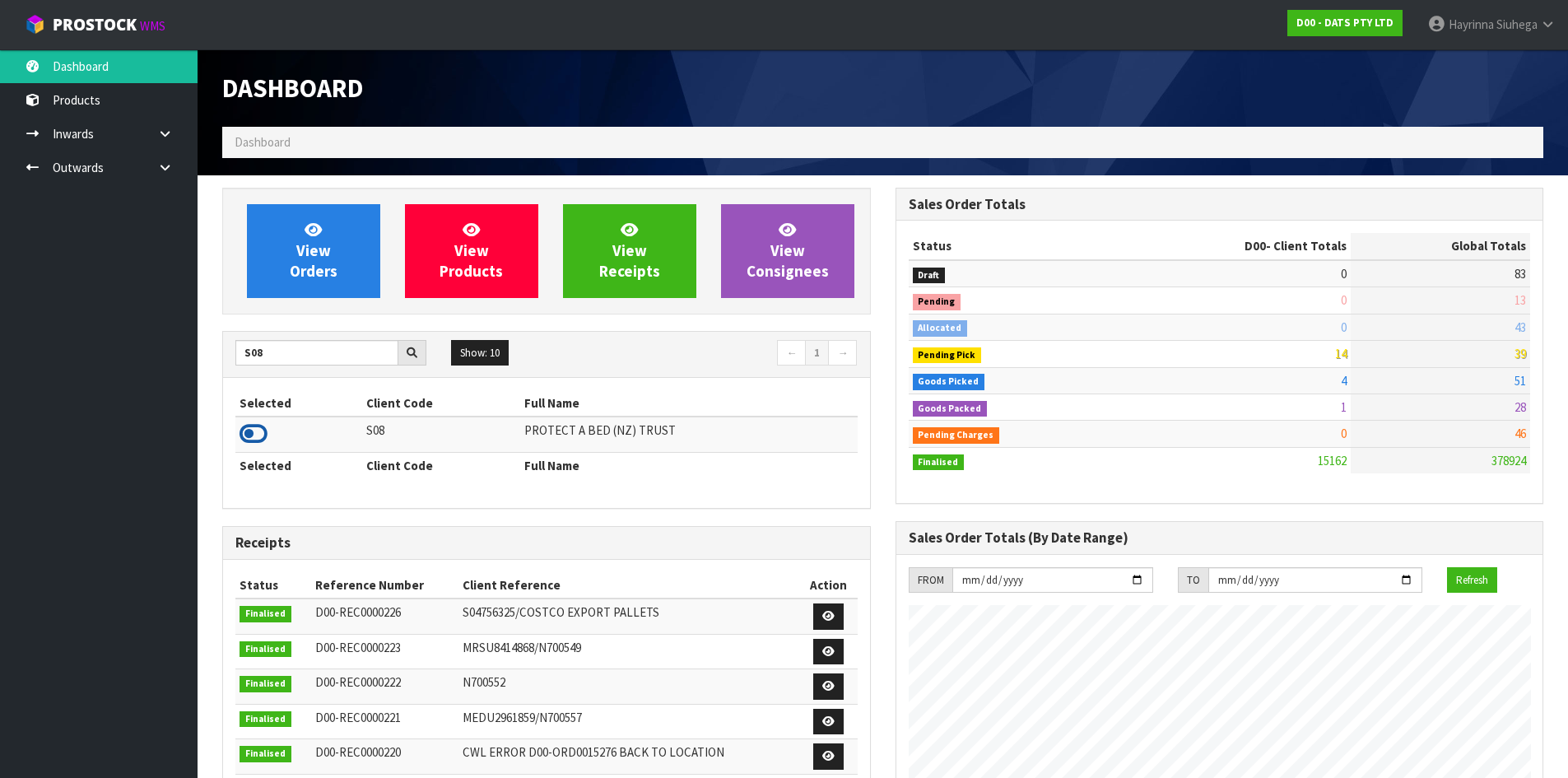
click at [245, 431] on icon at bounding box center [254, 434] width 28 height 24
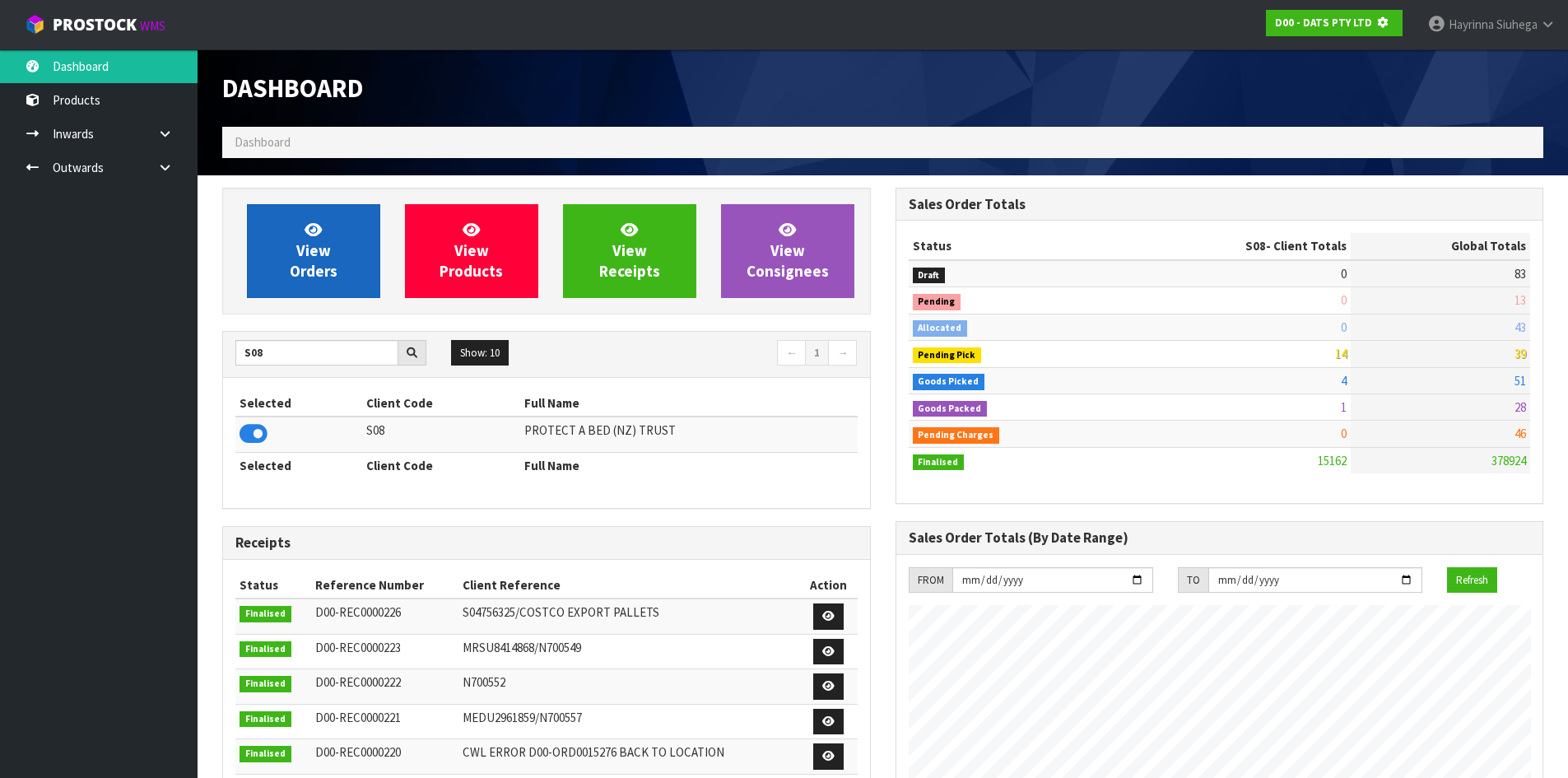
scroll to position [1026, 673]
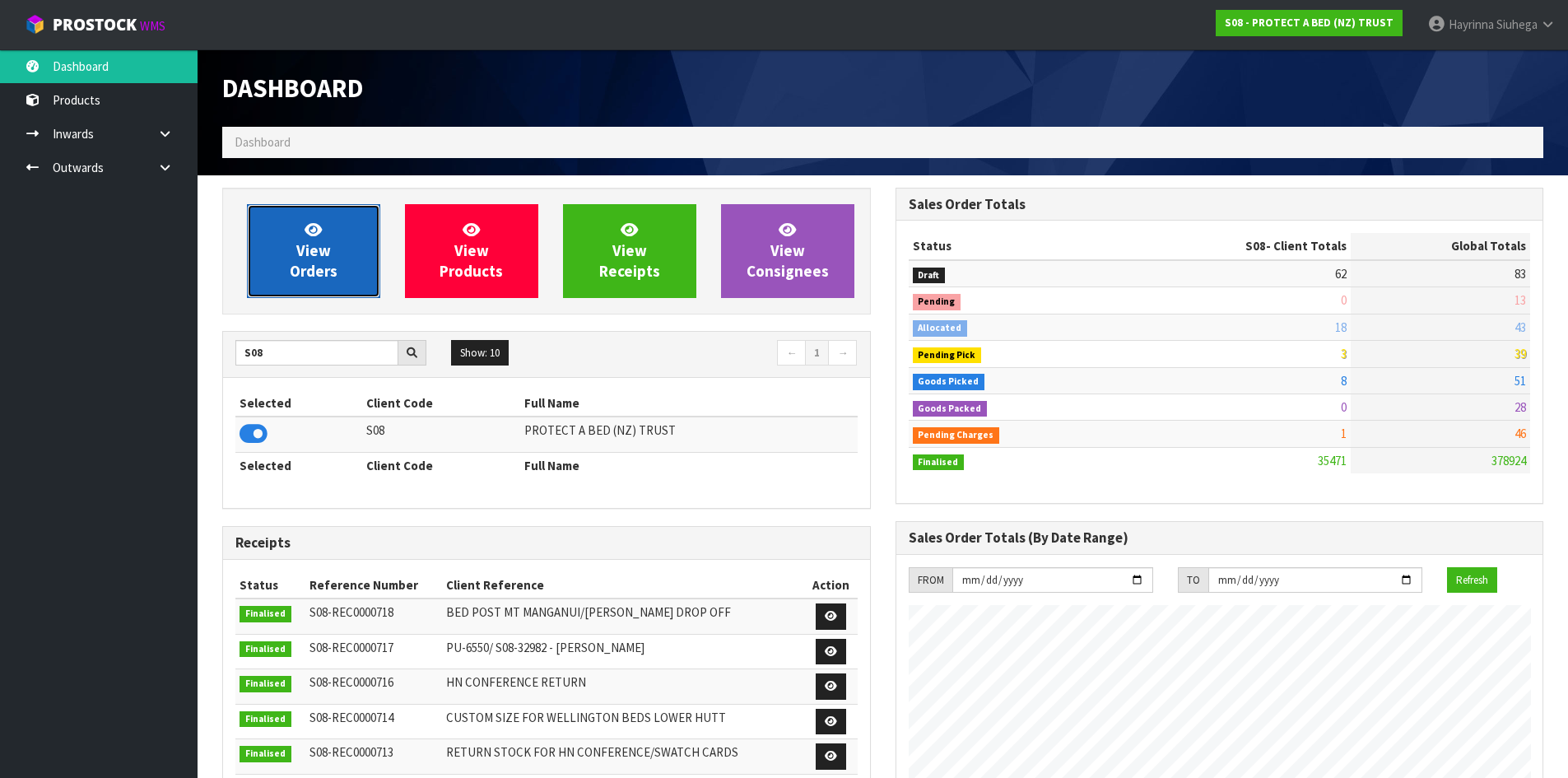
click at [319, 242] on span "View Orders" at bounding box center [313, 251] width 48 height 62
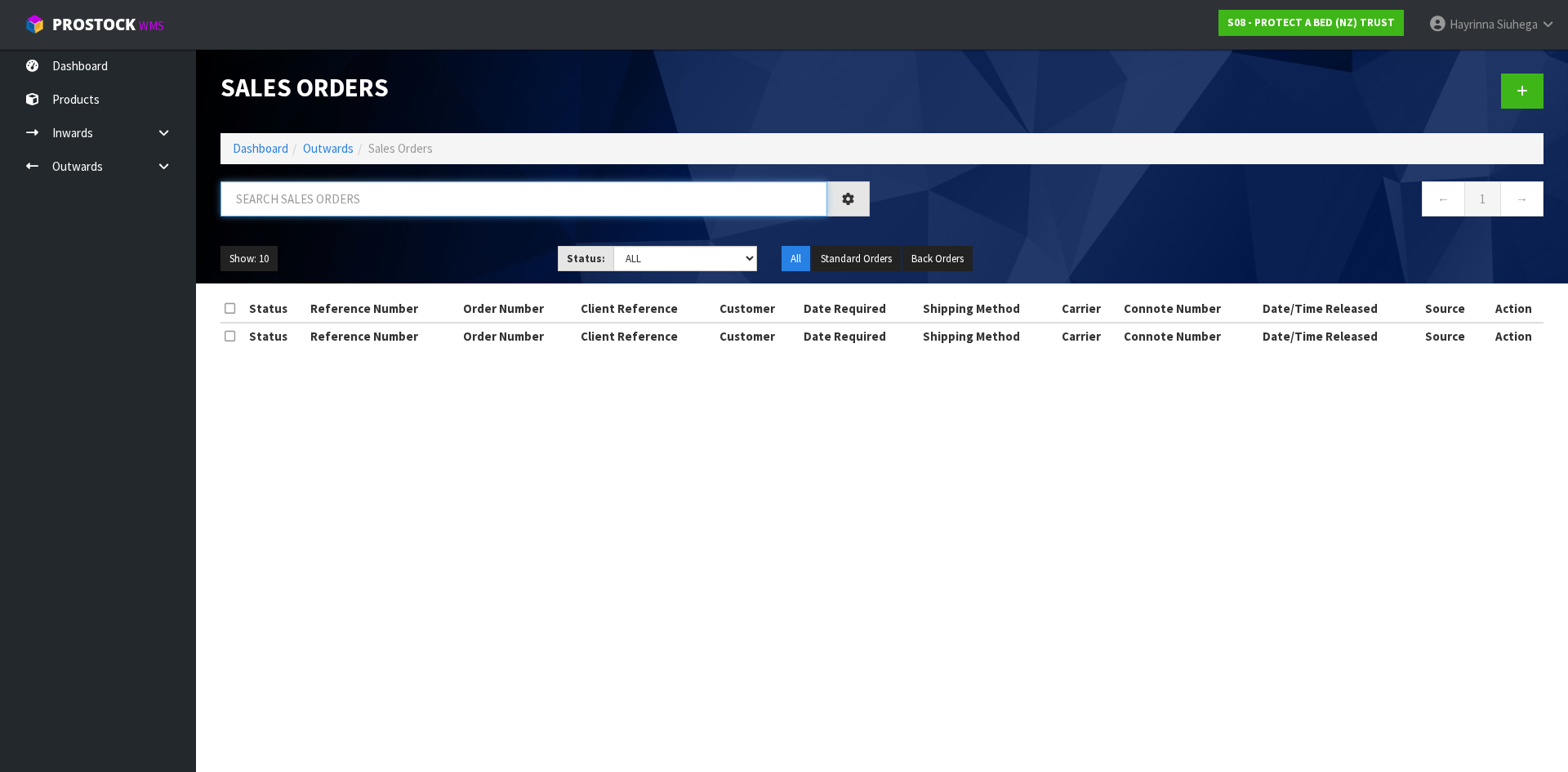
click at [318, 185] on input "text" at bounding box center [524, 199] width 607 height 35
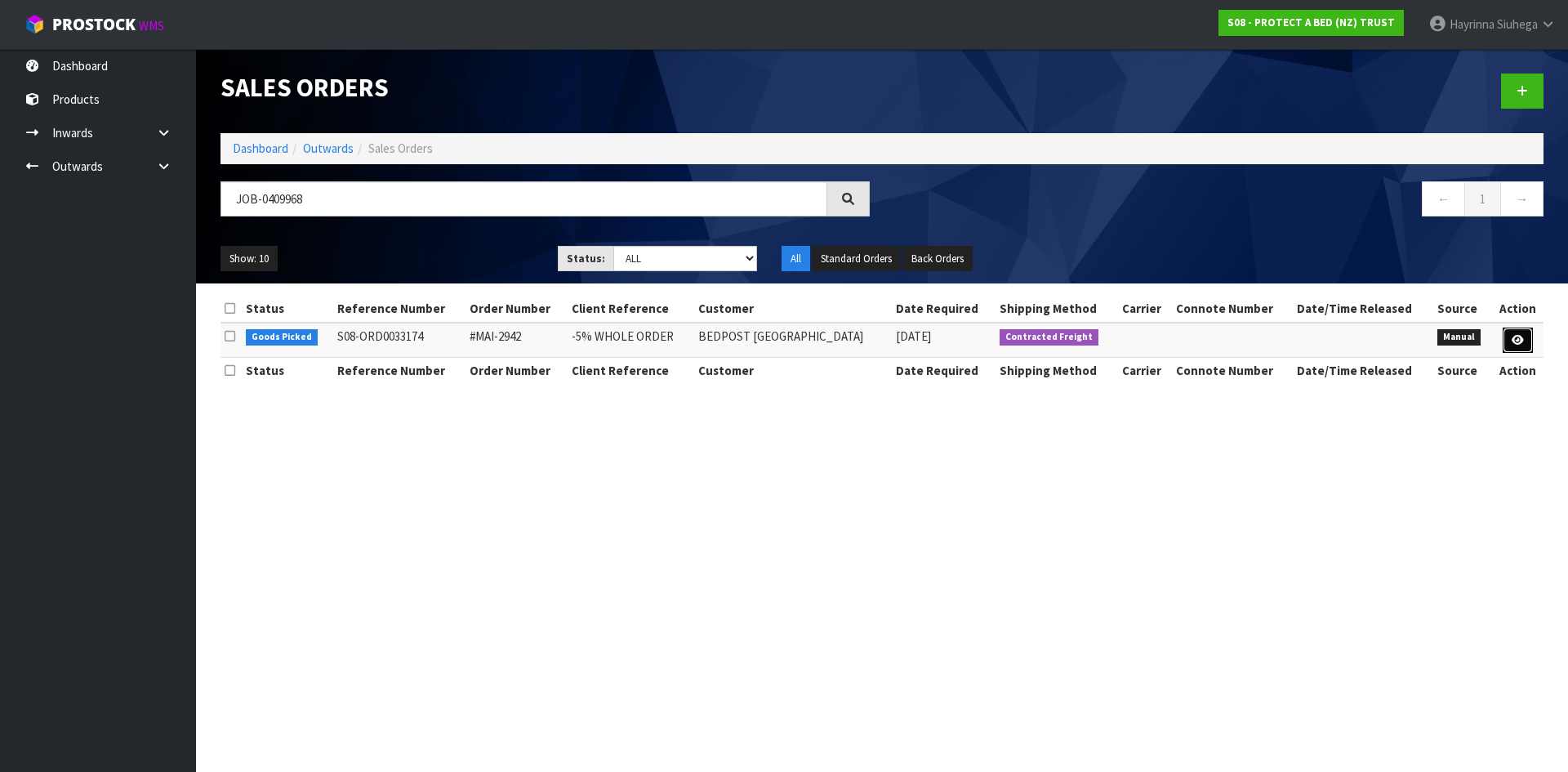
click at [1511, 336] on icon at bounding box center [1517, 340] width 12 height 10
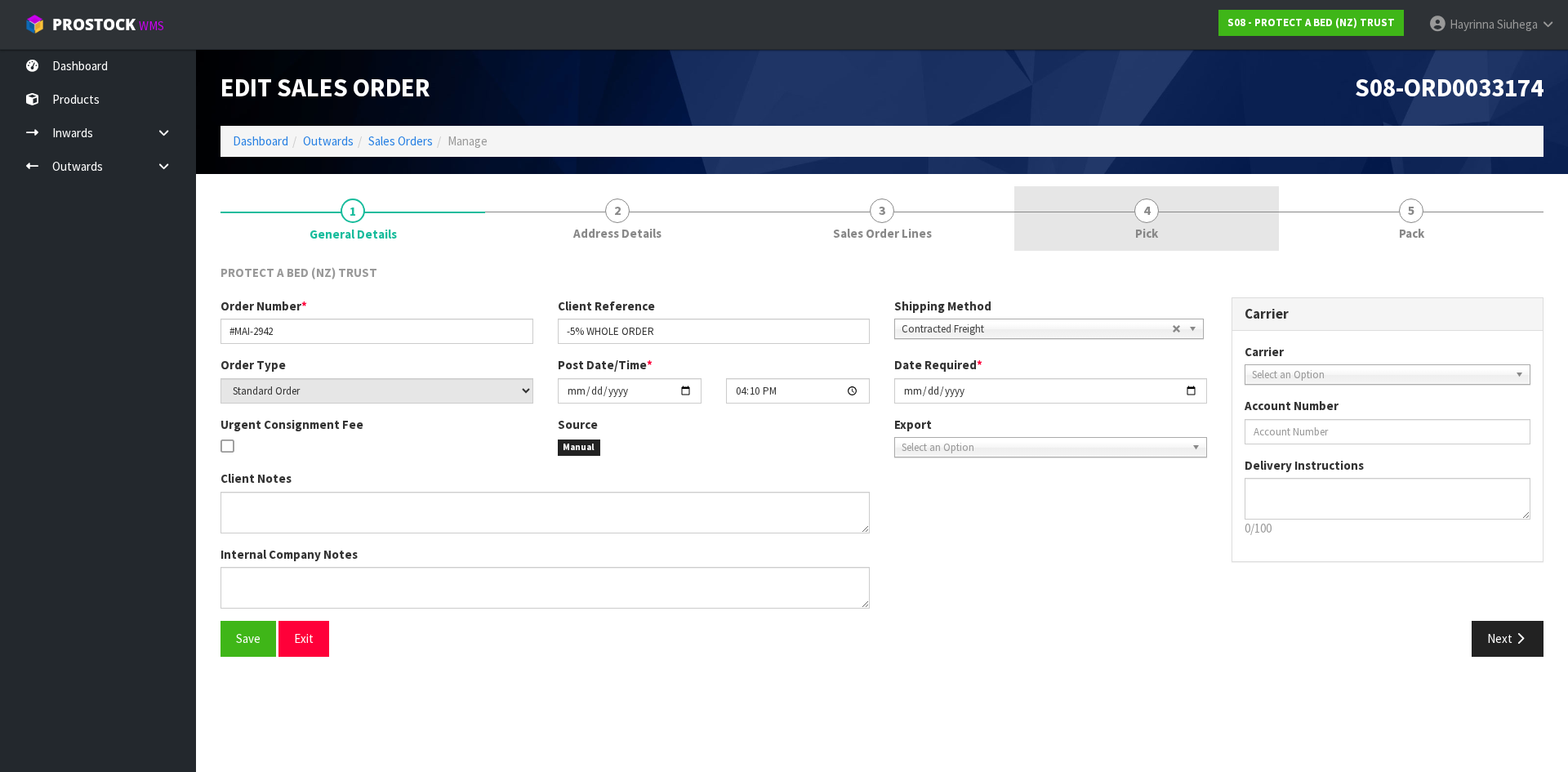
click at [1131, 214] on link "4 Pick" at bounding box center [1146, 219] width 264 height 65
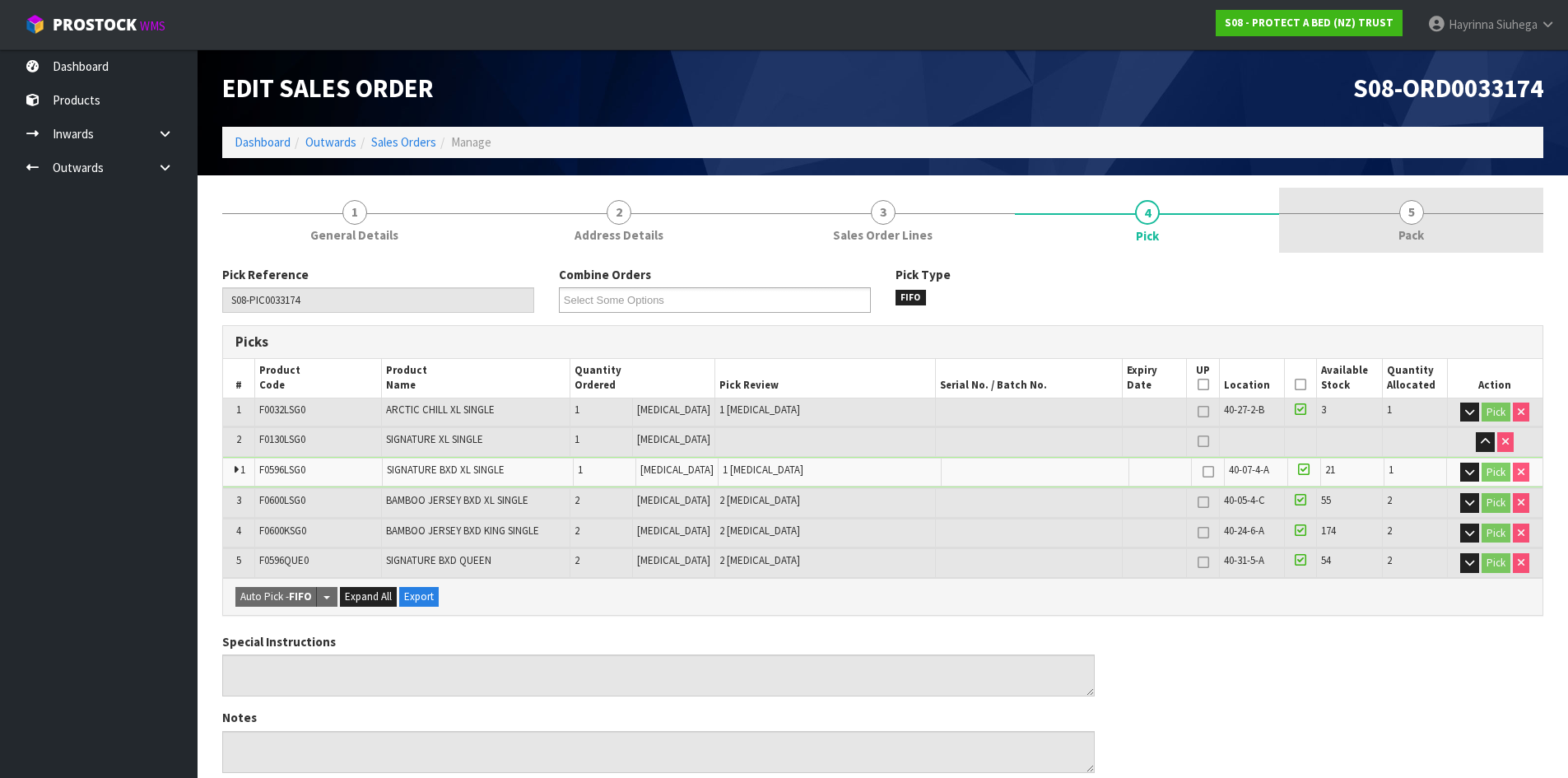
click at [1423, 195] on link "5 Pack" at bounding box center [1412, 221] width 264 height 65
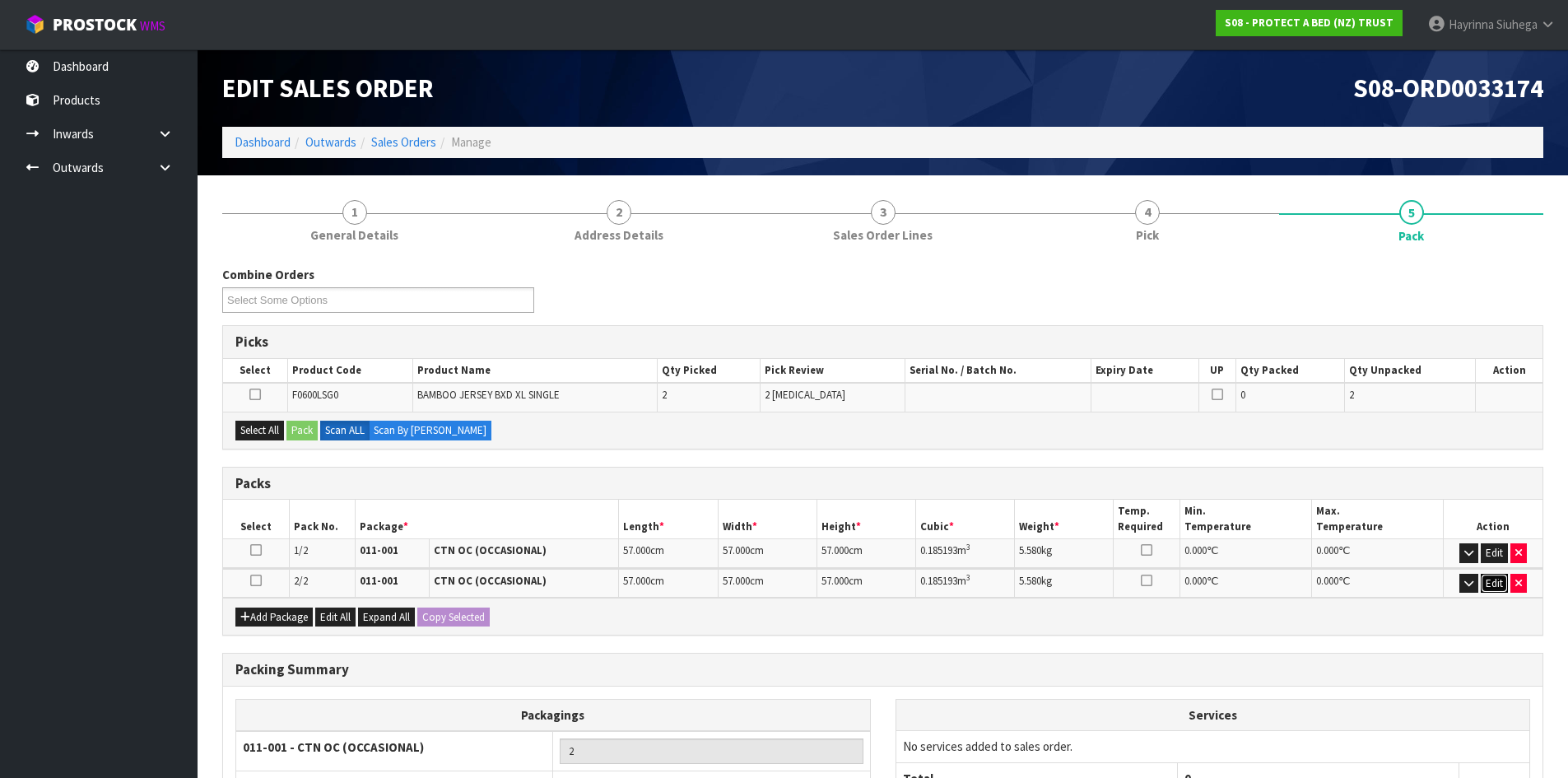
click at [1498, 576] on button "Edit" at bounding box center [1494, 583] width 27 height 20
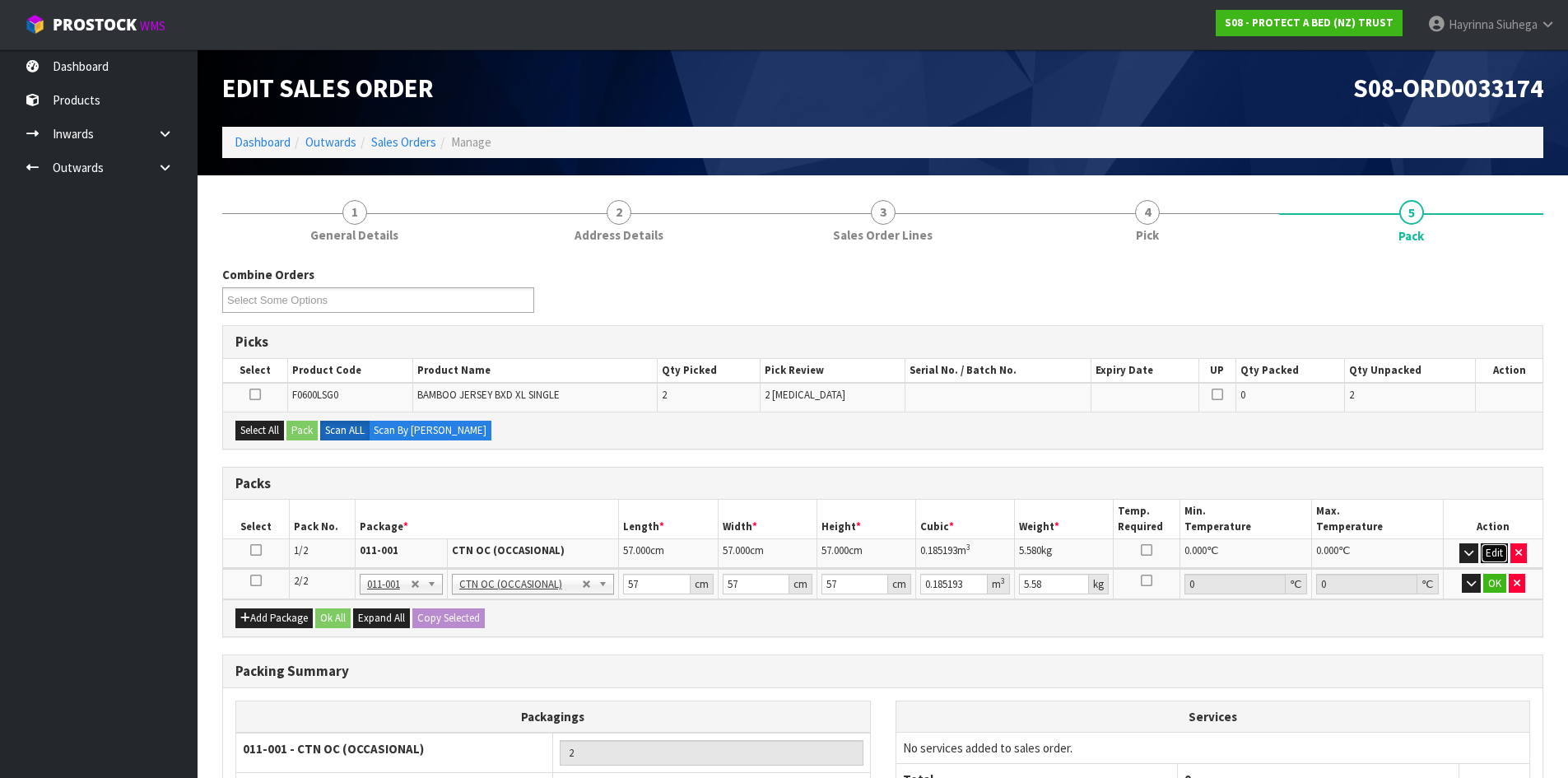
click at [1489, 555] on button "Edit" at bounding box center [1494, 553] width 27 height 20
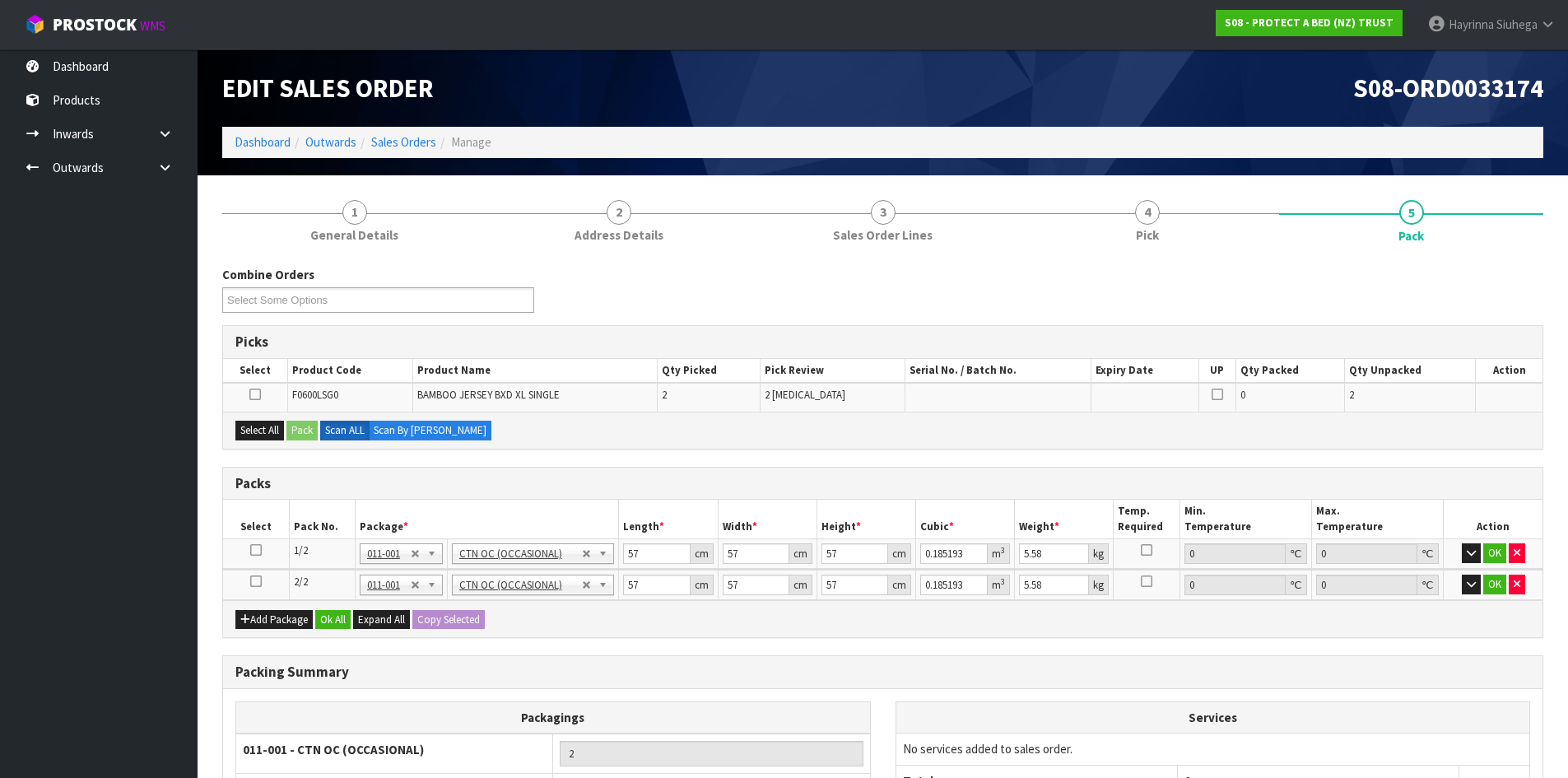
click at [251, 581] on icon at bounding box center [256, 581] width 11 height 1
click at [510, 442] on div "Select All Pack Scan ALL Scan By Quantity" at bounding box center [882, 430] width 1320 height 37
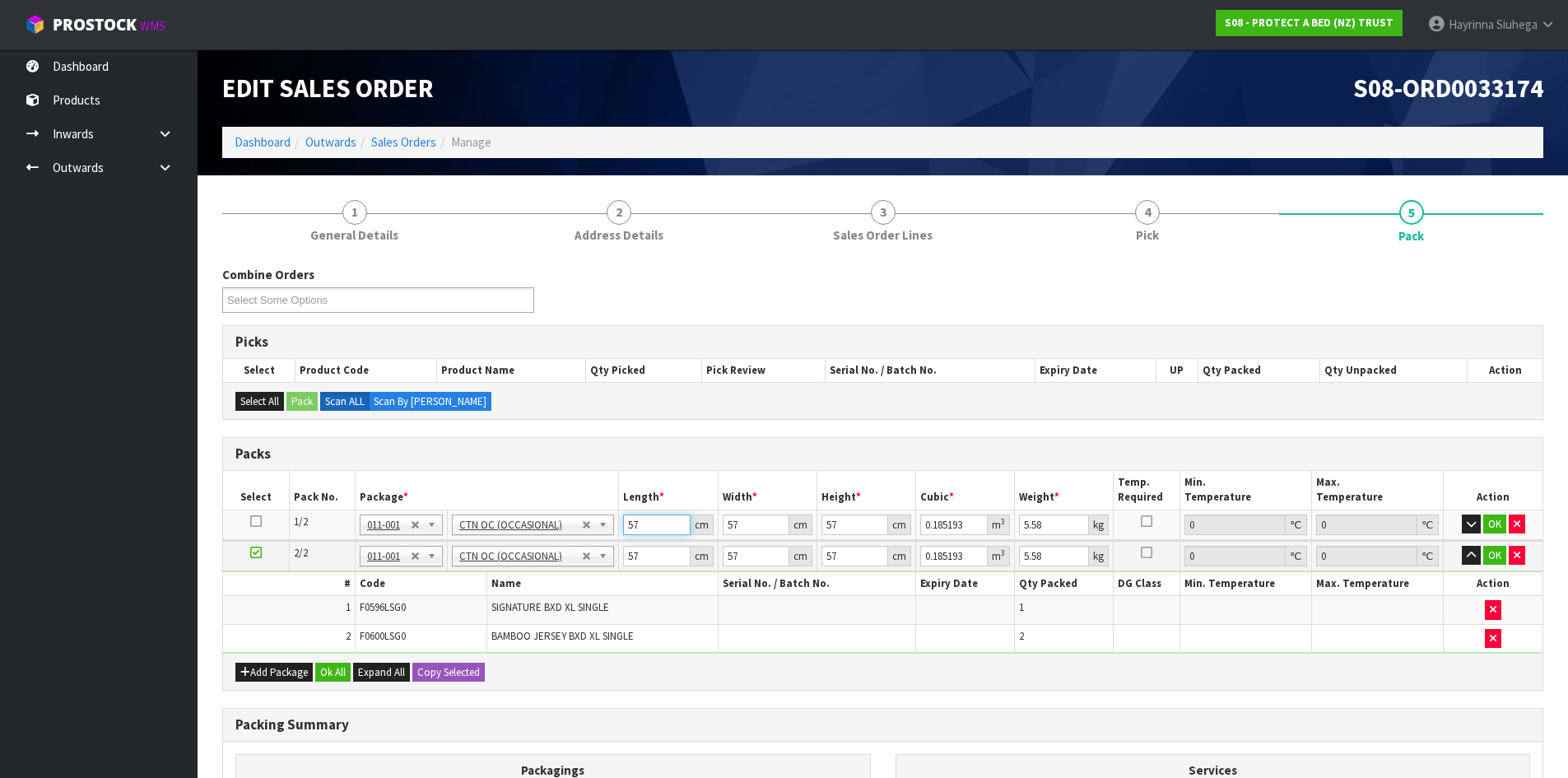
click at [625, 528] on input "57" at bounding box center [656, 525] width 66 height 21
click at [625, 529] on input "57" at bounding box center [656, 525] width 66 height 21
click button "OK" at bounding box center [1495, 524] width 23 height 20
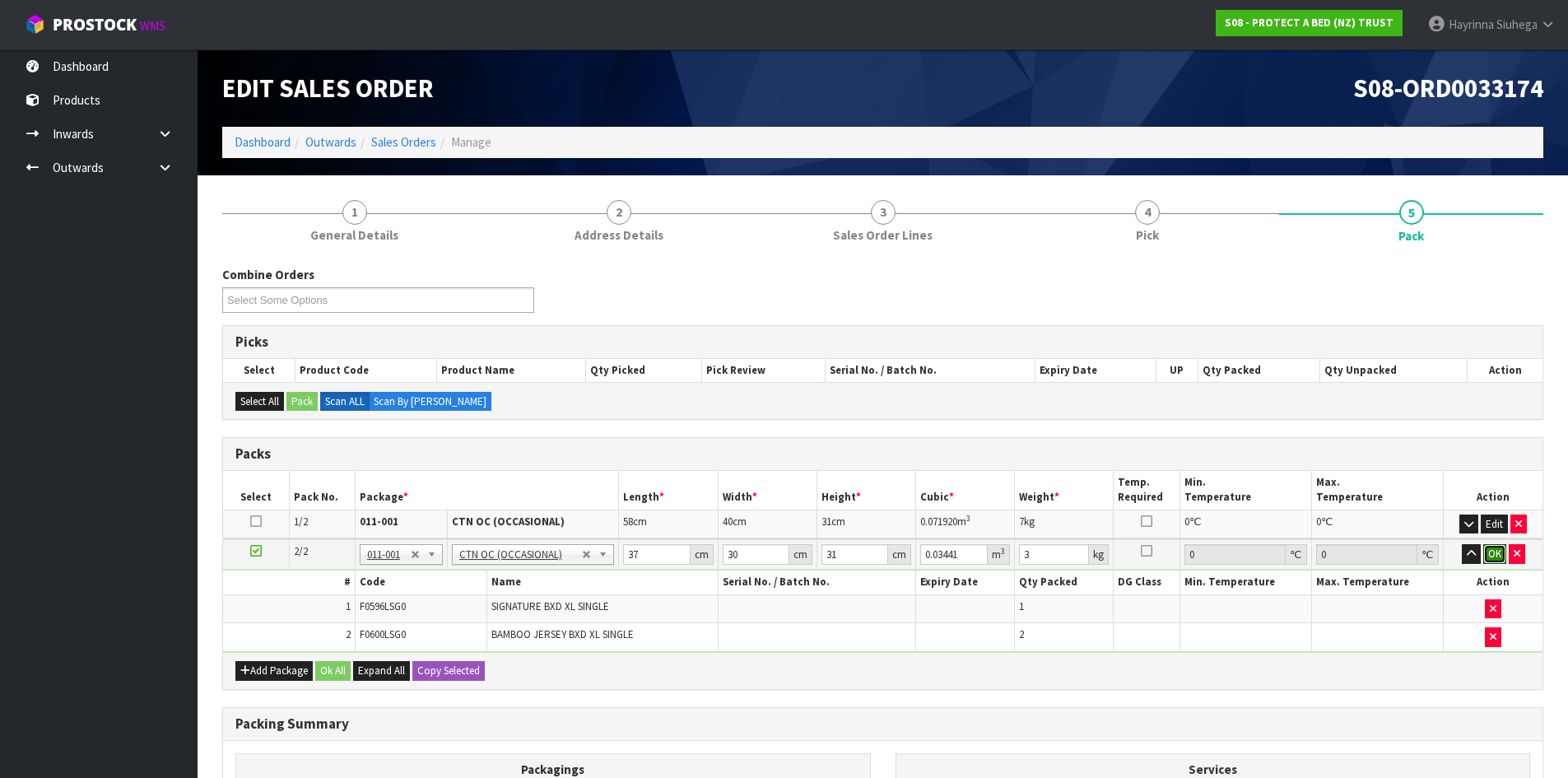
click button "OK" at bounding box center [1495, 554] width 23 height 20
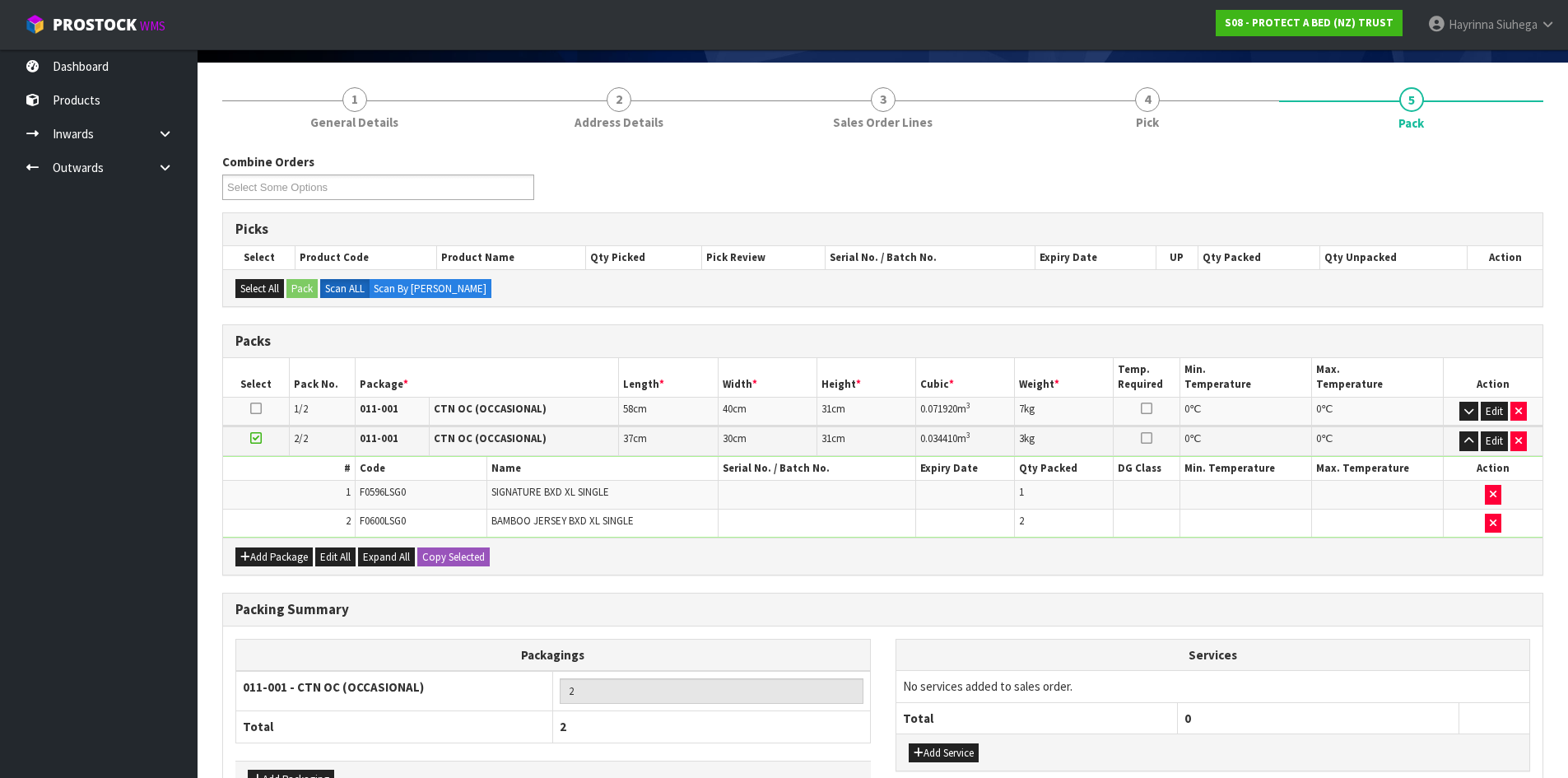
scroll to position [223, 0]
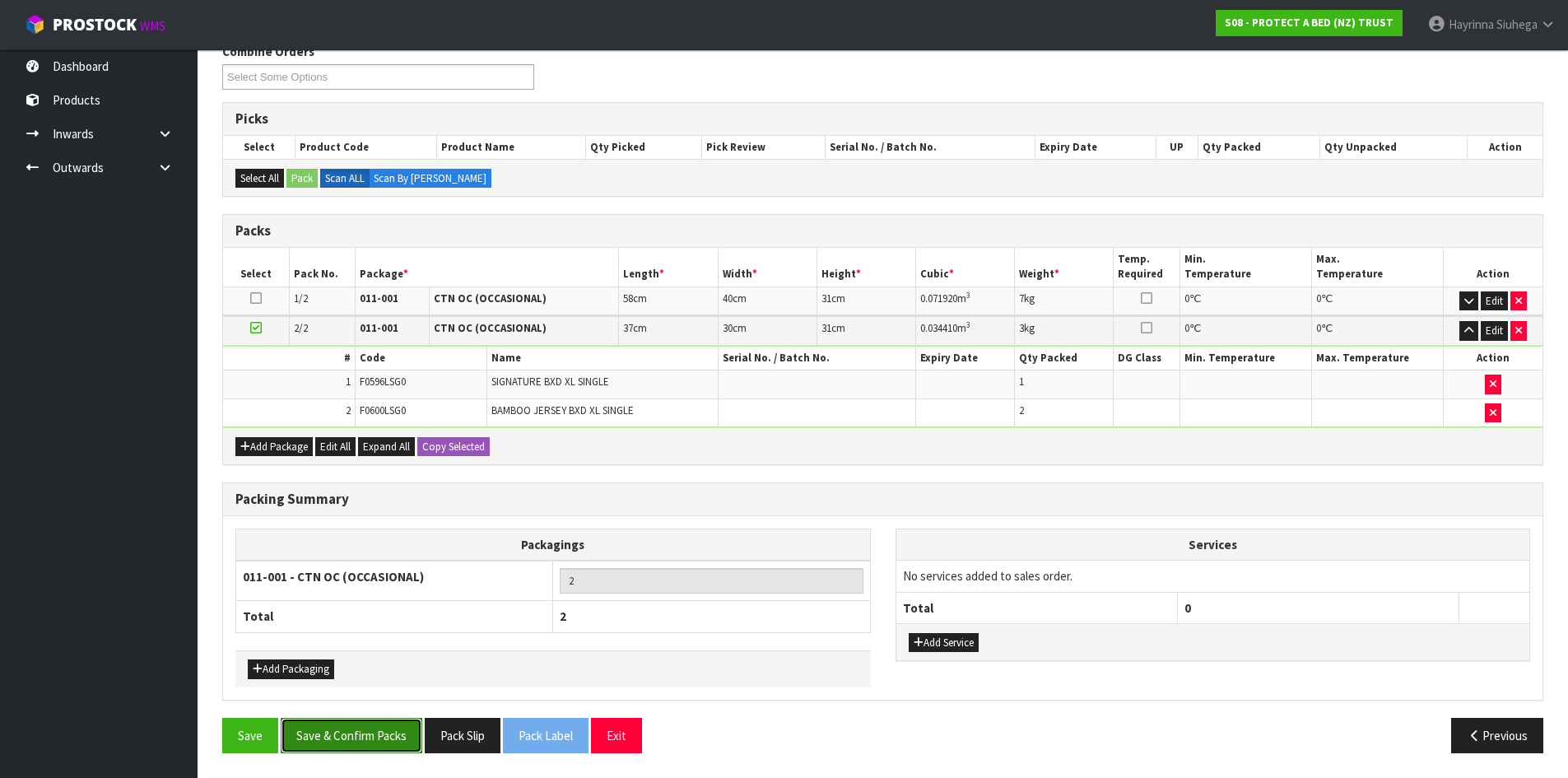
click at [383, 738] on button "Save & Confirm Packs" at bounding box center [351, 735] width 141 height 36
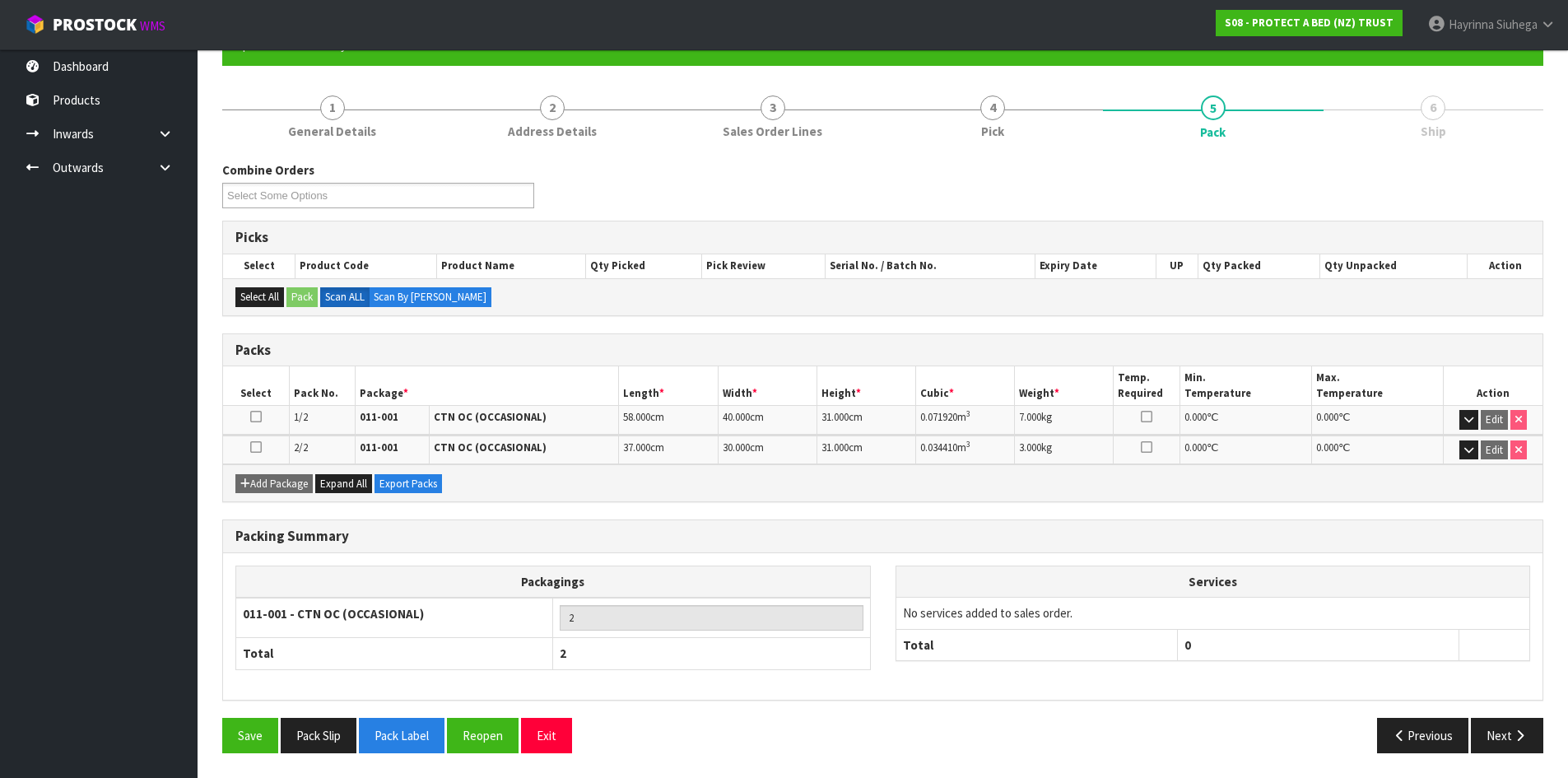
scroll to position [164, 0]
click at [1499, 740] on button "Next" at bounding box center [1507, 735] width 72 height 36
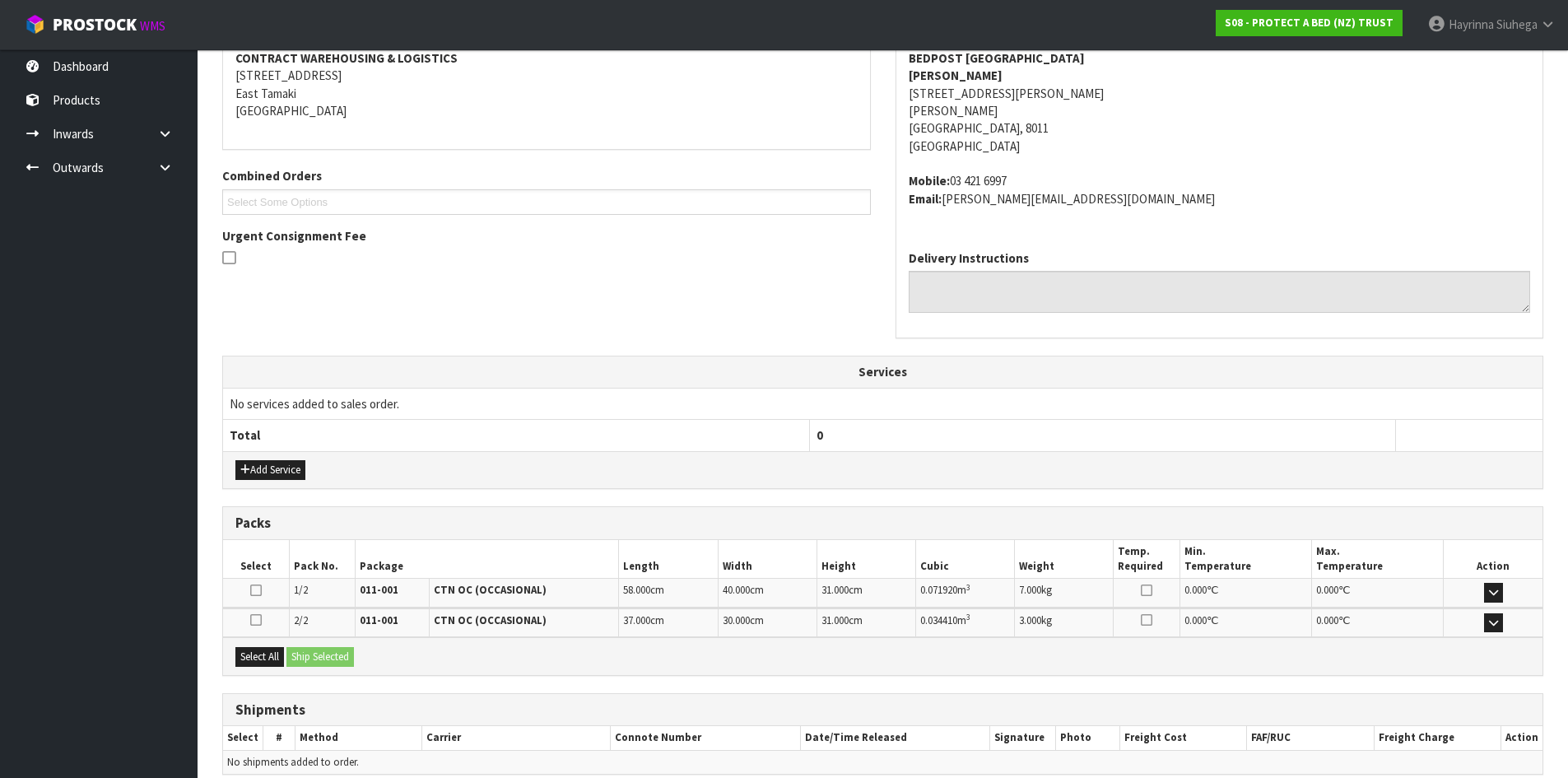
scroll to position [396, 0]
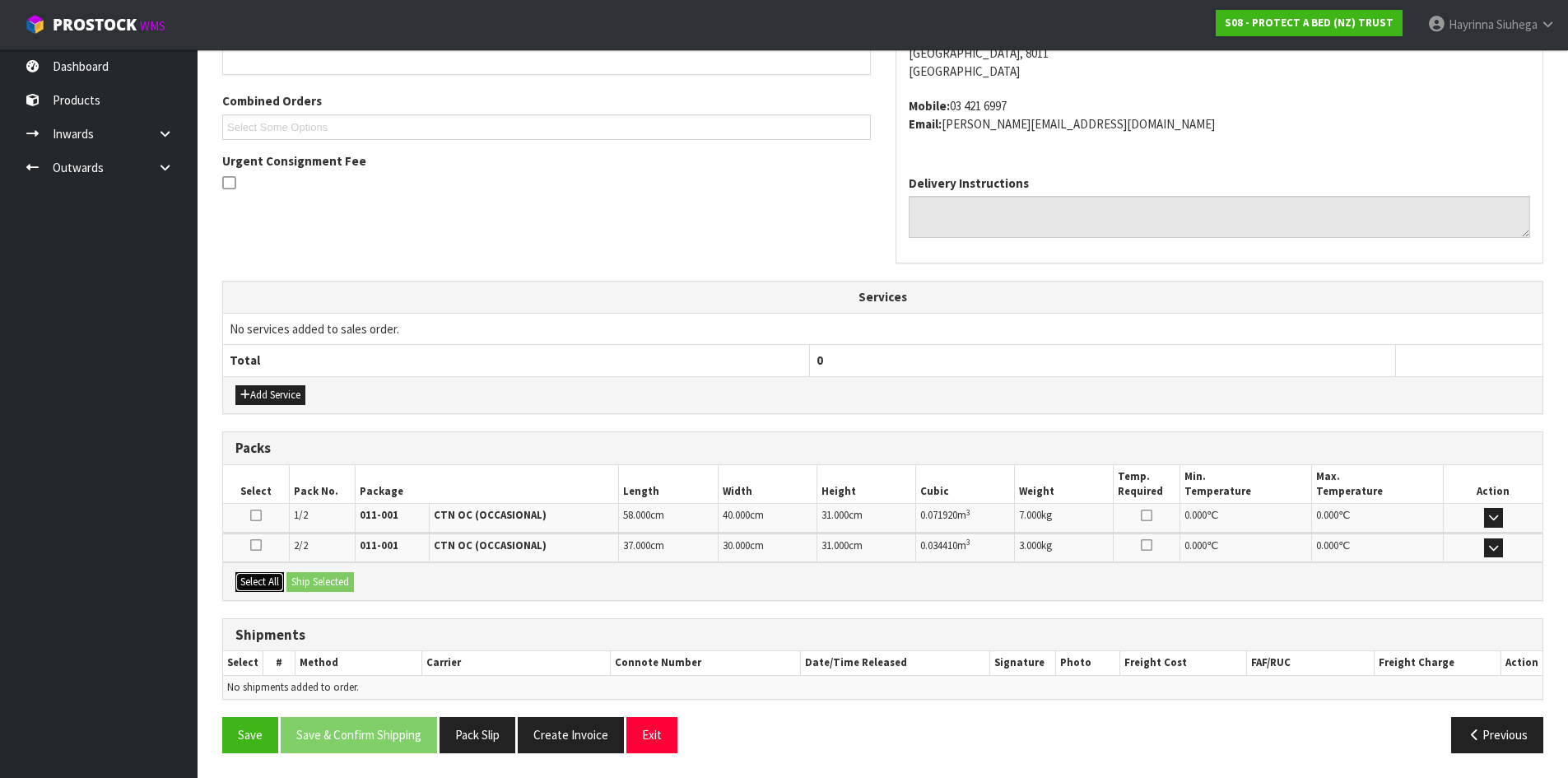
click at [278, 586] on button "Select All" at bounding box center [260, 582] width 49 height 20
click at [316, 583] on button "Ship Selected" at bounding box center [320, 582] width 67 height 20
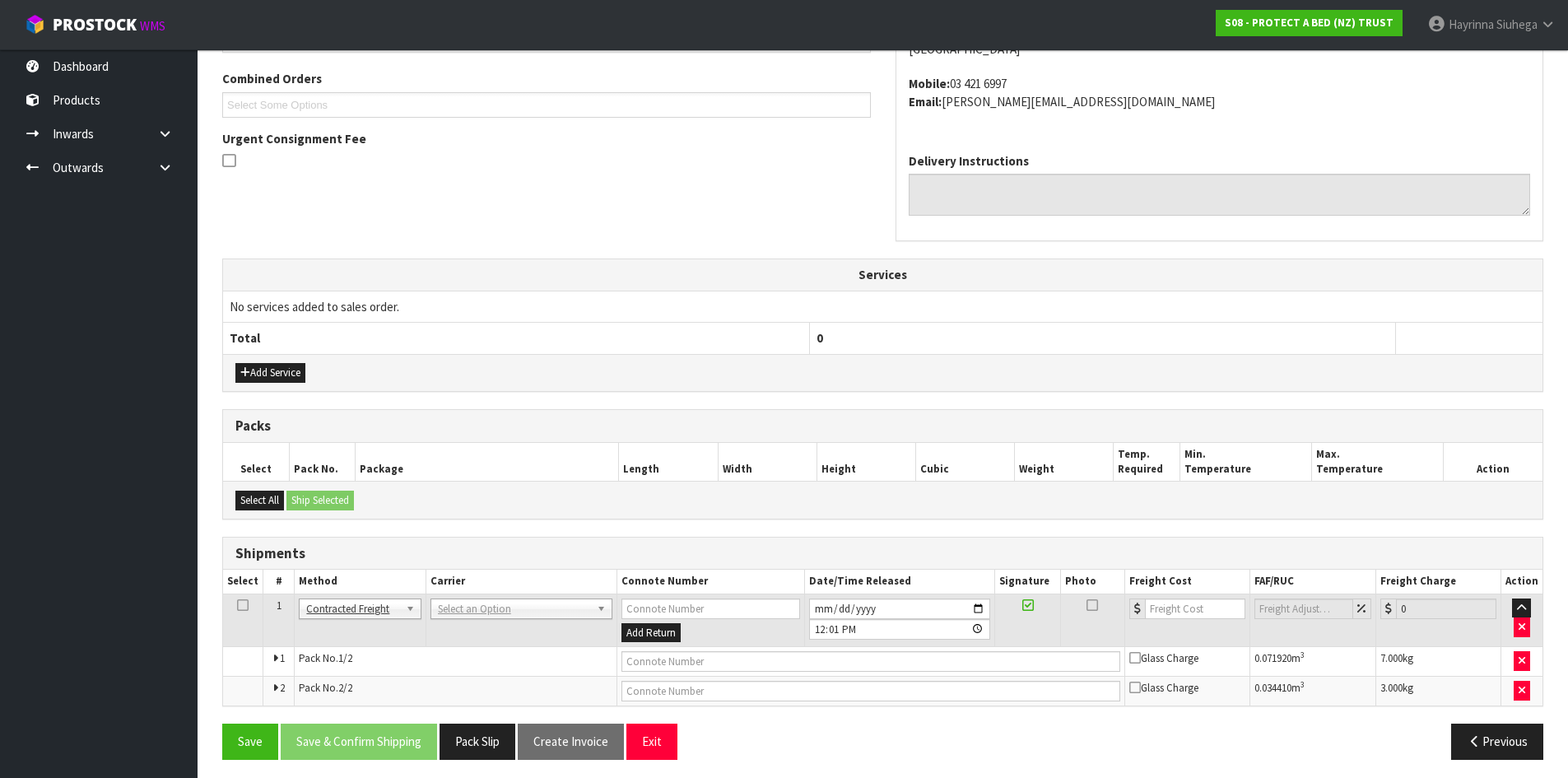
scroll to position [425, 0]
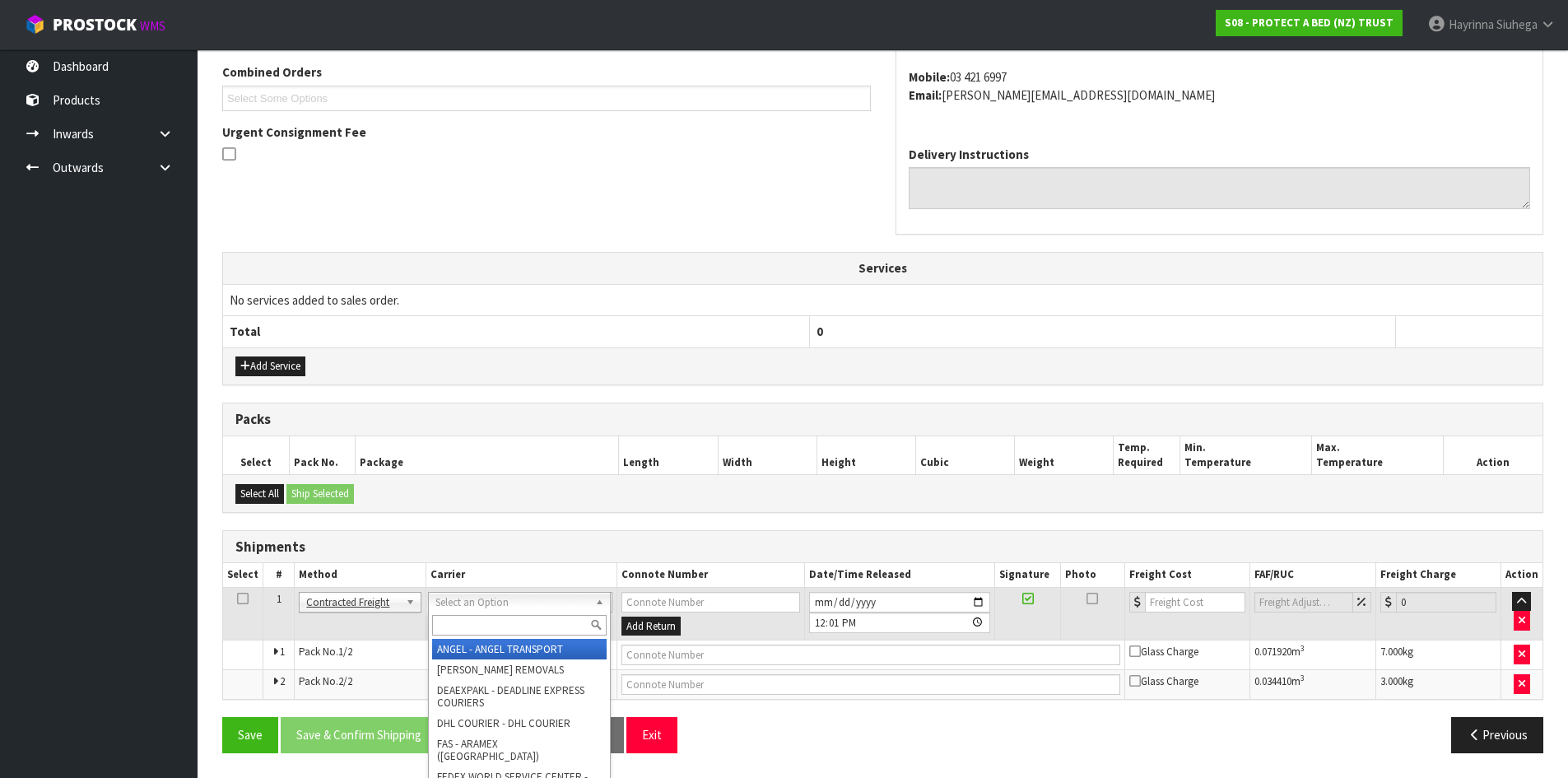
click at [458, 621] on input "text" at bounding box center [519, 625] width 175 height 21
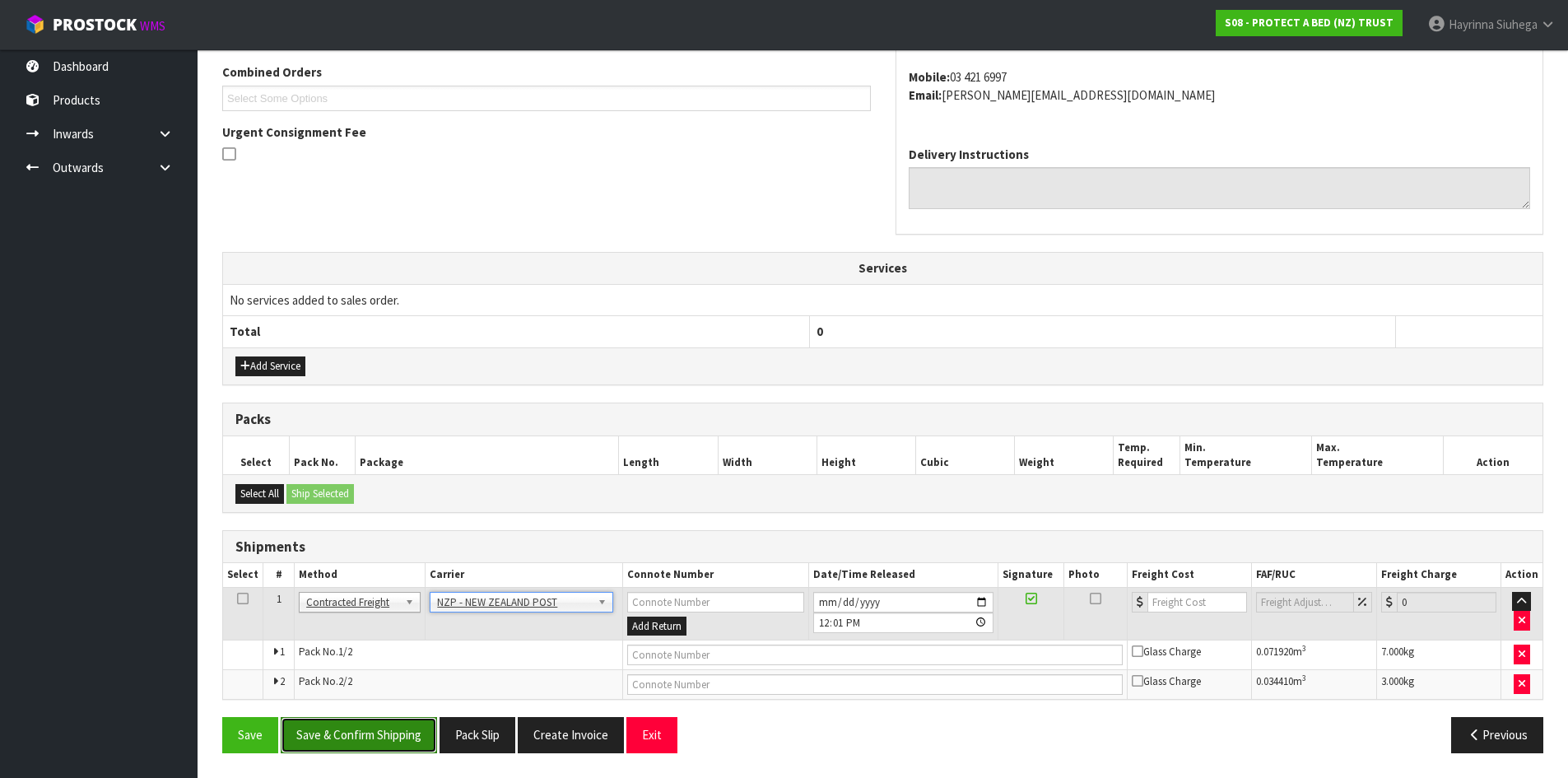
click at [396, 741] on button "Save & Confirm Shipping" at bounding box center [358, 735] width 156 height 36
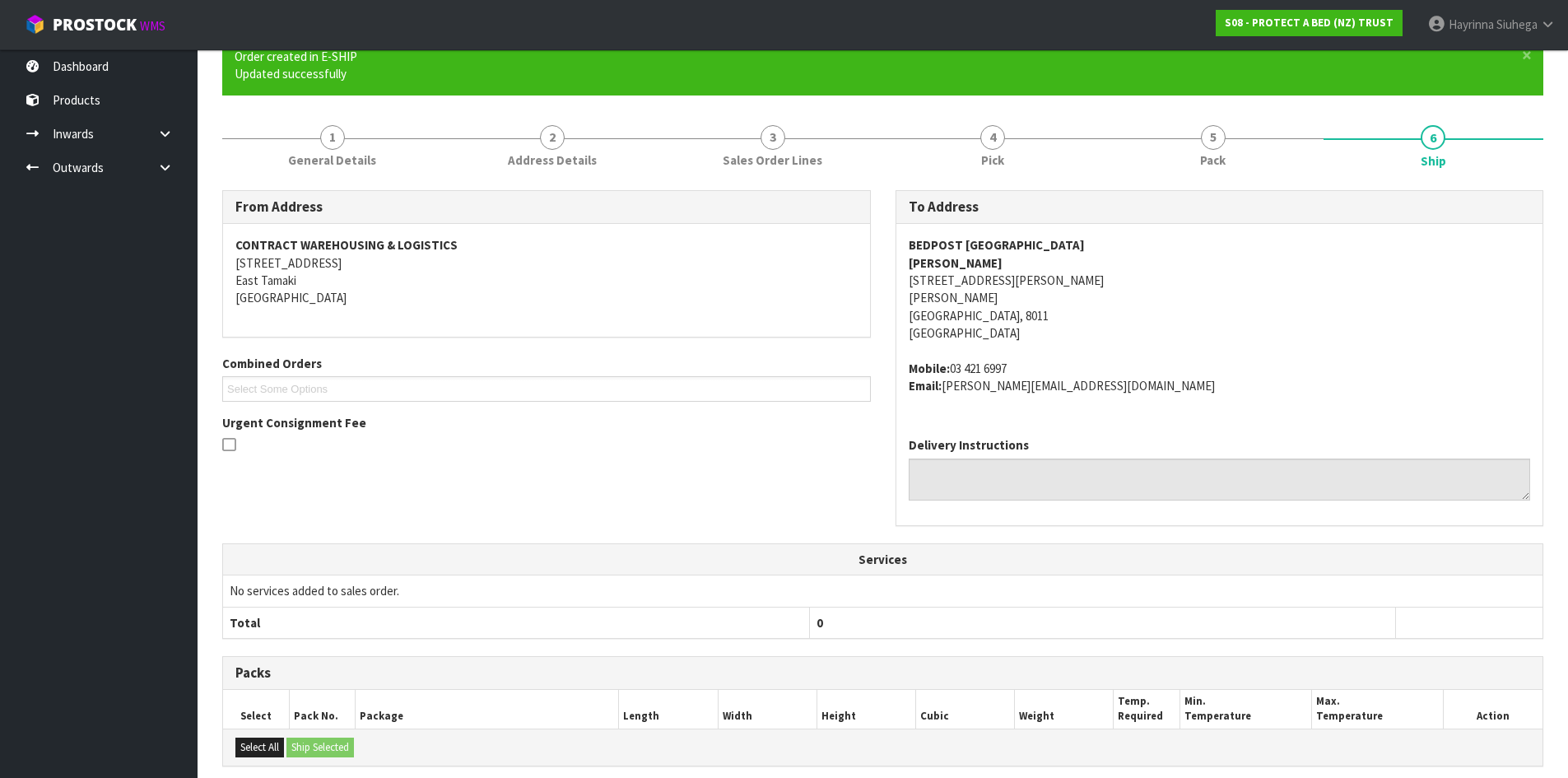
scroll to position [400, 0]
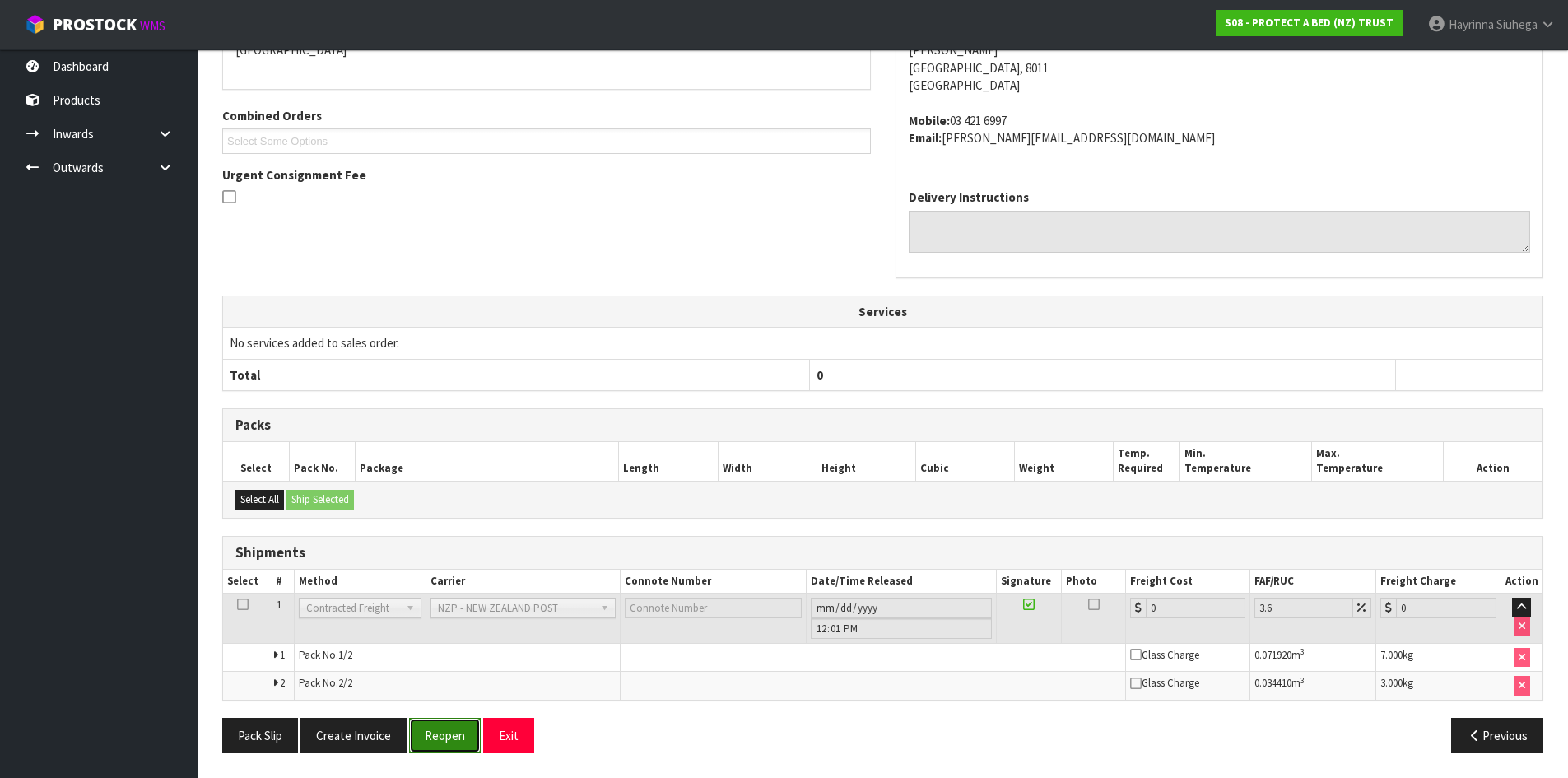
click at [439, 730] on button "Reopen" at bounding box center [444, 735] width 72 height 36
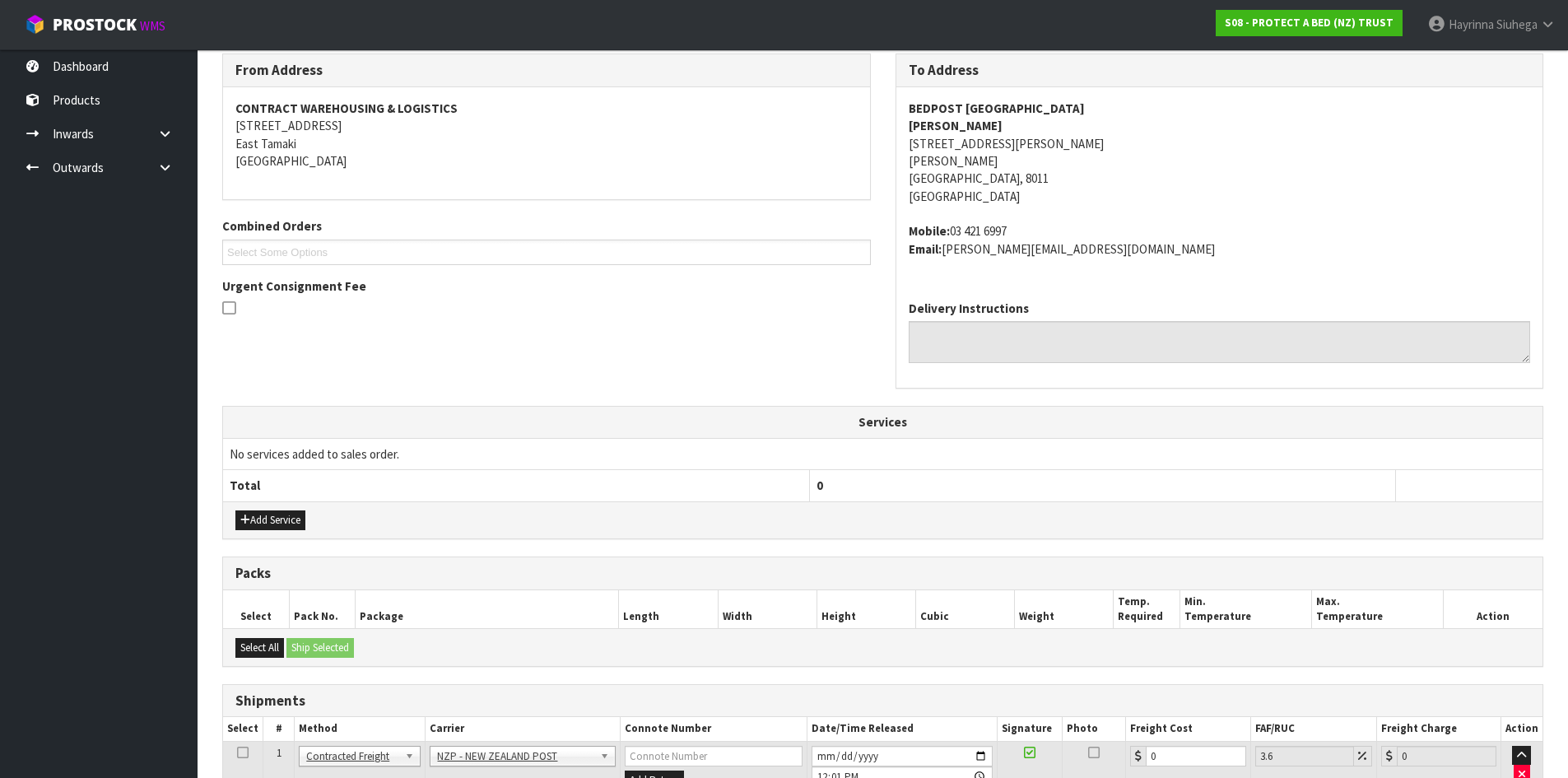
scroll to position [440, 0]
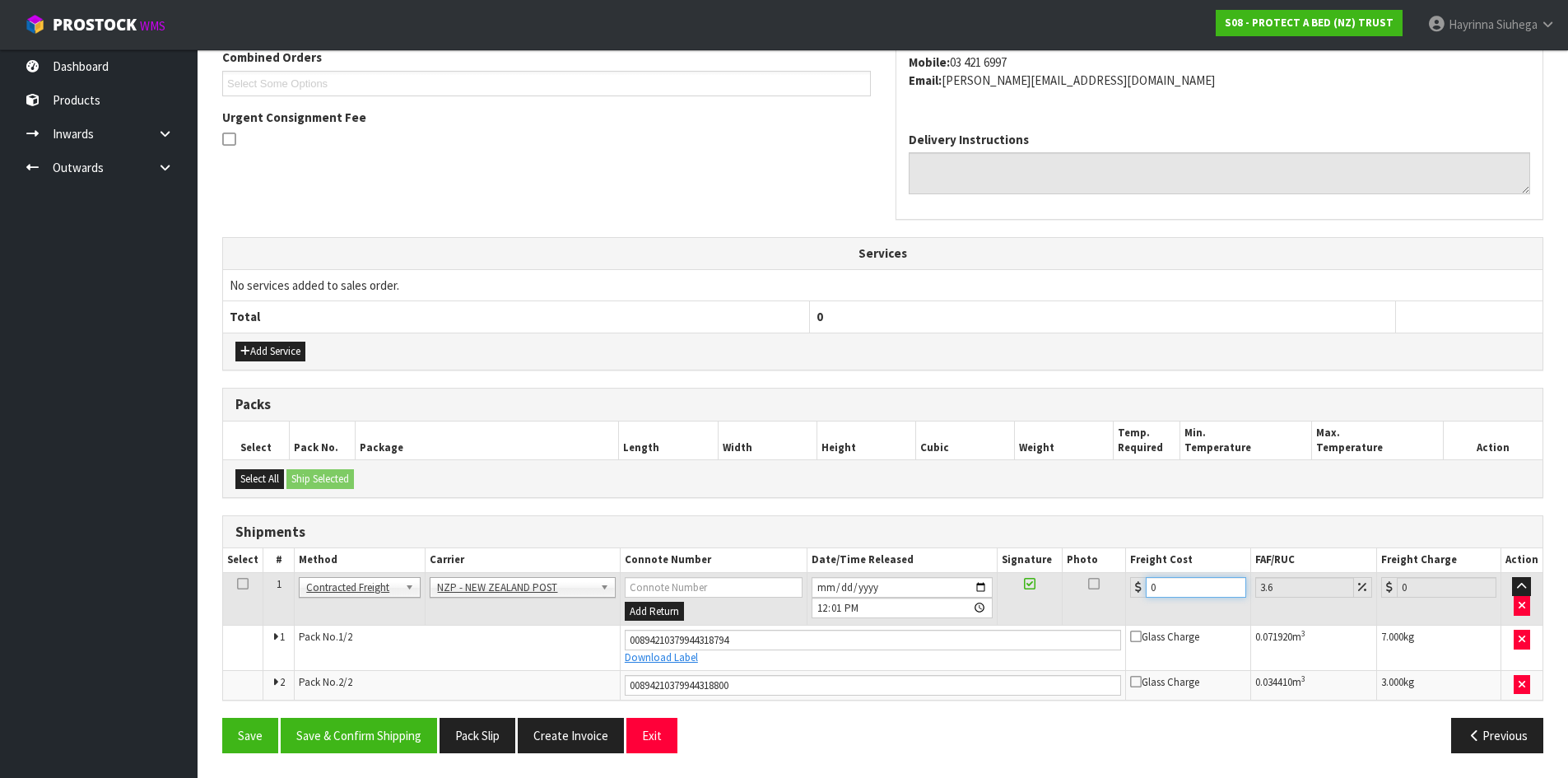
drag, startPoint x: 1193, startPoint y: 590, endPoint x: 815, endPoint y: 539, distance: 381.4
click at [873, 552] on table "Select # Method Carrier Connote Number Date/Time Released Signature Photo Freig…" at bounding box center [882, 623] width 1320 height 151
click at [223, 717] on button "Save" at bounding box center [251, 735] width 56 height 36
click at [414, 730] on button "Save & Confirm Shipping" at bounding box center [358, 735] width 156 height 36
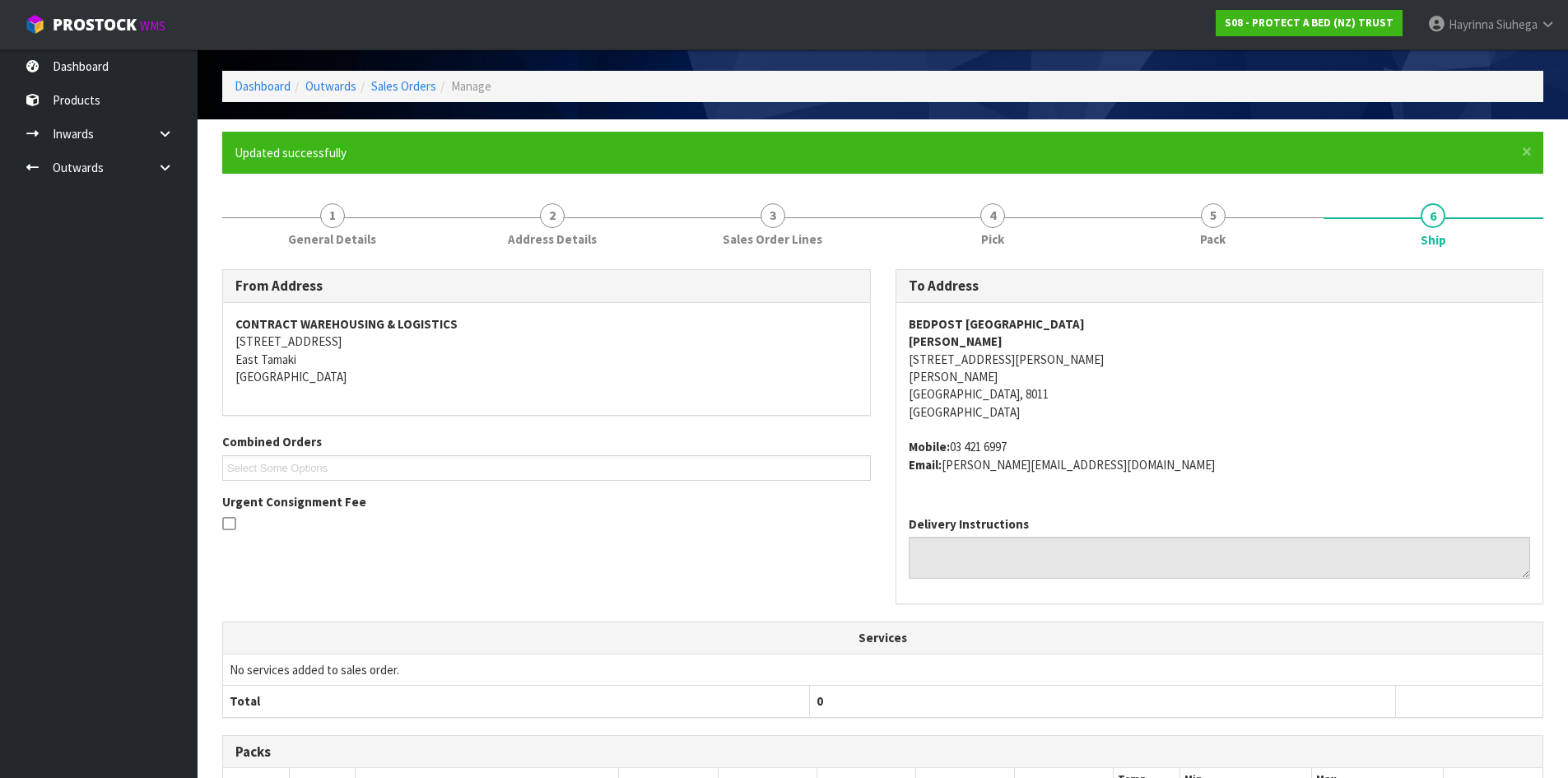
scroll to position [0, 0]
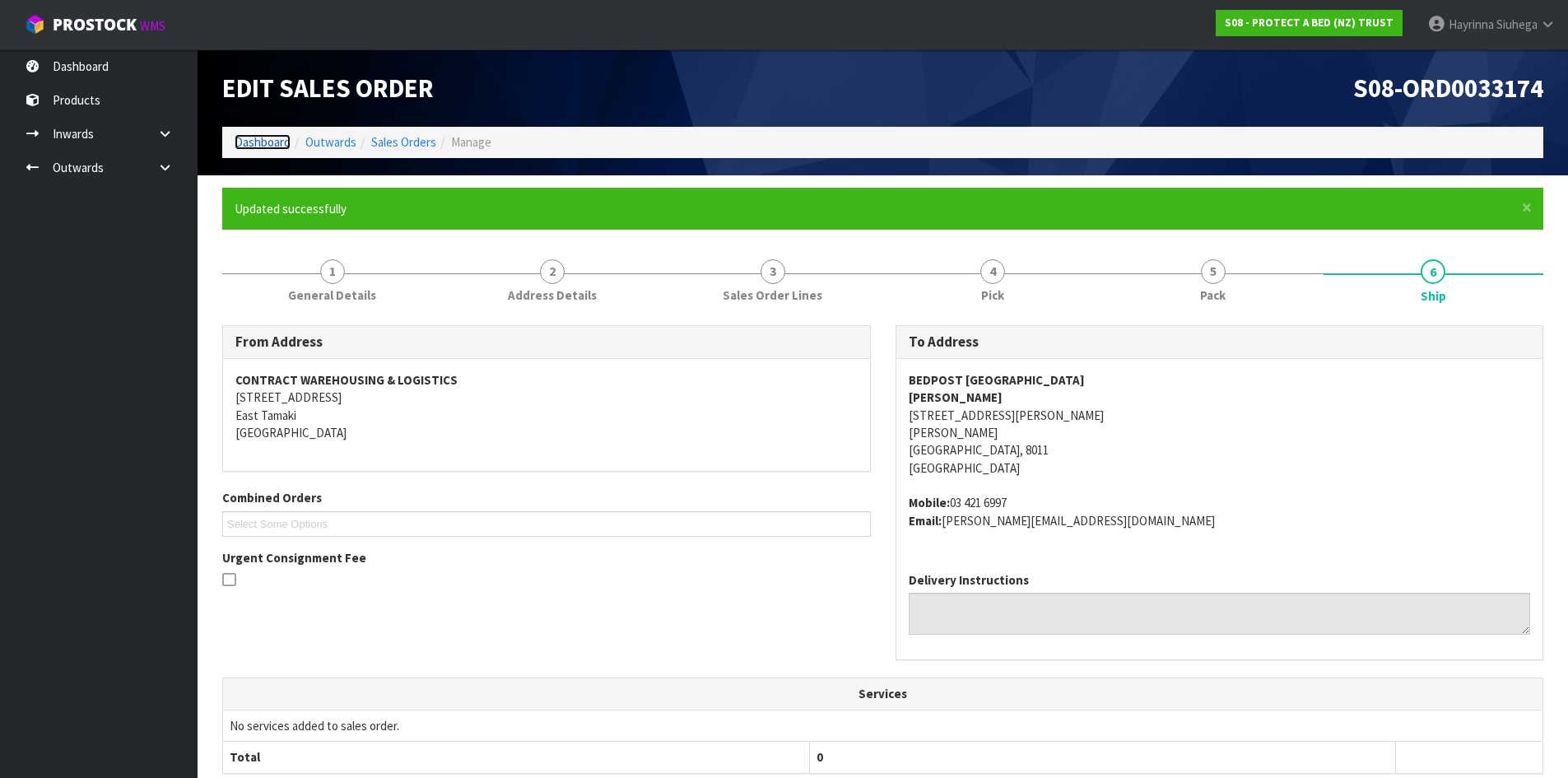
click at [243, 140] on link "Dashboard" at bounding box center [263, 141] width 56 height 16
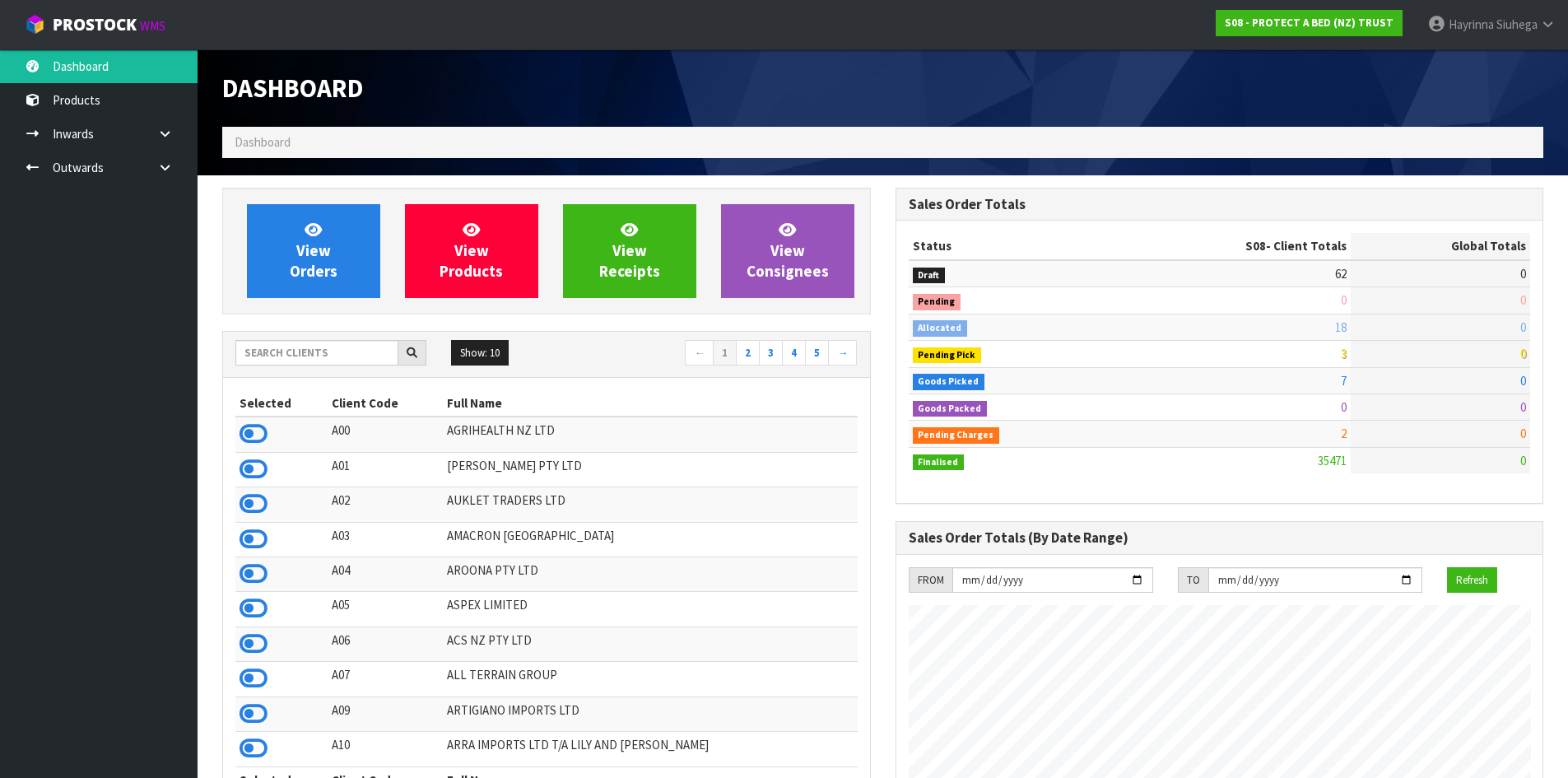
scroll to position [1246, 673]
click at [333, 204] on link "View Orders" at bounding box center [313, 251] width 134 height 94
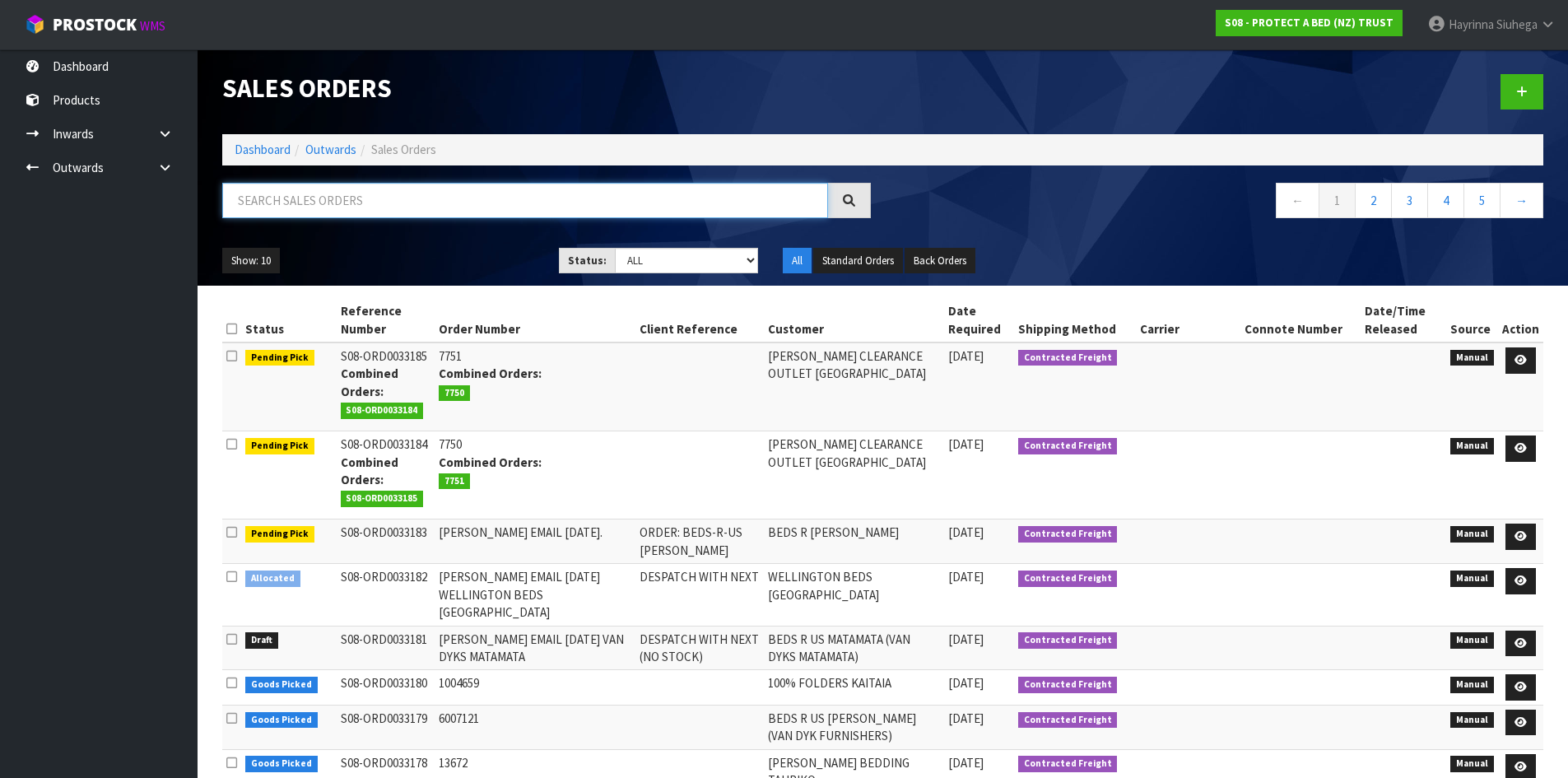
click at [585, 194] on input "text" at bounding box center [526, 200] width 606 height 36
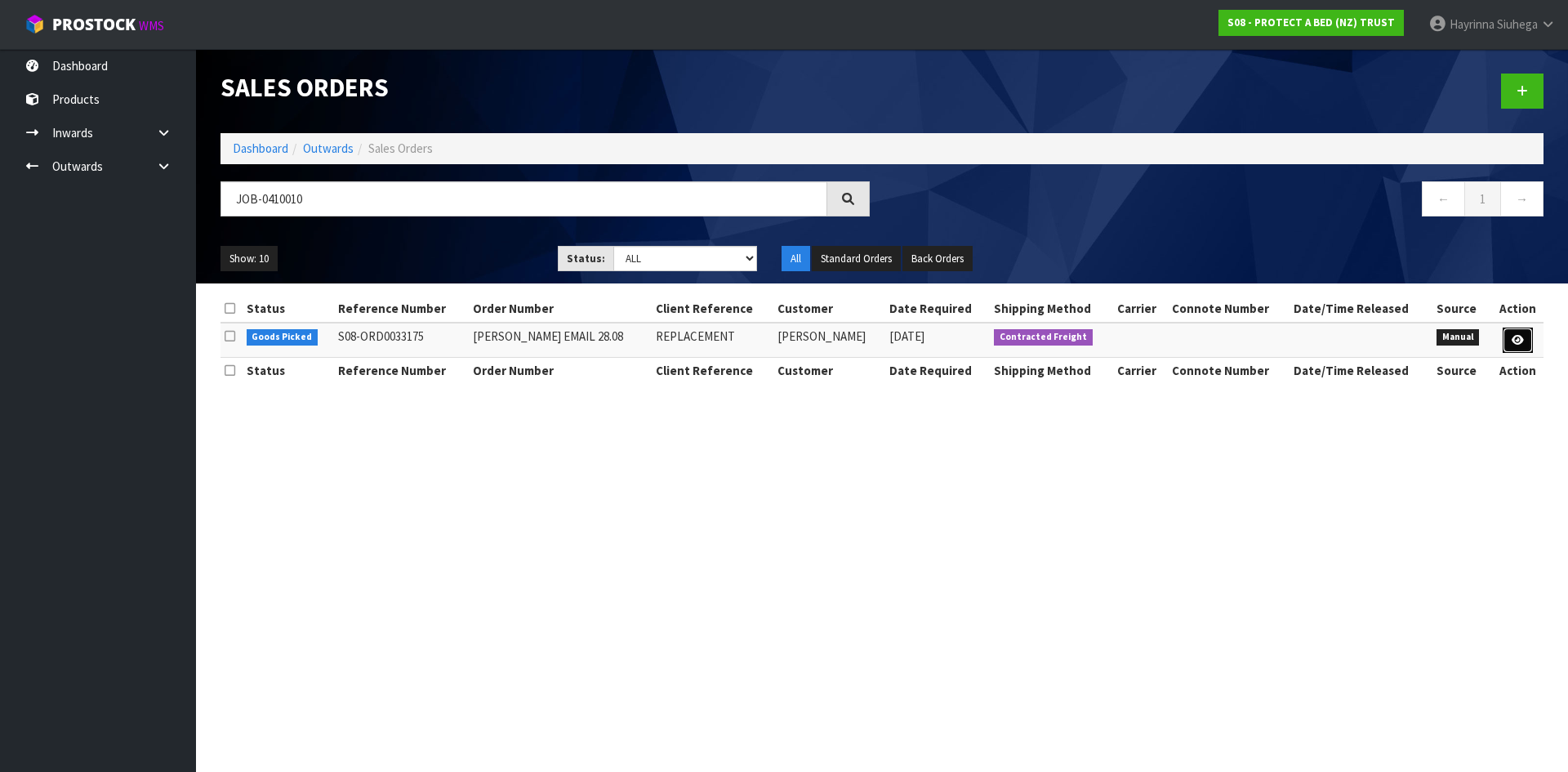
click at [1523, 337] on link at bounding box center [1517, 341] width 31 height 26
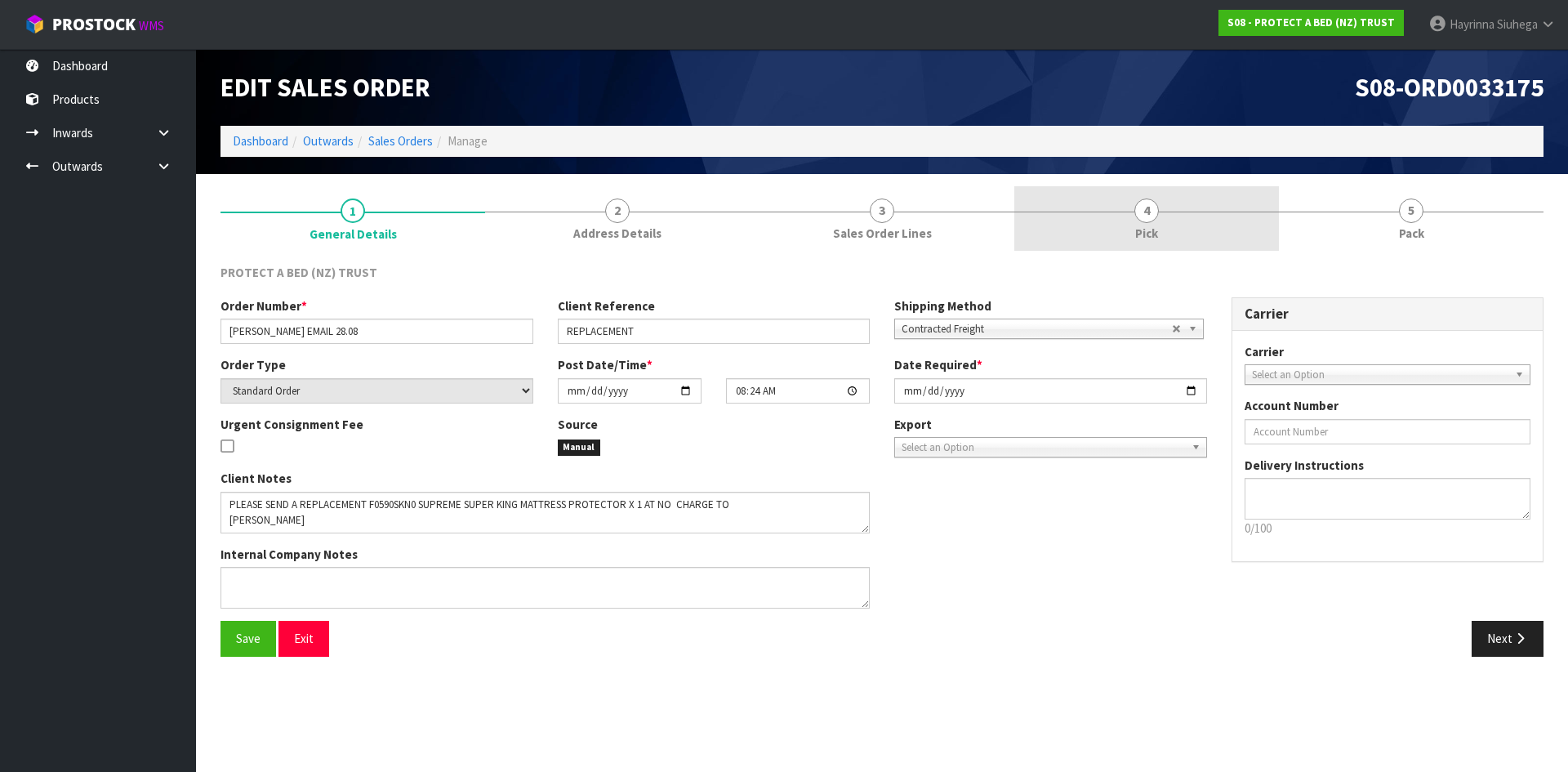
click at [1193, 217] on link "4 Pick" at bounding box center [1146, 219] width 264 height 65
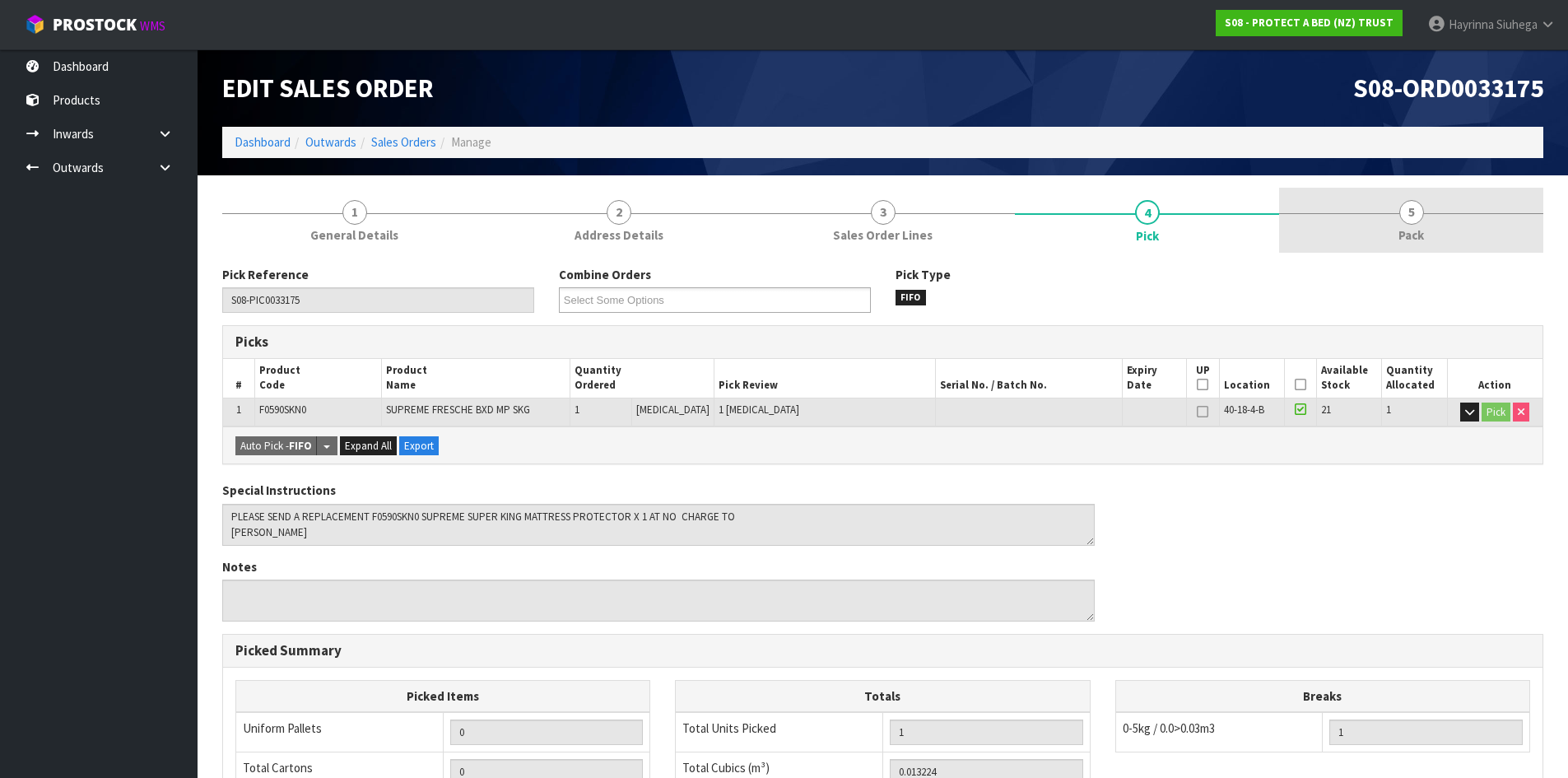
click at [1429, 216] on link "5 Pack" at bounding box center [1412, 221] width 264 height 65
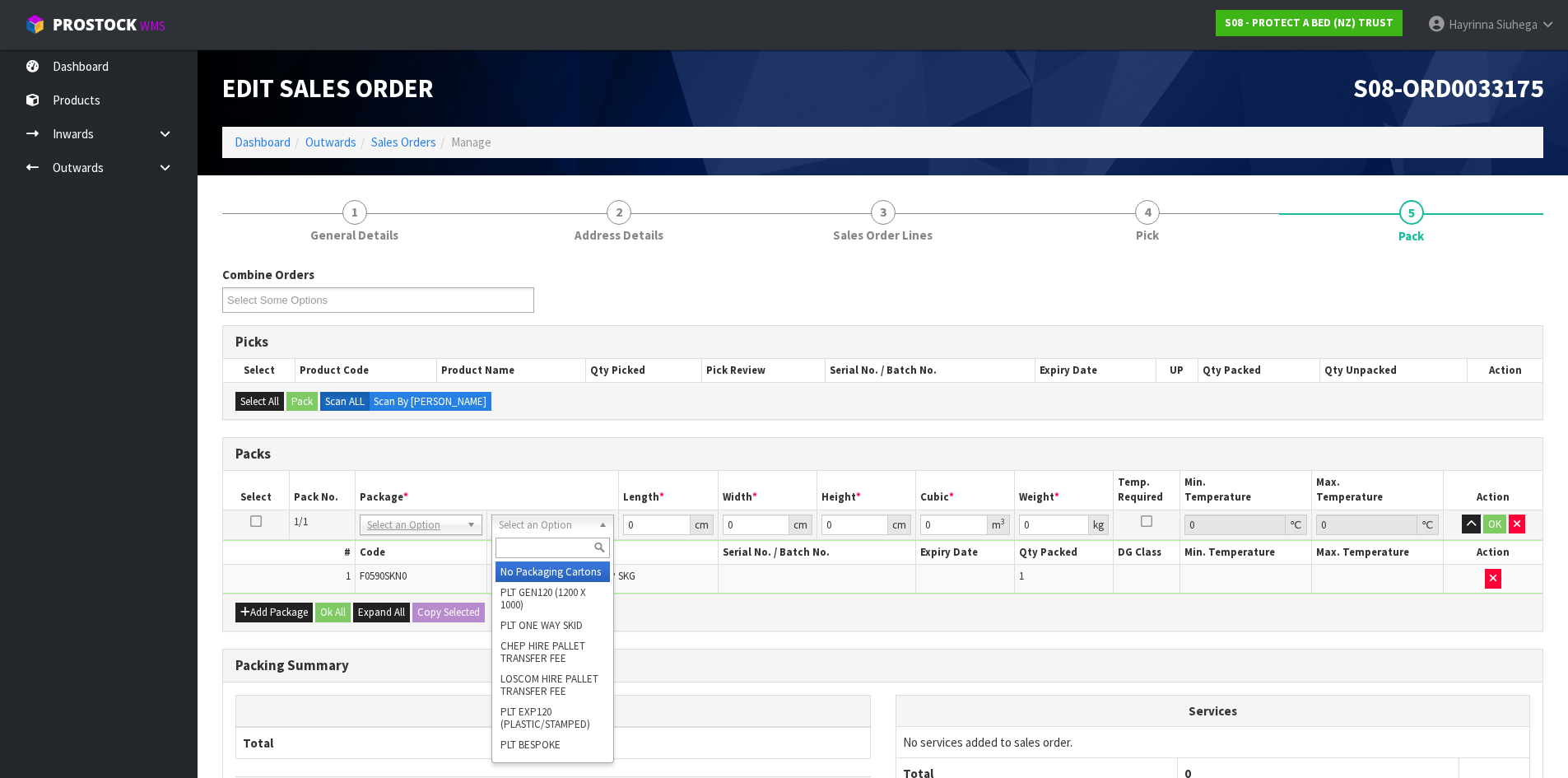
click at [524, 541] on input "text" at bounding box center [553, 548] width 114 height 21
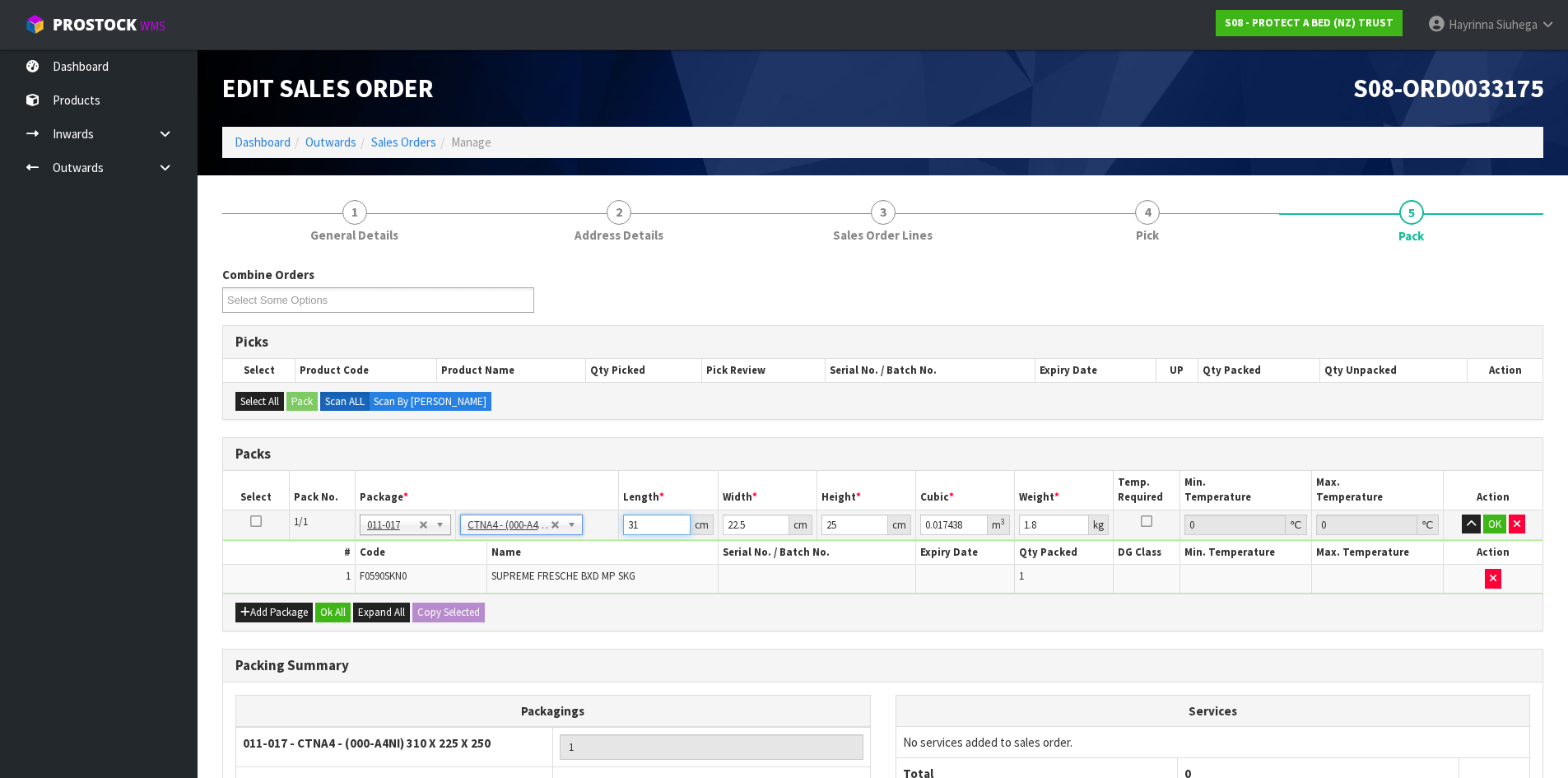
click at [626, 525] on input "31" at bounding box center [656, 525] width 66 height 21
click button "OK" at bounding box center [1495, 524] width 23 height 20
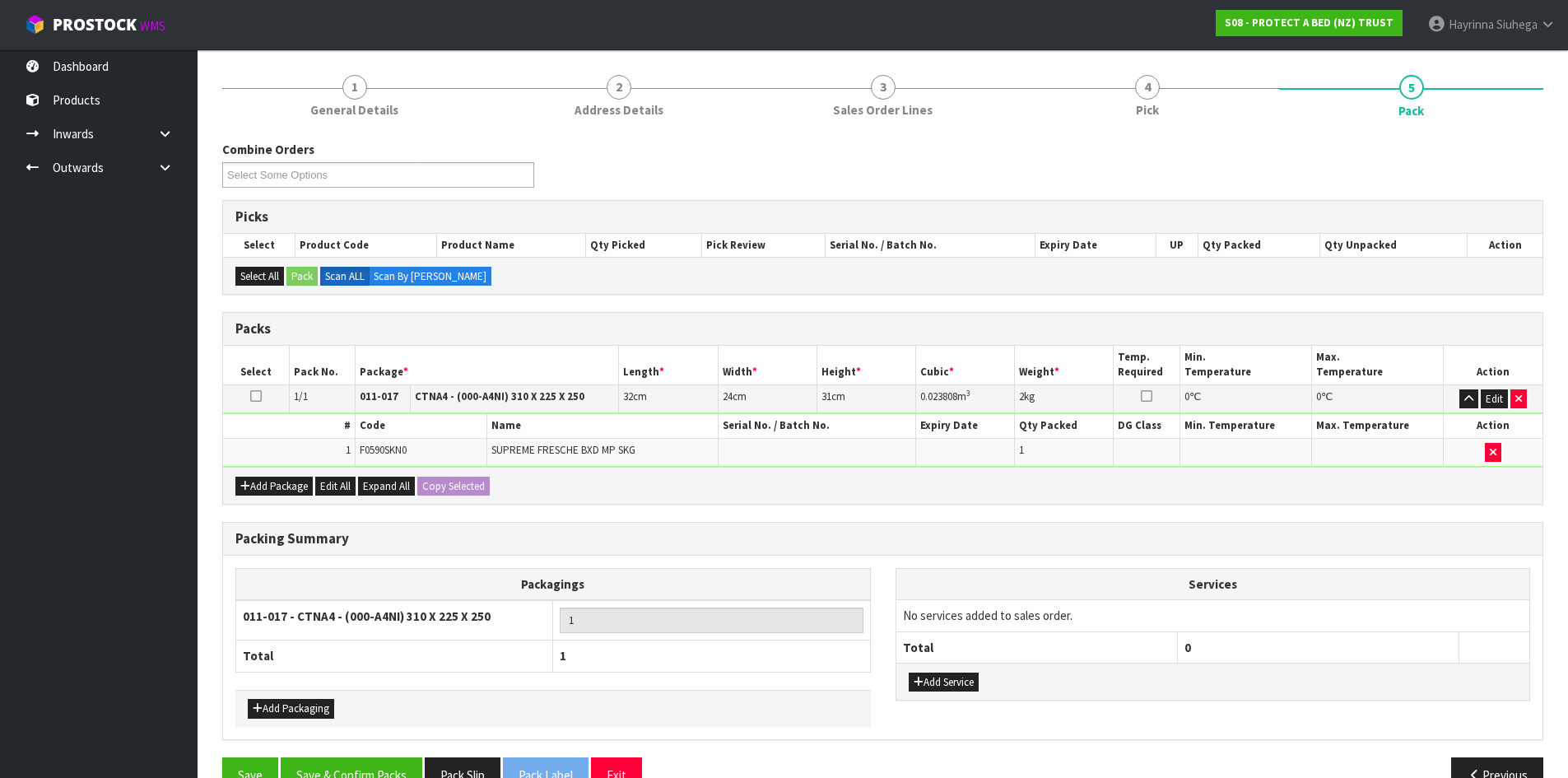
scroll to position [165, 0]
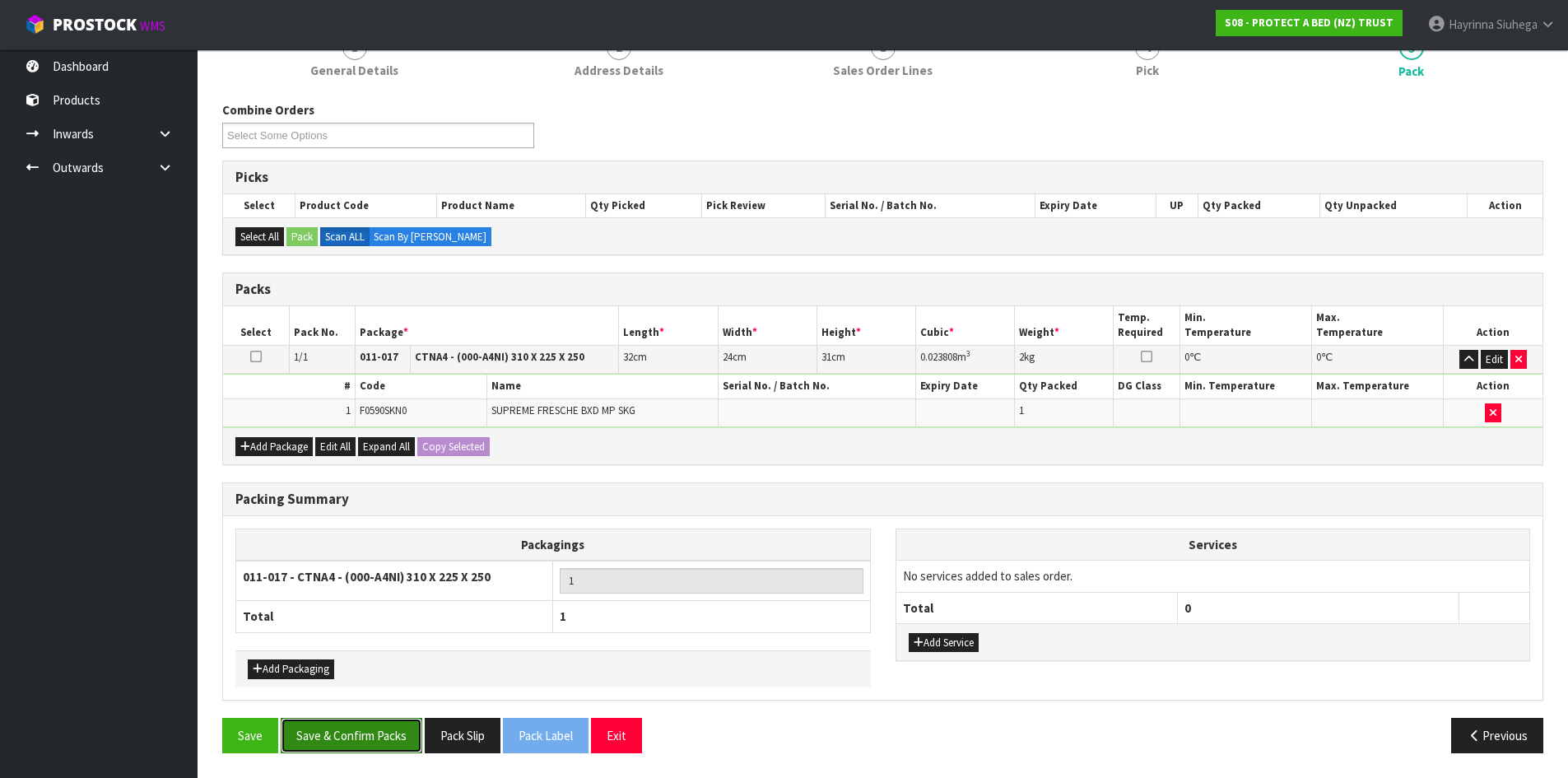
click at [385, 724] on button "Save & Confirm Packs" at bounding box center [351, 735] width 141 height 36
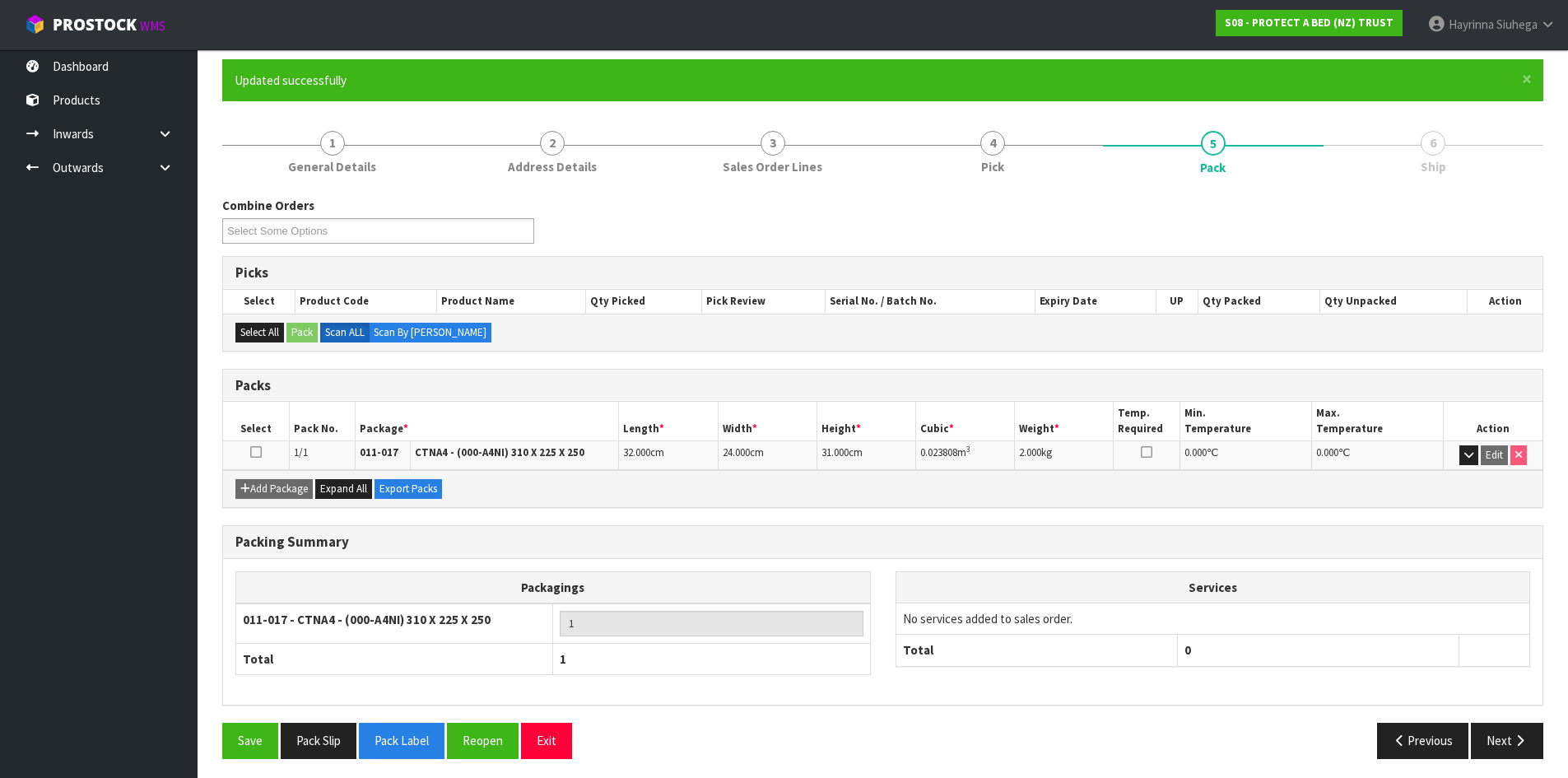
scroll to position [134, 0]
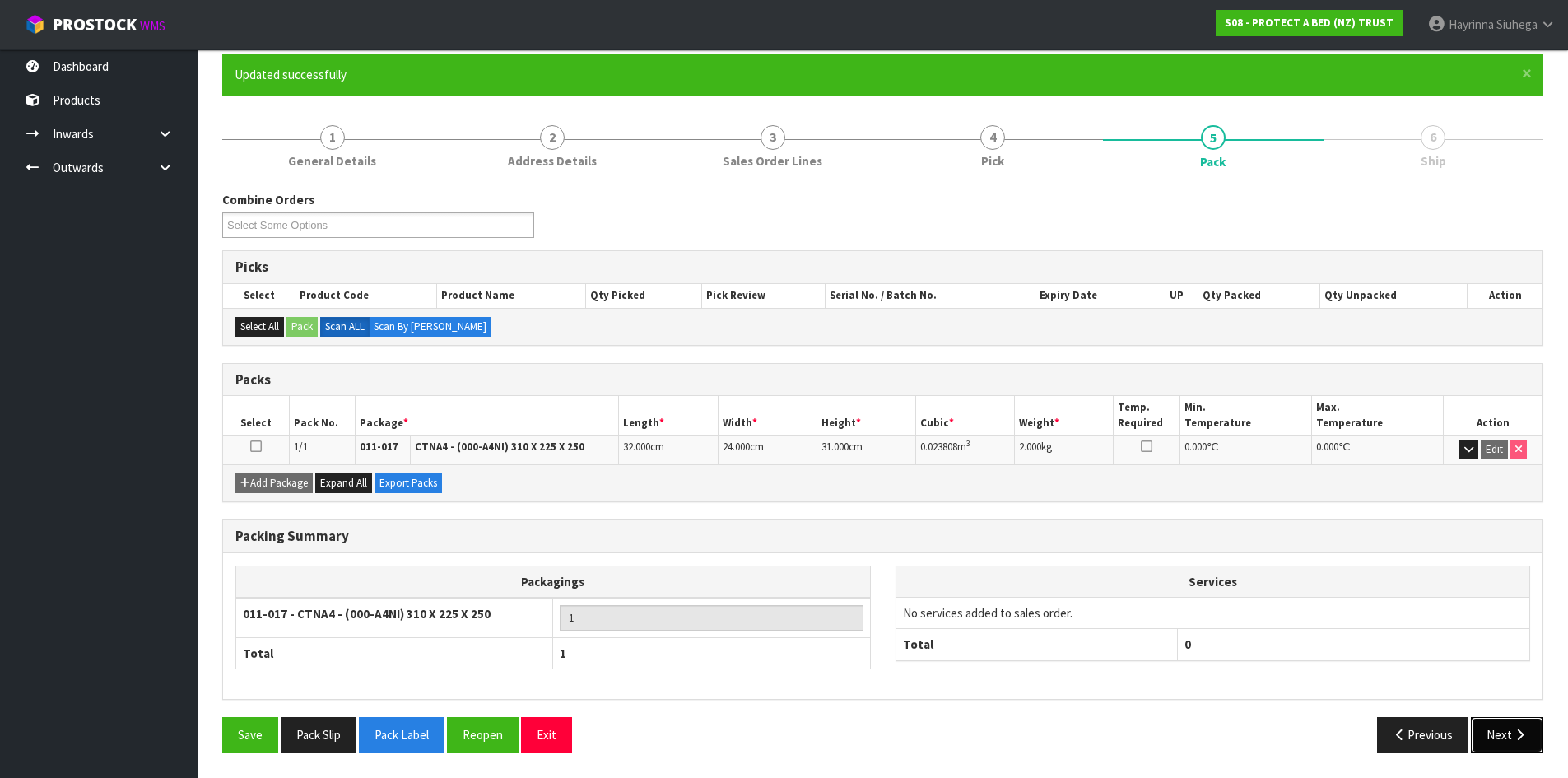
click at [1502, 733] on button "Next" at bounding box center [1507, 735] width 72 height 36
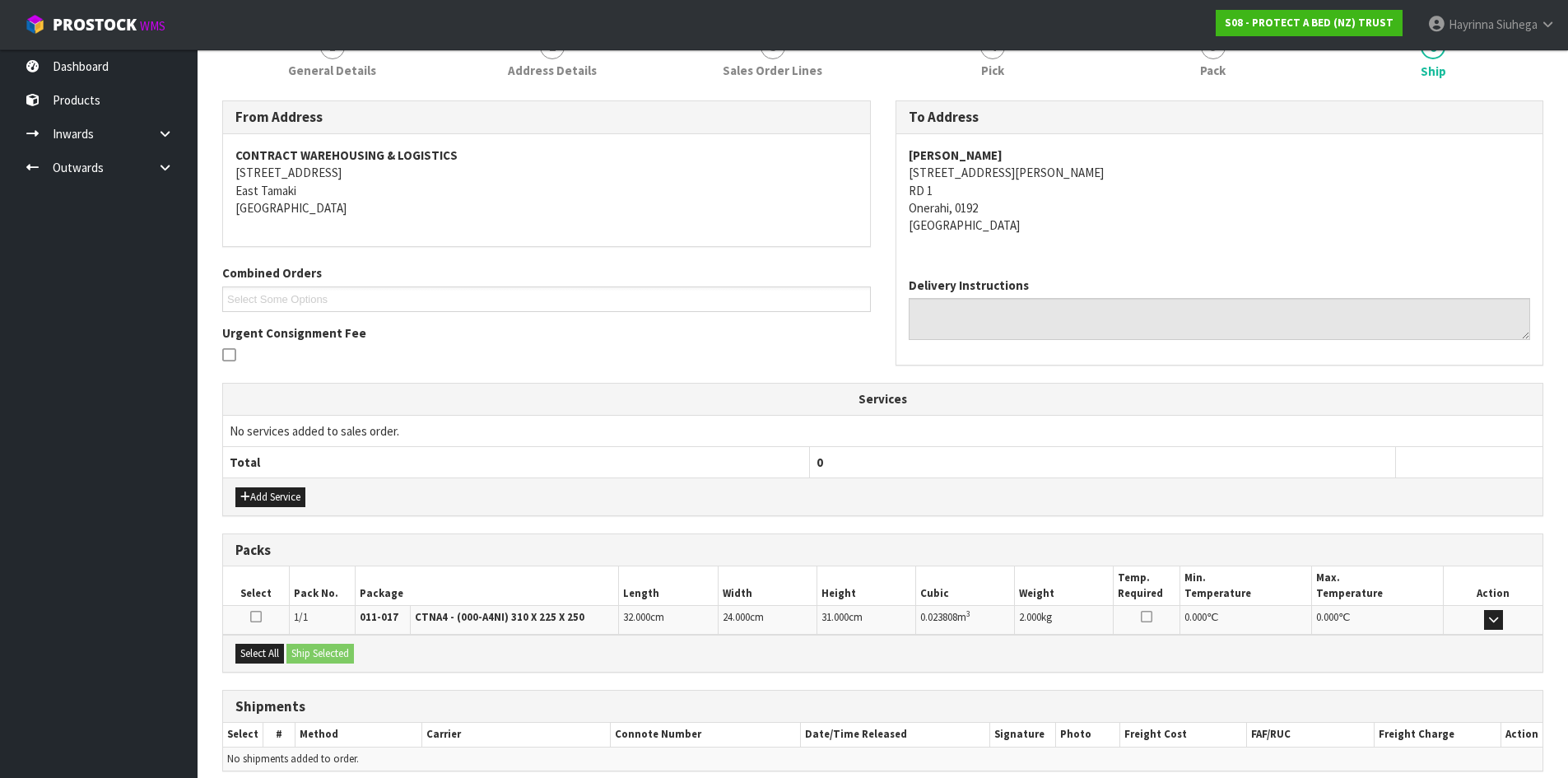
scroll to position [296, 0]
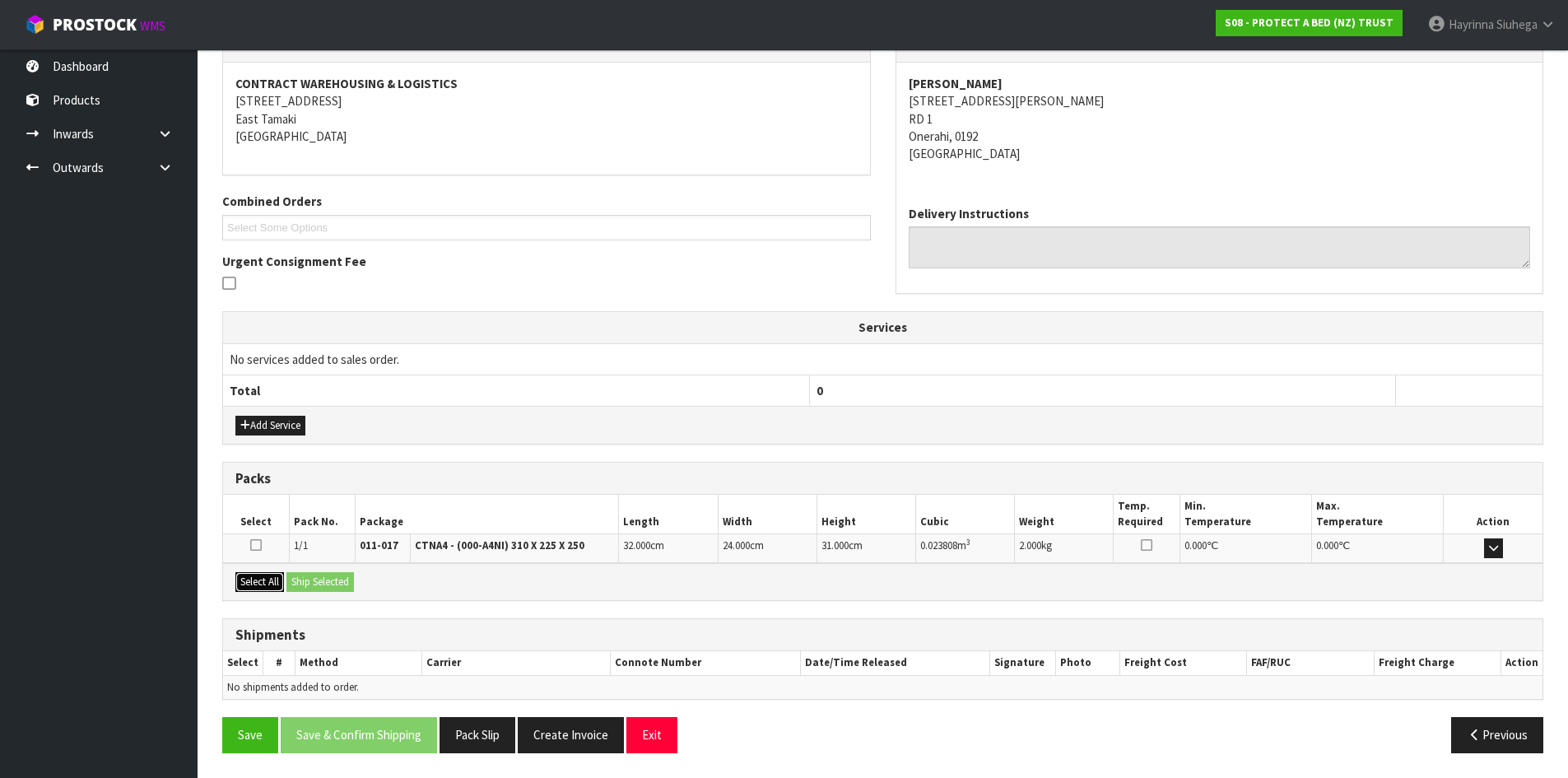
click at [273, 579] on button "Select All" at bounding box center [260, 582] width 49 height 20
click at [308, 576] on button "Ship Selected" at bounding box center [320, 582] width 67 height 20
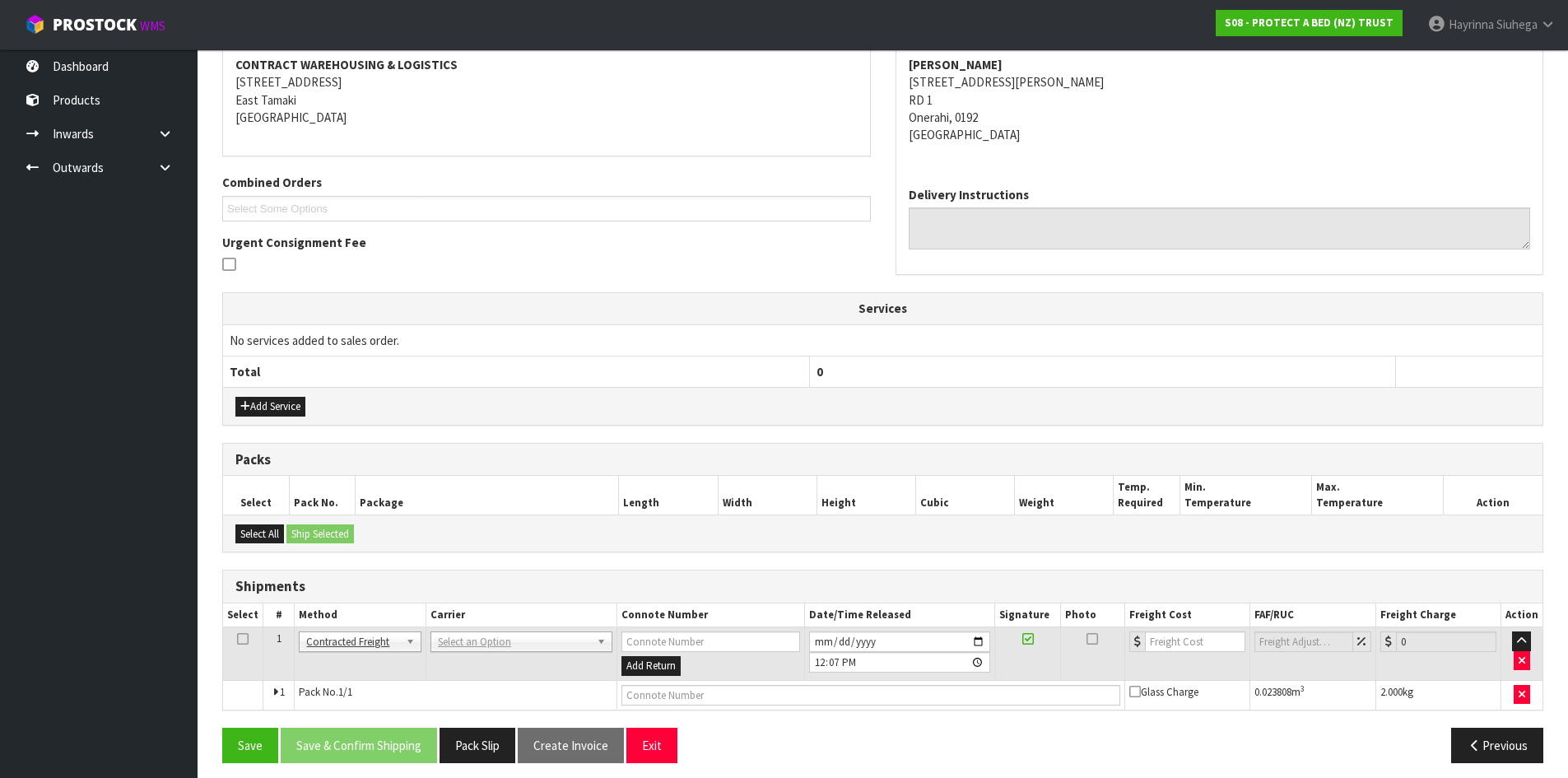
scroll to position [325, 0]
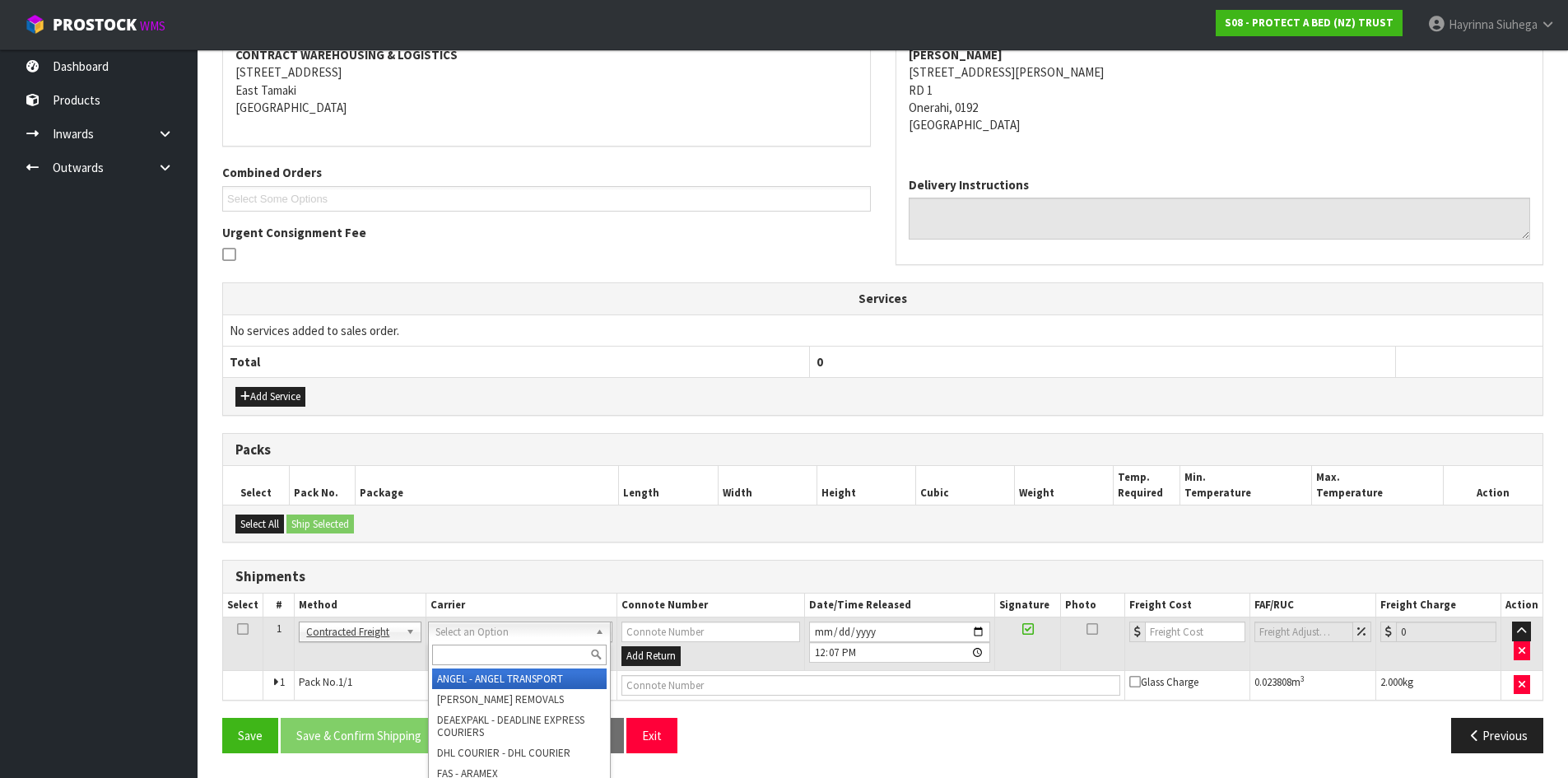
click at [475, 643] on div at bounding box center [520, 655] width 181 height 27
click at [487, 643] on div at bounding box center [520, 655] width 181 height 27
drag, startPoint x: 468, startPoint y: 658, endPoint x: 393, endPoint y: 605, distance: 91.8
click at [468, 657] on input "text" at bounding box center [519, 655] width 175 height 21
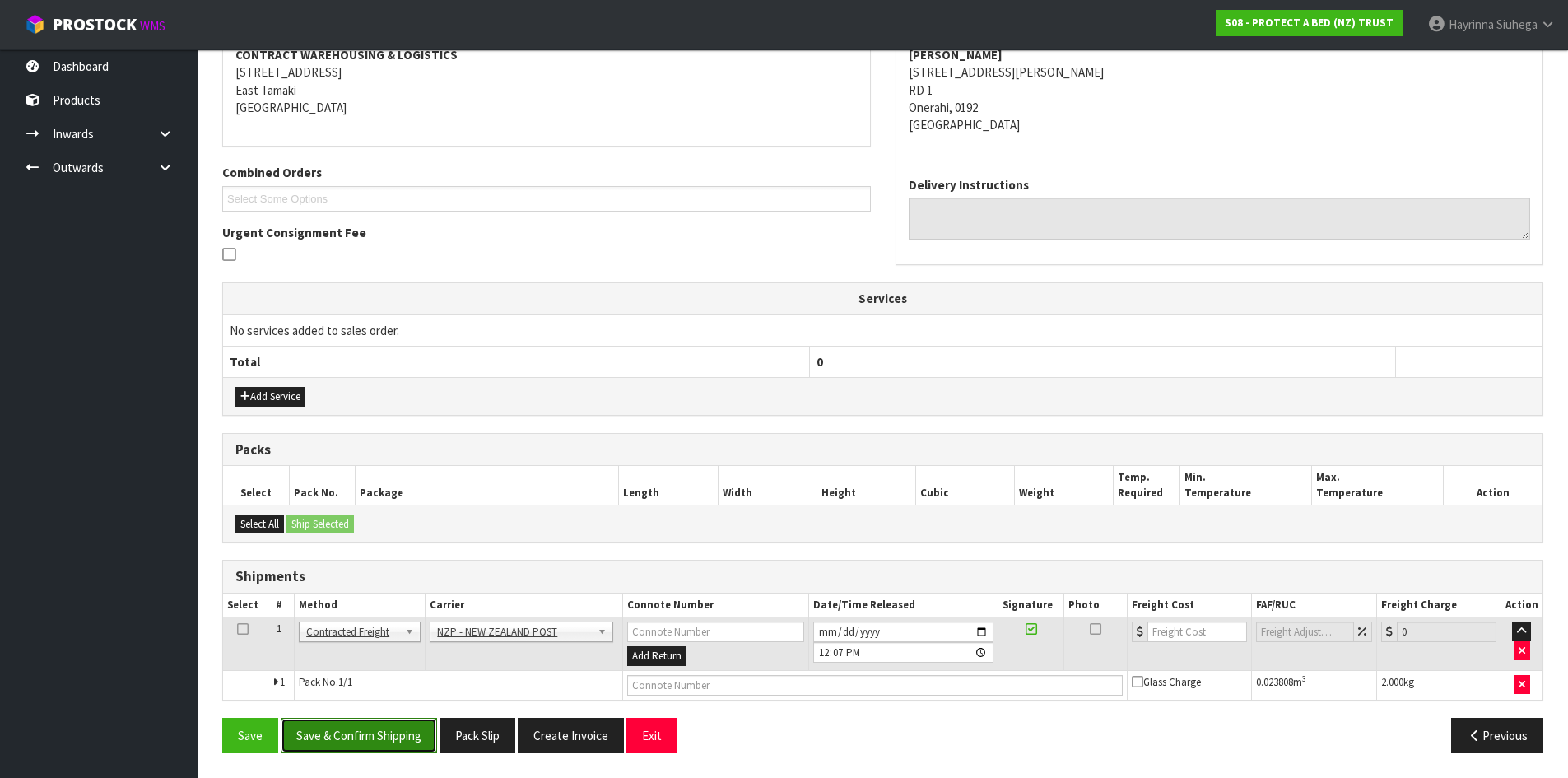
click at [402, 728] on button "Save & Confirm Shipping" at bounding box center [358, 735] width 156 height 36
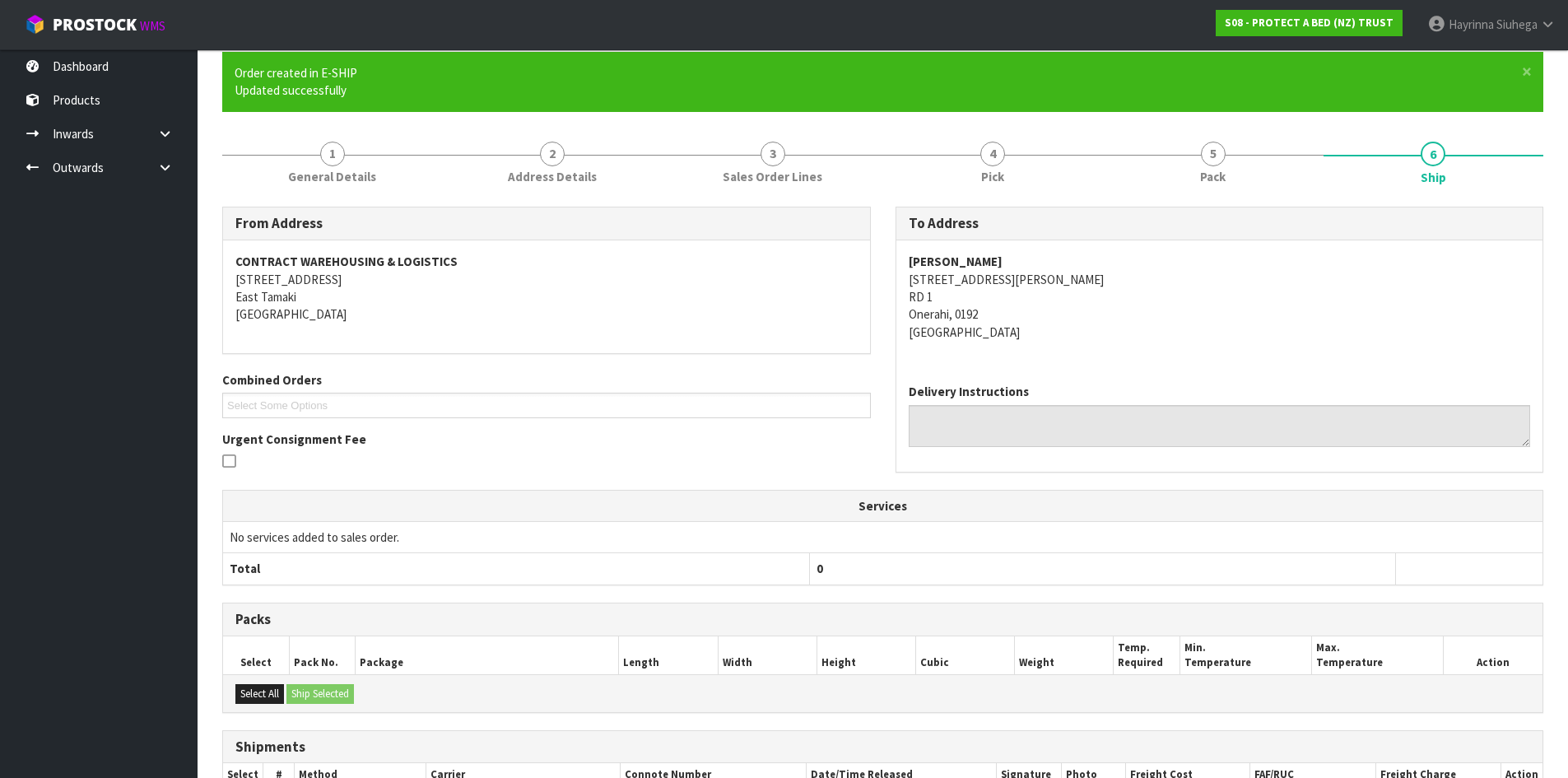
scroll to position [302, 0]
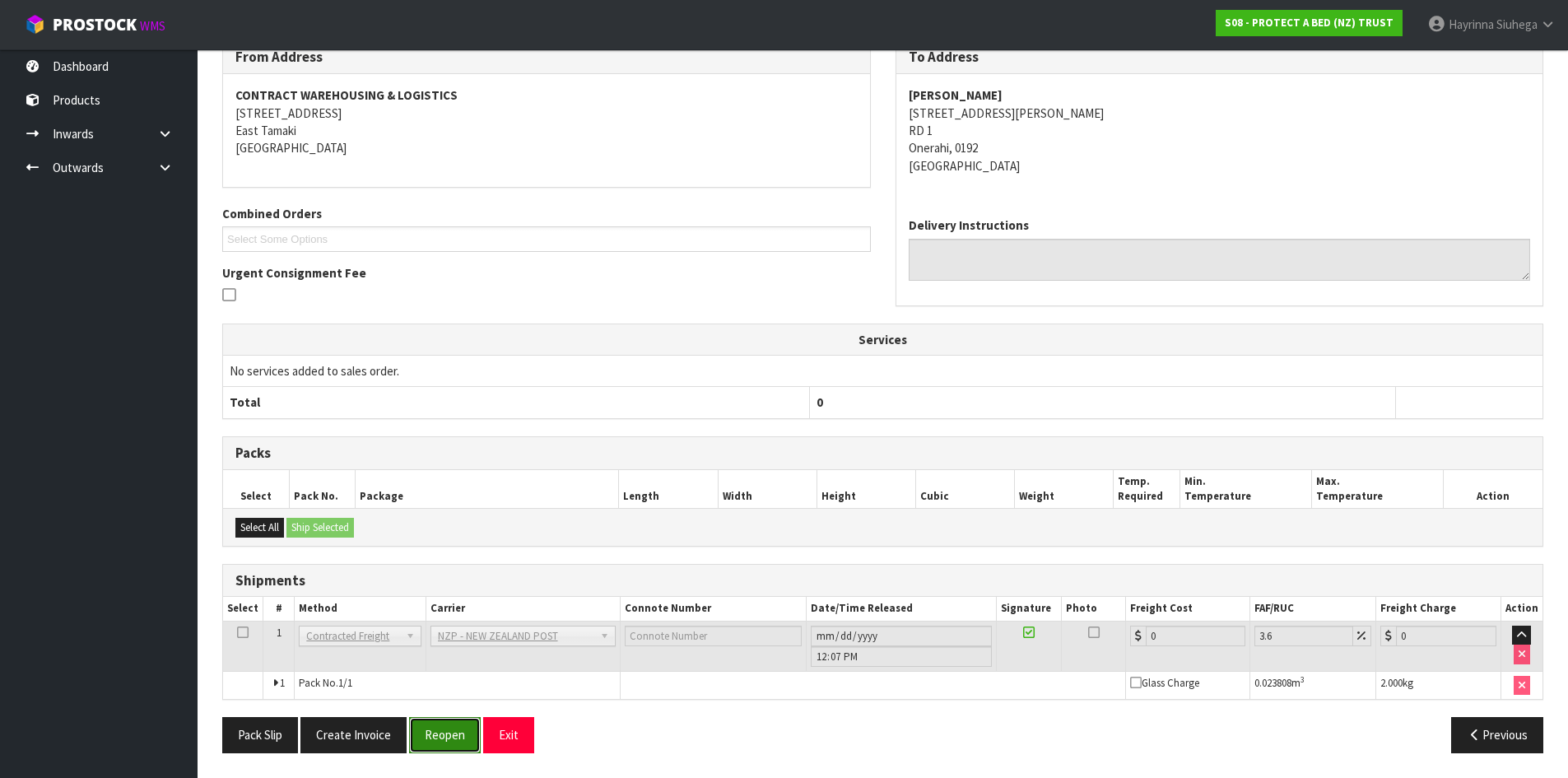
click at [443, 736] on button "Reopen" at bounding box center [444, 735] width 72 height 36
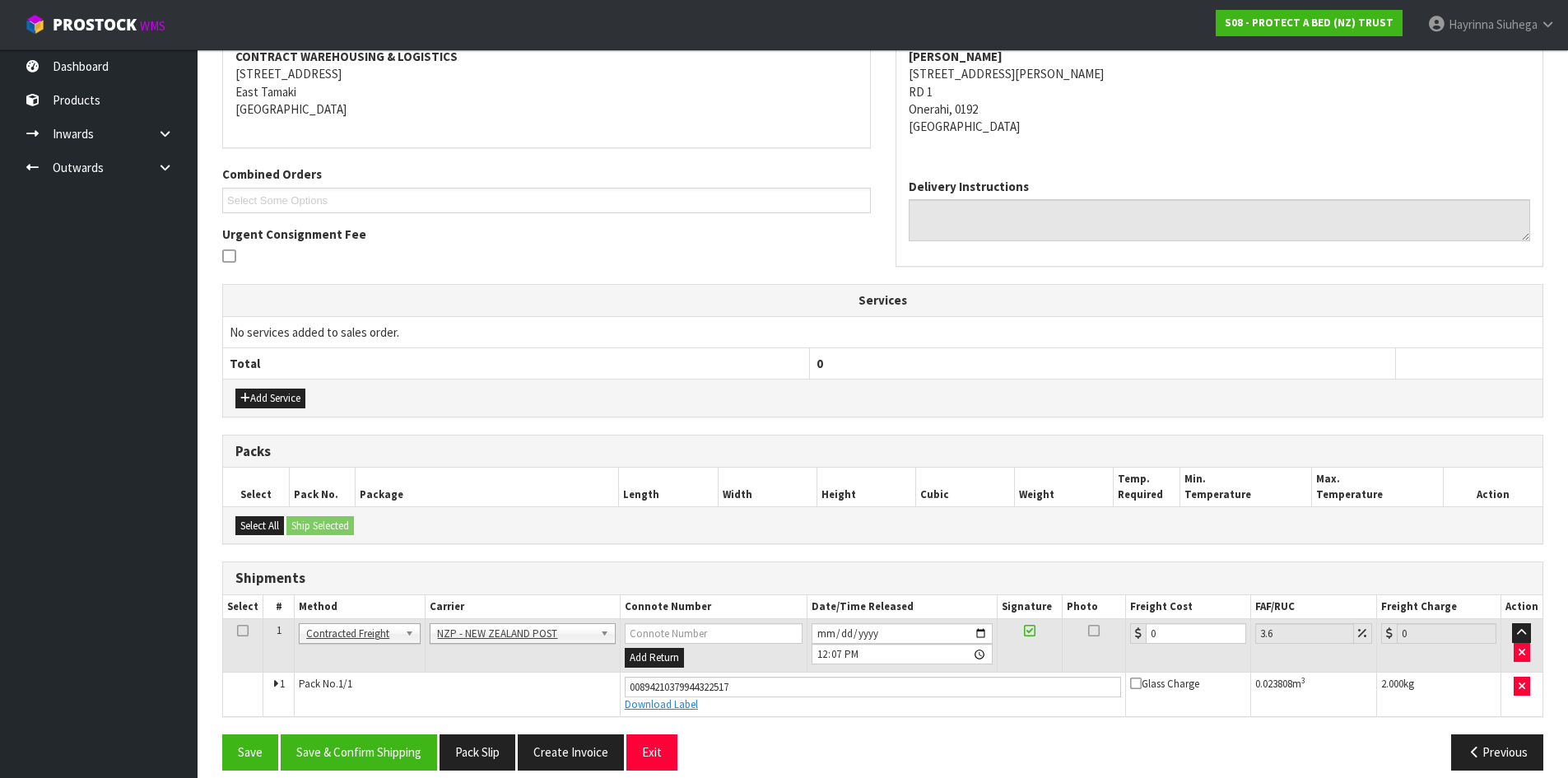
scroll to position [340, 0]
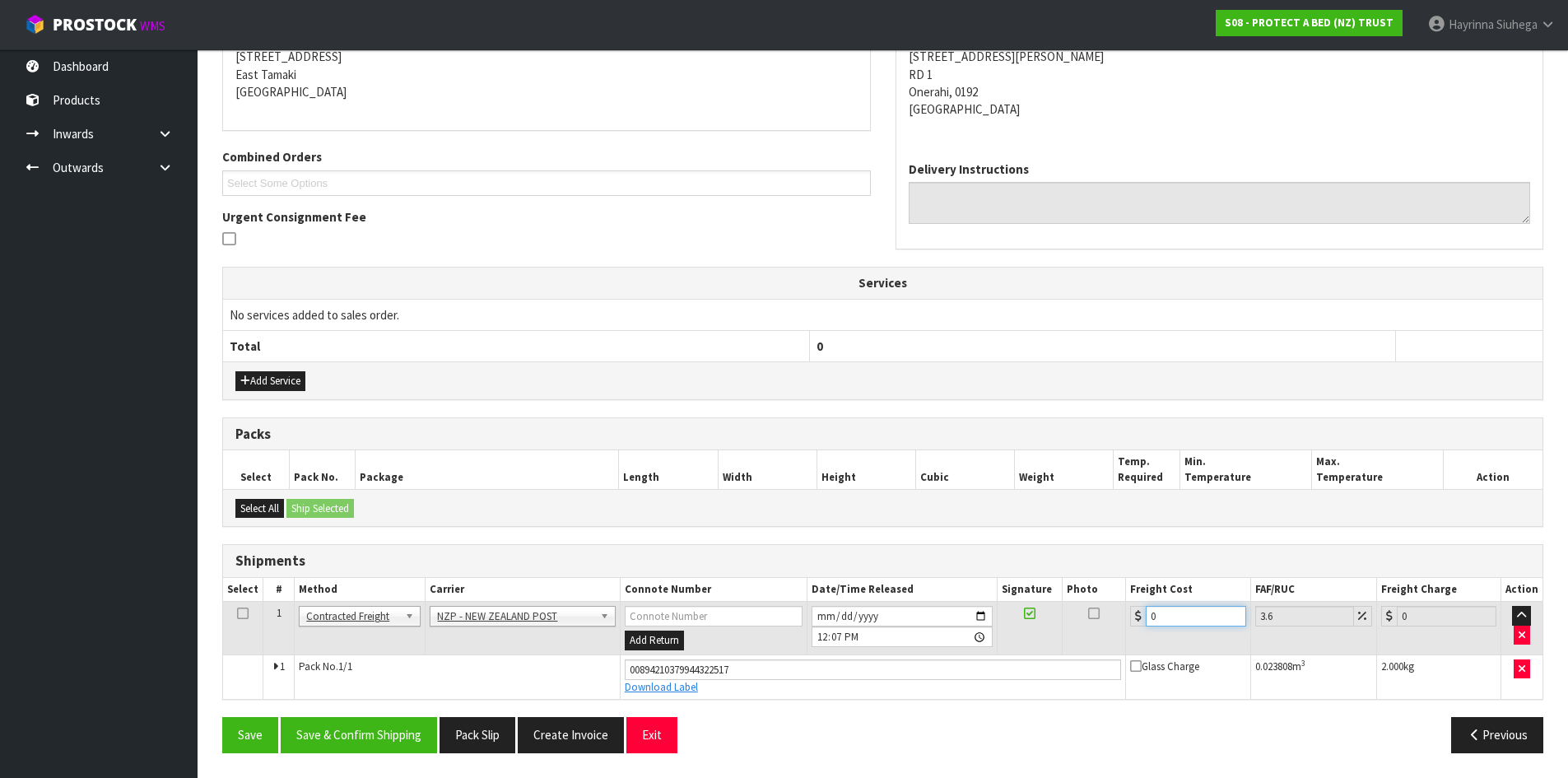
drag, startPoint x: 1179, startPoint y: 622, endPoint x: 947, endPoint y: 617, distance: 232.1
click at [956, 619] on tr "1 Client Local Pickup Customer Local Pickup Company Freight Contracted Freight …" at bounding box center [882, 627] width 1320 height 53
click at [223, 717] on button "Save" at bounding box center [251, 735] width 56 height 36
click at [385, 737] on button "Save & Confirm Shipping" at bounding box center [358, 735] width 156 height 36
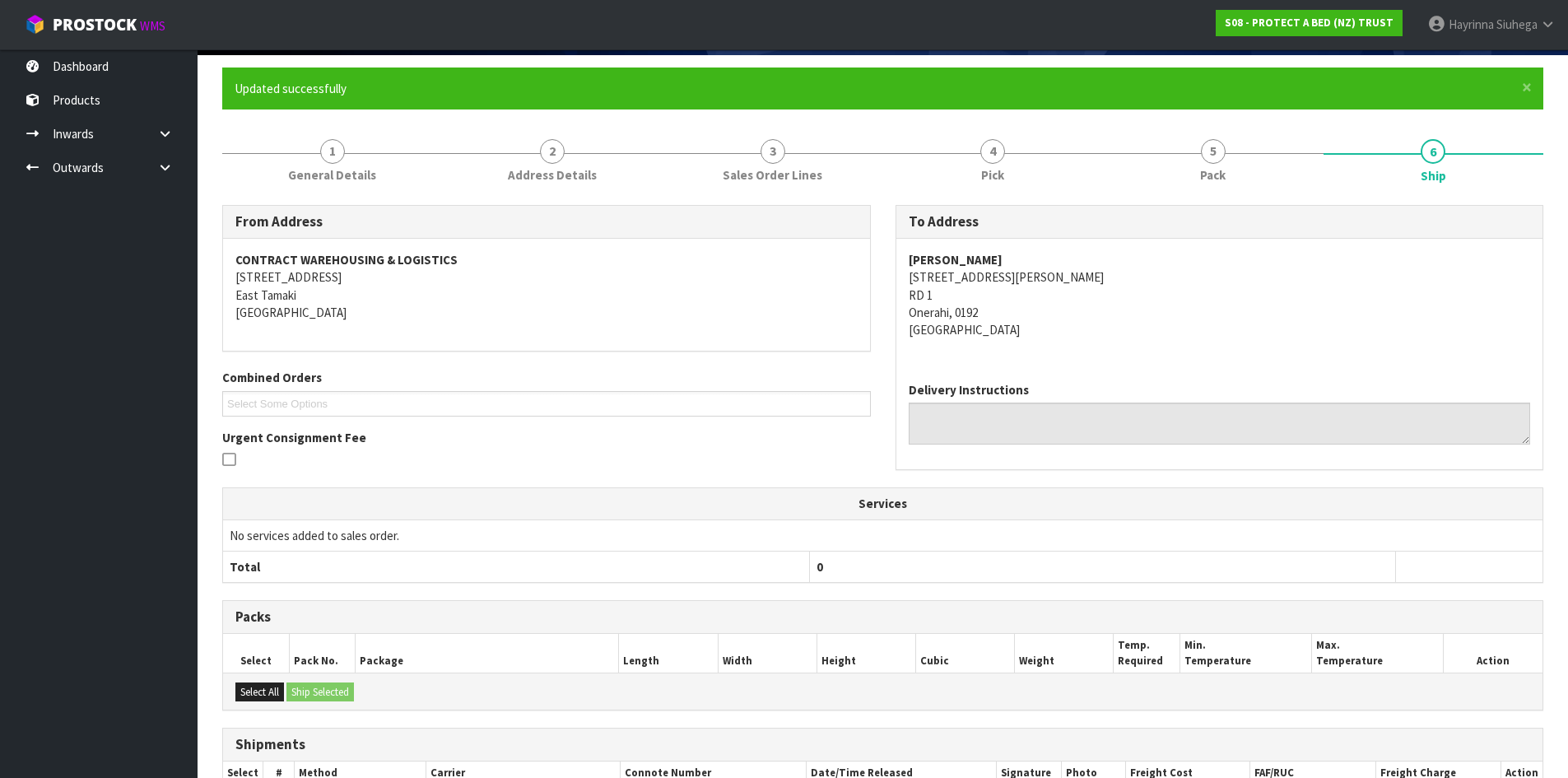
scroll to position [0, 0]
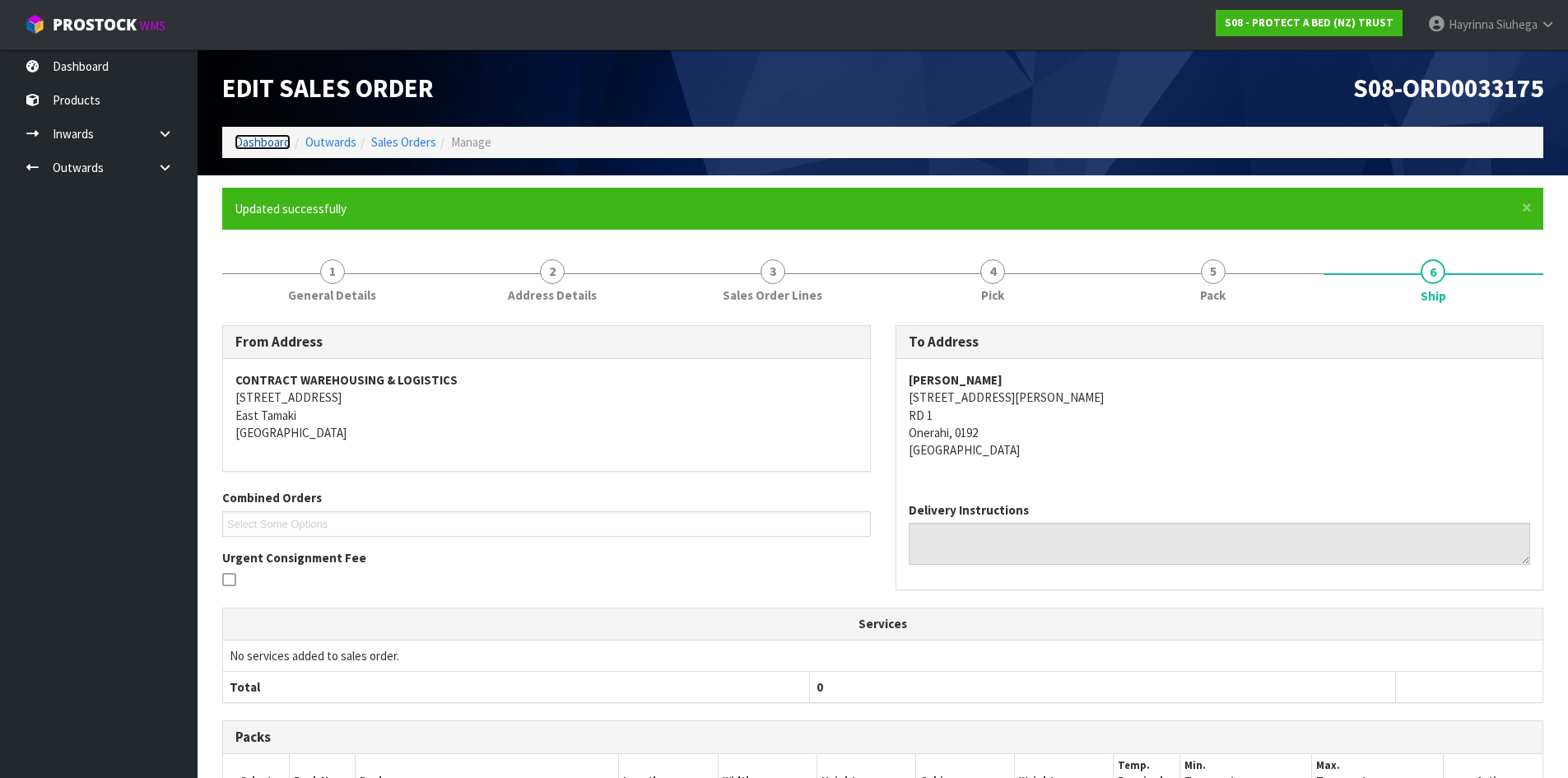
click at [263, 144] on link "Dashboard" at bounding box center [263, 141] width 56 height 16
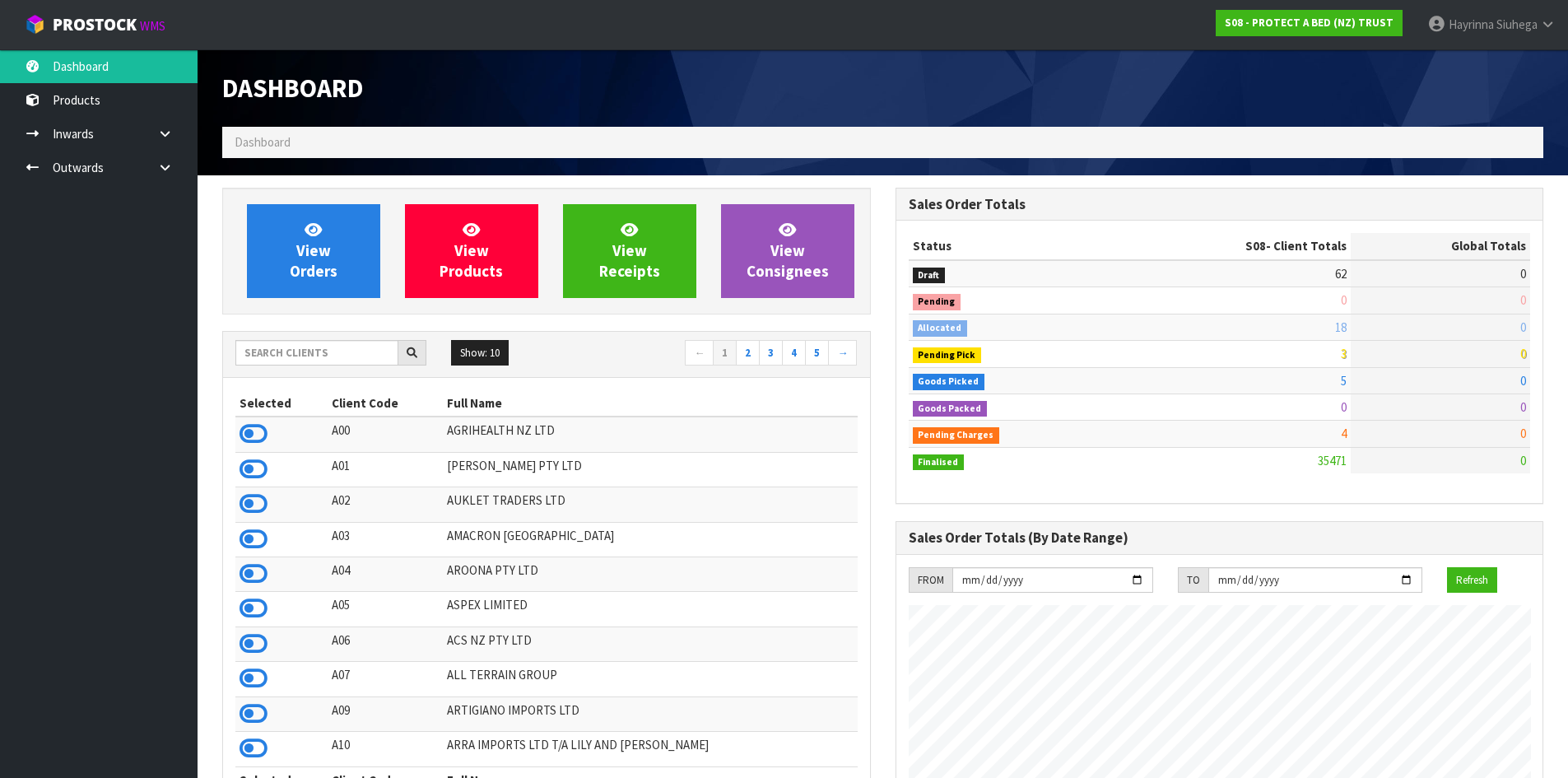
scroll to position [1246, 673]
click at [318, 255] on span "View Orders" at bounding box center [313, 251] width 48 height 62
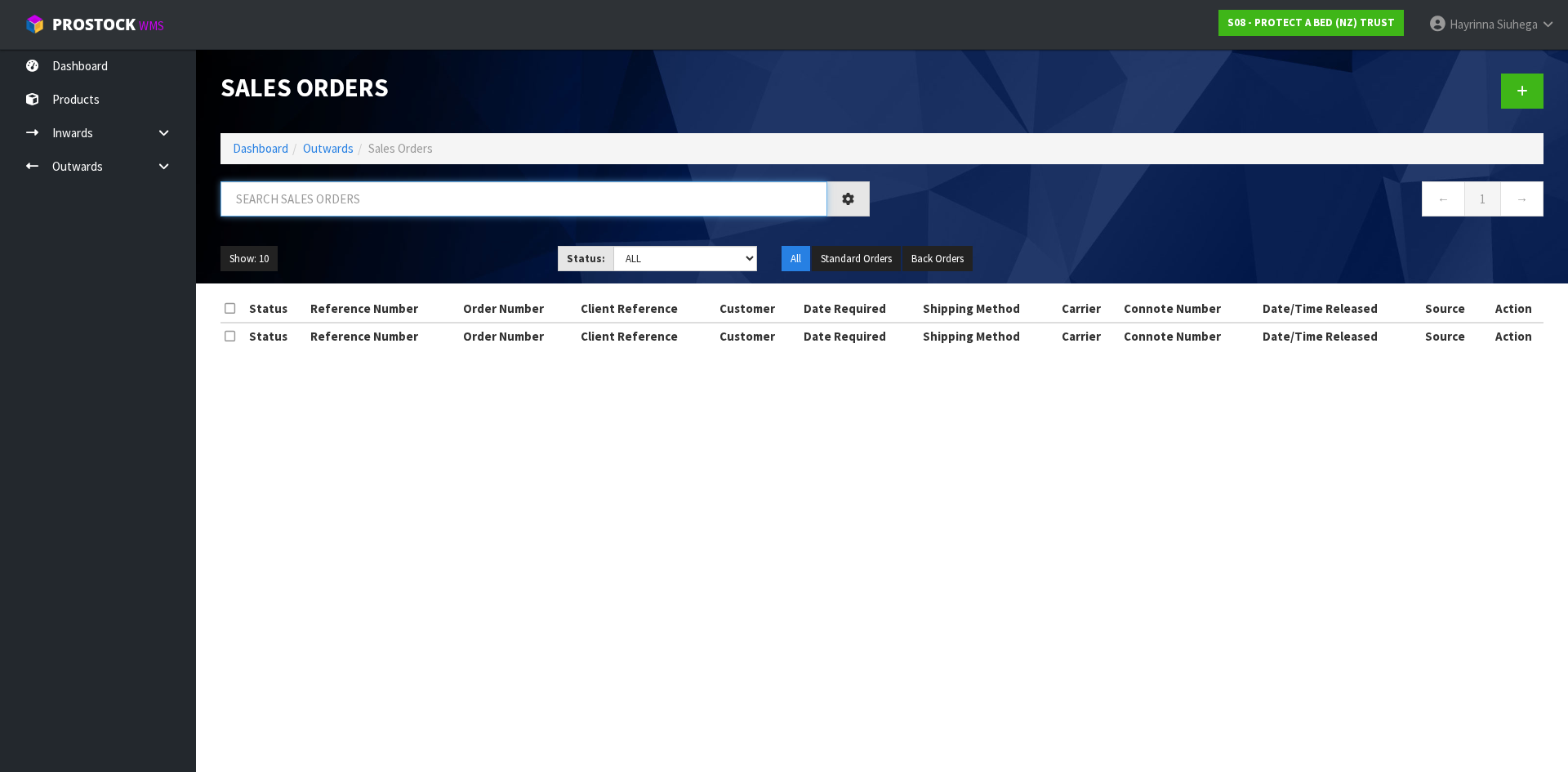
click at [335, 198] on input "text" at bounding box center [524, 199] width 607 height 35
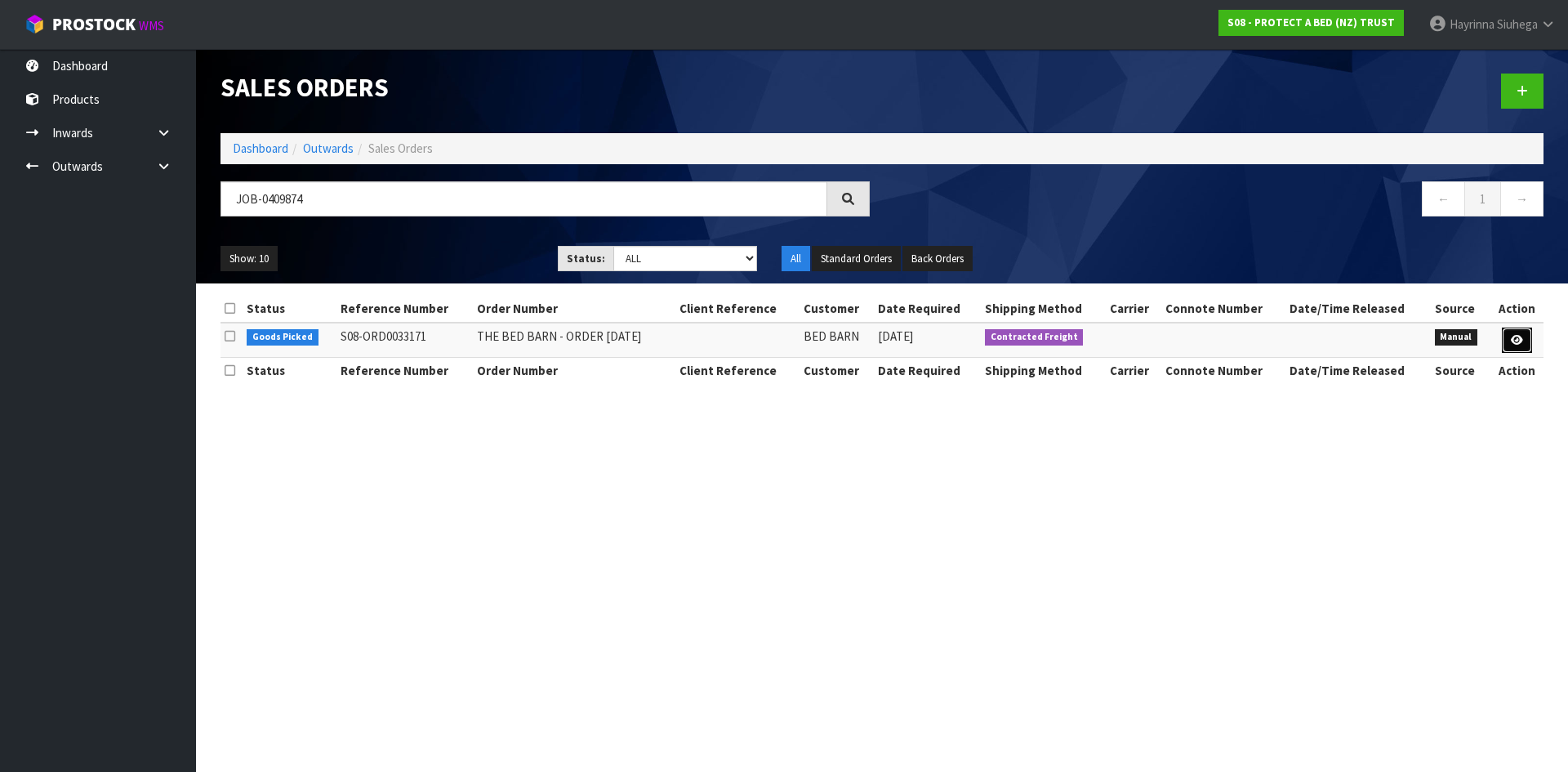
click at [1525, 344] on link at bounding box center [1516, 341] width 31 height 26
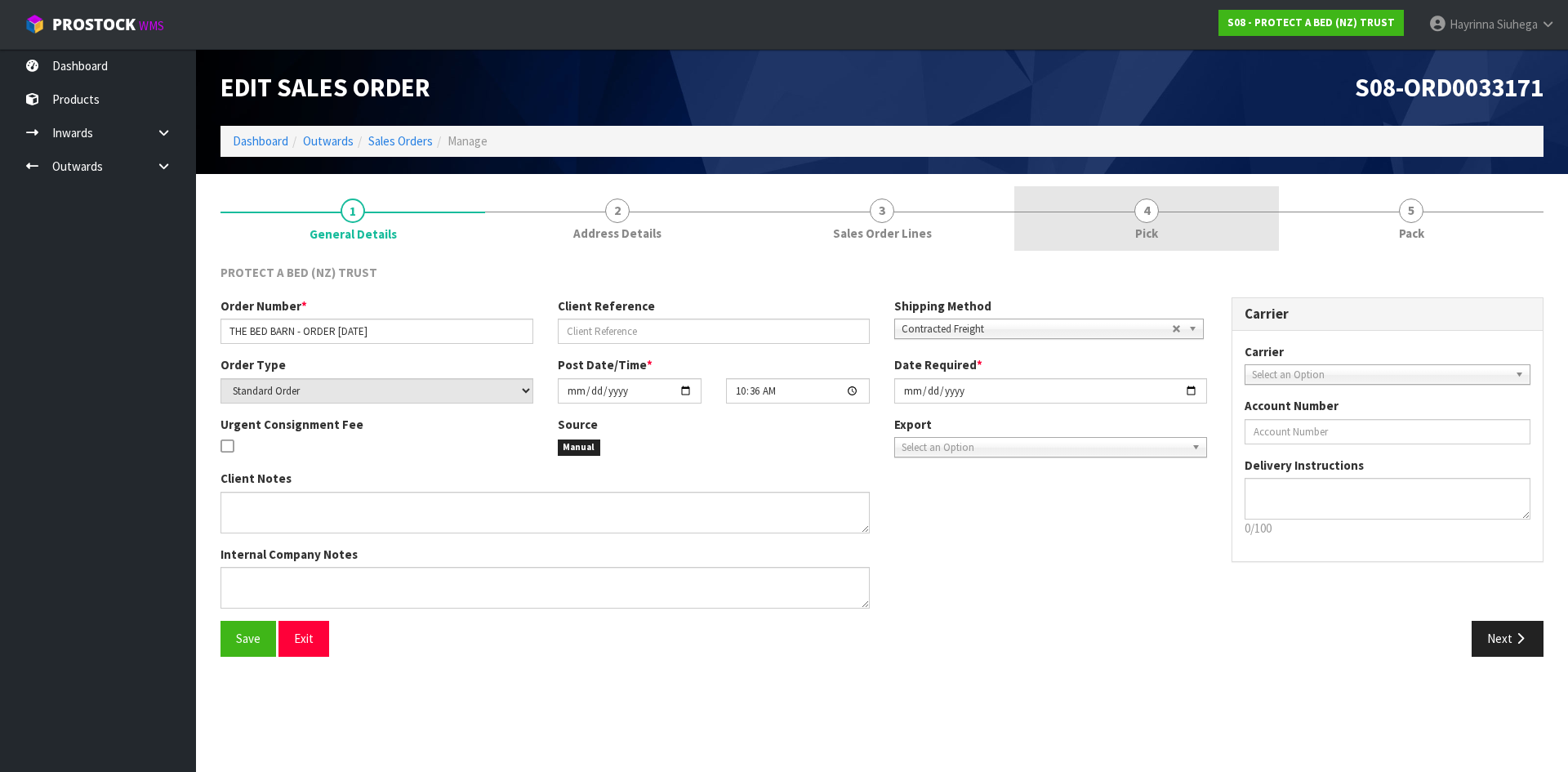
click at [1206, 234] on link "4 Pick" at bounding box center [1146, 219] width 264 height 65
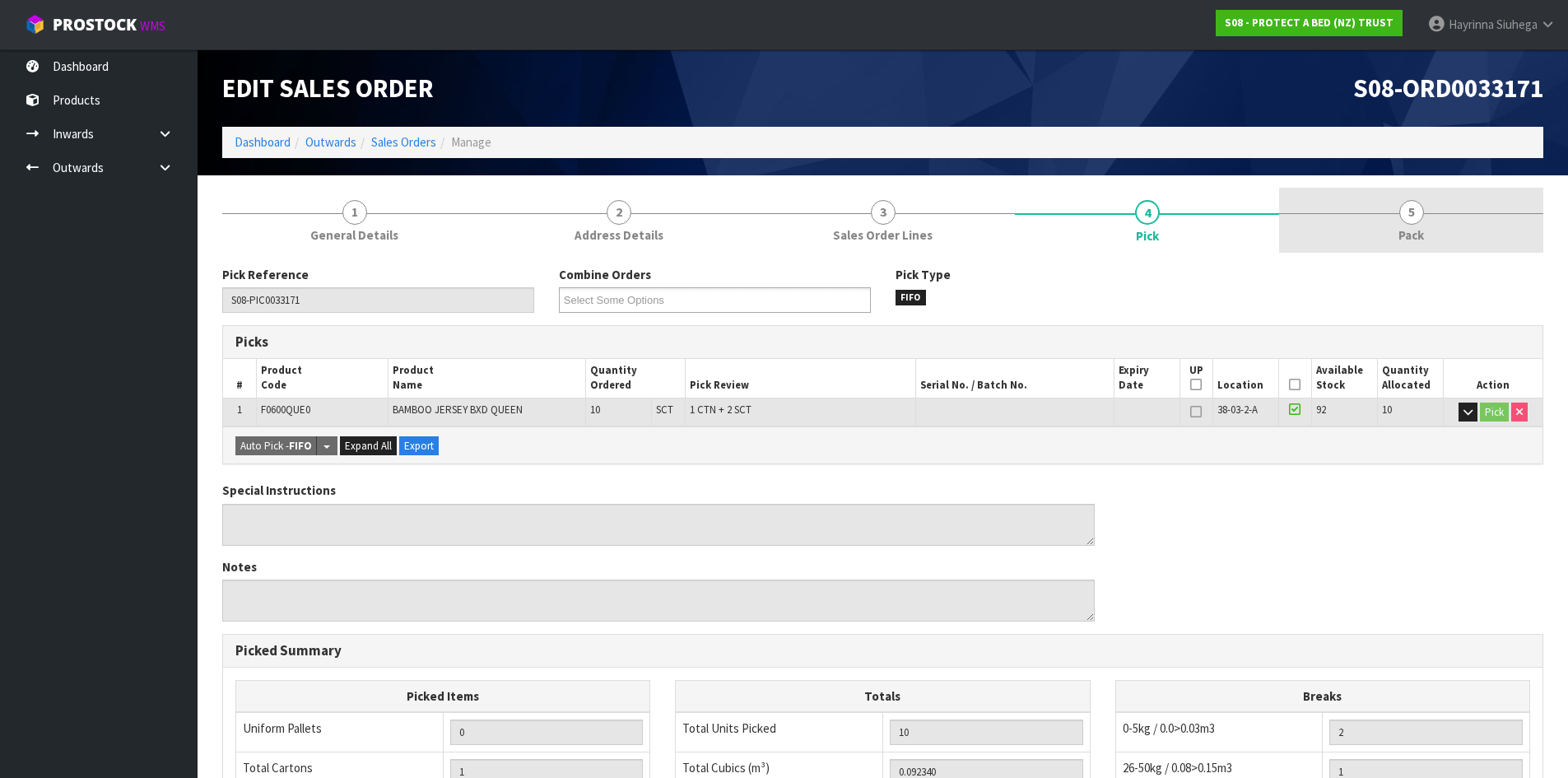
click at [1343, 220] on link "5 Pack" at bounding box center [1412, 221] width 264 height 65
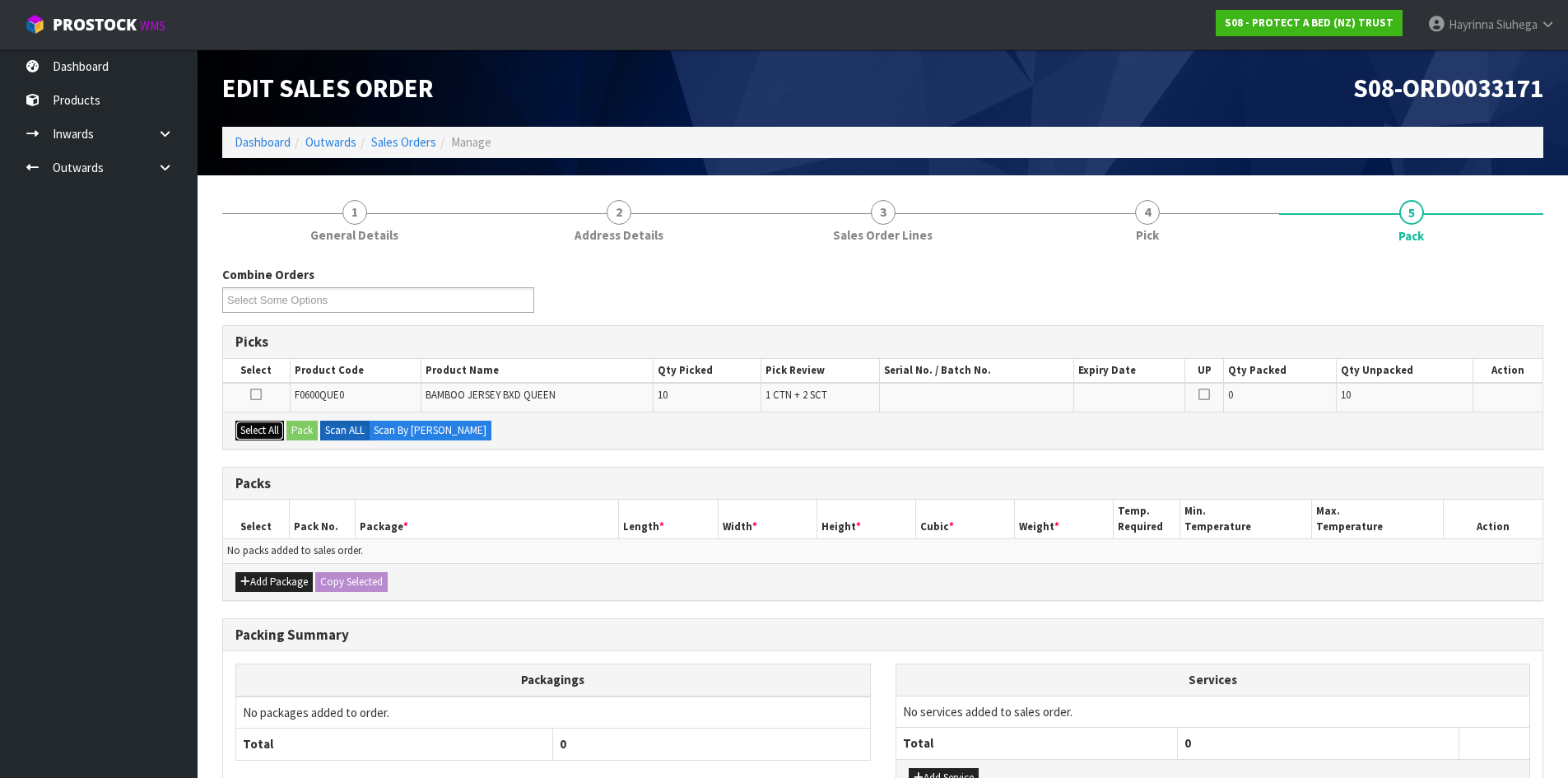
click at [258, 430] on button "Select All" at bounding box center [260, 430] width 49 height 20
click at [312, 438] on button "Pack" at bounding box center [301, 430] width 31 height 20
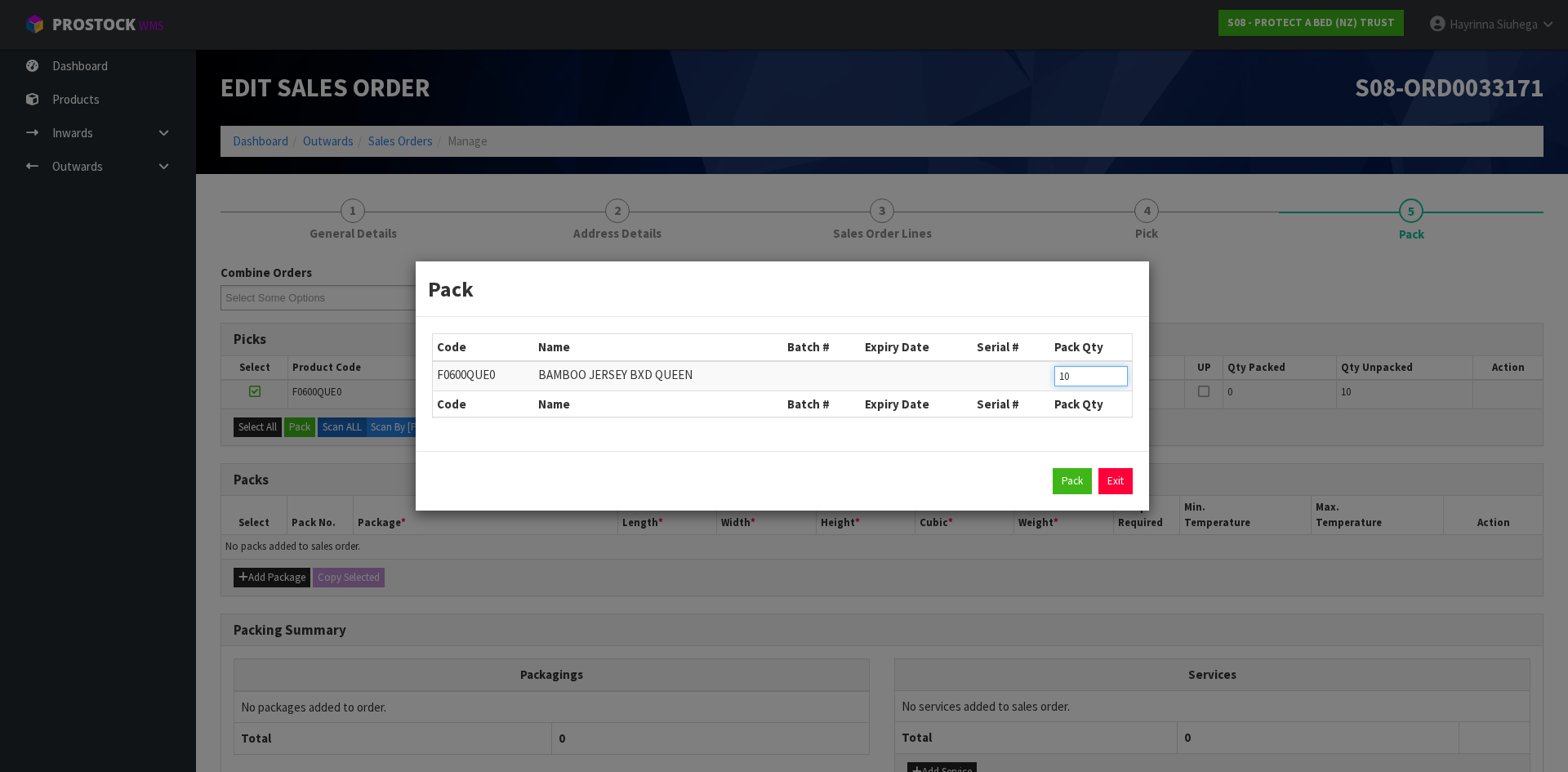
drag, startPoint x: 1072, startPoint y: 376, endPoint x: 820, endPoint y: 357, distance: 252.7
click at [864, 370] on tr "F0600QUE0 BAMBOO JERSEY BXD QUEEN 10" at bounding box center [781, 376] width 699 height 31
click button "Pack" at bounding box center [1072, 481] width 39 height 26
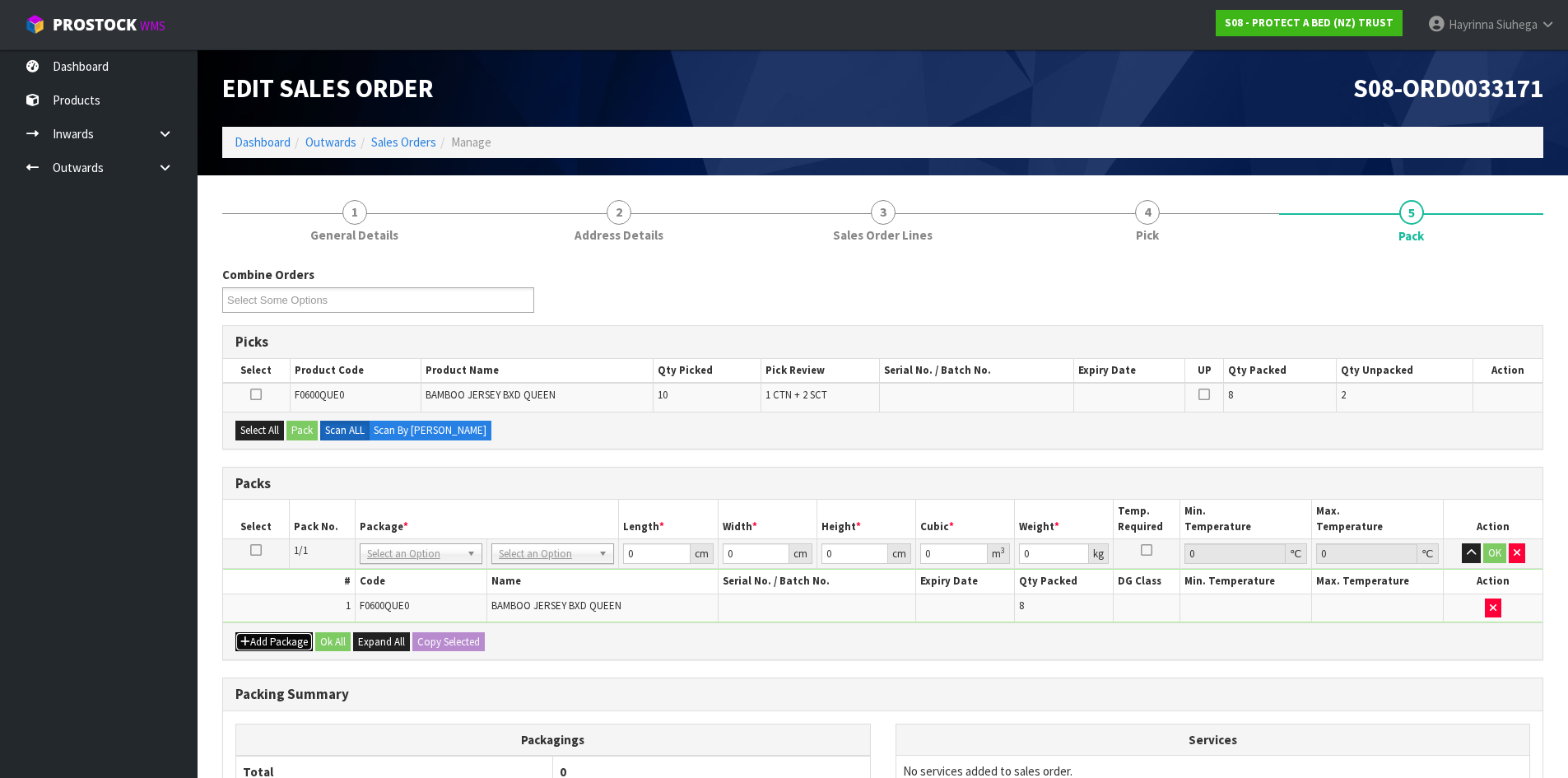
click at [262, 638] on button "Add Package" at bounding box center [274, 641] width 78 height 20
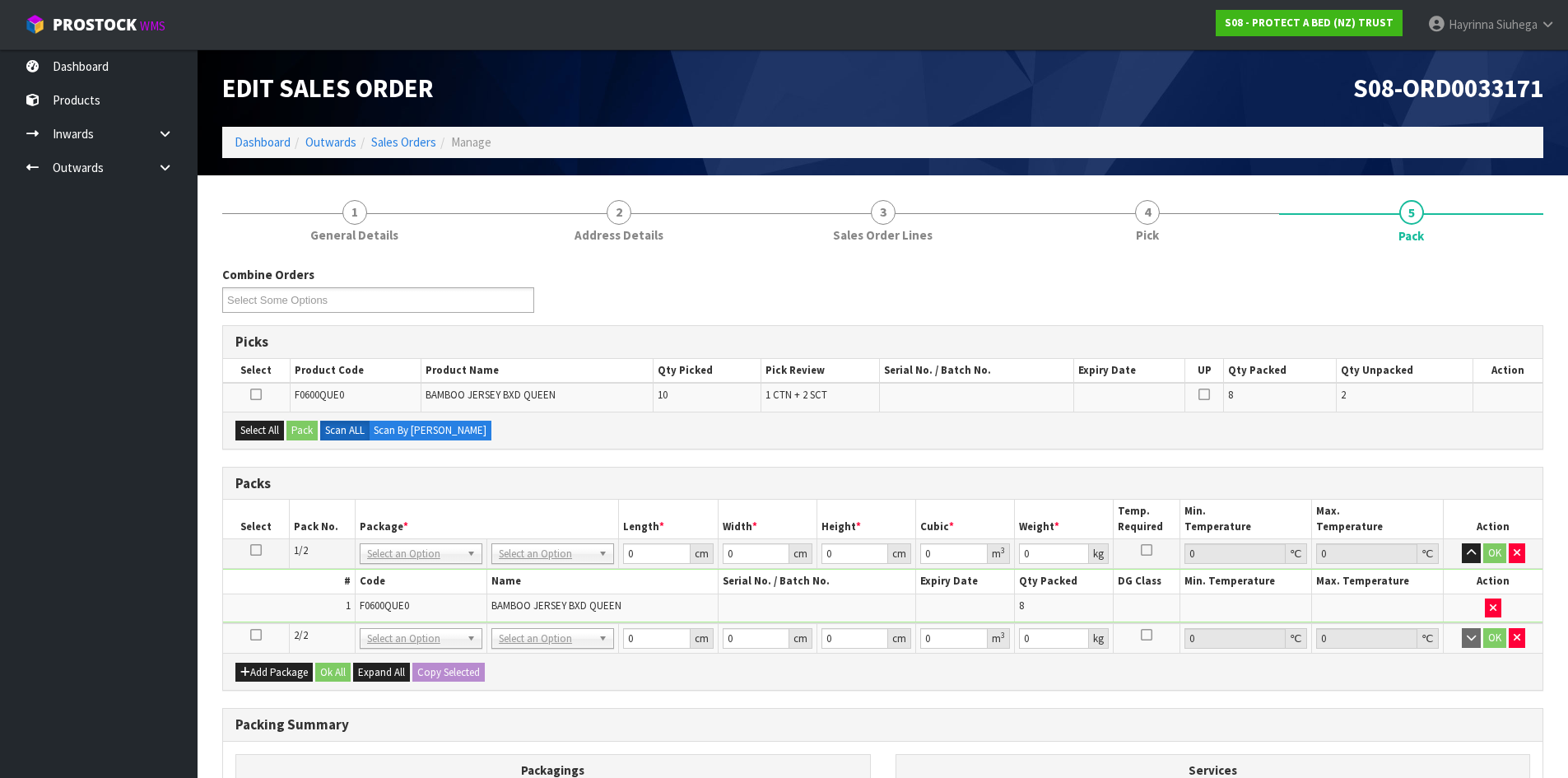
drag, startPoint x: 257, startPoint y: 627, endPoint x: 255, endPoint y: 636, distance: 9.2
click at [257, 635] on icon at bounding box center [256, 635] width 11 height 1
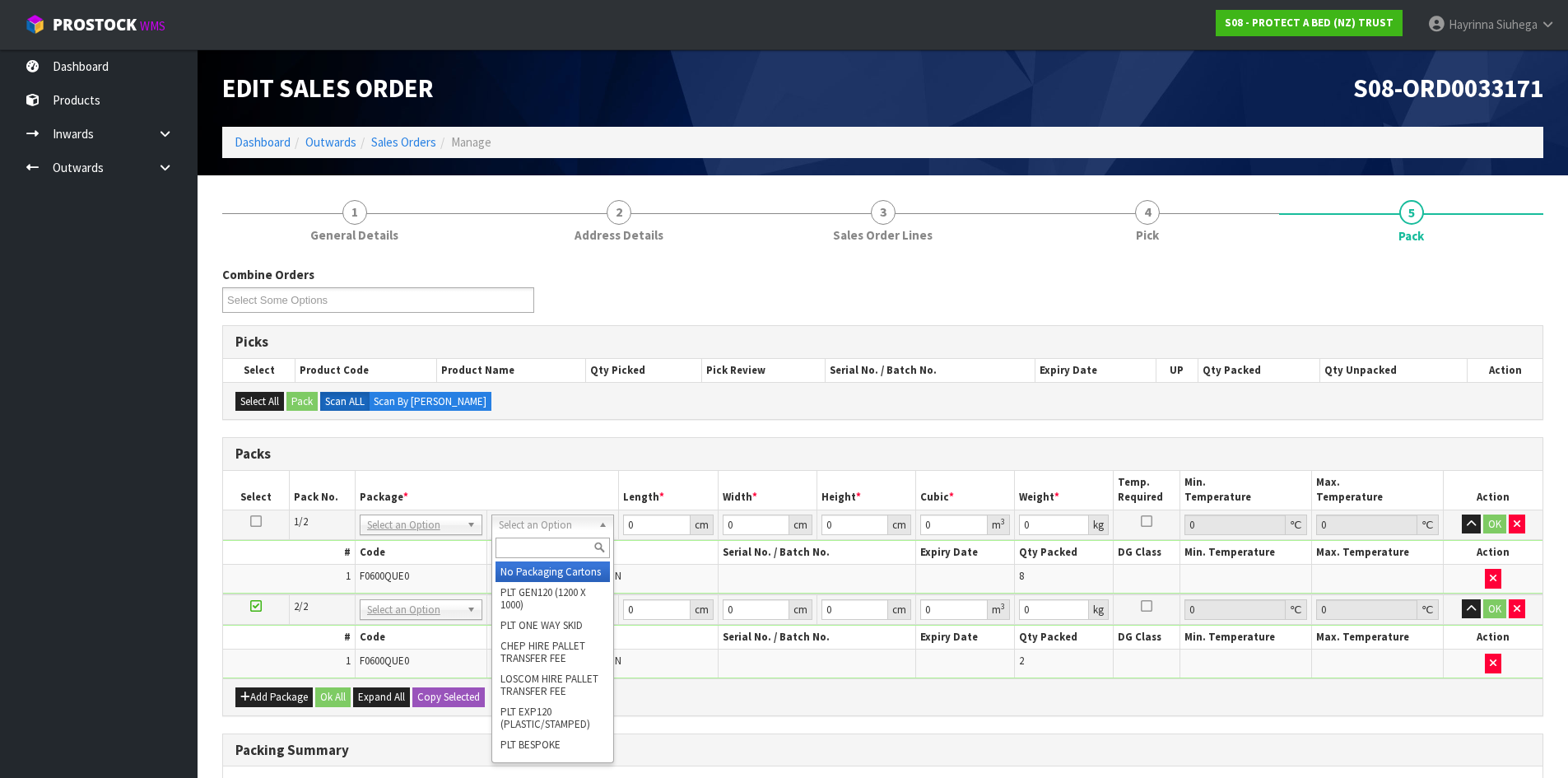
drag, startPoint x: 541, startPoint y: 576, endPoint x: 535, endPoint y: 600, distance: 24.7
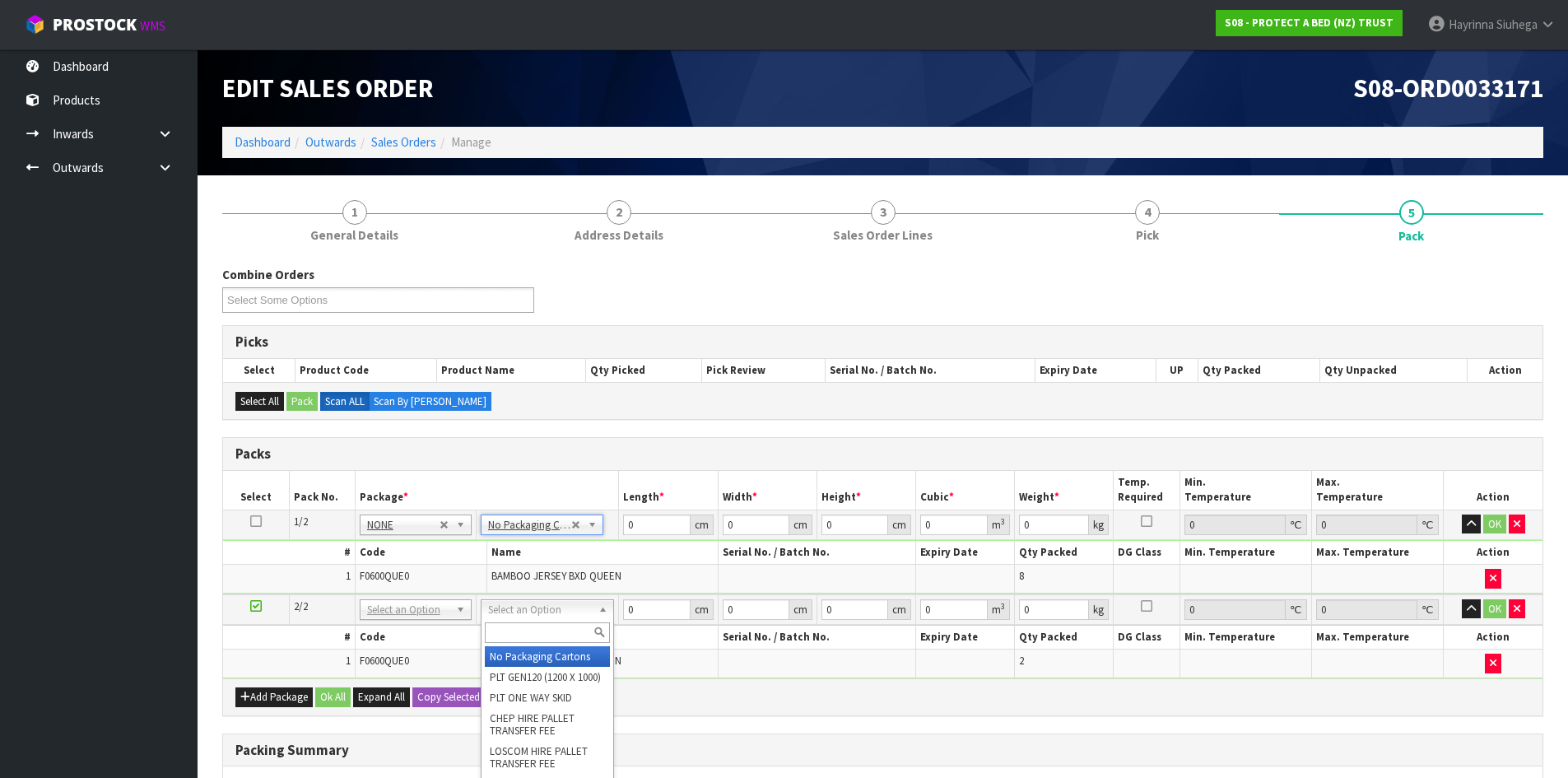
click at [520, 635] on input "text" at bounding box center [547, 632] width 125 height 21
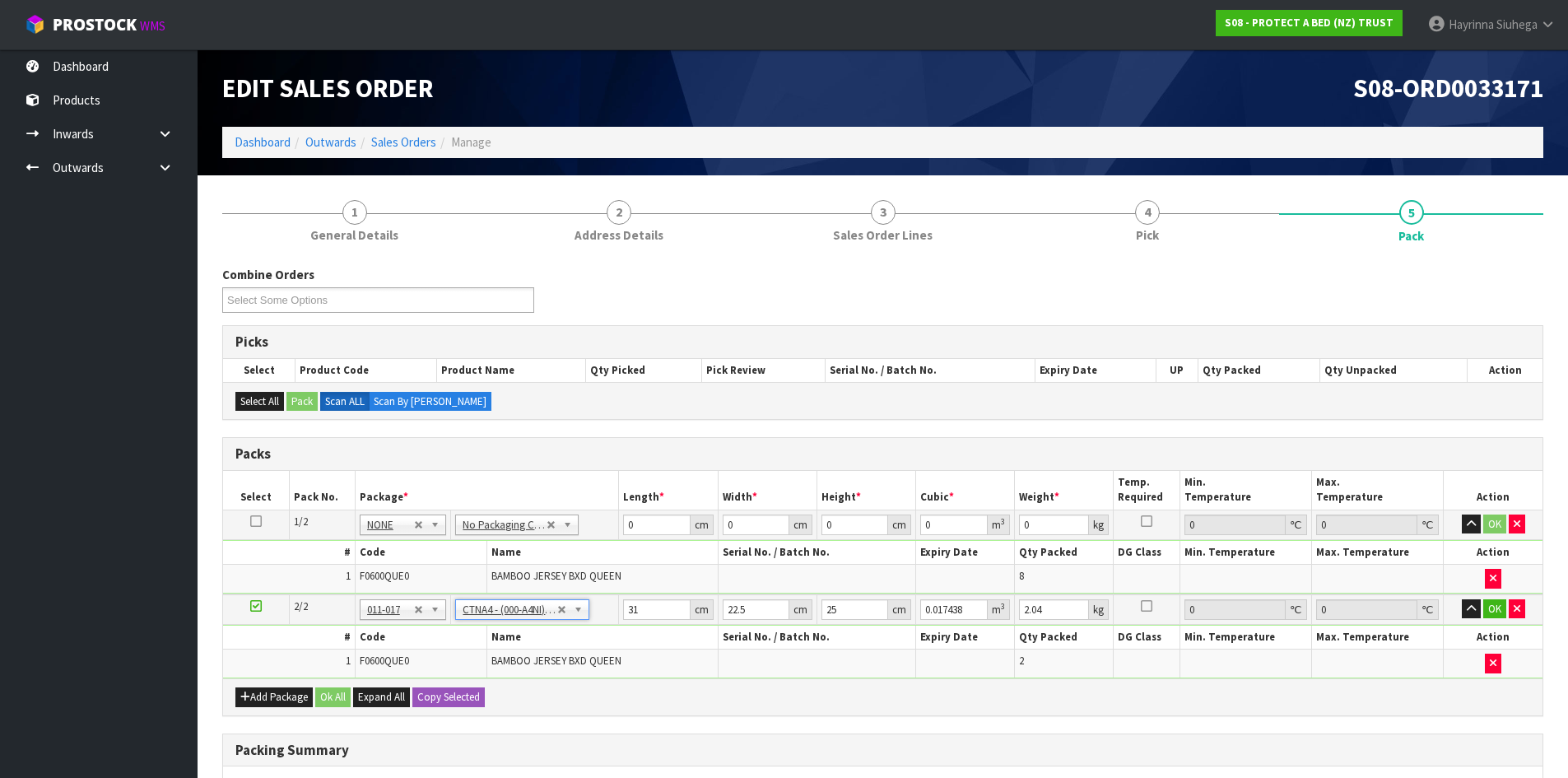
click at [628, 535] on td "0 cm" at bounding box center [669, 525] width 99 height 30
click at [626, 525] on input "0" at bounding box center [656, 525] width 66 height 21
click button "OK" at bounding box center [1495, 524] width 23 height 20
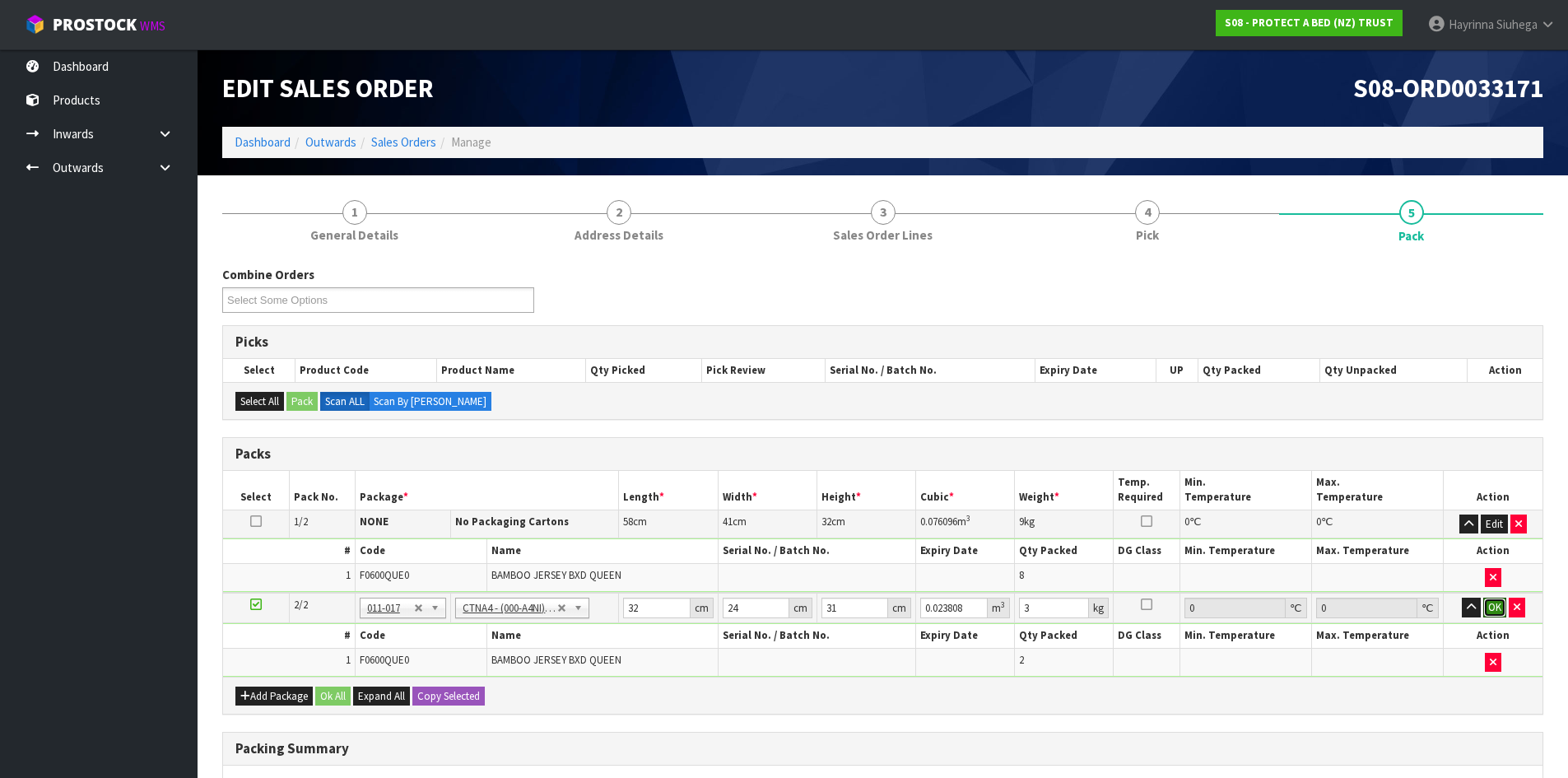
click button "OK" at bounding box center [1495, 607] width 23 height 20
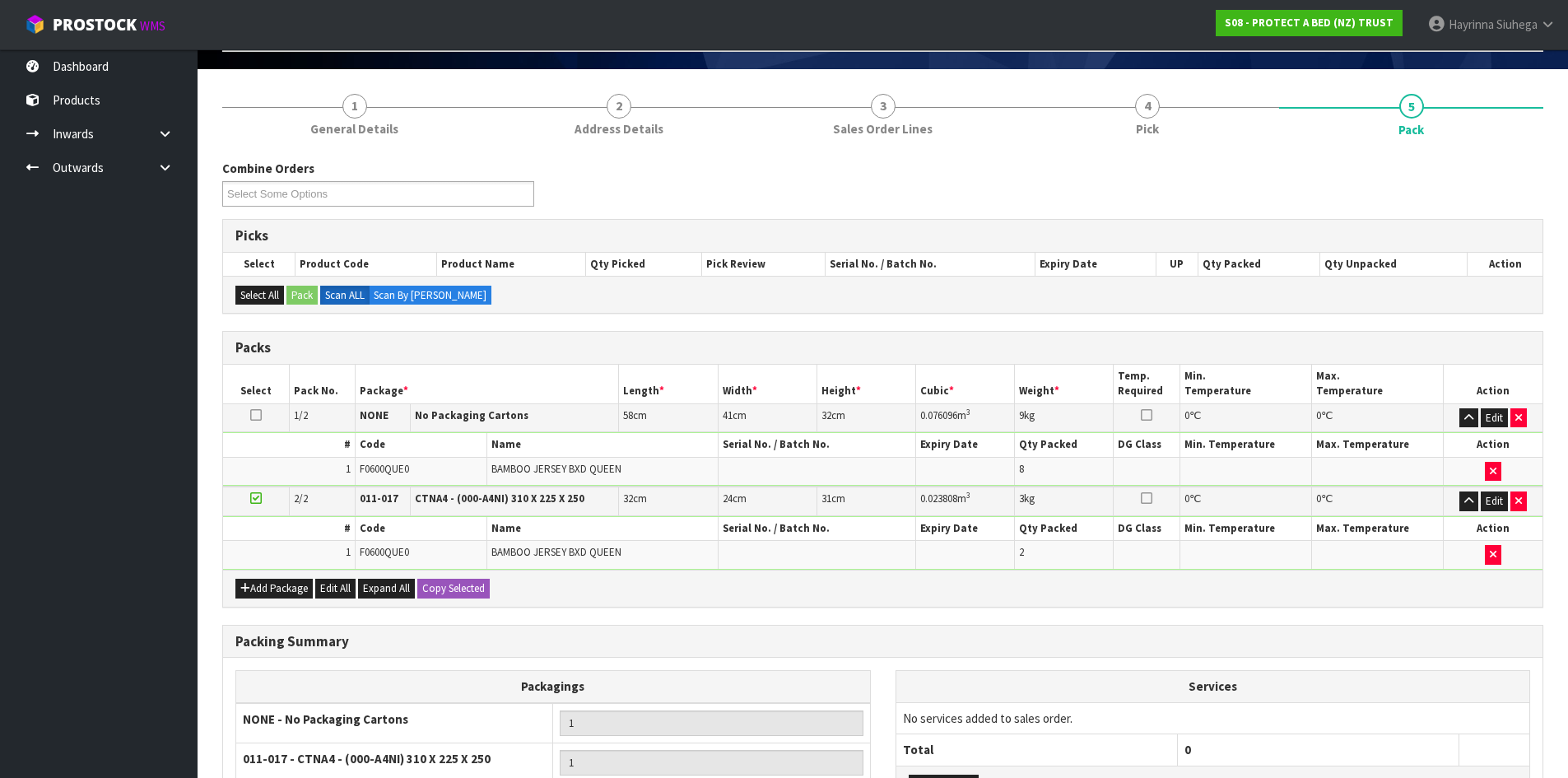
scroll to position [288, 0]
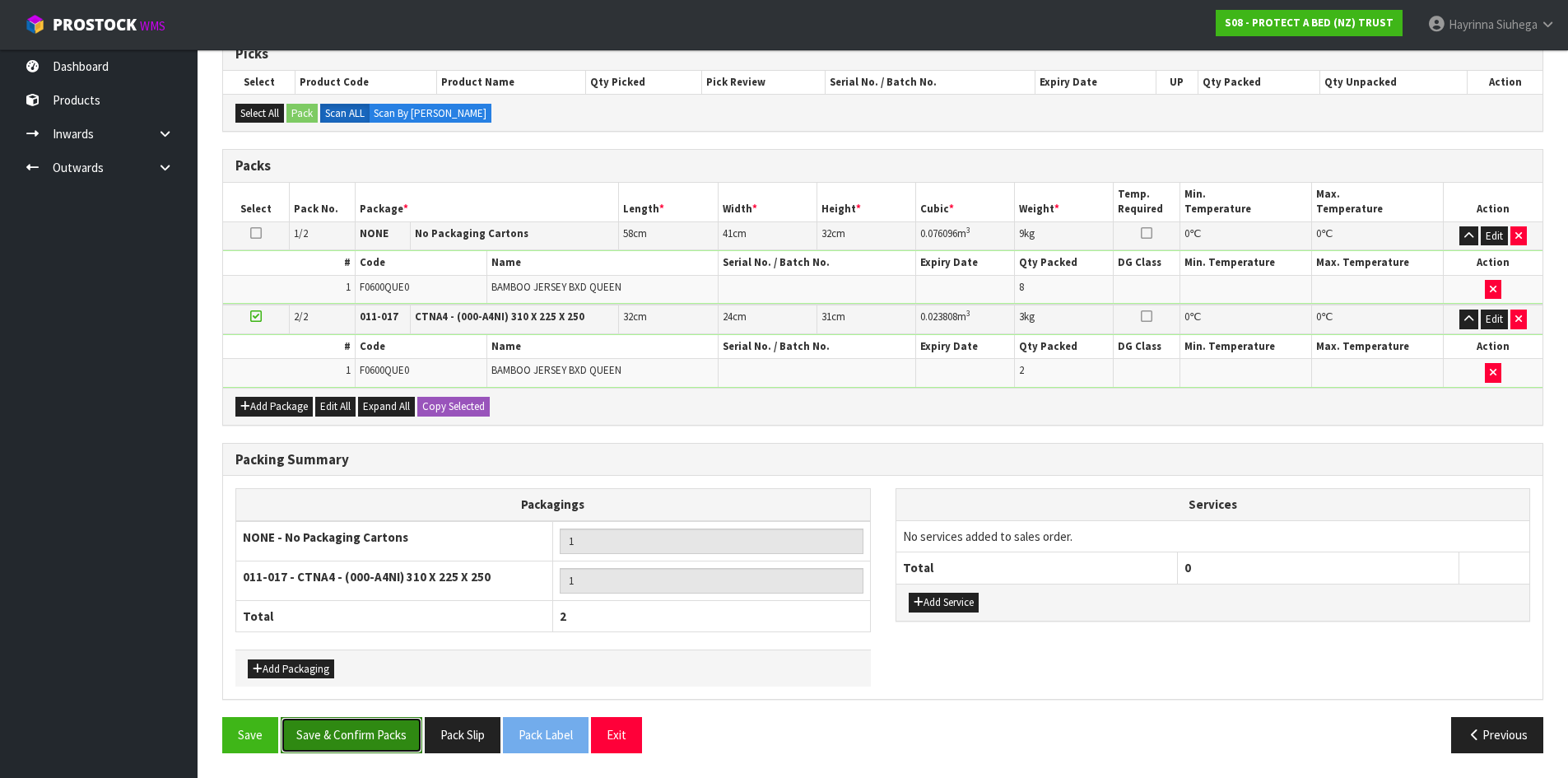
click at [395, 726] on button "Save & Confirm Packs" at bounding box center [351, 735] width 141 height 36
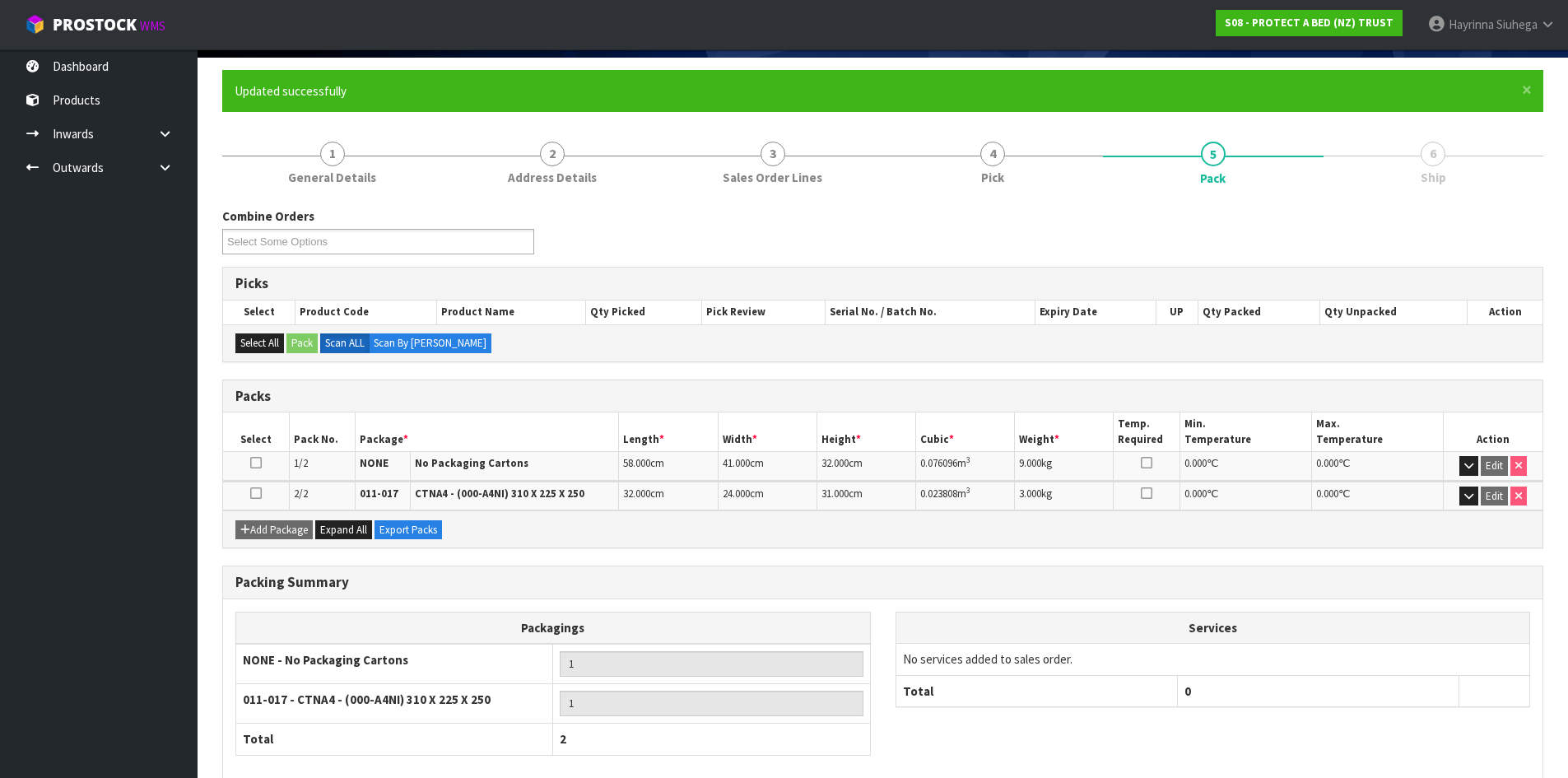
scroll to position [203, 0]
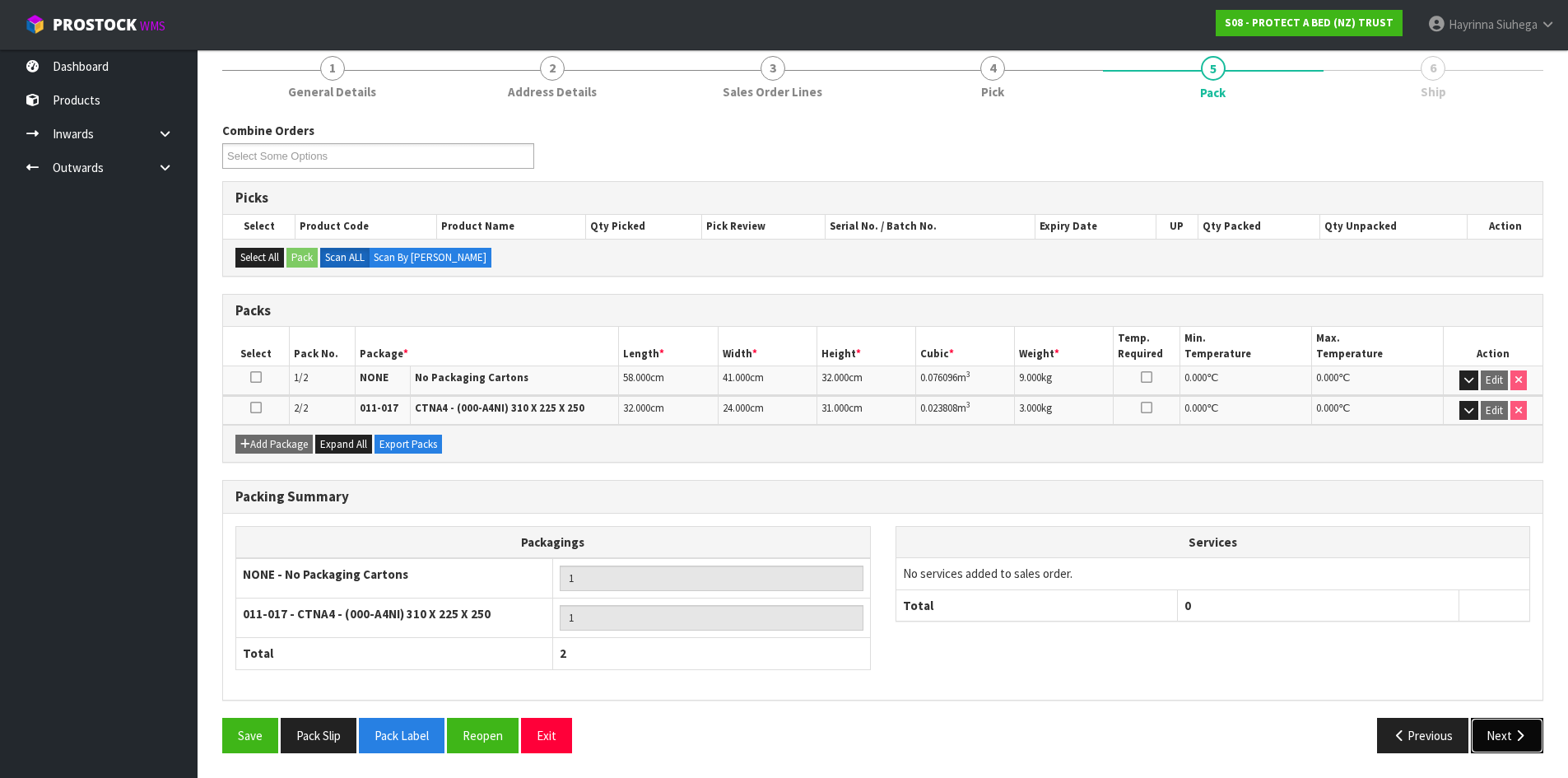
click at [1491, 726] on button "Next" at bounding box center [1507, 735] width 72 height 36
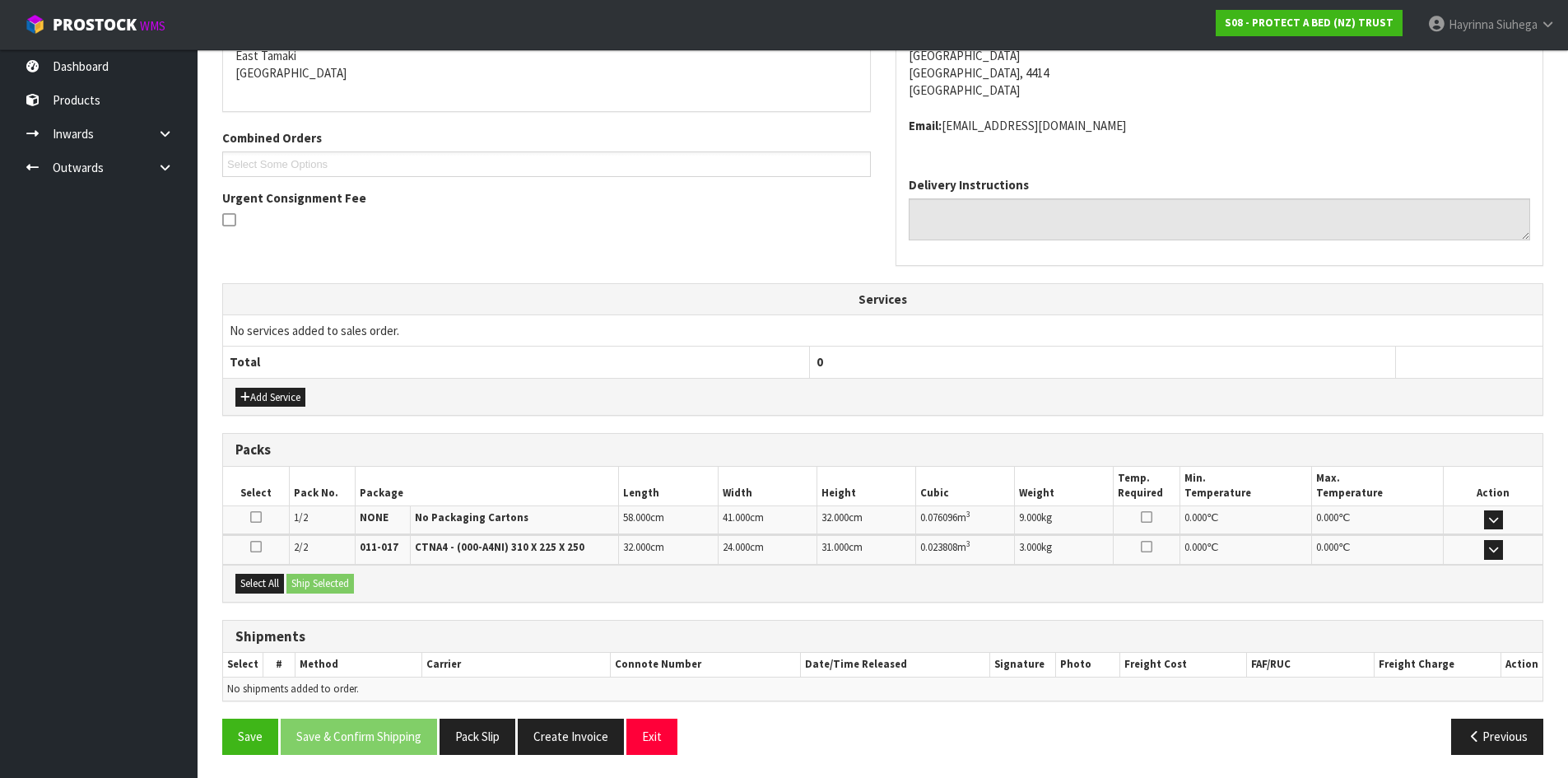
scroll to position [361, 0]
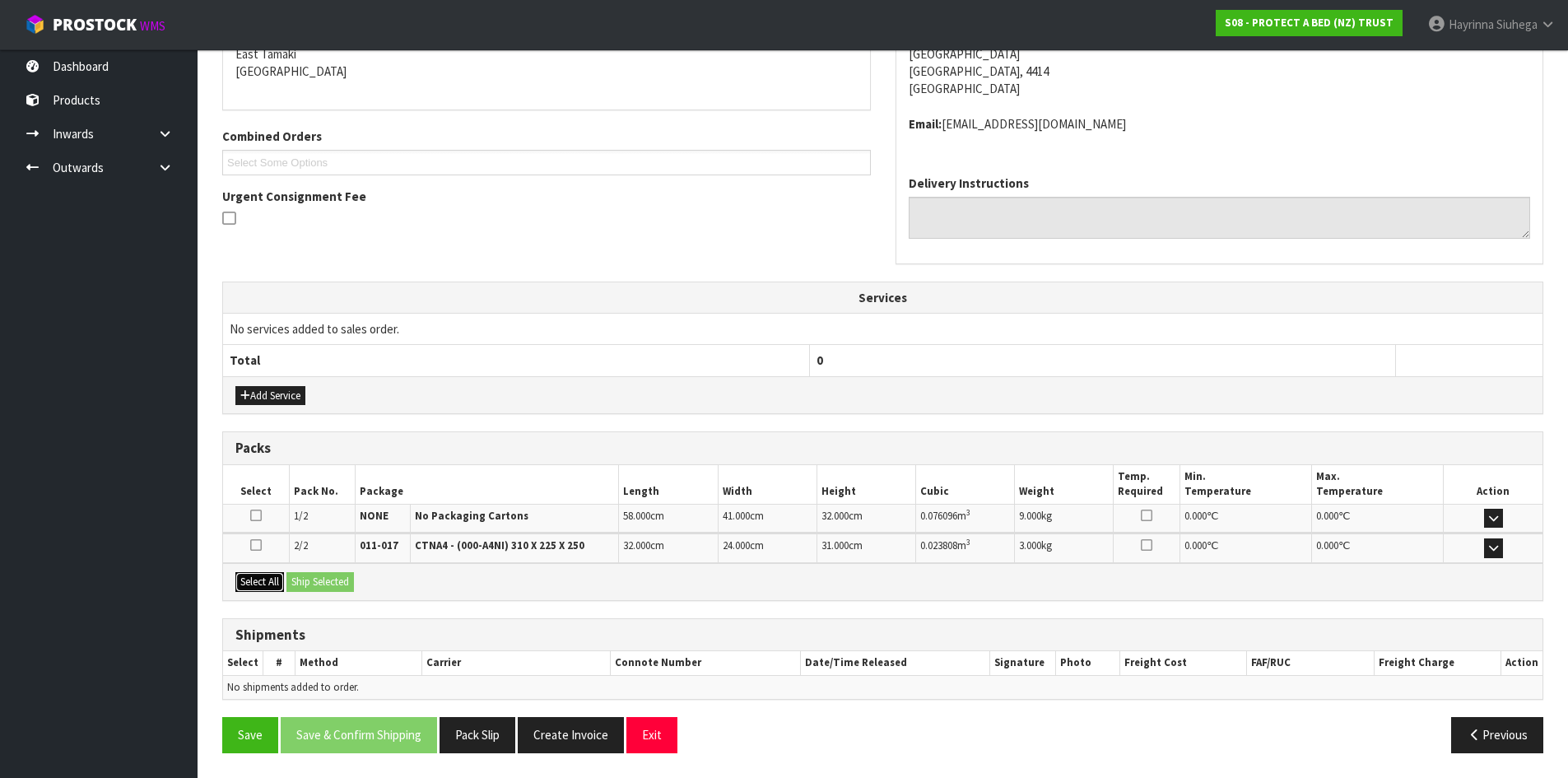
click at [261, 583] on button "Select All" at bounding box center [260, 582] width 49 height 20
click at [312, 586] on button "Ship Selected" at bounding box center [320, 582] width 67 height 20
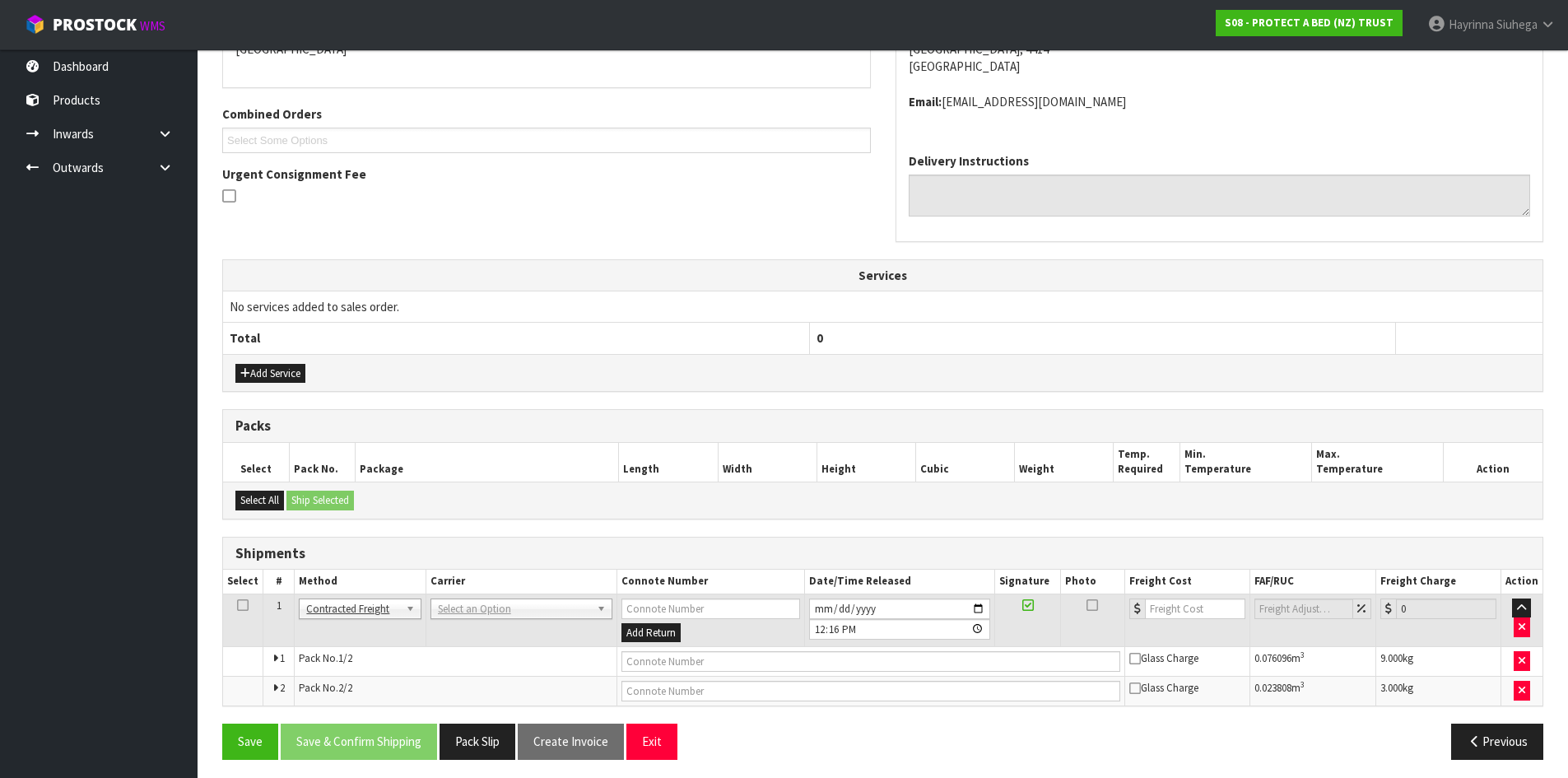
scroll to position [390, 0]
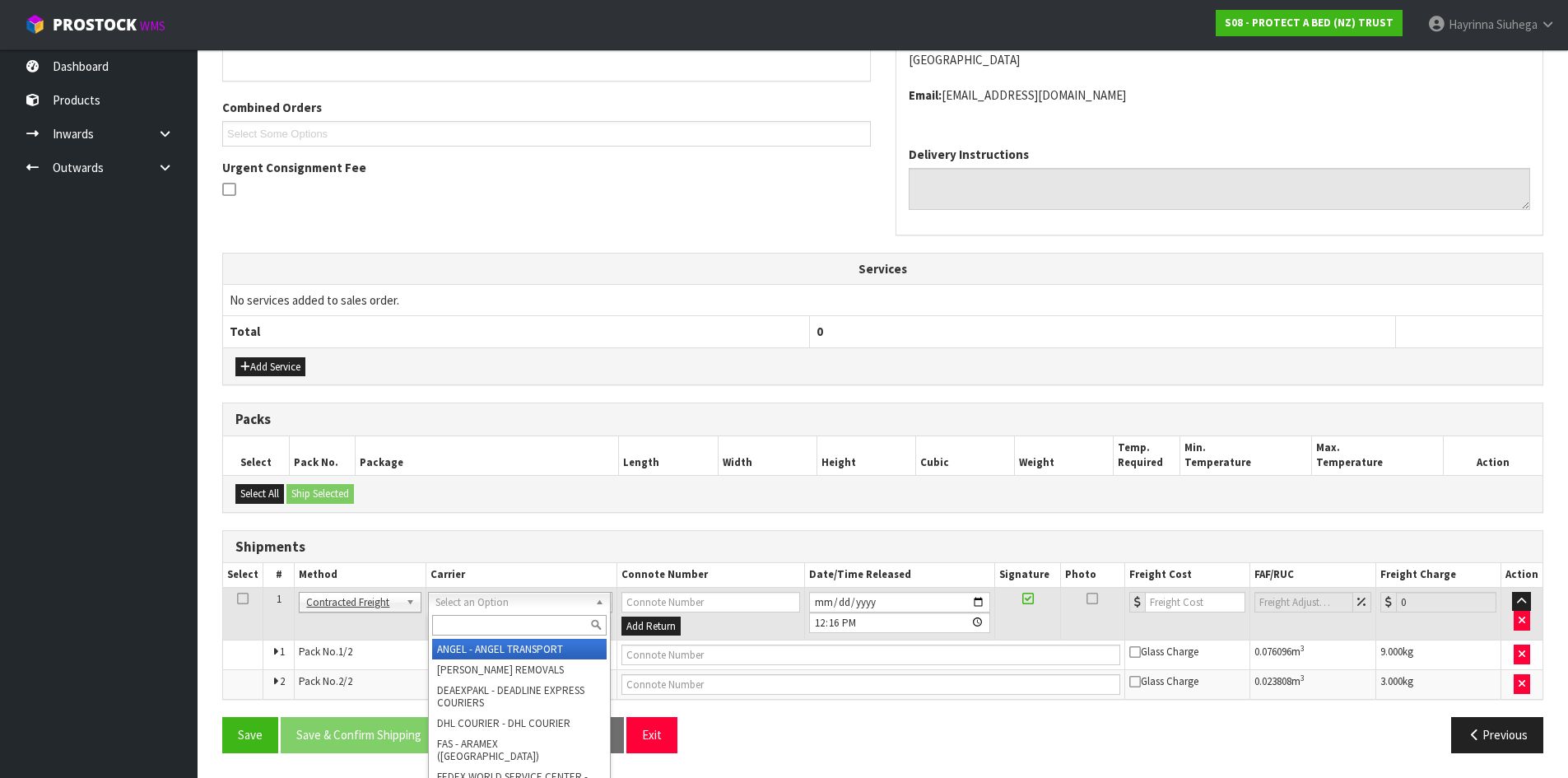
click at [499, 627] on input "text" at bounding box center [519, 625] width 175 height 21
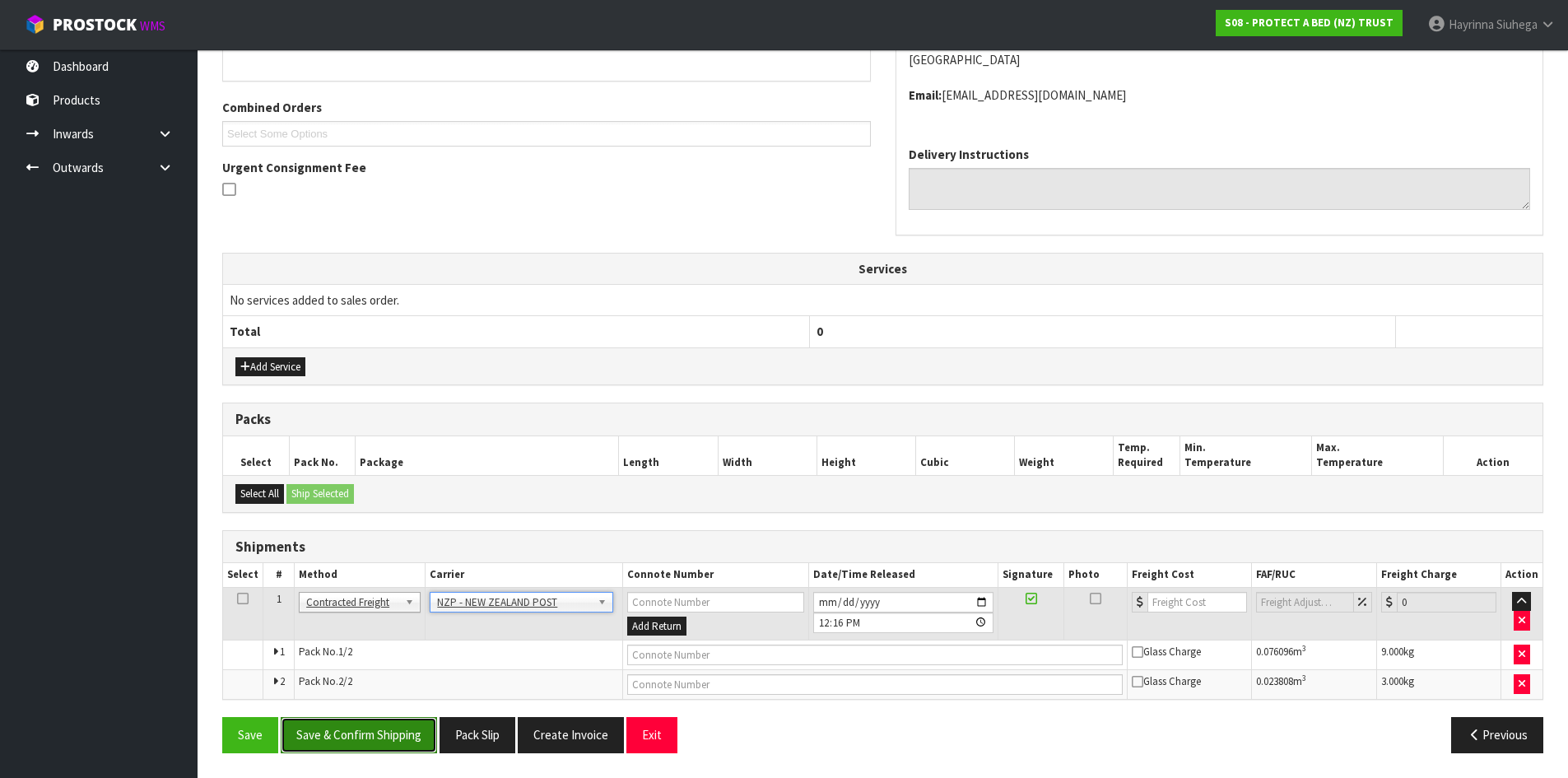
click at [376, 741] on button "Save & Confirm Shipping" at bounding box center [358, 735] width 156 height 36
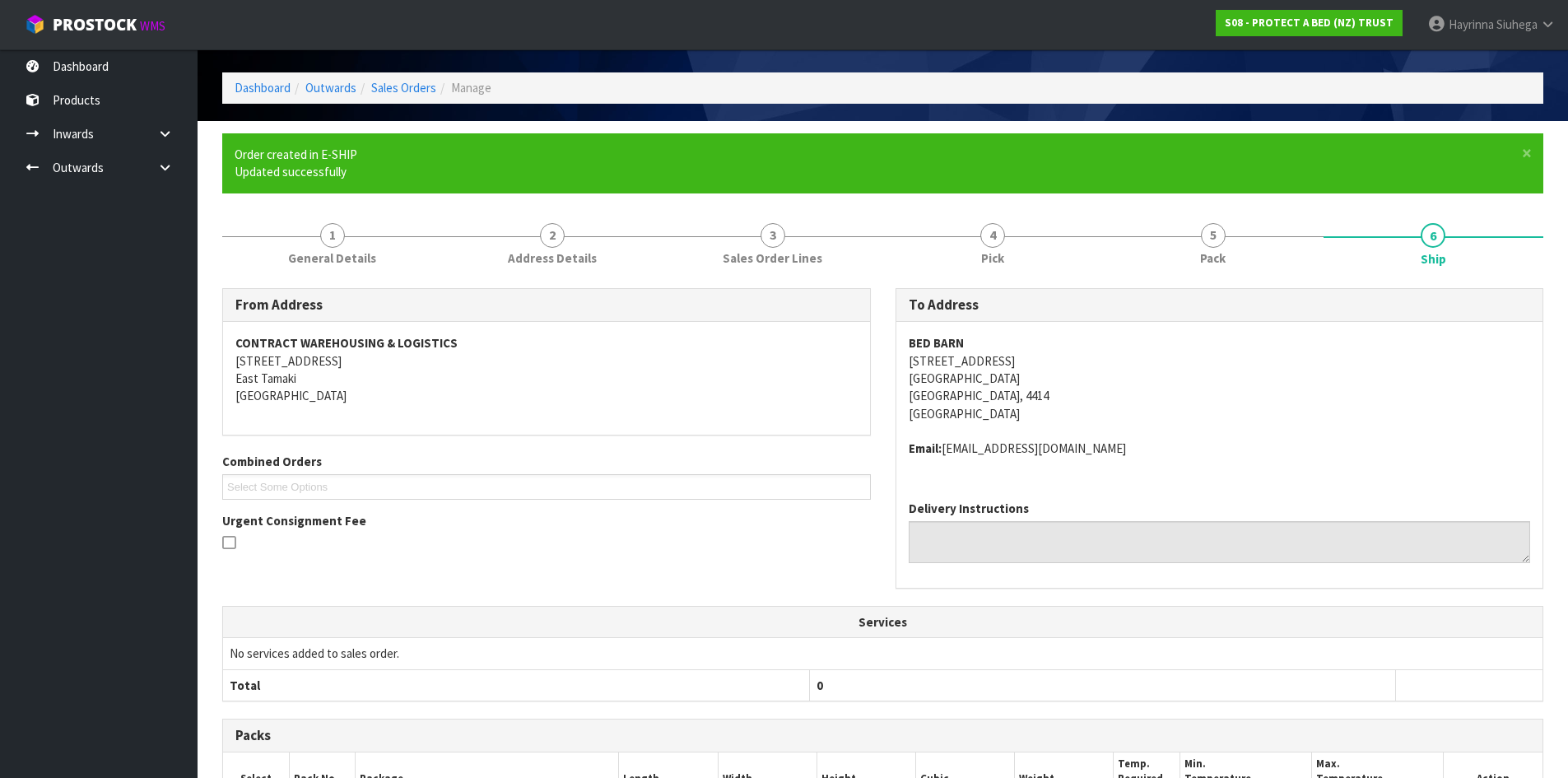
scroll to position [366, 0]
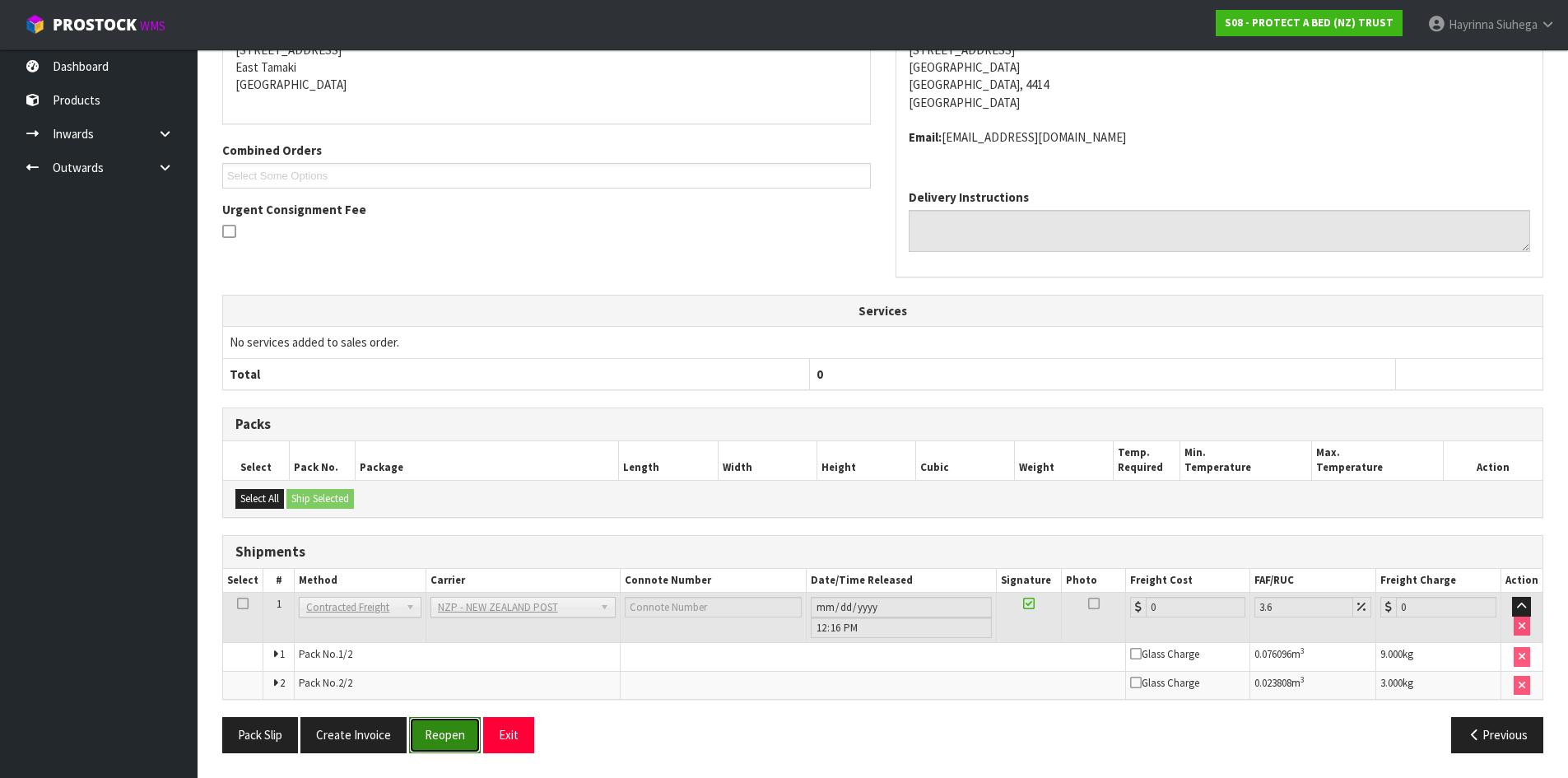
click at [458, 729] on button "Reopen" at bounding box center [444, 735] width 72 height 36
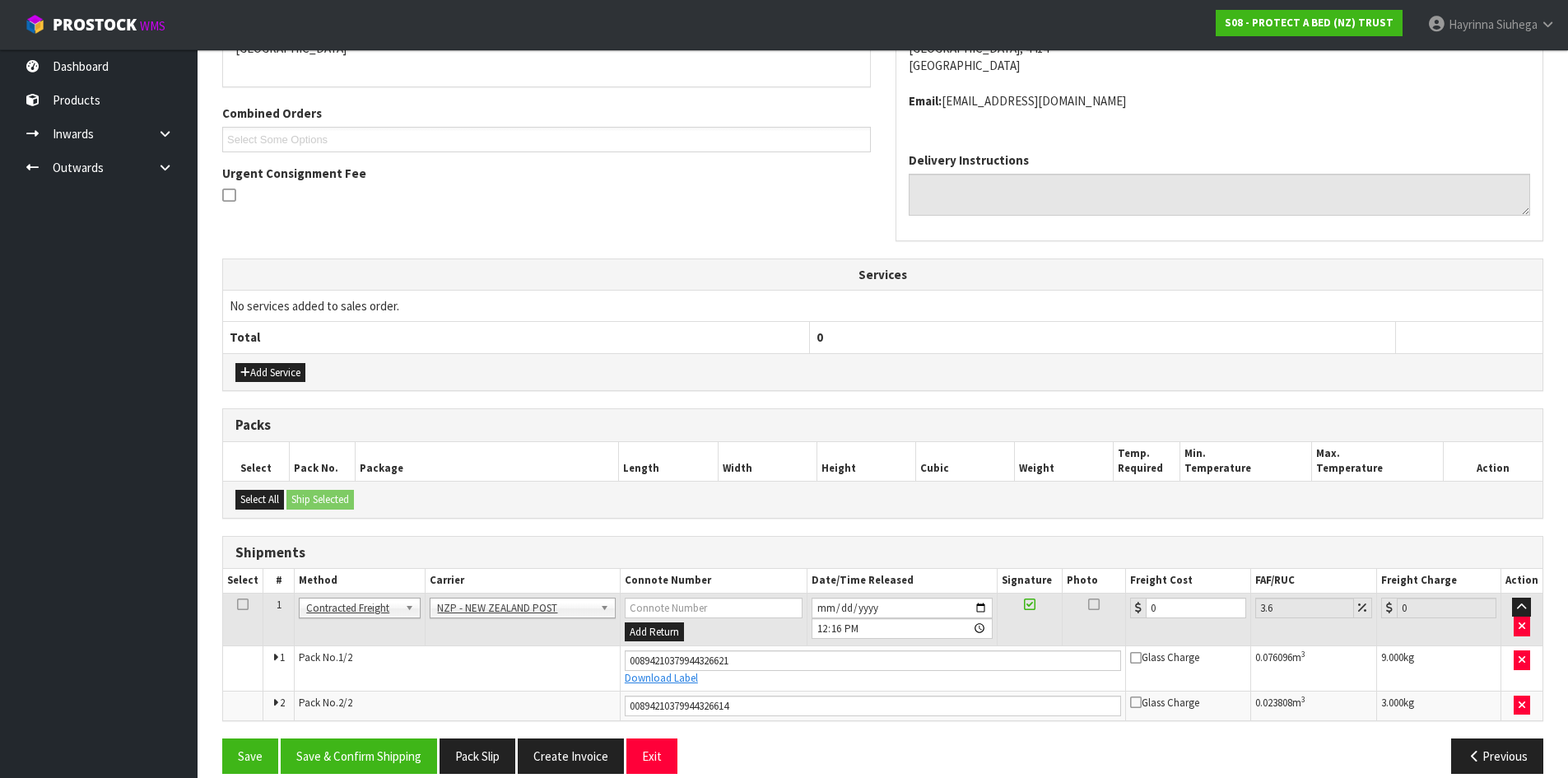
scroll to position [405, 0]
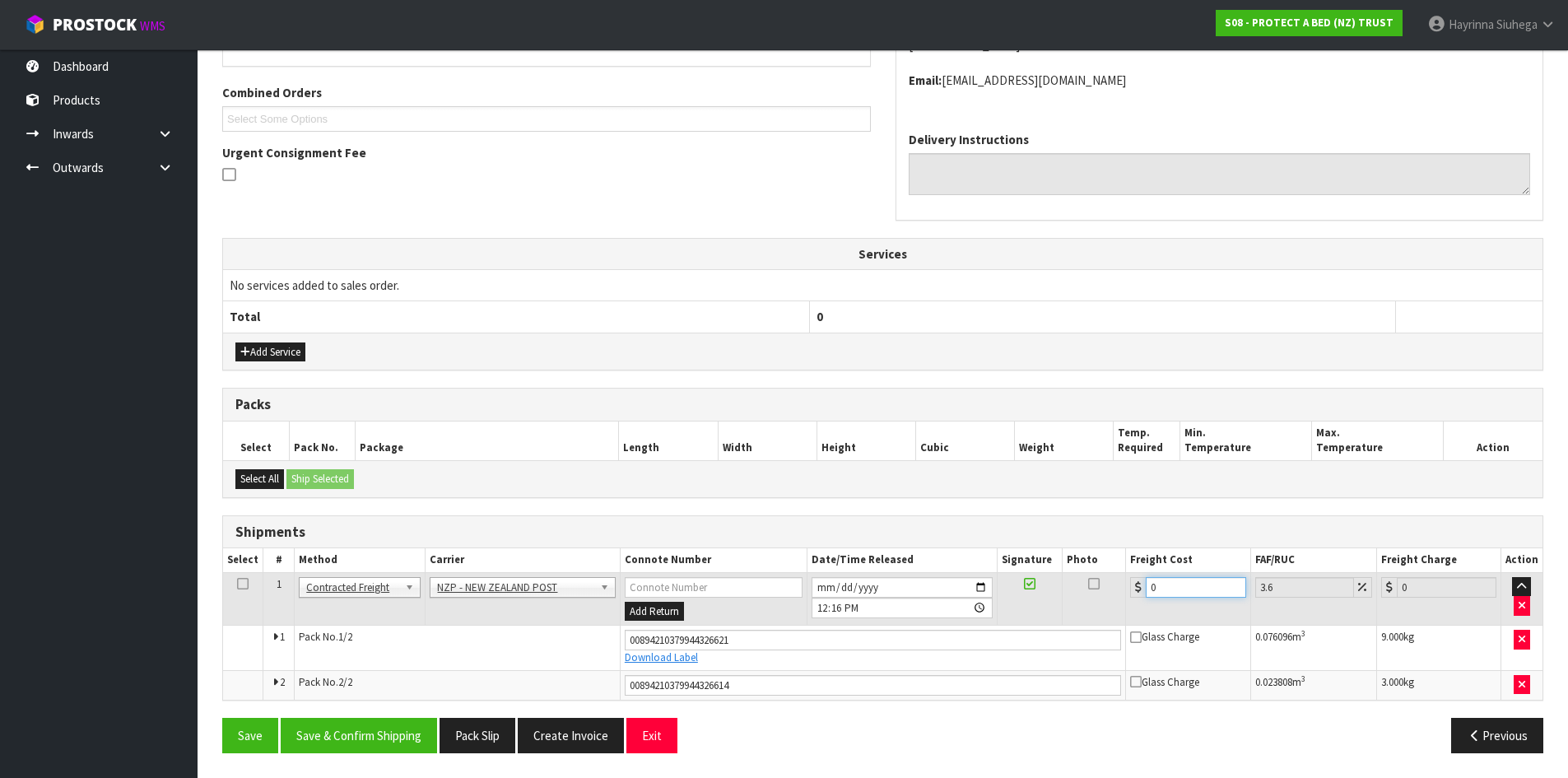
drag, startPoint x: 1180, startPoint y: 591, endPoint x: 1052, endPoint y: 586, distance: 128.1
click at [1068, 591] on tr "1 Client Local Pickup Customer Local Pickup Company Freight Contracted Freight …" at bounding box center [882, 598] width 1320 height 53
click at [223, 717] on button "Save" at bounding box center [251, 735] width 56 height 36
click at [404, 738] on button "Save & Confirm Shipping" at bounding box center [358, 735] width 156 height 36
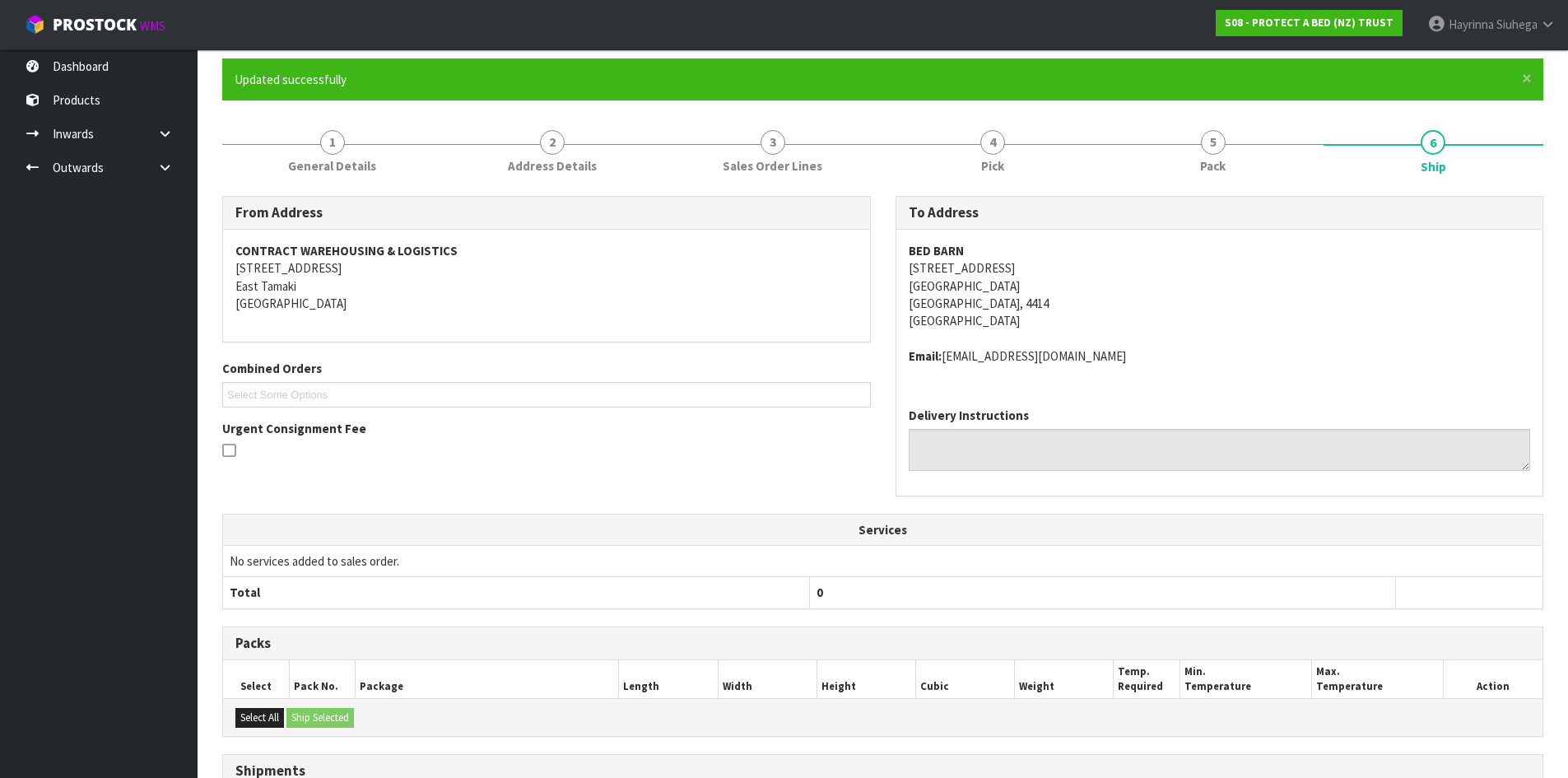
scroll to position [0, 0]
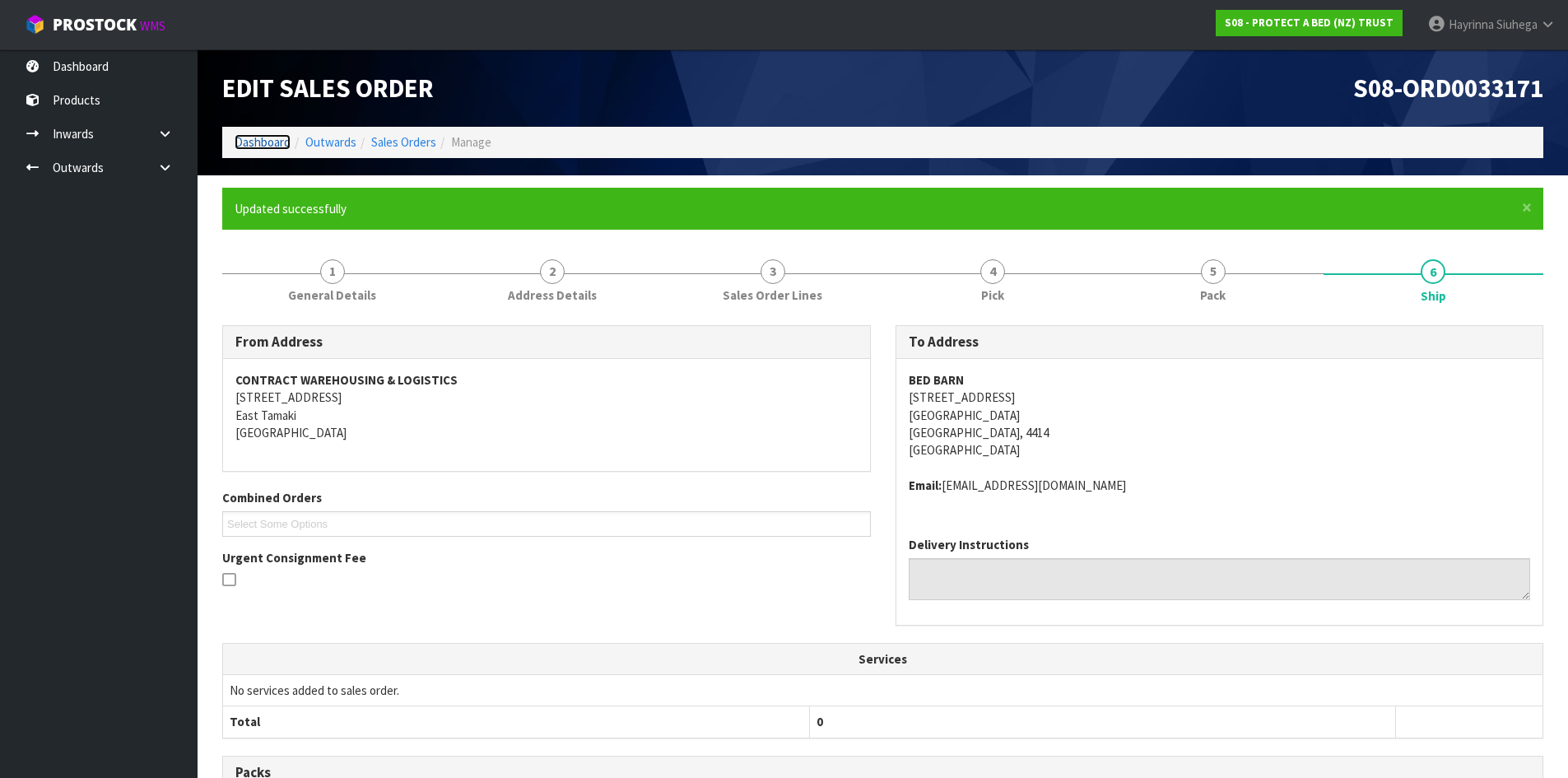
click at [266, 146] on link "Dashboard" at bounding box center [263, 141] width 56 height 16
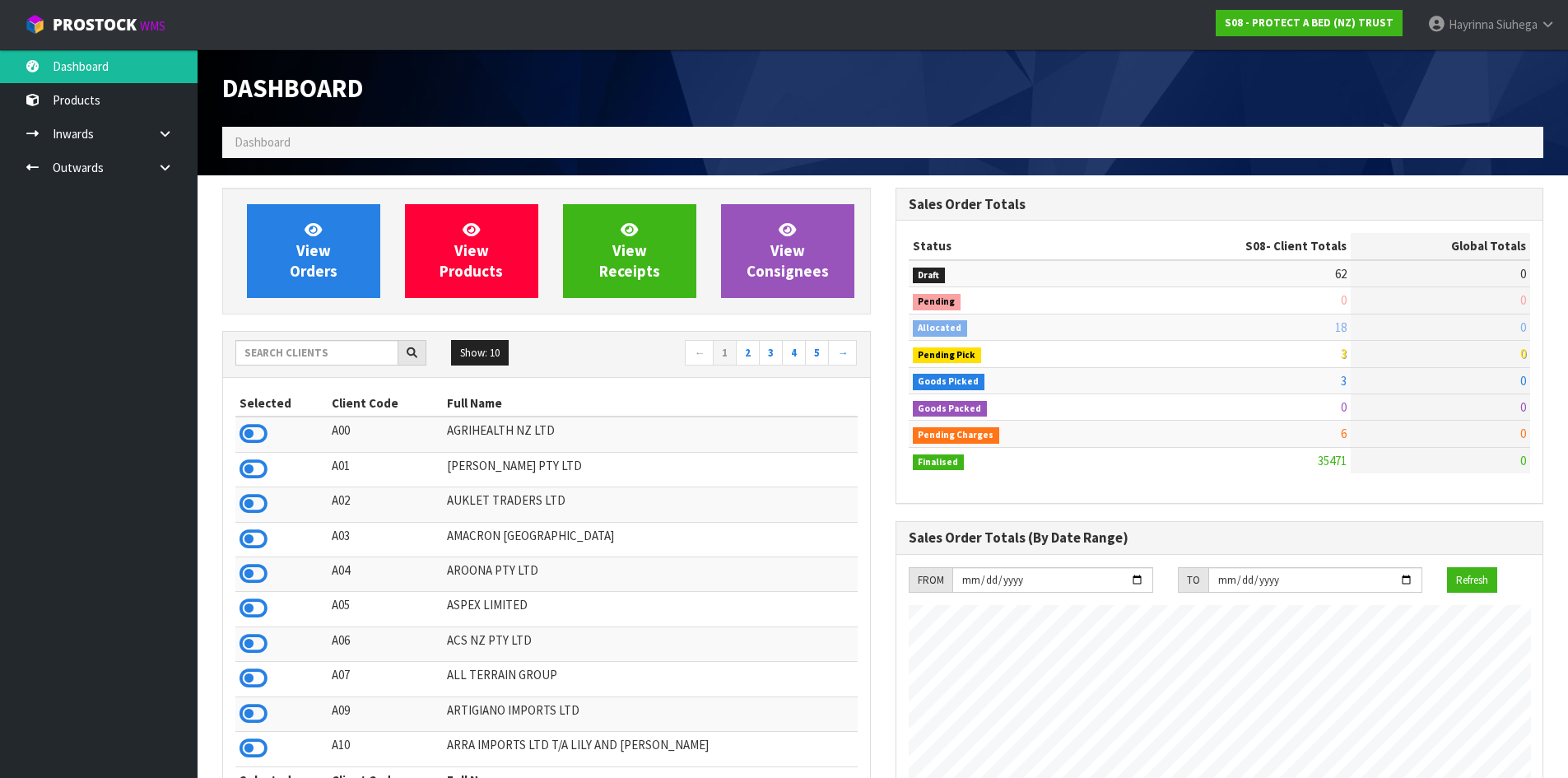
scroll to position [1246, 673]
click at [274, 240] on link "View Orders" at bounding box center [313, 251] width 134 height 94
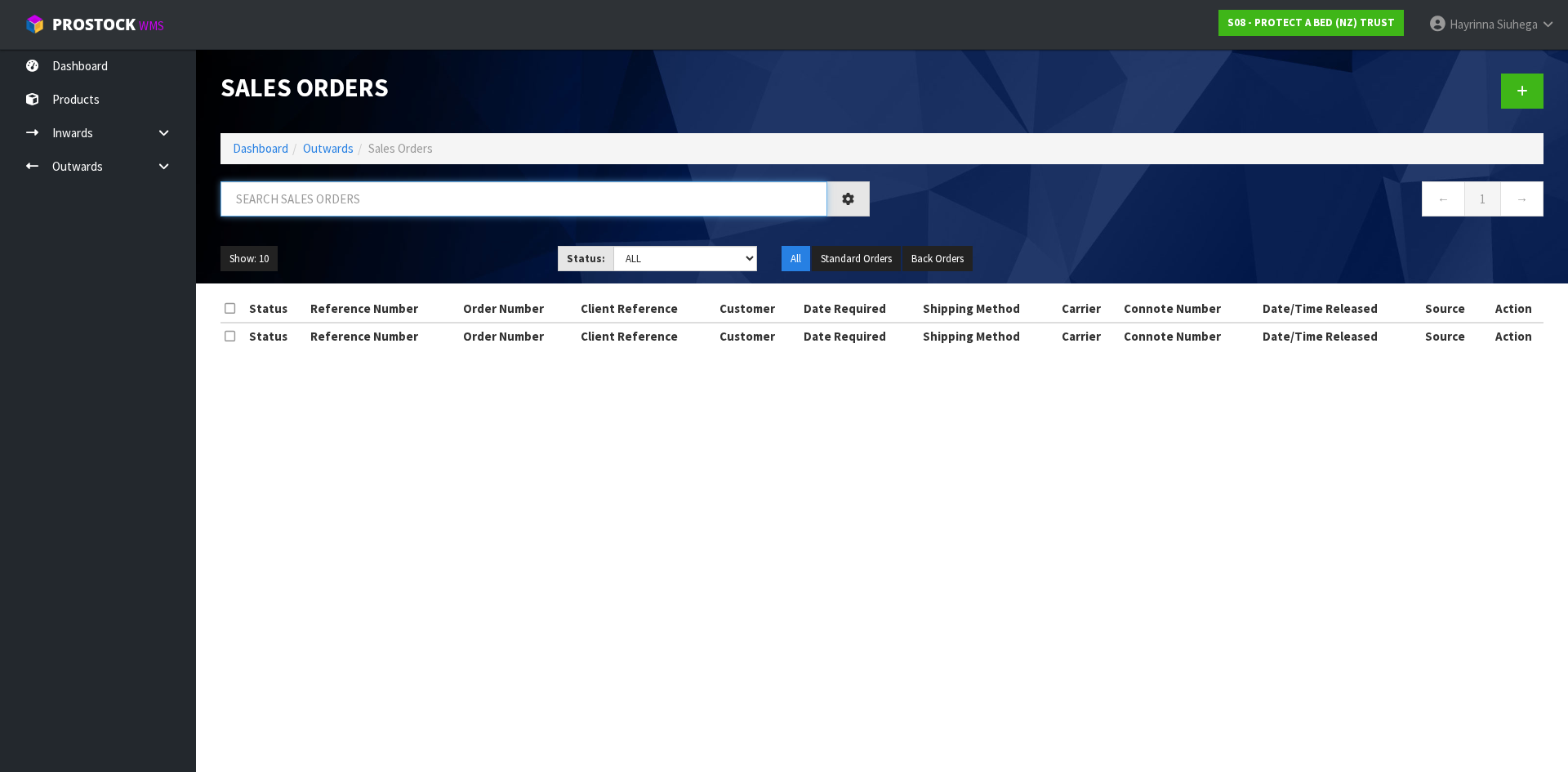
click at [307, 205] on input "text" at bounding box center [524, 199] width 607 height 35
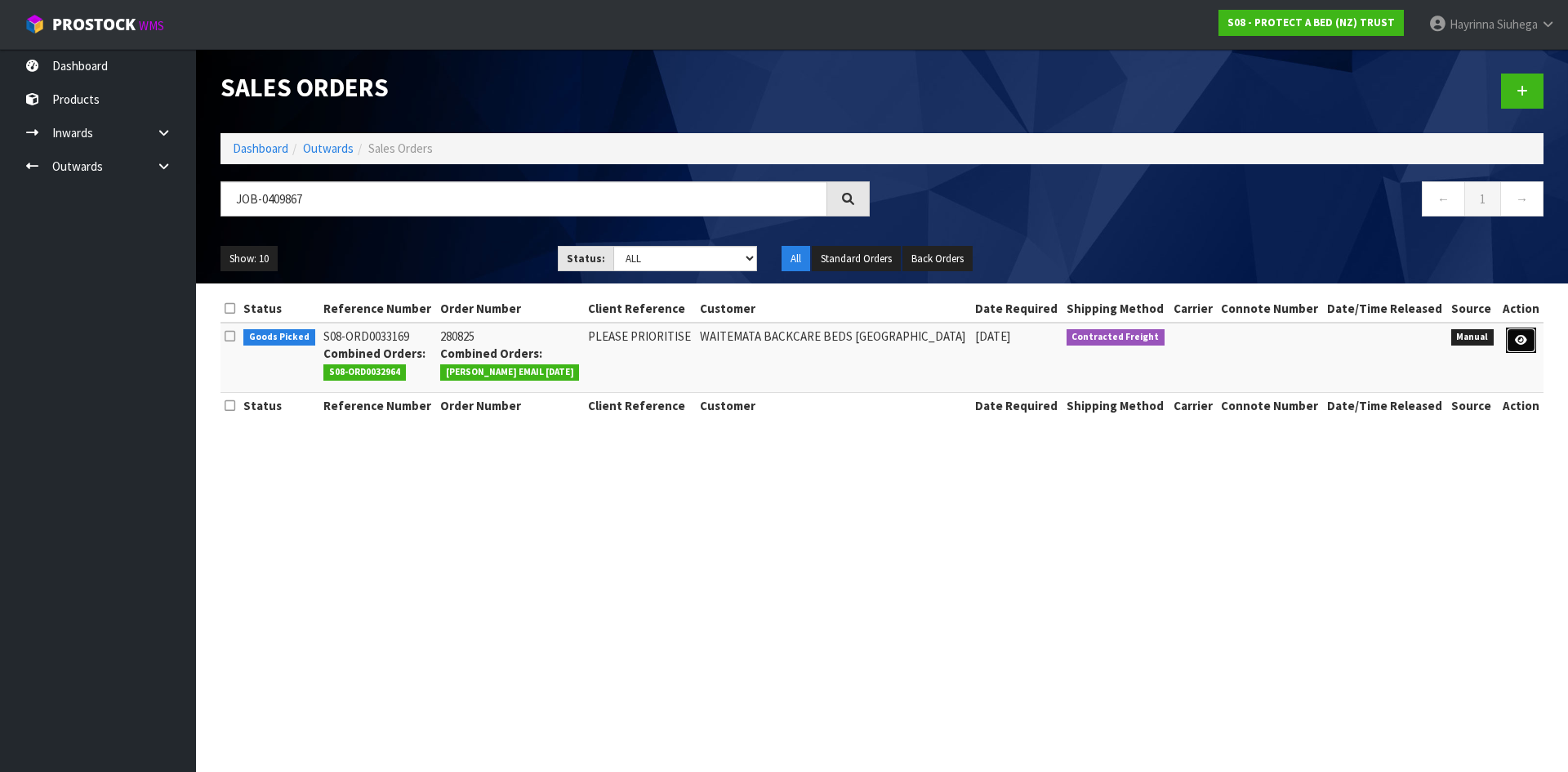
click at [1517, 337] on icon at bounding box center [1520, 340] width 12 height 10
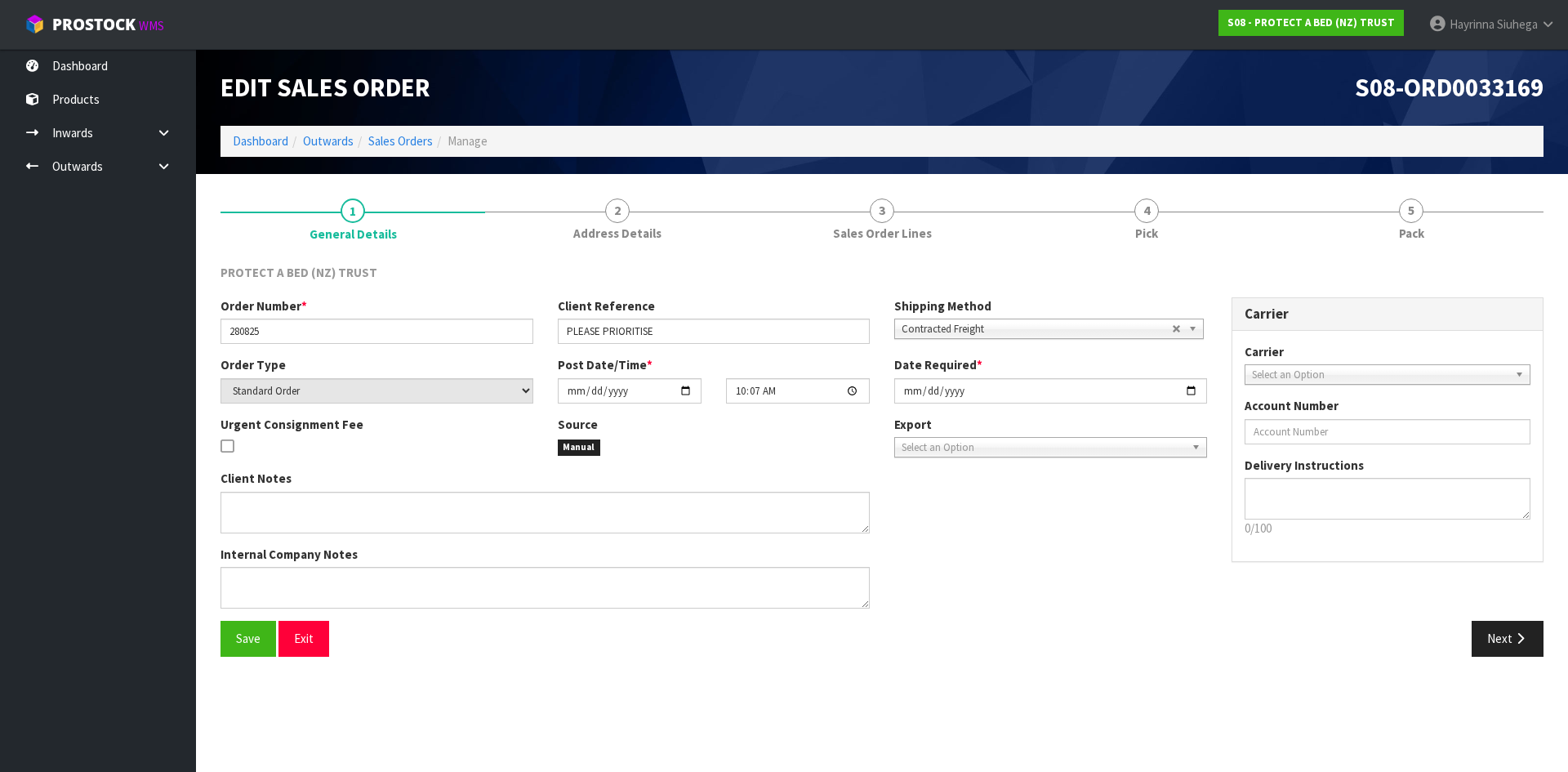
click at [1227, 212] on div at bounding box center [1146, 212] width 264 height 1
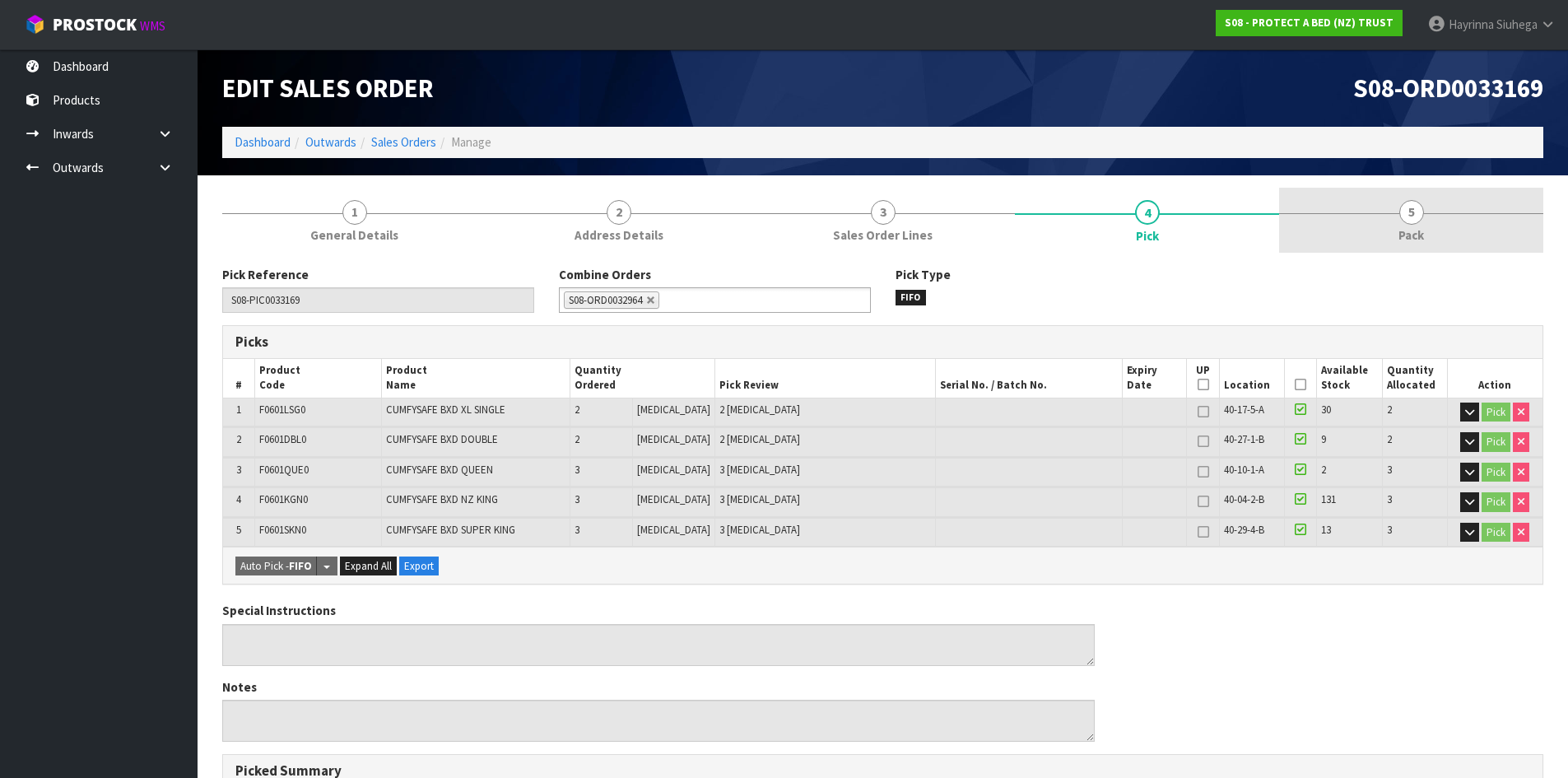
click at [1355, 209] on link "5 Pack" at bounding box center [1412, 221] width 264 height 65
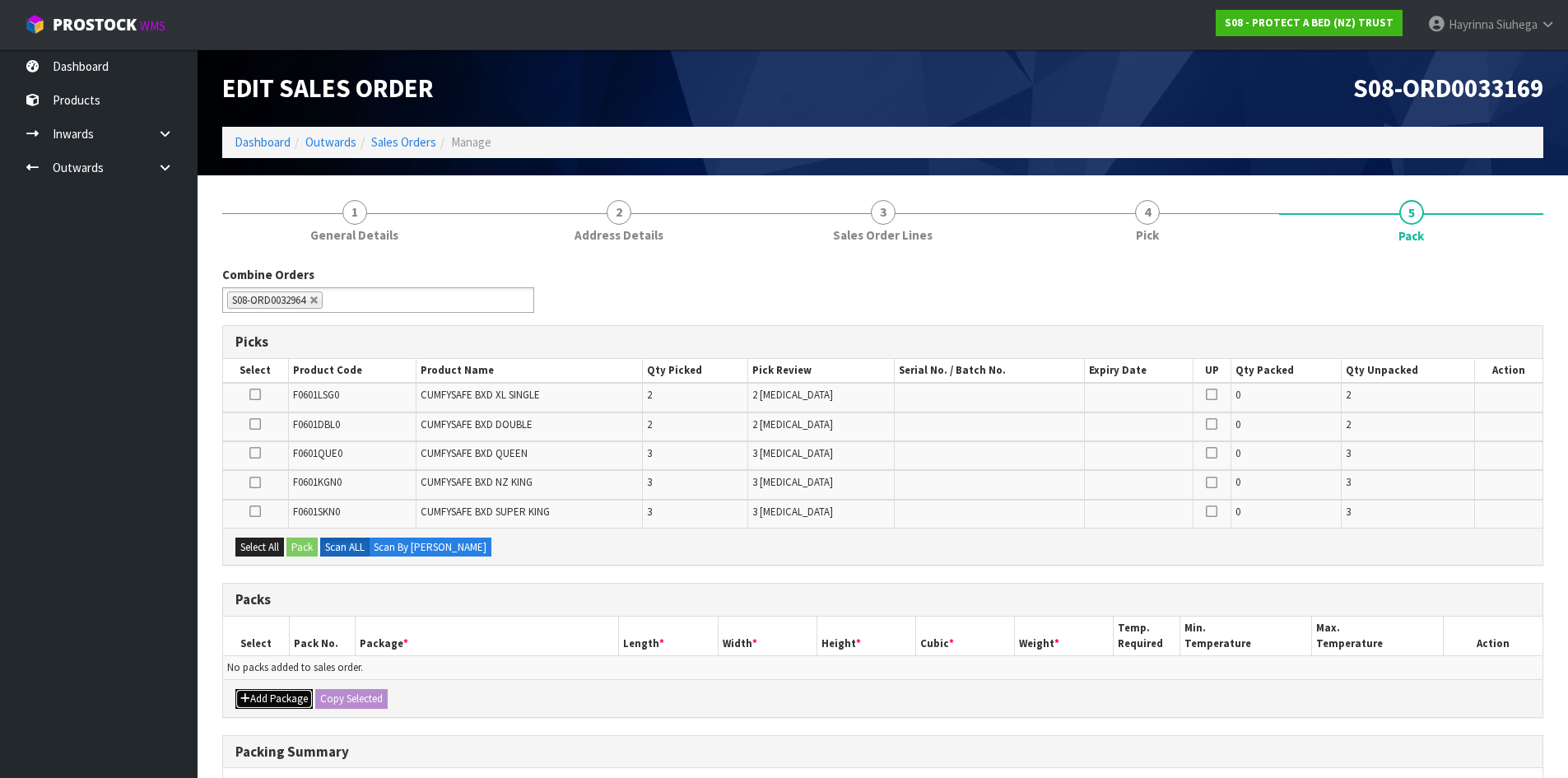
click at [287, 689] on button "Add Package" at bounding box center [274, 699] width 78 height 20
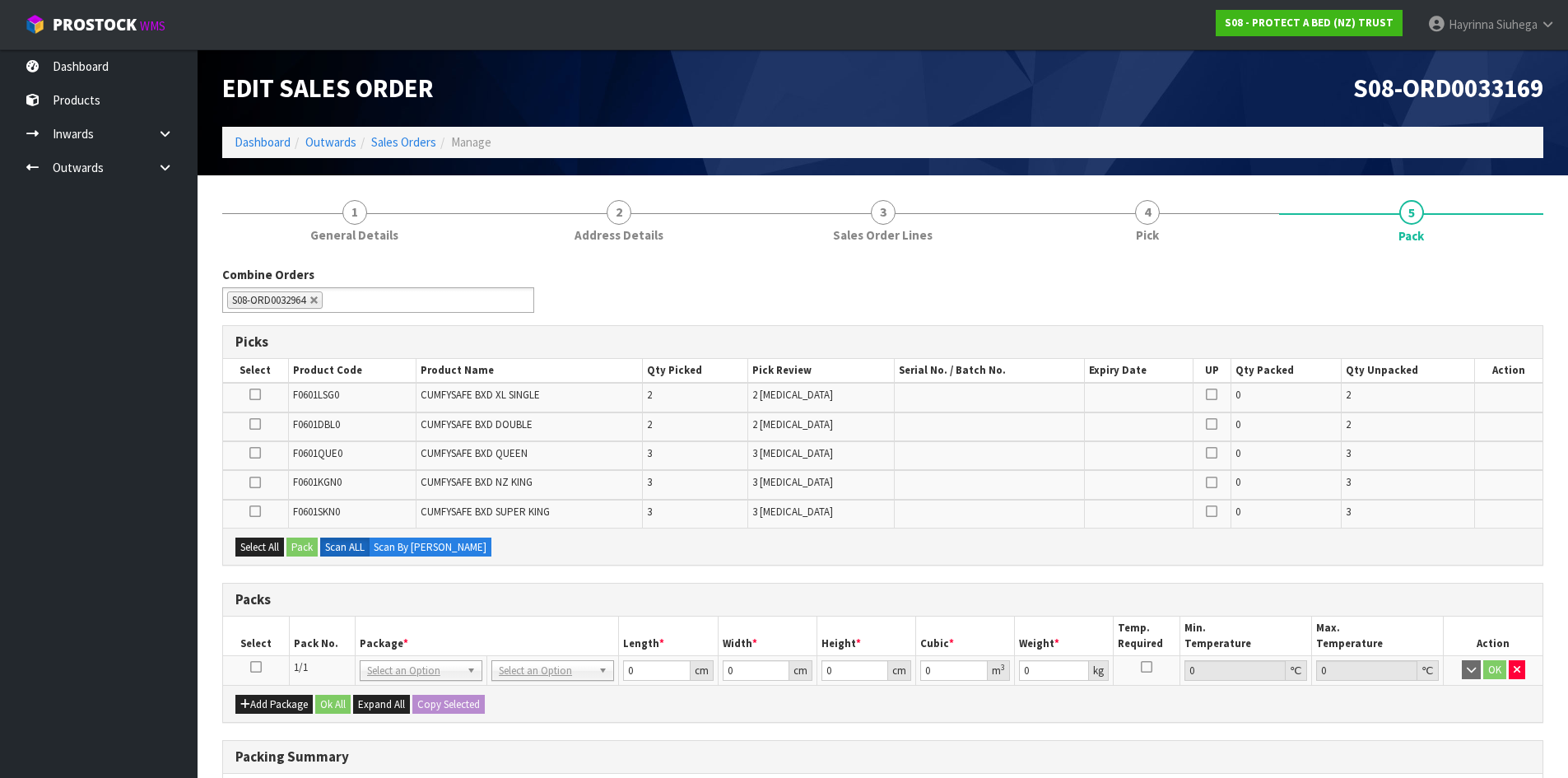
drag, startPoint x: 258, startPoint y: 671, endPoint x: 273, endPoint y: 670, distance: 15.0
click at [258, 668] on icon at bounding box center [256, 667] width 11 height 1
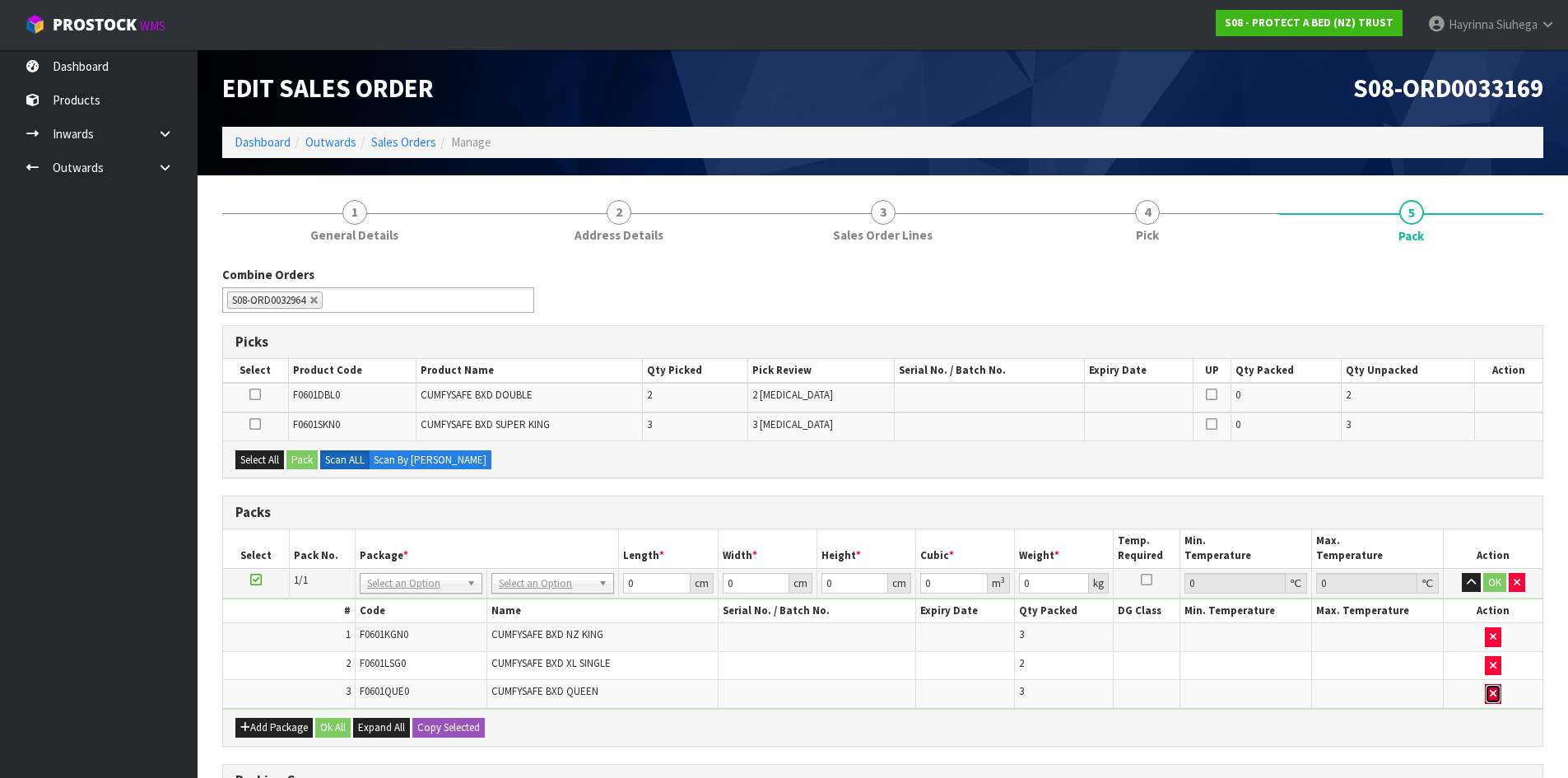
click at [1488, 693] on button "button" at bounding box center [1494, 693] width 17 height 20
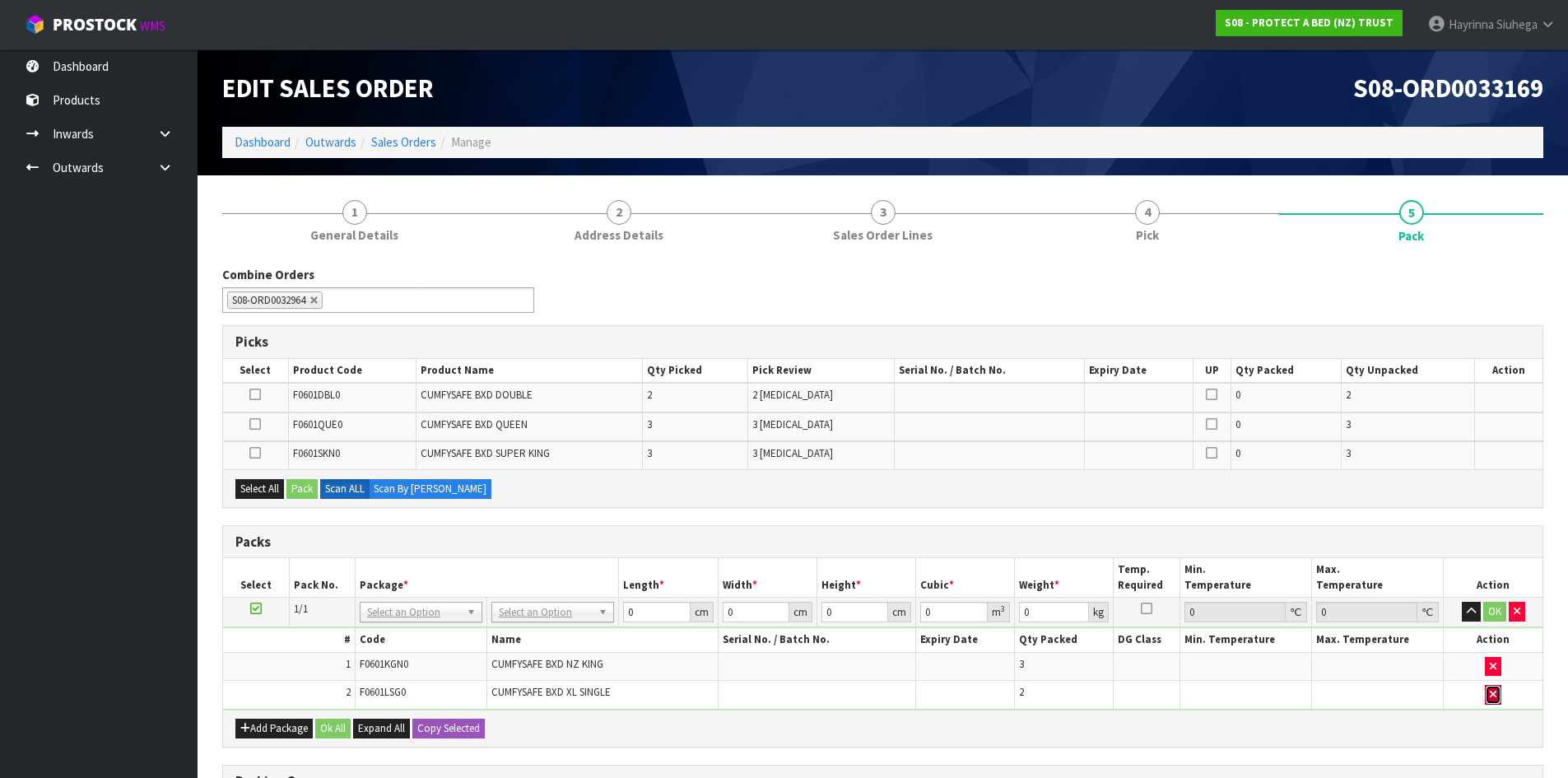
click at [1488, 691] on button "button" at bounding box center [1494, 694] width 17 height 20
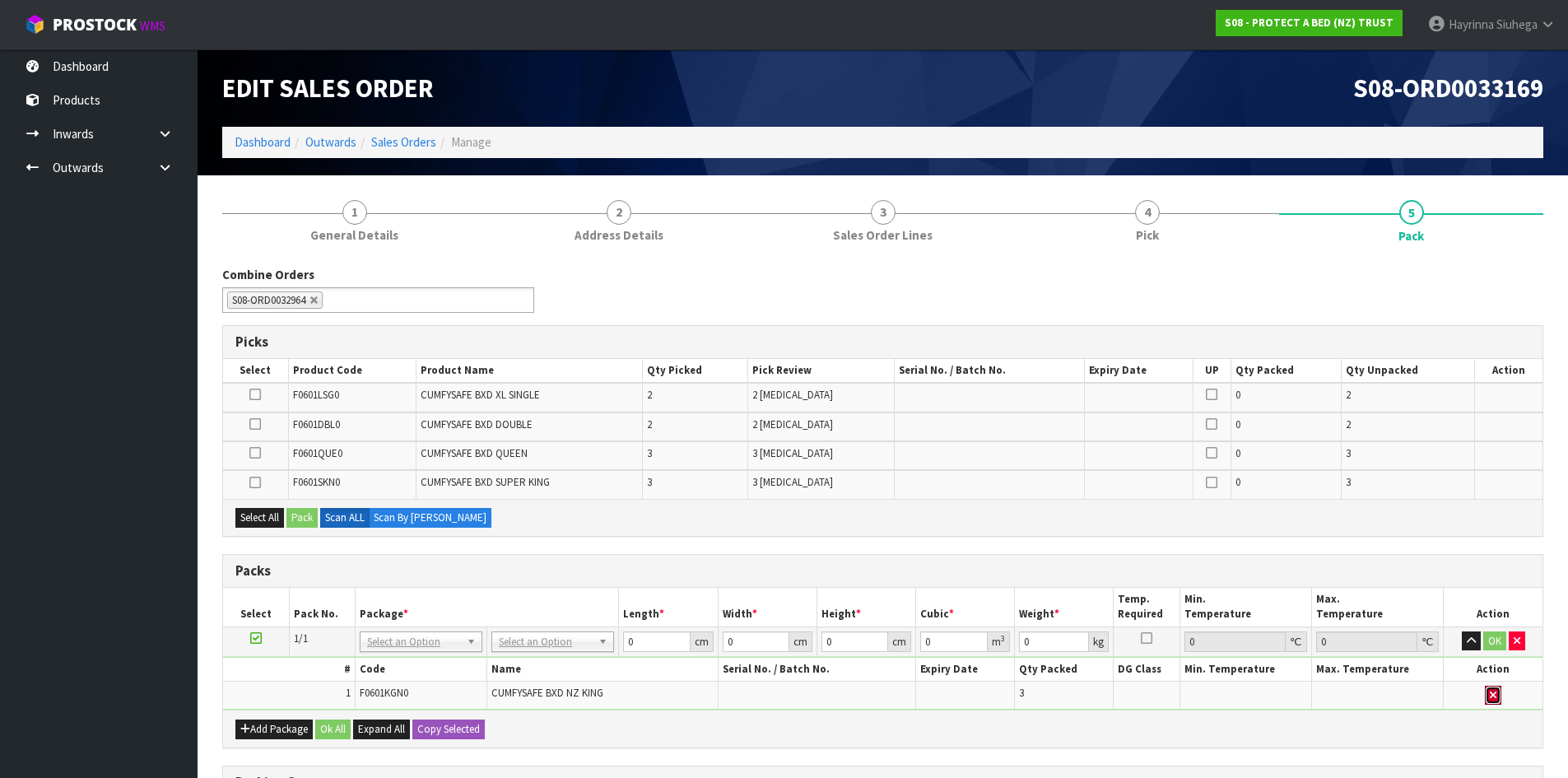
click at [1488, 691] on button "button" at bounding box center [1494, 695] width 17 height 20
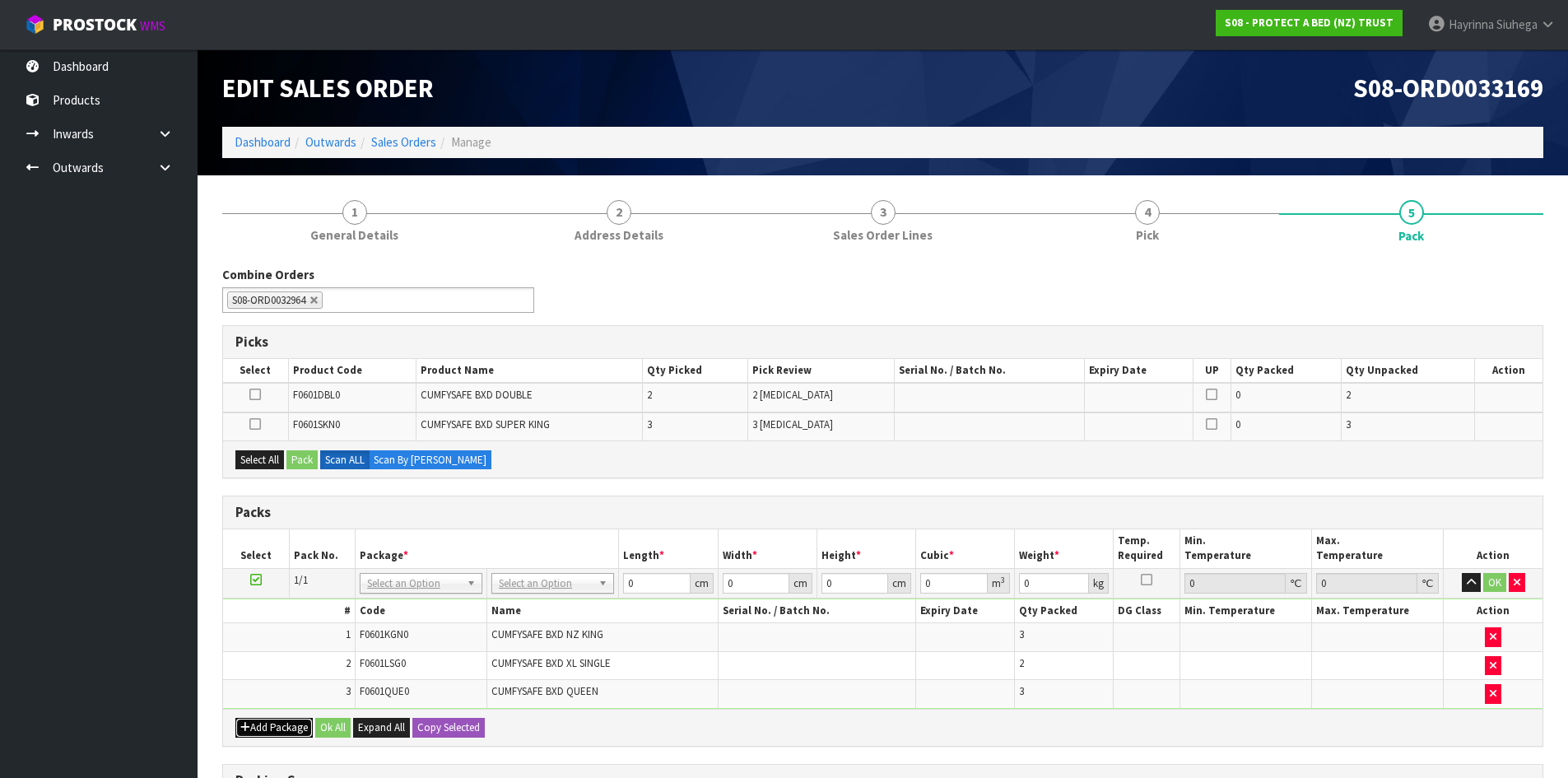
click at [288, 729] on button "Add Package" at bounding box center [274, 727] width 78 height 20
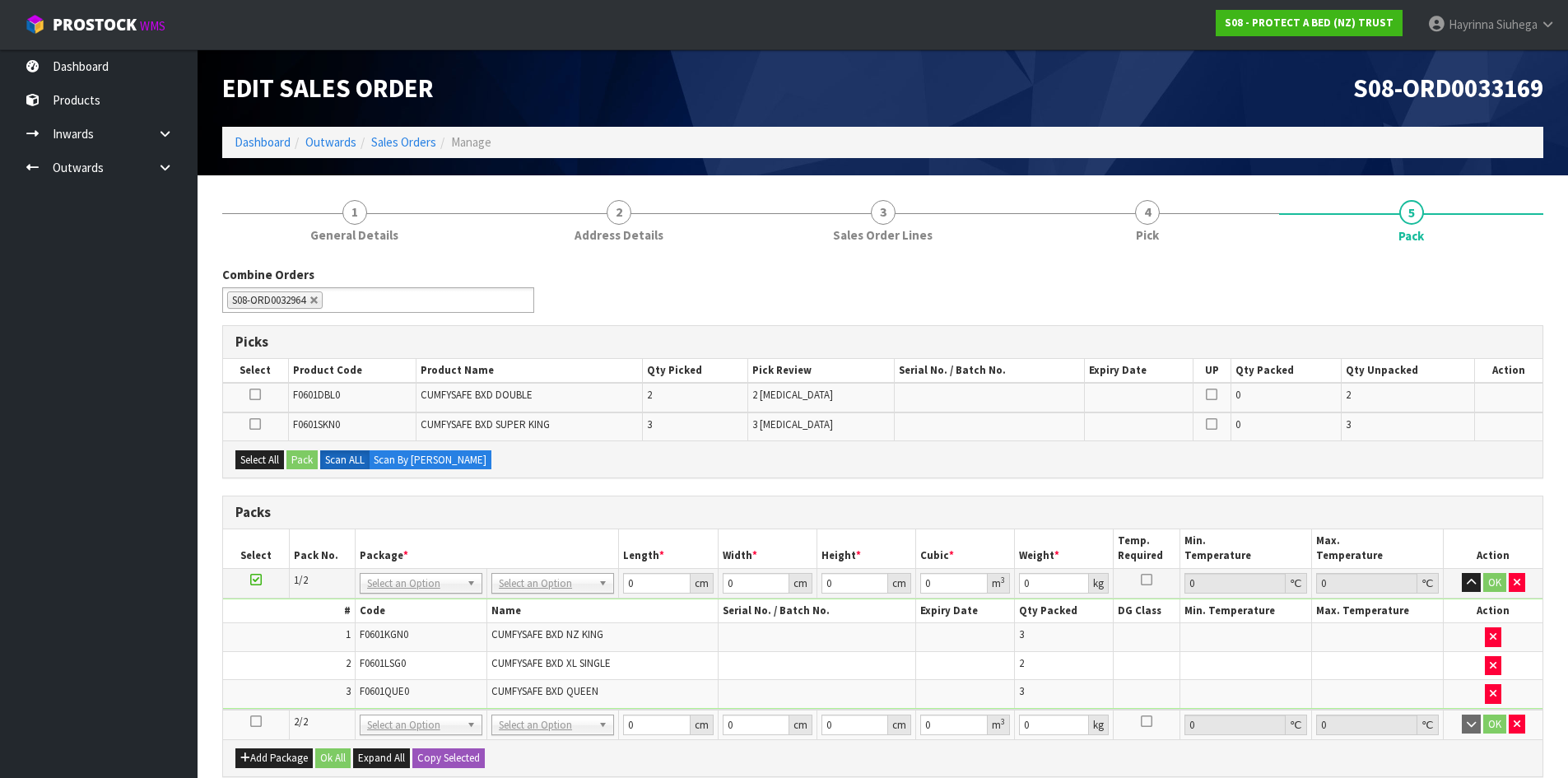
click at [256, 713] on td at bounding box center [255, 725] width 65 height 30
click at [255, 721] on icon at bounding box center [256, 721] width 11 height 1
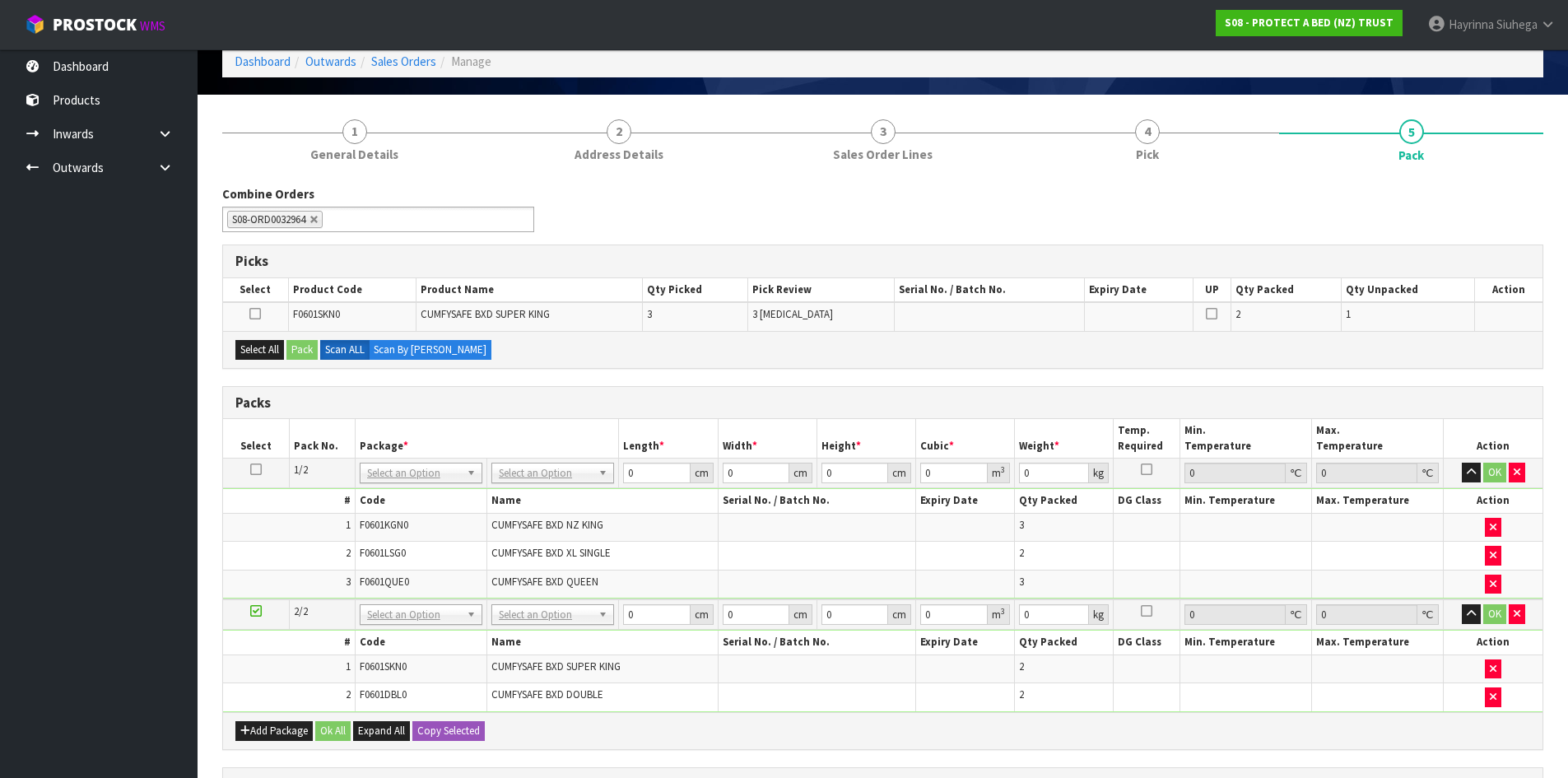
scroll to position [329, 0]
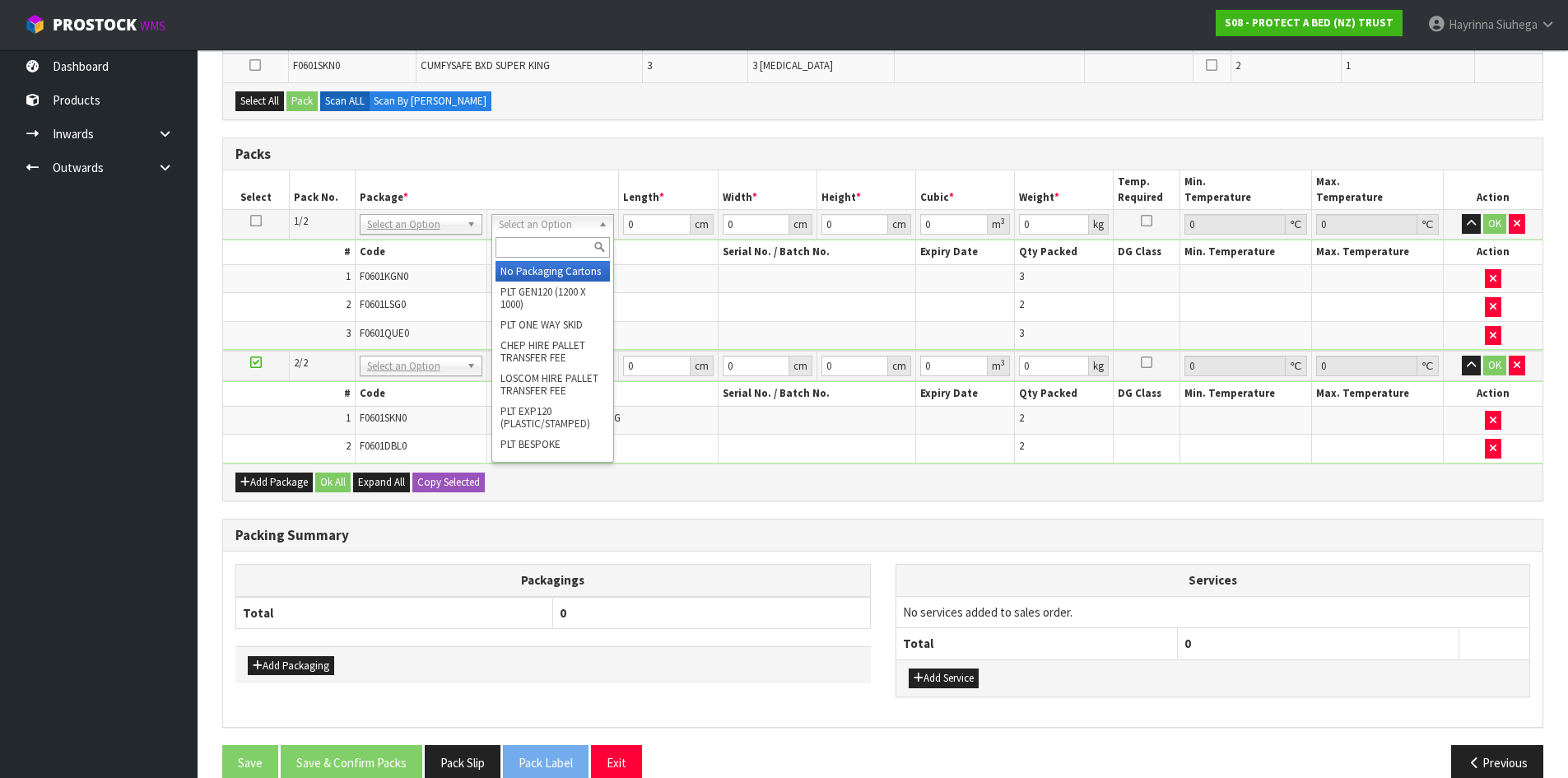
click at [538, 237] on div at bounding box center [552, 247] width 121 height 27
click at [538, 238] on input "text" at bounding box center [553, 247] width 114 height 21
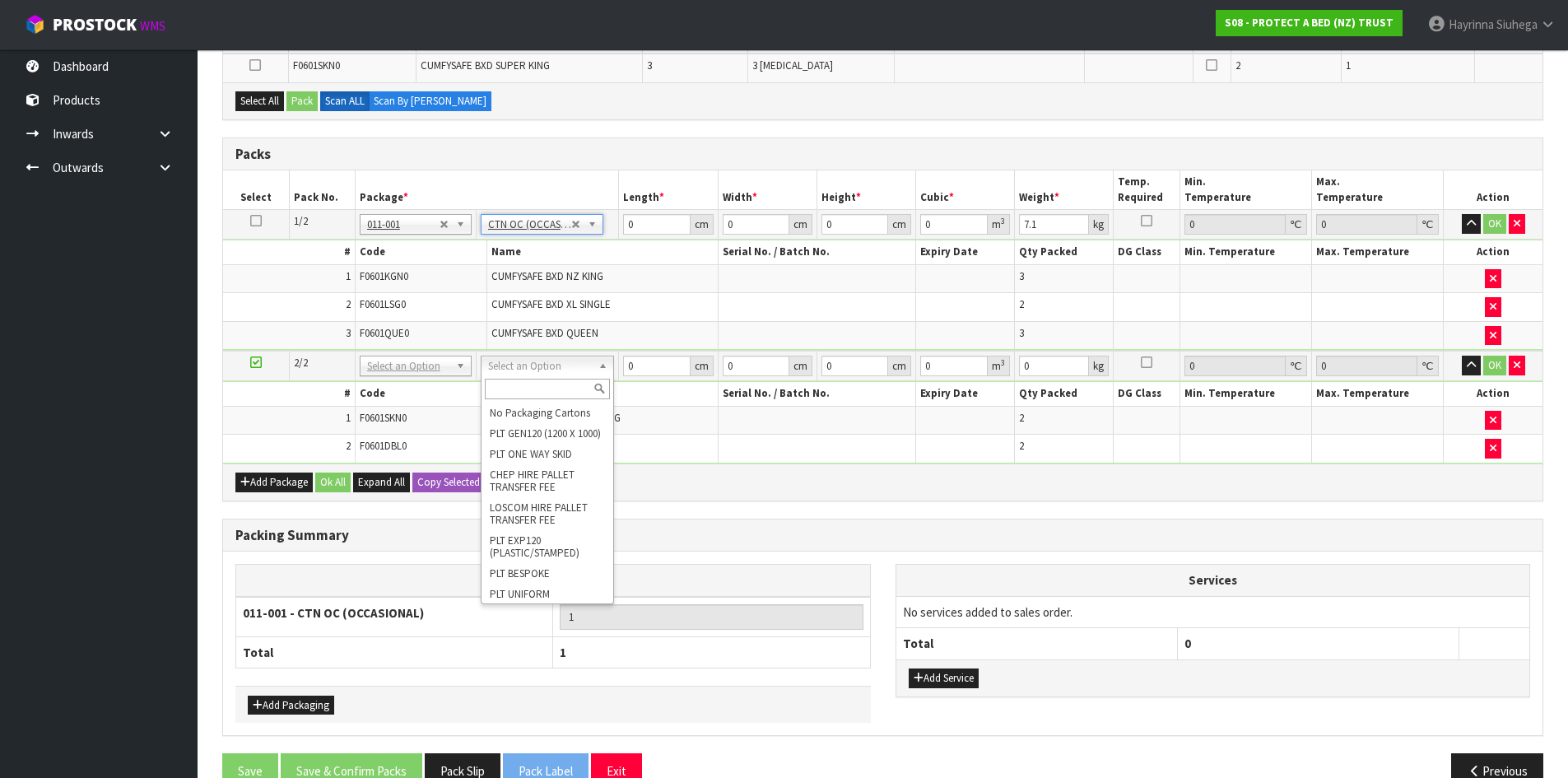
click at [526, 380] on input "text" at bounding box center [547, 389] width 125 height 21
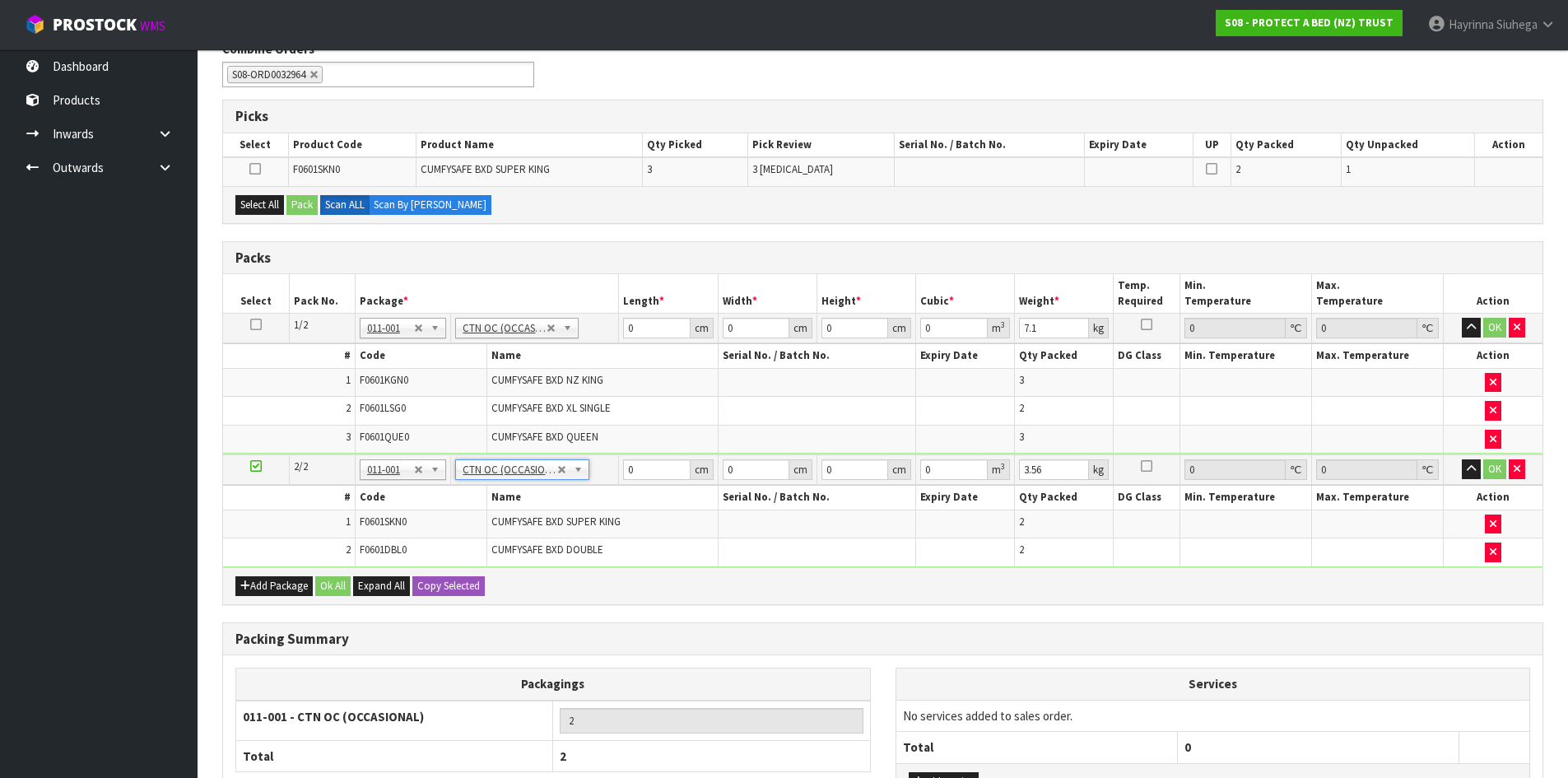
scroll to position [201, 0]
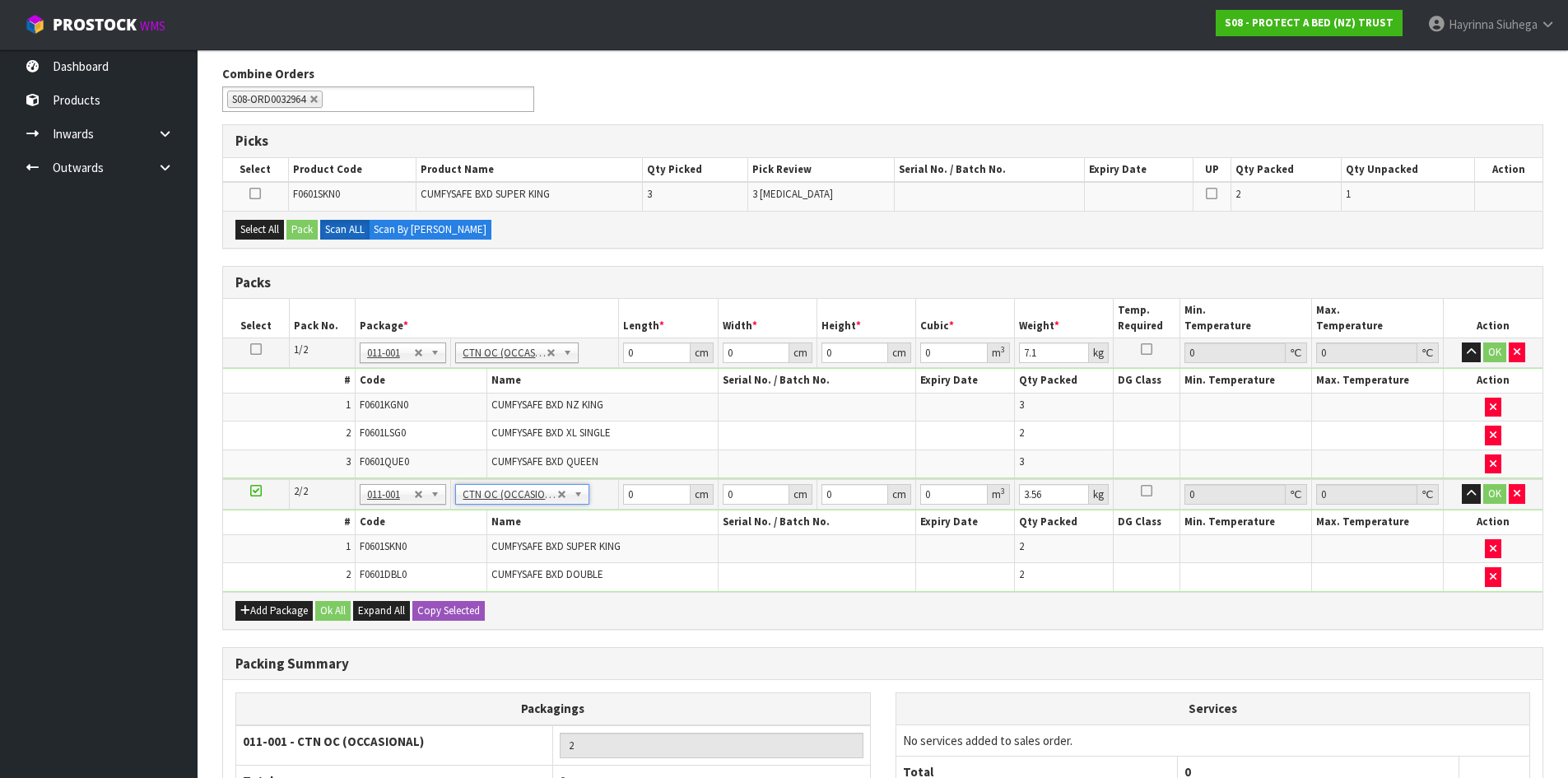
click at [363, 444] on td "F0601LSG0" at bounding box center [420, 436] width 132 height 29
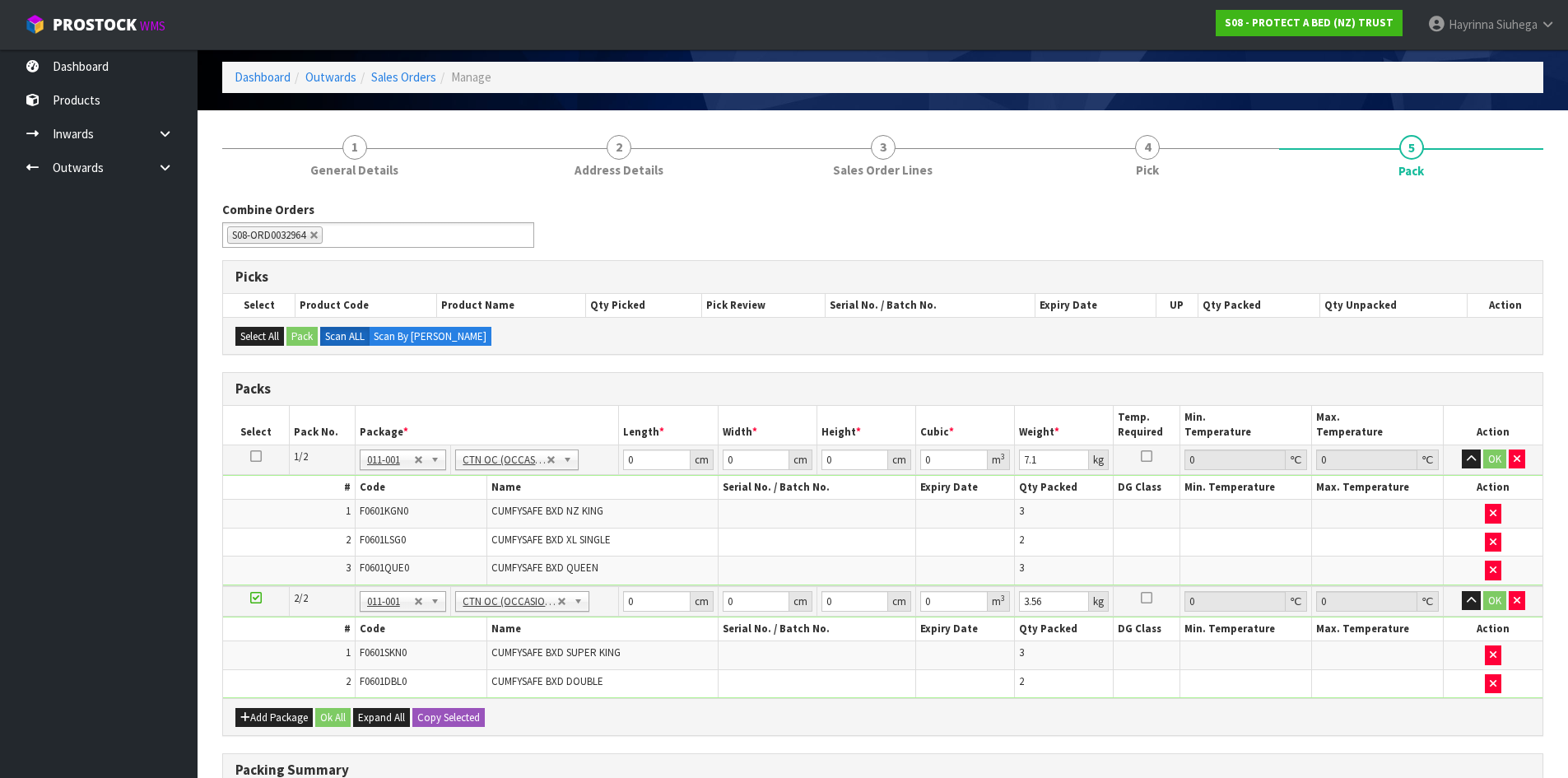
scroll to position [0, 0]
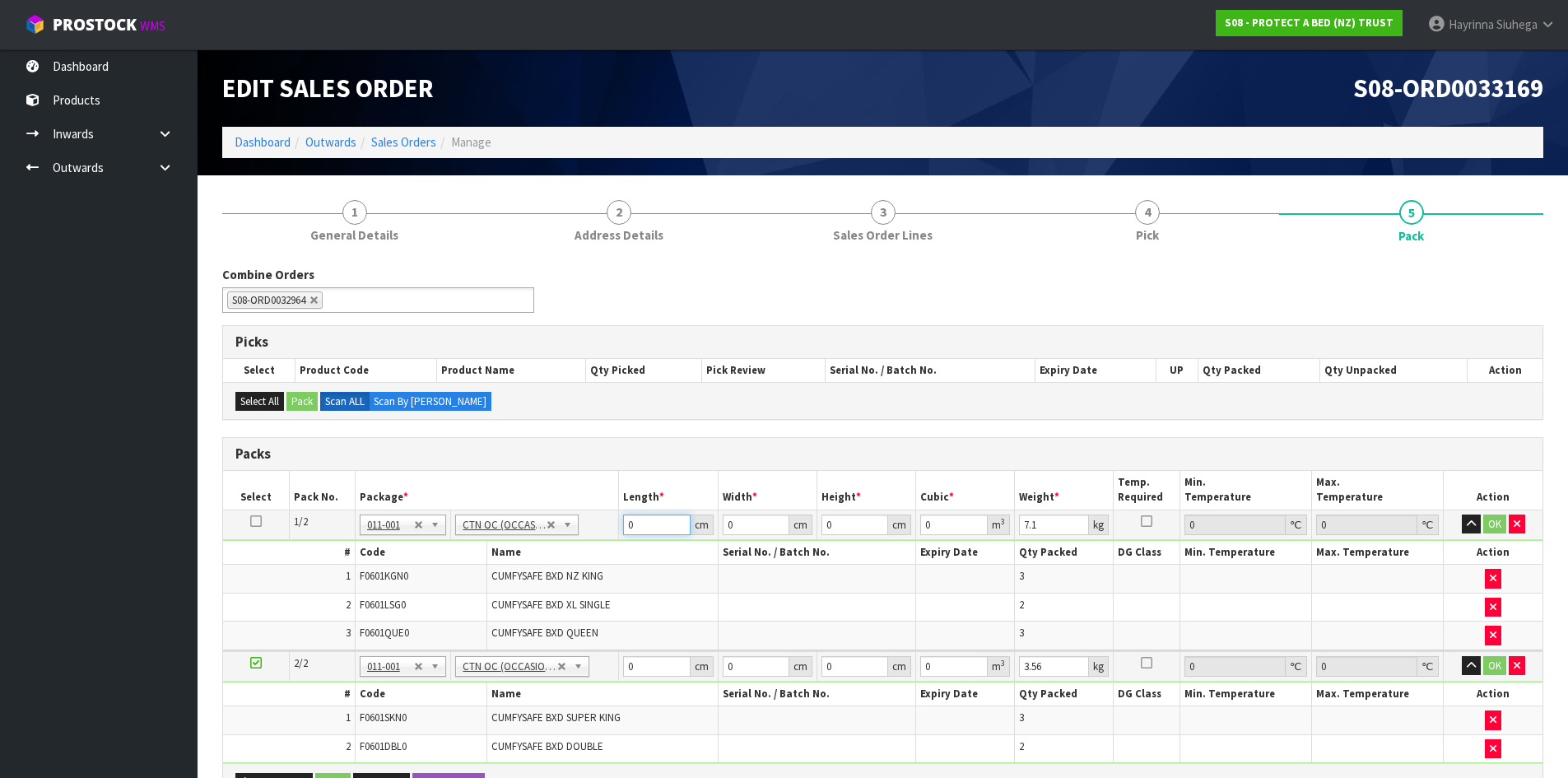
click at [625, 533] on input "0" at bounding box center [656, 525] width 66 height 21
click button "OK" at bounding box center [1495, 524] width 23 height 20
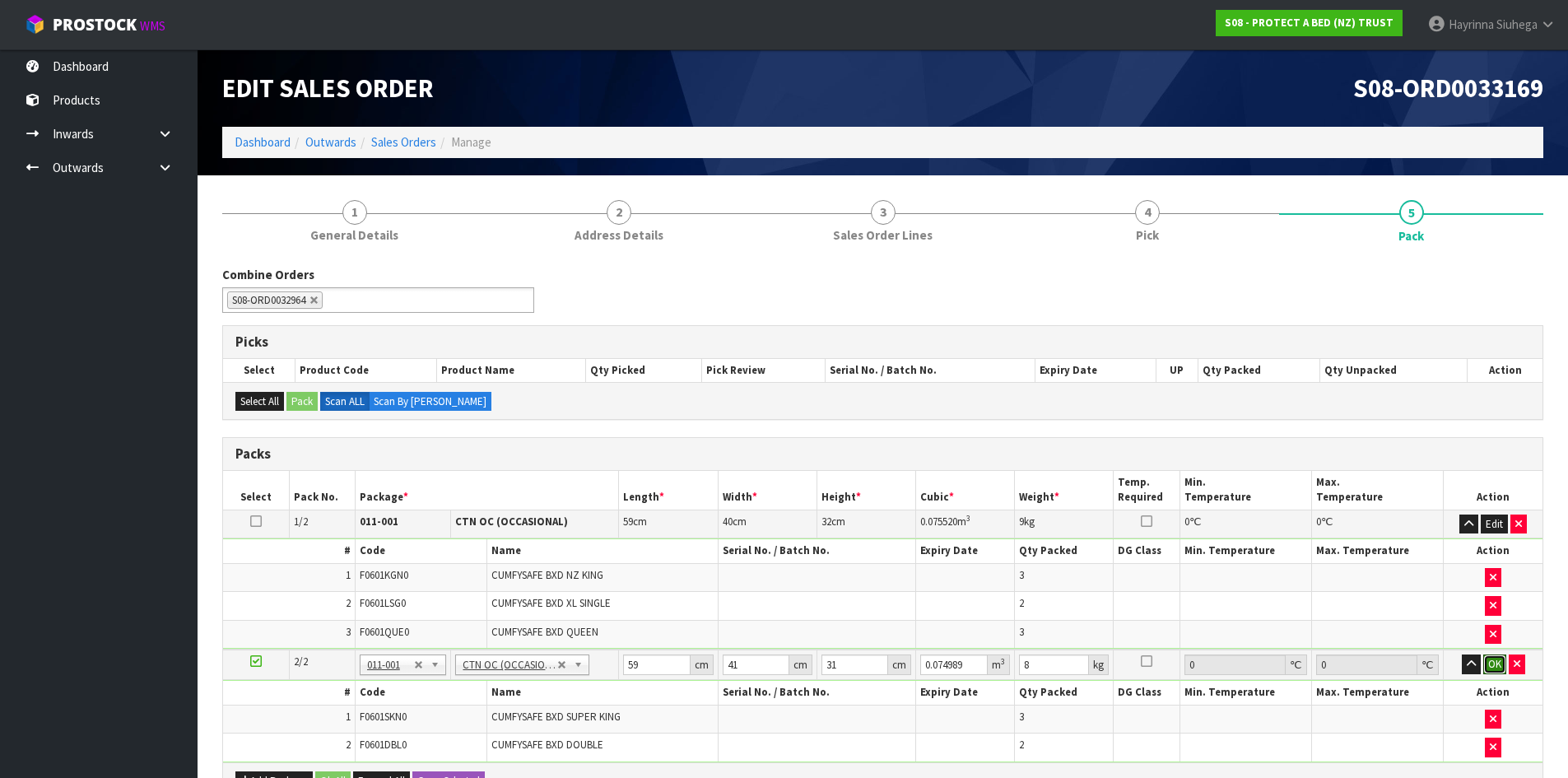
click button "OK" at bounding box center [1495, 664] width 23 height 20
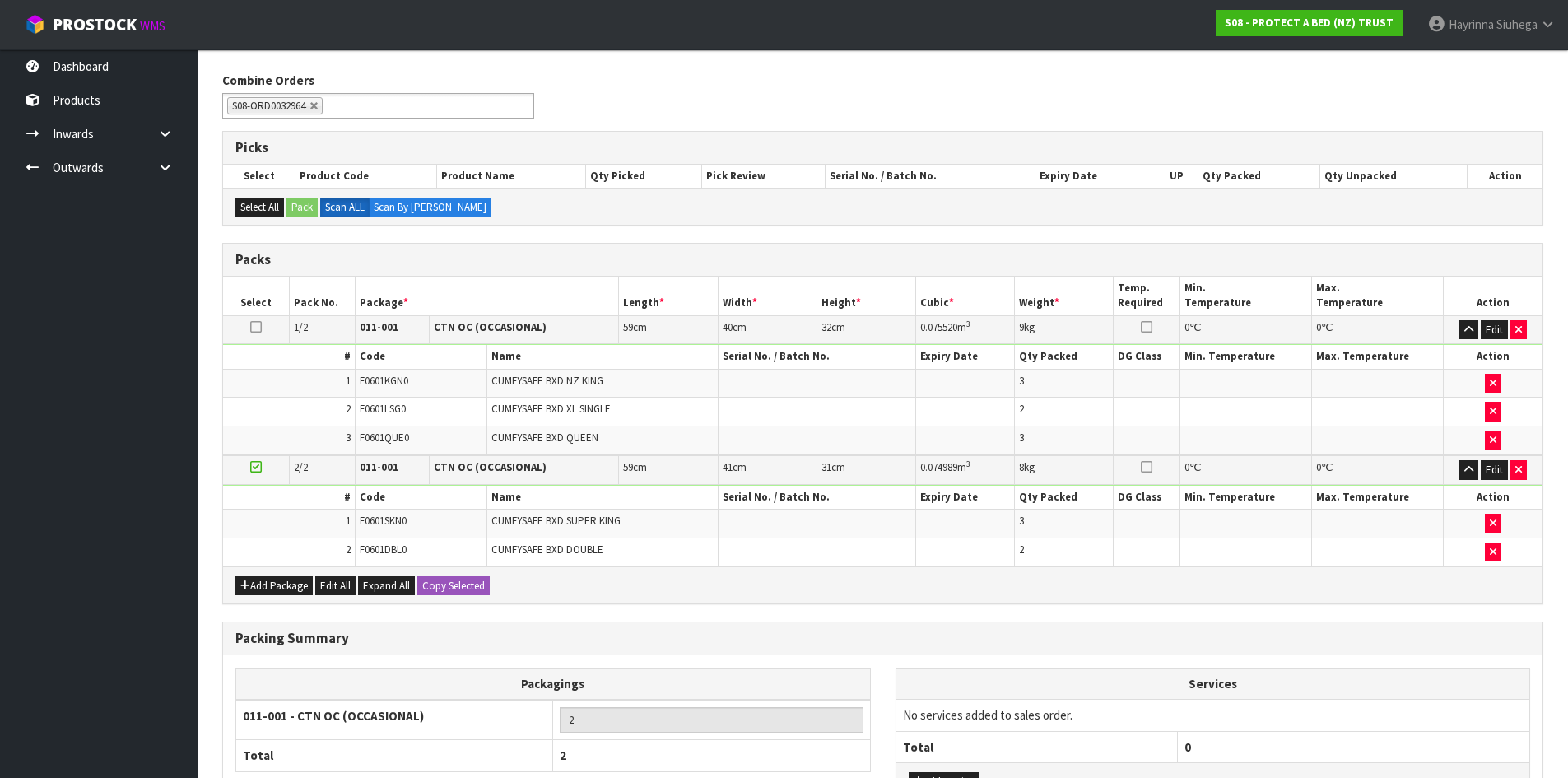
scroll to position [333, 0]
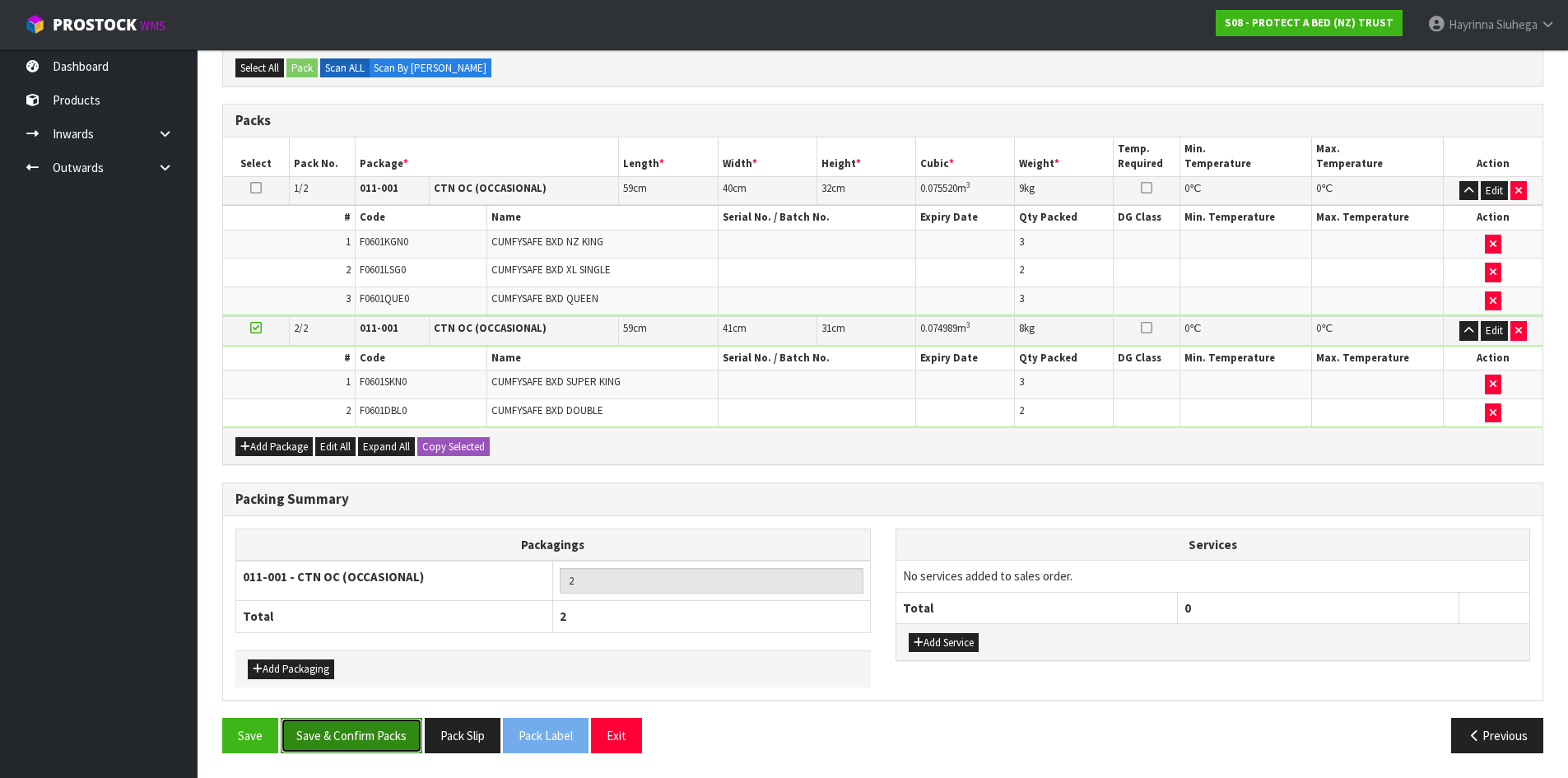
click at [374, 723] on button "Save & Confirm Packs" at bounding box center [351, 735] width 141 height 36
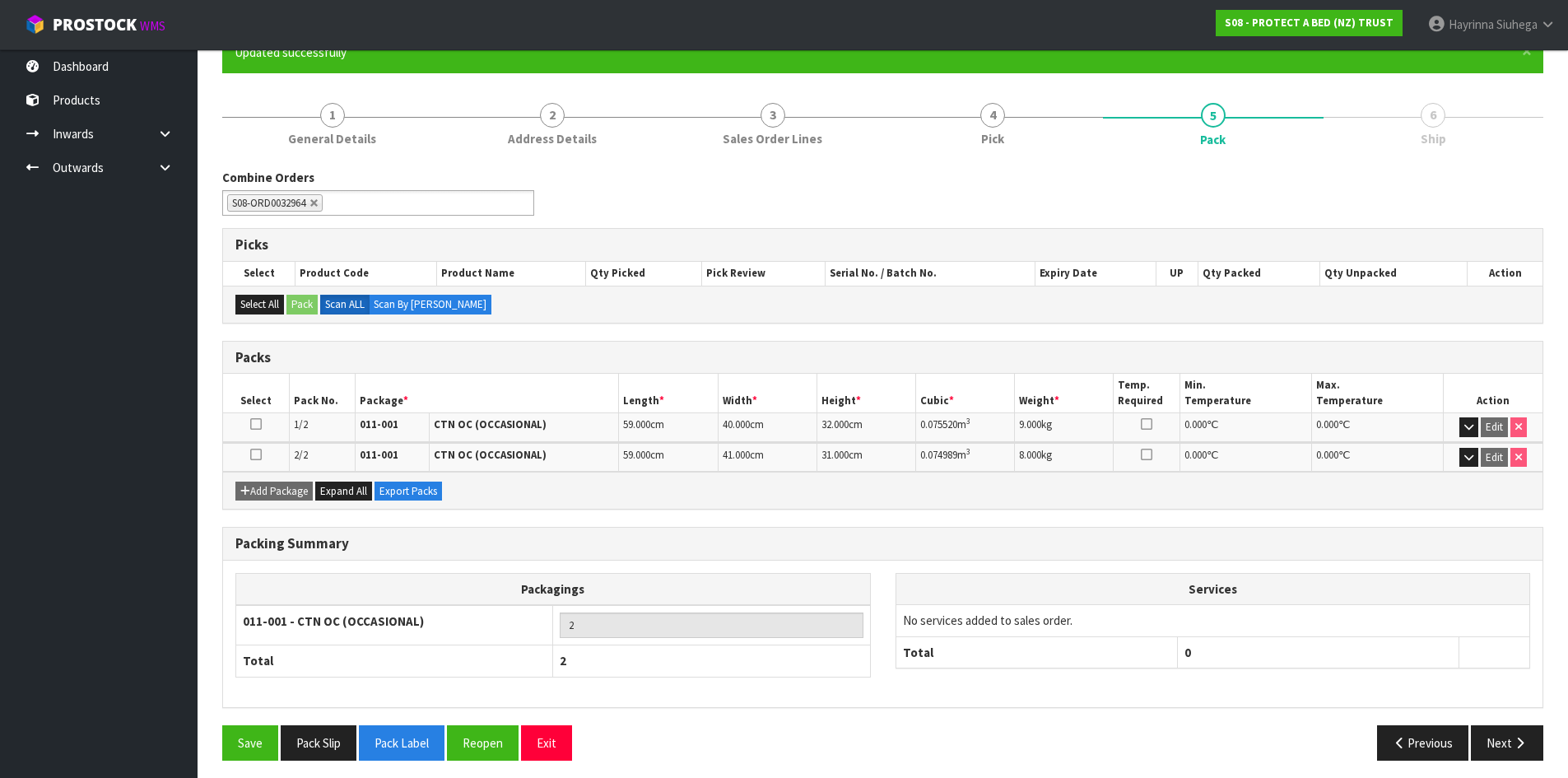
scroll to position [164, 0]
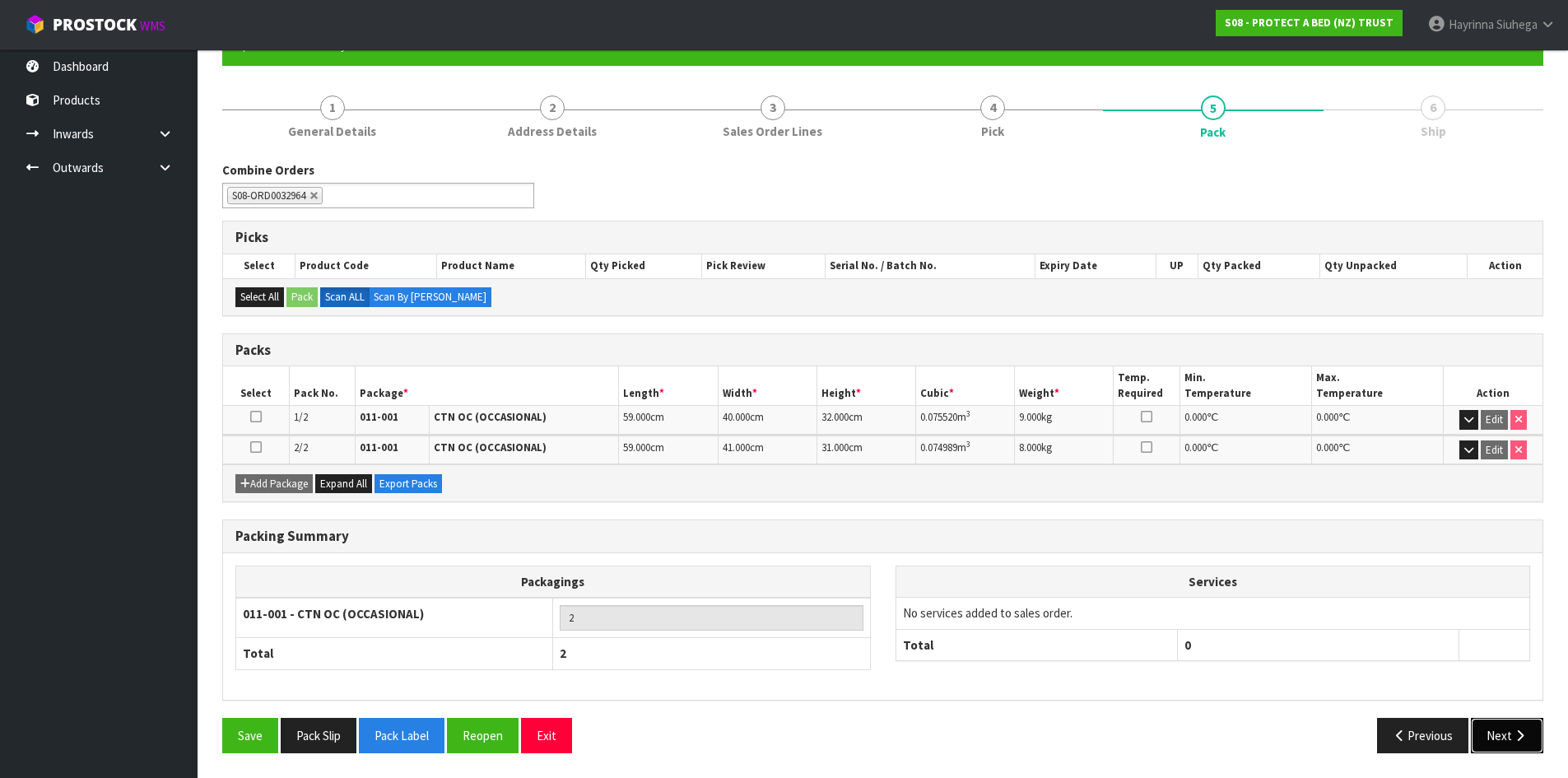
click at [1501, 738] on button "Next" at bounding box center [1507, 735] width 72 height 36
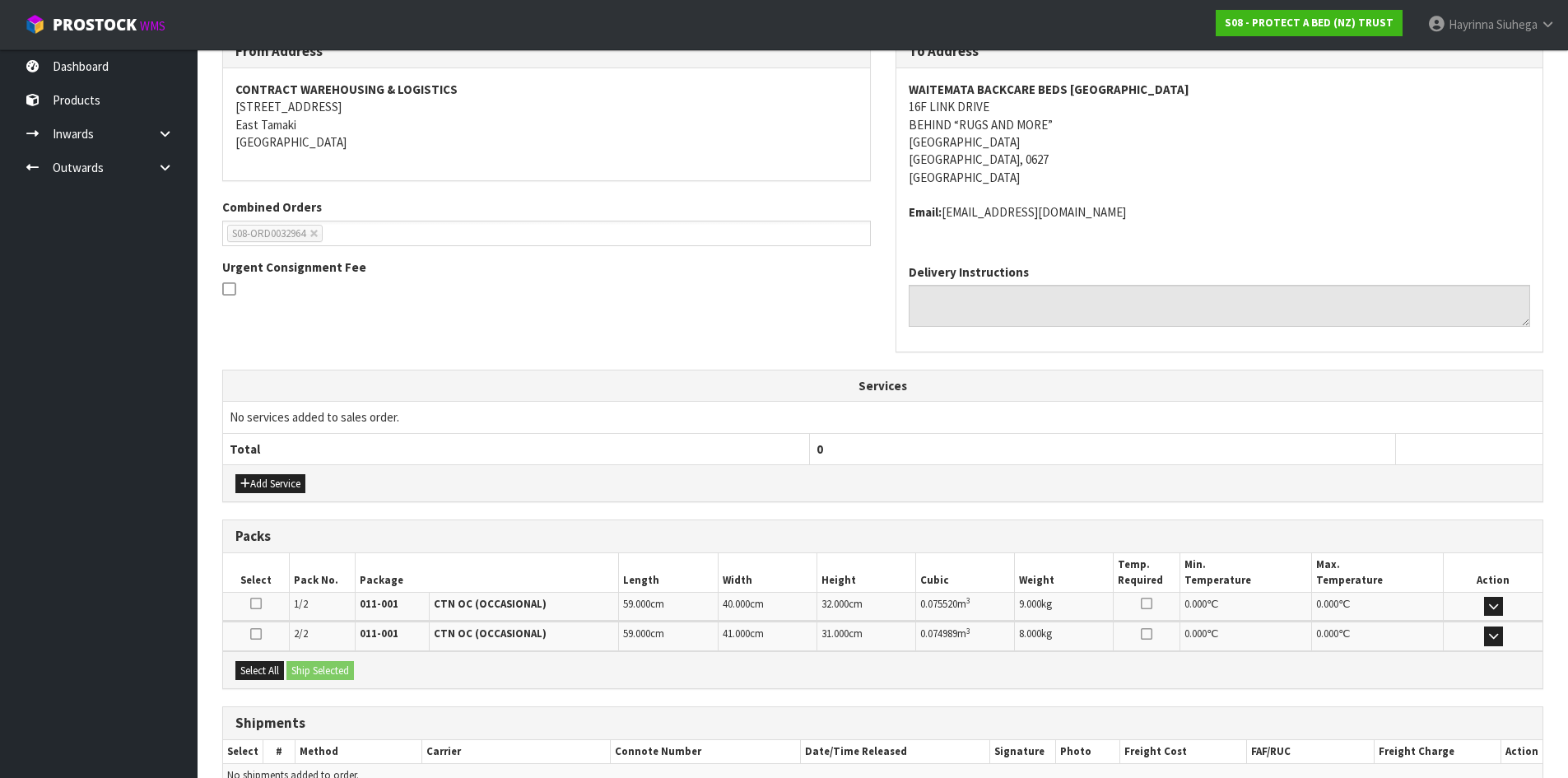
scroll to position [379, 0]
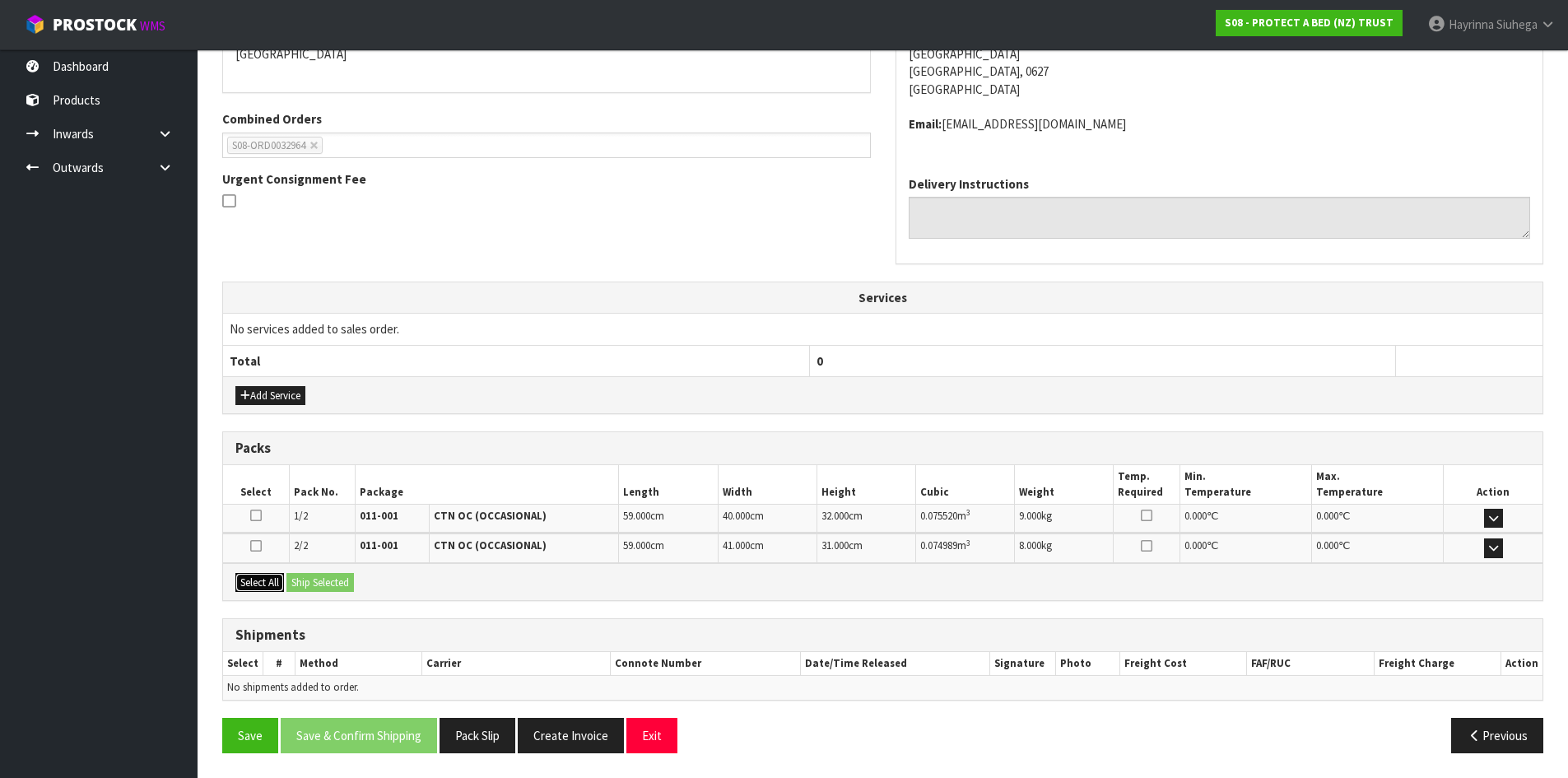
drag, startPoint x: 269, startPoint y: 579, endPoint x: 281, endPoint y: 579, distance: 12.0
click at [270, 579] on button "Select All" at bounding box center [260, 583] width 49 height 20
click at [327, 582] on button "Ship Selected" at bounding box center [320, 583] width 67 height 20
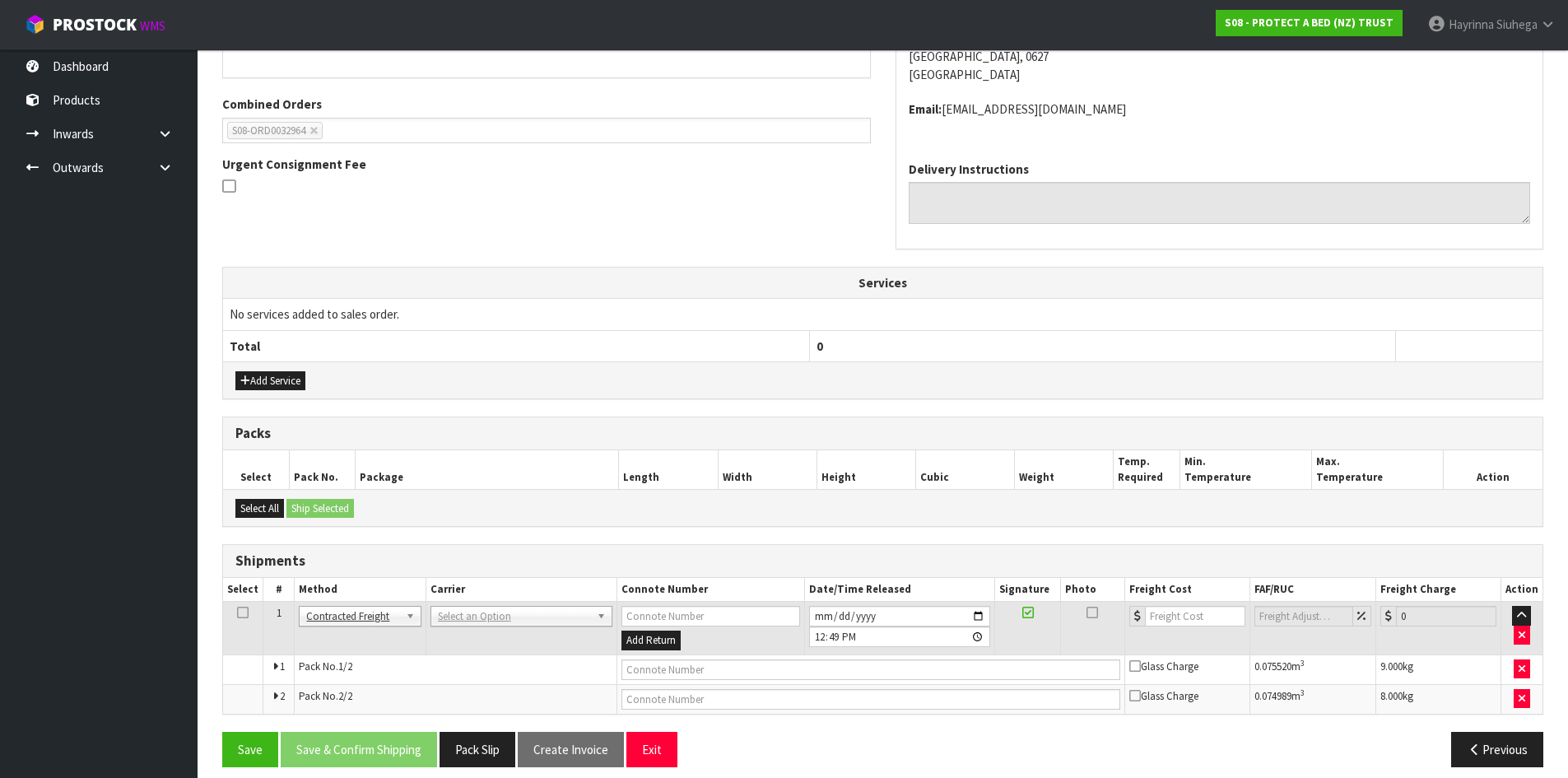
scroll to position [408, 0]
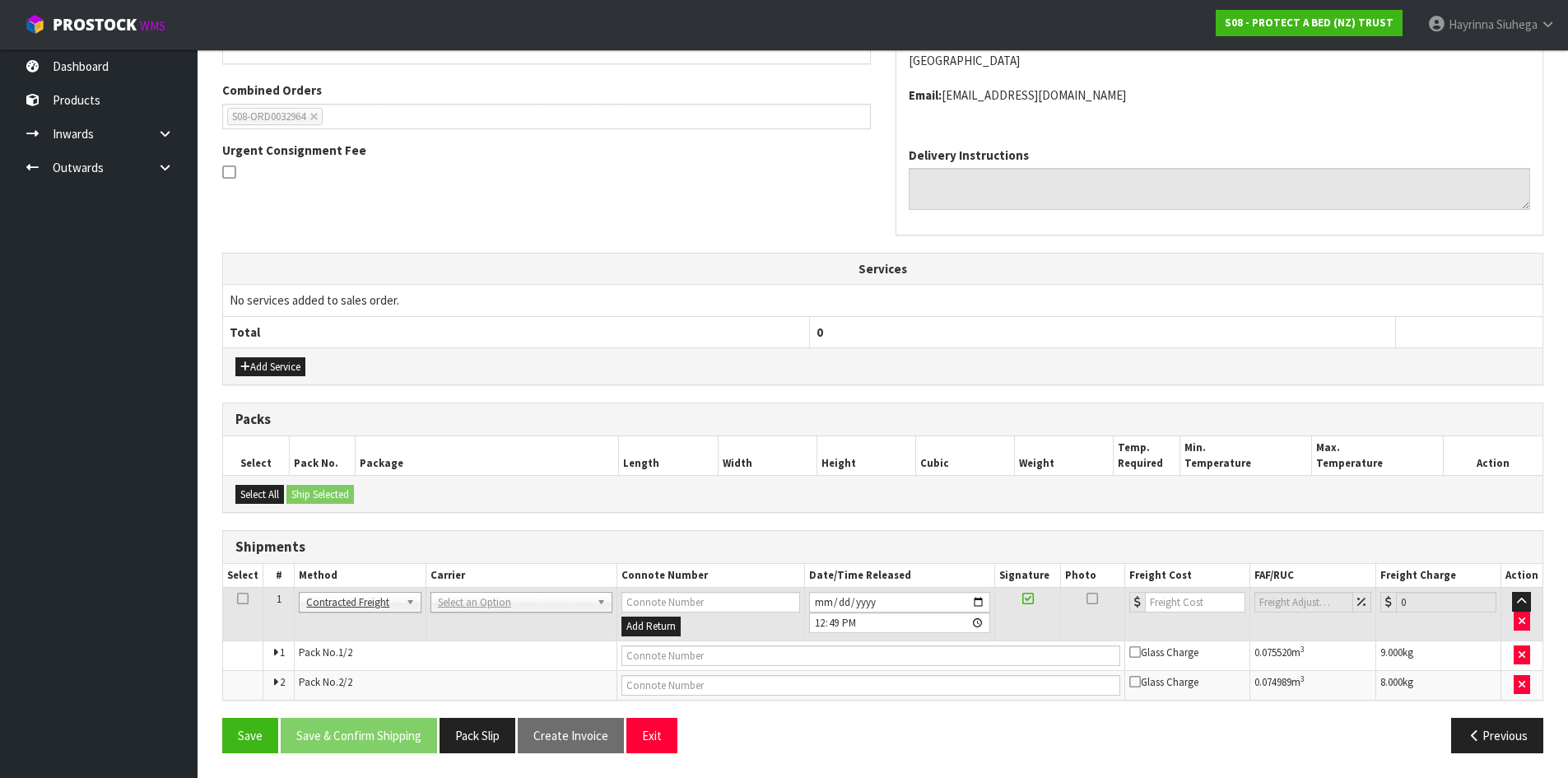
drag, startPoint x: 570, startPoint y: 597, endPoint x: 559, endPoint y: 602, distance: 12.1
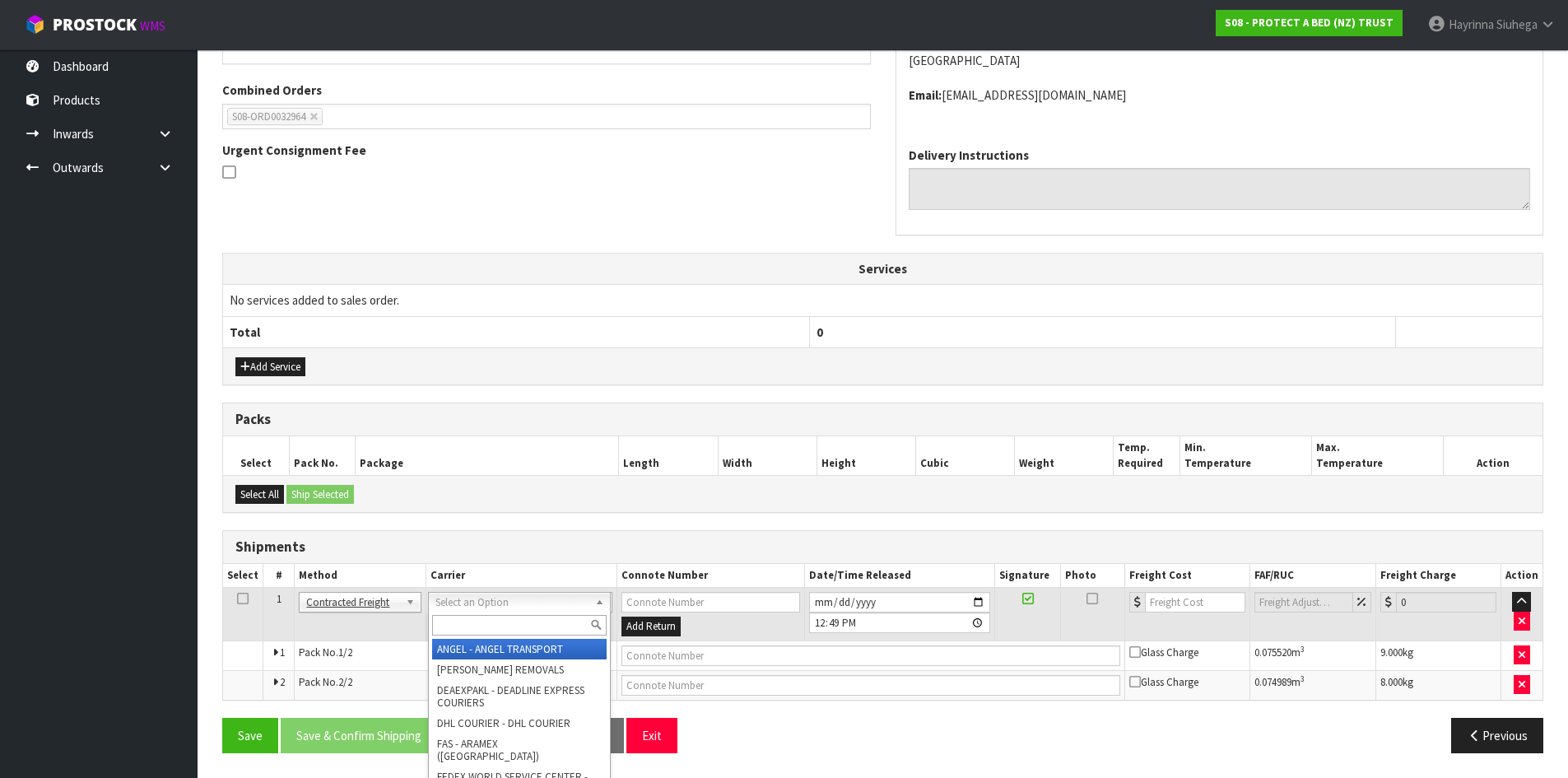
click at [523, 626] on input "text" at bounding box center [519, 625] width 175 height 21
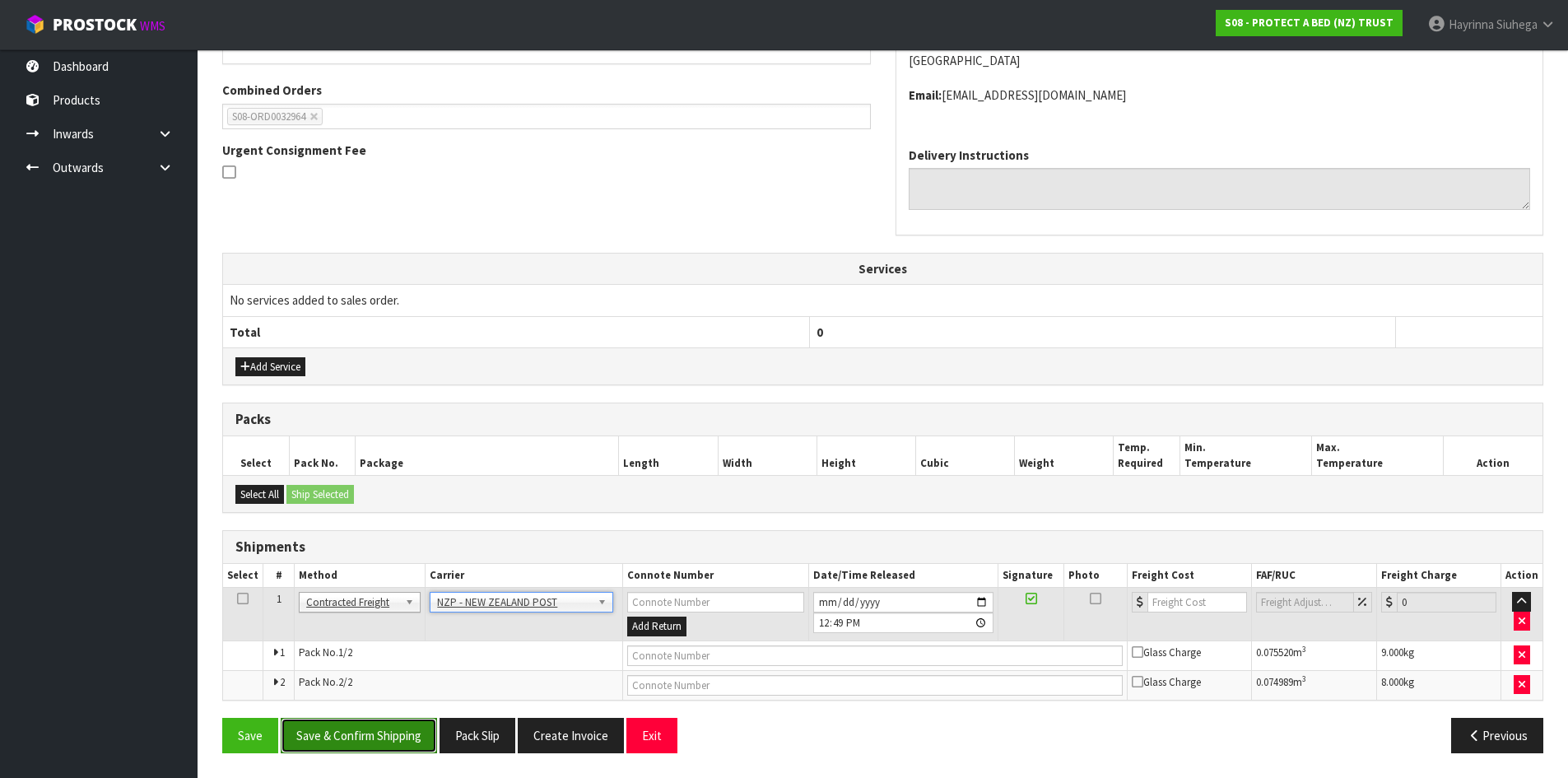
click at [378, 735] on button "Save & Confirm Shipping" at bounding box center [358, 735] width 156 height 36
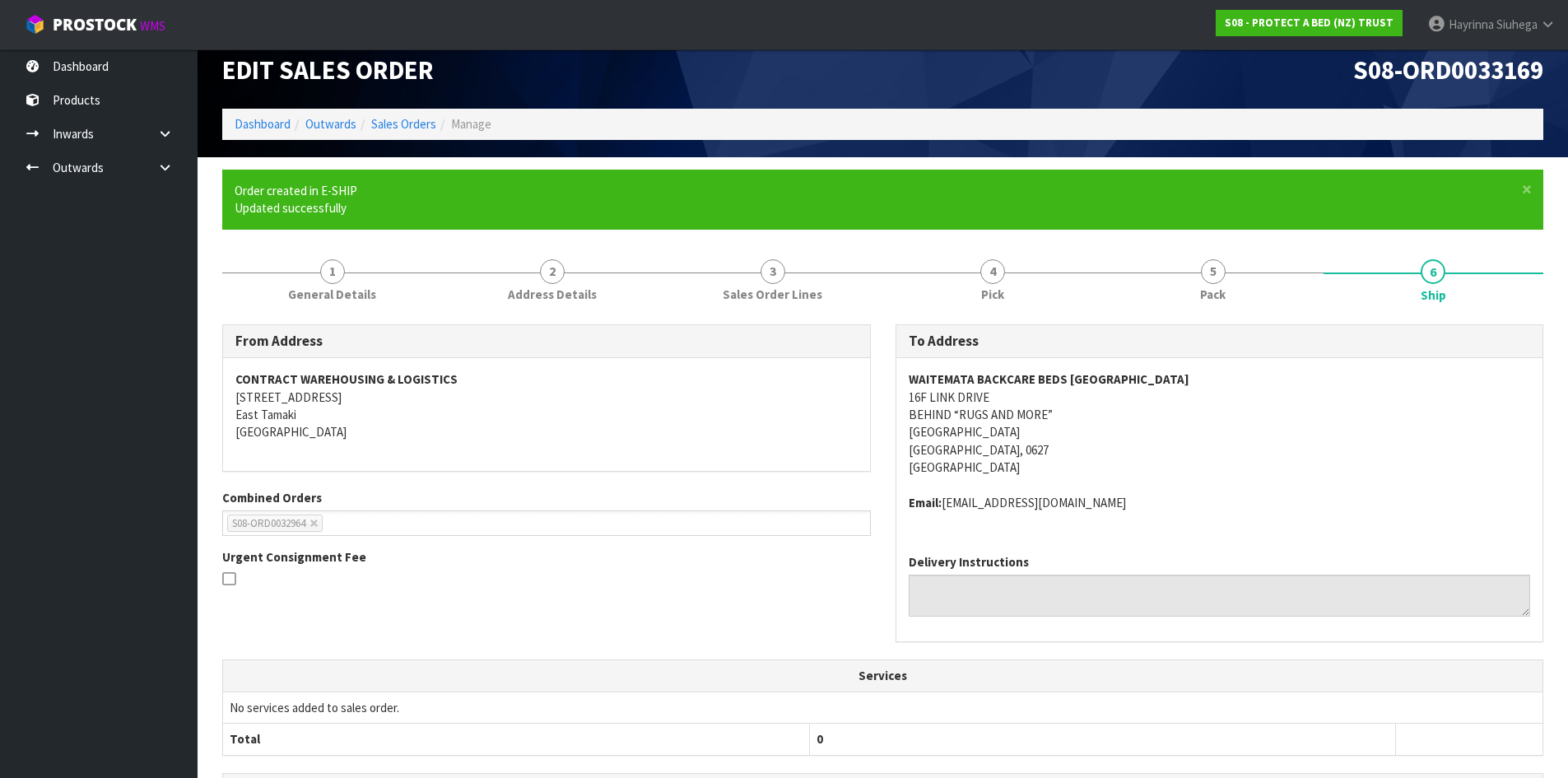
scroll to position [382, 0]
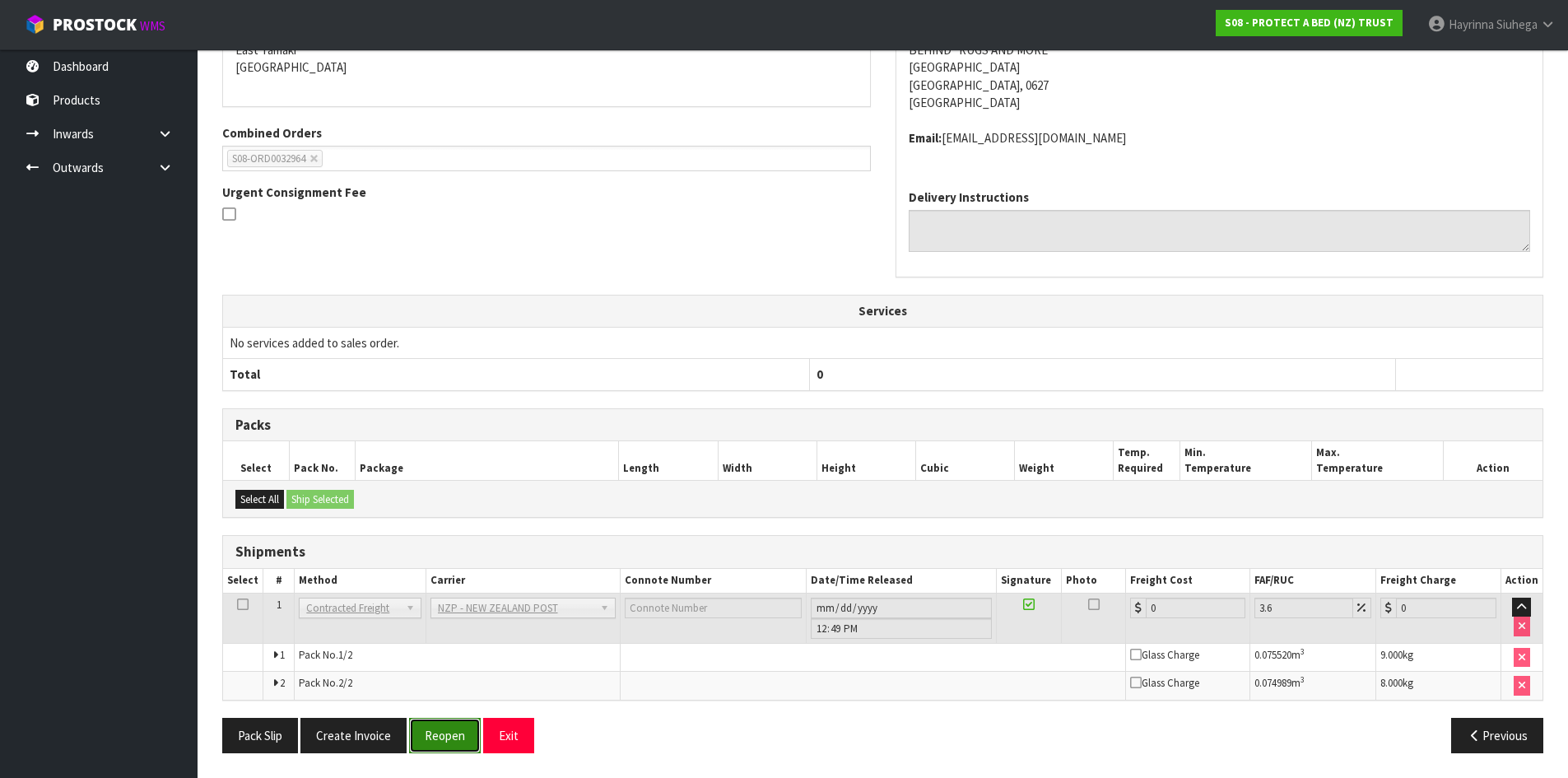
click at [447, 742] on button "Reopen" at bounding box center [444, 735] width 72 height 36
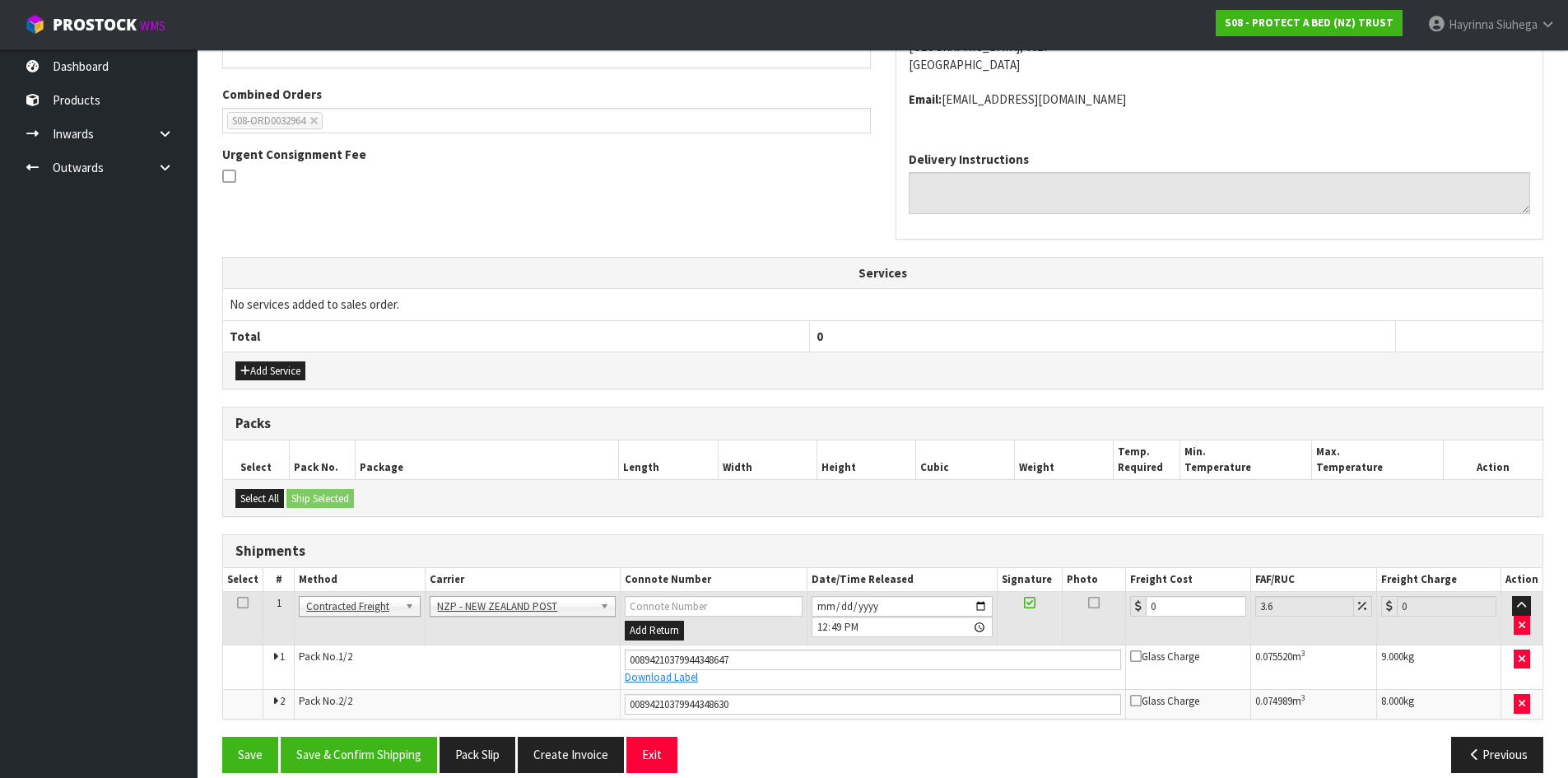
scroll to position [423, 0]
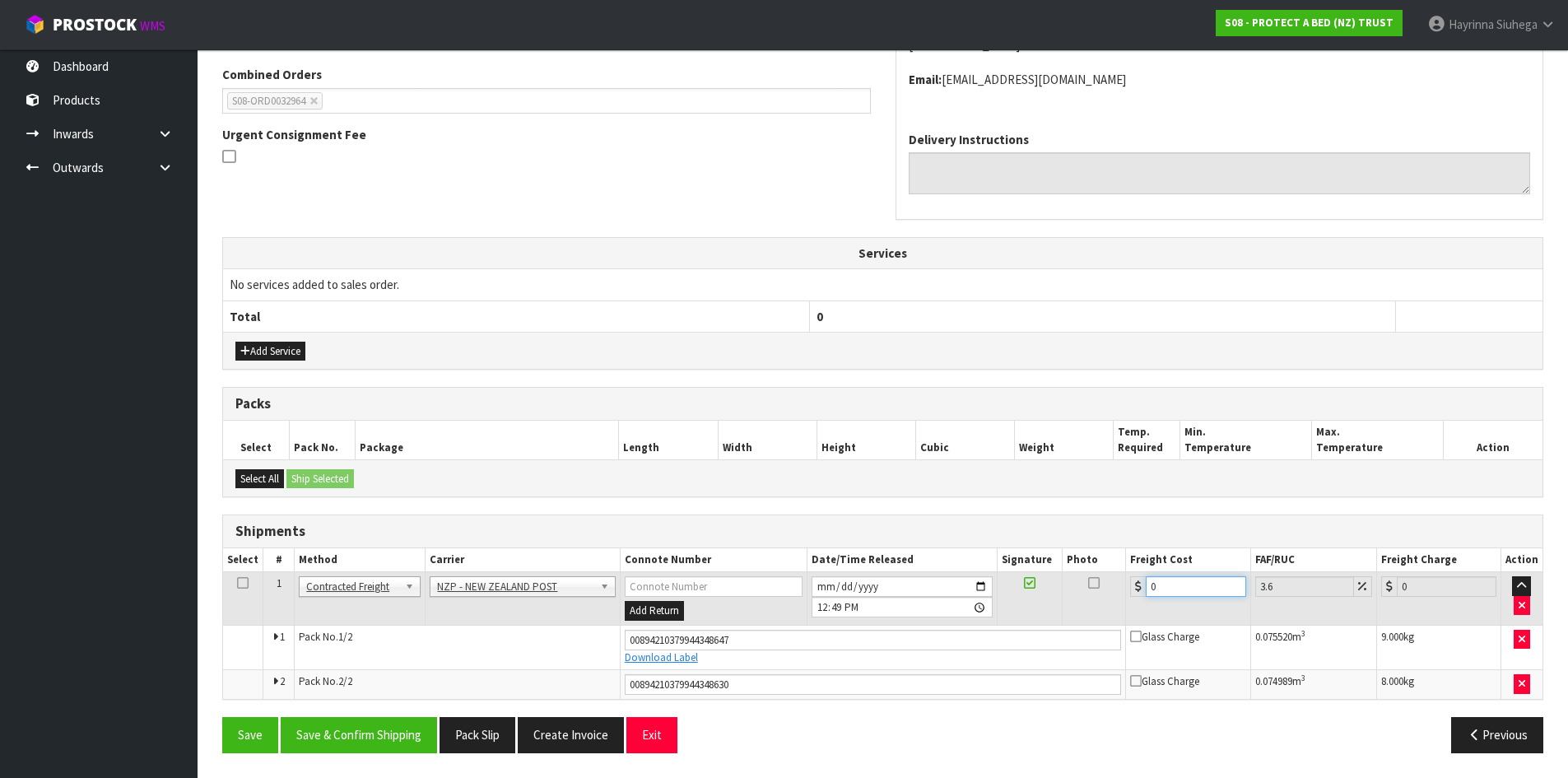
drag, startPoint x: 1189, startPoint y: 583, endPoint x: 760, endPoint y: 569, distance: 429.2
click at [846, 581] on tr "1 Client Local Pickup Customer Local Pickup Company Freight Contracted Freight …" at bounding box center [882, 598] width 1320 height 53
click at [223, 717] on button "Save" at bounding box center [251, 735] width 56 height 36
click at [377, 728] on button "Save & Confirm Shipping" at bounding box center [358, 735] width 156 height 36
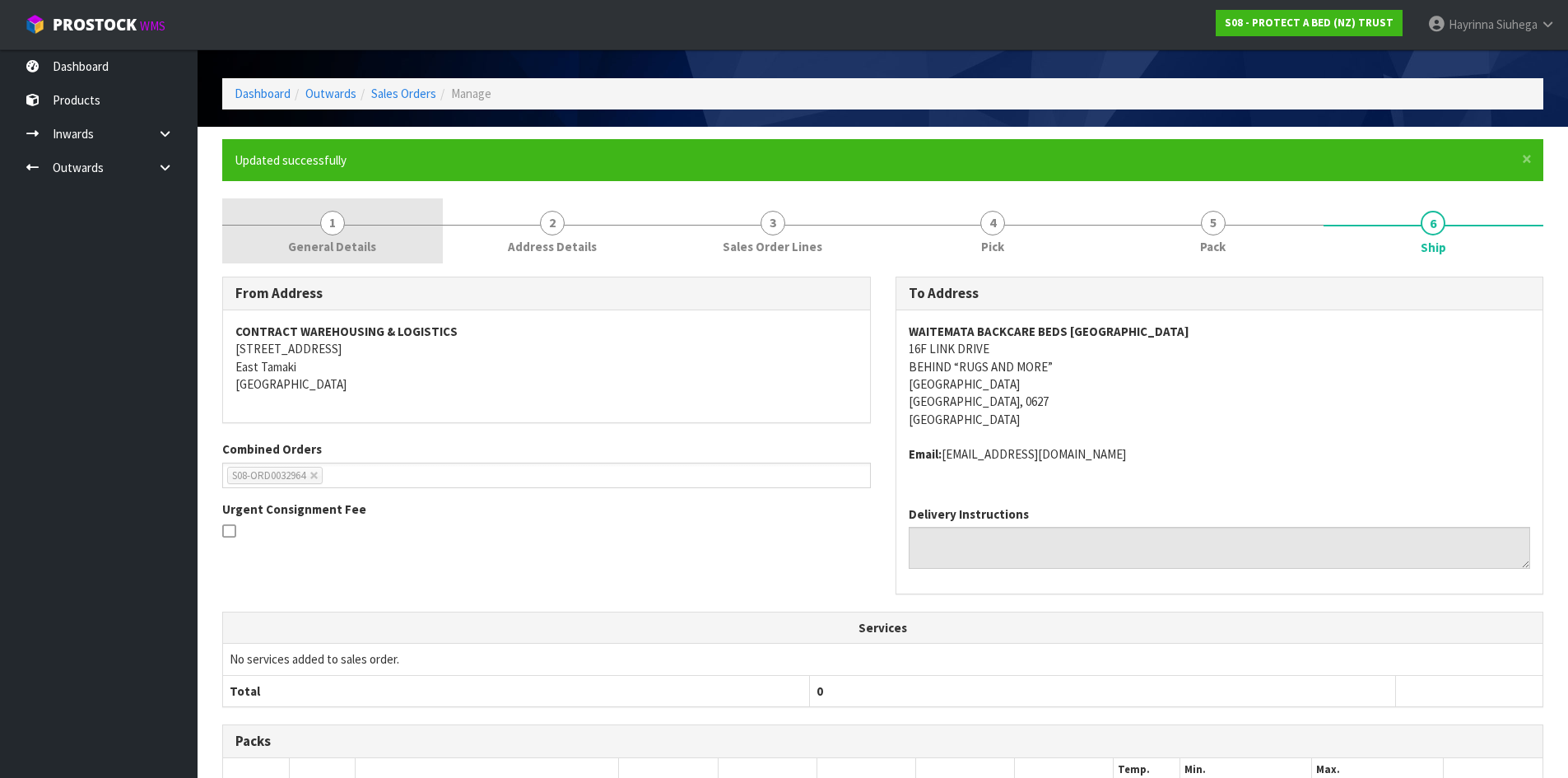
scroll to position [0, 0]
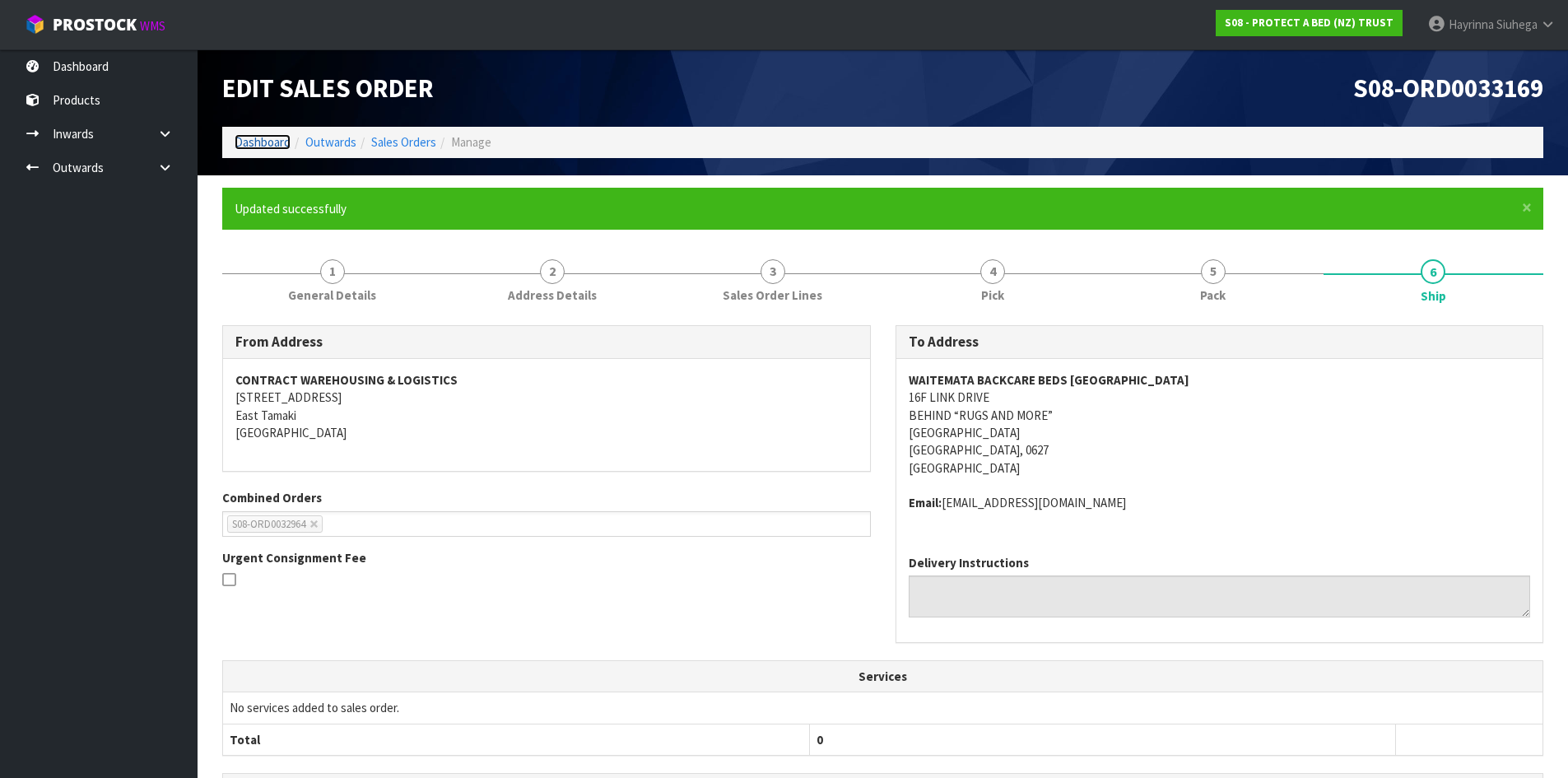
click at [252, 140] on link "Dashboard" at bounding box center [263, 141] width 56 height 16
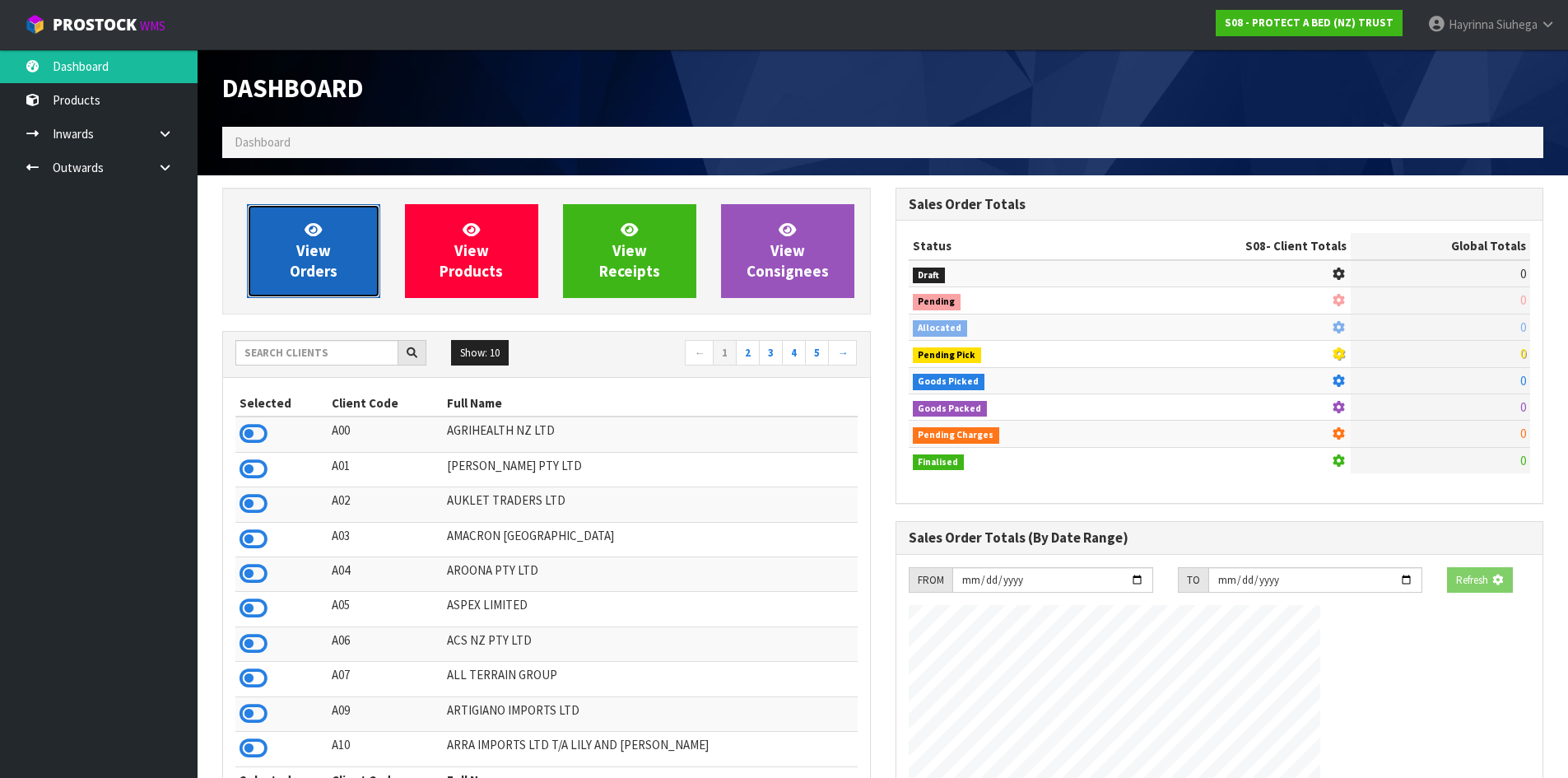
click at [298, 223] on link "View Orders" at bounding box center [313, 251] width 134 height 94
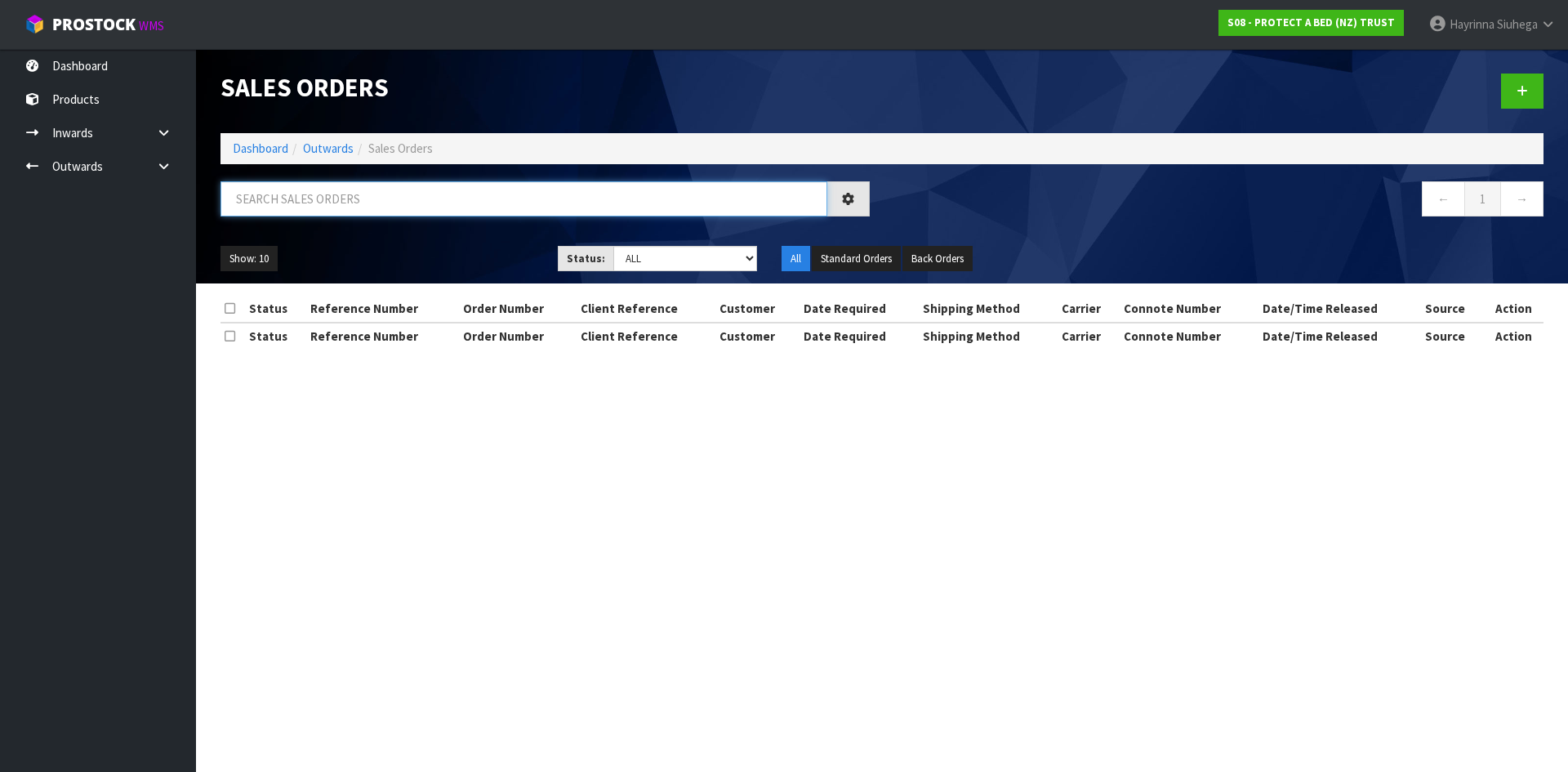
click at [519, 202] on input "text" at bounding box center [524, 199] width 607 height 35
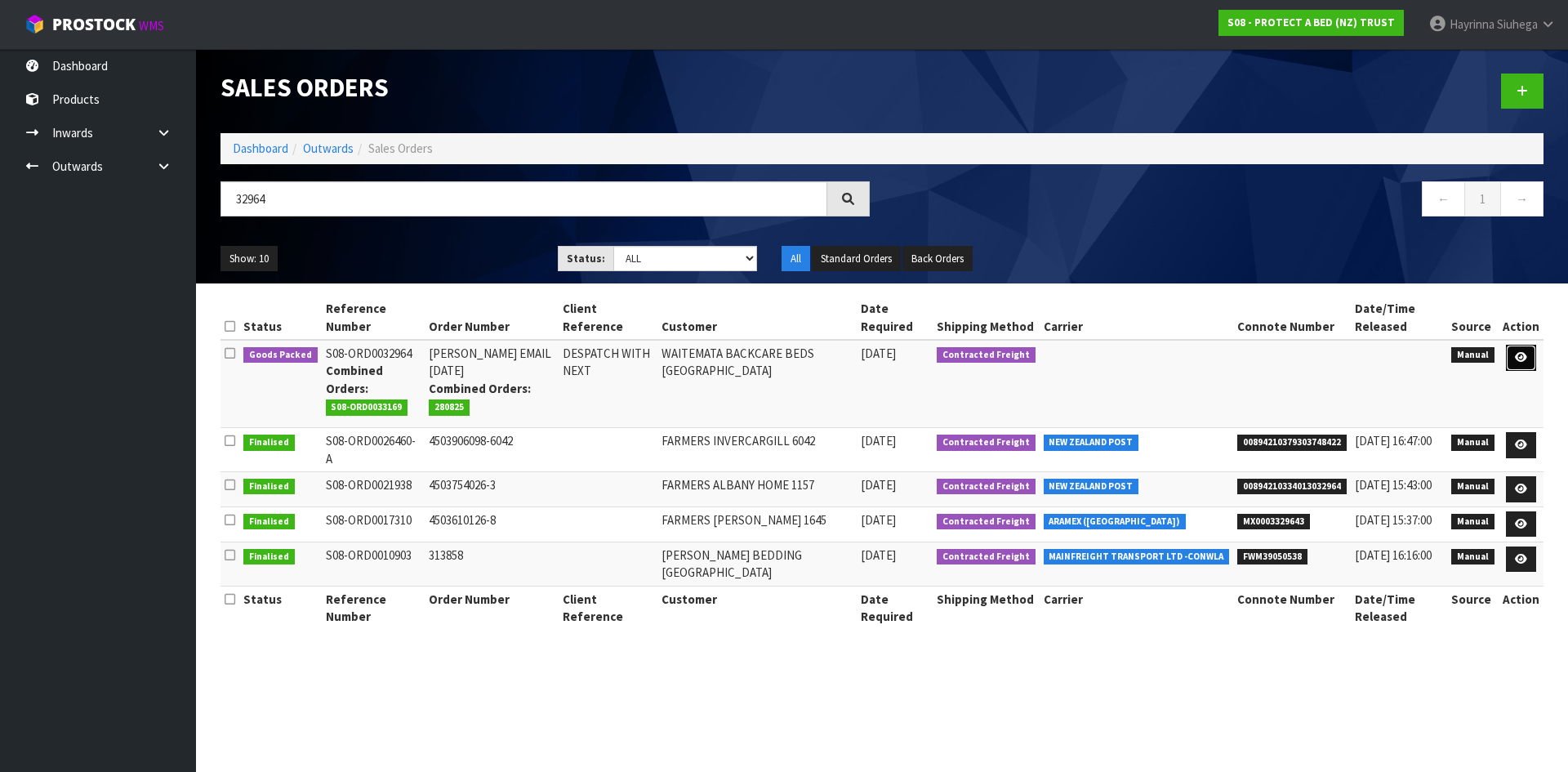
click at [1523, 354] on icon at bounding box center [1520, 356] width 12 height 10
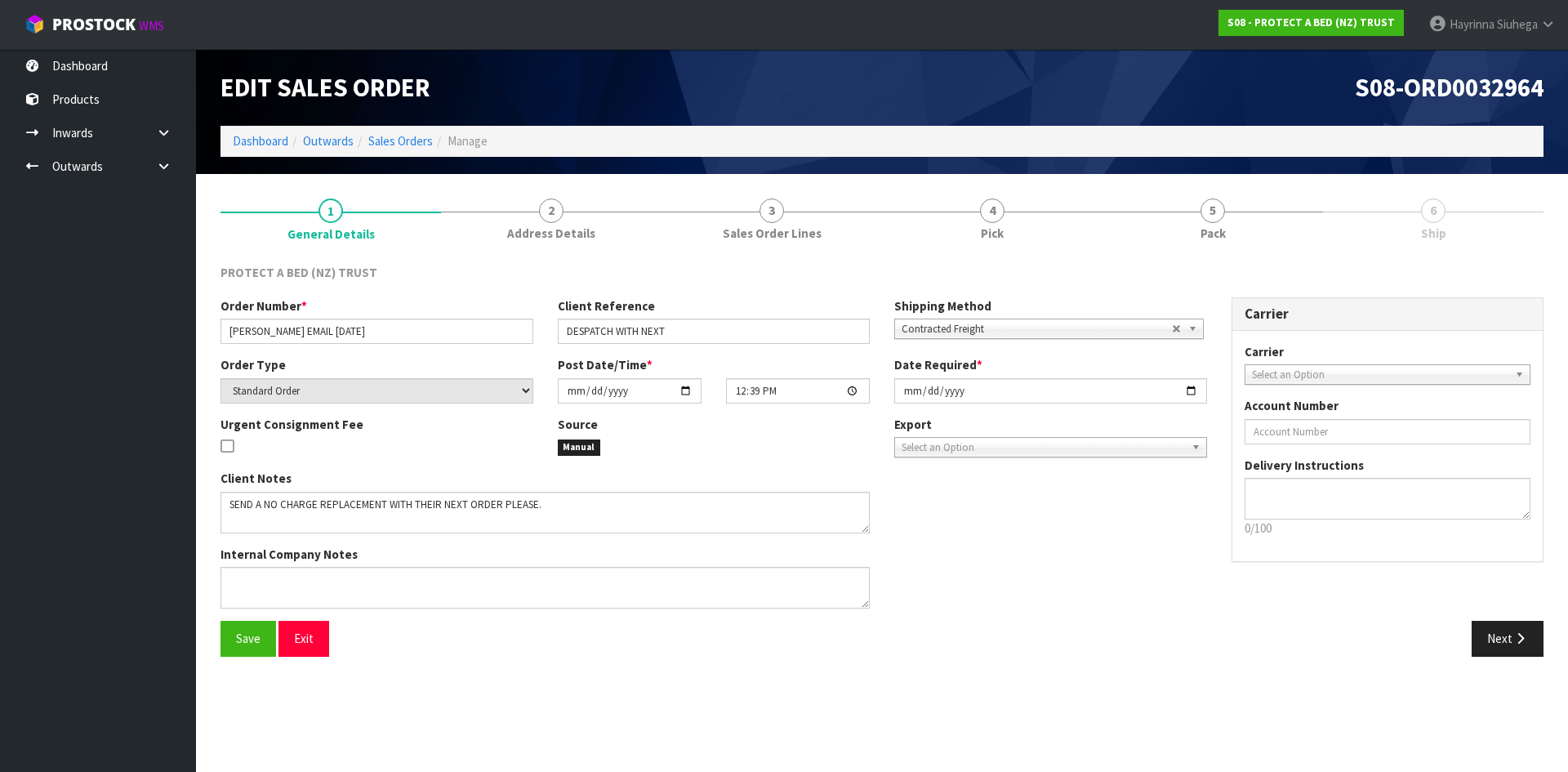
drag, startPoint x: 1176, startPoint y: 201, endPoint x: 1334, endPoint y: 201, distance: 158.0
click at [1184, 201] on link "5 Pack" at bounding box center [1213, 219] width 221 height 65
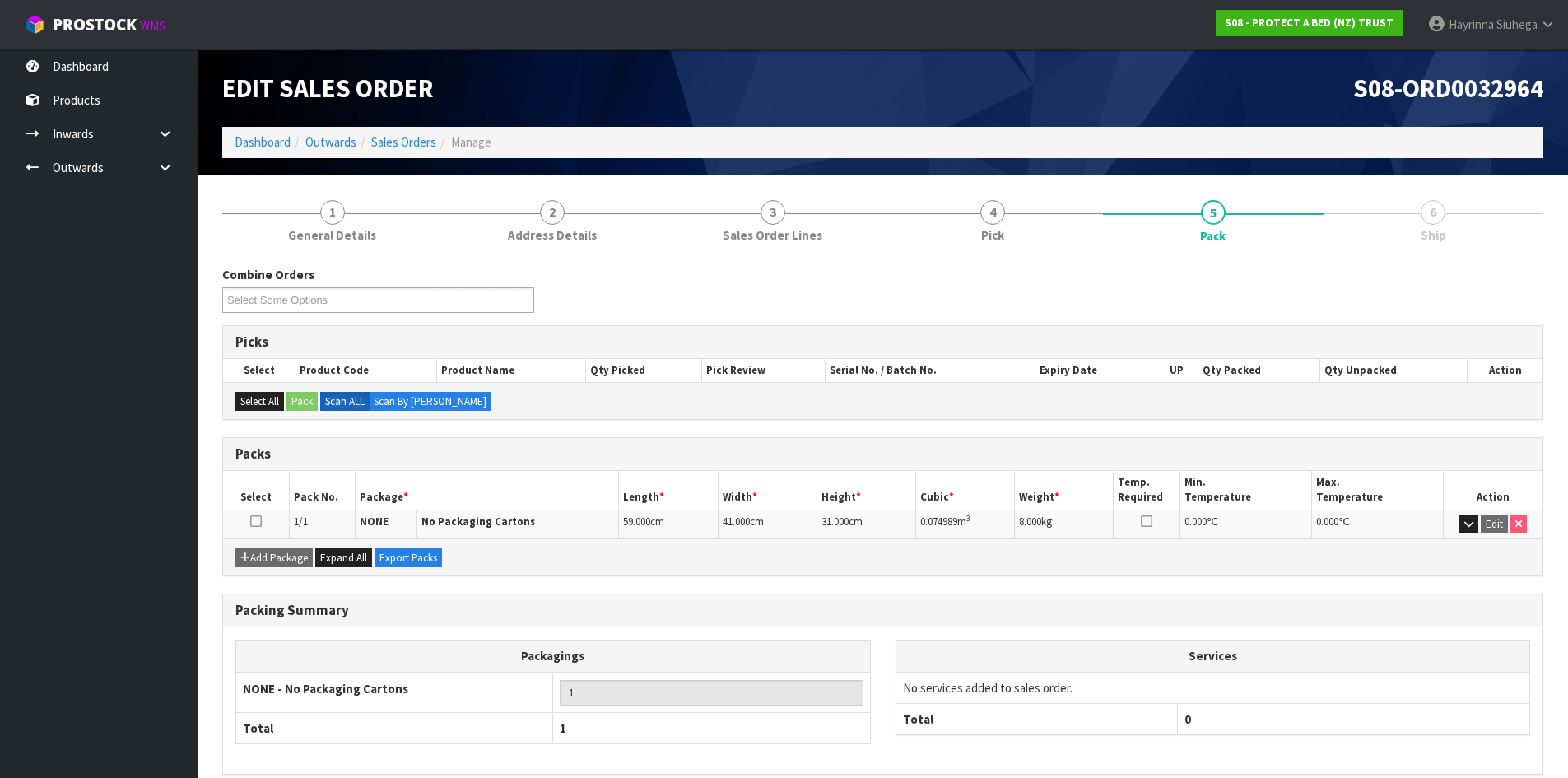
click at [1363, 203] on link "6 Ship" at bounding box center [1434, 221] width 221 height 65
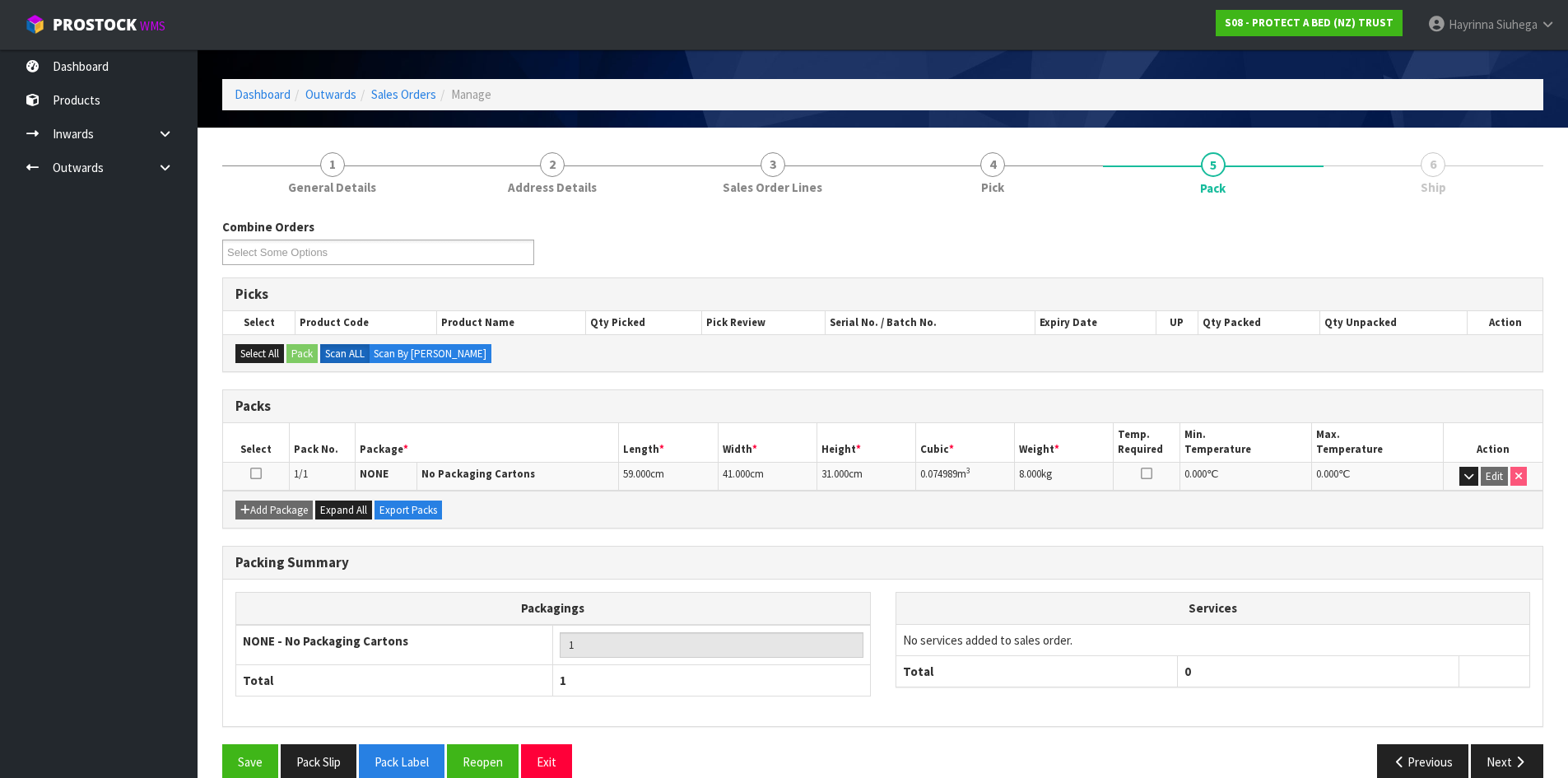
scroll to position [74, 0]
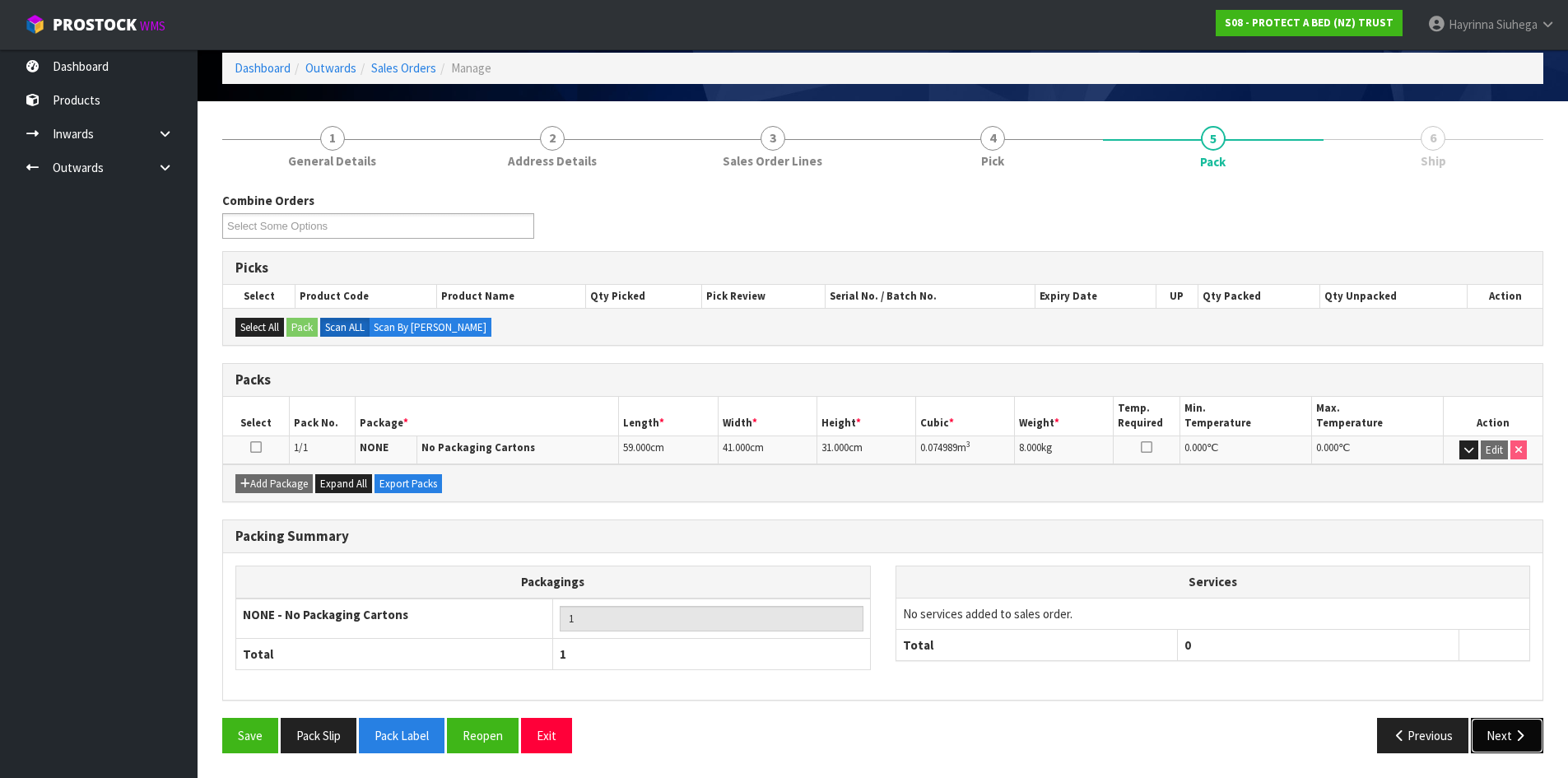
click at [1530, 742] on button "Next" at bounding box center [1507, 735] width 72 height 36
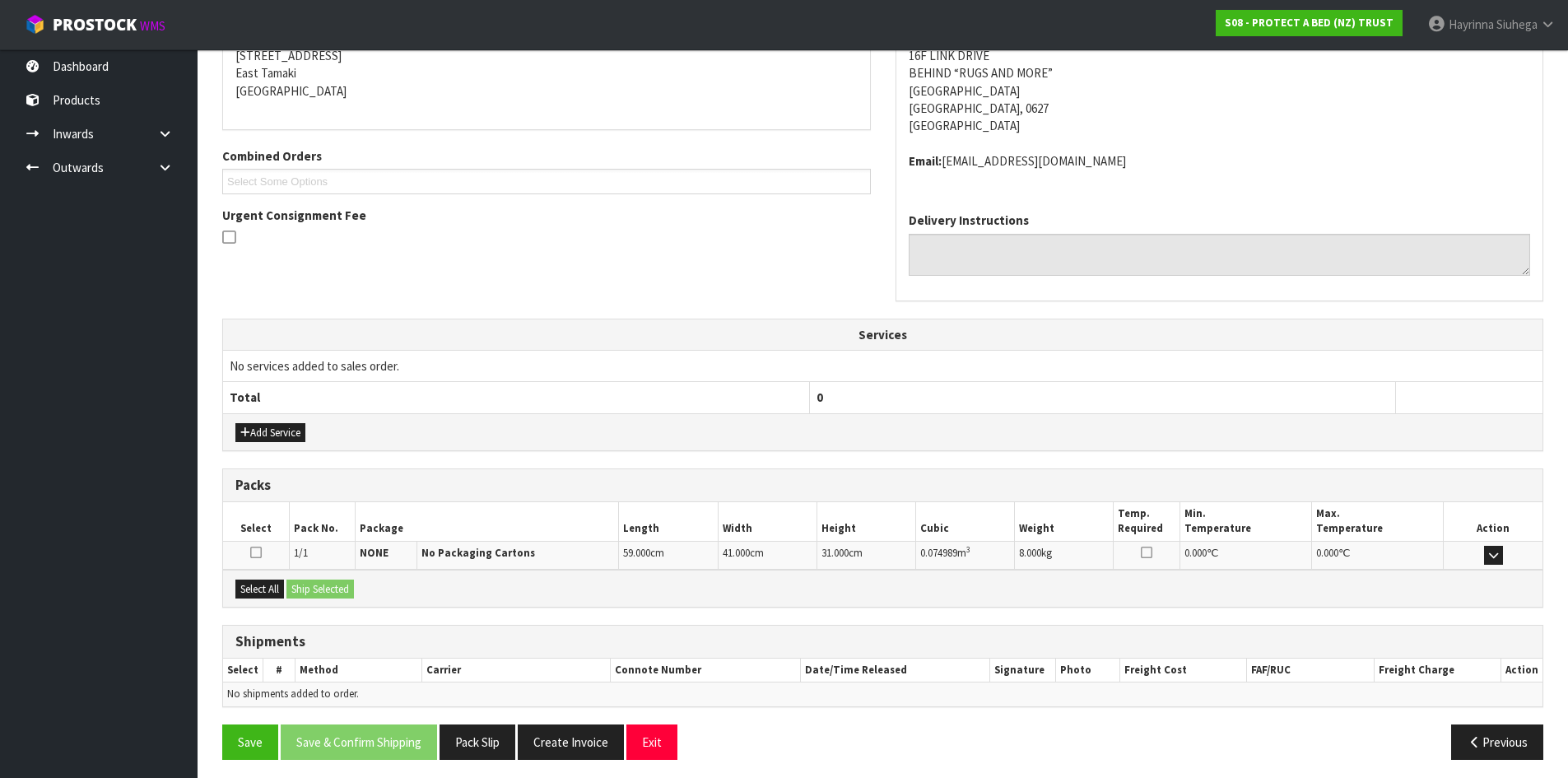
scroll to position [289, 0]
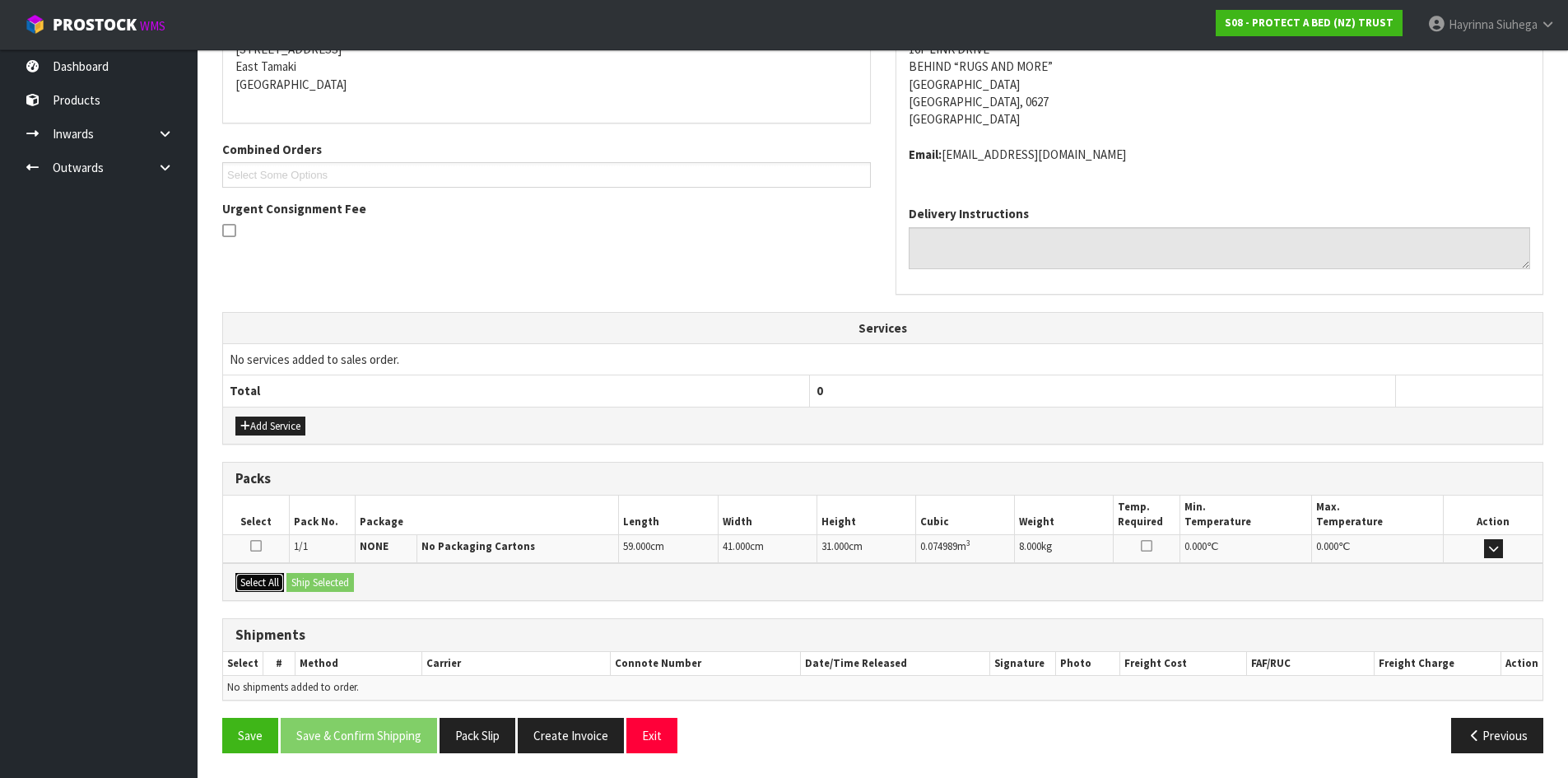
click at [282, 586] on button "Select All" at bounding box center [260, 583] width 49 height 20
click at [334, 580] on button "Ship Selected" at bounding box center [320, 583] width 67 height 20
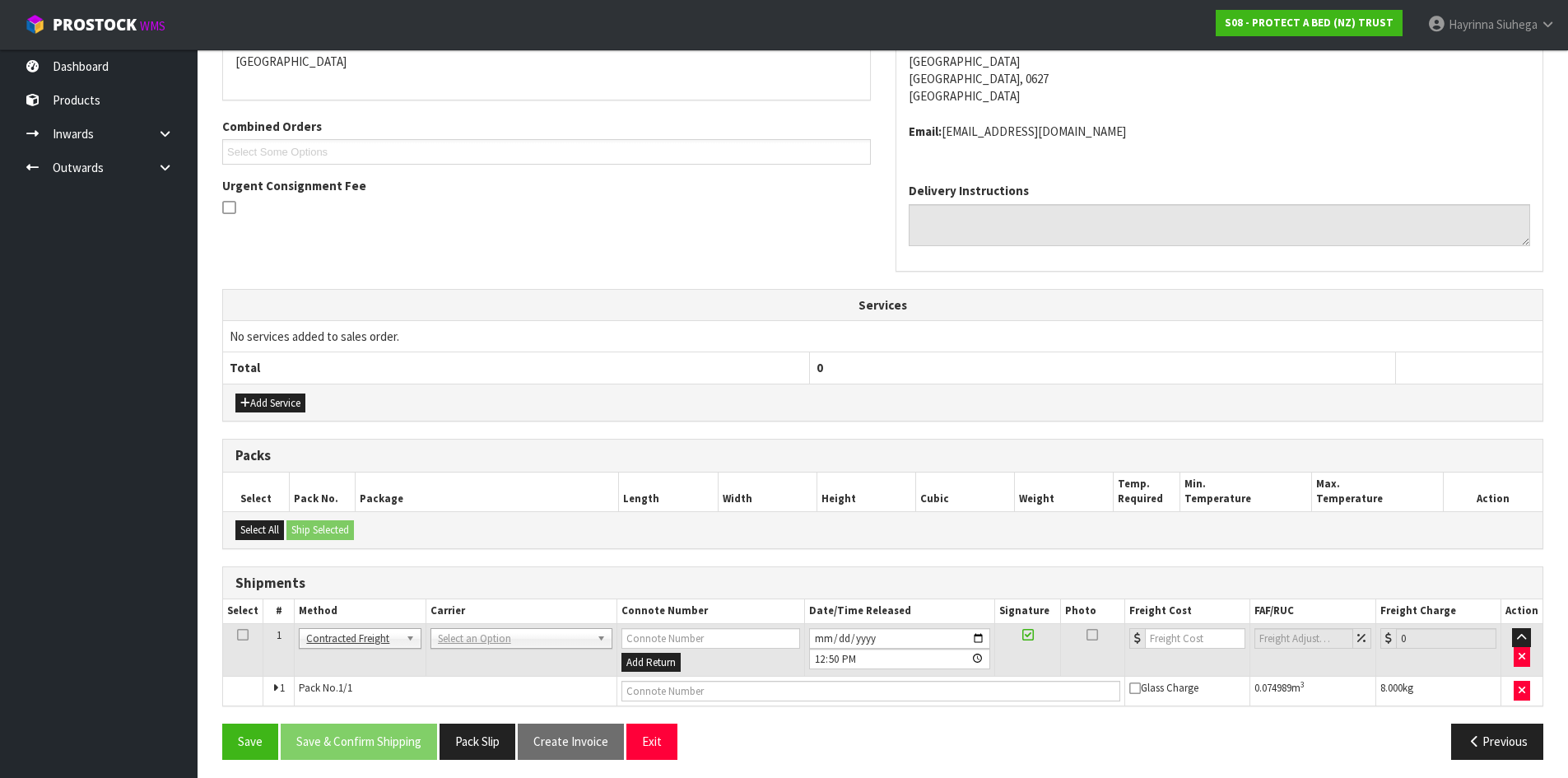
scroll to position [319, 0]
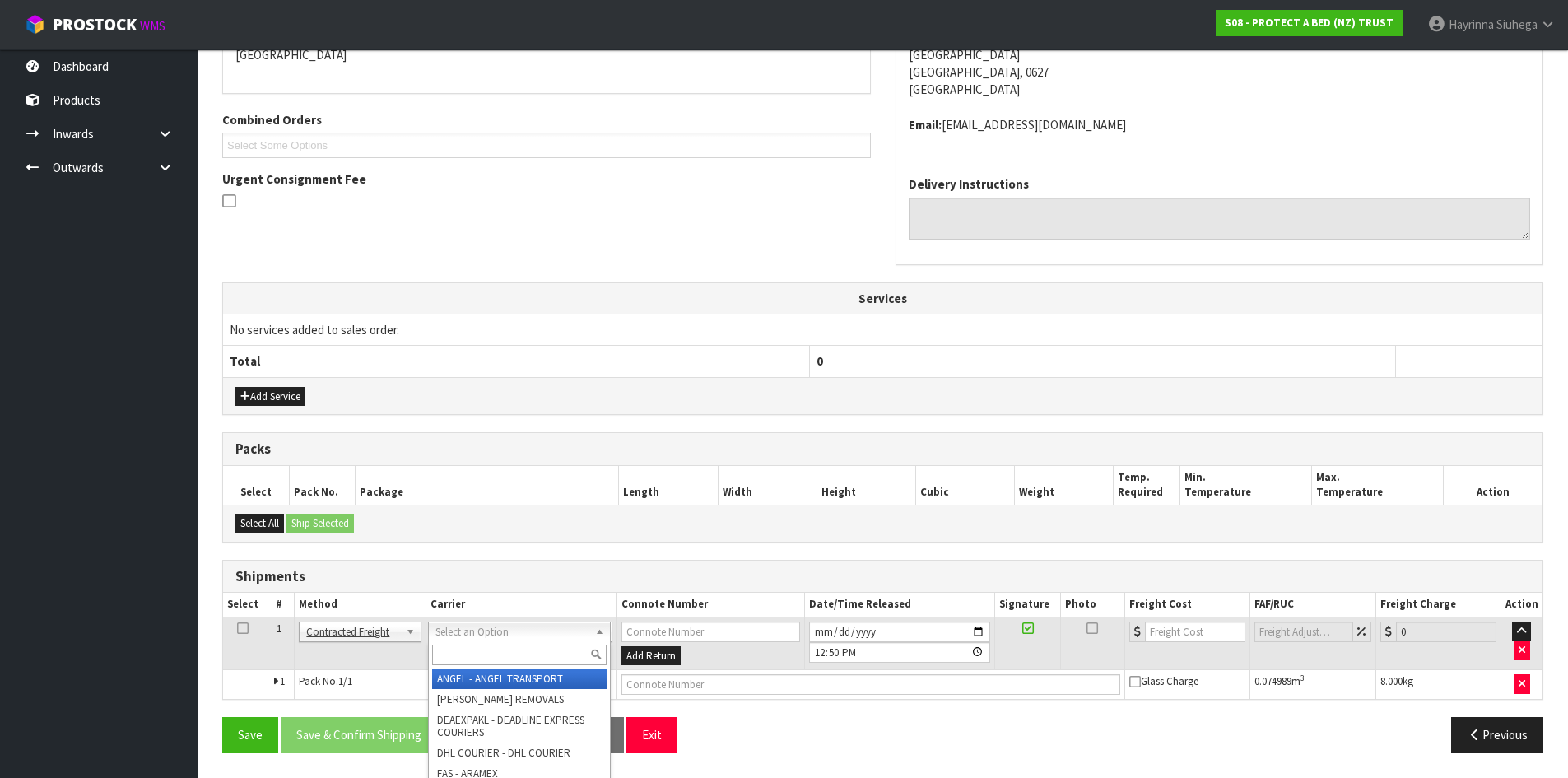
click at [517, 645] on input "text" at bounding box center [519, 655] width 175 height 21
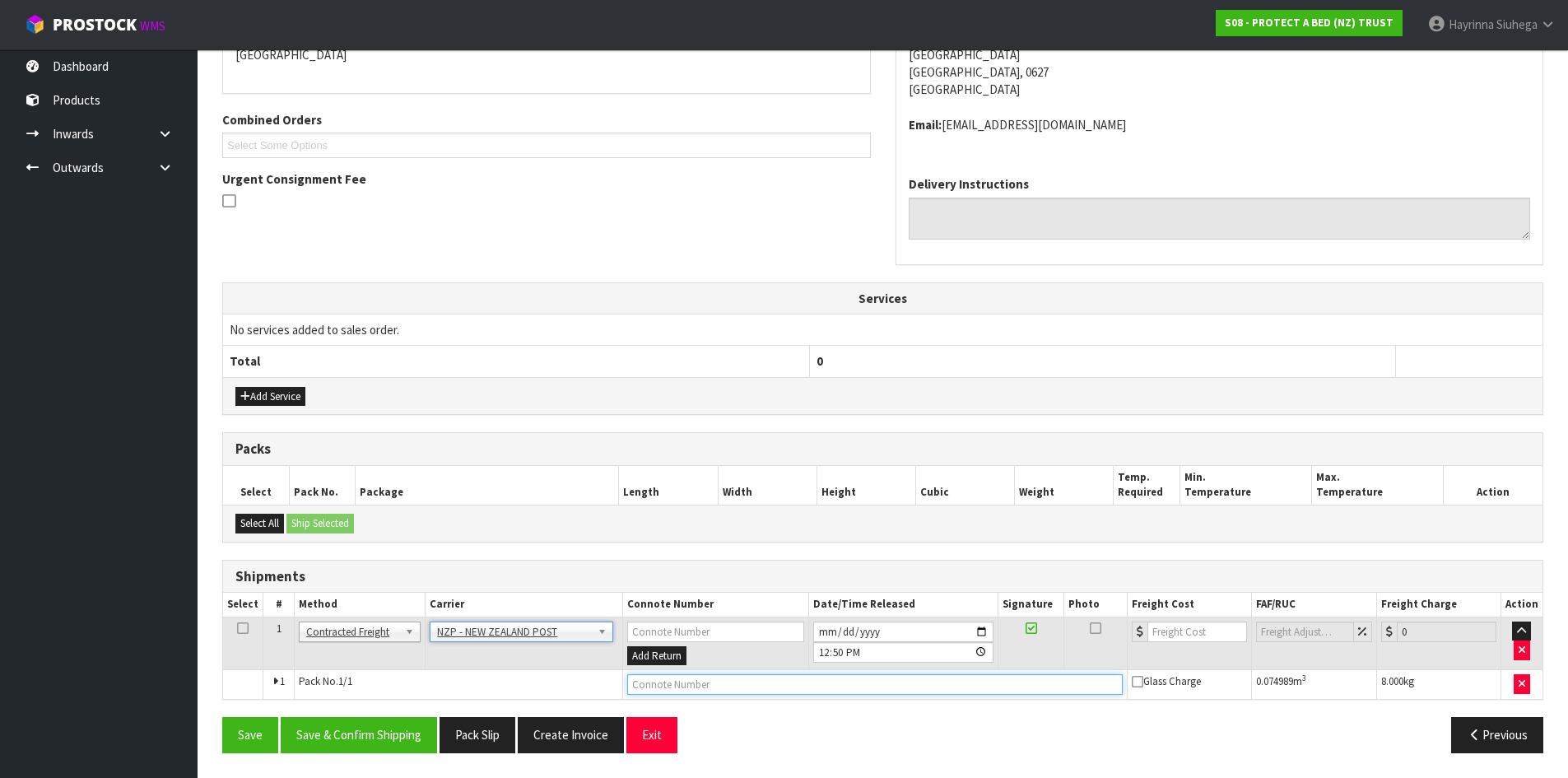
click at [679, 689] on input "text" at bounding box center [876, 684] width 496 height 21
click at [223, 717] on button "Save" at bounding box center [251, 735] width 56 height 36
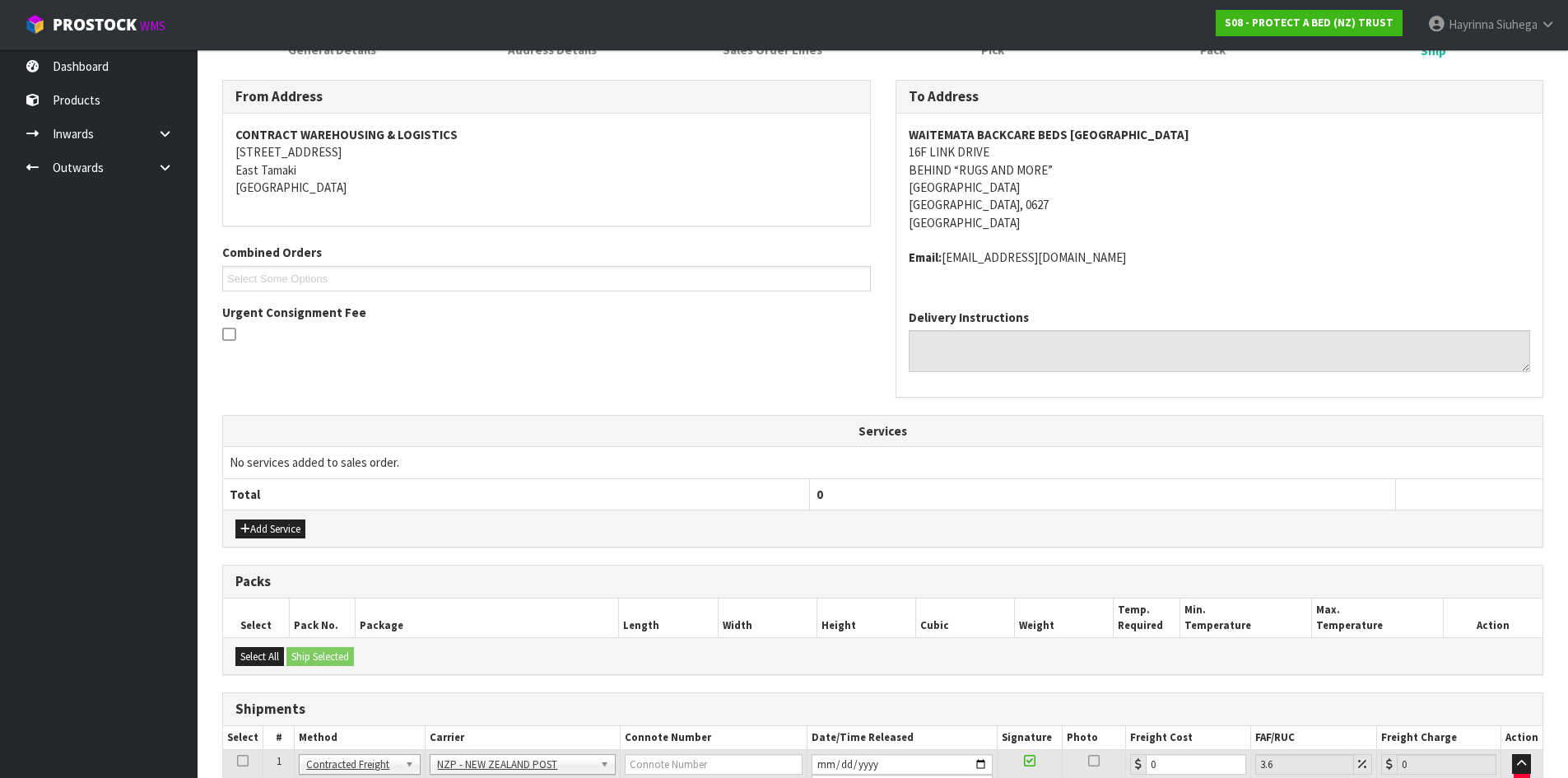
scroll to position [378, 0]
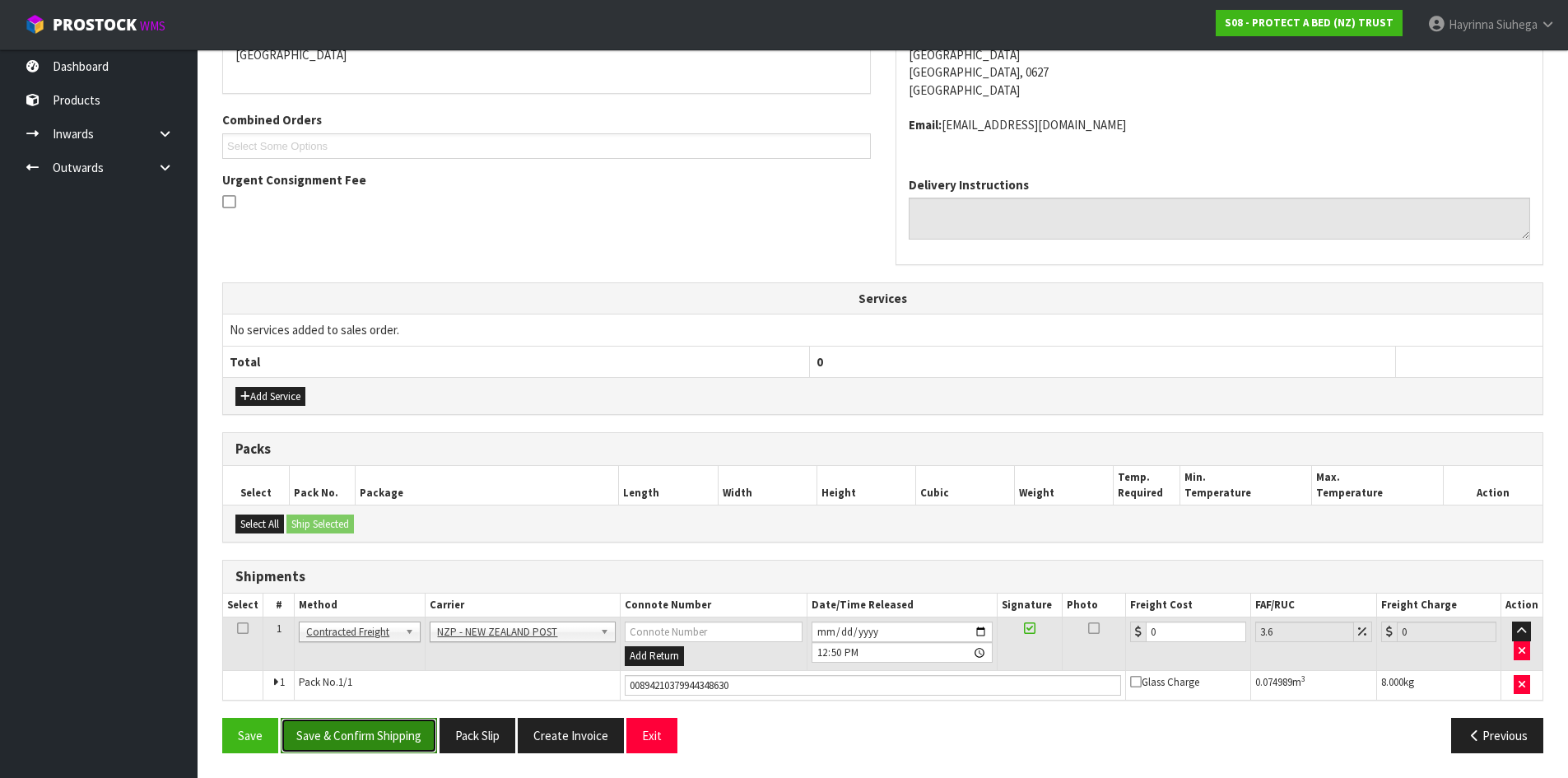
click at [346, 742] on button "Save & Confirm Shipping" at bounding box center [358, 735] width 156 height 36
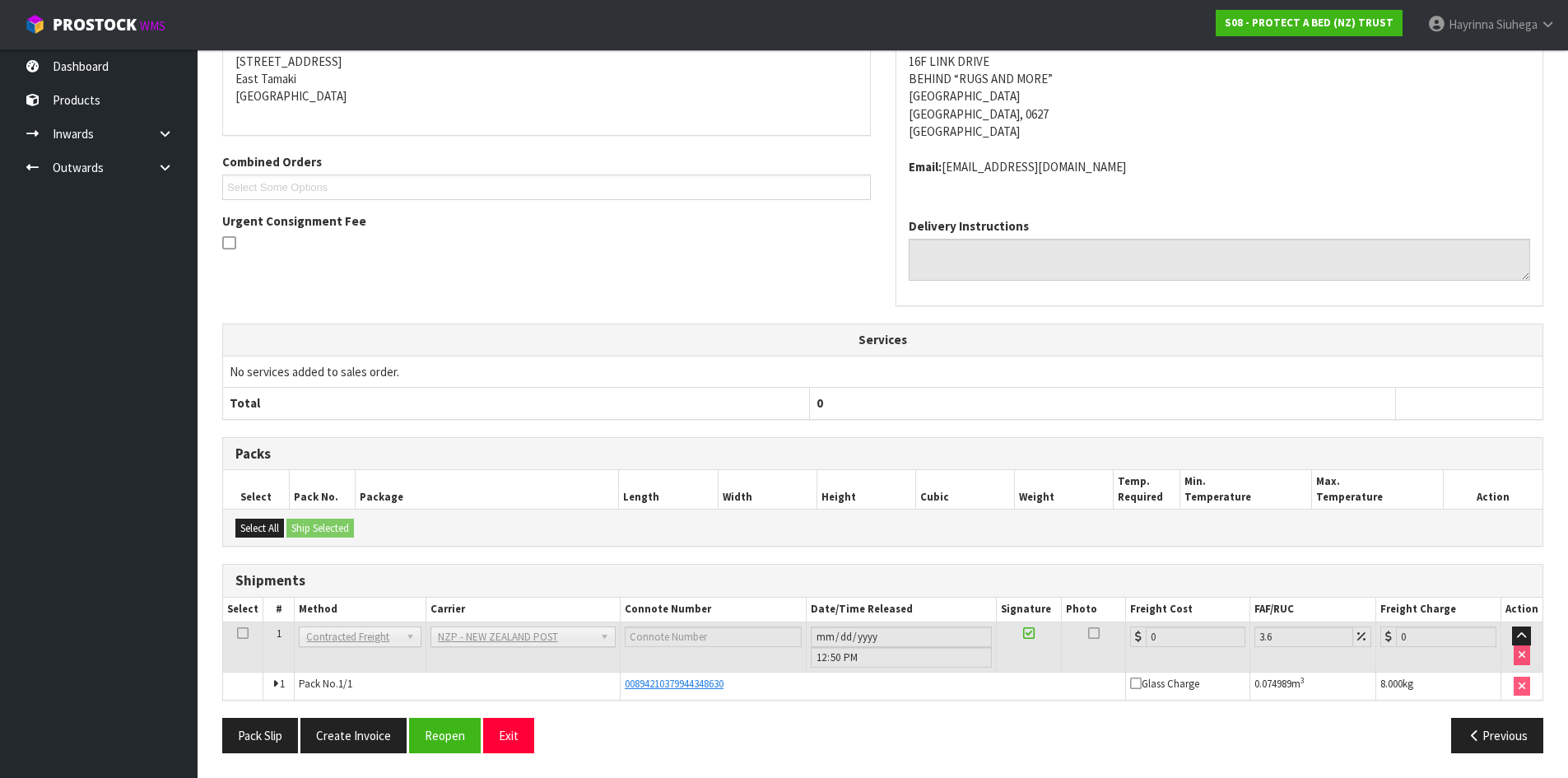
scroll to position [0, 0]
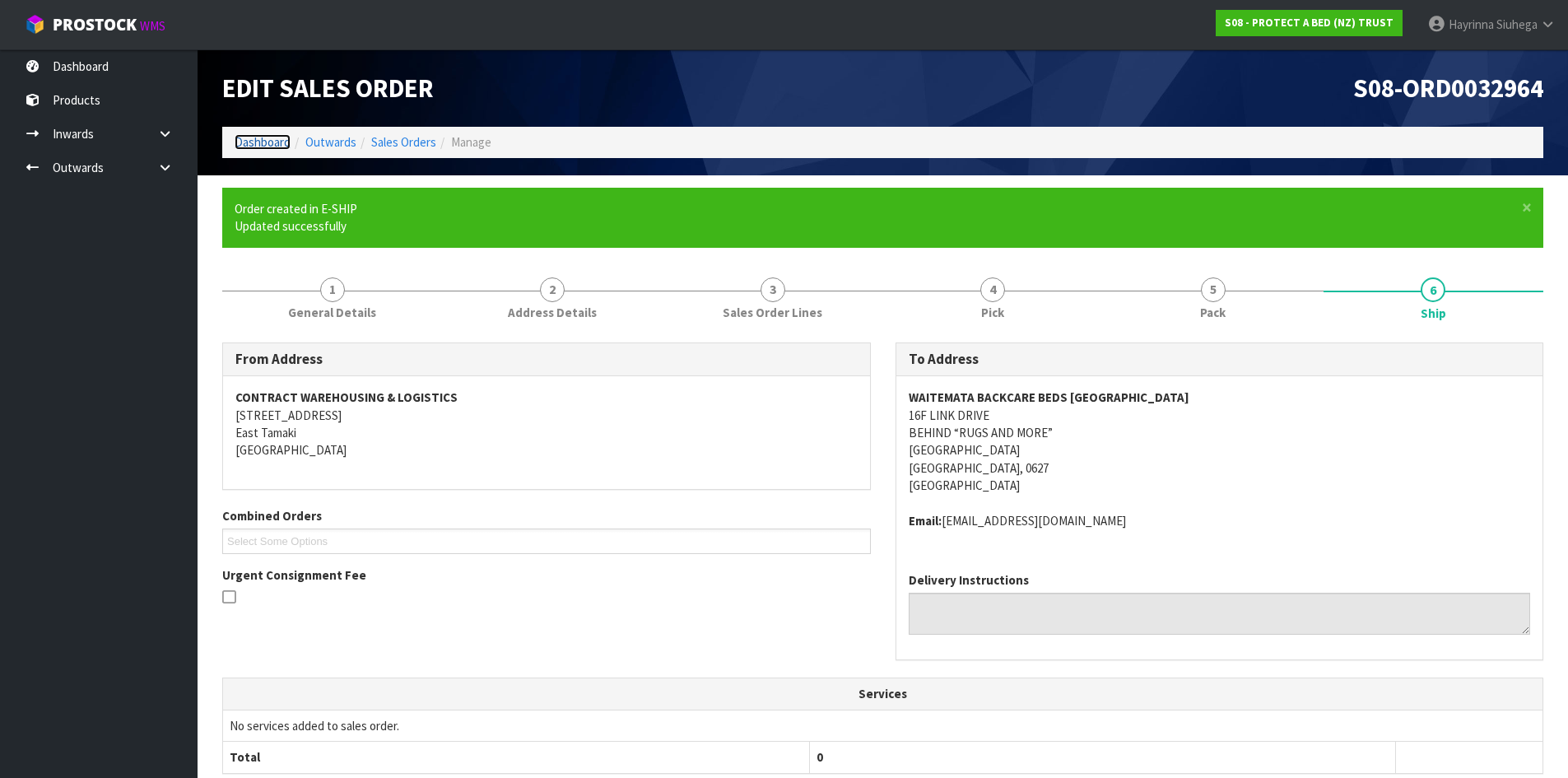
click at [278, 136] on link "Dashboard" at bounding box center [263, 141] width 56 height 16
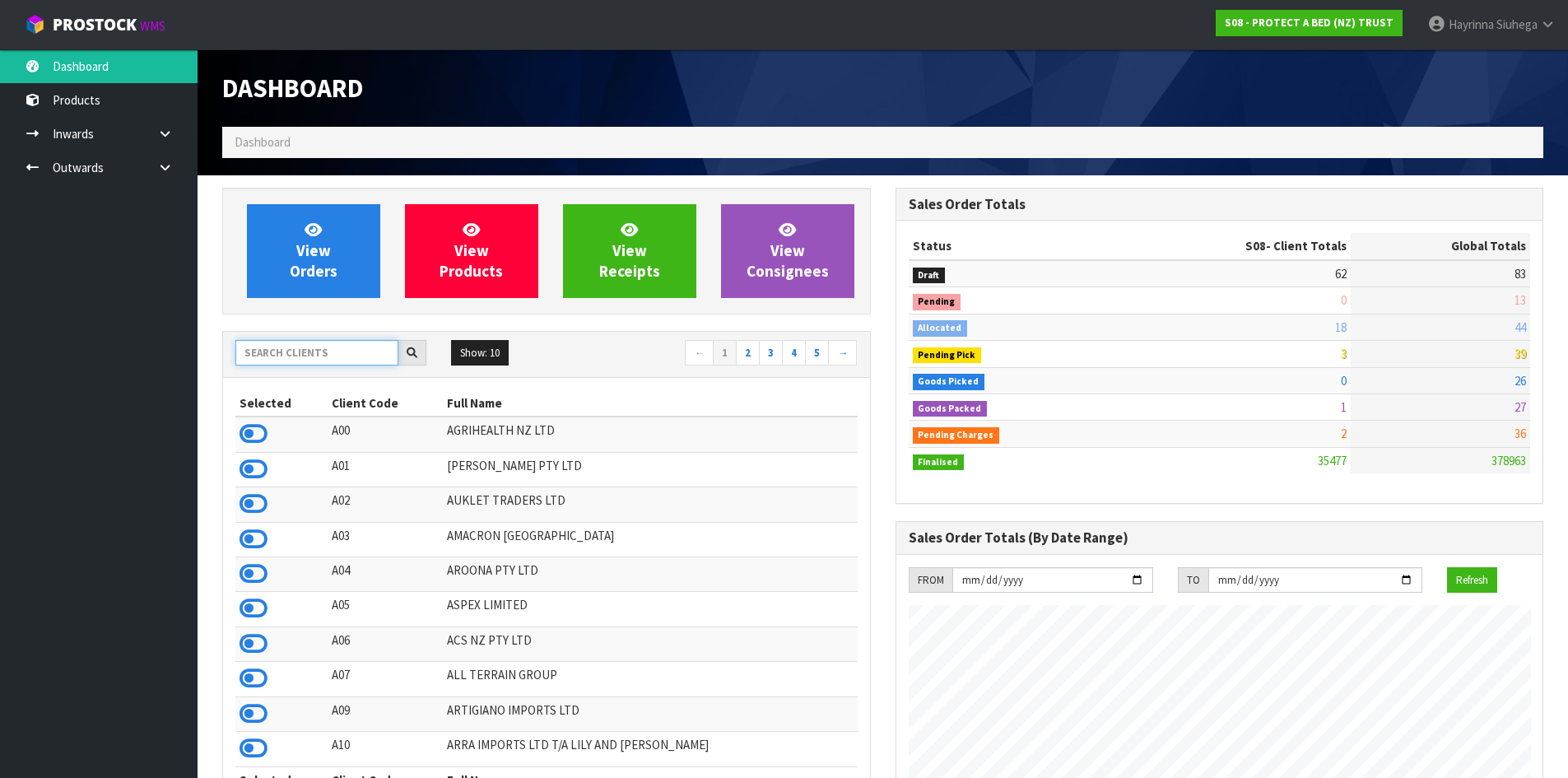
click at [321, 347] on input "text" at bounding box center [317, 352] width 163 height 25
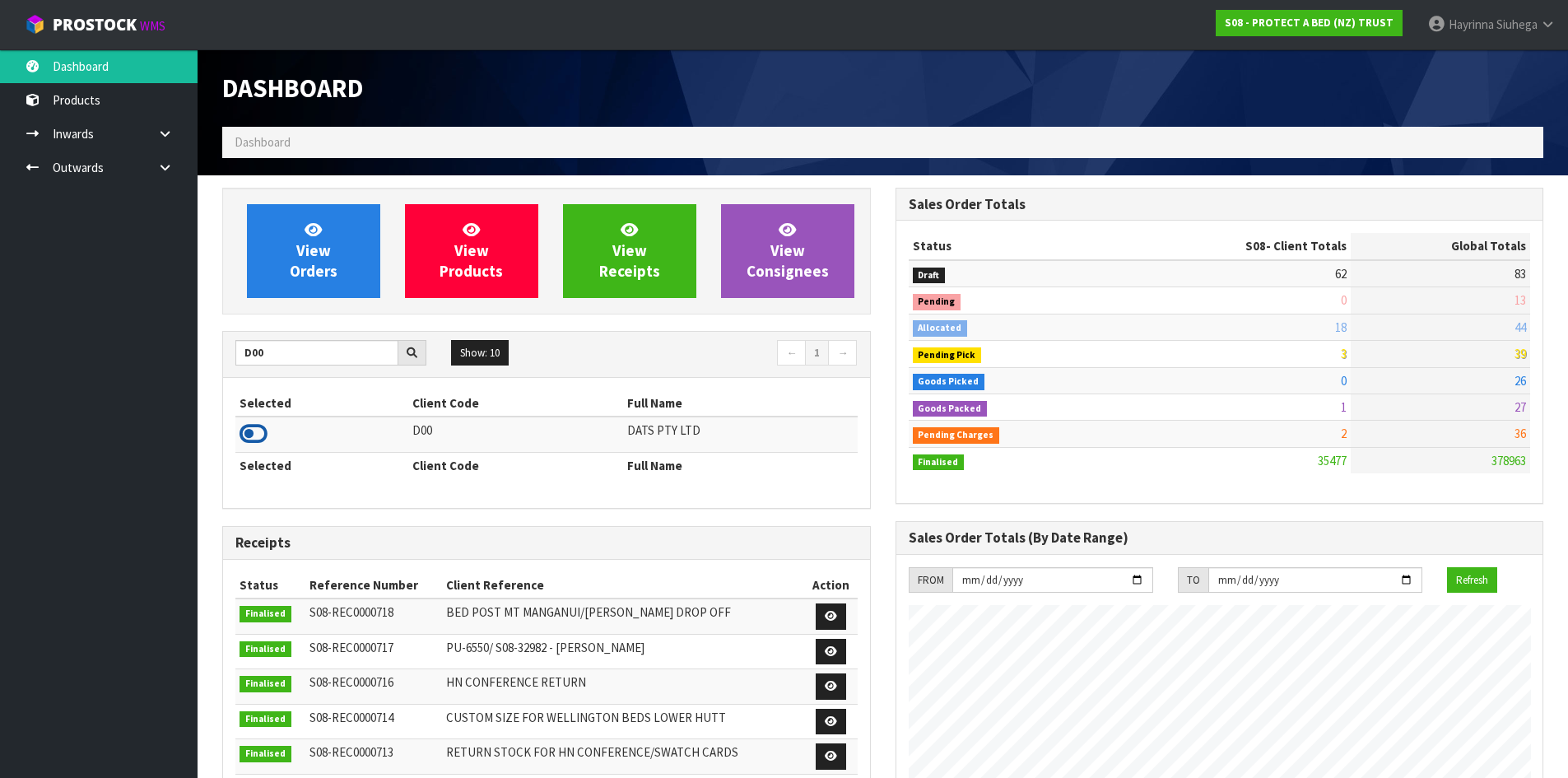
click at [263, 433] on icon at bounding box center [254, 434] width 28 height 24
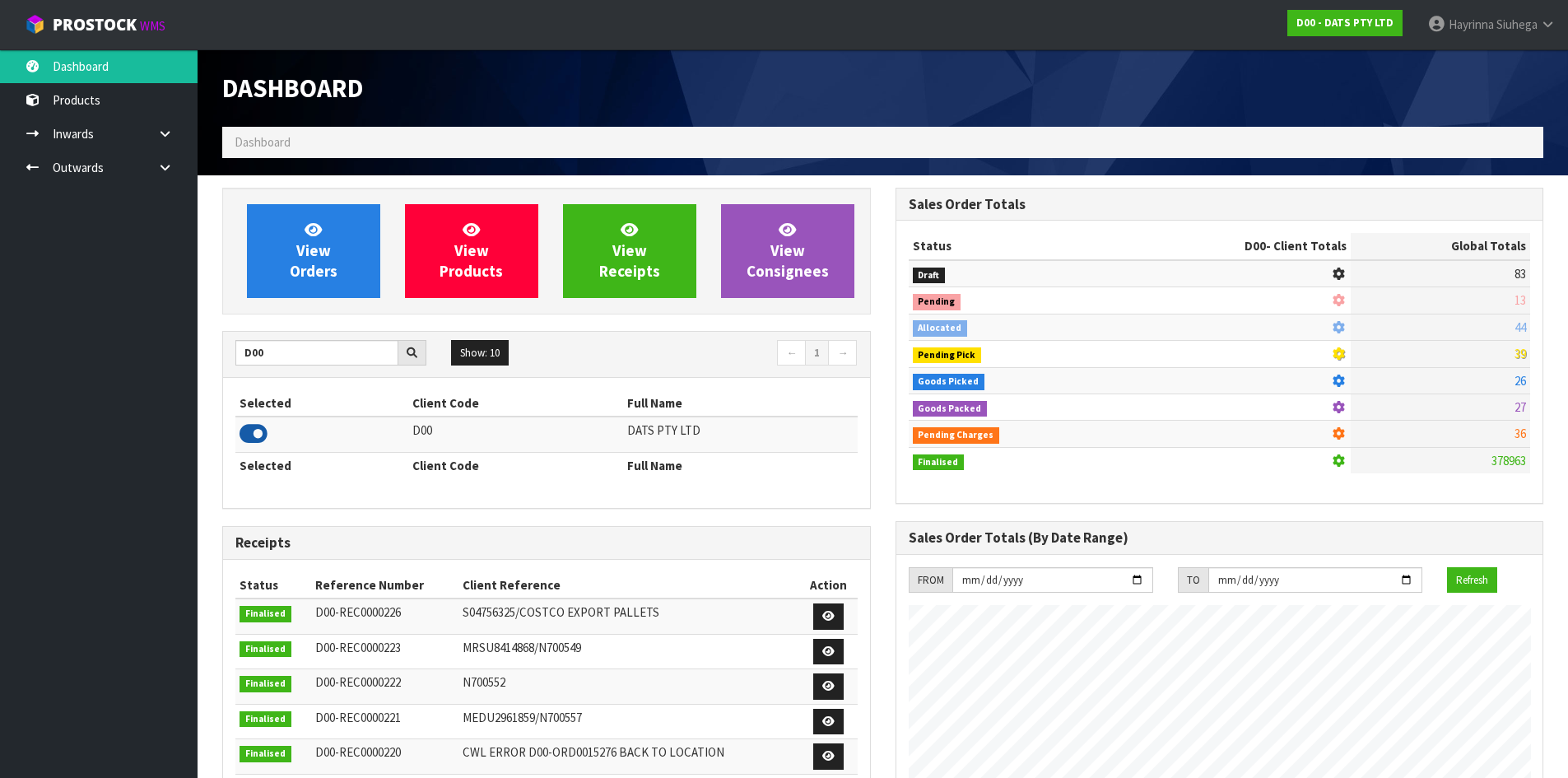
scroll to position [1246, 673]
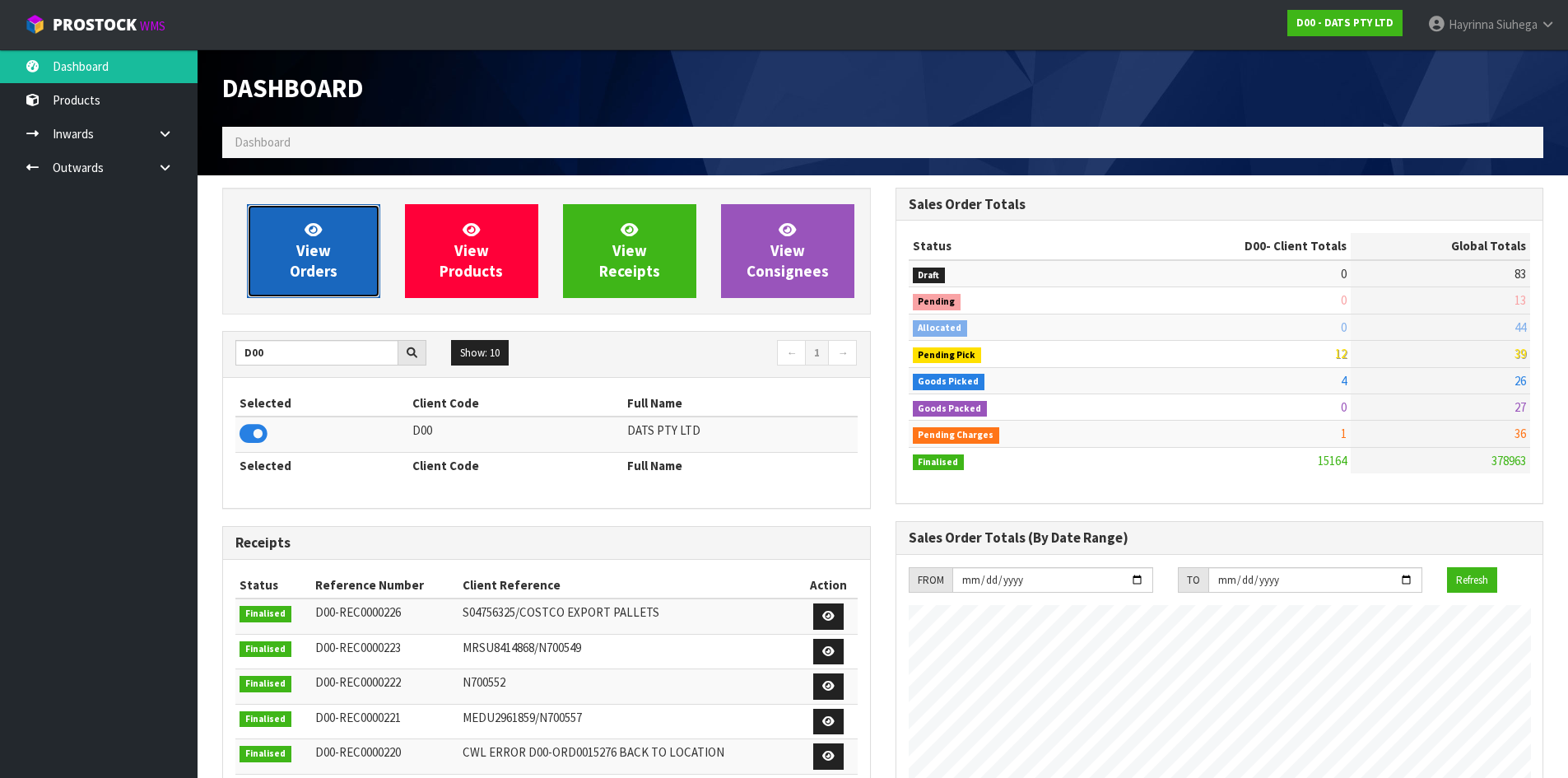
click at [321, 223] on icon at bounding box center [313, 229] width 17 height 16
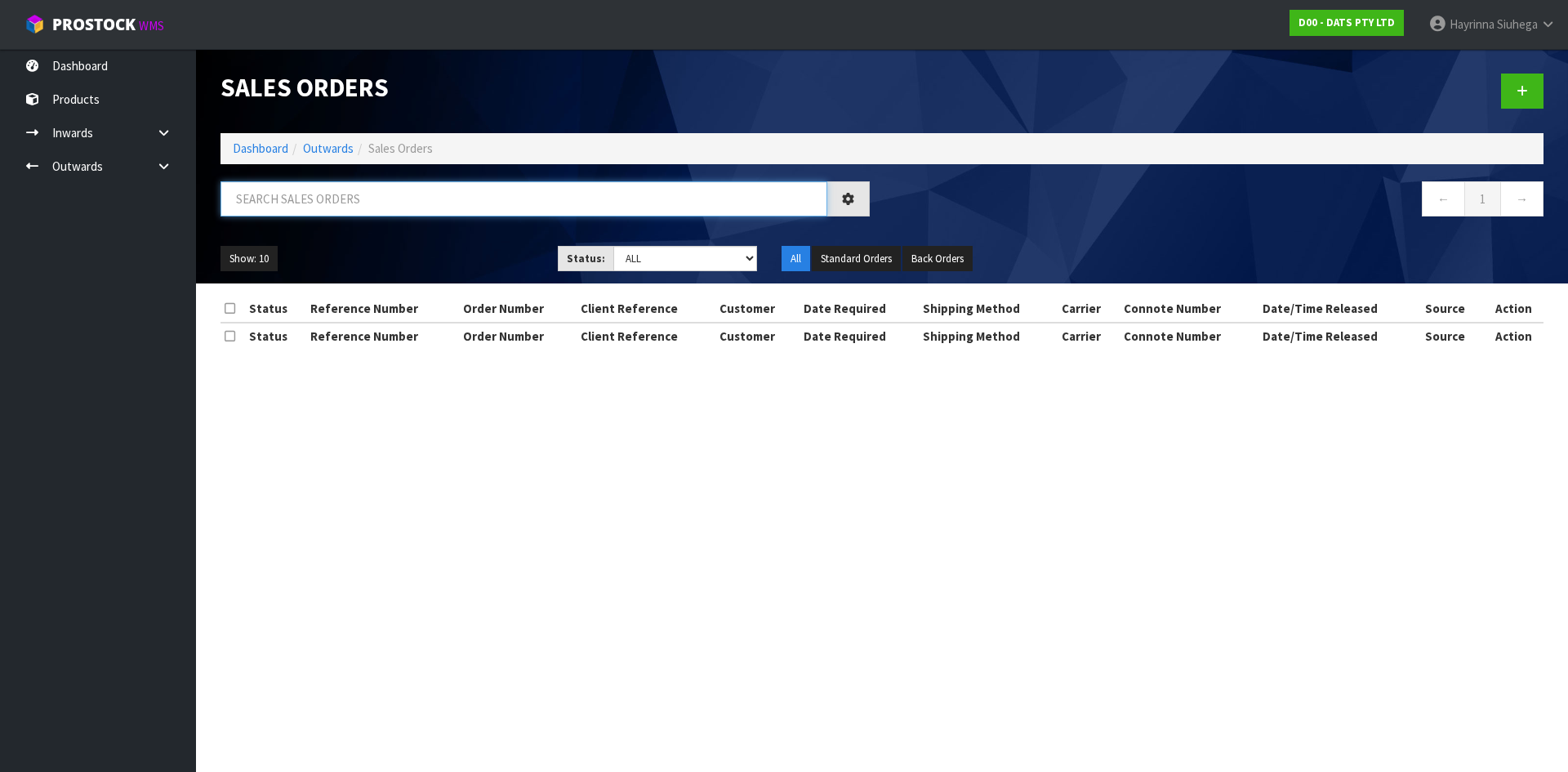
click at [333, 192] on input "text" at bounding box center [524, 199] width 607 height 35
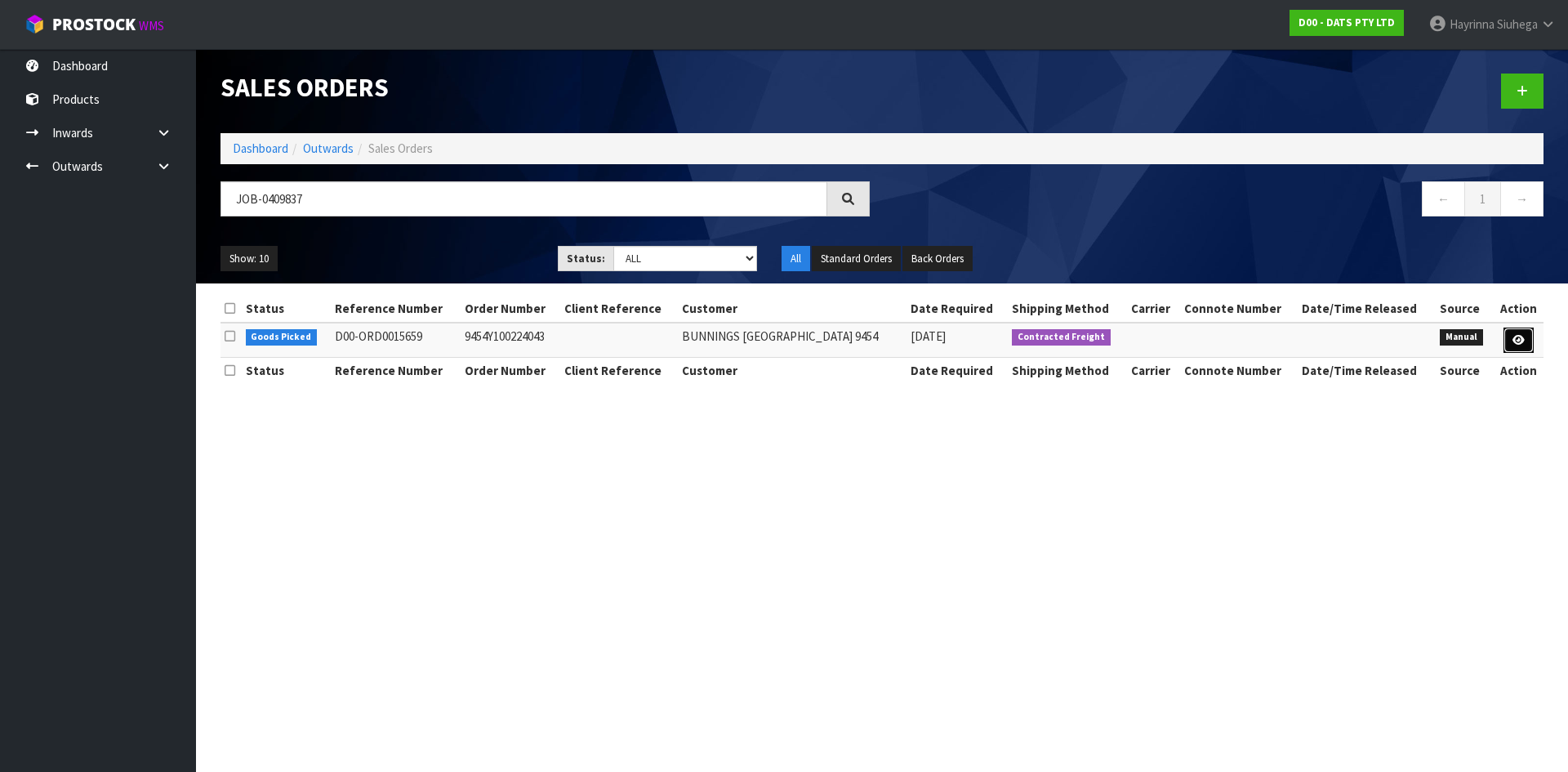
click at [1513, 343] on icon at bounding box center [1518, 340] width 12 height 10
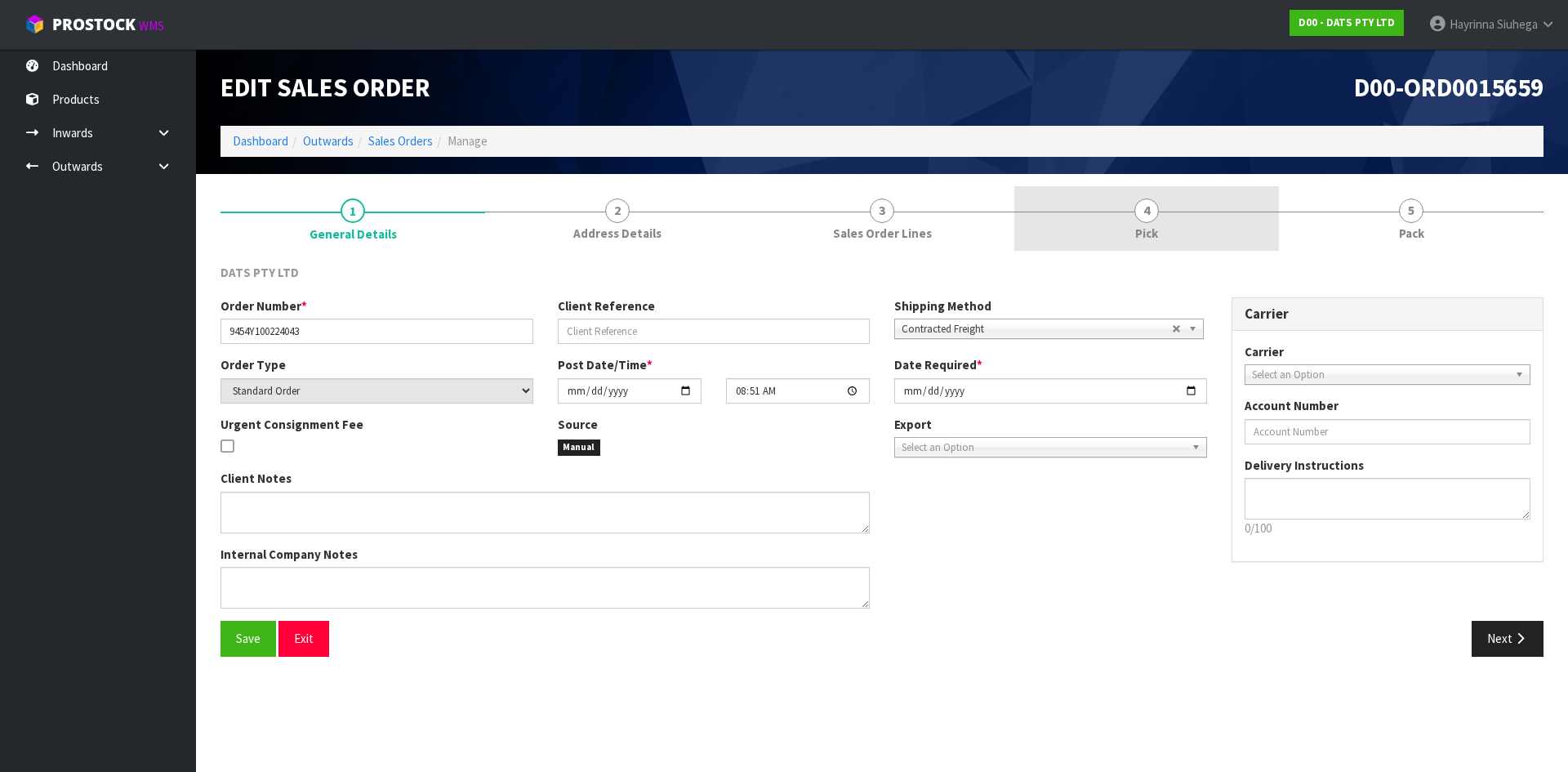
click at [1165, 192] on link "4 Pick" at bounding box center [1146, 219] width 264 height 65
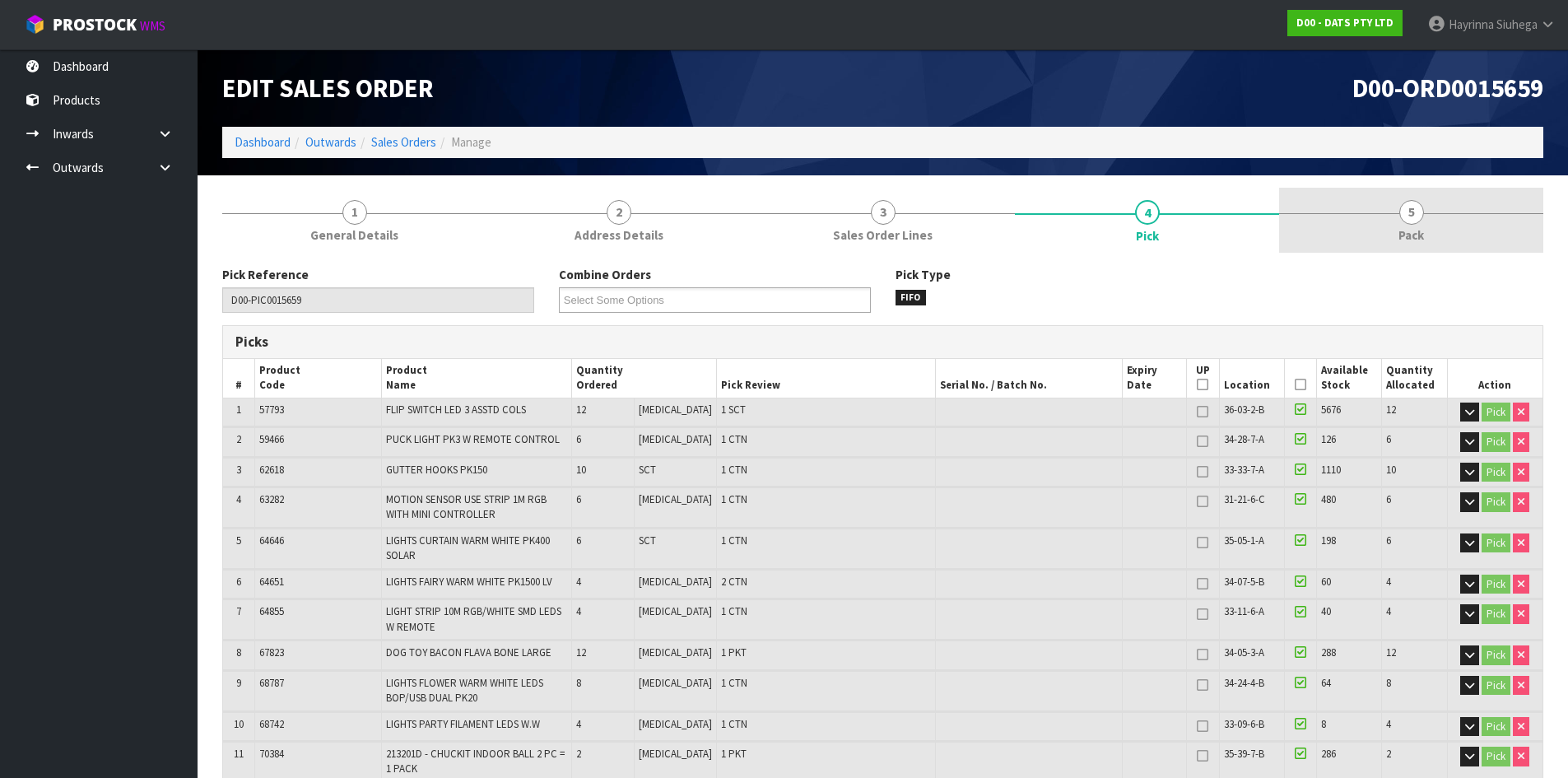
click at [1413, 216] on span "5" at bounding box center [1412, 212] width 24 height 24
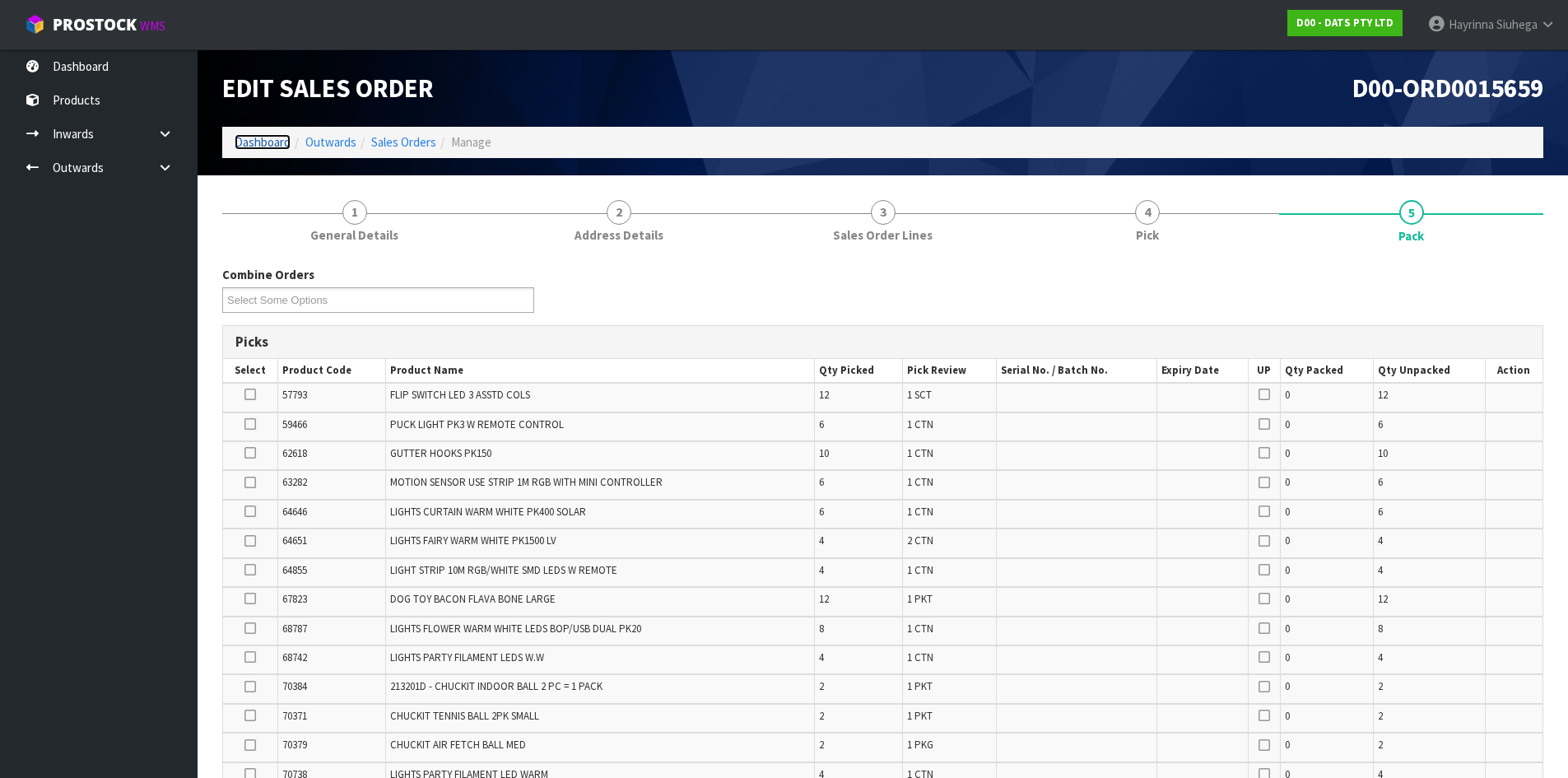
click at [261, 144] on link "Dashboard" at bounding box center [263, 141] width 56 height 16
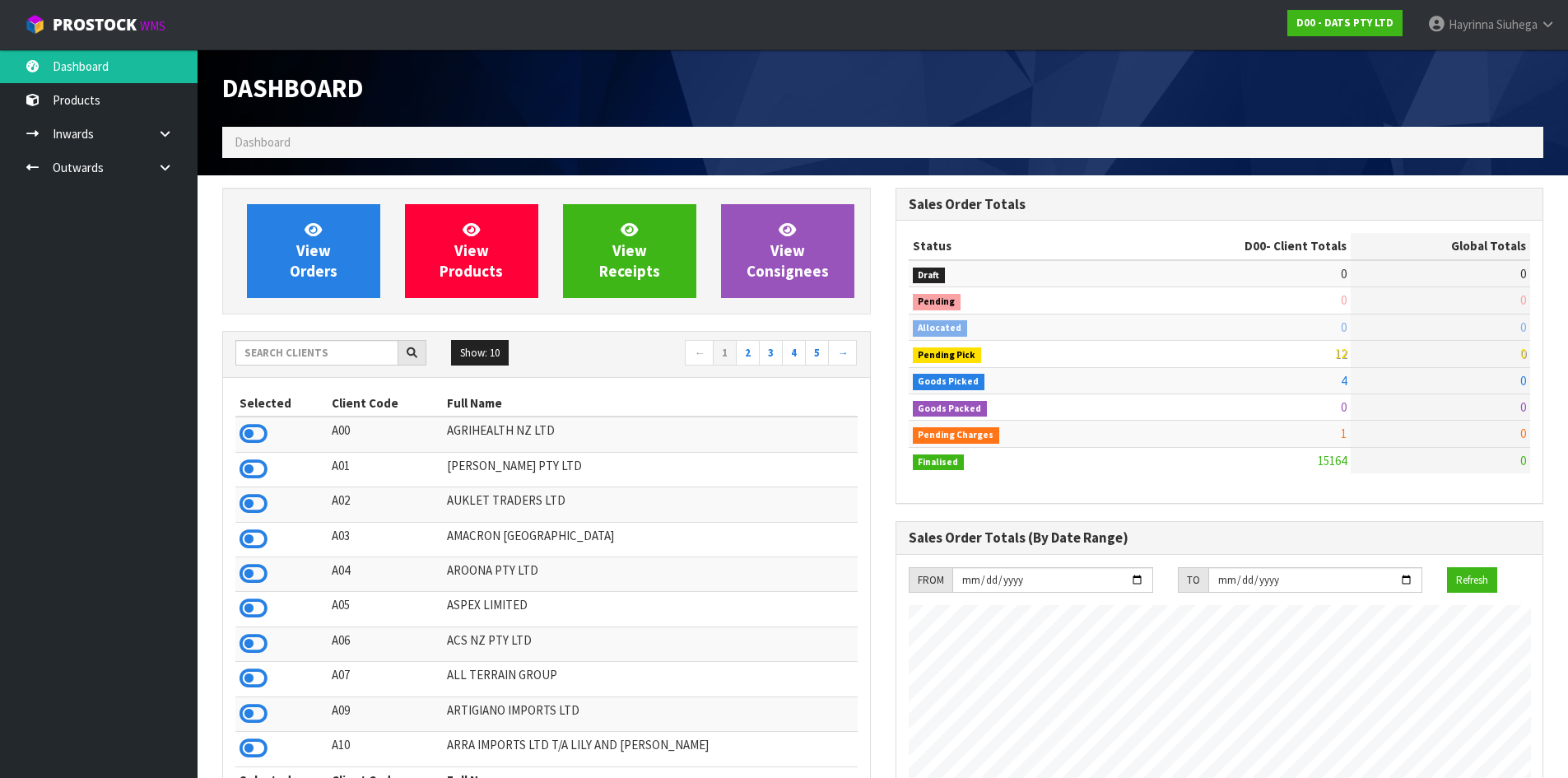
scroll to position [1246, 673]
click at [333, 367] on div "Show: 10 5 10 25 50 ← 1 2 3 4 5 →" at bounding box center [546, 353] width 647 height 29
